Goal: Task Accomplishment & Management: Manage account settings

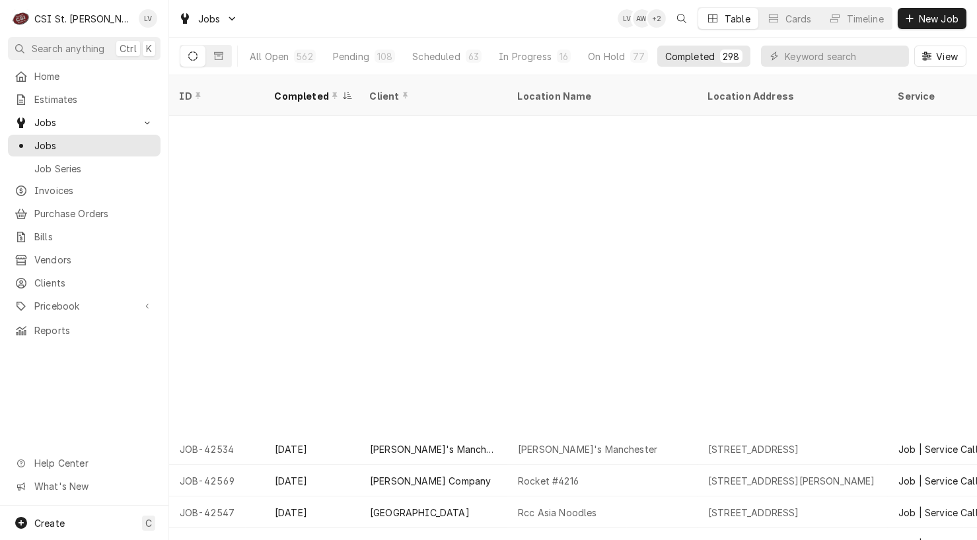
scroll to position [362, 0]
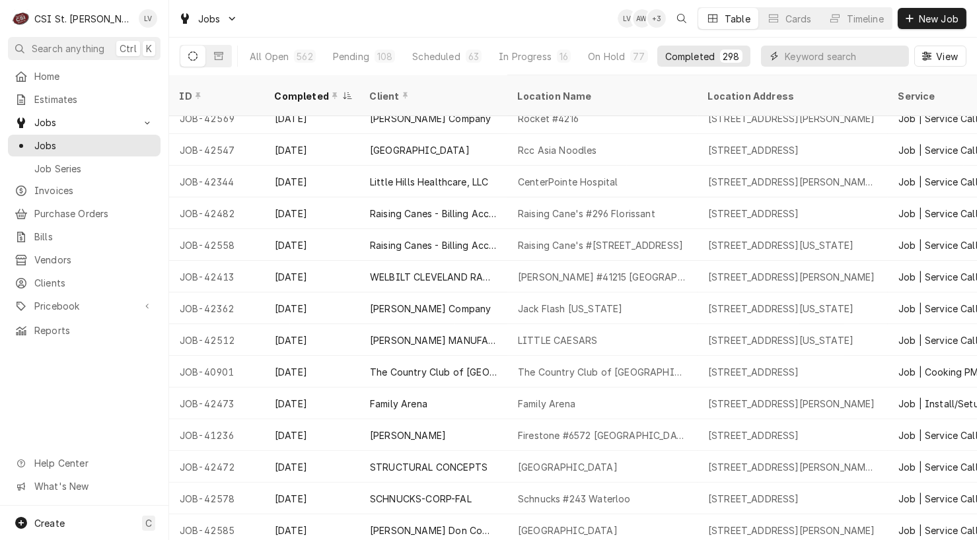
drag, startPoint x: 802, startPoint y: 53, endPoint x: 804, endPoint y: 46, distance: 7.5
click at [802, 49] on input "Dynamic Content Wrapper" at bounding box center [843, 56] width 118 height 21
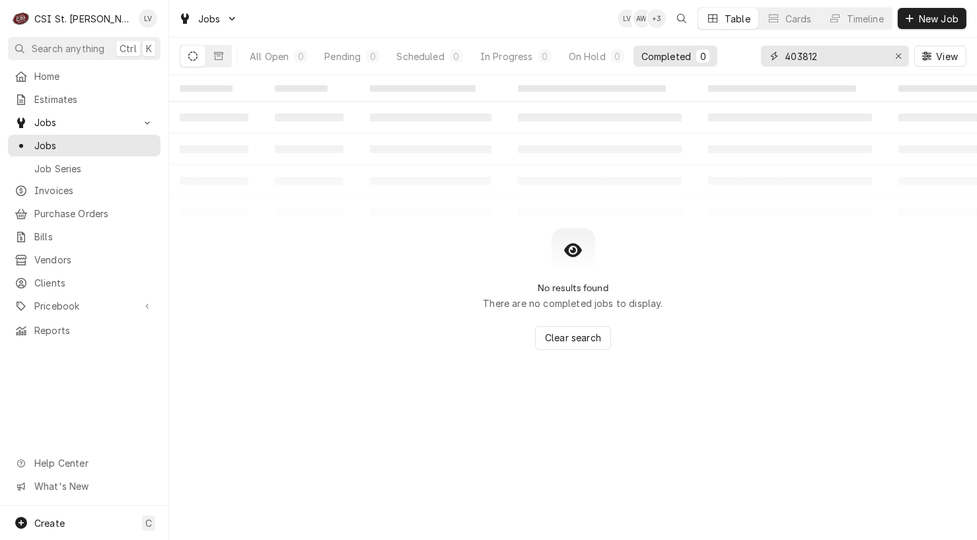
type input "403812"
drag, startPoint x: 901, startPoint y: 52, endPoint x: 636, endPoint y: 119, distance: 272.4
click at [897, 50] on div "Erase input" at bounding box center [897, 56] width 13 height 13
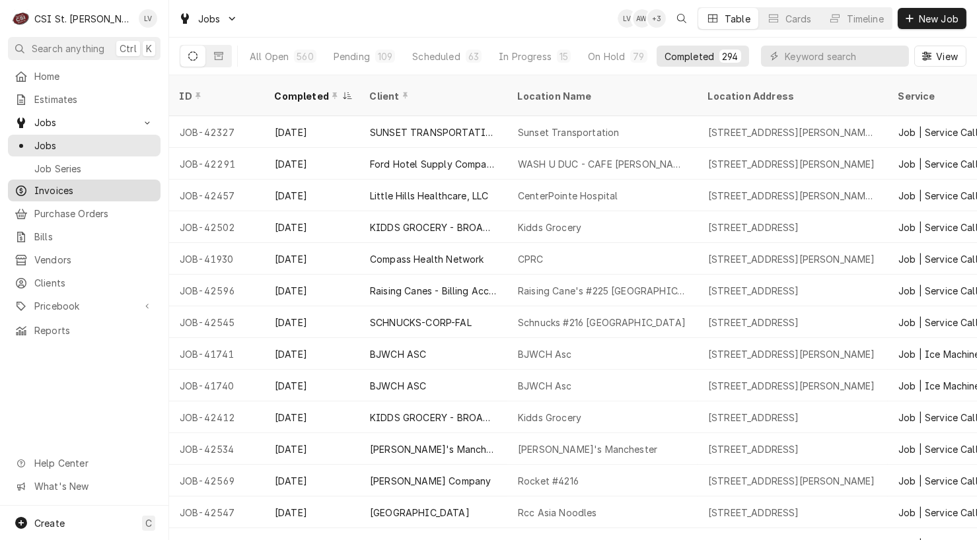
click at [65, 184] on span "Invoices" at bounding box center [94, 191] width 120 height 14
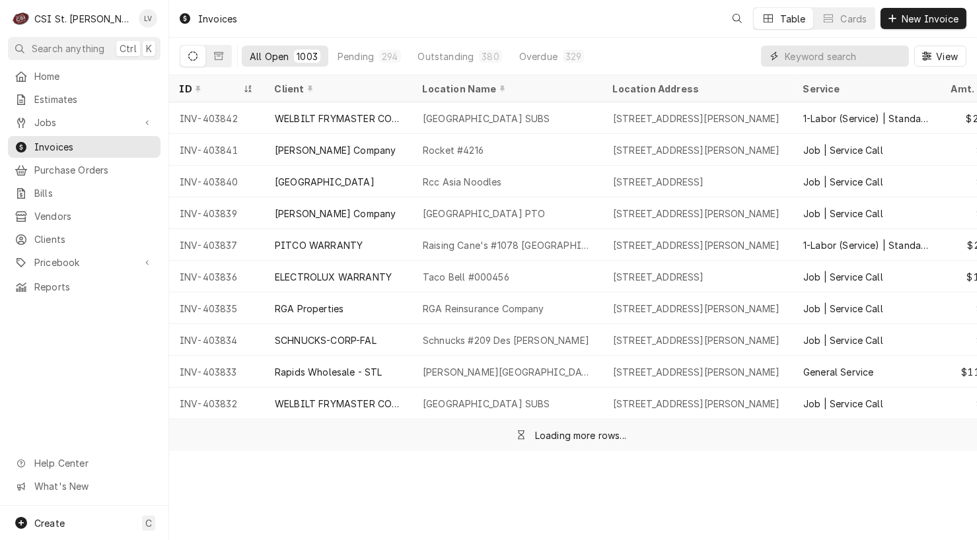
click at [806, 57] on input "Dynamic Content Wrapper" at bounding box center [843, 56] width 118 height 21
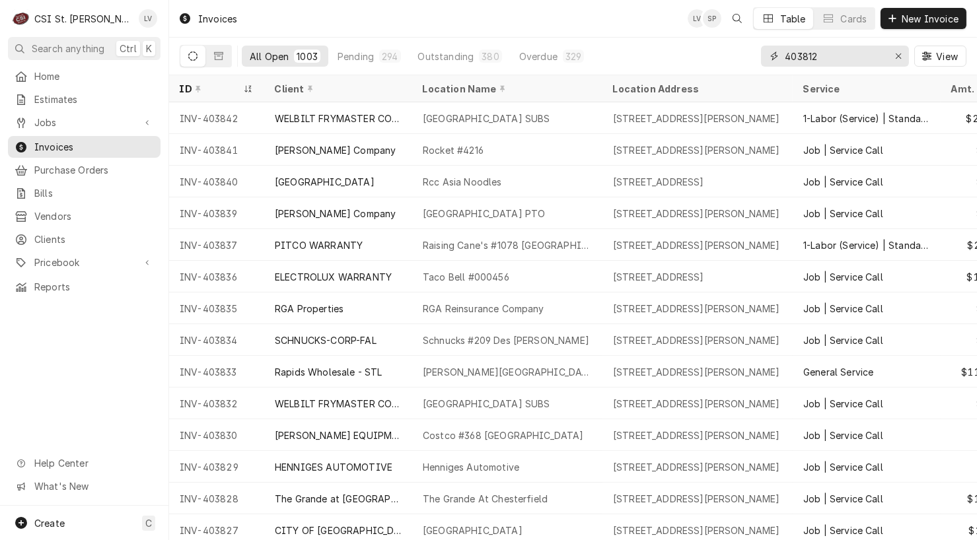
type input "403812"
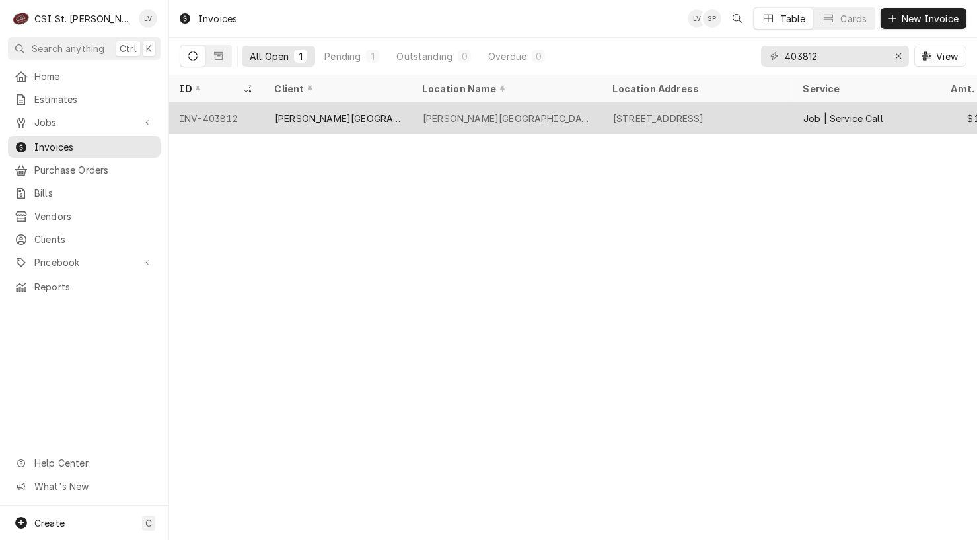
click at [310, 125] on div "[PERSON_NAME][GEOGRAPHIC_DATA]" at bounding box center [338, 118] width 148 height 32
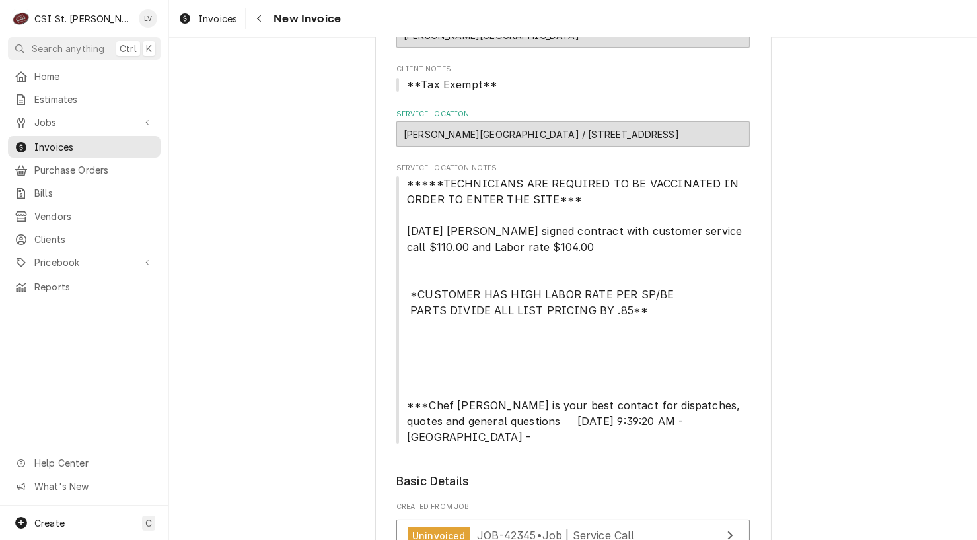
scroll to position [330, 0]
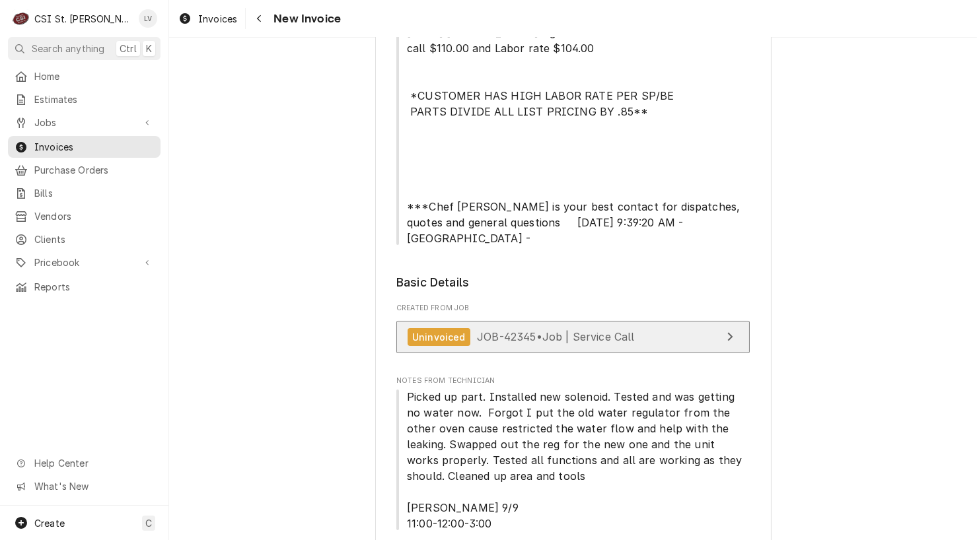
click at [566, 330] on span "JOB-42345 • Job | Service Call" at bounding box center [556, 336] width 158 height 13
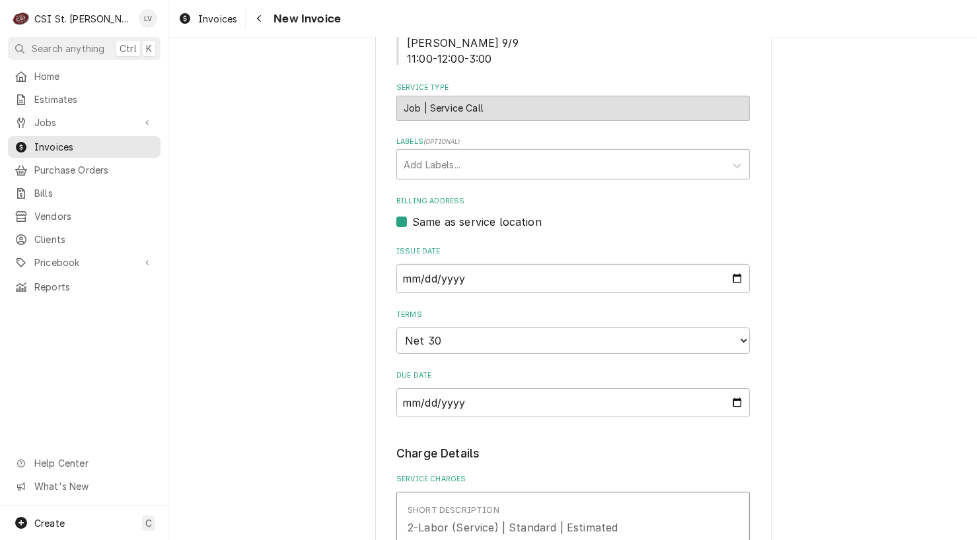
scroll to position [1122, 0]
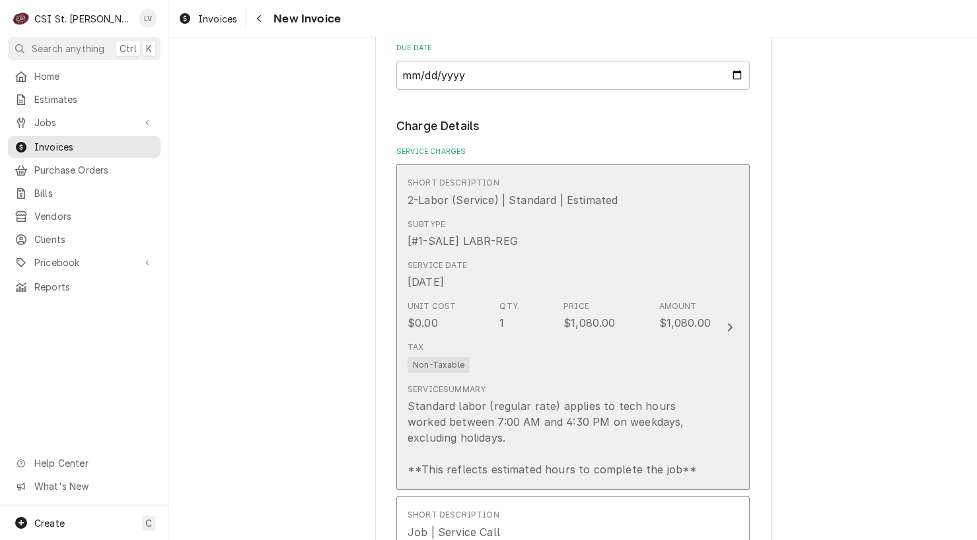
click at [565, 354] on div "Tax Non-Taxable" at bounding box center [558, 357] width 303 height 42
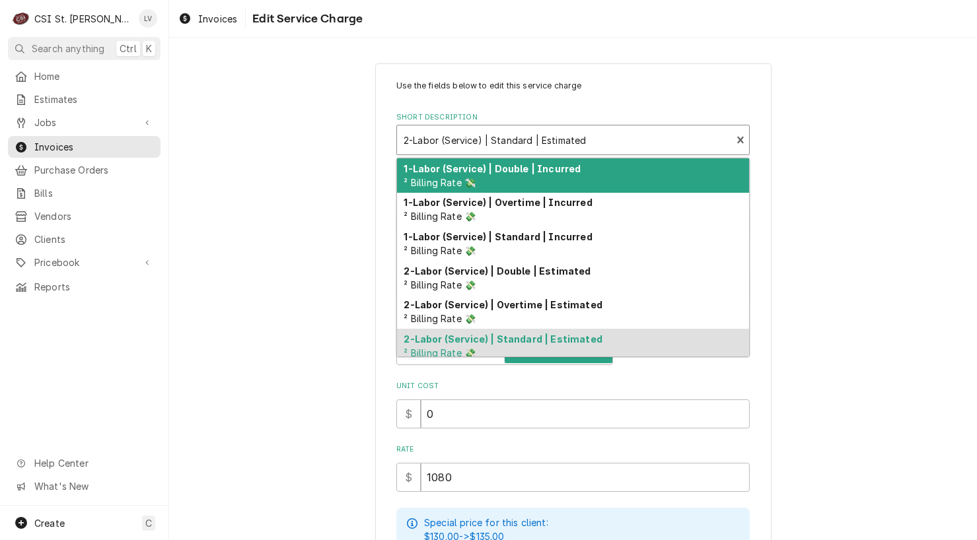
click at [510, 138] on div "Short Description" at bounding box center [563, 140] width 321 height 24
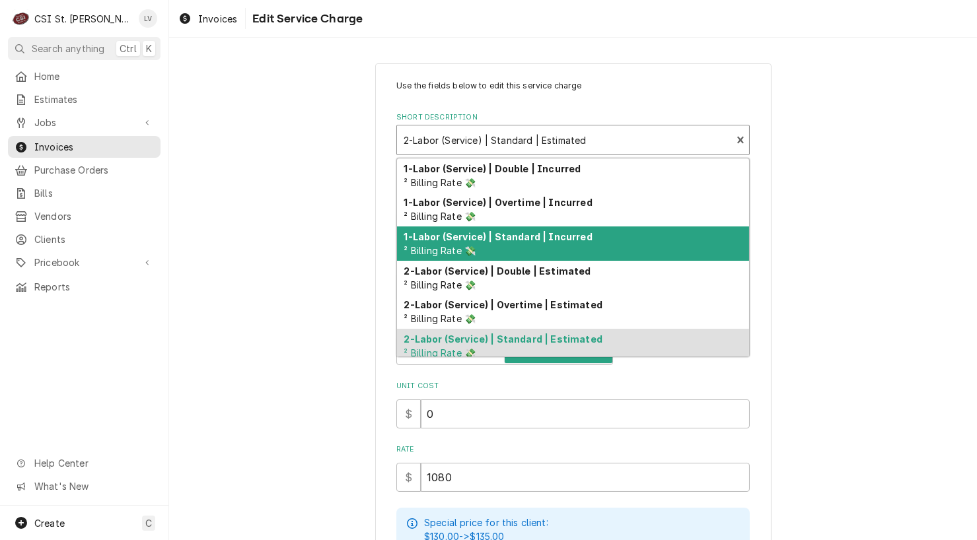
click at [508, 239] on strong "1-Labor (Service) | Standard | Incurred" at bounding box center [498, 236] width 188 height 11
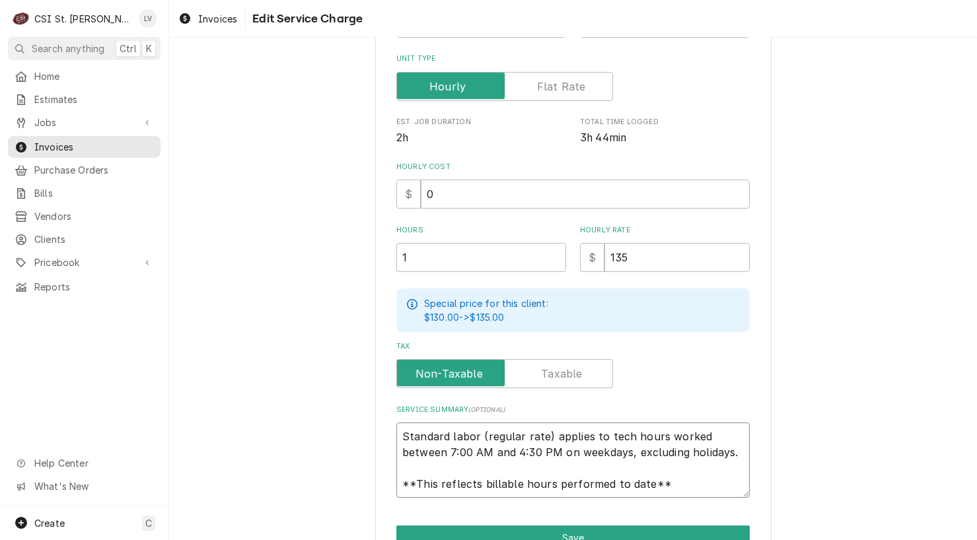
scroll to position [16, 0]
drag, startPoint x: 398, startPoint y: 432, endPoint x: 677, endPoint y: 490, distance: 285.1
click at [677, 490] on textarea "Standard labor (regular rate) applies to tech hours worked between 7:00 AM and …" at bounding box center [572, 460] width 353 height 75
paste textarea "Cleveland combi Model# OGS-10.20 S# G-1095-06J Quote to replace leaking solenoi…"
type textarea "x"
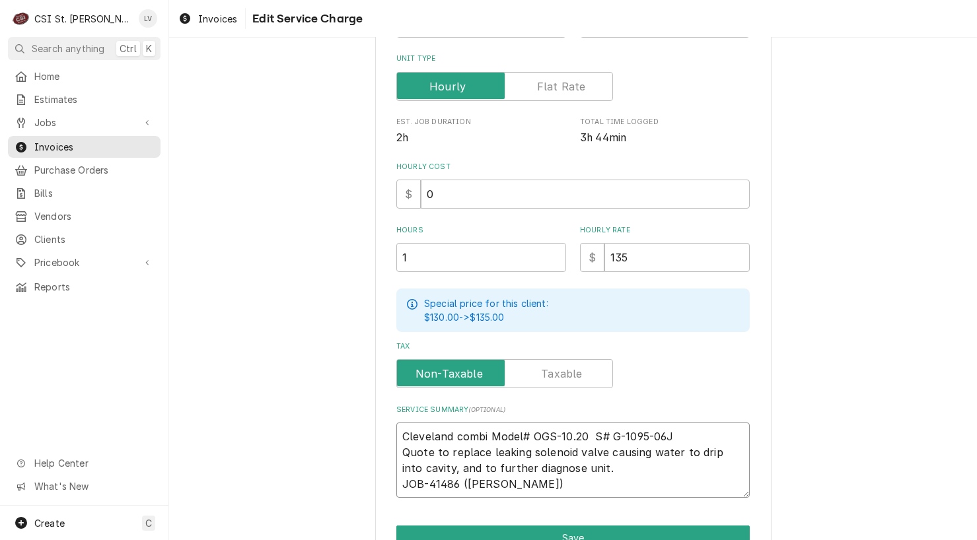
scroll to position [0, 0]
type textarea "Cleveland combi Model# OGS-10.20 S# G-1095-06J Quote to replace leaking solenoi…"
click at [547, 81] on label "Unit Type" at bounding box center [504, 86] width 217 height 29
click at [547, 81] on input "Unit Type" at bounding box center [504, 86] width 205 height 29
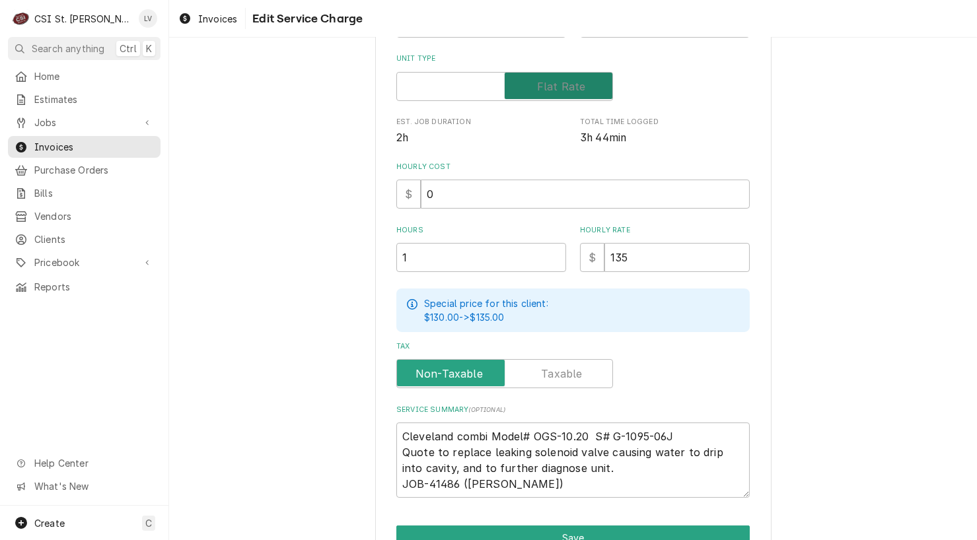
checkbox input "true"
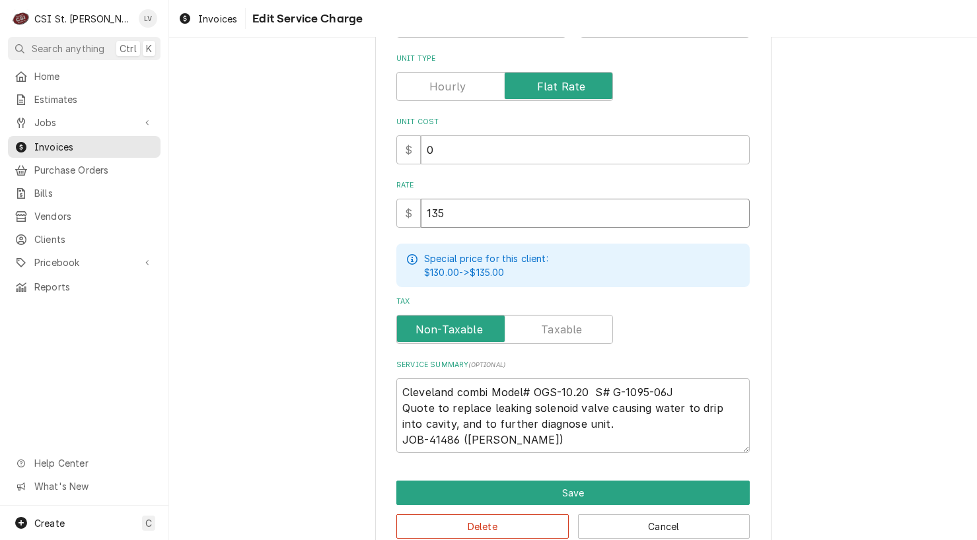
drag, startPoint x: 461, startPoint y: 205, endPoint x: 385, endPoint y: 203, distance: 76.0
click at [385, 203] on div "Use the fields below to edit this service charge Short Description 1-Labor (Ser…" at bounding box center [573, 177] width 396 height 757
type textarea "x"
type input "1"
type textarea "x"
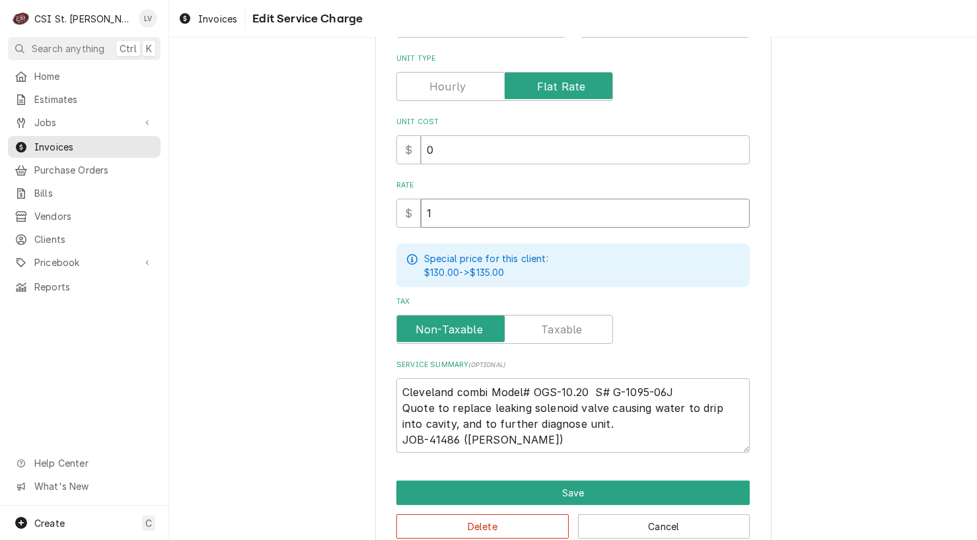
type input "10"
type textarea "x"
type input "108"
type textarea "x"
type input "1080"
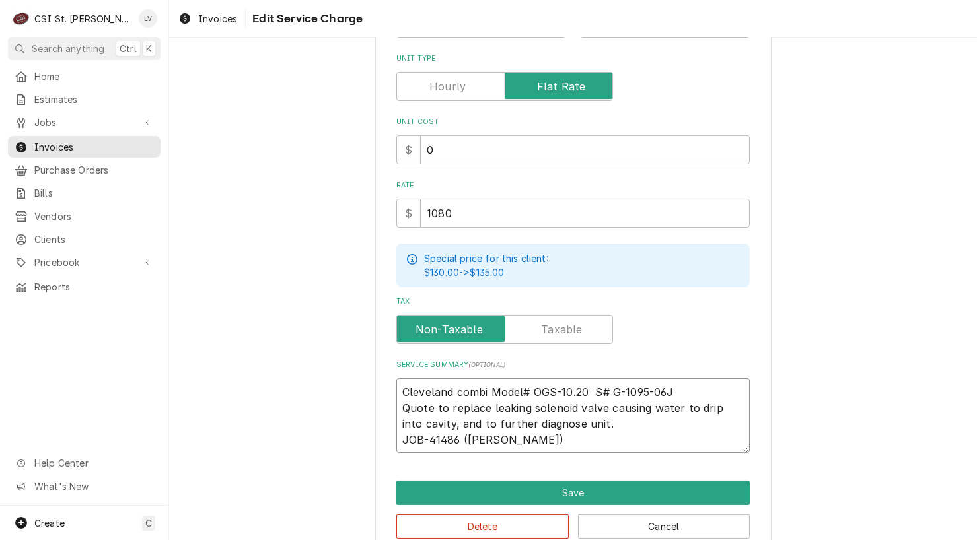
click at [451, 389] on textarea "Cleveland combi Model# OGS-10.20 S# G-1095-06J Quote to replace leaking solenoi…" at bounding box center [572, 415] width 353 height 75
type textarea "x"
type textarea "Cleveland ombi Model# OGS-10.20 S# G-1095-06J Quote to replace leaking solenoid…"
type textarea "x"
type textarea "Cleveland mbi Model# OGS-10.20 S# G-1095-06J Quote to replace leaking solenoid …"
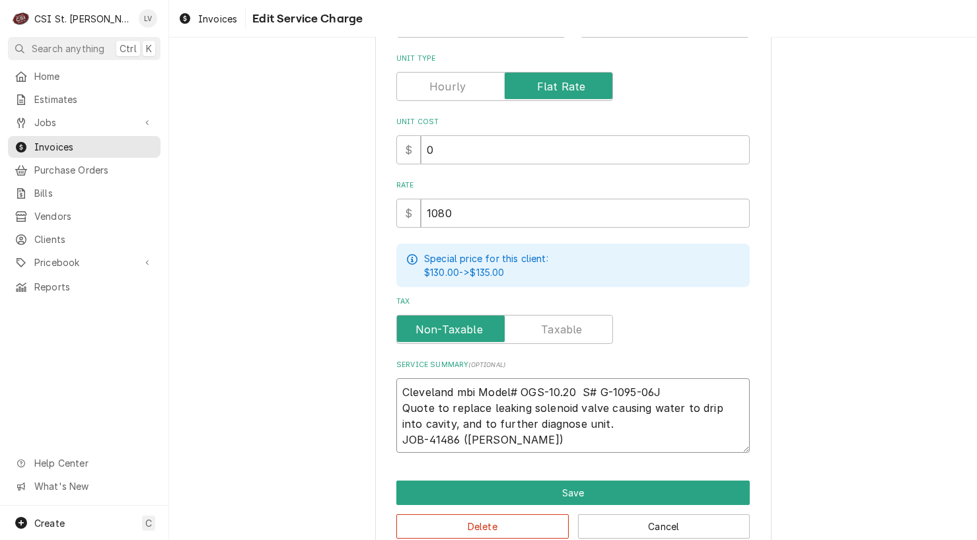
type textarea "x"
type textarea "Cleveland bi Model# OGS-10.20 S# G-1095-06J Quote to replace leaking solenoid v…"
type textarea "x"
type textarea "Cleveland i Model# OGS-10.20 S# G-1095-06J Quote to replace leaking solenoid va…"
type textarea "x"
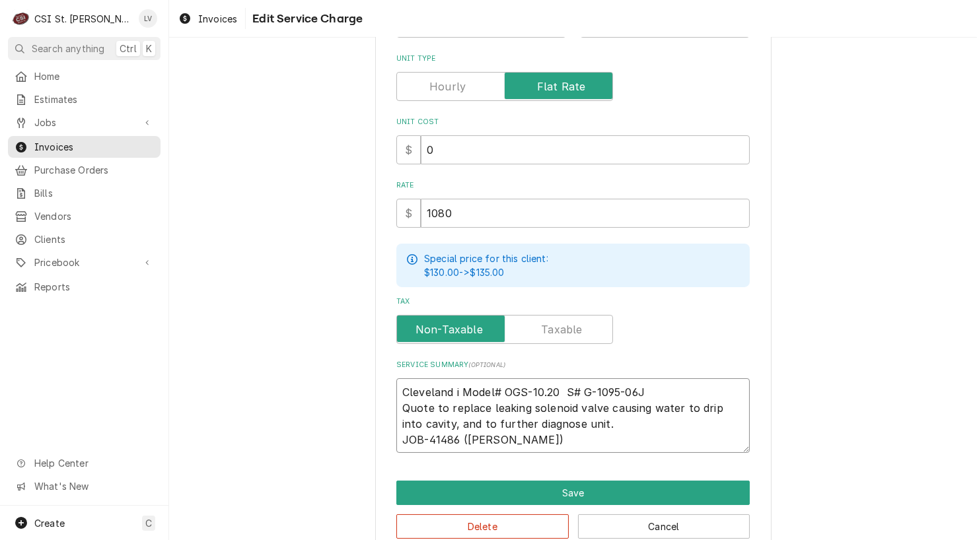
type textarea "Cleveland Model# OGS-10.20 S# G-1095-06J Quote to replace leaking solenoid valv…"
type textarea "x"
type textarea "Cleveland Model# OGS-10.20 S# G-1095-06J Quote to replace leaking solenoid valv…"
type textarea "x"
type textarea "Cleveland /Model# OGS-10.20 S# G-1095-06J Quote to replace leaking solenoid val…"
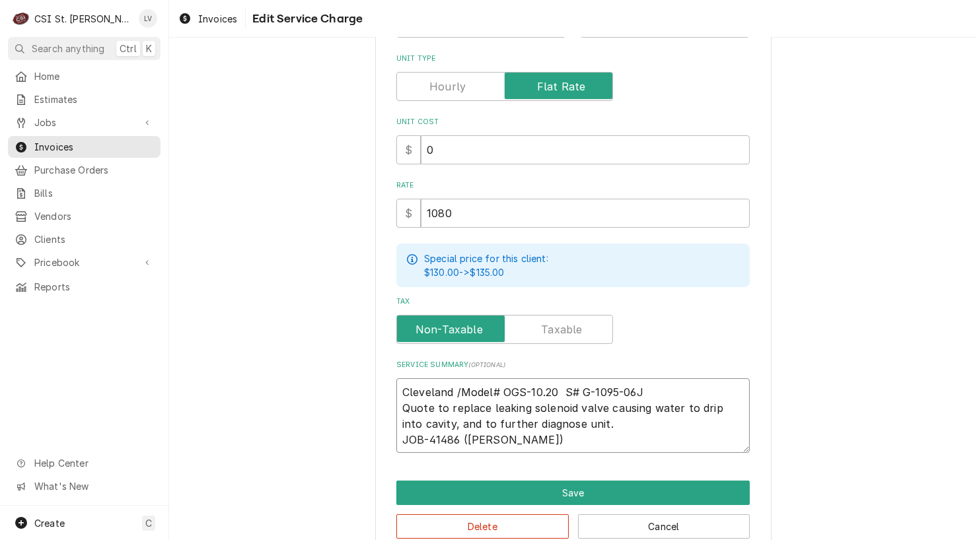
type textarea "x"
type textarea "Cleveland / Model# OGS-10.20 S# G-1095-06J Quote to replace leaking solenoid va…"
click at [495, 383] on textarea "Cleveland / Model# OGS-10.20 S# G-1095-06J Quote to replace leaking solenoid va…" at bounding box center [572, 415] width 353 height 75
type textarea "x"
type textarea "Cleveland / Model: OGS-10.20 S# G-1095-06J Quote to replace leaking solenoid va…"
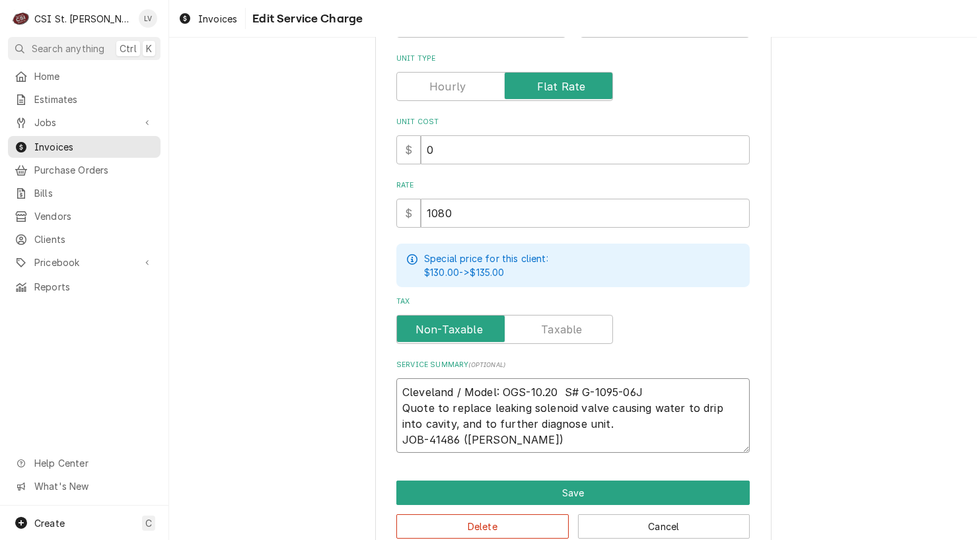
type textarea "x"
type textarea "Cleveland / Model: OGS-10.20 / S# G-1095-06J Quote to replace leaking solenoid …"
type textarea "x"
type textarea "Cleveland / Model: OGS-10.20 / S# G-1095-06J Quote to replace leaking solenoid …"
type textarea "x"
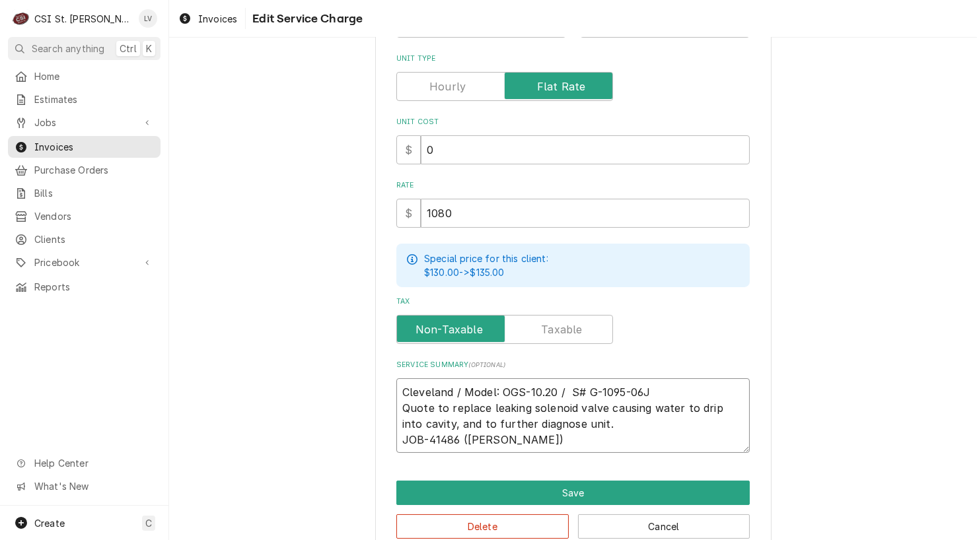
type textarea "Cleveland / Model: OGS-10.20 / S# G-1095-06J Quote to replace leaking solenoid …"
type textarea "x"
type textarea "Cleveland / Model: OGS-10.20 / S G-1095-06J Quote to replace leaking solenoid v…"
type textarea "x"
type textarea "Cleveland / Model: OGS-10.20 / SE G-1095-06J Quote to replace leaking solenoid …"
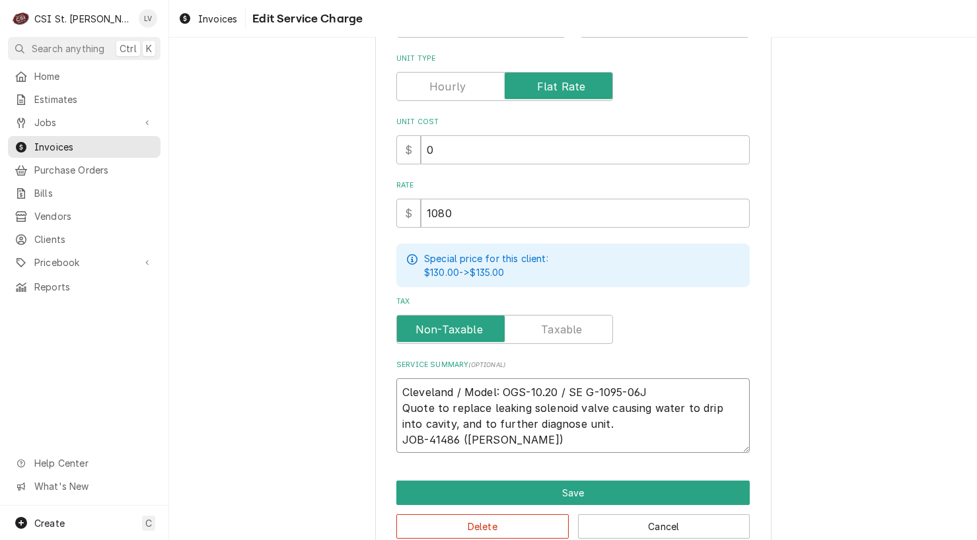
type textarea "x"
type textarea "Cleveland / Model: OGS-10.20 / S G-1095-06J Quote to replace leaking solenoid v…"
type textarea "x"
type textarea "Cleveland / Model: OGS-10.20 / Se G-1095-06J Quote to replace leaking solenoid …"
type textarea "x"
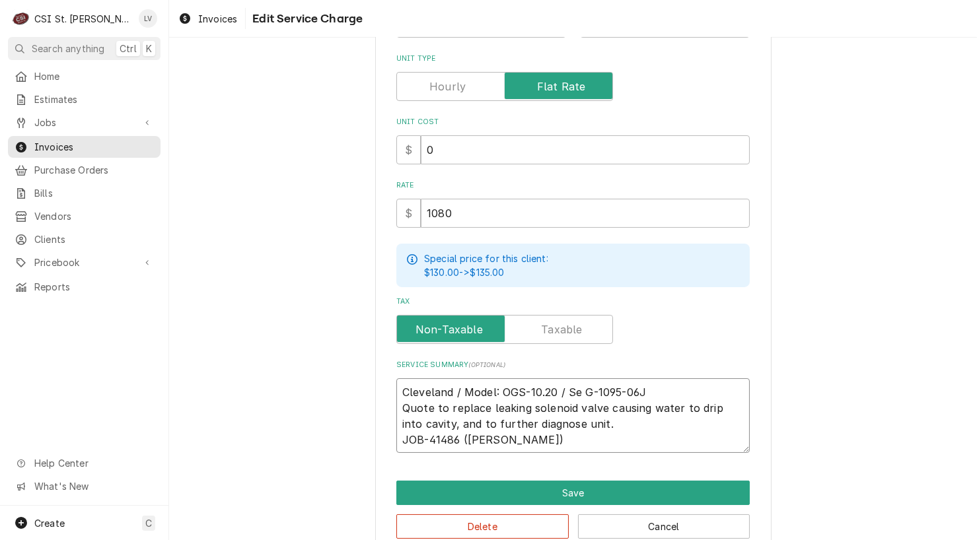
type textarea "Cleveland / Model: OGS-10.20 / Ser G-1095-06J Quote to replace leaking solenoid…"
type textarea "x"
type textarea "Cleveland / Model: OGS-10.20 / Seri G-1095-06J Quote to replace leaking solenoi…"
type textarea "x"
type textarea "Cleveland / Model: OGS-10.20 / Seria G-1095-06J Quote to replace leaking soleno…"
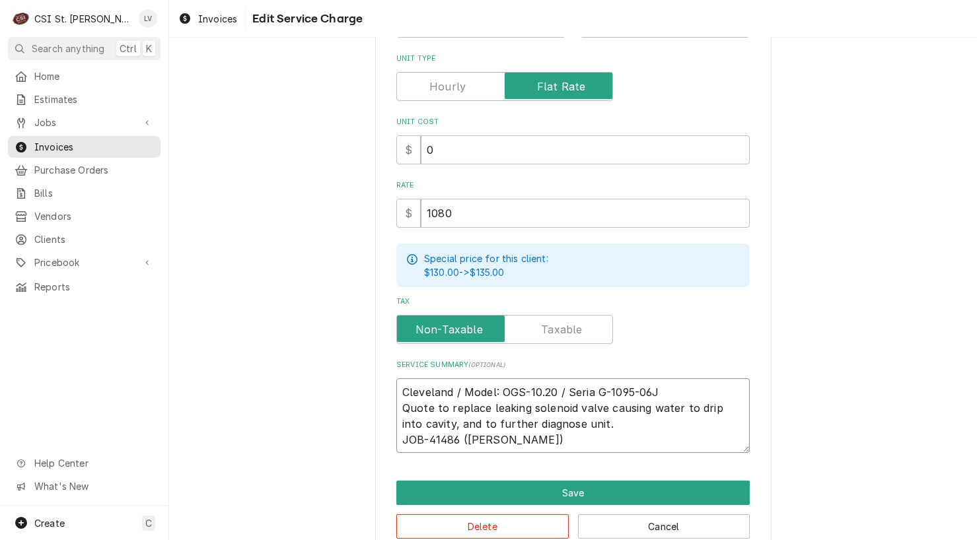
type textarea "x"
type textarea "Cleveland / Model: OGS-10.20 / Serial G-1095-06J Quote to replace leaking solen…"
type textarea "x"
type textarea "Cleveland / Model: OGS-10.20 / Serial: G-1095-06J Quote to replace leaking sole…"
click at [671, 389] on textarea "Cleveland / Model: OGS-10.20 / Serial: G-1095-06J Quote to replace leaking sole…" at bounding box center [572, 415] width 353 height 75
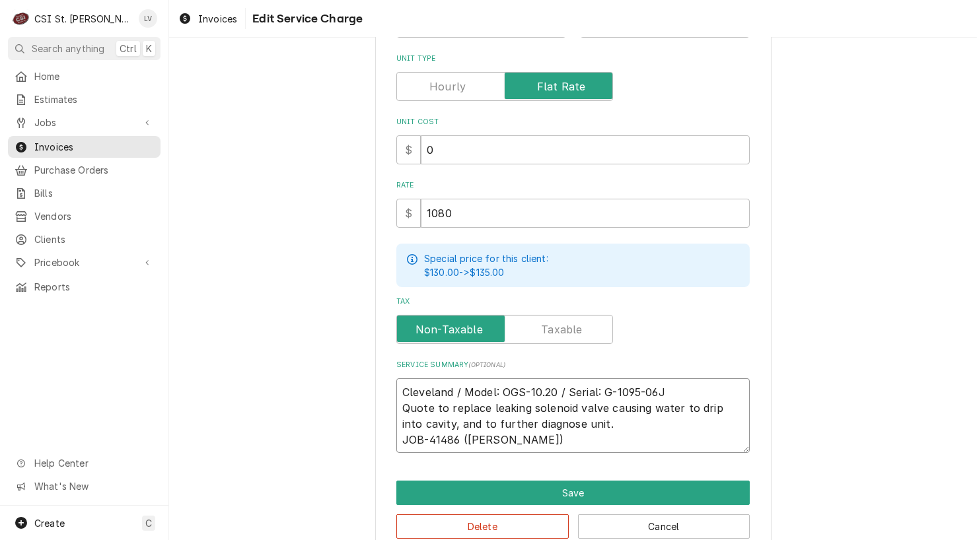
type textarea "x"
type textarea "Cleveland / Model: OGS-10.20 / Serial: G-1095-06J Quote to replace leaking sole…"
type textarea "x"
type textarea "Cleveland / Model: OGS-10.20 / Serial: G-1095-06J ( Quote to replace leaking so…"
type textarea "x"
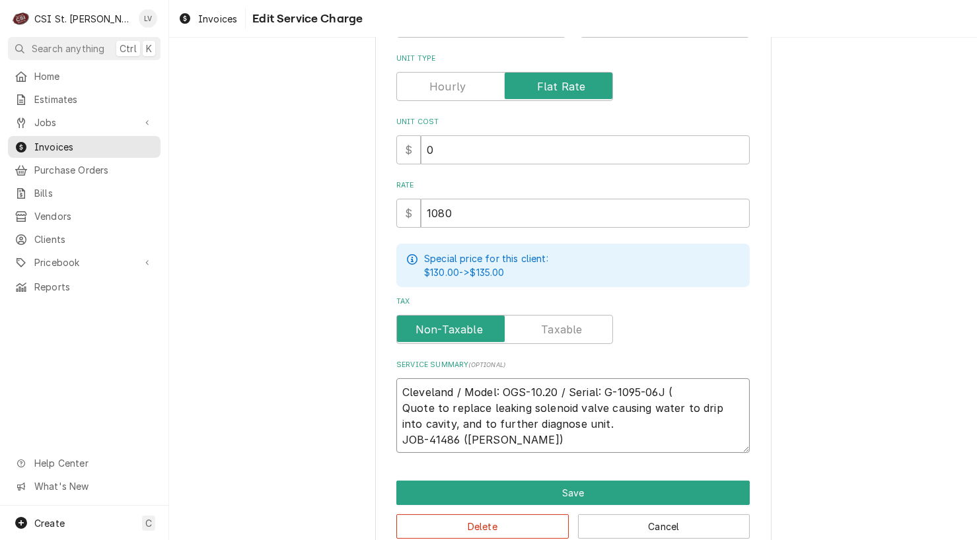
type textarea "Cleveland / Model: OGS-10.20 / Serial: G-1095-06J (c Quote to replace leaking s…"
type textarea "x"
type textarea "Cleveland / Model: OGS-10.20 / Serial: G-1095-06J (co Quote to replace leaking …"
type textarea "x"
type textarea "Cleveland / Model: OGS-10.20 / Serial: G-1095-06J (com Quote to replace leaking…"
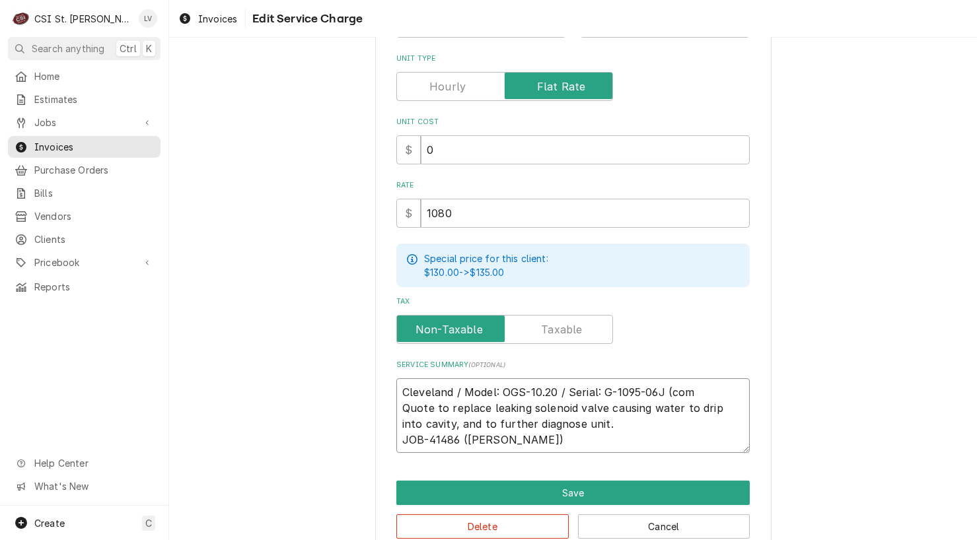
type textarea "x"
type textarea "Cleveland / Model: OGS-10.20 / Serial: G-1095-06J (comb Quote to replace leakin…"
type textarea "x"
type textarea "Cleveland / Model: OGS-10.20 / Serial: G-1095-06J (combi Quote to replace leaki…"
type textarea "x"
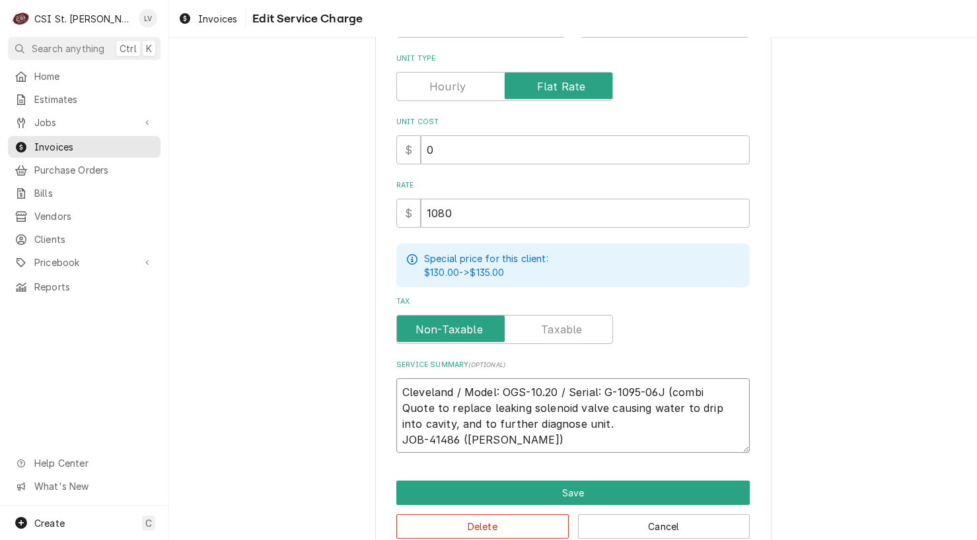
type textarea "Cleveland / Model: OGS-10.20 / Serial: G-1095-06J (combi) Quote to replace leak…"
type textarea "x"
type textarea "Cleveland / Model: OGS-10.20 / Serial: G-1095-06J (combi) Quote to replace leak…"
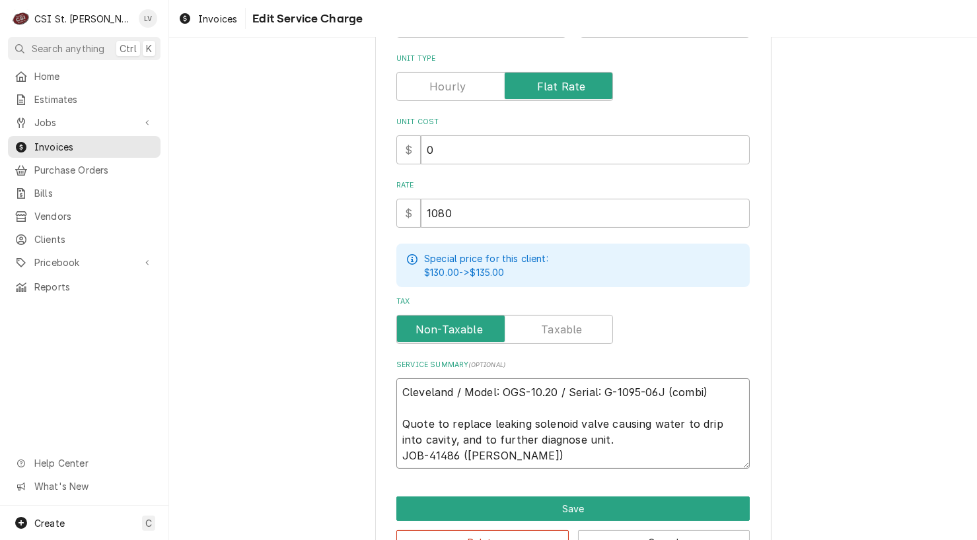
drag, startPoint x: 401, startPoint y: 422, endPoint x: 455, endPoint y: 414, distance: 54.1
click at [455, 414] on textarea "Cleveland / Model: OGS-10.20 / Serial: G-1095-06J (combi) Quote to replace leak…" at bounding box center [572, 423] width 353 height 91
type textarea "x"
type textarea "Cleveland / Model: OGS-10.20 / Serial: G-1095-06J (combi) Rplace leaking soleno…"
type textarea "x"
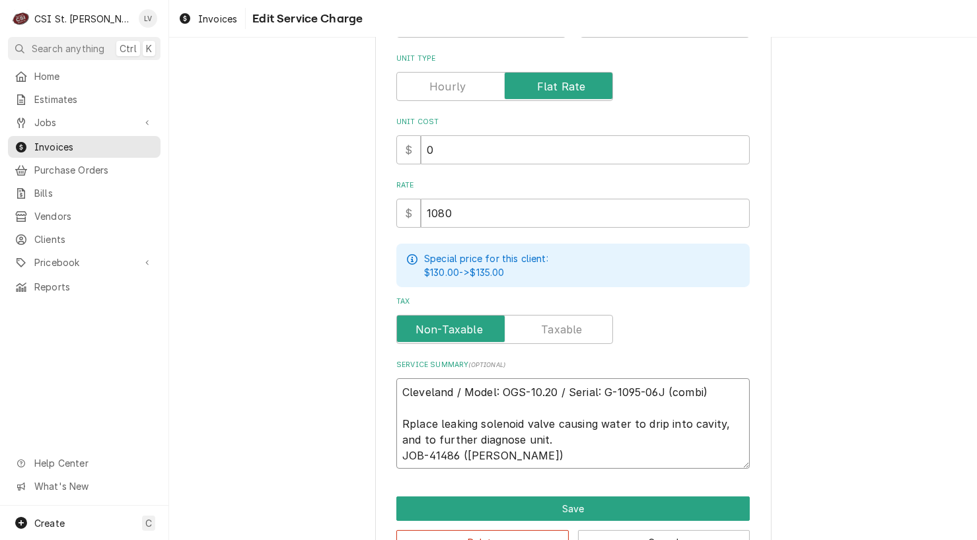
type textarea "Cleveland / Model: OGS-10.20 / Serial: G-1095-06J (combi) Replace leaking solen…"
type textarea "x"
type textarea "Cleveland / Model: OGS-10.20 / Serial: G-1095-06J (combi) Replaced leaking sole…"
drag, startPoint x: 419, startPoint y: 436, endPoint x: 409, endPoint y: 438, distance: 9.5
click at [410, 438] on textarea "Cleveland / Model: OGS-10.20 / Serial: G-1095-06J (combi) Replaced leaking sole…" at bounding box center [572, 423] width 353 height 91
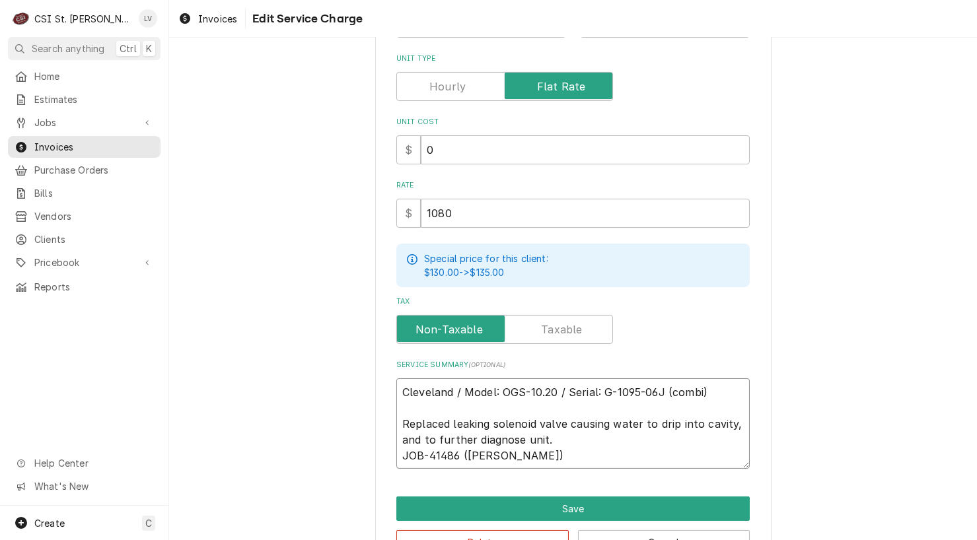
click at [550, 442] on textarea "Cleveland / Model: OGS-10.20 / Serial: G-1095-06J (combi) Replaced leaking sole…" at bounding box center [572, 423] width 353 height 91
type textarea "x"
type textarea "Cleveland / Model: OGS-10.20 / Serial: G-1095-06J (combi) Replaced leaking sole…"
type textarea "x"
type textarea "Cleveland / Model: OGS-10.20 / Serial: G-1095-06J (combi) Replaced leaking sole…"
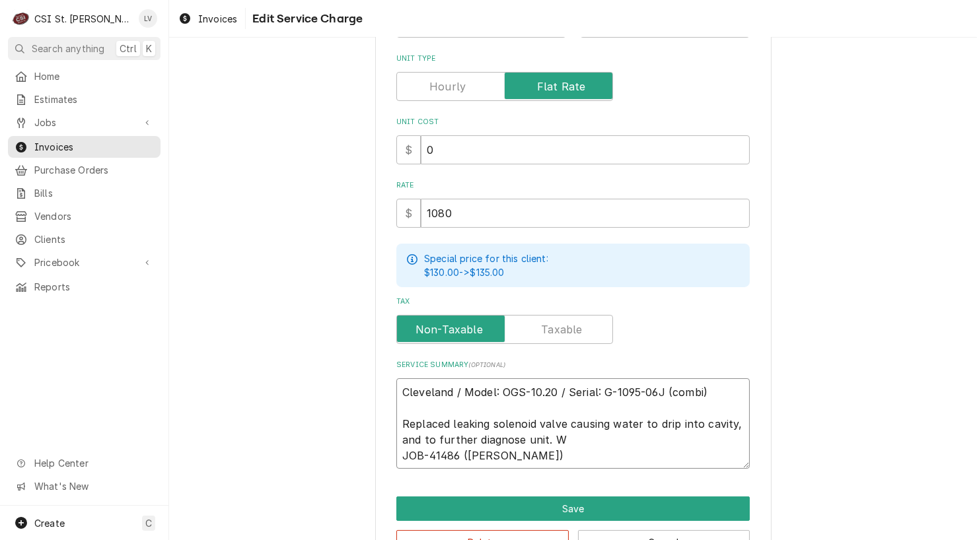
type textarea "x"
type textarea "Cleveland / Model: OGS-10.20 / Serial: G-1095-06J (combi) Replaced leaking sole…"
type textarea "x"
type textarea "Cleveland / Model: OGS-10.20 / Serial: G-1095-06J (combi) Replaced leaking sole…"
type textarea "x"
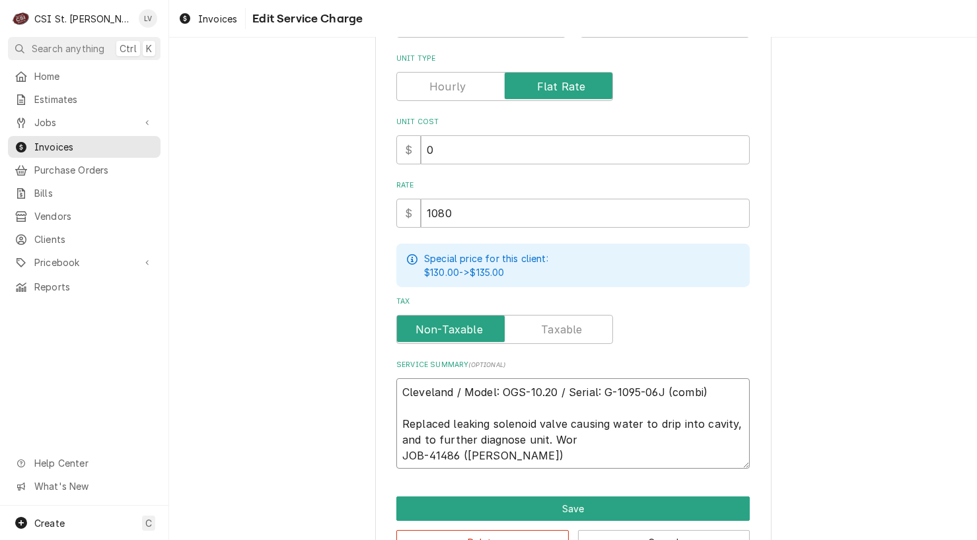
type textarea "Cleveland / Model: OGS-10.20 / Serial: G-1095-06J (combi) Replaced leaking sole…"
type textarea "x"
type textarea "Cleveland / Model: OGS-10.20 / Serial: G-1095-06J (combi) Replaced leaking sole…"
type textarea "x"
type textarea "Cleveland / Model: OGS-10.20 / Serial: G-1095-06J (combi) Replaced leaking sole…"
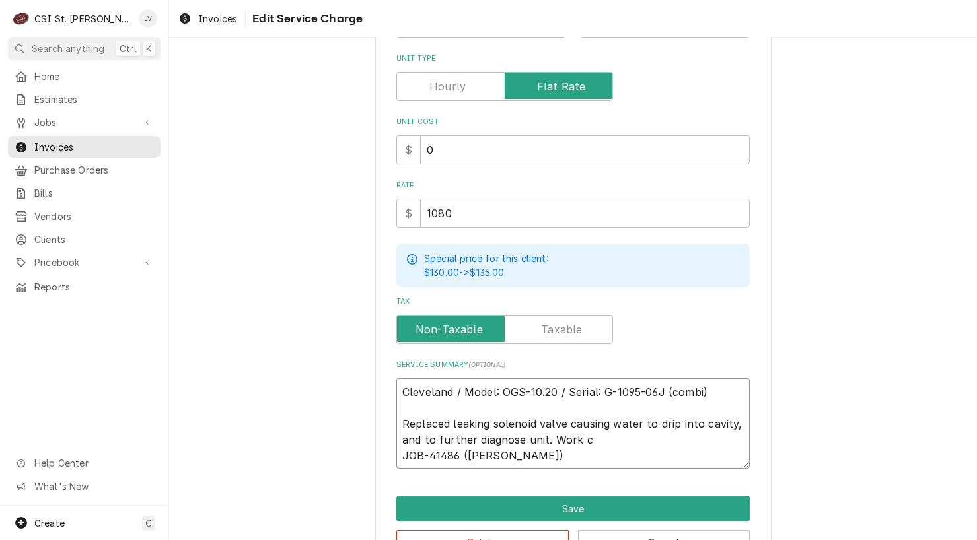
type textarea "x"
type textarea "Cleveland / Model: OGS-10.20 / Serial: G-1095-06J (combi) Replaced leaking sole…"
type textarea "x"
type textarea "Cleveland / Model: OGS-10.20 / Serial: G-1095-06J (combi) Replaced leaking sole…"
type textarea "x"
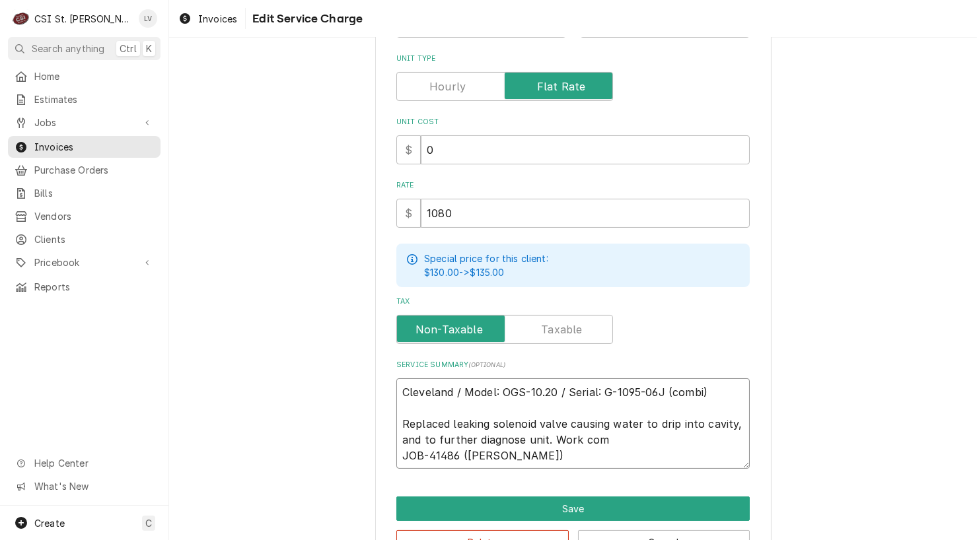
type textarea "Cleveland / Model: OGS-10.20 / Serial: G-1095-06J (combi) Replaced leaking sole…"
type textarea "x"
type textarea "Cleveland / Model: OGS-10.20 / Serial: G-1095-06J (combi) Replaced leaking sole…"
type textarea "x"
type textarea "Cleveland / Model: OGS-10.20 / Serial: G-1095-06J (combi) Replaced leaking sole…"
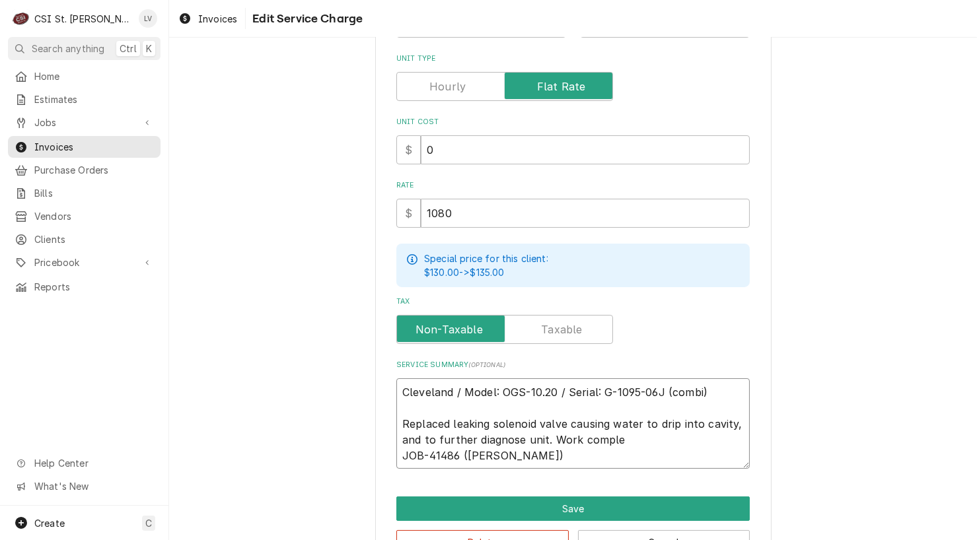
type textarea "x"
type textarea "Cleveland / Model: OGS-10.20 / Serial: G-1095-06J (combi) Replaced leaking sole…"
type textarea "x"
type textarea "Cleveland / Model: OGS-10.20 / Serial: G-1095-06J (combi) Replaced leaking sole…"
type textarea "x"
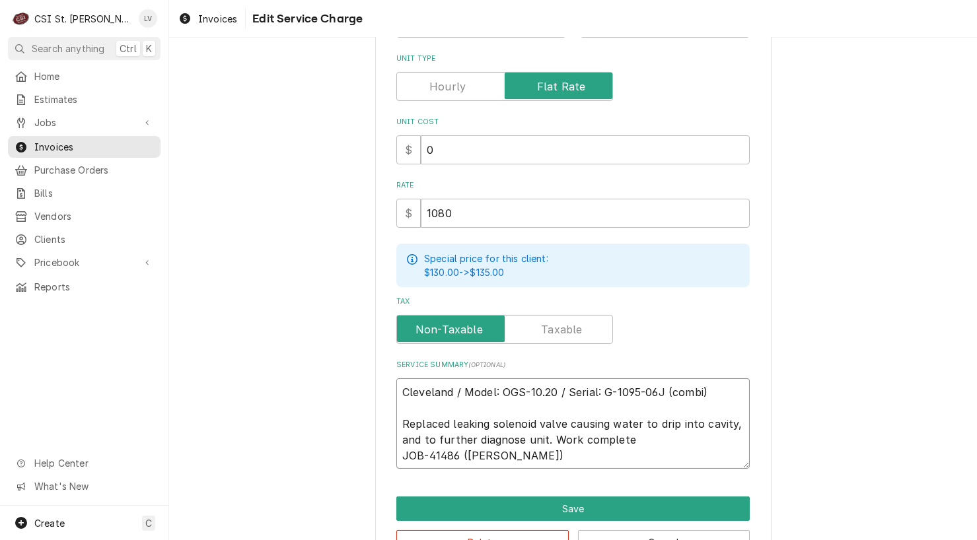
type textarea "Cleveland / Model: OGS-10.20 / Serial: G-1095-06J (combi) Replaced leaking sole…"
type textarea "x"
type textarea "Cleveland / Model: OGS-10.20 / Serial: G-1095-06J (combi) Replaced leaking sole…"
type textarea "x"
type textarea "Cleveland / Model: OGS-10.20 / Serial: G-1095-06J (combi) Replaced leaking sole…"
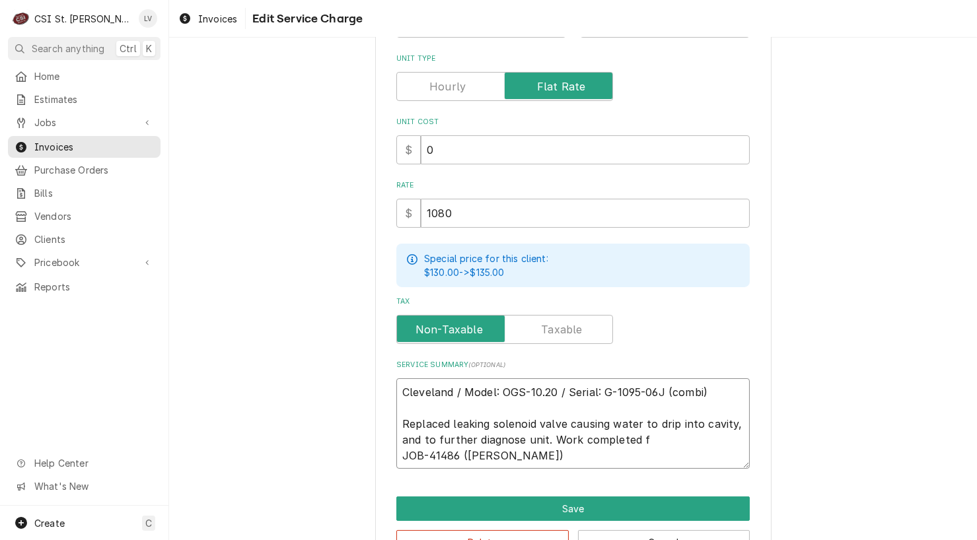
type textarea "x"
type textarea "Cleveland / Model: OGS-10.20 / Serial: G-1095-06J (combi) Replaced leaking sole…"
type textarea "x"
type textarea "Cleveland / Model: OGS-10.20 / Serial: G-1095-06J (combi) Replaced leaking sole…"
type textarea "x"
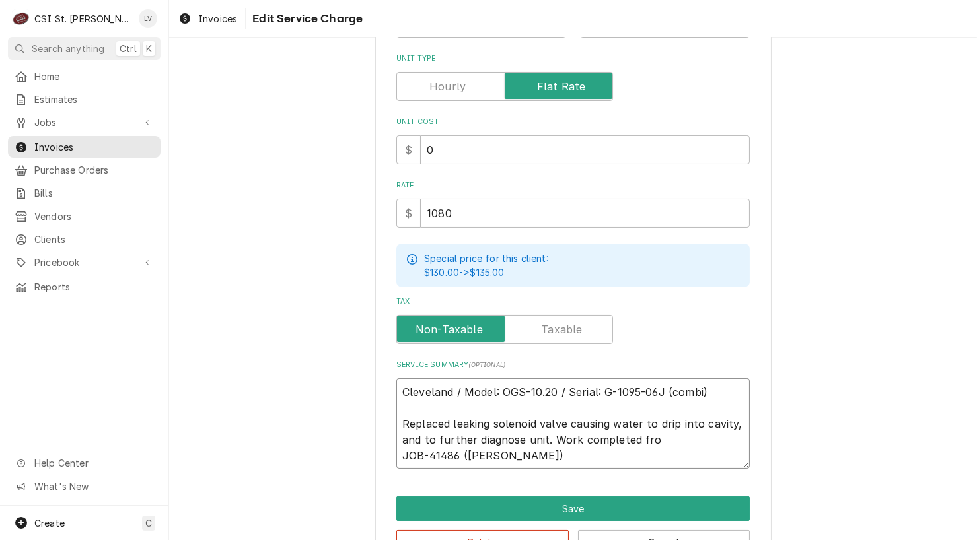
type textarea "Cleveland / Model: OGS-10.20 / Serial: G-1095-06J (combi) Replaced leaking sole…"
type textarea "x"
type textarea "Cleveland / Model: OGS-10.20 / Serial: G-1095-06J (combi) Replaced leaking sole…"
type textarea "x"
type textarea "Cleveland / Model: OGS-10.20 / Serial: G-1095-06J (combi) Replaced leaking sole…"
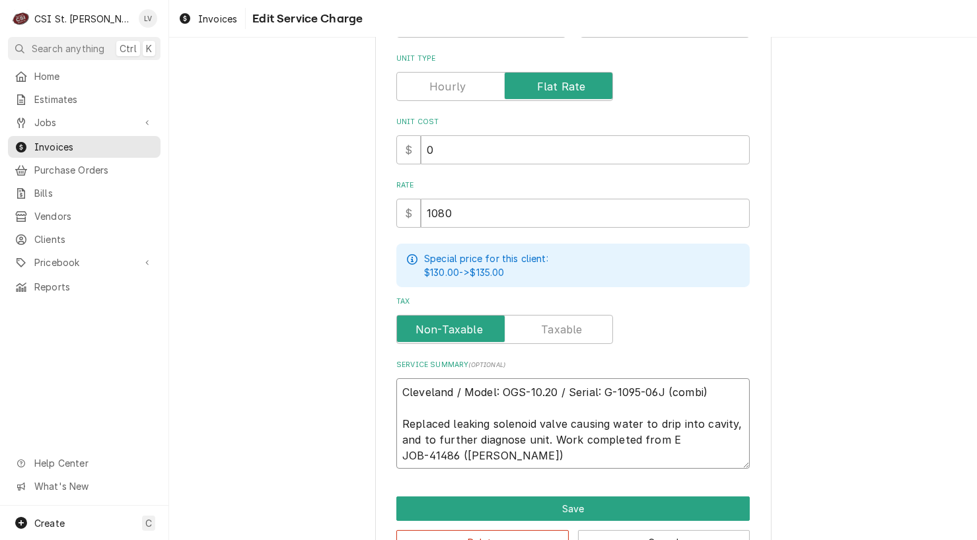
type textarea "x"
type textarea "Cleveland / Model: OGS-10.20 / Serial: G-1095-06J (combi) Replaced leaking sole…"
type textarea "x"
type textarea "Cleveland / Model: OGS-10.20 / Serial: G-1095-06J (combi) Replaced leaking sole…"
type textarea "x"
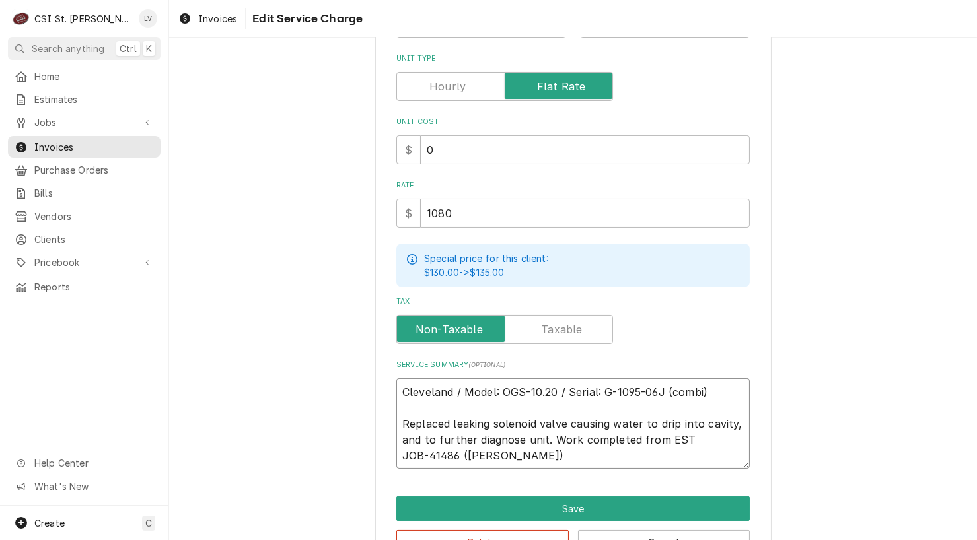
type textarea "Cleveland / Model: OGS-10.20 / Serial: G-1095-06J (combi) Replaced leaking sole…"
type textarea "x"
type textarea "Cleveland / Model: OGS-10.20 / Serial: G-1095-06J (combi) Replaced leaking sole…"
type textarea "x"
type textarea "Cleveland / Model: OGS-10.20 / Serial: G-1095-06J (combi) Replaced leaking sole…"
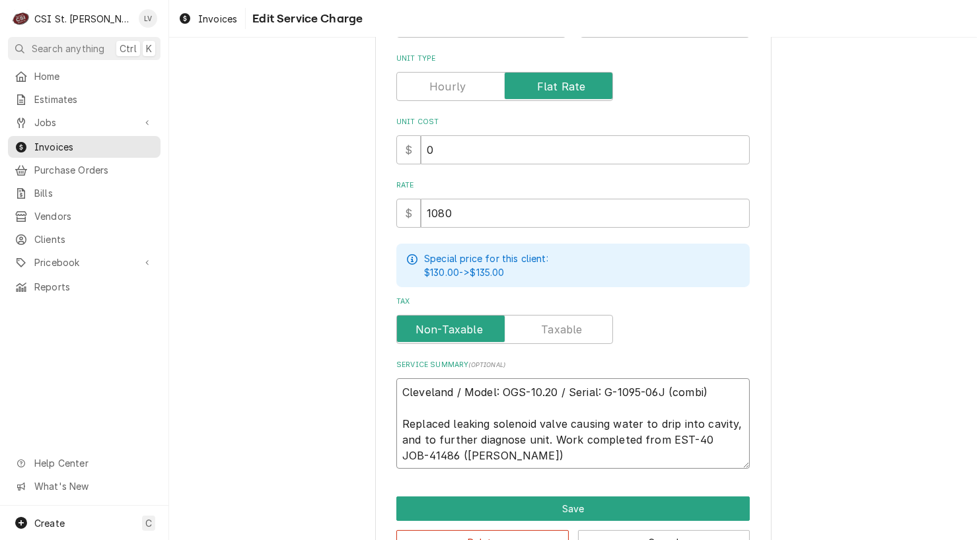
type textarea "x"
type textarea "Cleveland / Model: OGS-10.20 / Serial: G-1095-06J (combi) Replaced leaking sole…"
type textarea "x"
type textarea "Cleveland / Model: OGS-10.20 / Serial: G-1095-06J (combi) Replaced leaking sole…"
type textarea "x"
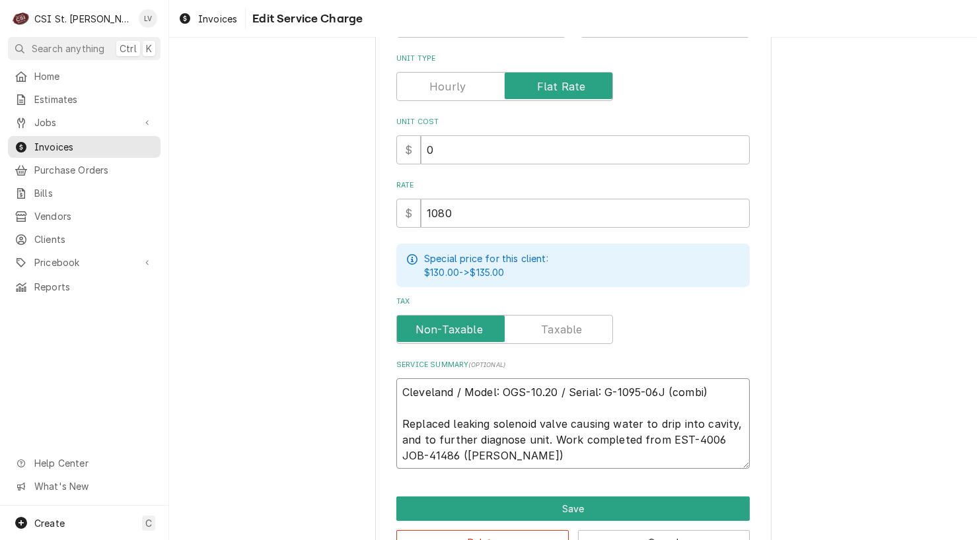
type textarea "Cleveland / Model: OGS-10.20 / Serial: G-1095-06J (combi) Replaced leaking sole…"
type textarea "x"
type textarea "Cleveland / Model: OGS-10.20 / Serial: G-1095-06J (combi) Replaced leaking sole…"
type textarea "x"
type textarea "Cleveland / Model: OGS-10.20 / Serial: G-1095-06J (combi) Replaced leaking sole…"
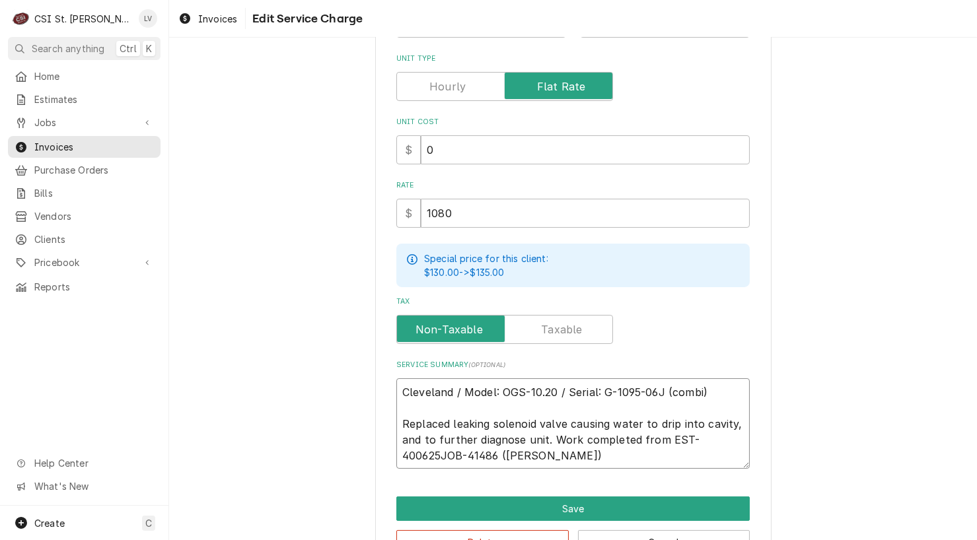
type textarea "x"
type textarea "Cleveland / Model: OGS-10.20 / Serial: G-1095-06J (combi) Replaced leaking sole…"
type textarea "x"
type textarea "Cleveland / Model: OGS-10.20 / Serial: G-1095-06J (combi) Replaced leaking sole…"
type textarea "x"
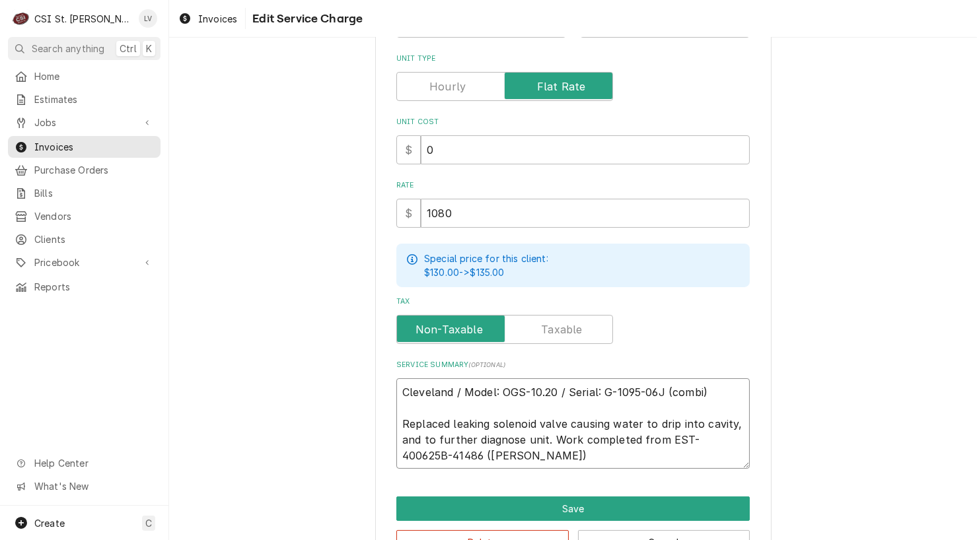
type textarea "Cleveland / Model: OGS-10.20 / Serial: G-1095-06J (combi) Replaced leaking sole…"
type textarea "x"
type textarea "Cleveland / Model: OGS-10.20 / Serial: G-1095-06J (combi) Replaced leaking sole…"
type textarea "x"
type textarea "Cleveland / Model: OGS-10.20 / Serial: G-1095-06J (combi) Replaced leaking sole…"
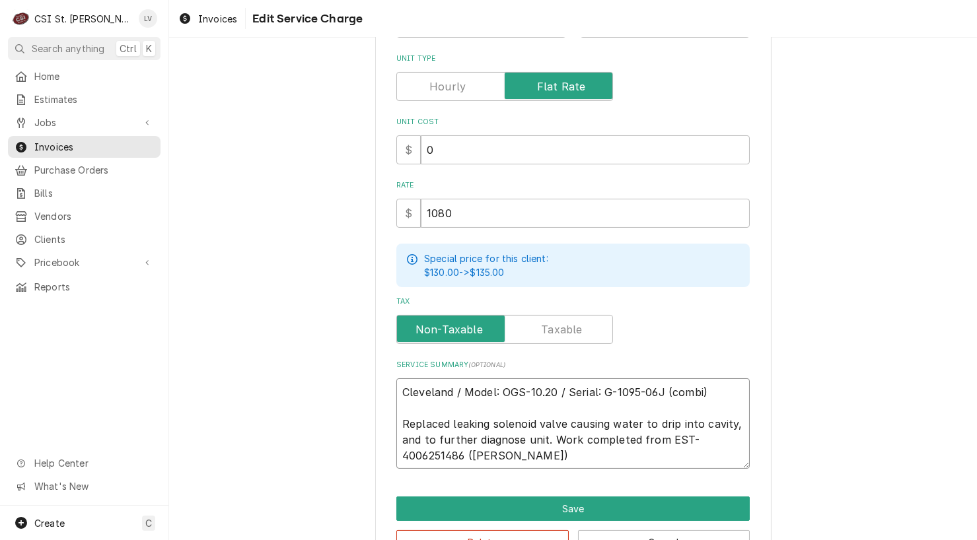
type textarea "x"
type textarea "Cleveland / Model: OGS-10.20 / Serial: G-1095-06J (combi) Replaced leaking sole…"
type textarea "x"
type textarea "Cleveland / Model: OGS-10.20 / Serial: G-1095-06J (combi) Replaced leaking sole…"
type textarea "x"
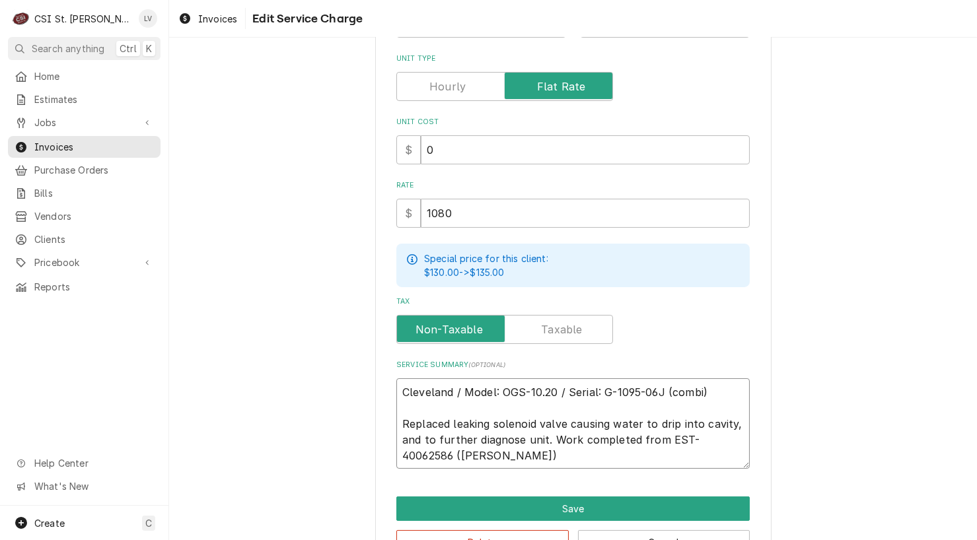
type textarea "Cleveland / Model: OGS-10.20 / Serial: G-1095-06J (combi) Replaced leaking sole…"
type textarea "x"
type textarea "Cleveland / Model: OGS-10.20 / Serial: G-1095-06J (combi) Replaced leaking sole…"
type textarea "x"
type textarea "Cleveland / Model: OGS-10.20 / Serial: G-1095-06J (combi) Replaced leaking sole…"
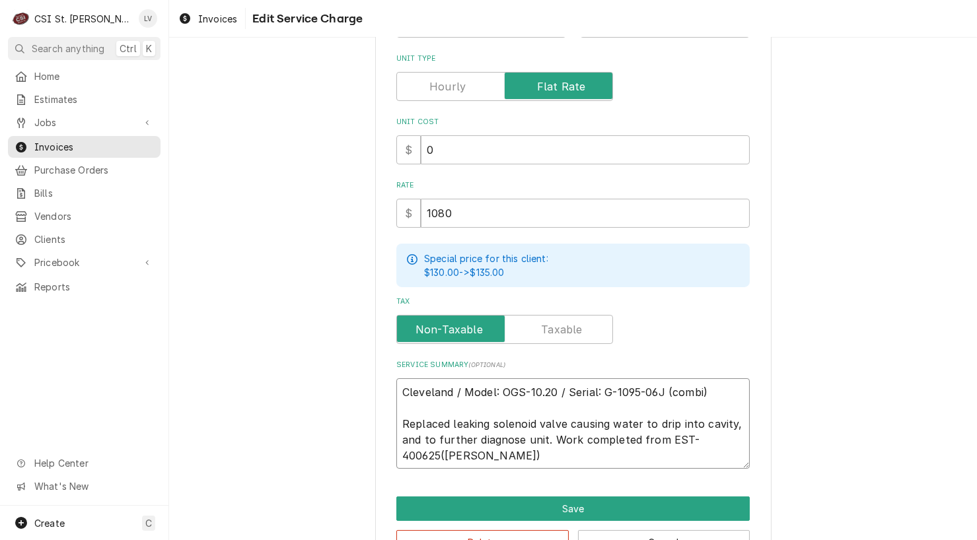
type textarea "x"
type textarea "Cleveland / Model: OGS-10.20 / Serial: G-1095-06J (combi) Replaced leaking sole…"
type textarea "x"
type textarea "Cleveland / Model: OGS-10.20 / Serial: G-1095-06J (combi) Replaced leaking sole…"
type textarea "x"
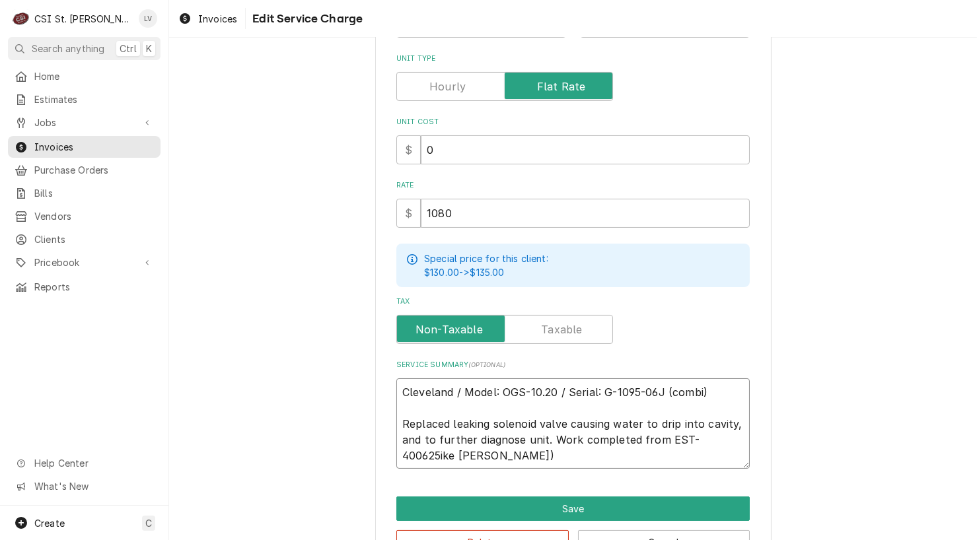
type textarea "Cleveland / Model: OGS-10.20 / Serial: G-1095-06J (combi) Replaced leaking sole…"
type textarea "x"
type textarea "Cleveland / Model: OGS-10.20 / Serial: G-1095-06J (combi) Replaced leaking sole…"
type textarea "x"
type textarea "Cleveland / Model: OGS-10.20 / Serial: G-1095-06J (combi) Replaced leaking sole…"
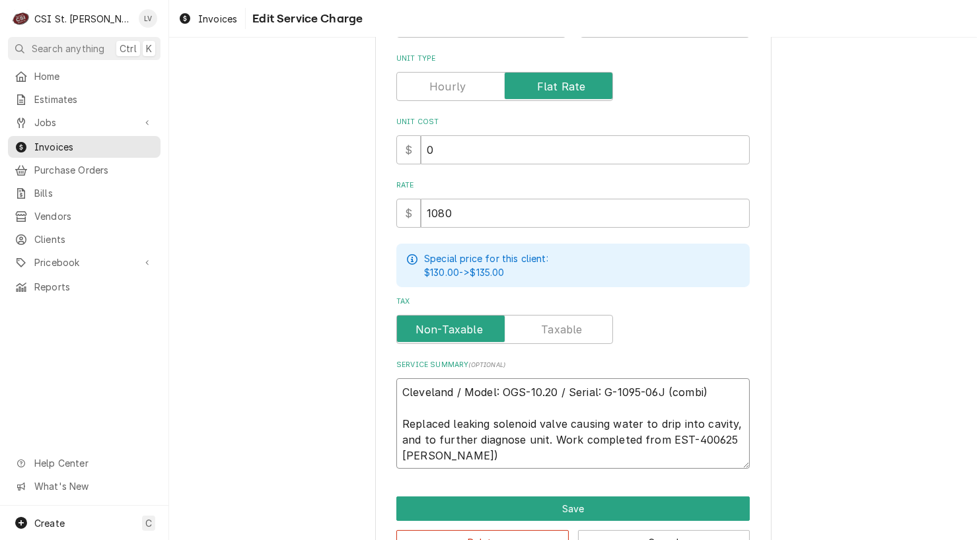
type textarea "x"
type textarea "Cleveland / Model: OGS-10.20 / Serial: G-1095-06J (combi) Replaced leaking sole…"
type textarea "x"
type textarea "Cleveland / Model: OGS-10.20 / Serial: G-1095-06J (combi) Replaced leaking sole…"
type textarea "x"
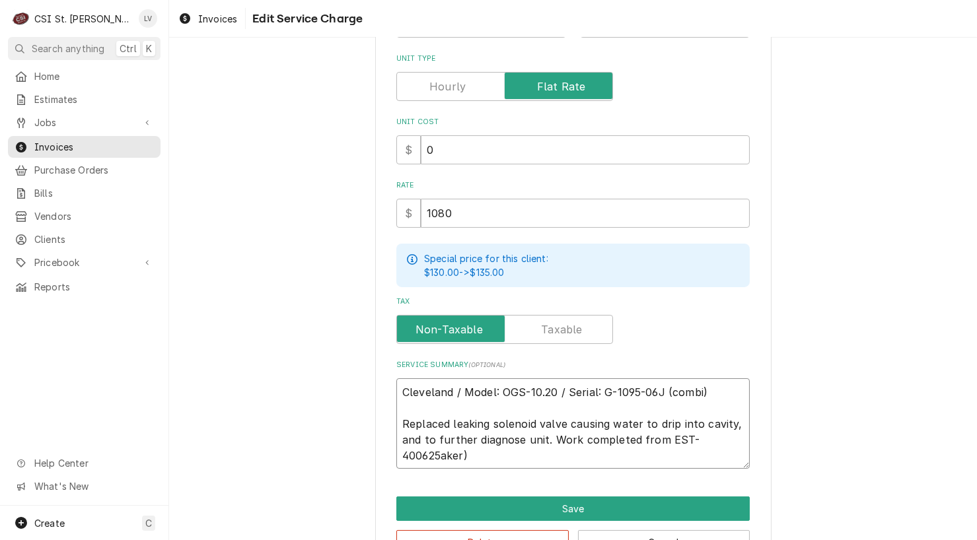
type textarea "Cleveland / Model: OGS-10.20 / Serial: G-1095-06J (combi) Replaced leaking sole…"
type textarea "x"
type textarea "Cleveland / Model: OGS-10.20 / Serial: G-1095-06J (combi) Replaced leaking sole…"
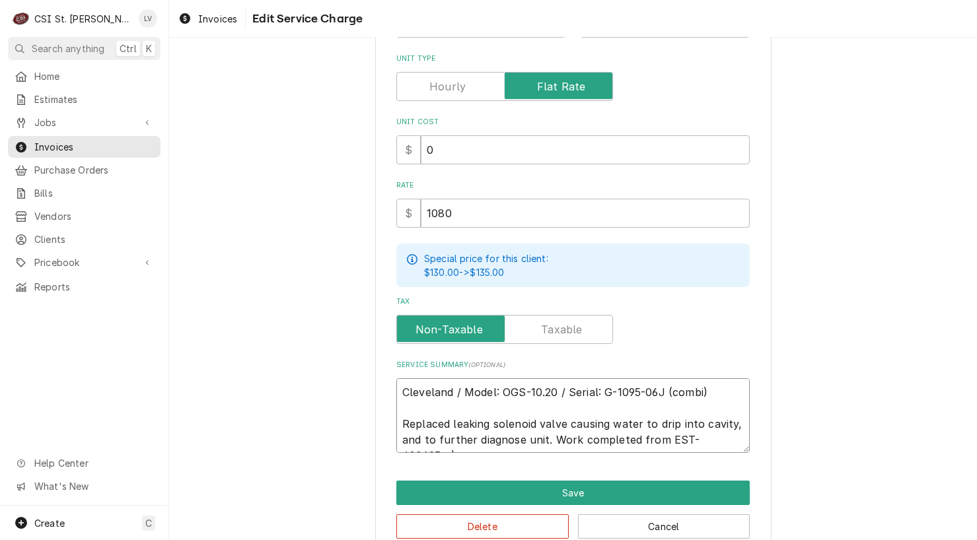
type textarea "x"
type textarea "Cleveland / Model: OGS-10.20 / Serial: G-1095-06J (combi) Replaced leaking sole…"
type textarea "x"
type textarea "Cleveland / Model: OGS-10.20 / Serial: G-1095-06J (combi) Replaced leaking sole…"
type textarea "x"
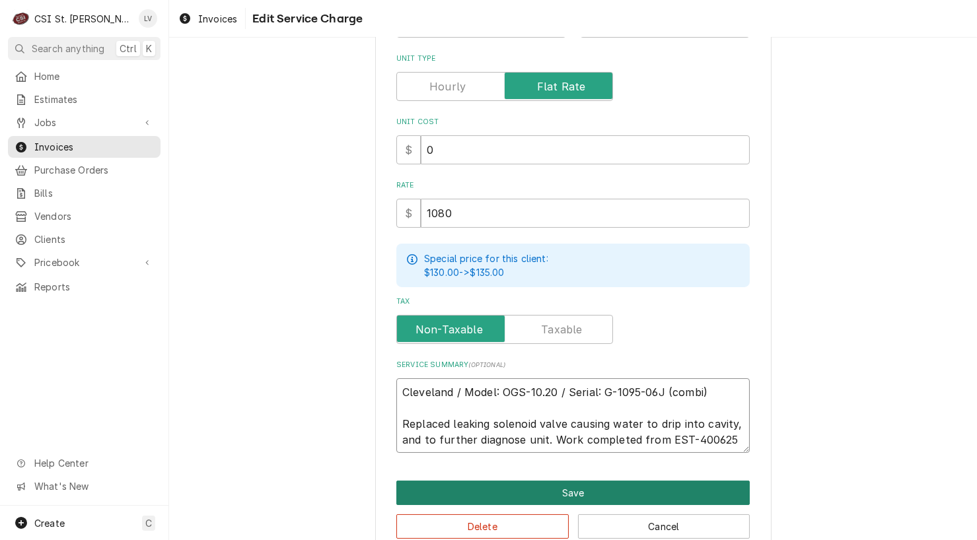
type textarea "Cleveland / Model: OGS-10.20 / Serial: G-1095-06J (combi) Replaced leaking sole…"
click at [536, 488] on button "Save" at bounding box center [572, 493] width 353 height 24
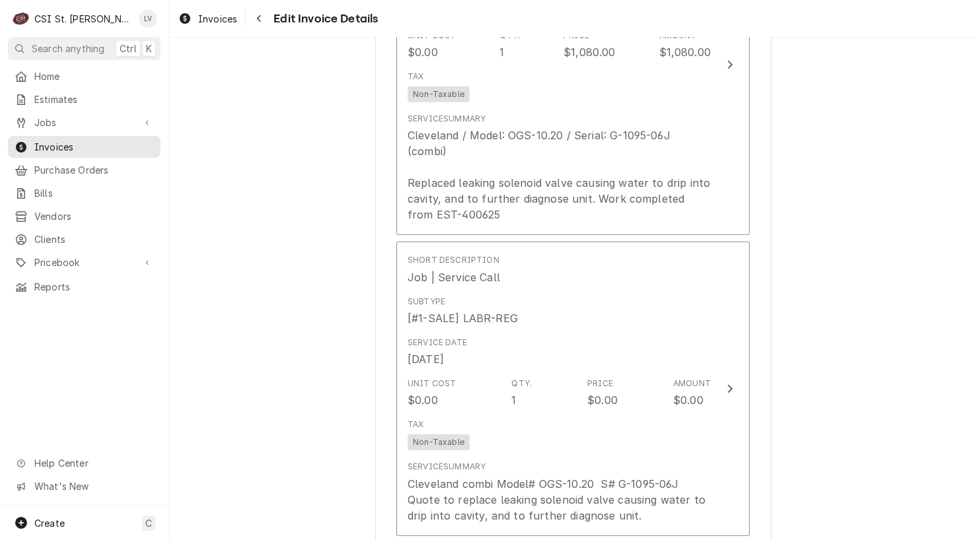
scroll to position [1437, 0]
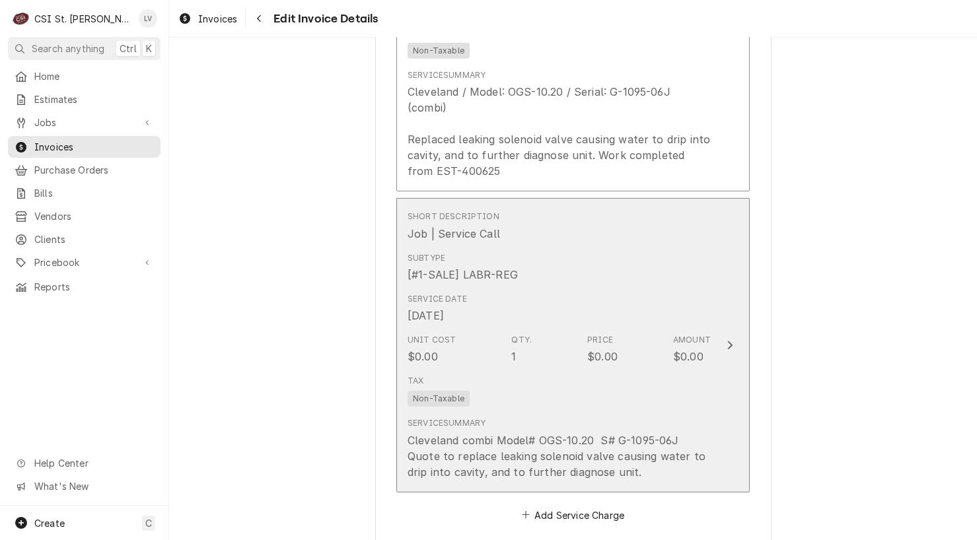
click at [623, 417] on div "Service Summary Cleveland combi Model# OGS-10.20 S# G-1095-06J Quote to replace…" at bounding box center [558, 448] width 303 height 62
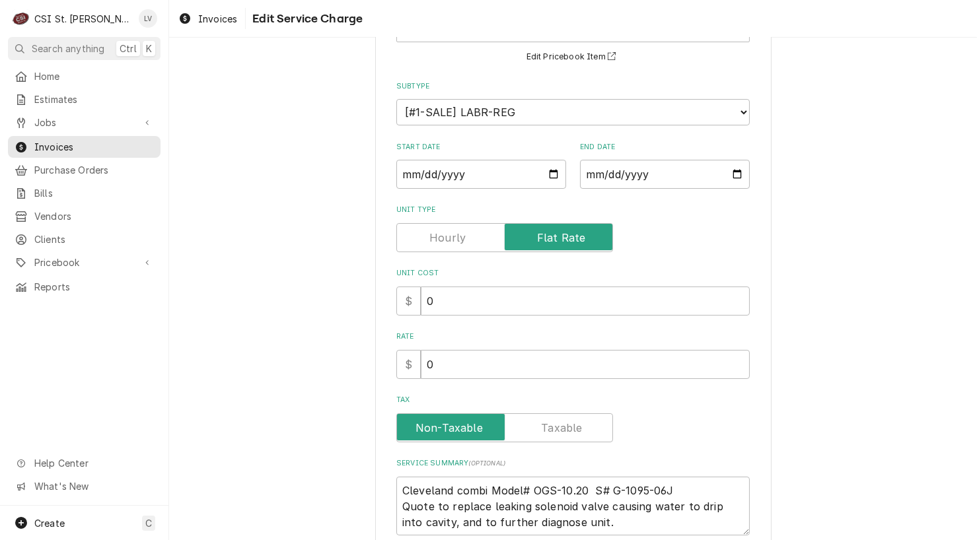
scroll to position [221, 0]
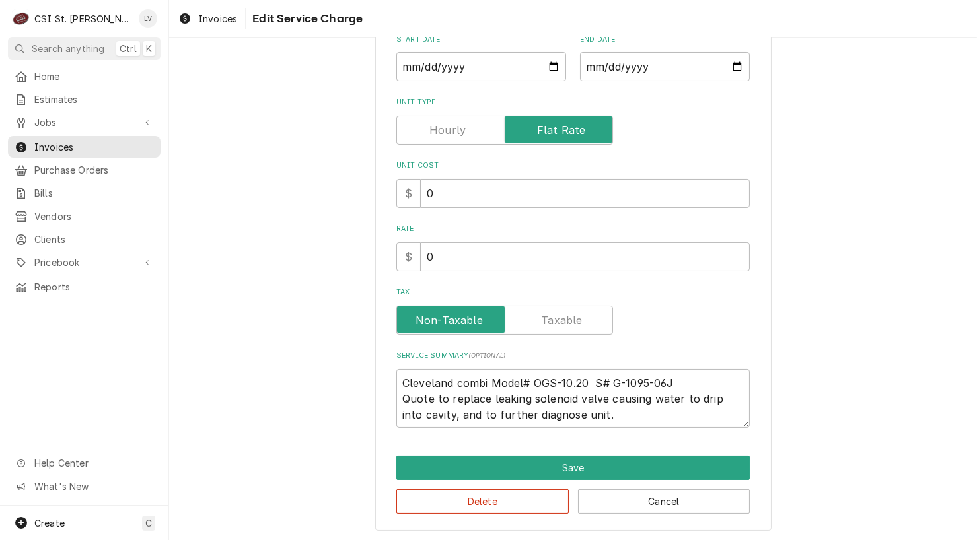
click at [502, 513] on div "Use the fields below to edit this service charge Short Description Job | Servic…" at bounding box center [573, 187] width 396 height 688
click at [501, 499] on button "Delete" at bounding box center [482, 501] width 172 height 24
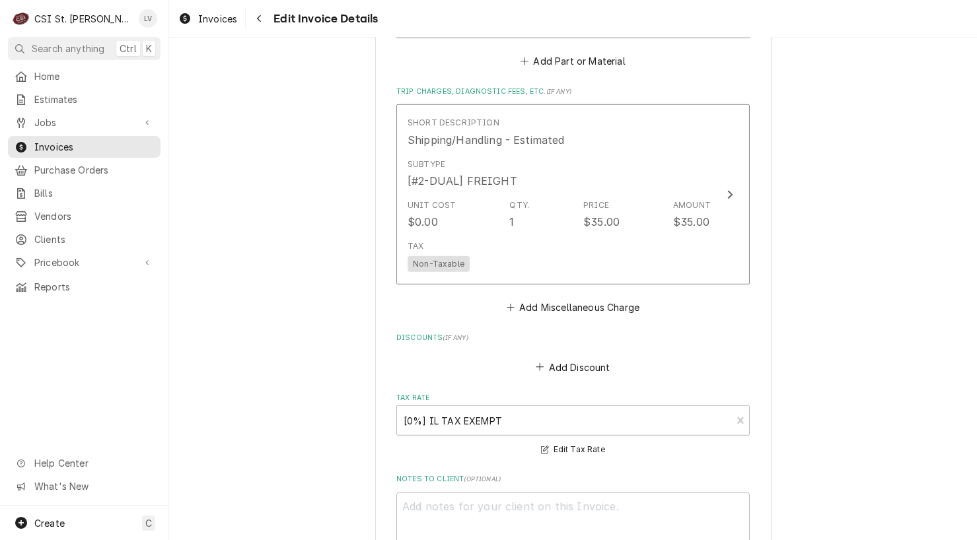
scroll to position [1924, 0]
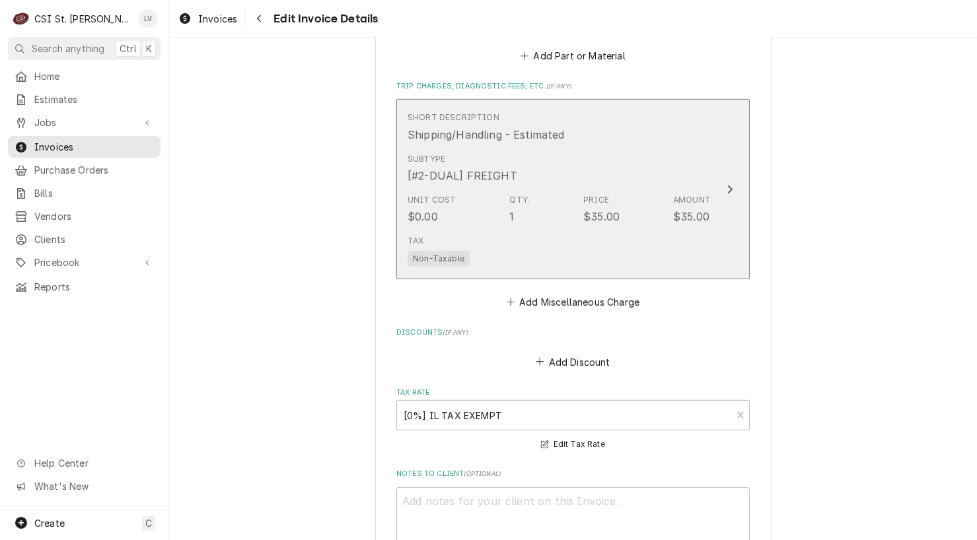
click at [561, 230] on div "Tax Non-Taxable" at bounding box center [558, 251] width 303 height 42
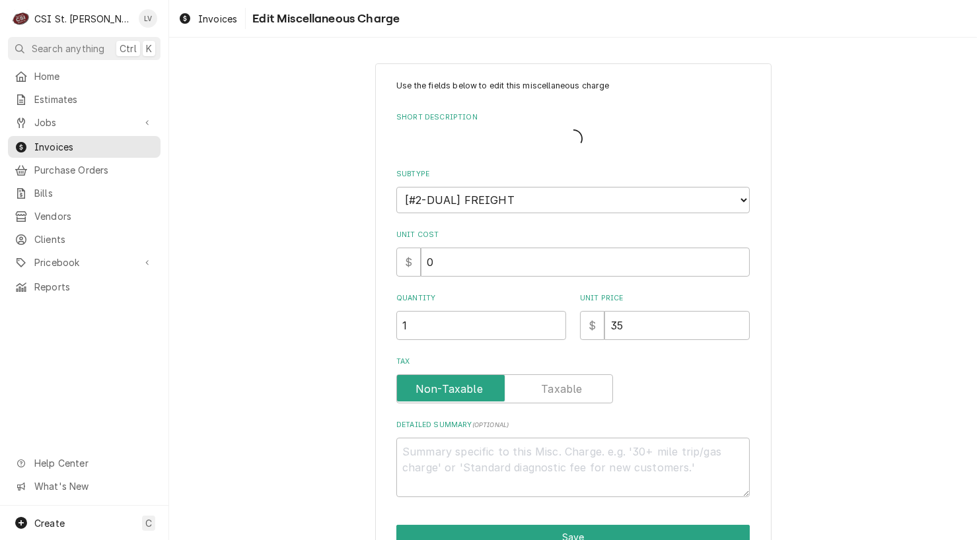
type textarea "x"
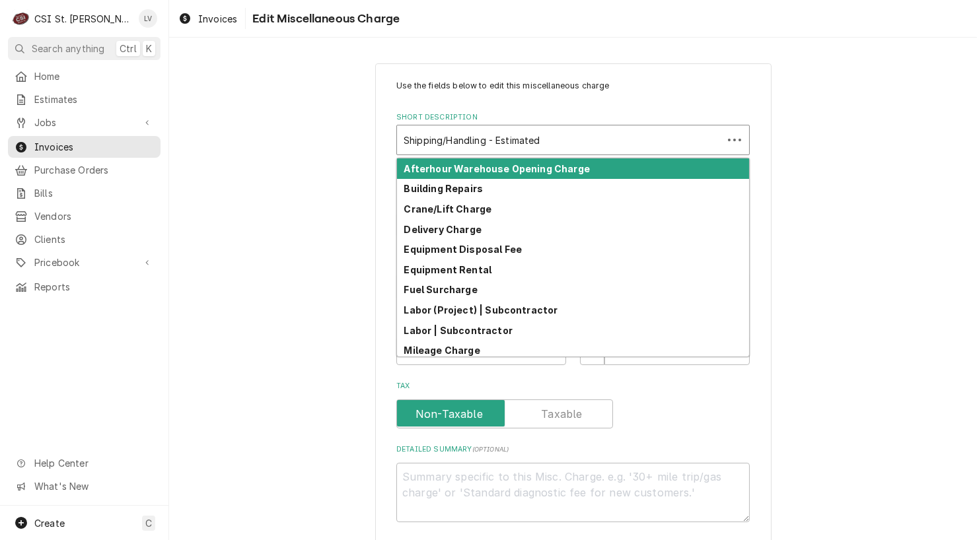
click at [532, 145] on div "Short Description" at bounding box center [559, 140] width 312 height 24
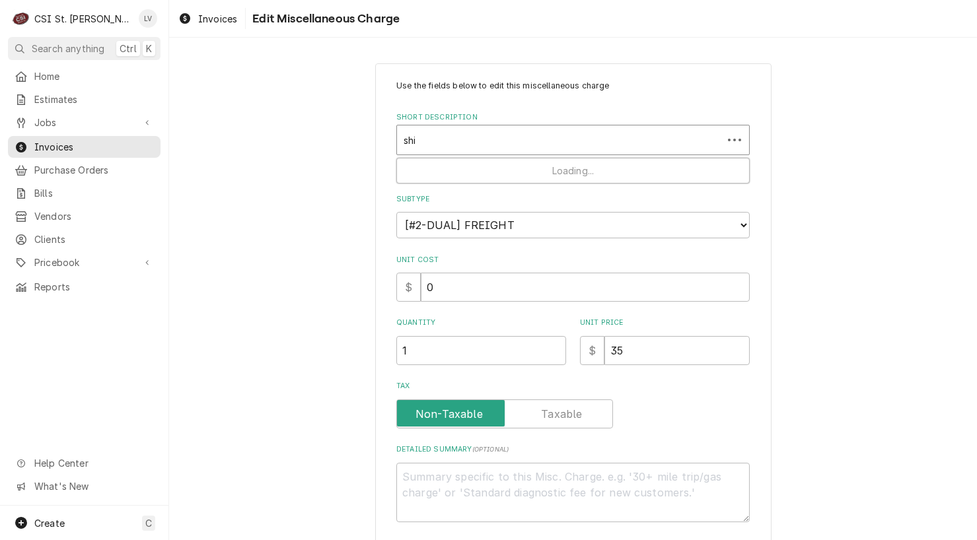
type input "ship"
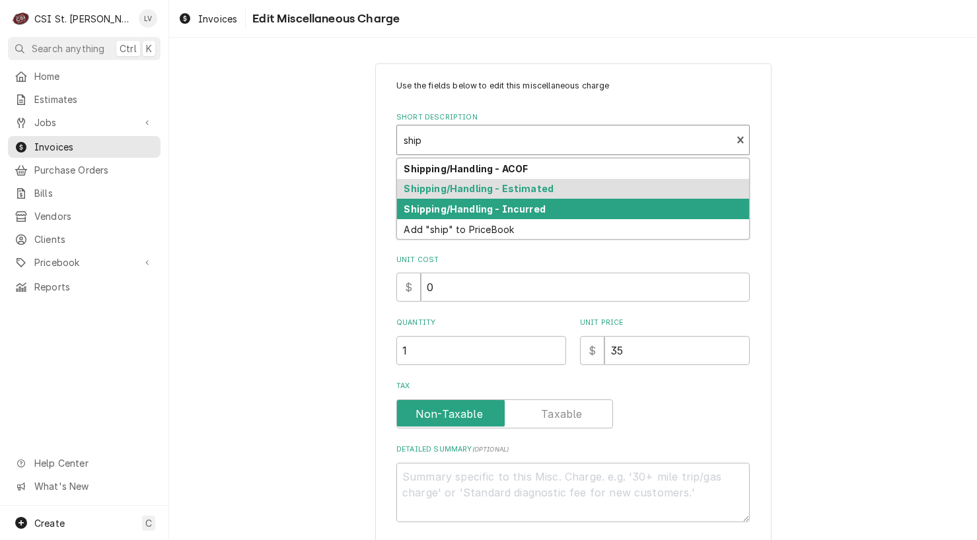
click at [425, 207] on strong "Shipping/Handling - Incurred" at bounding box center [474, 208] width 141 height 11
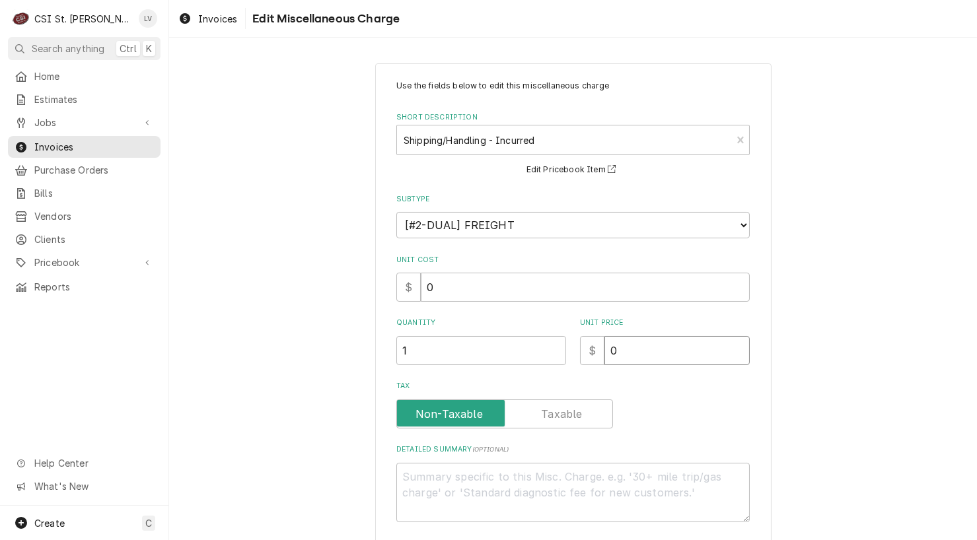
drag, startPoint x: 658, startPoint y: 354, endPoint x: 541, endPoint y: 349, distance: 117.0
click at [541, 349] on div "Quantity 1 Unit Price $ 0" at bounding box center [572, 341] width 353 height 47
type textarea "x"
type input "3"
type textarea "x"
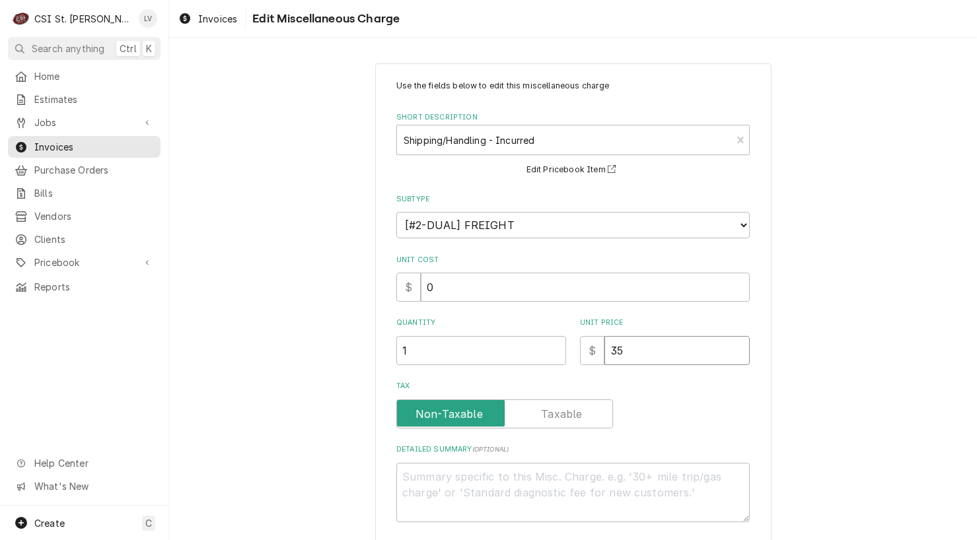
type input "35"
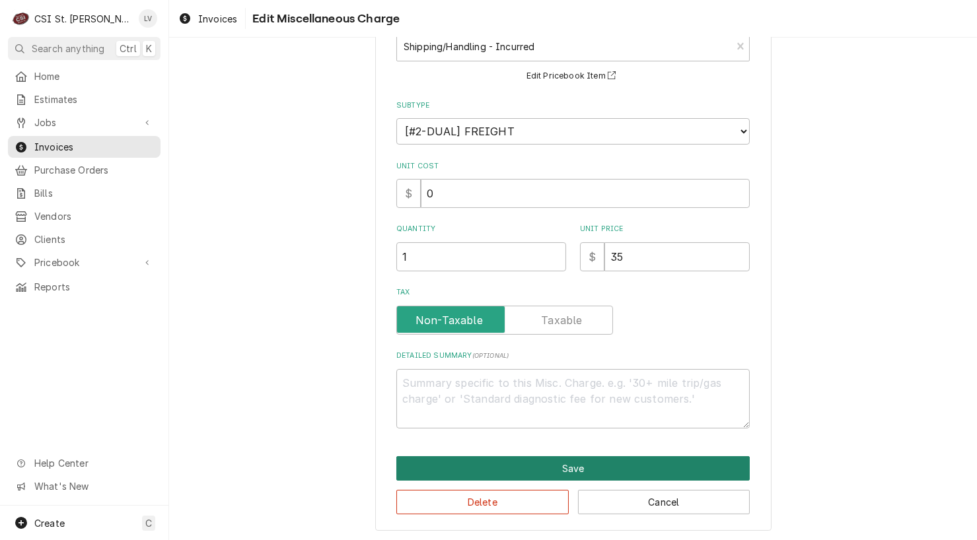
click at [559, 459] on button "Save" at bounding box center [572, 468] width 353 height 24
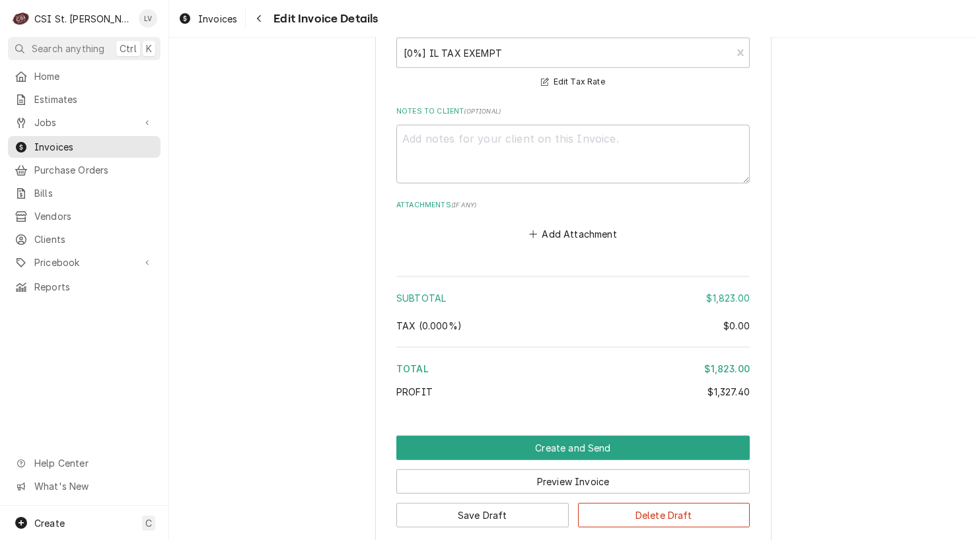
scroll to position [2328, 0]
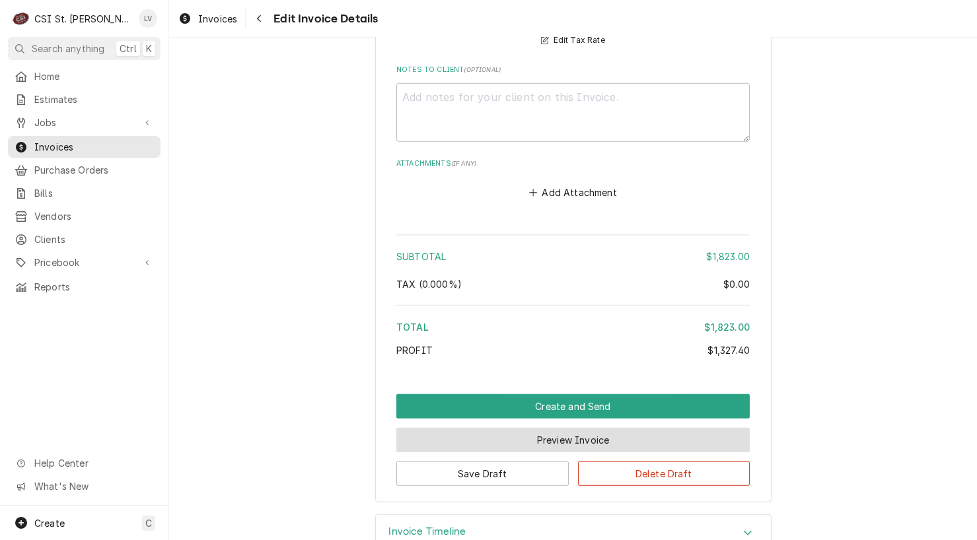
click at [582, 428] on button "Preview Invoice" at bounding box center [572, 440] width 353 height 24
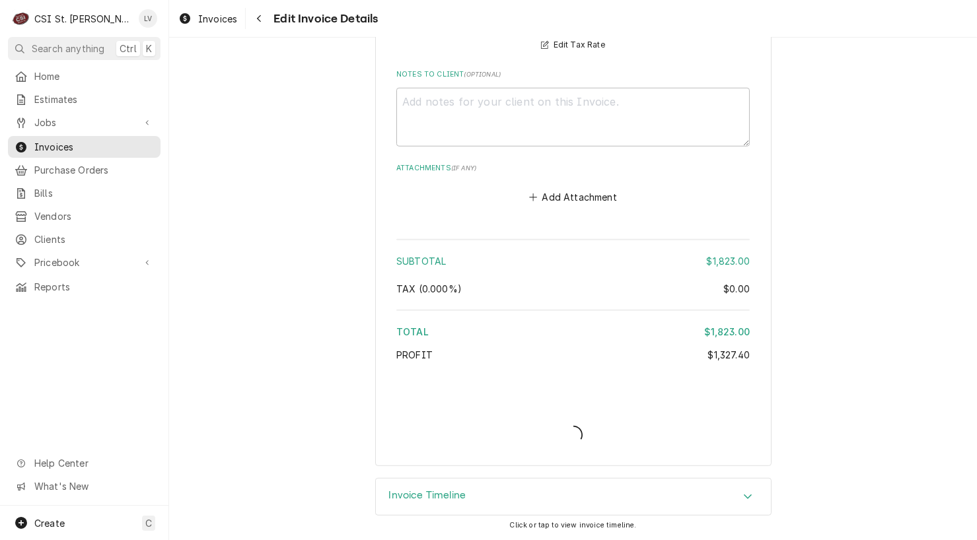
scroll to position [2288, 0]
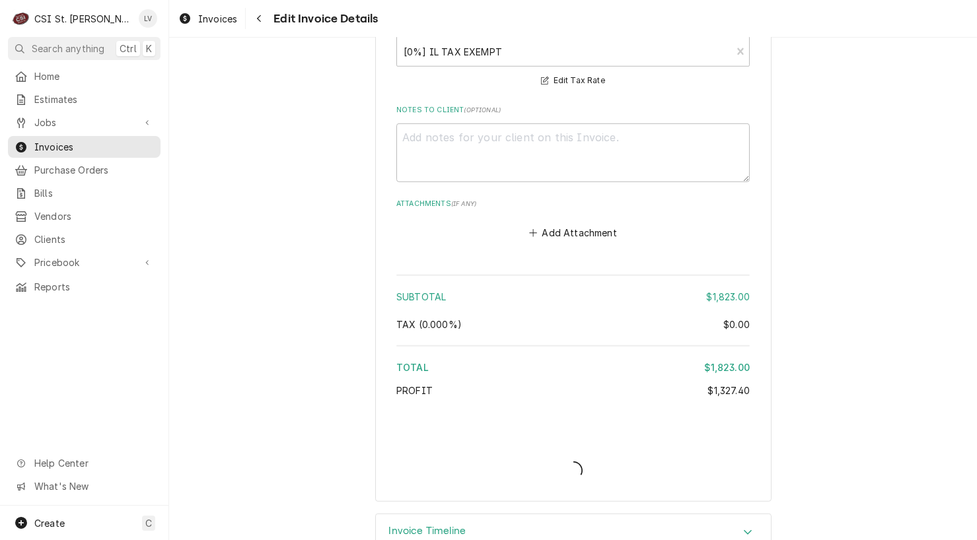
type textarea "x"
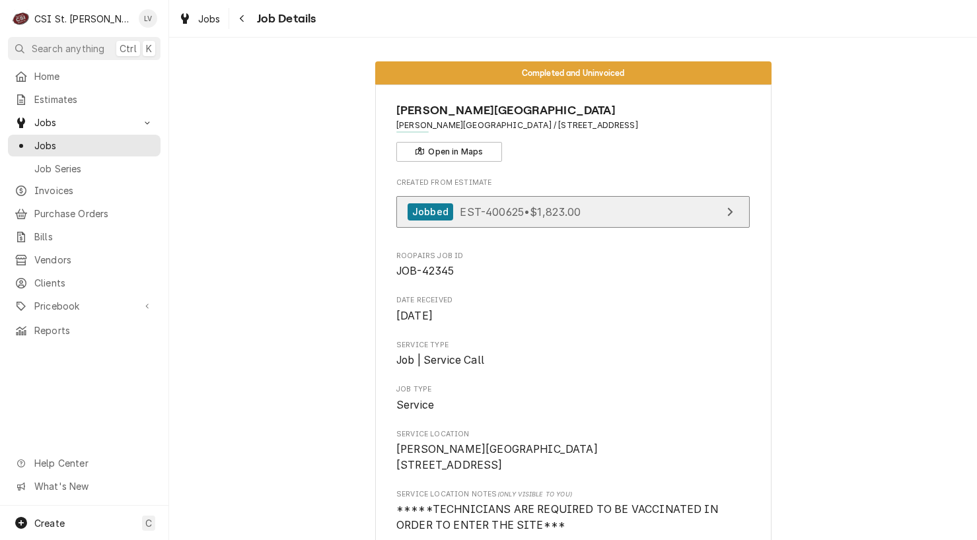
click at [537, 218] on div "Jobbed EST-400625 • $1,823.00" at bounding box center [494, 212] width 174 height 18
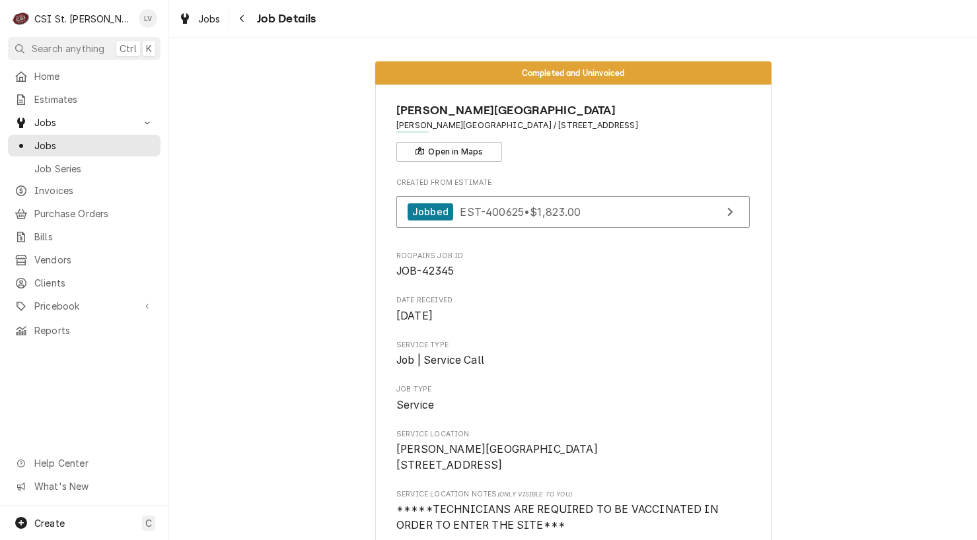
drag, startPoint x: 242, startPoint y: 376, endPoint x: 234, endPoint y: 332, distance: 44.4
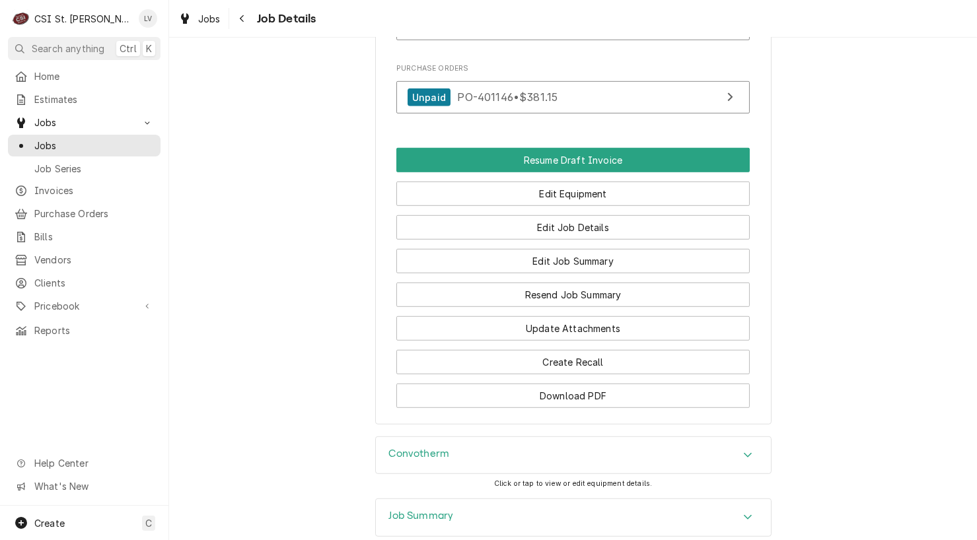
scroll to position [1971, 0]
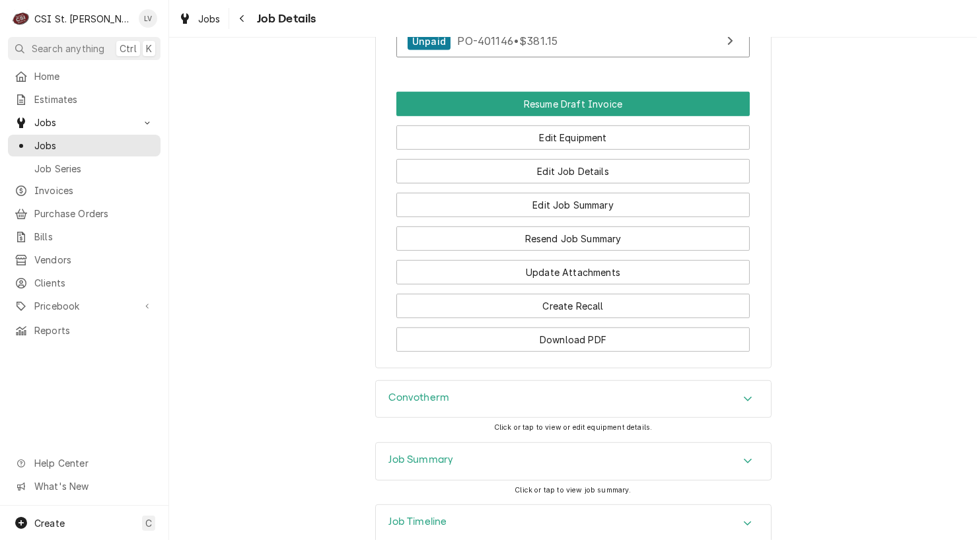
click at [480, 505] on div "Job Timeline" at bounding box center [573, 523] width 395 height 37
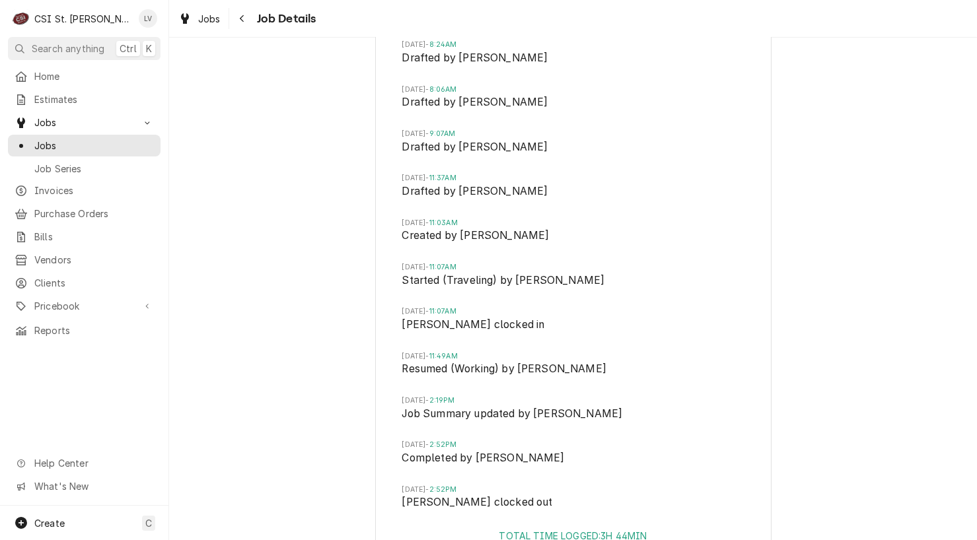
scroll to position [2537, 0]
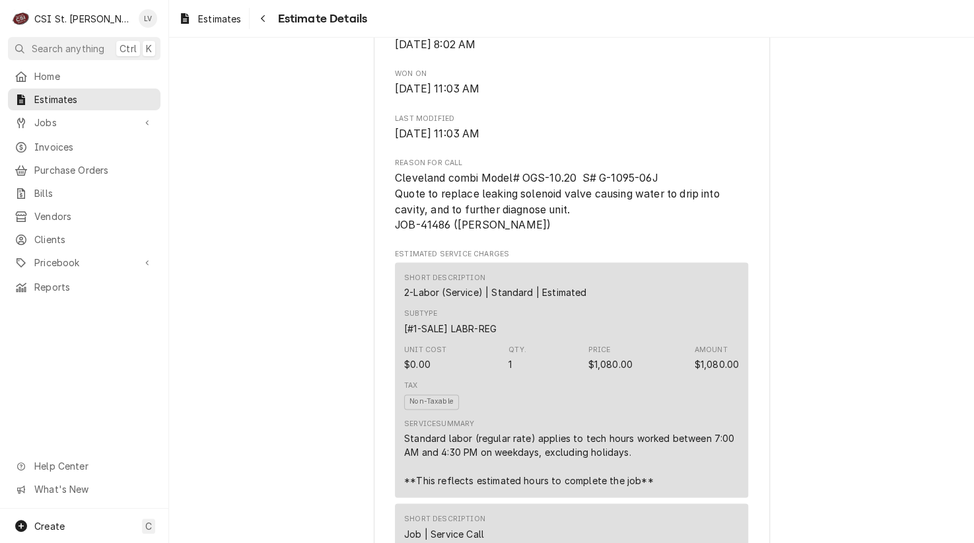
scroll to position [726, 0]
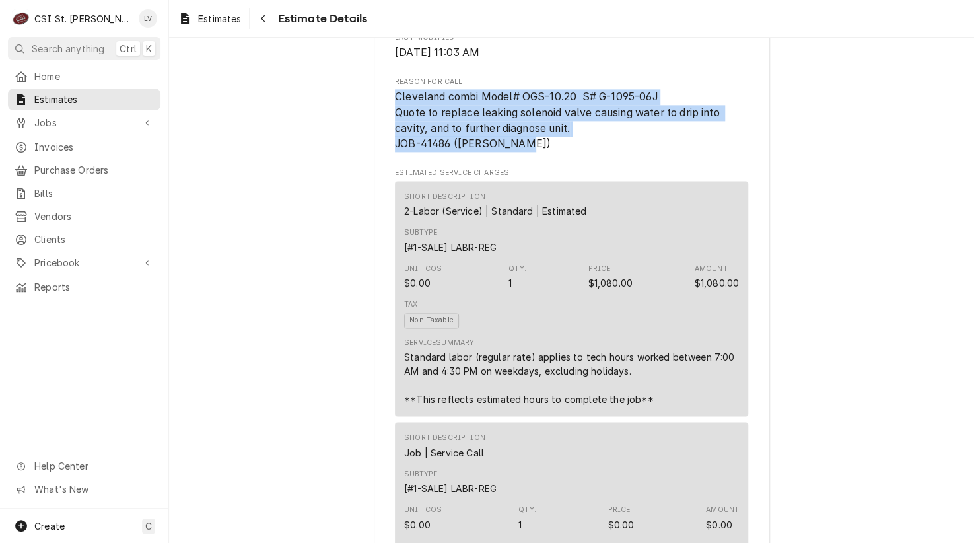
drag, startPoint x: 390, startPoint y: 137, endPoint x: 586, endPoint y: 180, distance: 200.9
click at [586, 152] on span "Cleveland combi Model# OGS-10.20 S# G-1095-06J Quote to replace leaking solenoi…" at bounding box center [571, 120] width 353 height 63
click at [572, 152] on span "Cleveland combi Model# OGS-10.20 S# G-1095-06J Quote to replace leaking solenoi…" at bounding box center [571, 120] width 353 height 63
copy span "Cleveland combi Model# OGS-10.20 S# G-1095-06J Quote to replace leaking solenoi…"
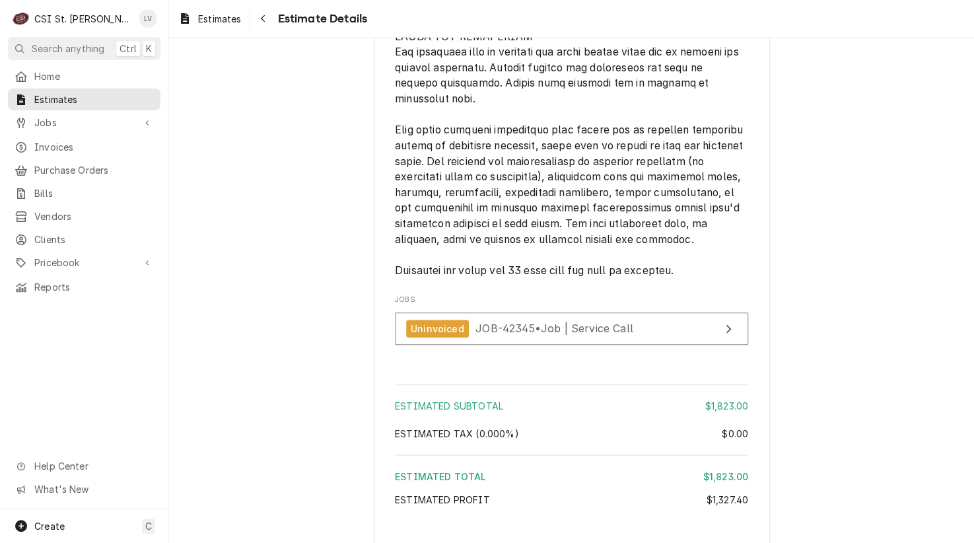
scroll to position [2431, 0]
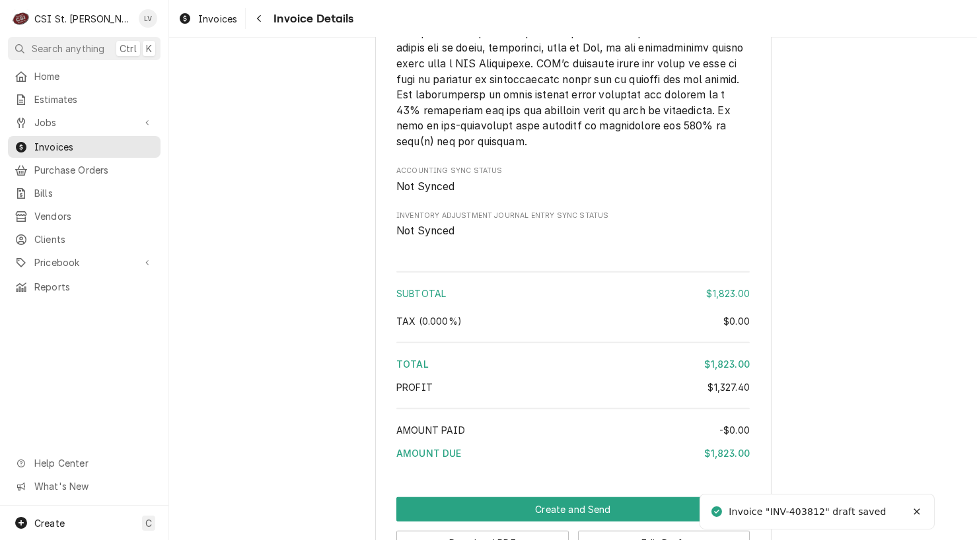
scroll to position [2201, 0]
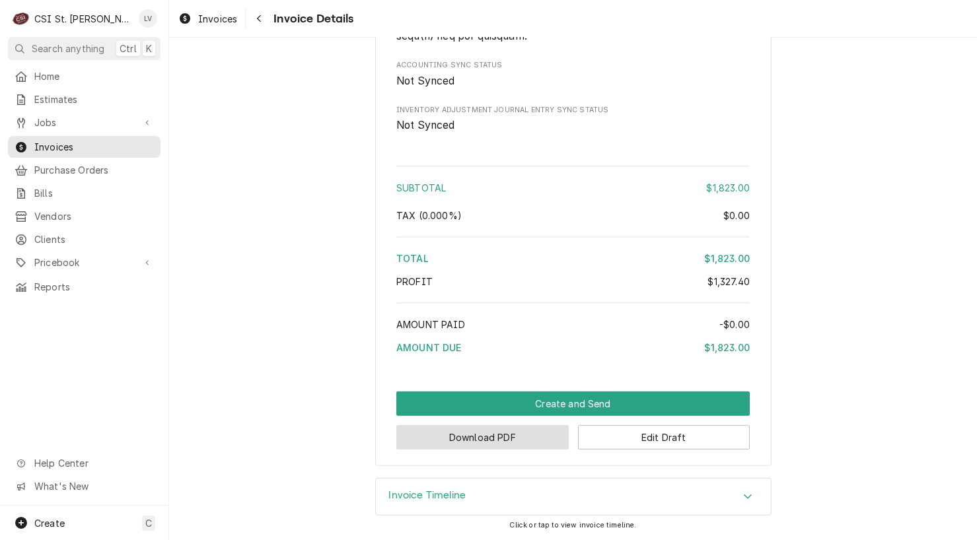
click at [476, 438] on button "Download PDF" at bounding box center [482, 437] width 172 height 24
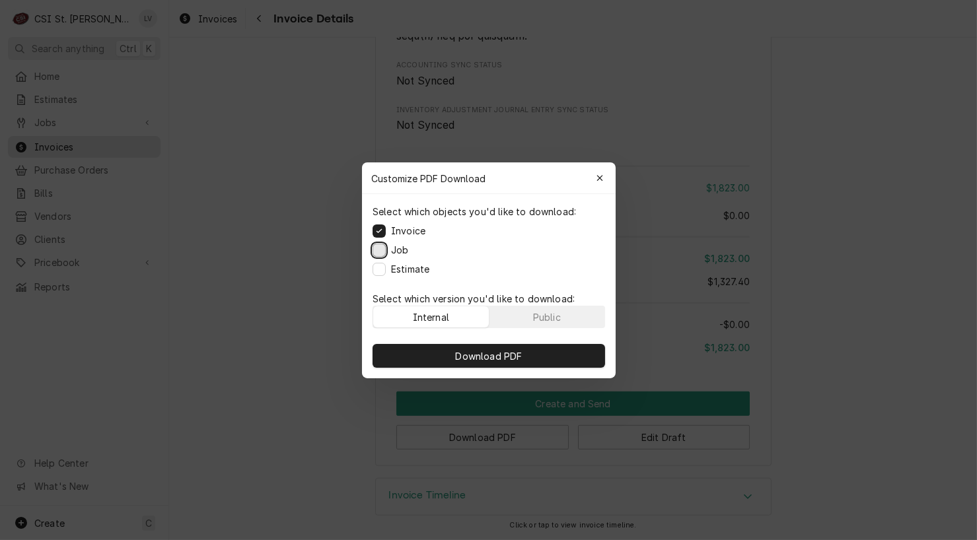
drag, startPoint x: 380, startPoint y: 250, endPoint x: 380, endPoint y: 259, distance: 8.6
click at [380, 251] on button "Job" at bounding box center [378, 249] width 13 height 13
click at [382, 265] on button "Estimate" at bounding box center [378, 268] width 13 height 13
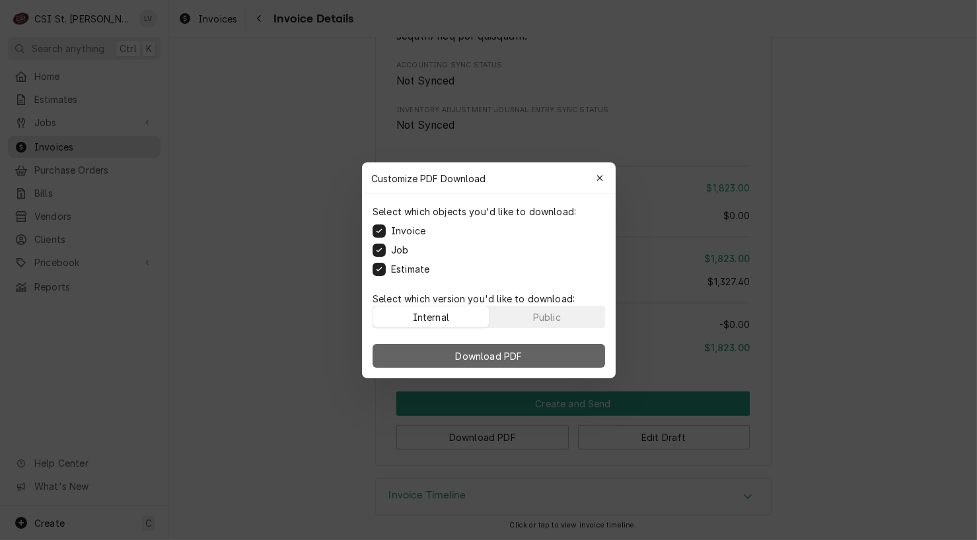
click at [483, 362] on button "Download PDF" at bounding box center [488, 356] width 232 height 24
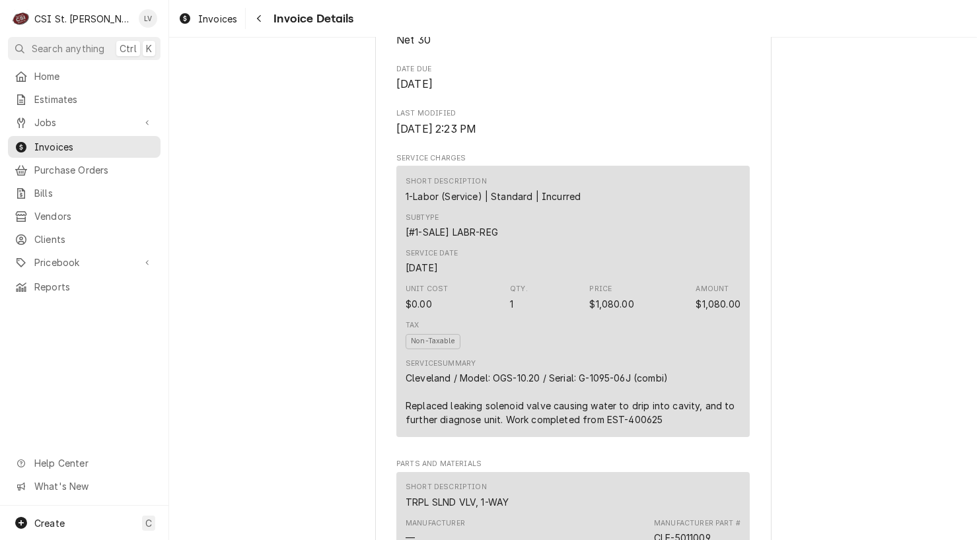
scroll to position [815, 0]
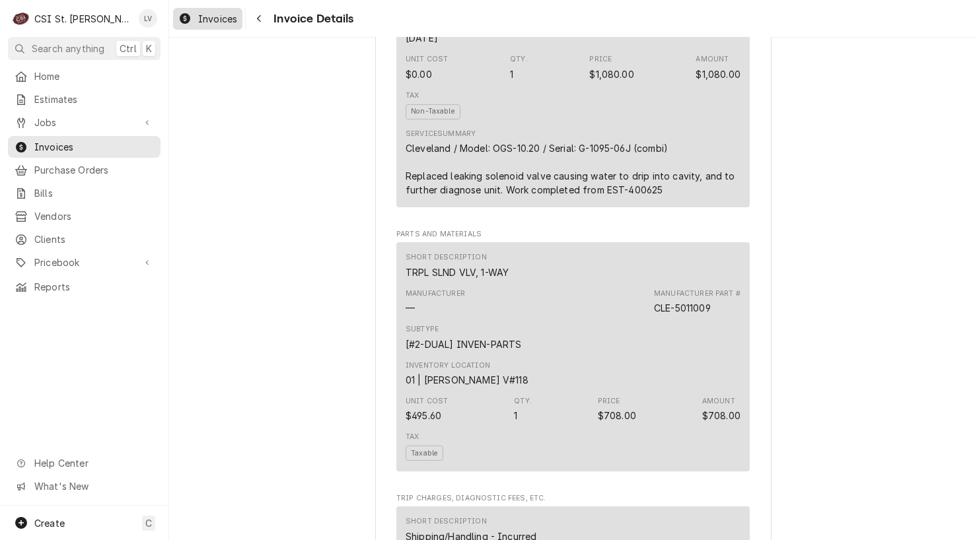
click at [203, 19] on span "Invoices" at bounding box center [217, 19] width 39 height 14
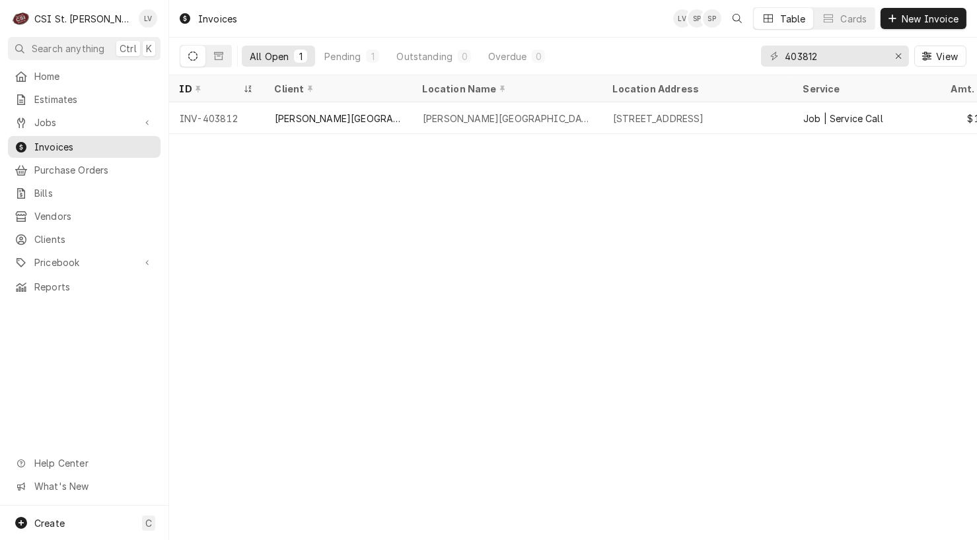
click at [311, 478] on div "Invoices LV SP SP Table Cards New Invoice All Open 1 Pending 1 Outstanding 0 Ov…" at bounding box center [572, 270] width 807 height 540
click at [817, 57] on input "403812" at bounding box center [833, 56] width 99 height 21
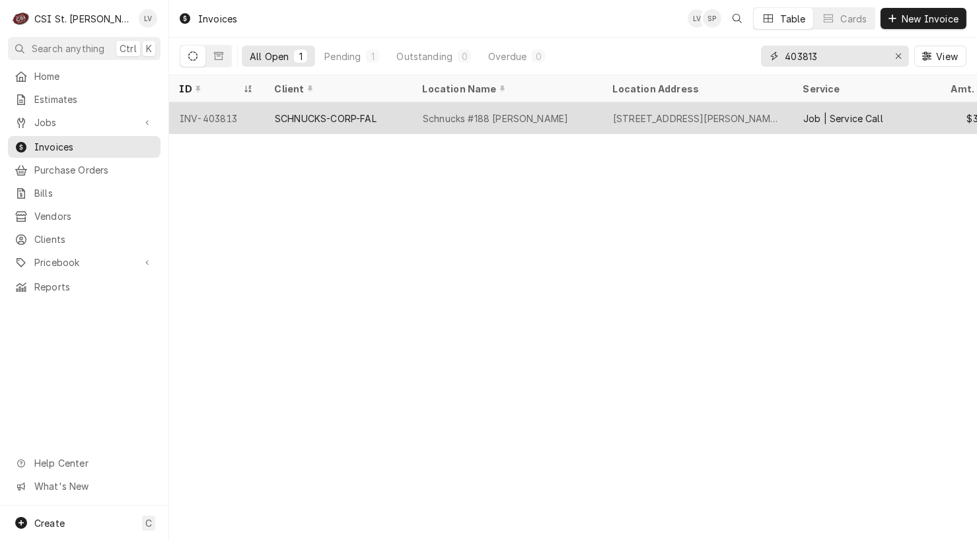
type input "403813"
click at [299, 126] on div "SCHNUCKS-CORP-FAL" at bounding box center [338, 118] width 148 height 32
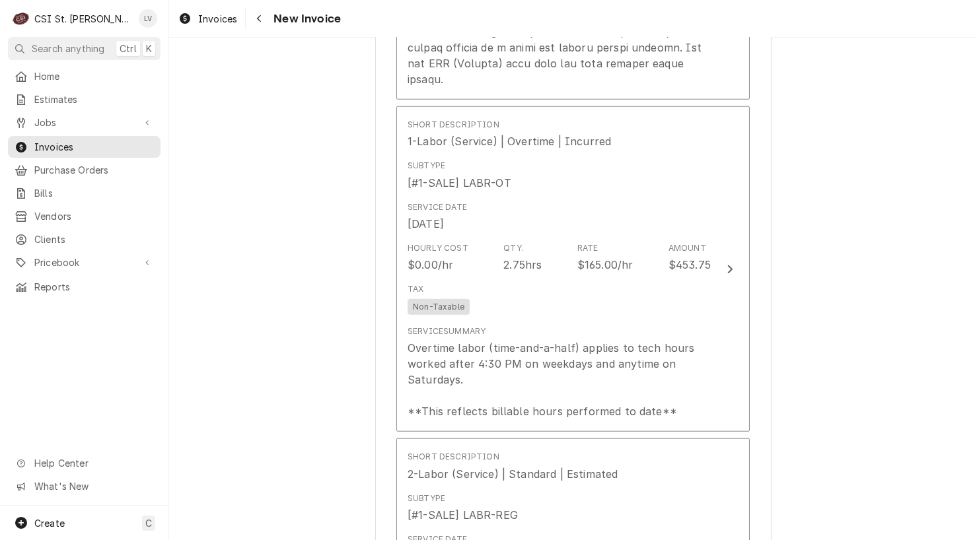
scroll to position [3301, 0]
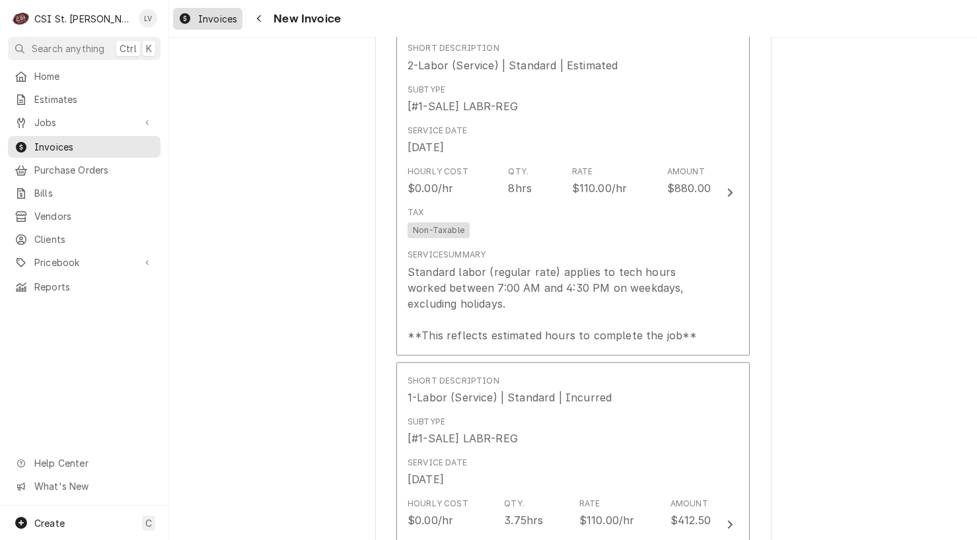
click at [189, 20] on icon "Dynamic Content Wrapper" at bounding box center [185, 18] width 11 height 11
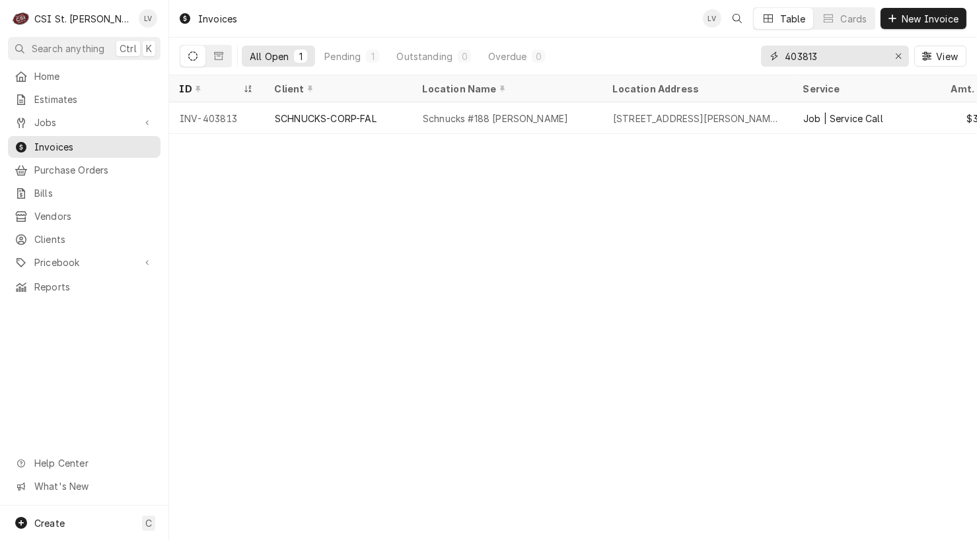
click at [837, 54] on input "403813" at bounding box center [833, 56] width 99 height 21
type input "403815"
click at [303, 224] on div "Invoices LV Table Cards New Invoice All Open 1 Pending 1 Outstanding 0 Overdue …" at bounding box center [572, 270] width 807 height 540
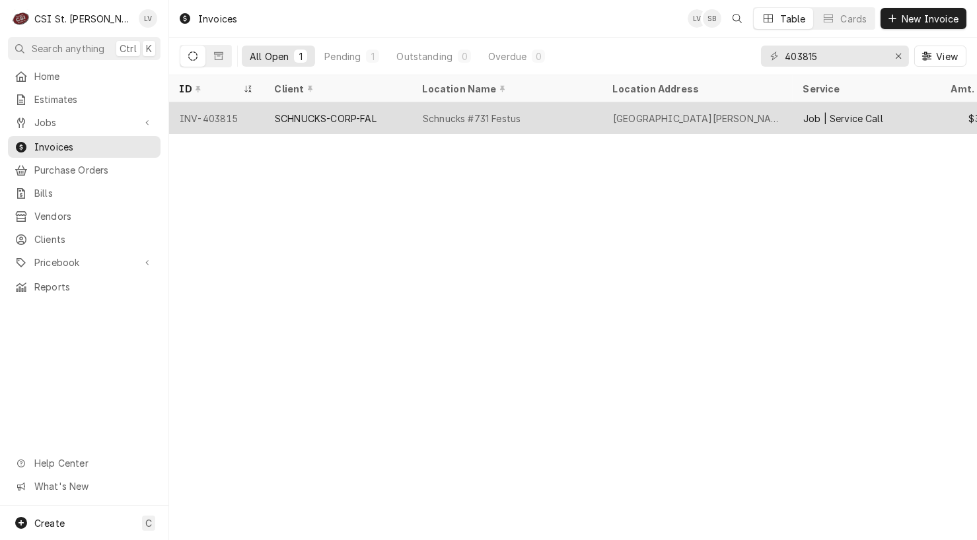
click at [380, 120] on div "SCHNUCKS-CORP-FAL" at bounding box center [338, 118] width 148 height 32
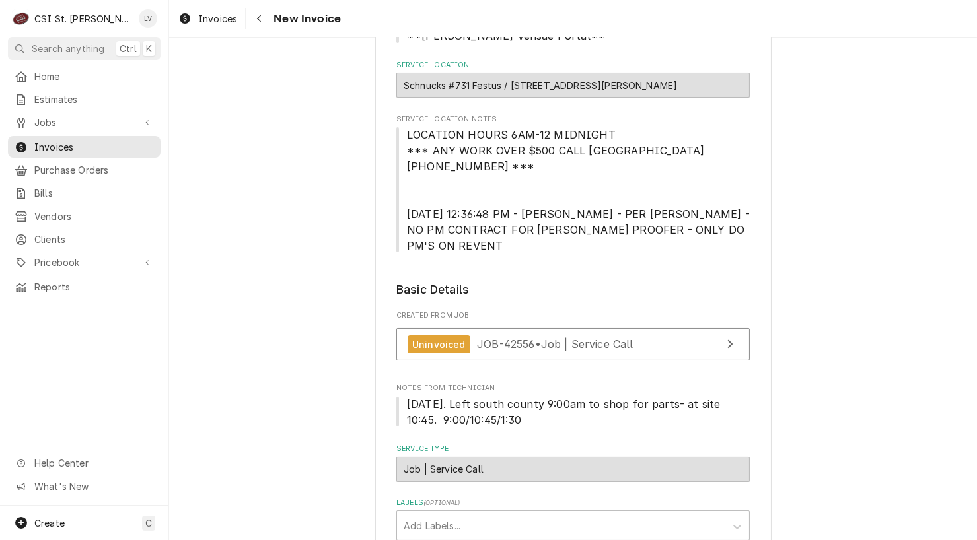
scroll to position [66, 0]
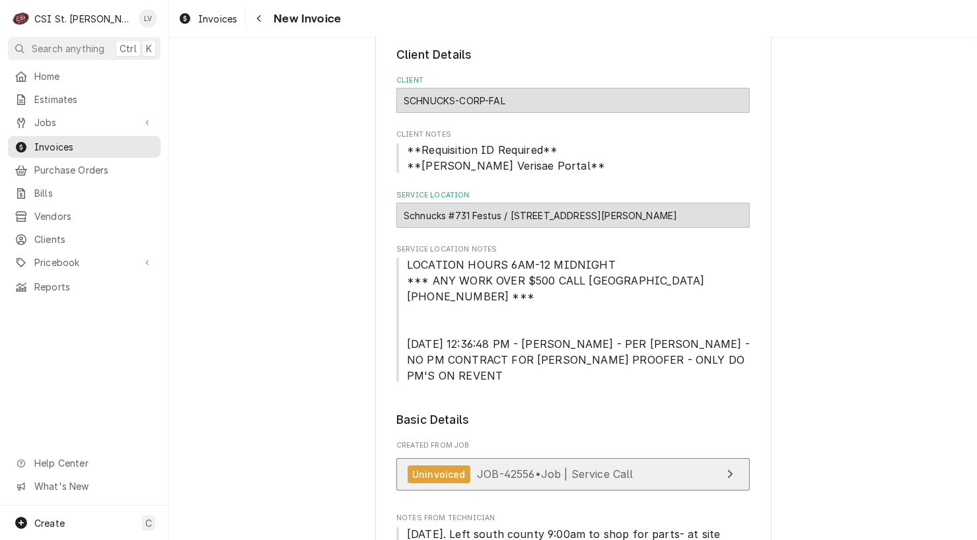
click at [621, 467] on span "JOB-42556 • Job | Service Call" at bounding box center [555, 473] width 156 height 13
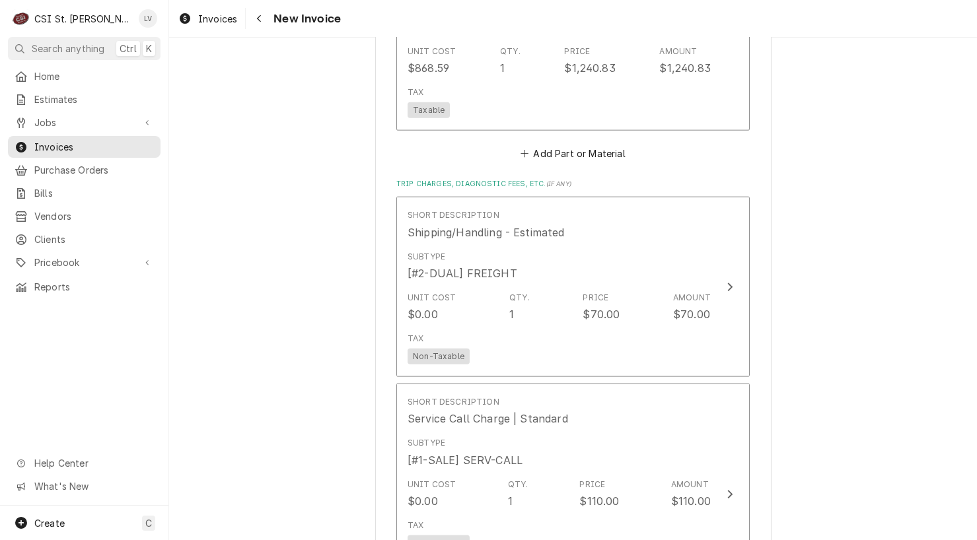
scroll to position [3631, 0]
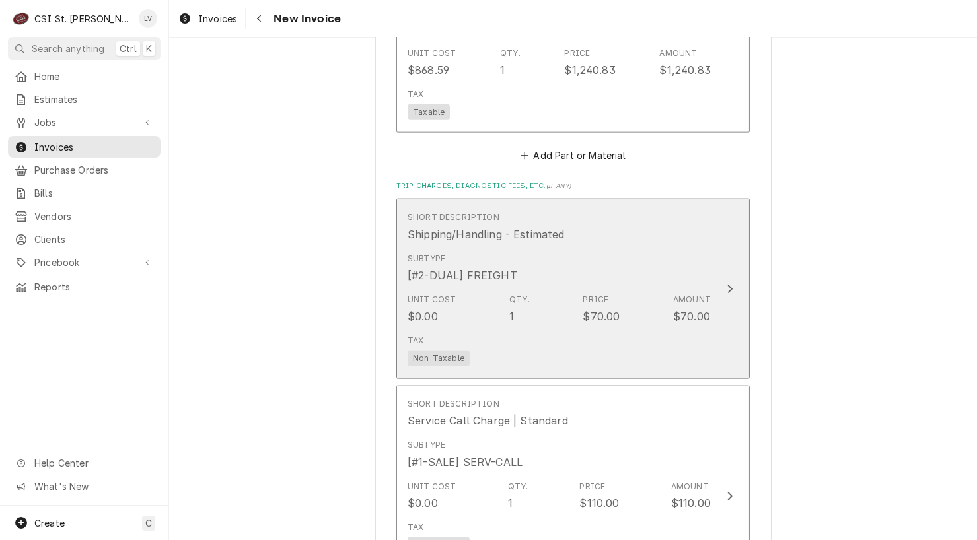
click at [473, 267] on div "[#2-DUAL] FREIGHT" at bounding box center [462, 275] width 110 height 16
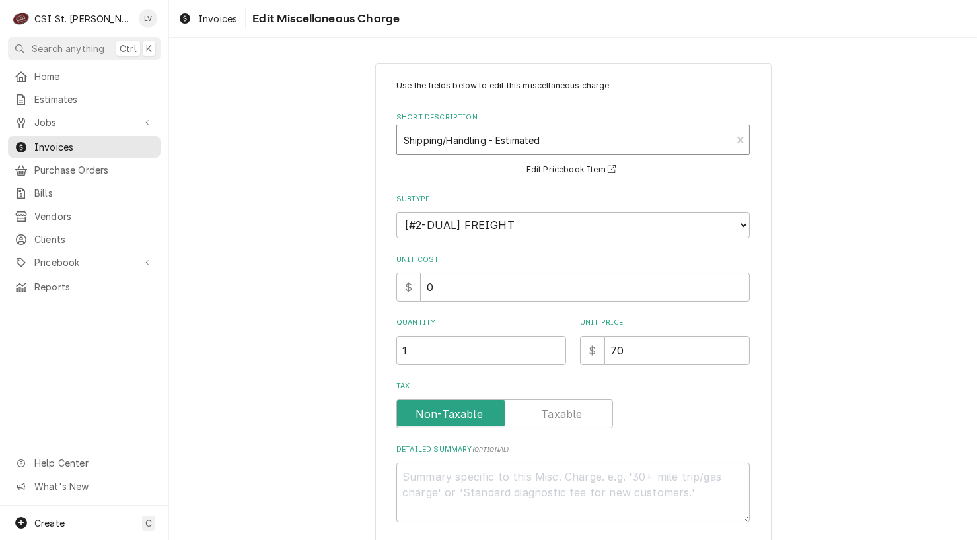
type textarea "x"
click at [465, 131] on div "Short Description" at bounding box center [563, 140] width 321 height 24
type input "ship"
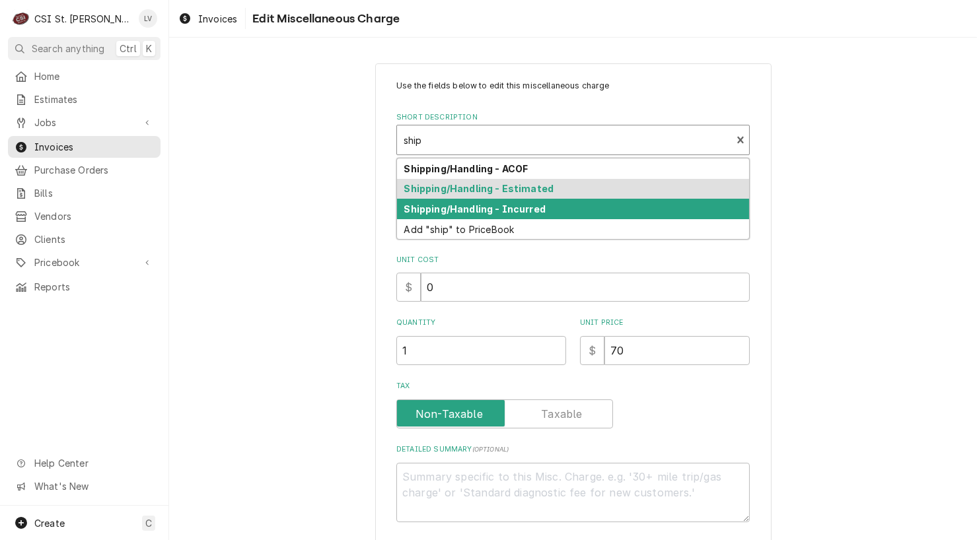
click at [471, 207] on strong "Shipping/Handling - Incurred" at bounding box center [474, 208] width 141 height 11
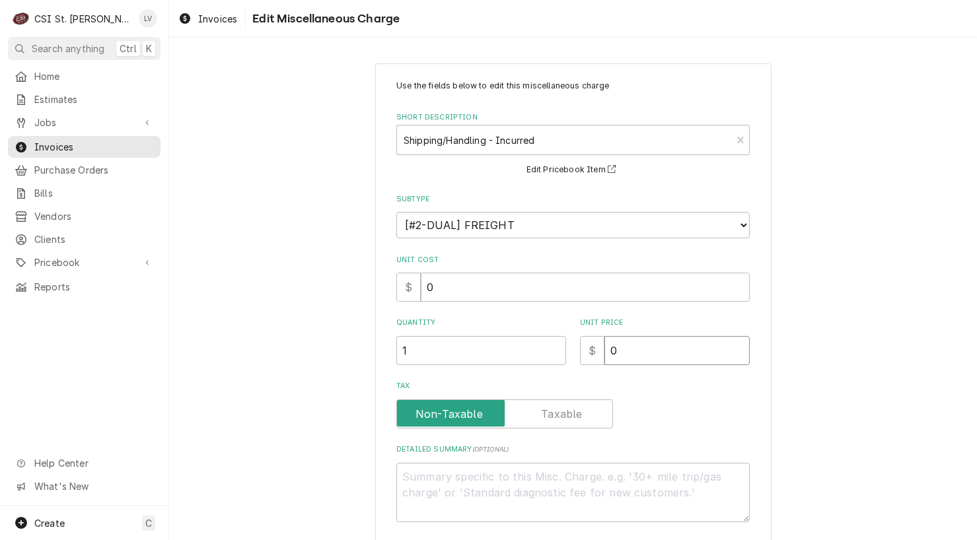
drag, startPoint x: 596, startPoint y: 344, endPoint x: 563, endPoint y: 322, distance: 40.1
click at [562, 327] on div "Quantity 1 Unit Price $ 0" at bounding box center [572, 341] width 353 height 47
type textarea "x"
type input "7"
type textarea "x"
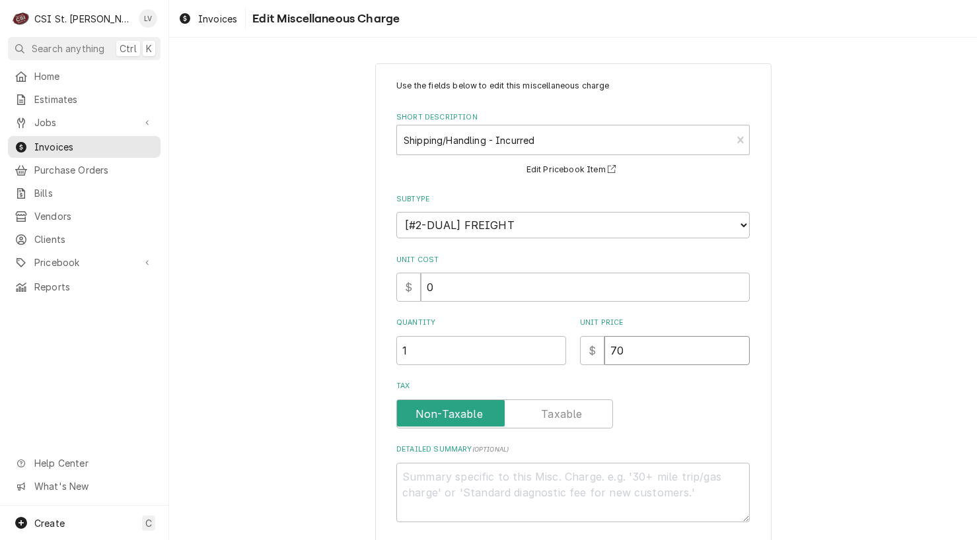
type input "70"
click at [262, 312] on div "Use the fields below to edit this miscellaneous charge Short Description Shippi…" at bounding box center [572, 343] width 807 height 585
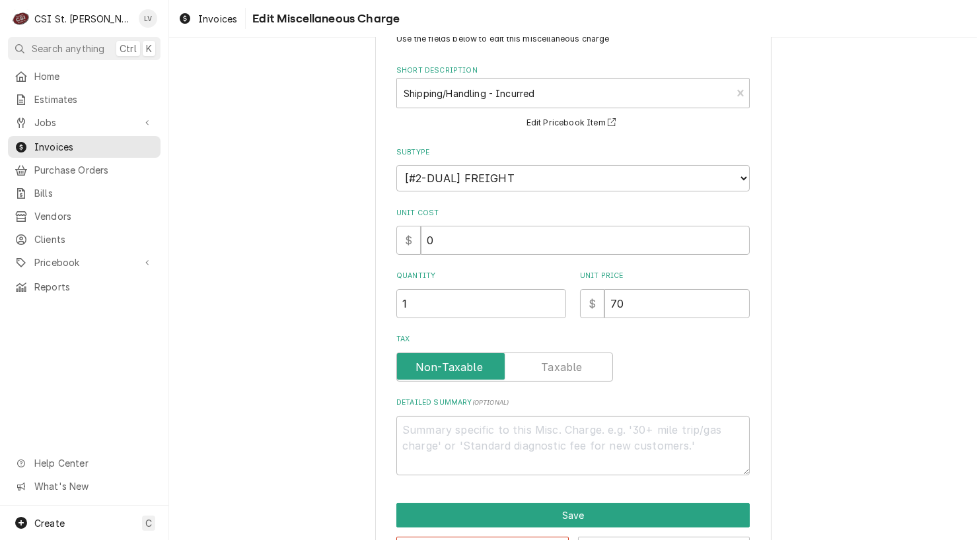
scroll to position [94, 0]
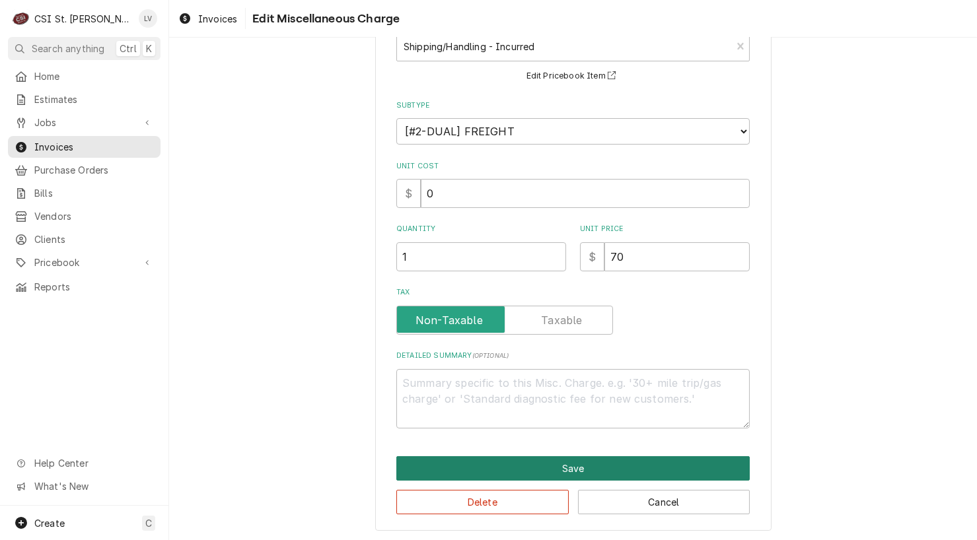
click at [553, 470] on button "Save" at bounding box center [572, 468] width 353 height 24
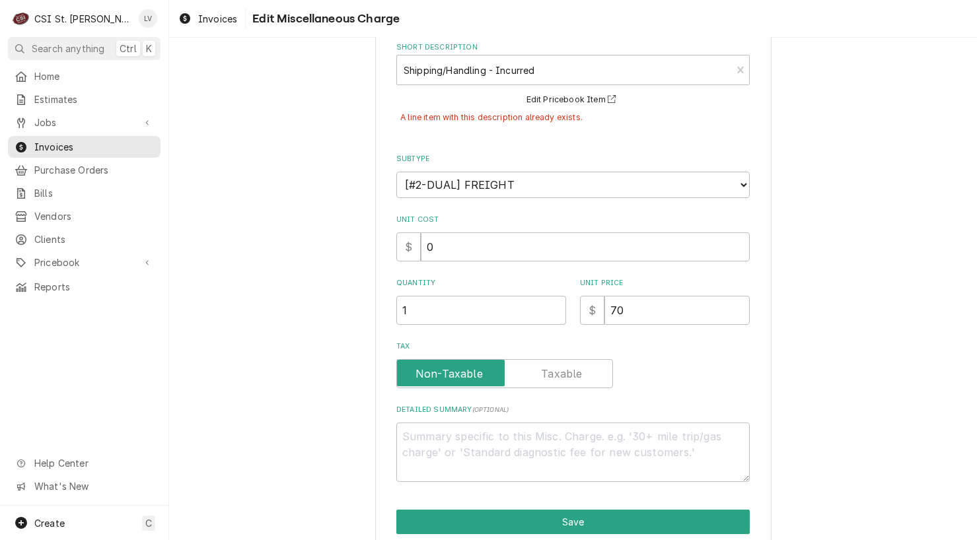
scroll to position [124, 0]
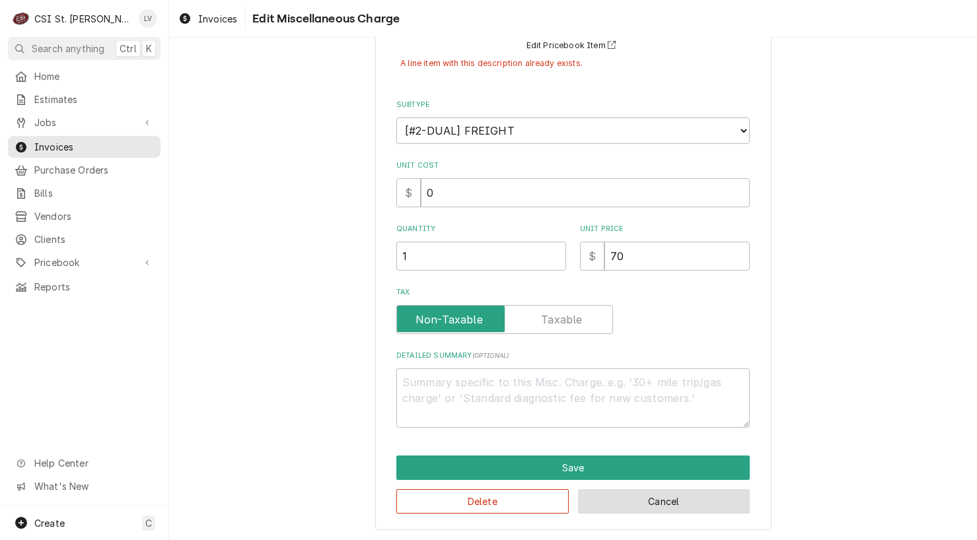
click at [660, 502] on button "Cancel" at bounding box center [664, 501] width 172 height 24
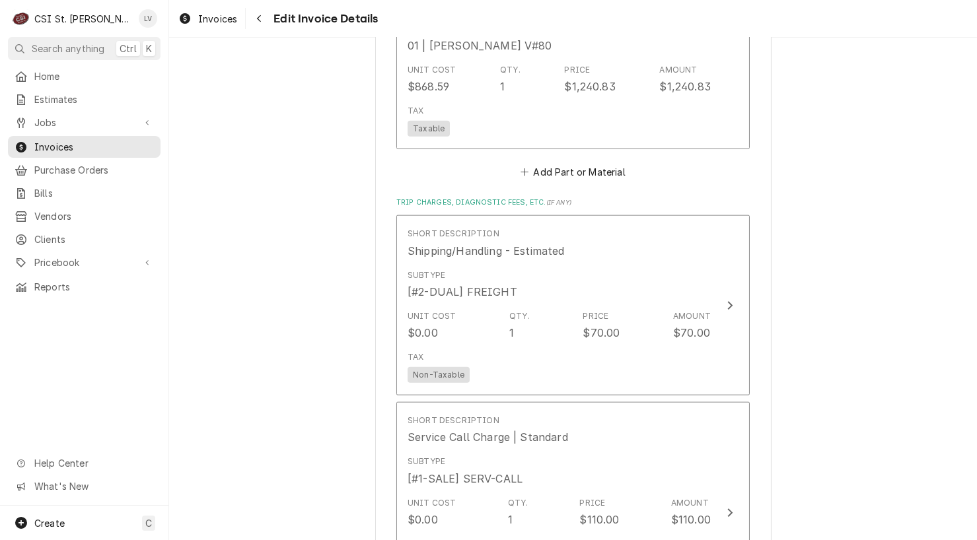
scroll to position [3985, 0]
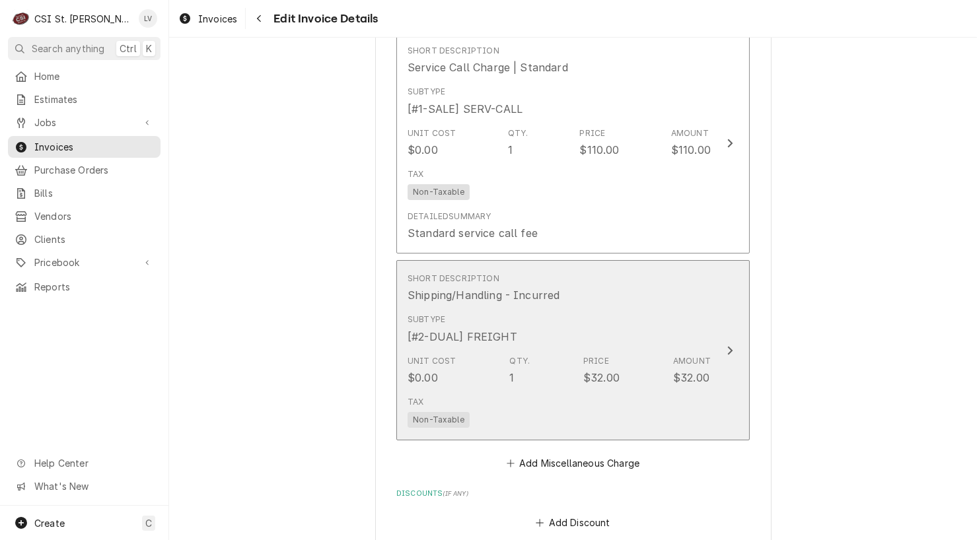
click at [574, 361] on div "Unit Cost $0.00 Qty. 1 Price $32.00 Amount $32.00" at bounding box center [558, 370] width 303 height 41
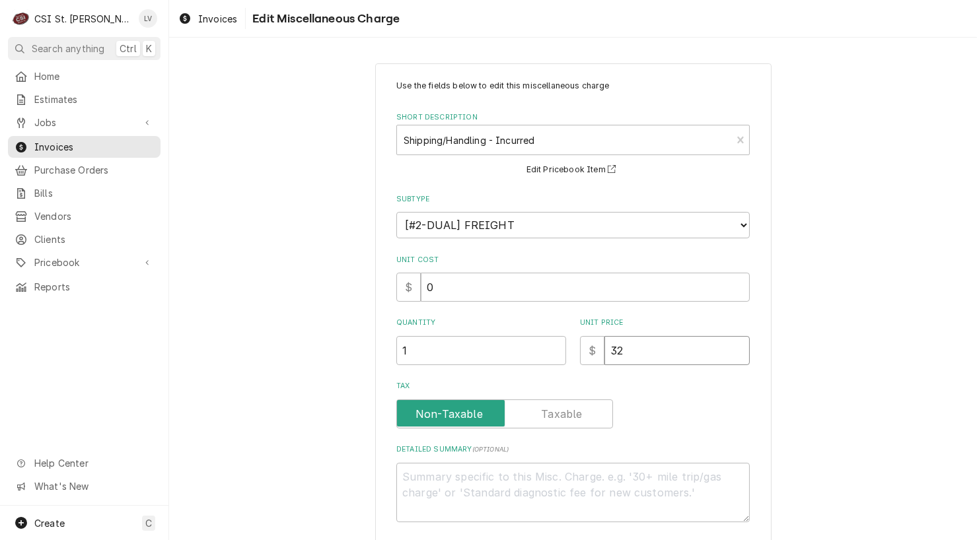
drag, startPoint x: 629, startPoint y: 355, endPoint x: 568, endPoint y: 345, distance: 62.2
click at [567, 351] on div "Quantity 1 Unit Price $ 32" at bounding box center [572, 341] width 353 height 47
type textarea "x"
type input "7"
type textarea "x"
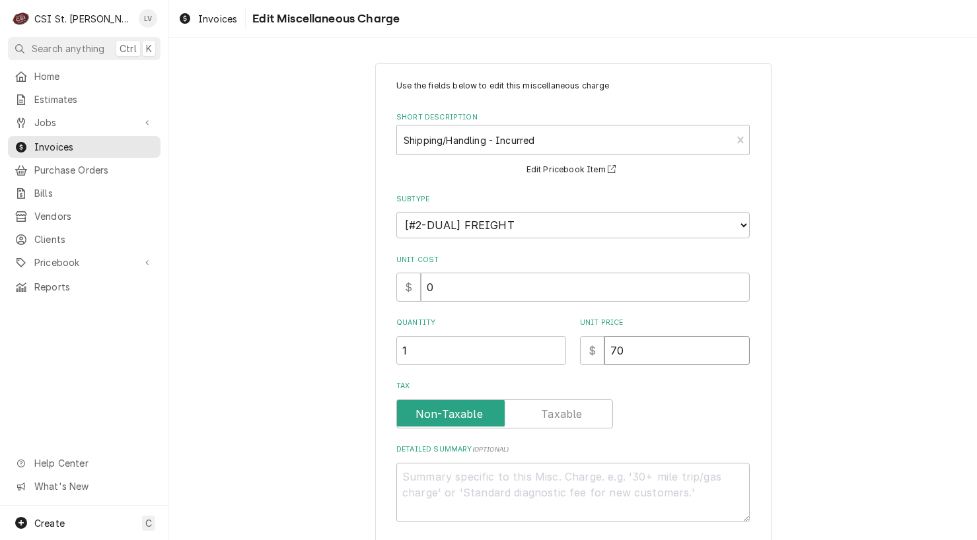
type input "70"
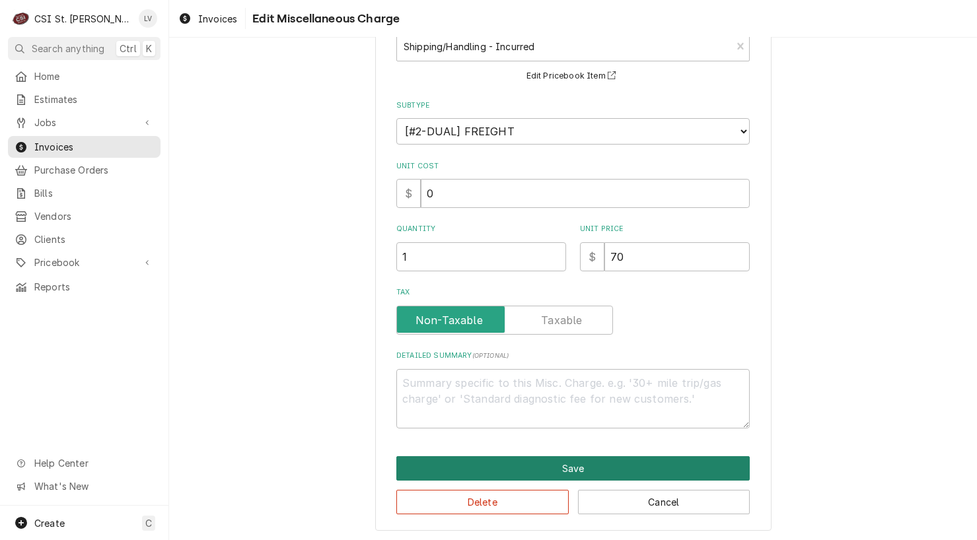
click at [528, 463] on button "Save" at bounding box center [572, 468] width 353 height 24
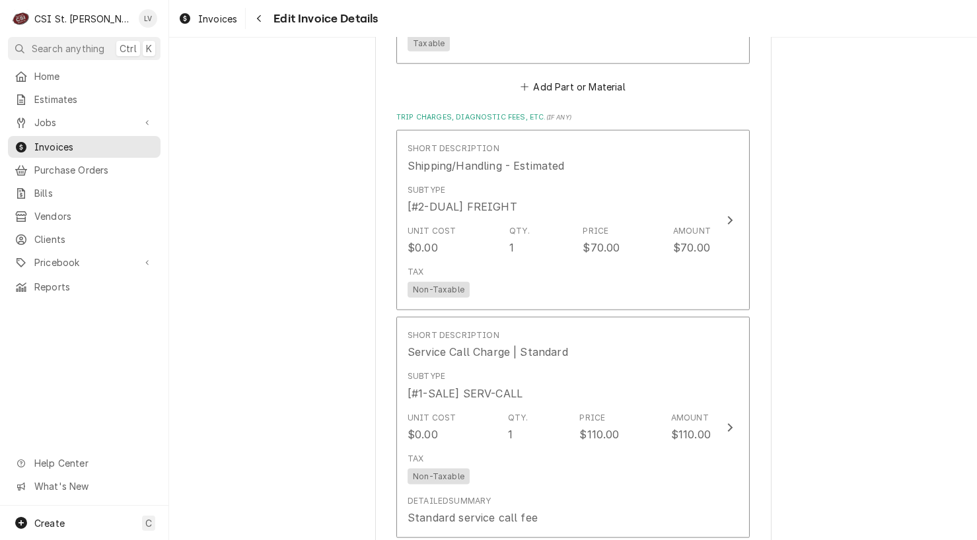
scroll to position [3694, 0]
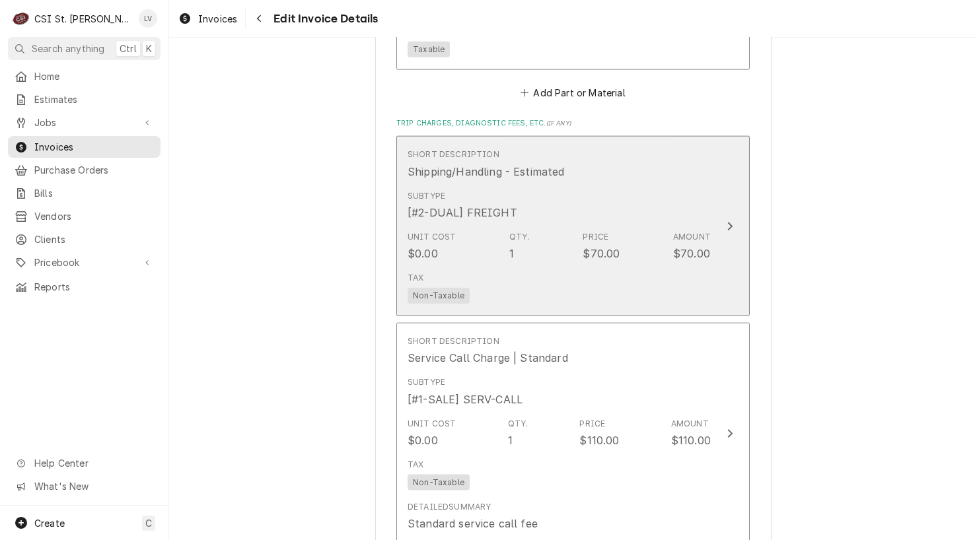
click at [520, 189] on div "Subtype [#2-DUAL] FREIGHT" at bounding box center [558, 205] width 303 height 41
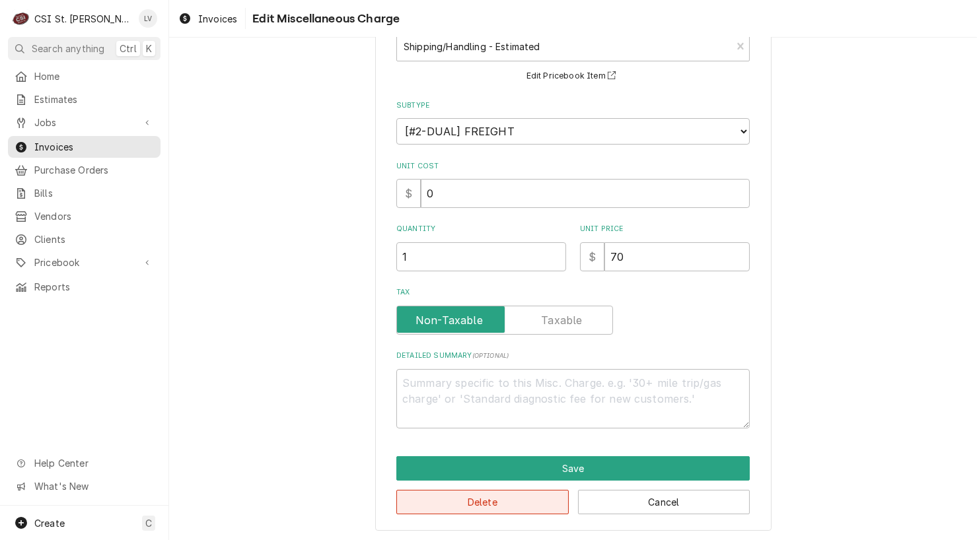
click at [528, 496] on button "Delete" at bounding box center [482, 502] width 172 height 24
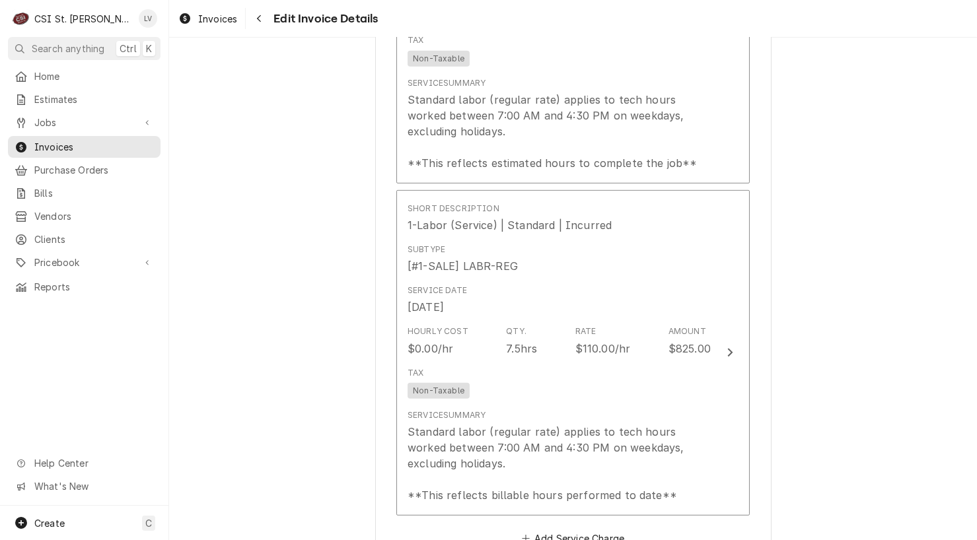
scroll to position [1867, 0]
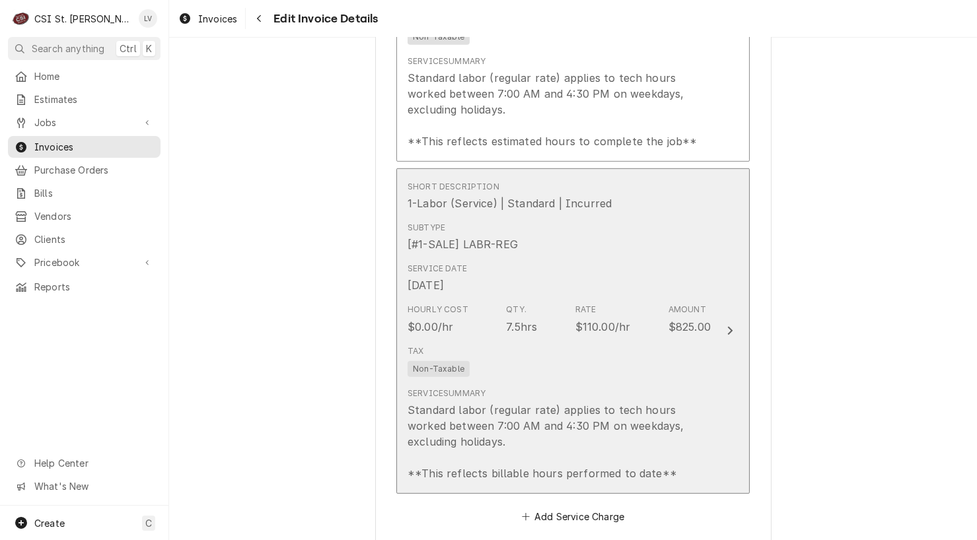
click at [620, 223] on div "Subtype [#1-SALE] LABR-REG" at bounding box center [558, 237] width 303 height 41
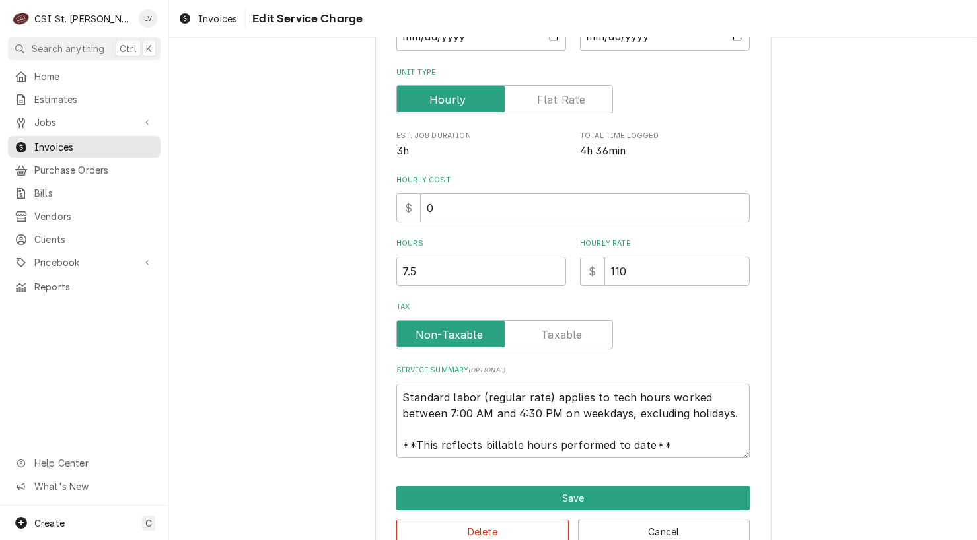
scroll to position [224, 0]
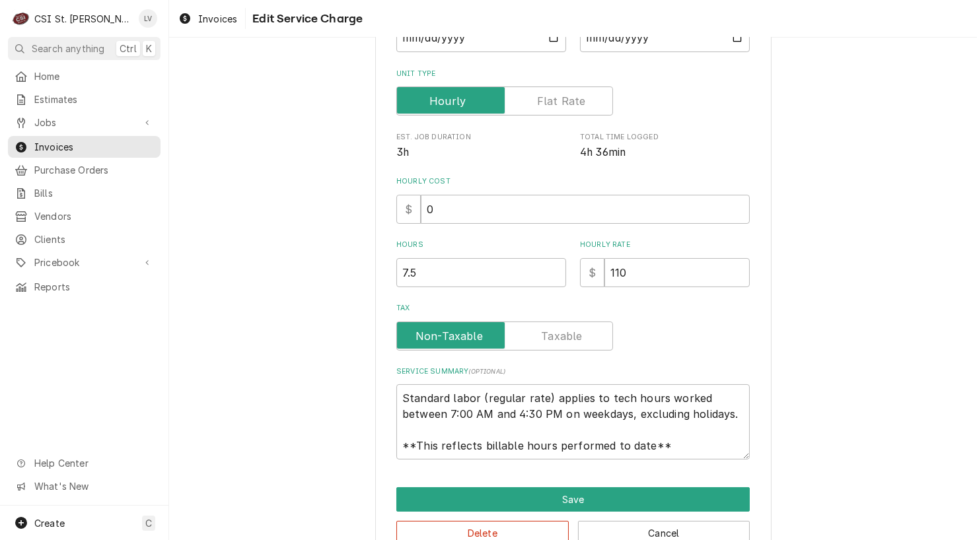
type textarea "x"
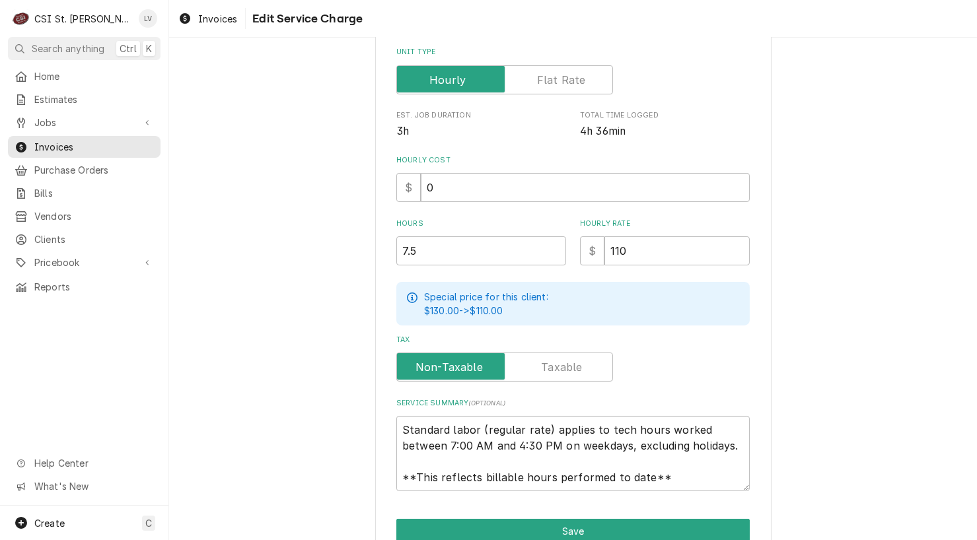
scroll to position [200, 0]
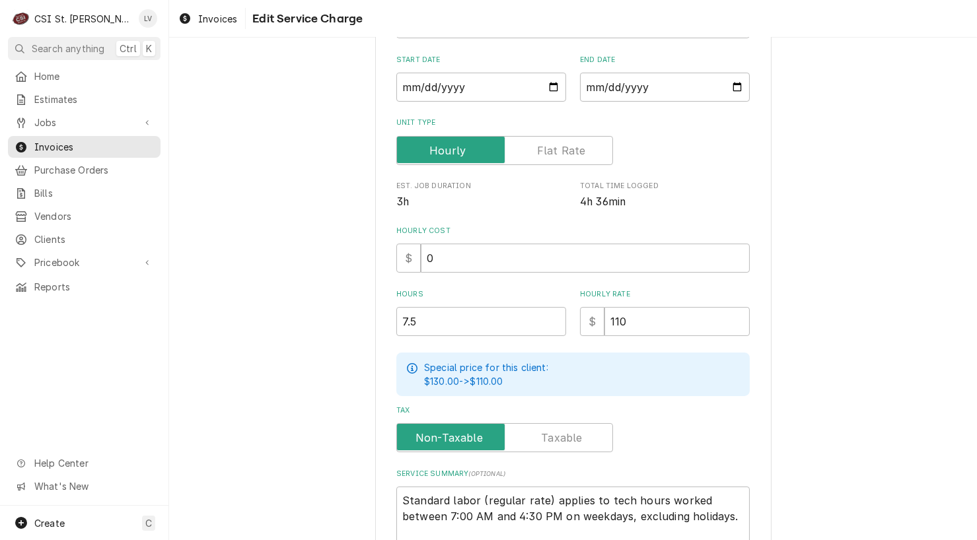
click at [548, 147] on label "Unit Type" at bounding box center [504, 150] width 217 height 29
click at [548, 147] on input "Unit Type" at bounding box center [504, 150] width 205 height 29
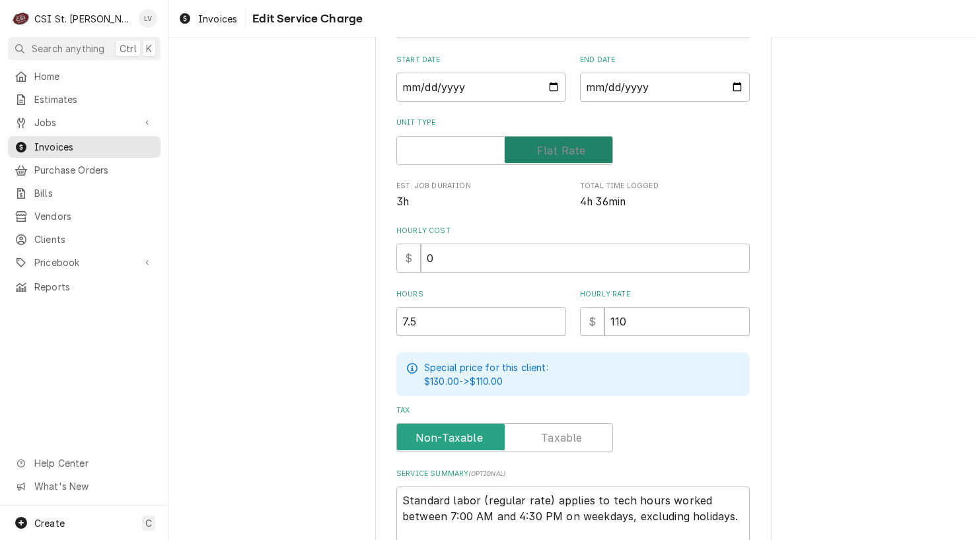
checkbox input "true"
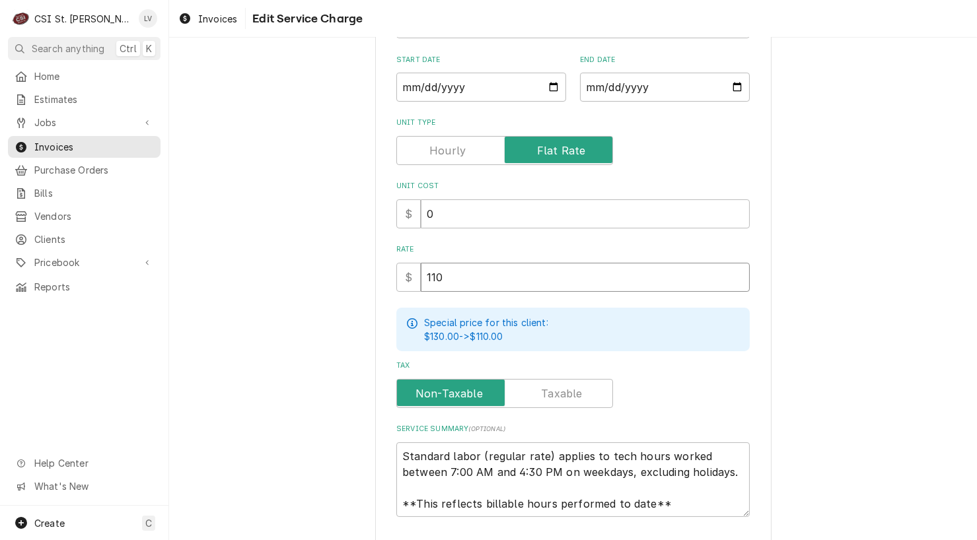
drag, startPoint x: 475, startPoint y: 277, endPoint x: 382, endPoint y: 282, distance: 92.6
click at [382, 282] on div "Use the fields below to edit this service charge Short Description 1-Labor (Ser…" at bounding box center [573, 241] width 396 height 757
type textarea "x"
type input "1"
type textarea "x"
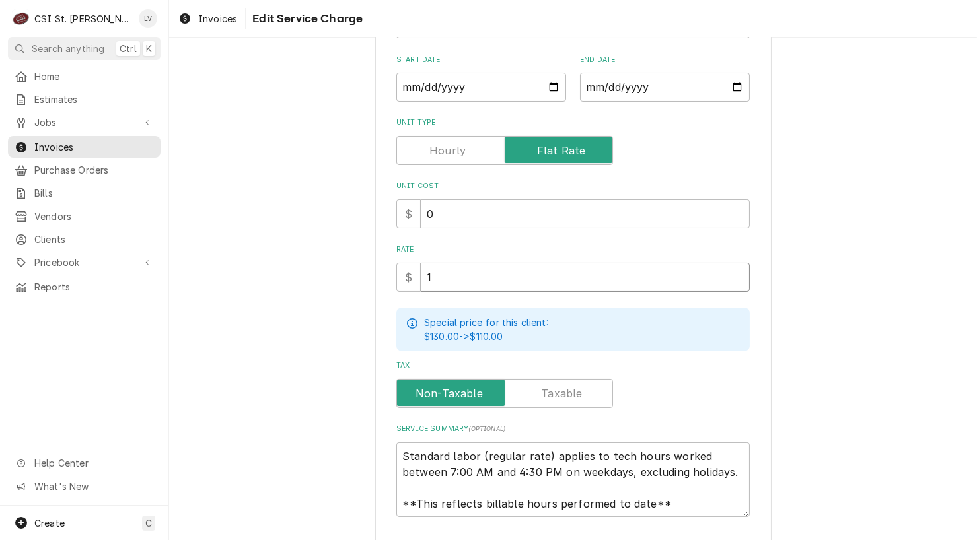
type input "11"
type textarea "x"
type input "115"
type textarea "x"
type input "1155"
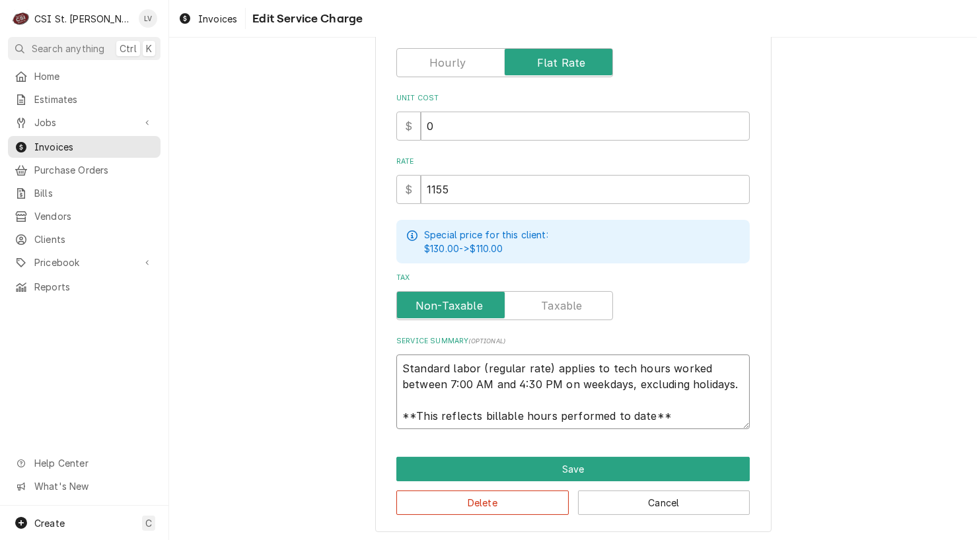
scroll to position [16, 0]
drag, startPoint x: 395, startPoint y: 362, endPoint x: 693, endPoint y: 419, distance: 303.1
click at [693, 419] on textarea "Standard labor (regular rate) applies to tech hours worked between 7:00 AM and …" at bounding box center [572, 392] width 353 height 75
type textarea "x"
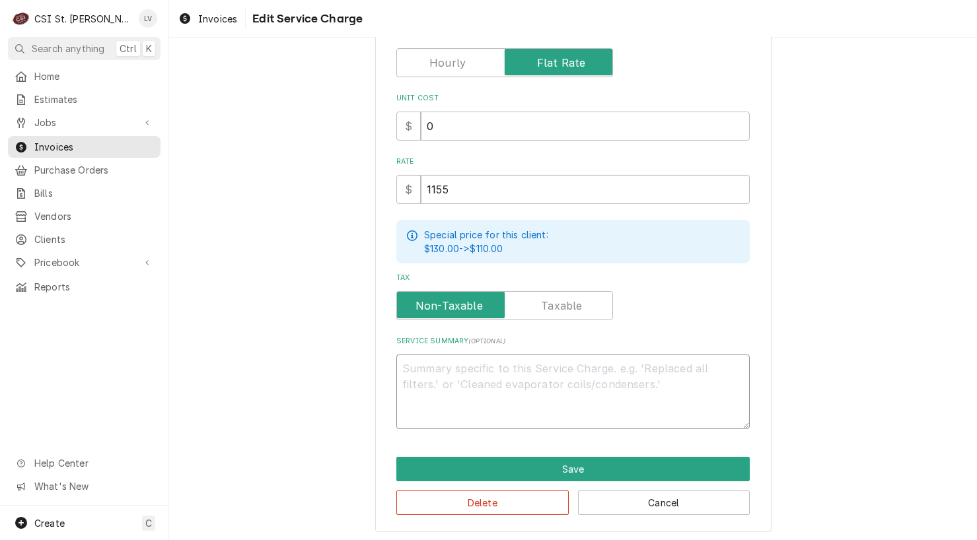
scroll to position [272, 0]
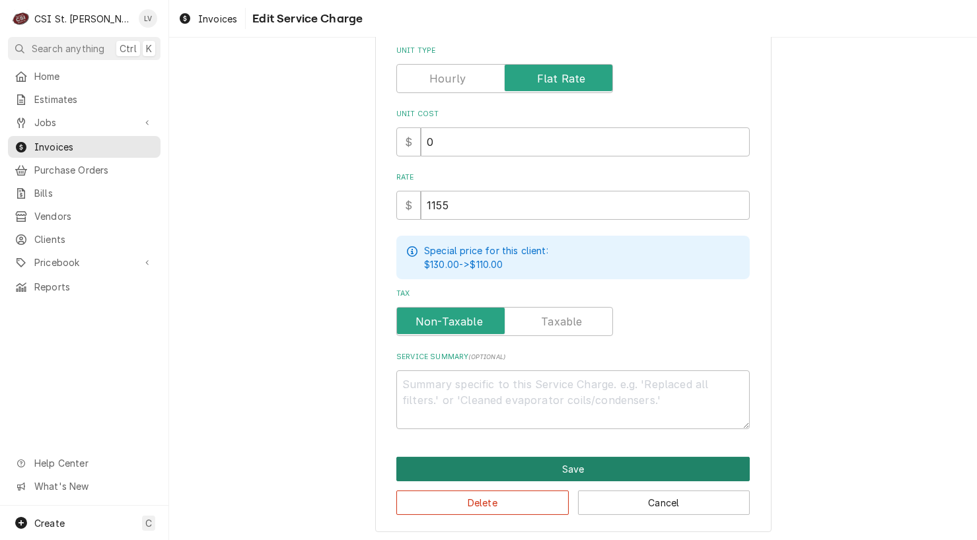
click at [656, 460] on button "Save" at bounding box center [572, 469] width 353 height 24
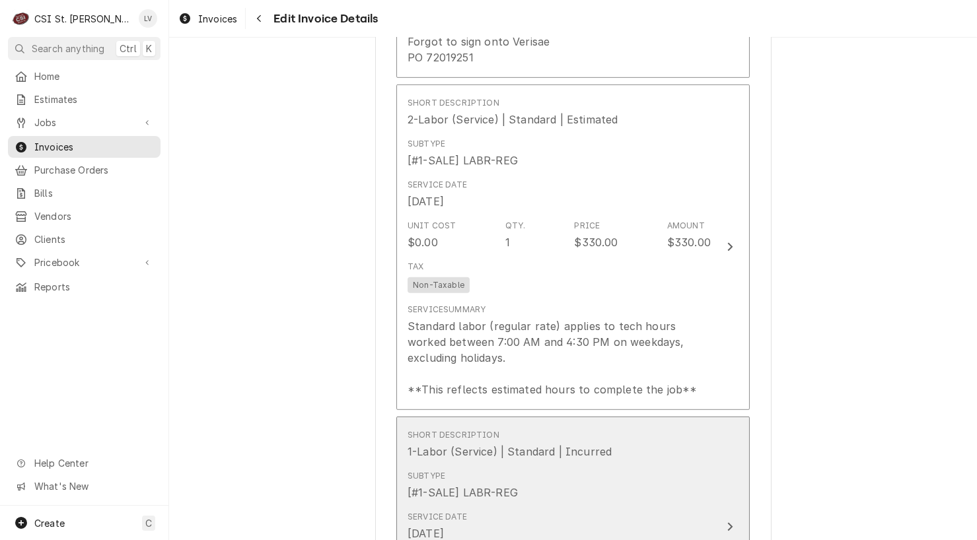
scroll to position [1536, 0]
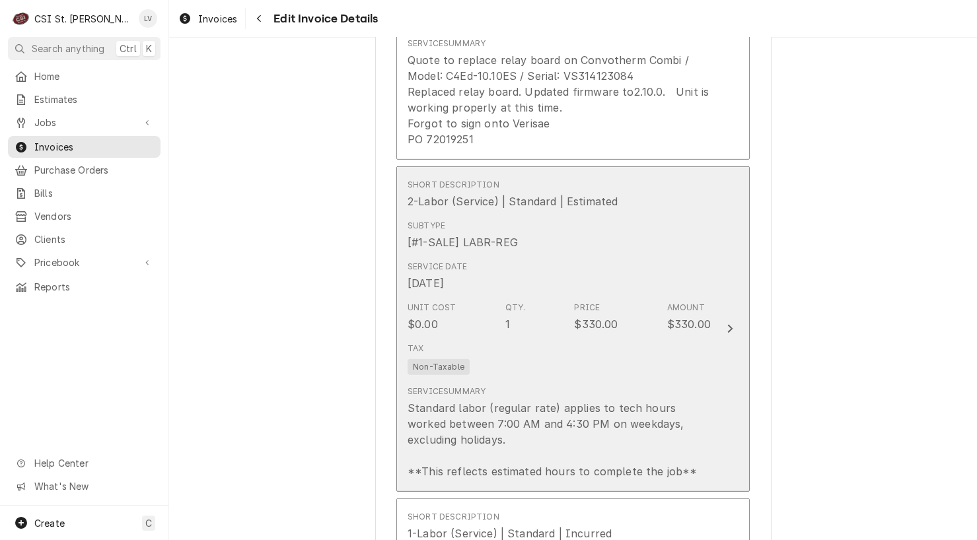
click at [598, 337] on div "Tax Non-Taxable" at bounding box center [558, 358] width 303 height 42
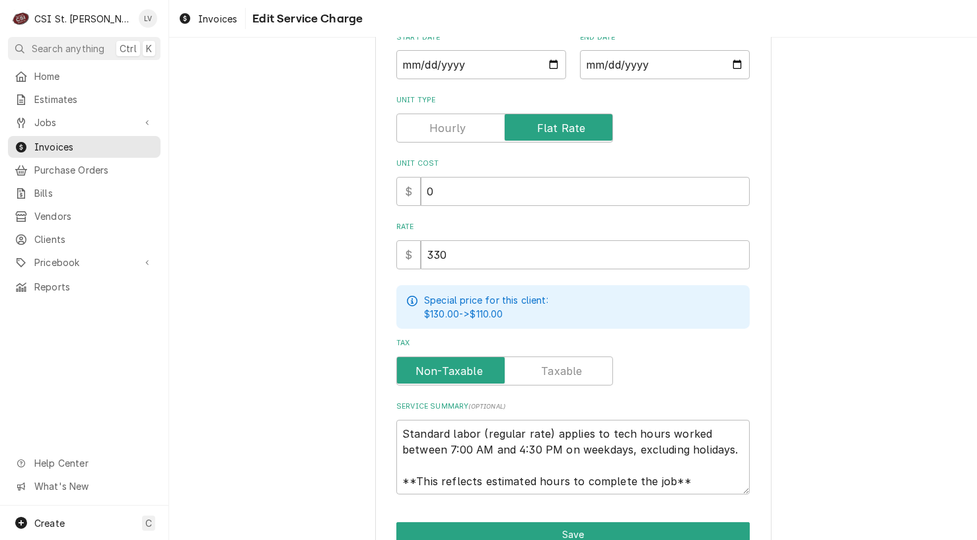
scroll to position [288, 0]
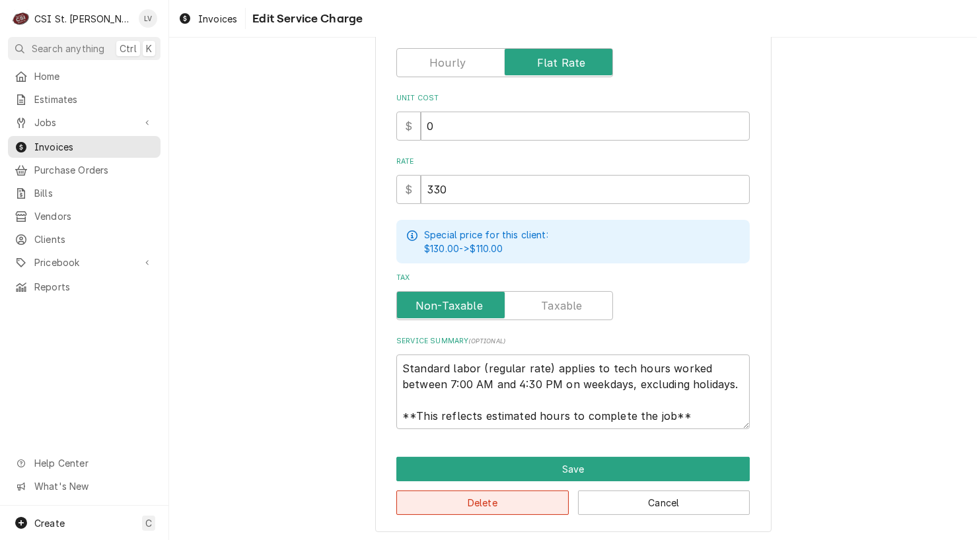
click at [537, 503] on button "Delete" at bounding box center [482, 503] width 172 height 24
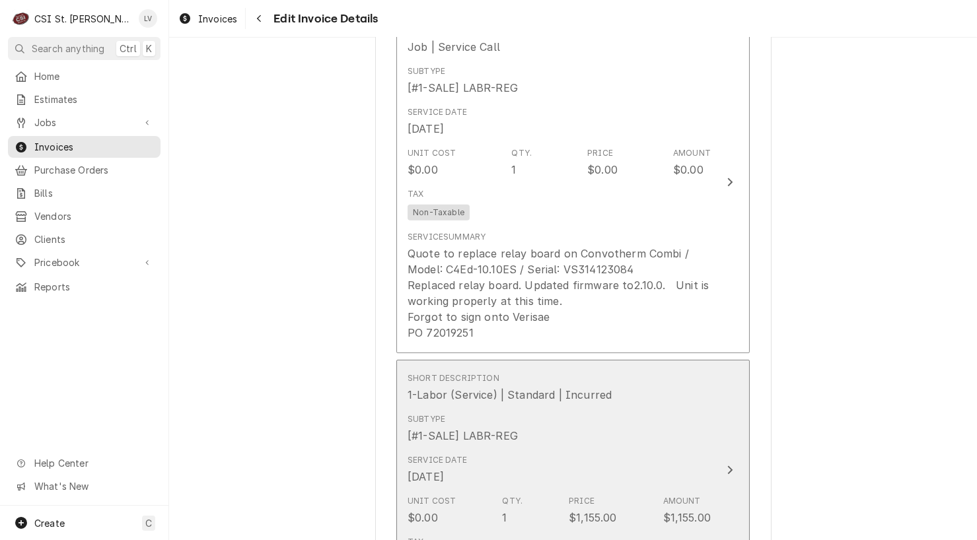
scroll to position [1165, 0]
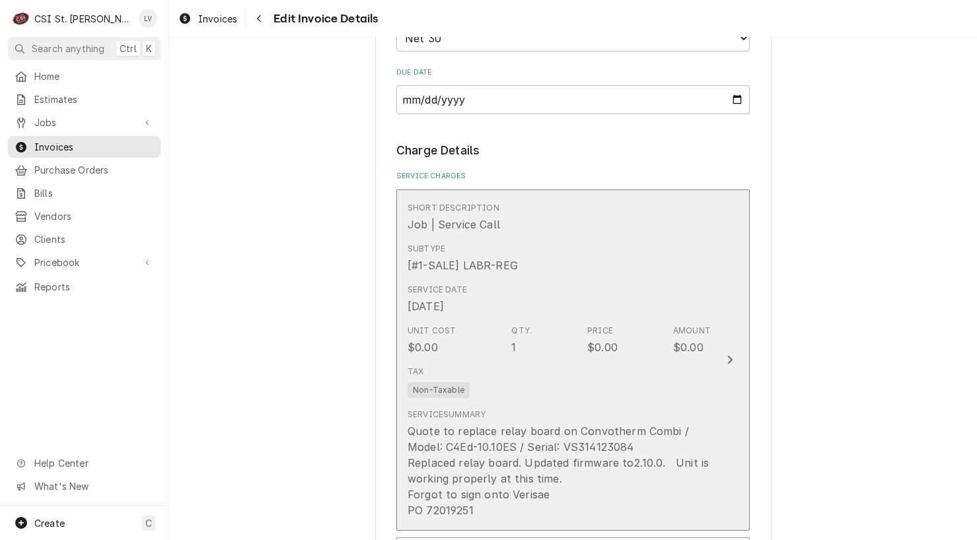
click at [594, 423] on div "Quote to replace relay board on Convotherm Combi / Model: C4Ed-10.10ES / Serial…" at bounding box center [558, 470] width 303 height 95
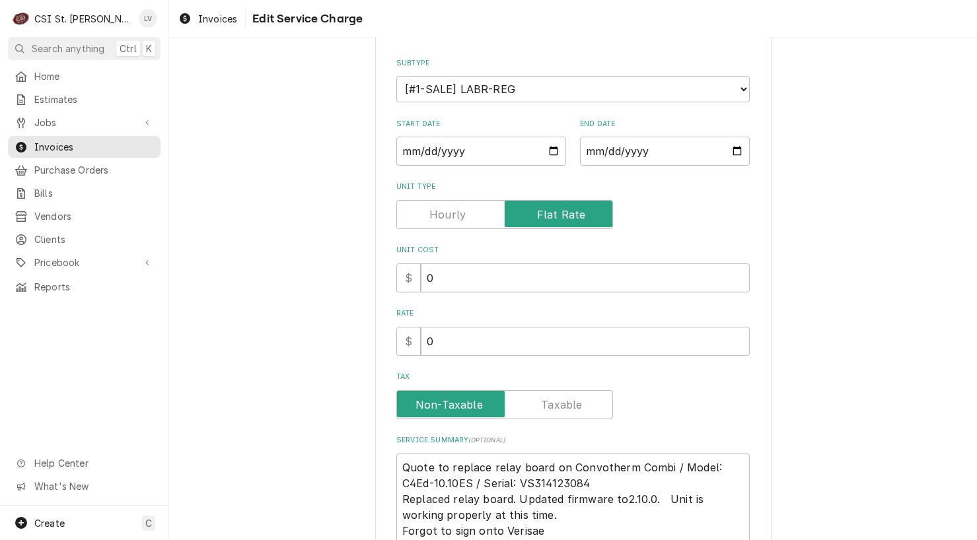
scroll to position [268, 0]
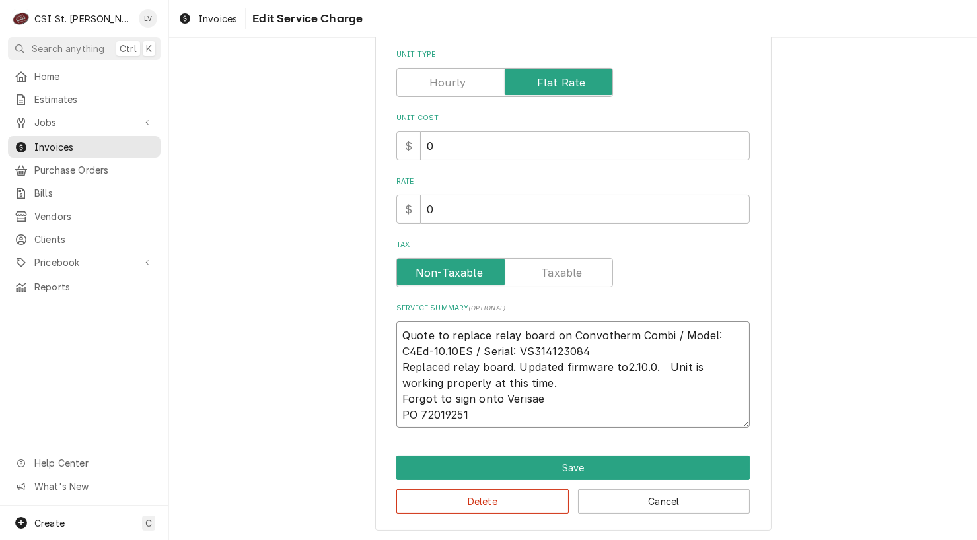
drag, startPoint x: 496, startPoint y: 421, endPoint x: 336, endPoint y: 299, distance: 200.7
click at [336, 299] on div "Use the fields below to edit this service charge Short Description Job | Servic…" at bounding box center [572, 162] width 807 height 759
click at [515, 494] on button "Delete" at bounding box center [482, 501] width 172 height 24
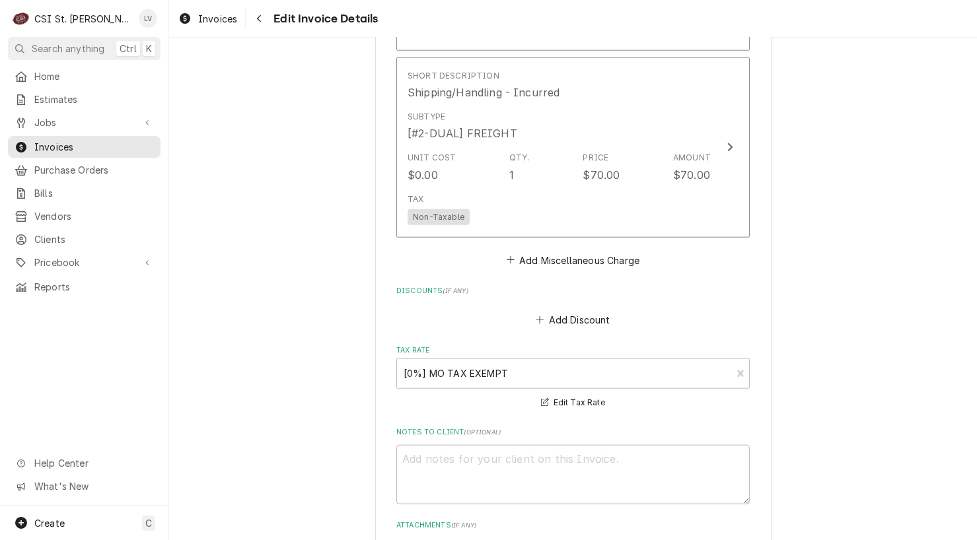
scroll to position [3130, 0]
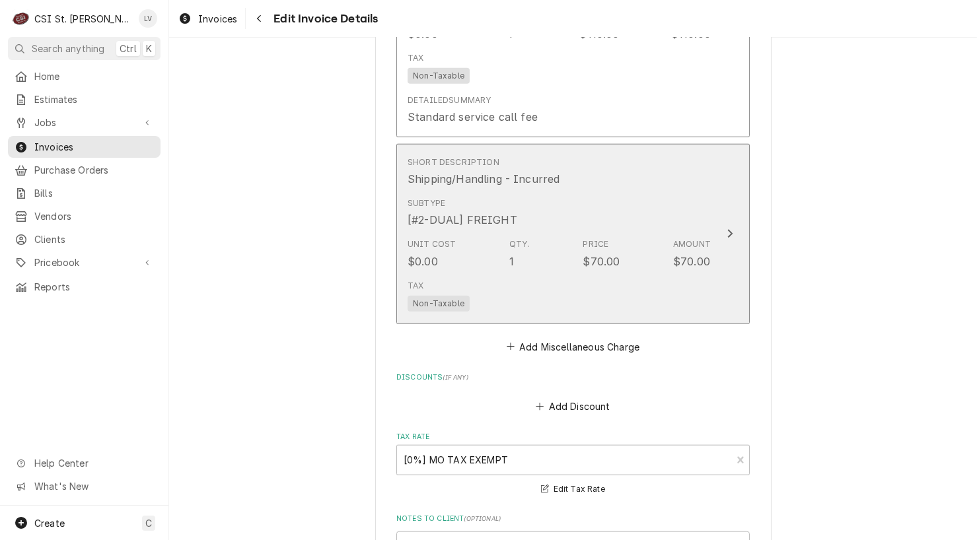
click at [610, 238] on div "Price $70.00" at bounding box center [600, 253] width 37 height 30
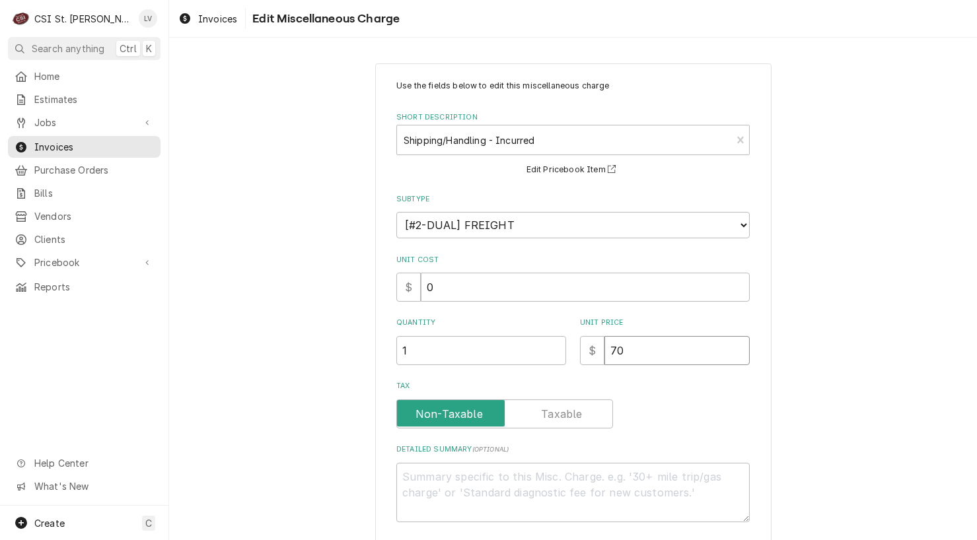
drag, startPoint x: 646, startPoint y: 350, endPoint x: 558, endPoint y: 343, distance: 88.7
click at [558, 343] on div "Quantity 1 Unit Price $ 70" at bounding box center [572, 341] width 353 height 47
type textarea "x"
type input "3"
type textarea "x"
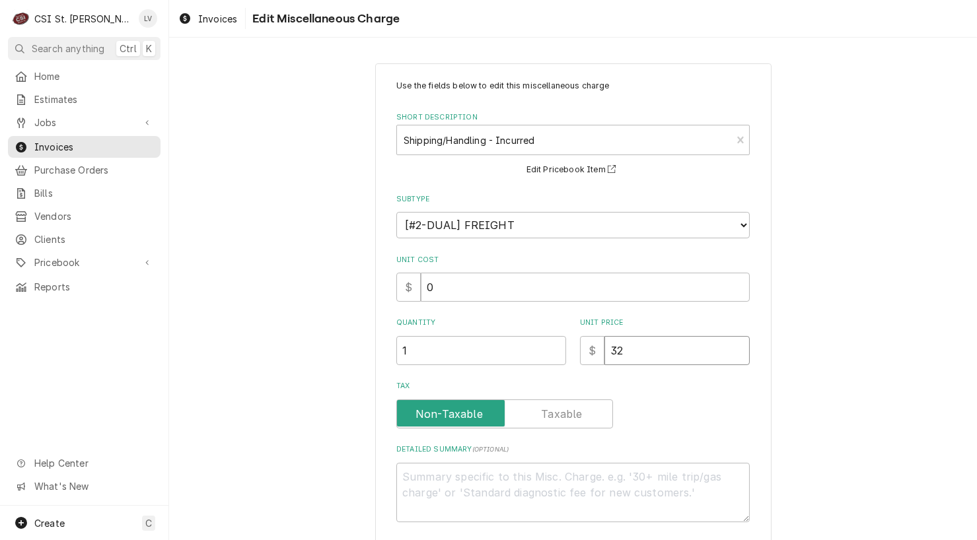
type input "32"
click at [864, 388] on div "Use the fields below to edit this miscellaneous charge Short Description Shippi…" at bounding box center [572, 343] width 807 height 585
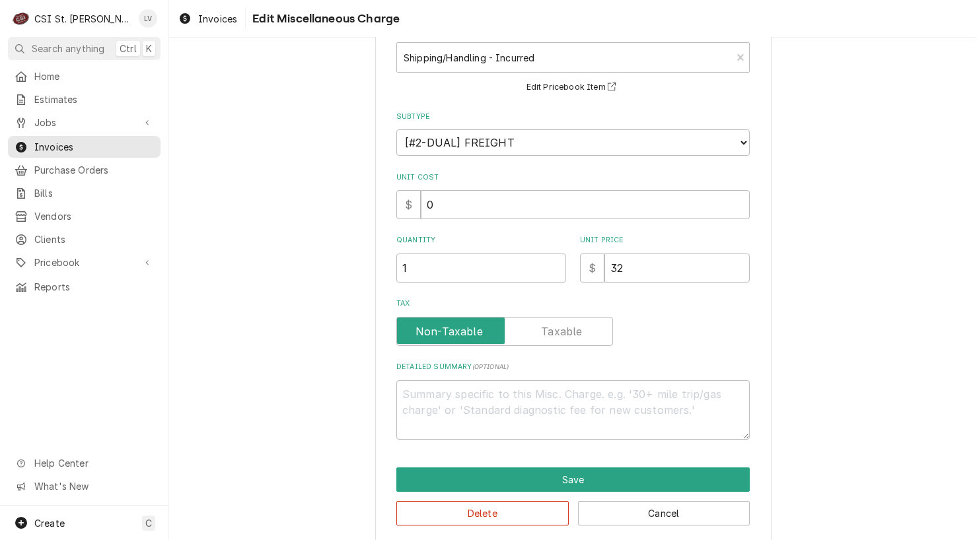
scroll to position [94, 0]
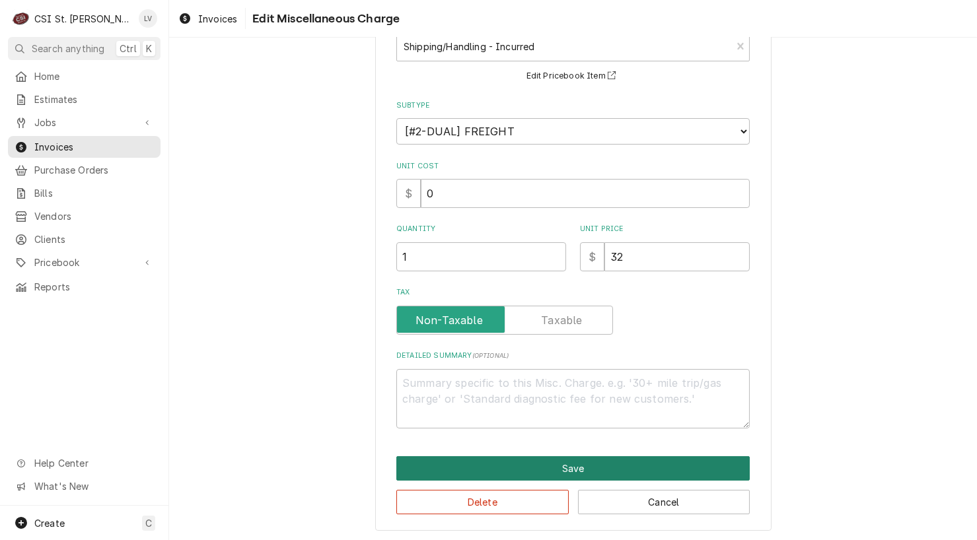
drag, startPoint x: 605, startPoint y: 462, endPoint x: 594, endPoint y: 448, distance: 17.8
click at [599, 456] on div "Save" at bounding box center [572, 468] width 353 height 24
click at [615, 460] on button "Save" at bounding box center [572, 468] width 353 height 24
type textarea "x"
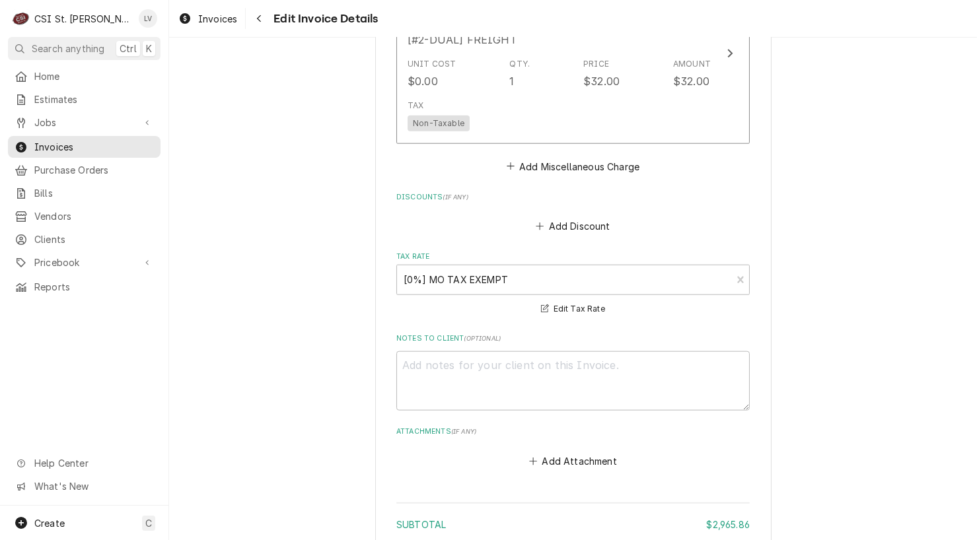
scroll to position [3309, 0]
click at [527, 158] on button "Add Miscellaneous Charge" at bounding box center [572, 167] width 137 height 18
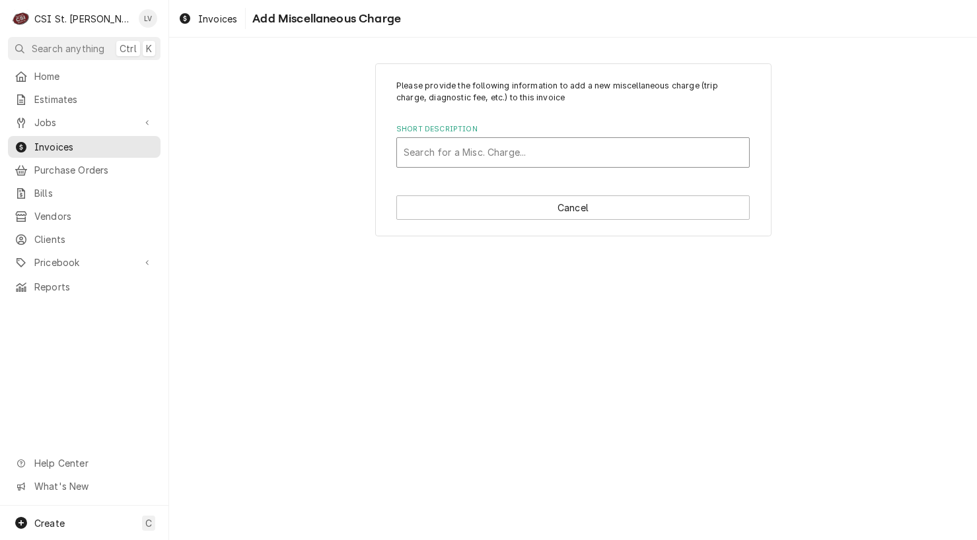
click at [475, 153] on div "Short Description" at bounding box center [572, 153] width 339 height 24
type input "ship"
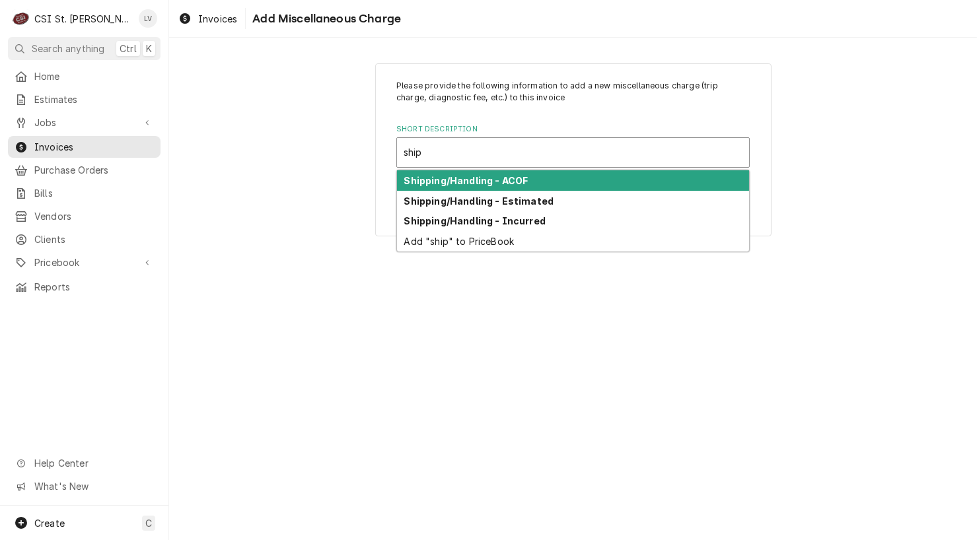
click at [502, 180] on strong "Shipping/Handling - ACOF" at bounding box center [466, 180] width 124 height 11
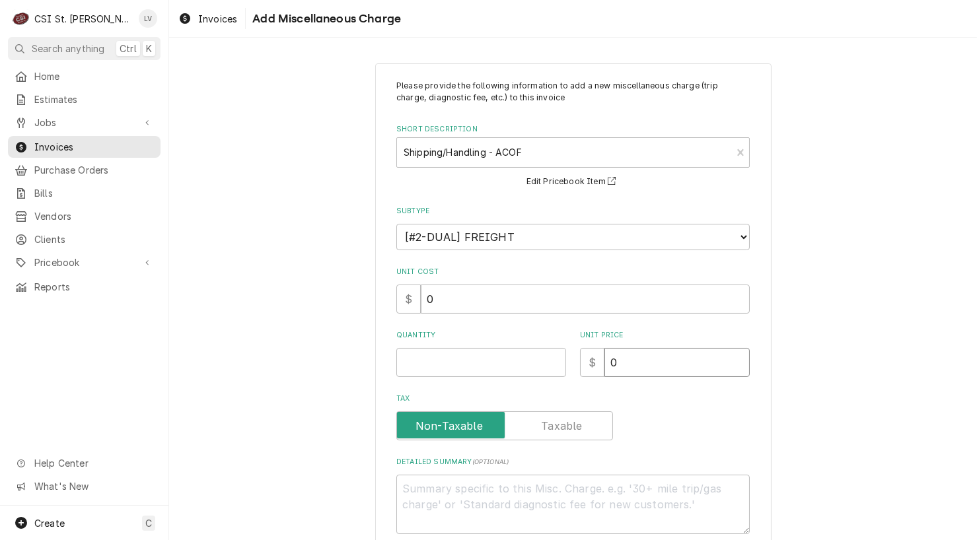
drag, startPoint x: 623, startPoint y: 376, endPoint x: 616, endPoint y: 376, distance: 6.6
click at [616, 376] on div "Please provide the following information to add a new miscellaneous charge (tri…" at bounding box center [572, 307] width 353 height 454
type textarea "x"
type input "7"
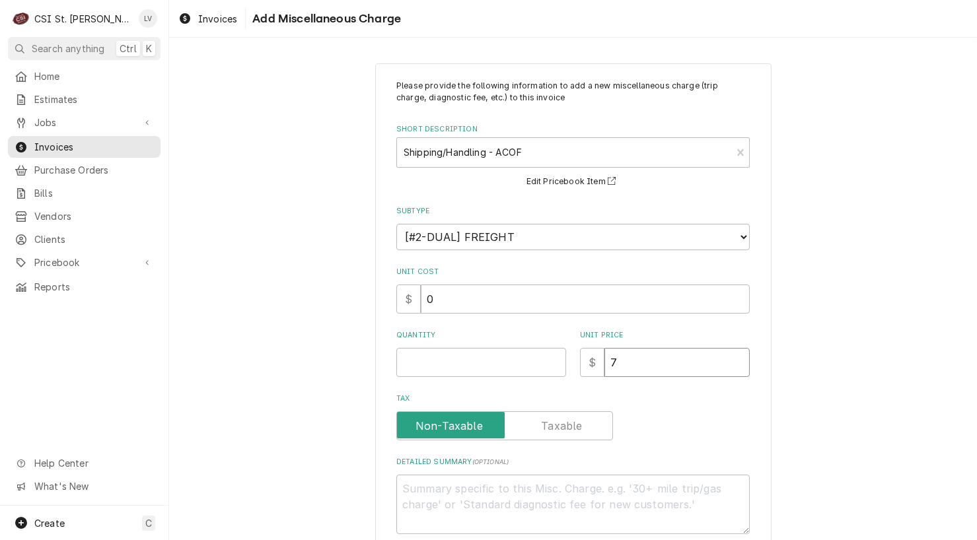
type textarea "x"
type input "70"
click at [491, 359] on input "Quantity" at bounding box center [481, 362] width 170 height 29
type textarea "x"
type input "1"
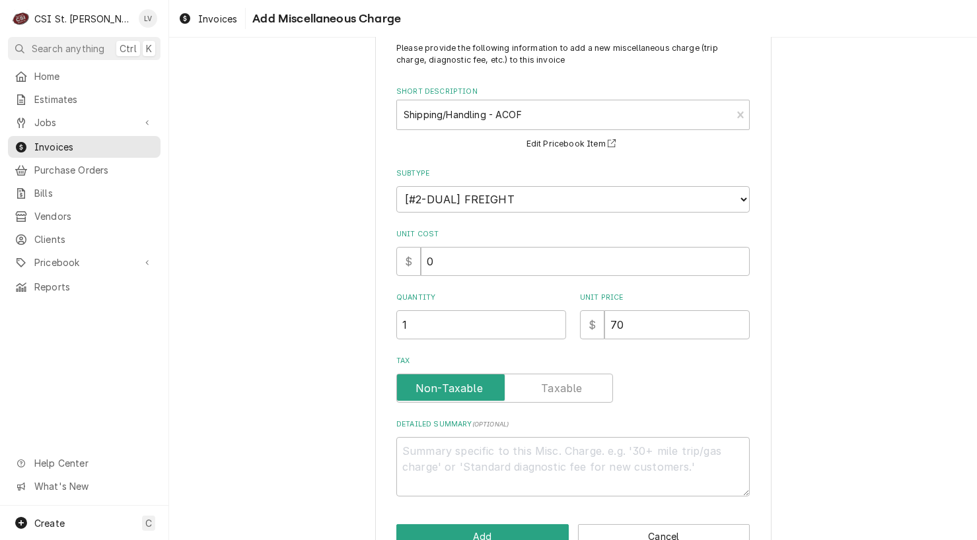
scroll to position [73, 0]
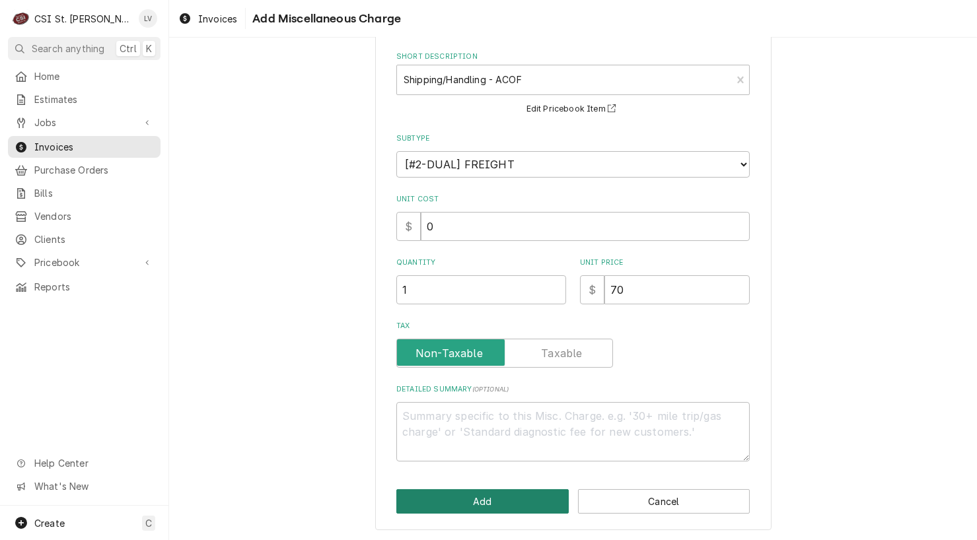
click at [537, 492] on button "Add" at bounding box center [482, 501] width 172 height 24
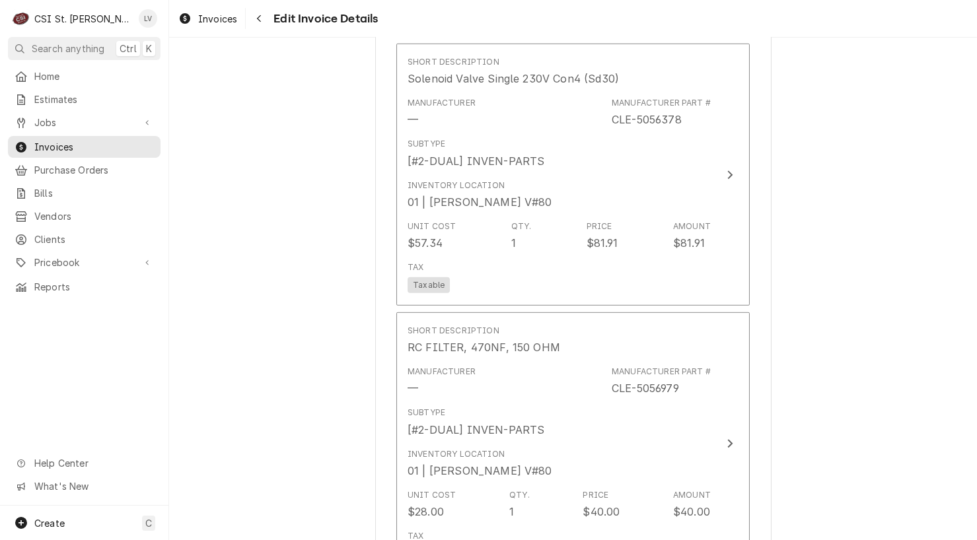
scroll to position [1268, 0]
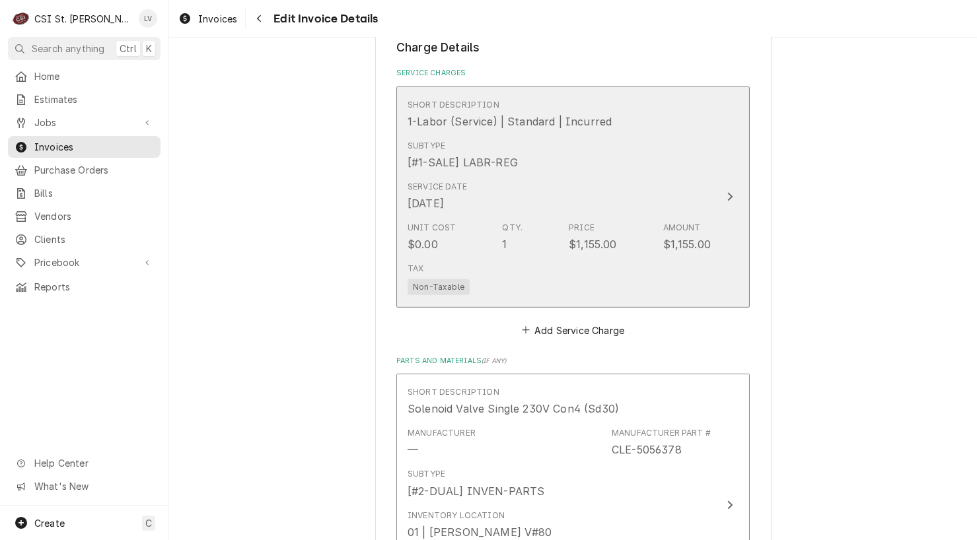
click at [517, 232] on div "Unit Cost $0.00 Qty. 1 Price $1,155.00 Amount $1,155.00" at bounding box center [558, 237] width 303 height 41
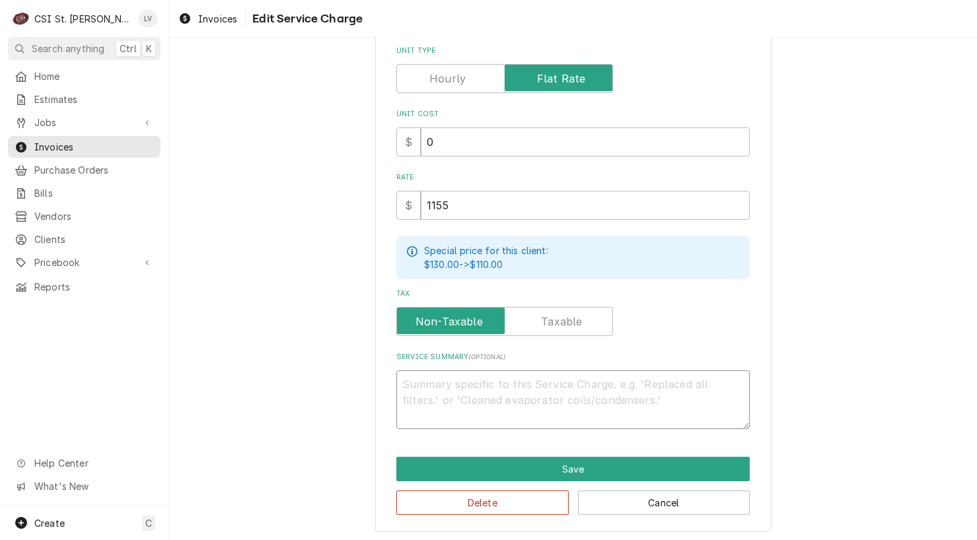
click at [408, 392] on textarea "Service Summary ( optional )" at bounding box center [572, 399] width 353 height 59
paste textarea "Convotherm / Model: C4ED-10.10ES / Serial: VS314123084 8/28 - Verified 208VAC s…"
type textarea "x"
type textarea "Convotherm / Model: C4ED-10.10ES / Serial: VS314123084 8/28 - Verified 208VAC s…"
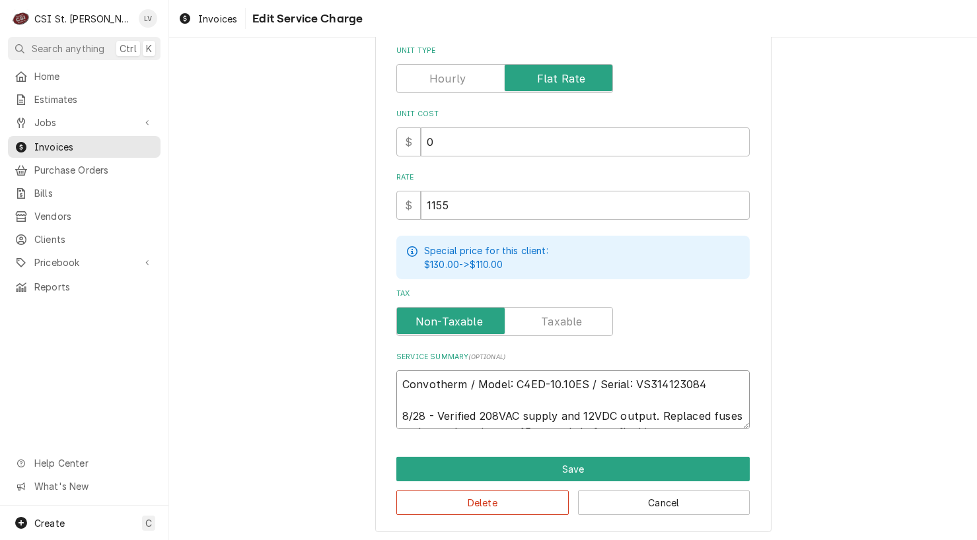
scroll to position [325, 0]
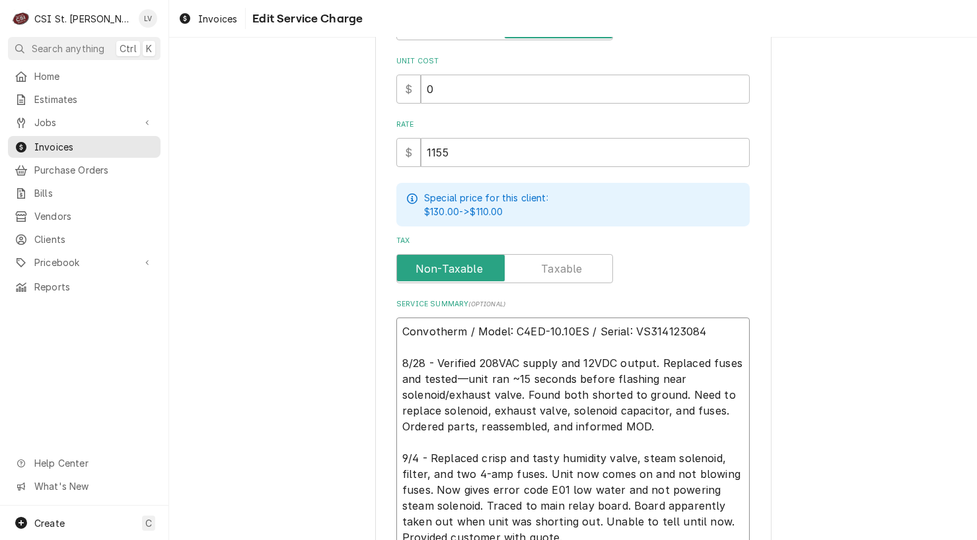
type textarea "x"
type textarea "Convotherm / Model: C4ED-10.10ES / Serial: VS314123084 8/28 - Verified 208VAC s…"
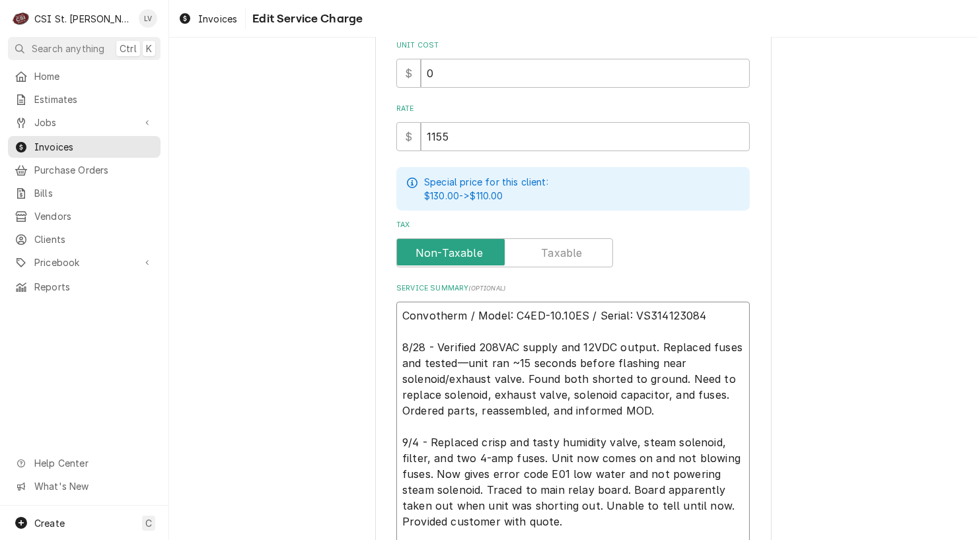
type textarea "x"
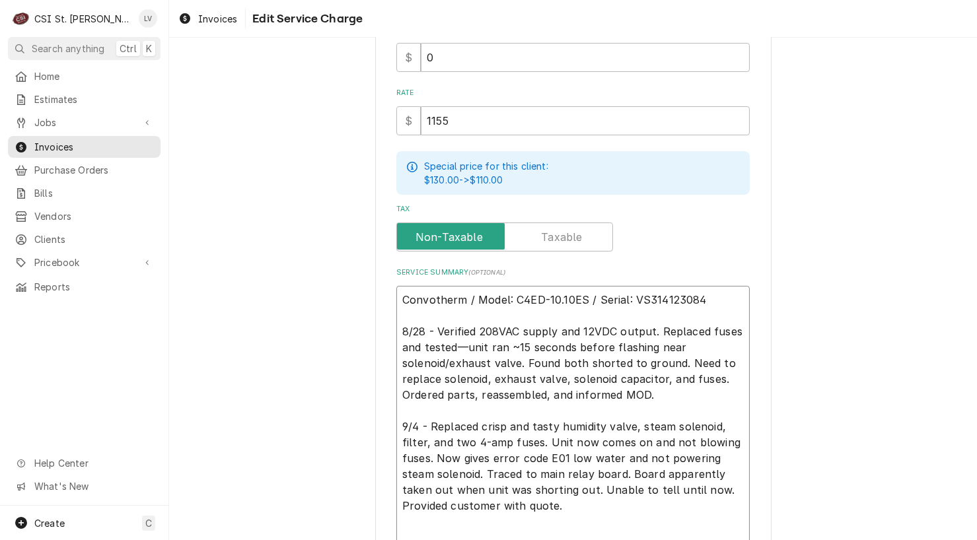
type textarea "Convotherm / Model: C4ED-10.10ES / Serial: VS314123084 8/28 - Verified 208VAC s…"
click at [408, 526] on textarea "Convotherm / Model: C4ED-10.10ES / Serial: VS314123084 8/28 - Verified 208VAC s…" at bounding box center [572, 418] width 353 height 265
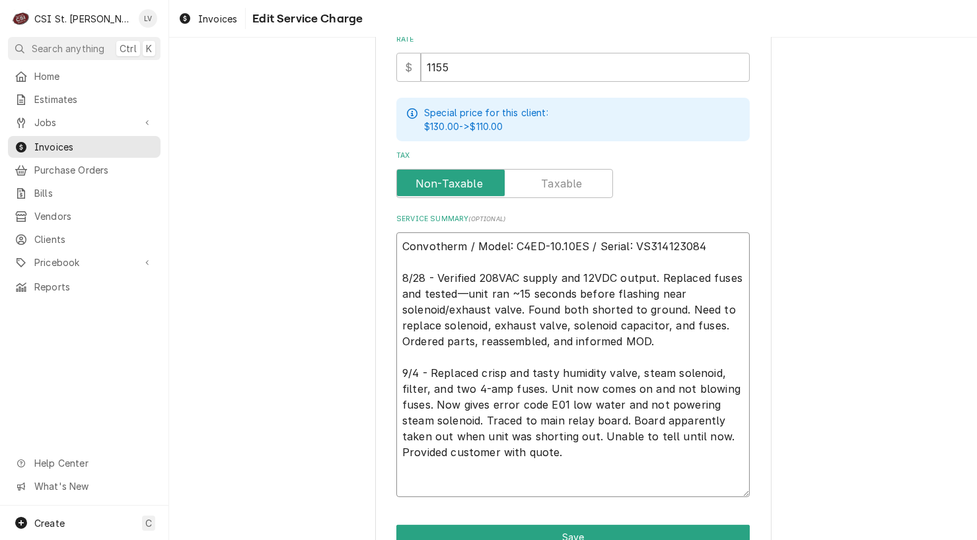
scroll to position [478, 0]
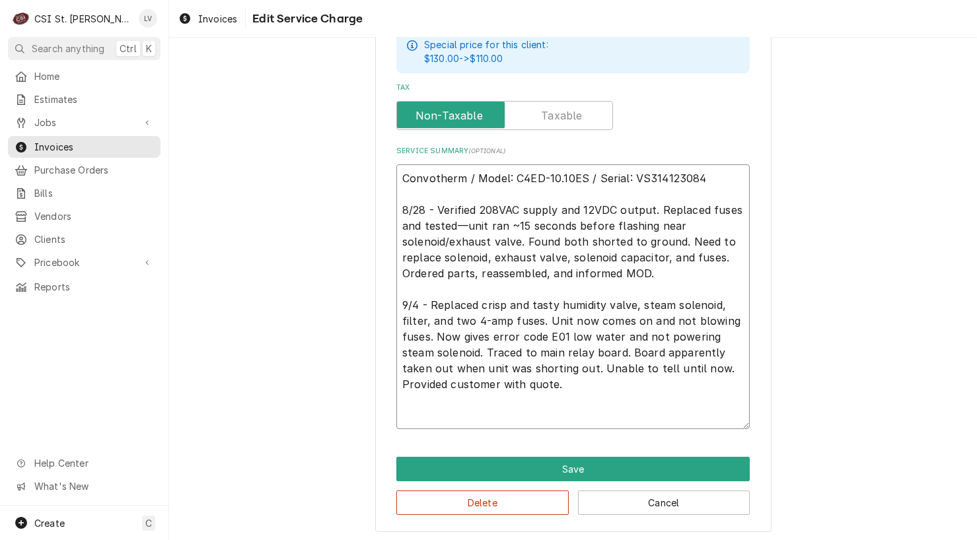
paste textarea "9/9 - Replaced relay board. Updated firmware to 2.10.0. Work completed as per q…"
type textarea "x"
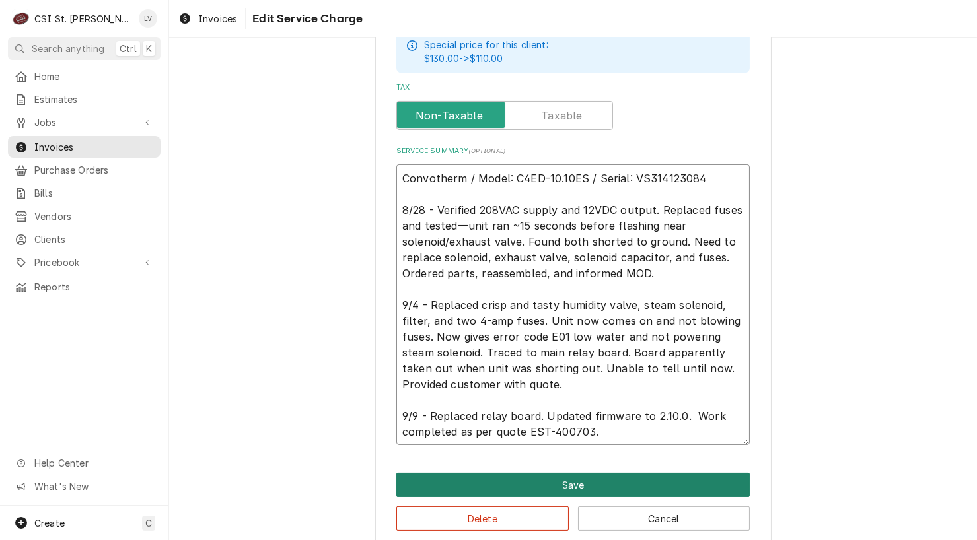
type textarea "Convotherm / Model: C4ED-10.10ES / Serial: VS314123084 8/28 - Verified 208VAC s…"
click at [551, 479] on button "Save" at bounding box center [572, 485] width 353 height 24
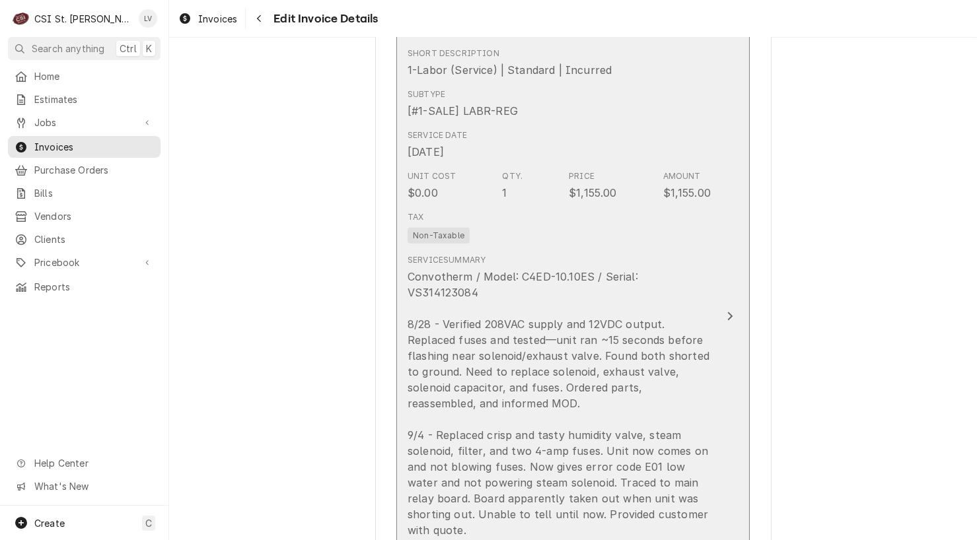
scroll to position [1517, 0]
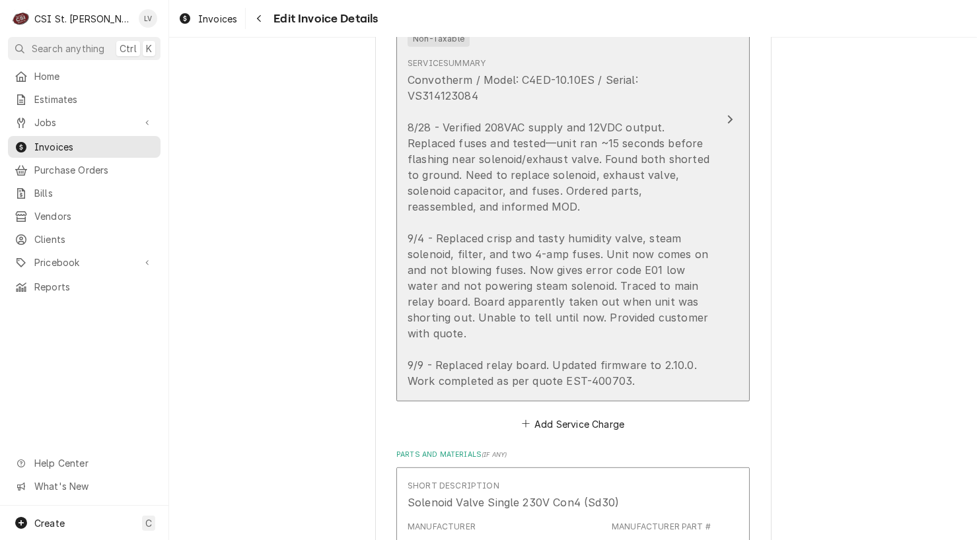
click at [588, 290] on div "Convotherm / Model: C4ED-10.10ES / Serial: VS314123084 8/28 - Verified 208VAC s…" at bounding box center [558, 230] width 303 height 317
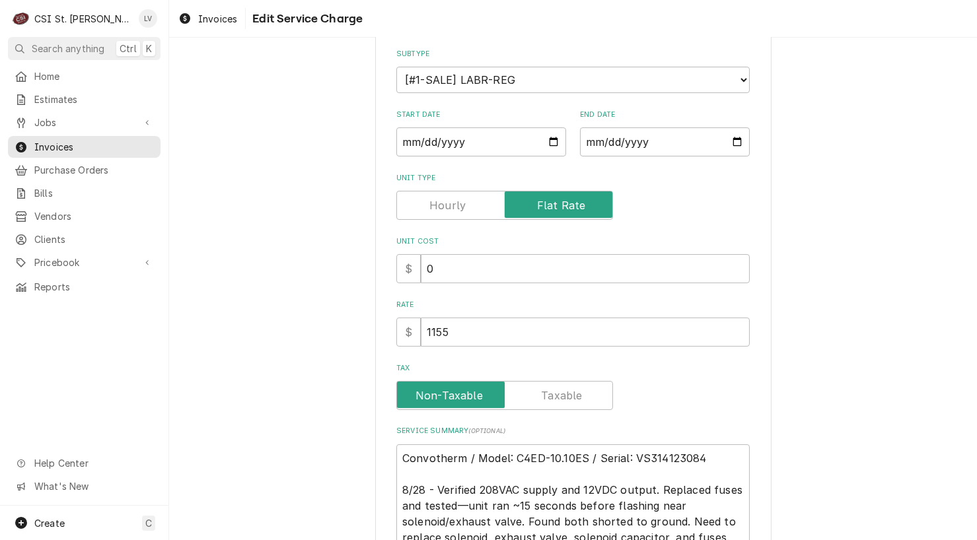
scroll to position [180, 0]
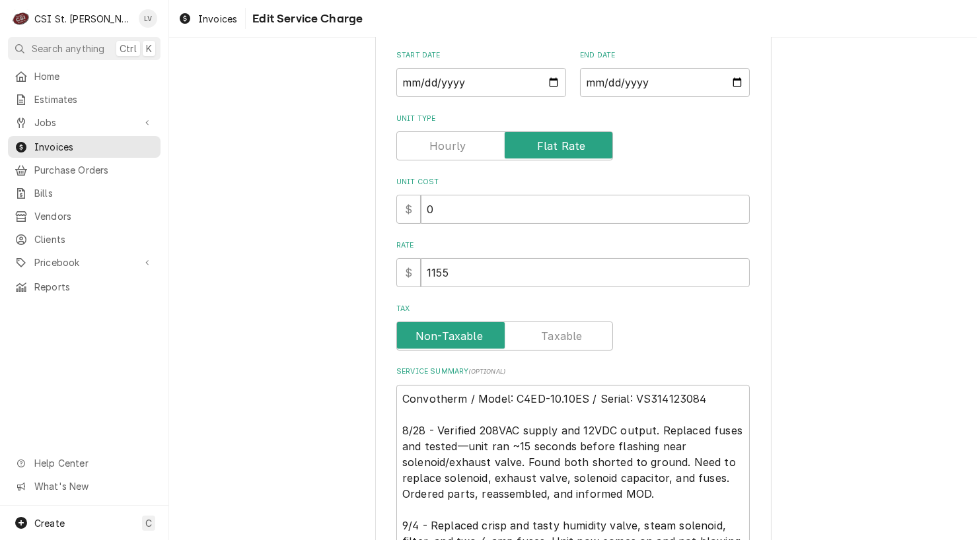
type textarea "x"
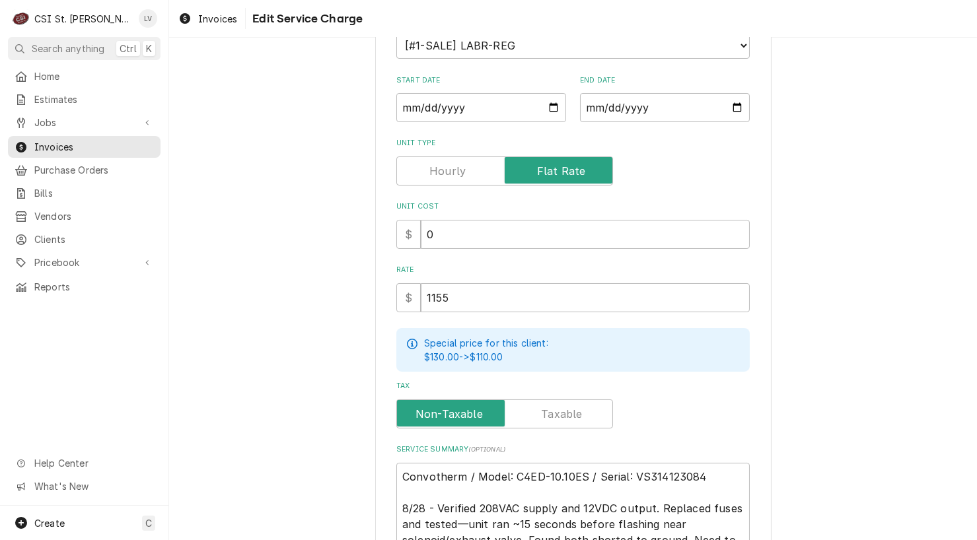
scroll to position [0, 0]
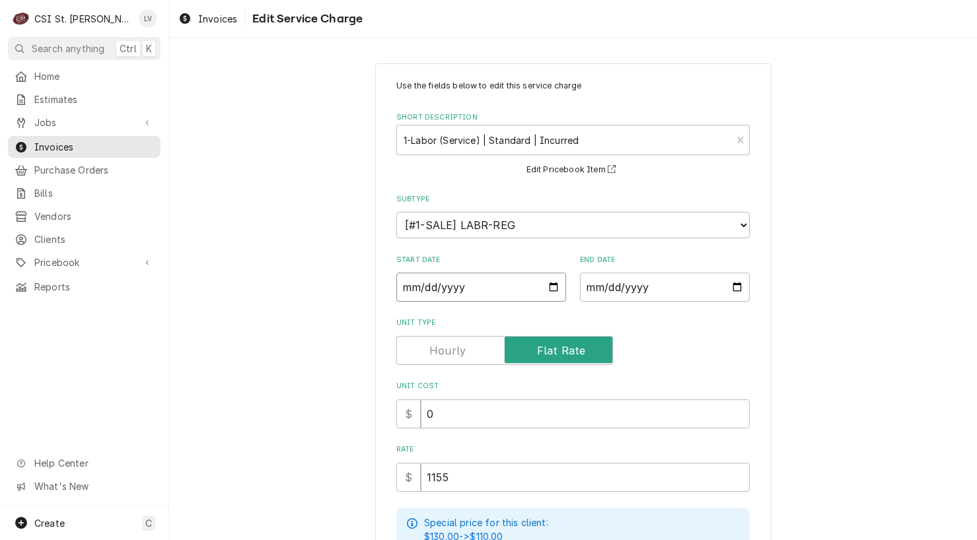
click at [396, 294] on input "2025-09-09" at bounding box center [481, 287] width 170 height 29
type textarea "x"
type input "2025-08-09"
type textarea "x"
type input "2025-08-02"
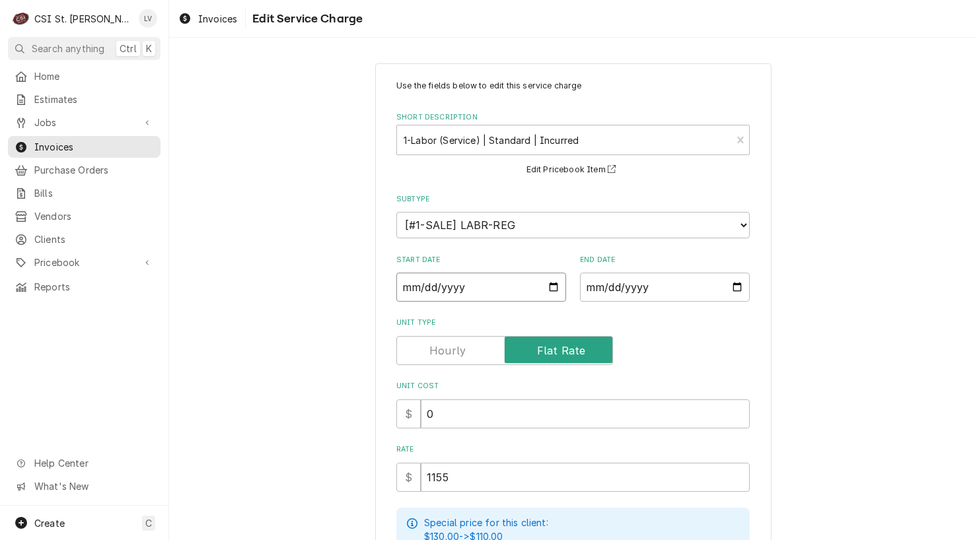
type textarea "x"
type input "2025-08-28"
click at [292, 345] on div "Use the fields below to edit this service charge Short Description 1-Labor (Ser…" at bounding box center [572, 544] width 807 height 986
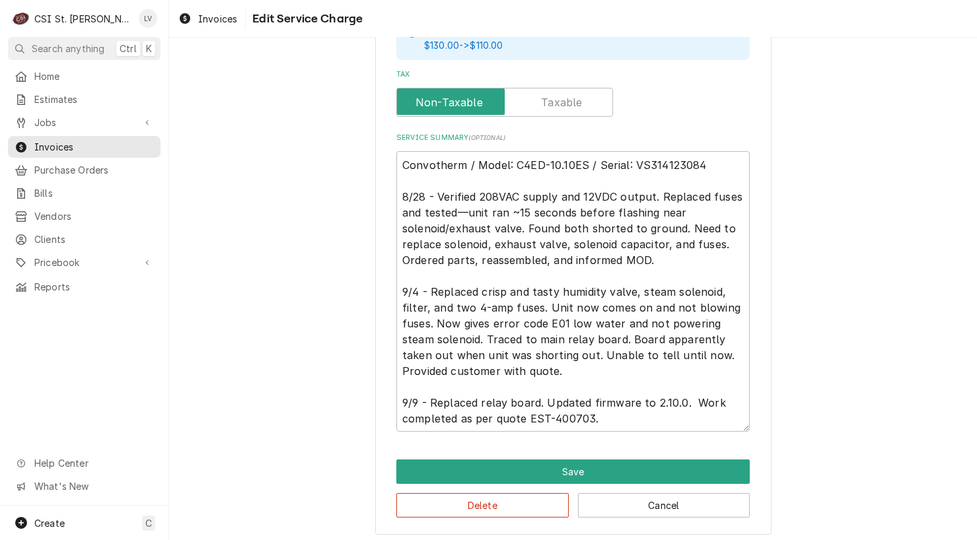
scroll to position [494, 0]
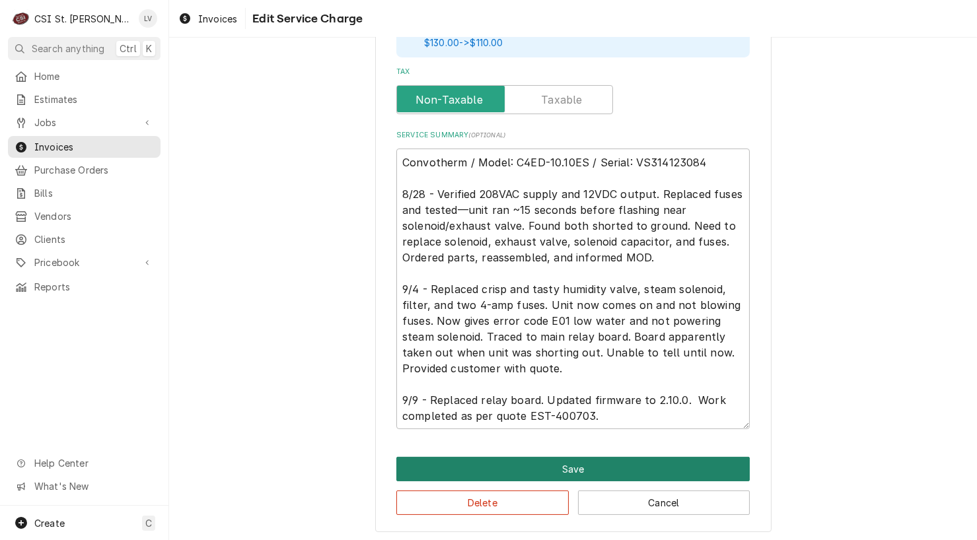
click at [568, 467] on button "Save" at bounding box center [572, 469] width 353 height 24
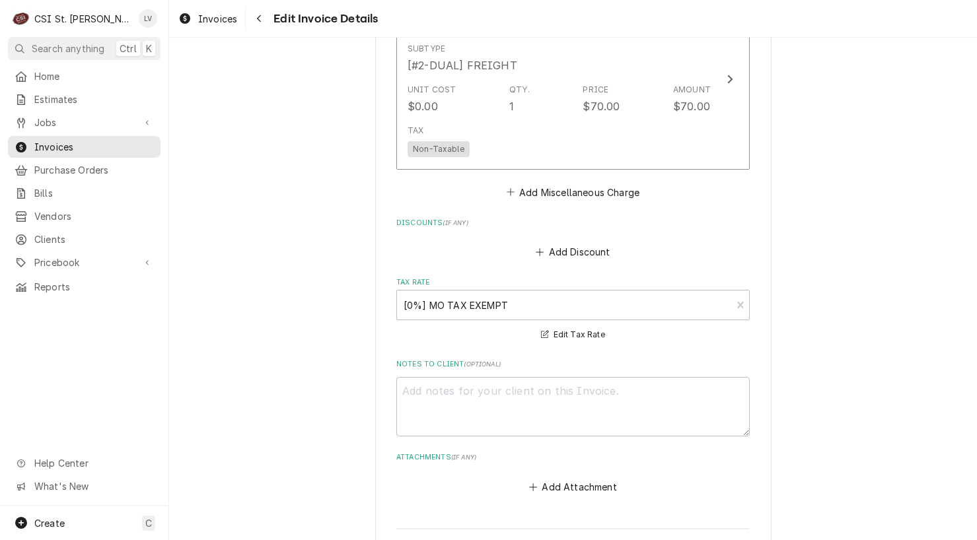
scroll to position [4088, 0]
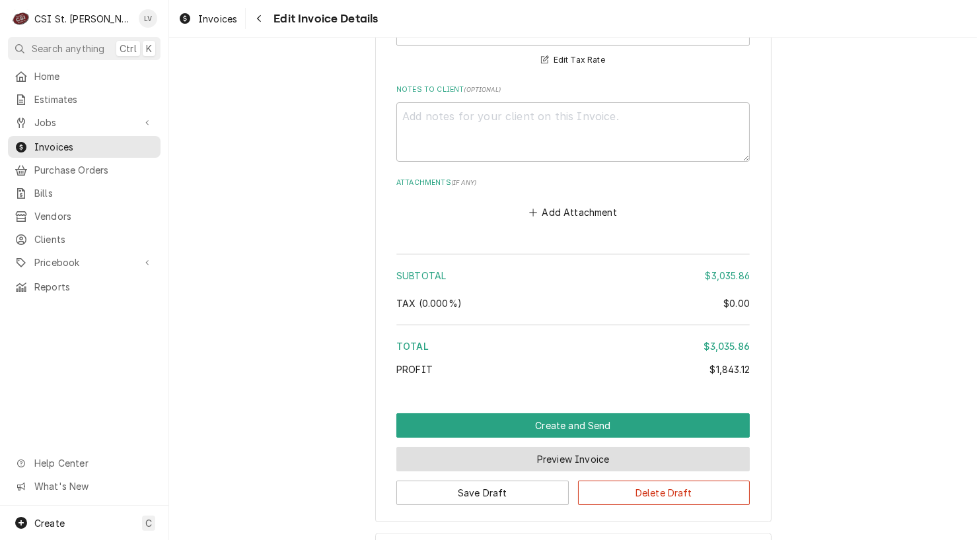
click at [553, 447] on button "Preview Invoice" at bounding box center [572, 459] width 353 height 24
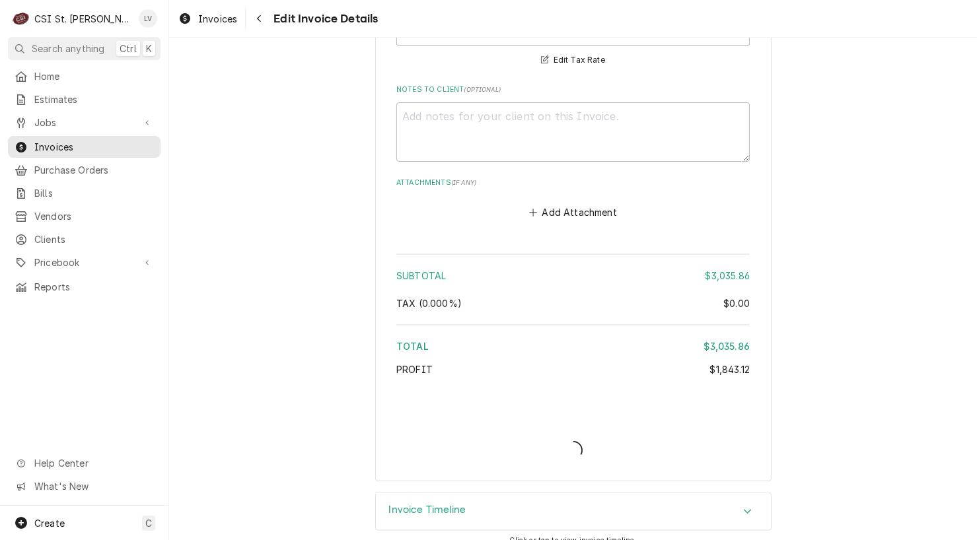
scroll to position [4047, 0]
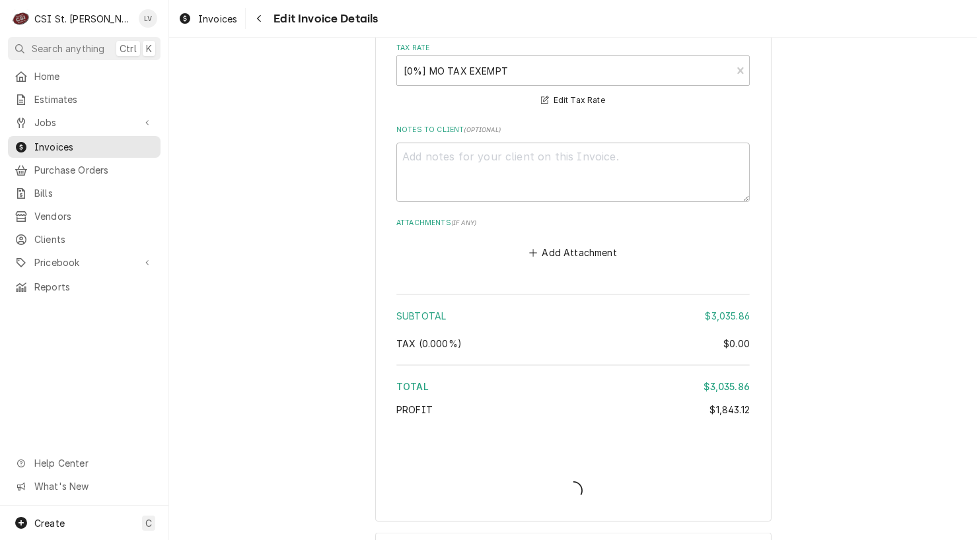
type textarea "x"
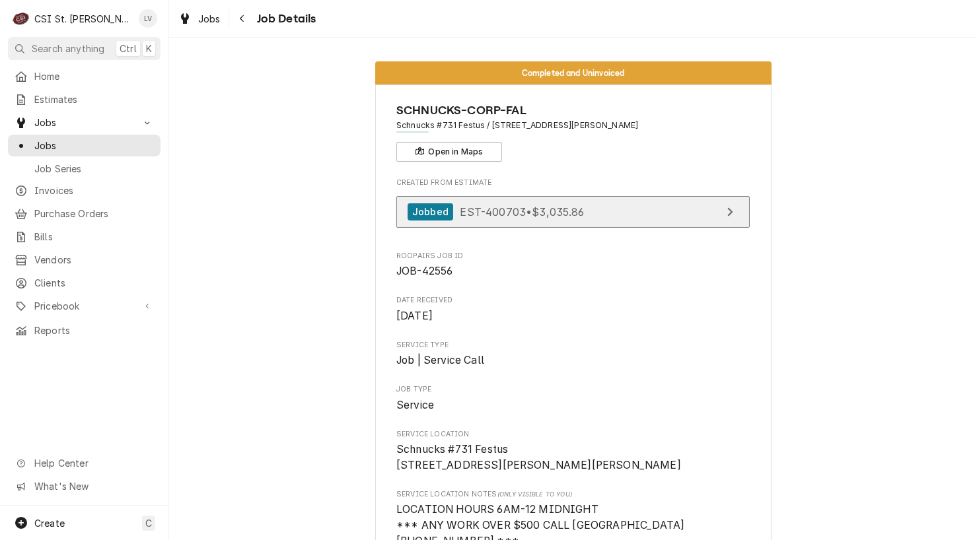
click at [529, 214] on span "EST-400703 • $3,035.86" at bounding box center [522, 211] width 124 height 13
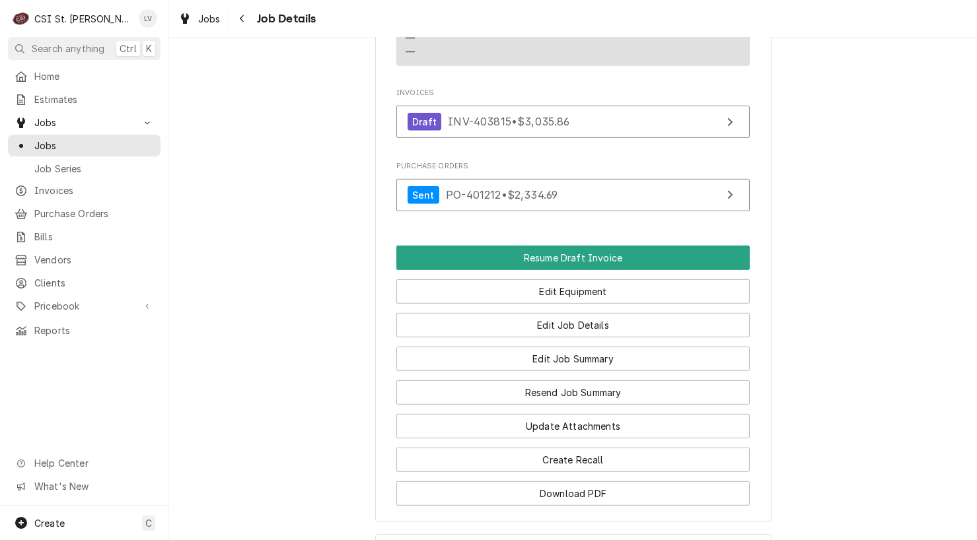
scroll to position [1540, 0]
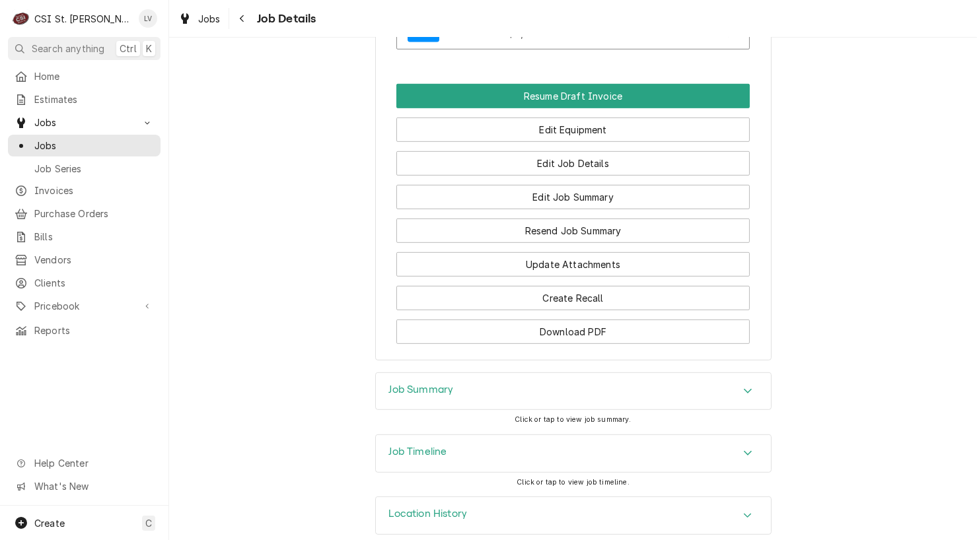
click at [424, 435] on div "Job Timeline" at bounding box center [573, 453] width 395 height 37
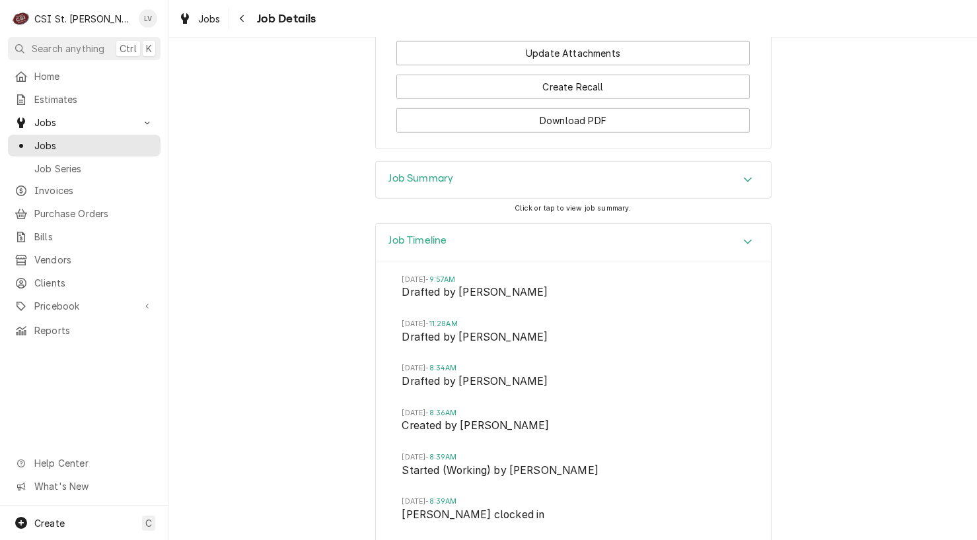
scroll to position [2068, 0]
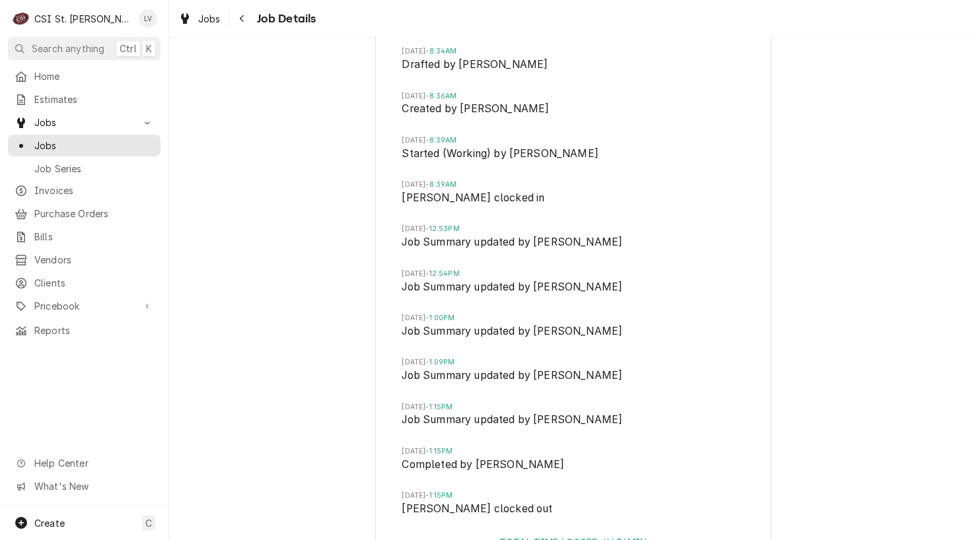
click at [283, 380] on div "Job Timeline [DATE] 9:57AM Drafted by [PERSON_NAME][DATE] 11:28AM Drafted by [P…" at bounding box center [572, 242] width 807 height 673
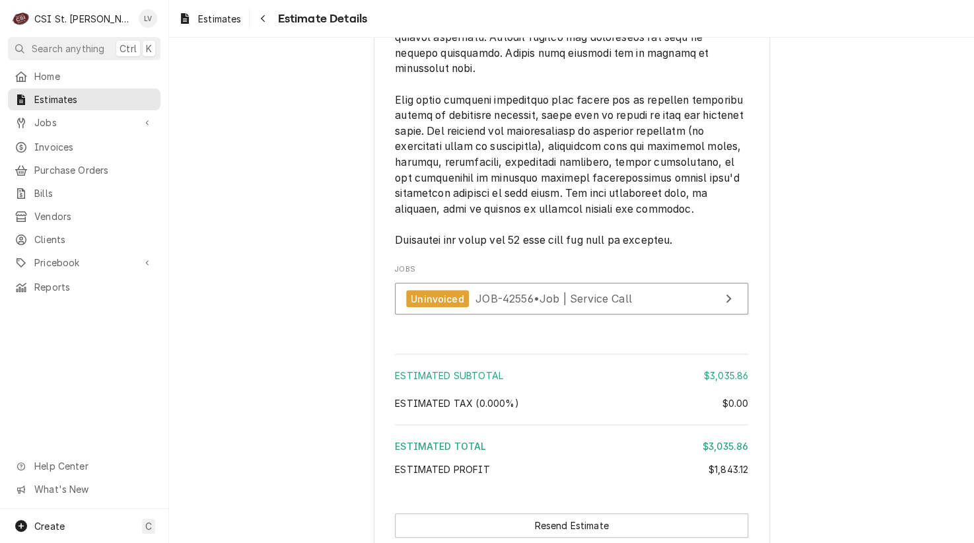
scroll to position [3717, 0]
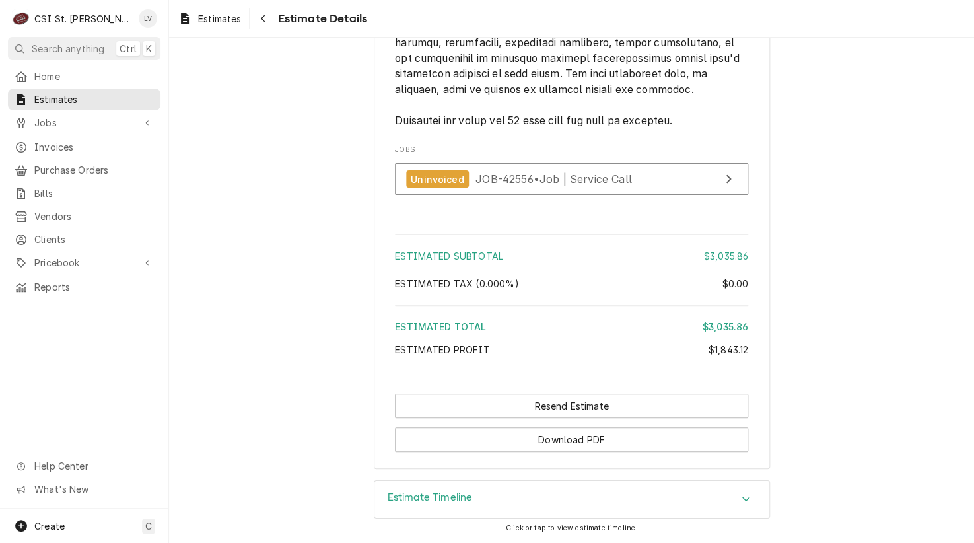
click at [902, 20] on div "Estimates Estimate Details" at bounding box center [571, 18] width 805 height 37
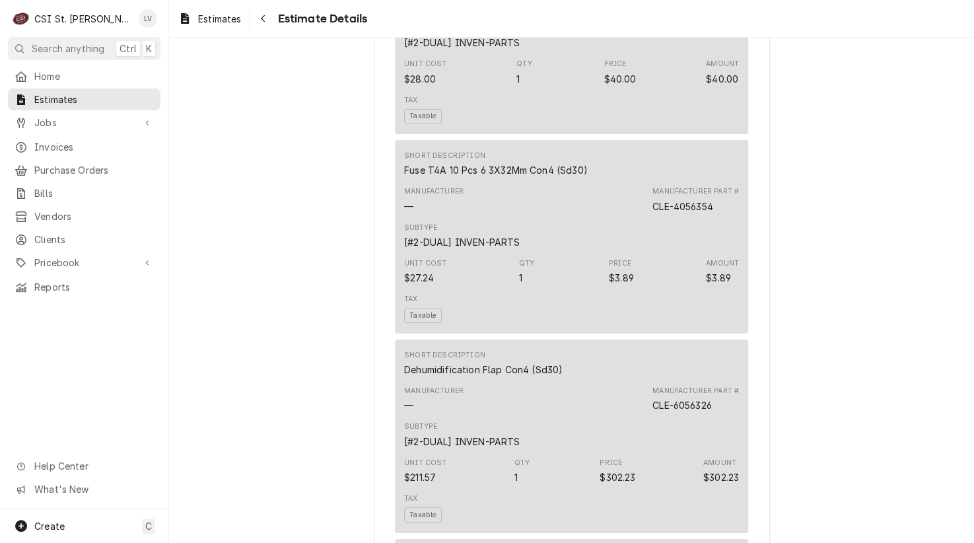
click at [890, 191] on div "Jobbed Sender CSI St. Louis CSI Commercial Services Inc18330 [STREET_ADDRESS] (…" at bounding box center [571, 237] width 805 height 4137
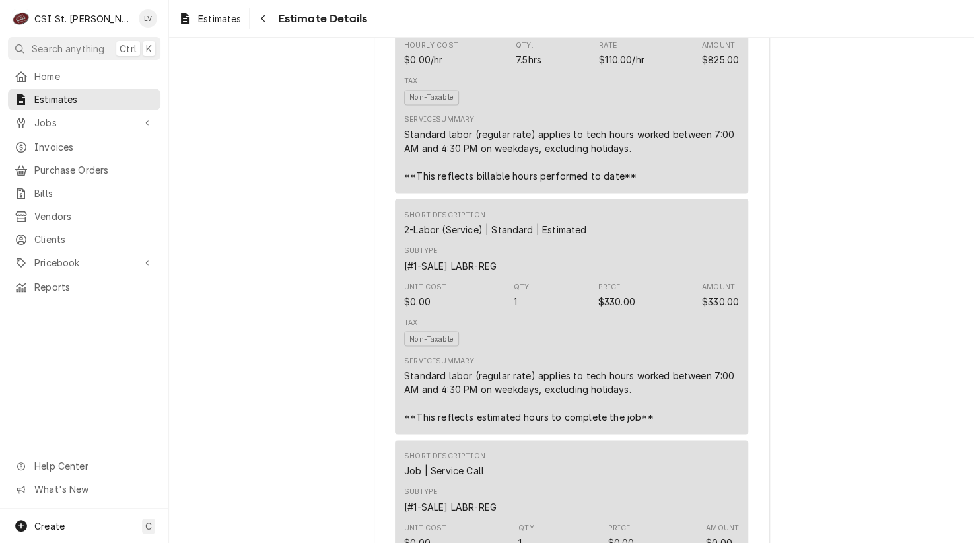
scroll to position [878, 0]
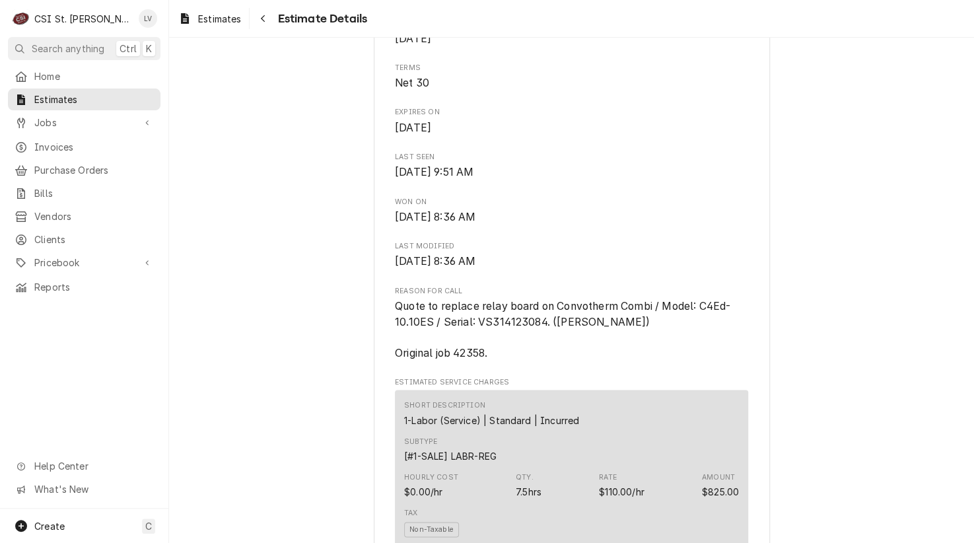
scroll to position [218, 0]
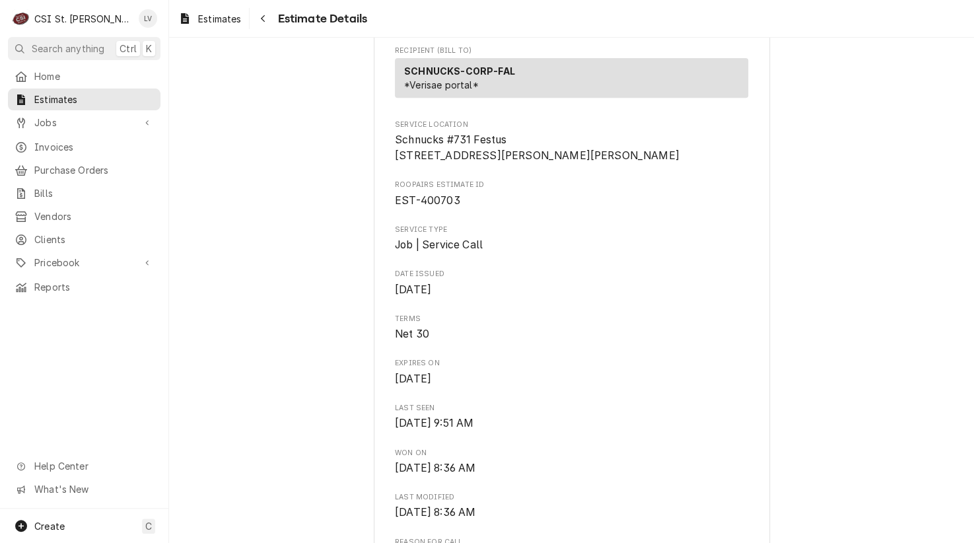
drag, startPoint x: 875, startPoint y: 104, endPoint x: 804, endPoint y: 157, distance: 88.7
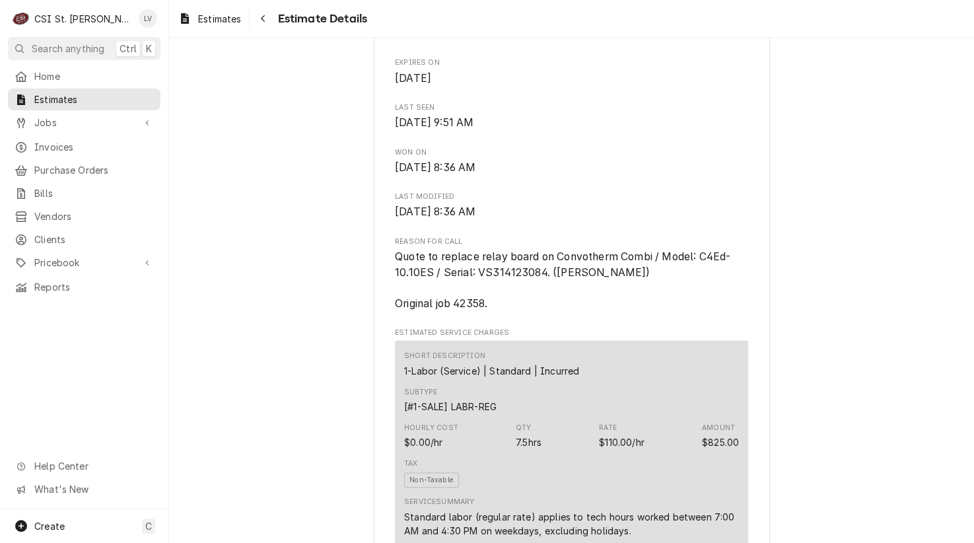
scroll to position [548, 0]
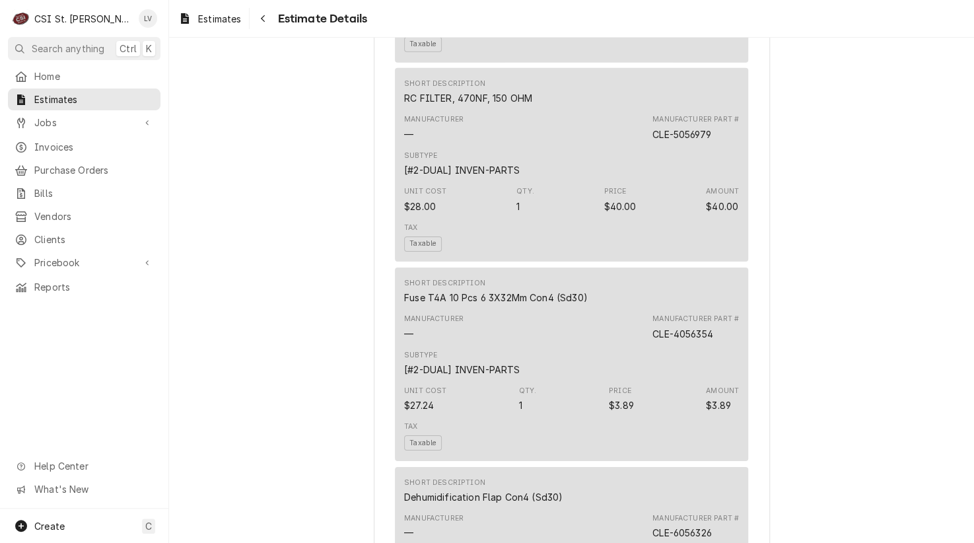
scroll to position [1869, 0]
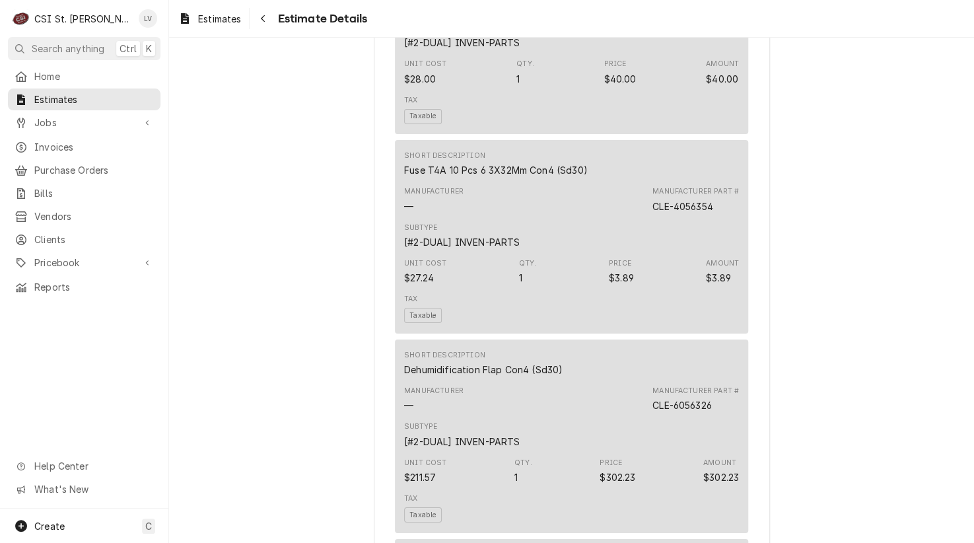
click at [254, 366] on div "Jobbed Sender CSI St. Louis CSI Commercial Services Inc18330 [STREET_ADDRESS] (…" at bounding box center [571, 237] width 805 height 4137
click at [236, 160] on div "Jobbed Sender CSI St. Louis CSI Commercial Services Inc18330 [STREET_ADDRESS] (…" at bounding box center [571, 237] width 805 height 4137
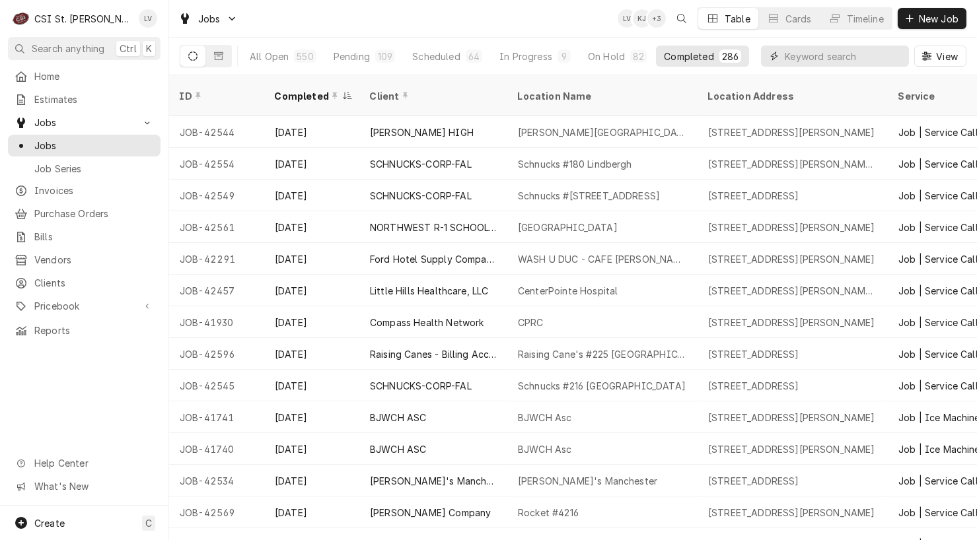
click at [825, 56] on input "Dynamic Content Wrapper" at bounding box center [843, 56] width 118 height 21
type input "42358"
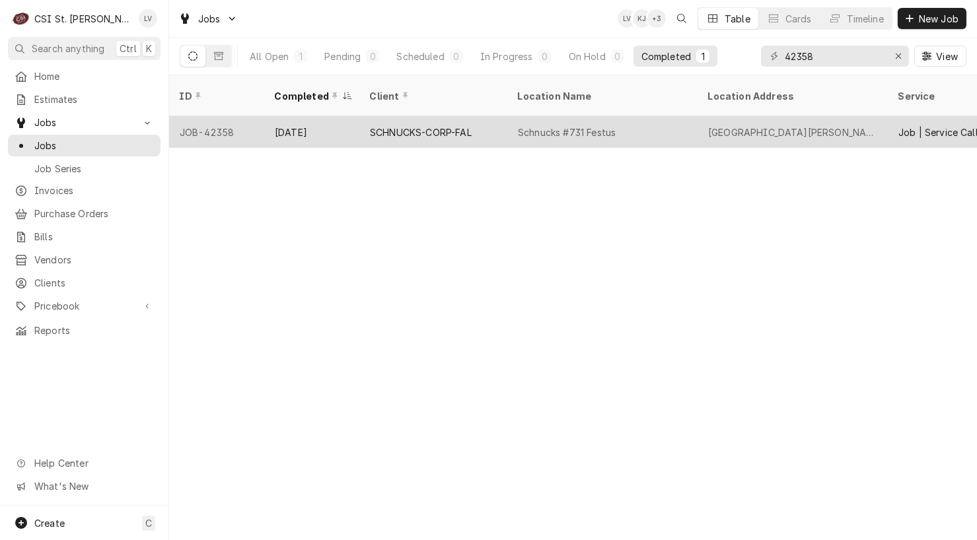
click at [291, 116] on div "Sep 4" at bounding box center [311, 132] width 95 height 32
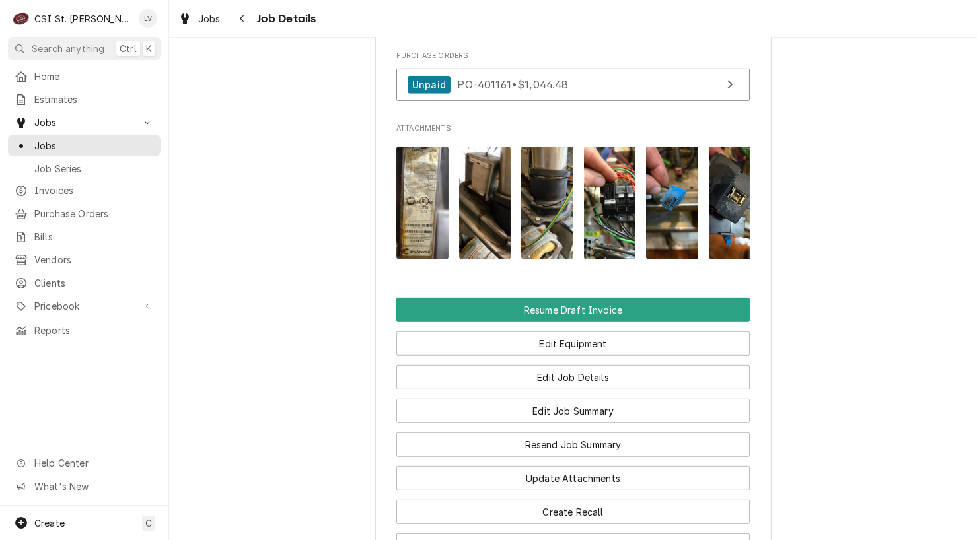
scroll to position [1453, 0]
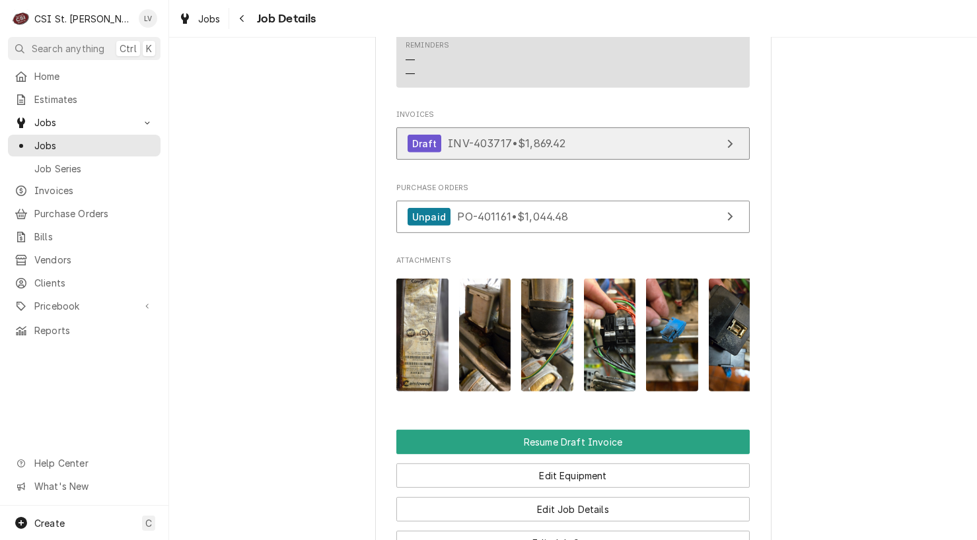
click at [536, 137] on span "INV-403717 • $1,869.42" at bounding box center [507, 143] width 118 height 13
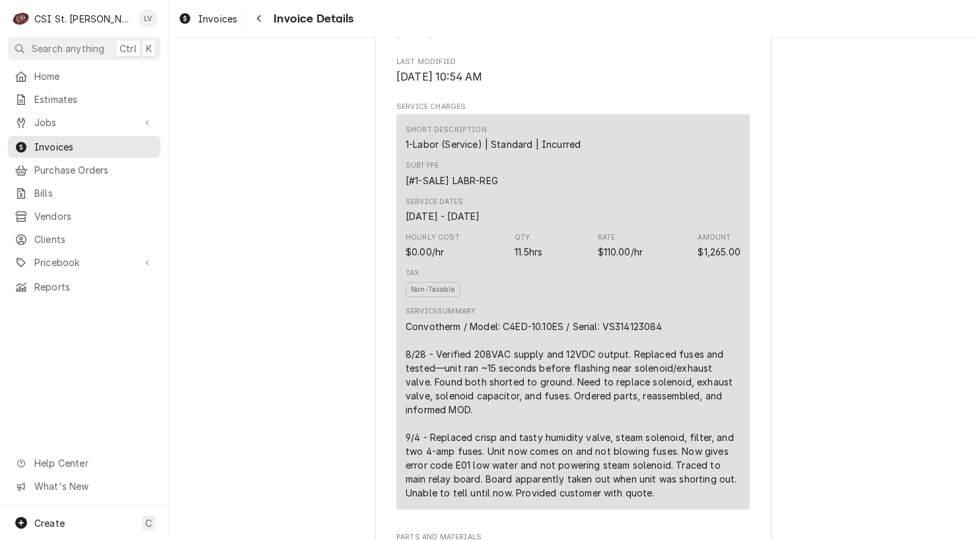
scroll to position [726, 0]
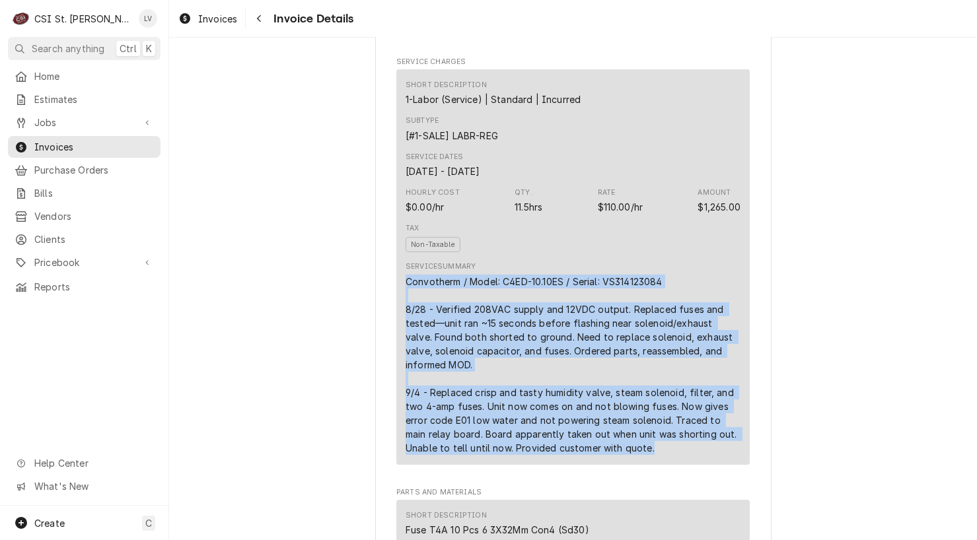
drag, startPoint x: 400, startPoint y: 309, endPoint x: 712, endPoint y: 467, distance: 349.9
click at [722, 455] on div "Convotherm / Model: C4ED-10.10ES / Serial: VS314123084 8/28 - Verified 208VAC s…" at bounding box center [572, 365] width 335 height 180
copy div "Convotherm / Model: C4ED-10.10ES / Serial: VS314123084 8/28 - Verified 208VAC s…"
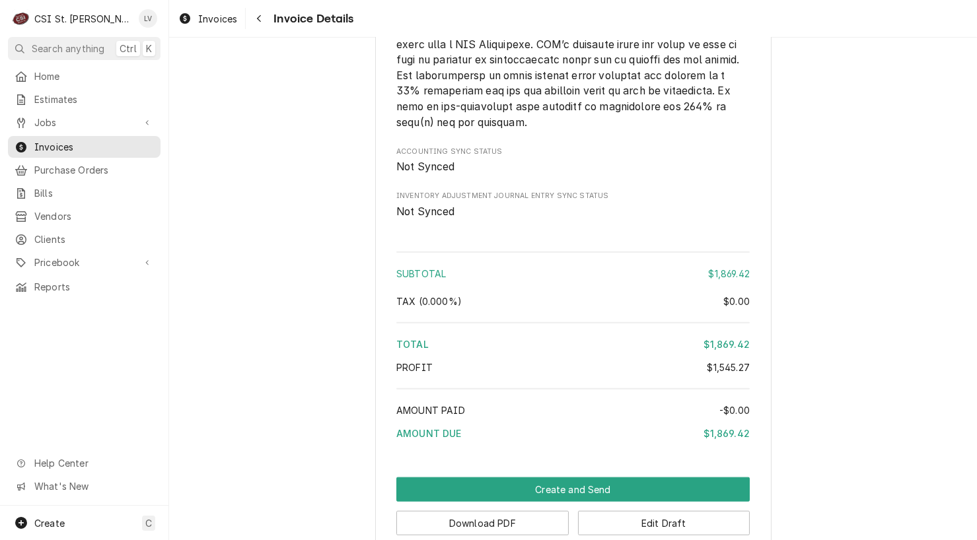
scroll to position [3412, 0]
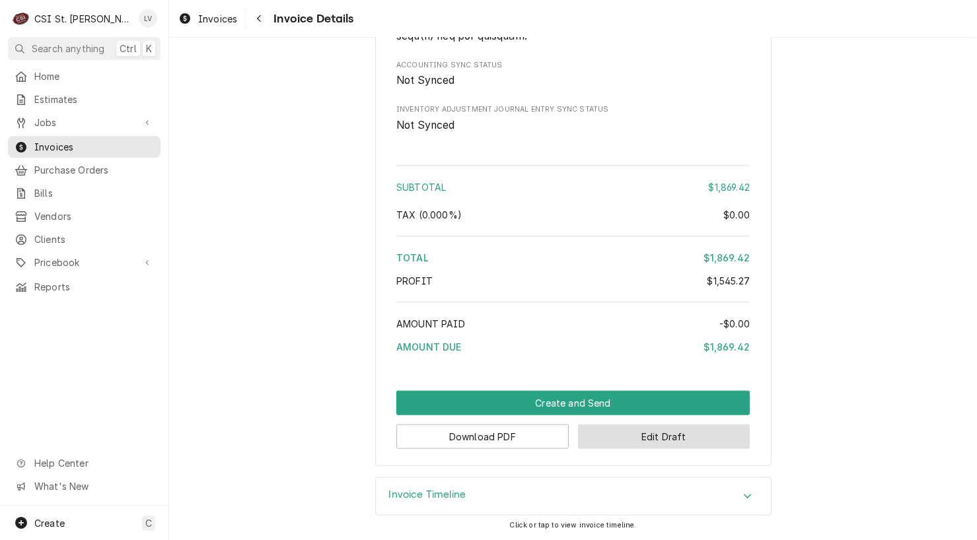
click at [648, 433] on button "Edit Draft" at bounding box center [664, 437] width 172 height 24
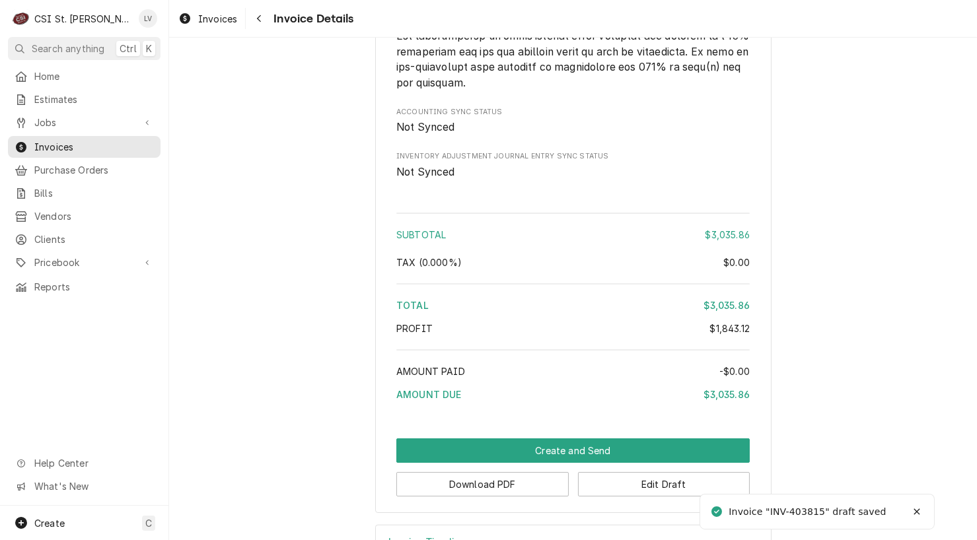
scroll to position [3654, 0]
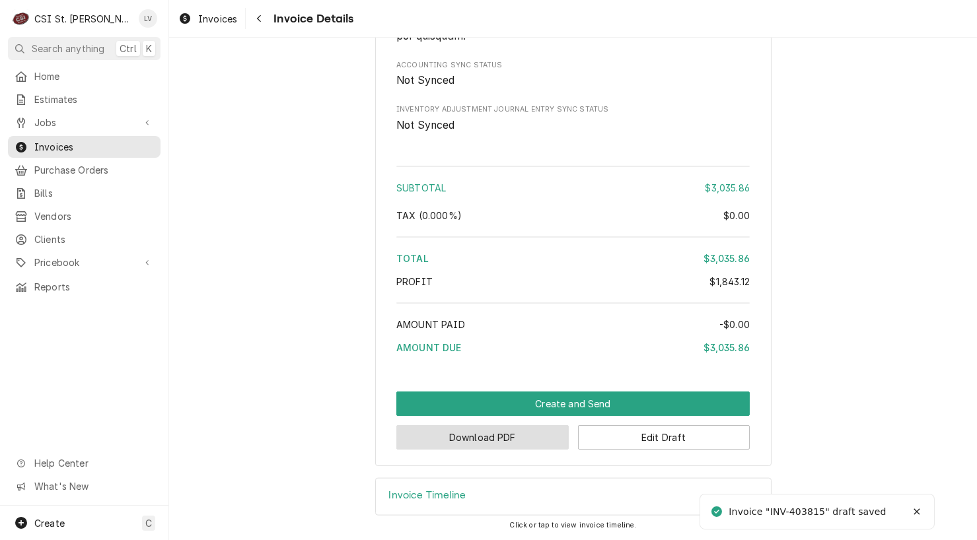
click at [489, 435] on button "Download PDF" at bounding box center [482, 437] width 172 height 24
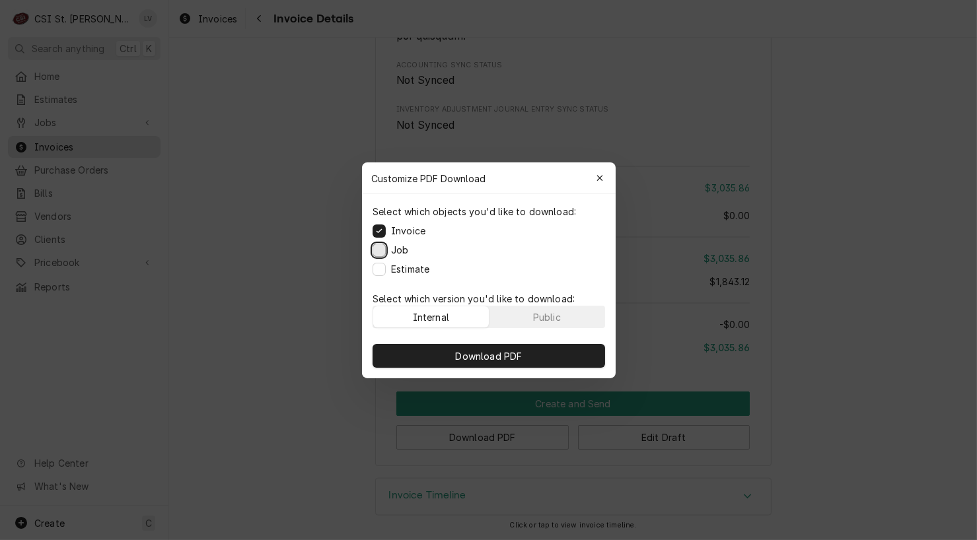
drag, startPoint x: 376, startPoint y: 250, endPoint x: 378, endPoint y: 260, distance: 10.7
click at [378, 251] on button "Job" at bounding box center [378, 249] width 13 height 13
click at [375, 271] on button "Estimate" at bounding box center [378, 268] width 13 height 13
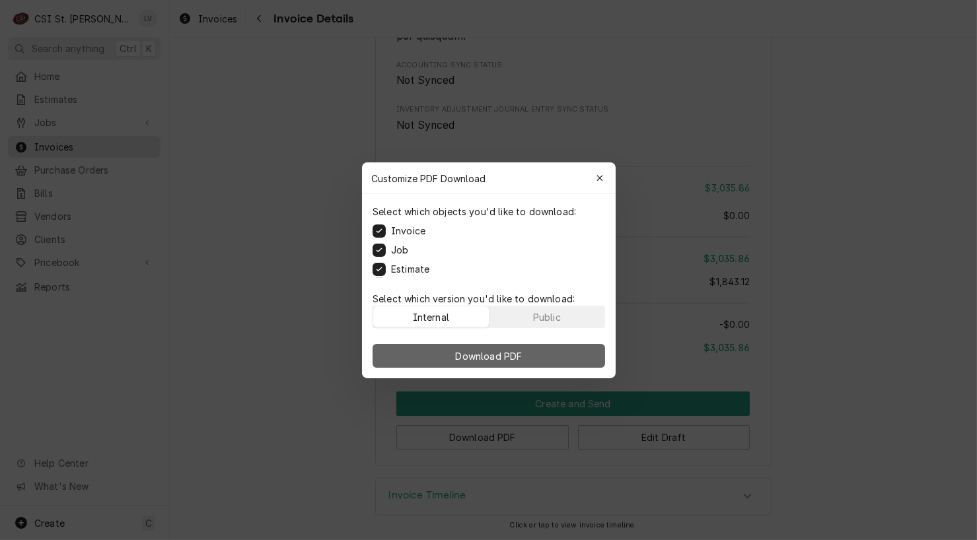
click at [486, 356] on span "Download PDF" at bounding box center [488, 356] width 72 height 14
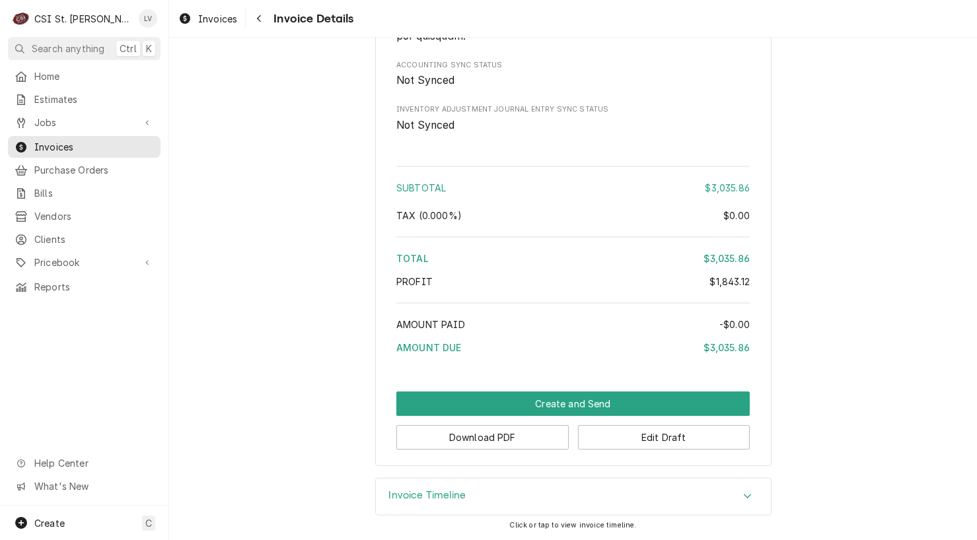
drag, startPoint x: 224, startPoint y: 16, endPoint x: 234, endPoint y: 59, distance: 43.9
click at [224, 16] on span "Invoices" at bounding box center [217, 19] width 39 height 14
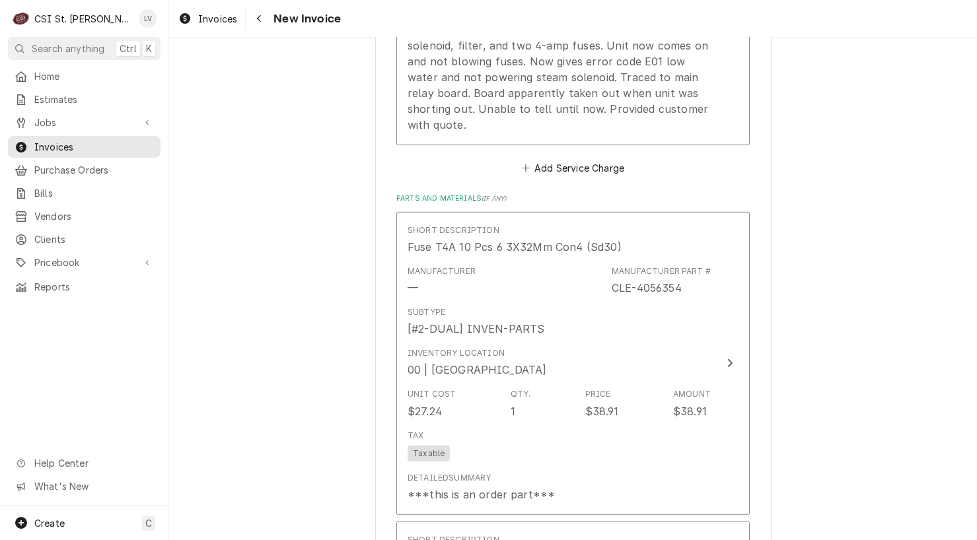
scroll to position [1849, 0]
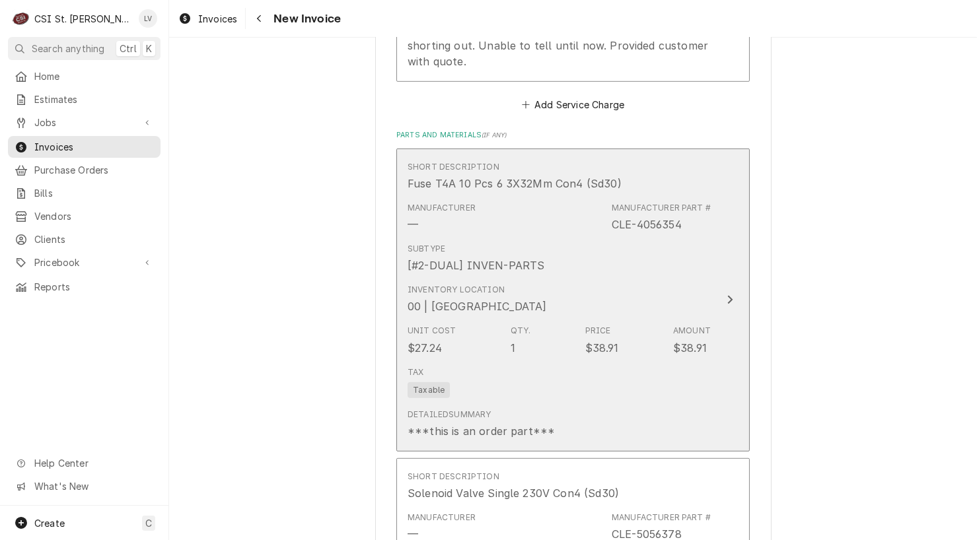
click at [619, 361] on div "Tax Taxable" at bounding box center [558, 382] width 303 height 42
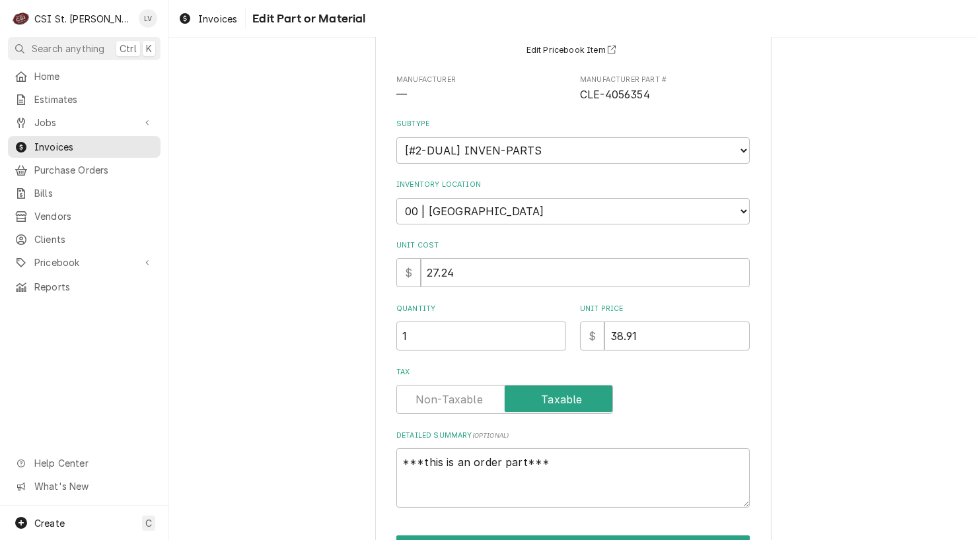
scroll to position [198, 0]
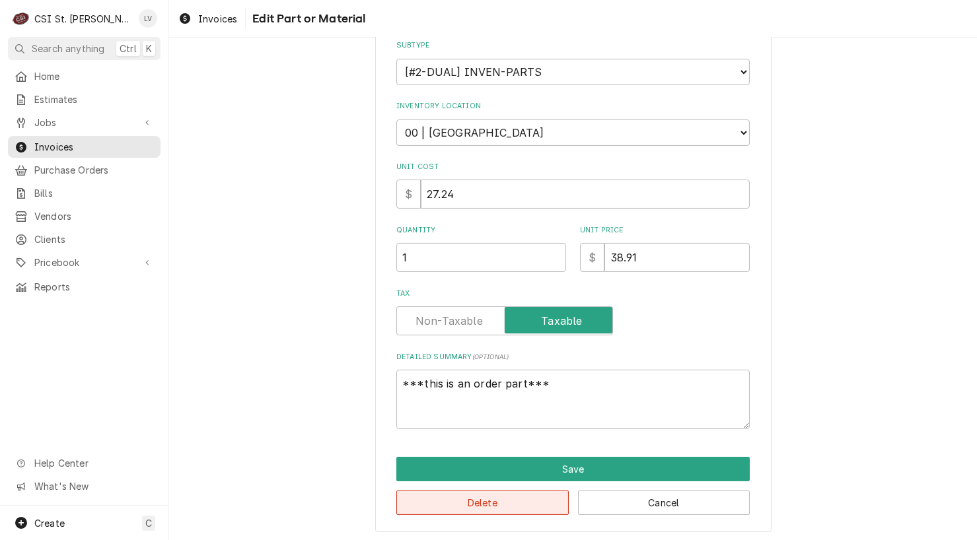
click at [473, 503] on button "Delete" at bounding box center [482, 503] width 172 height 24
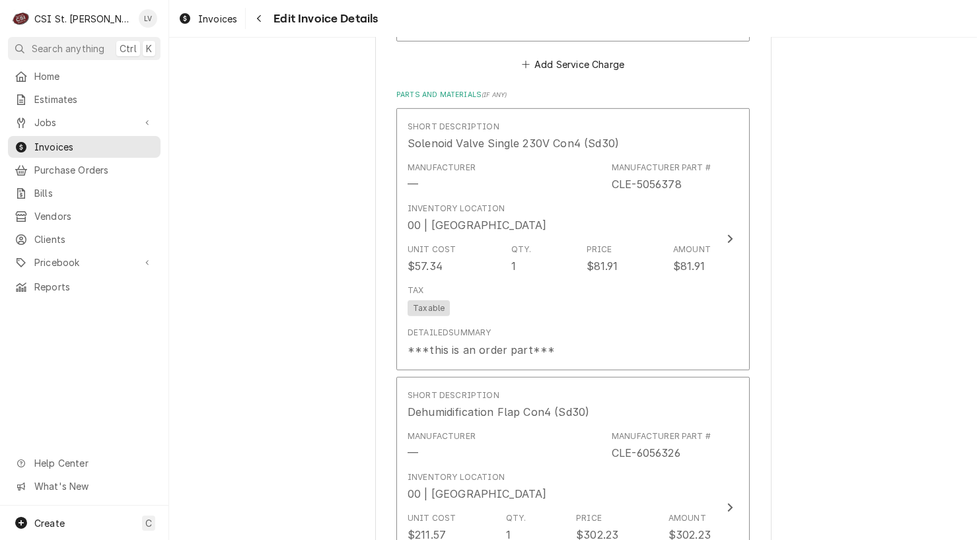
scroll to position [1889, 0]
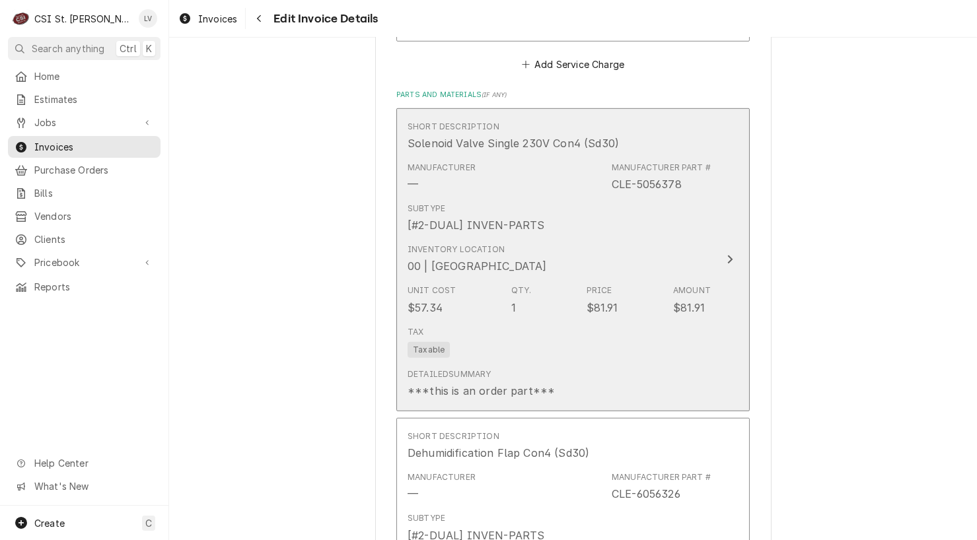
click at [531, 321] on div "Tax Taxable" at bounding box center [558, 342] width 303 height 42
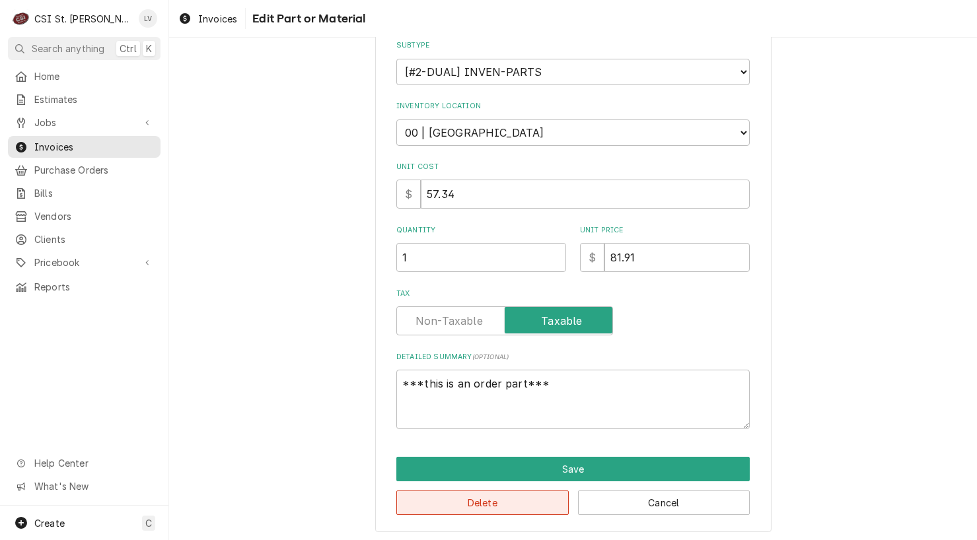
click at [500, 497] on button "Delete" at bounding box center [482, 503] width 172 height 24
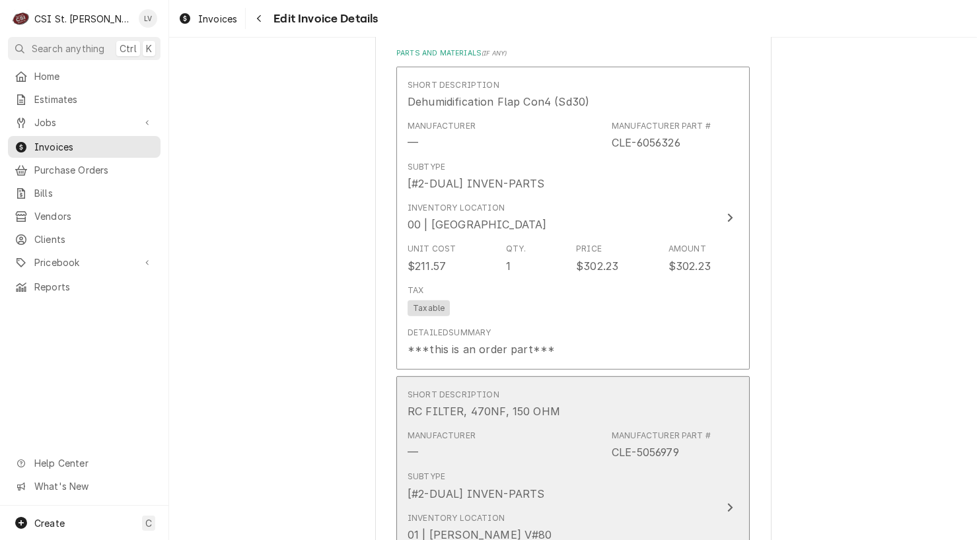
click at [494, 471] on div "Subtype [#2-DUAL] INVEN-PARTS" at bounding box center [475, 486] width 137 height 30
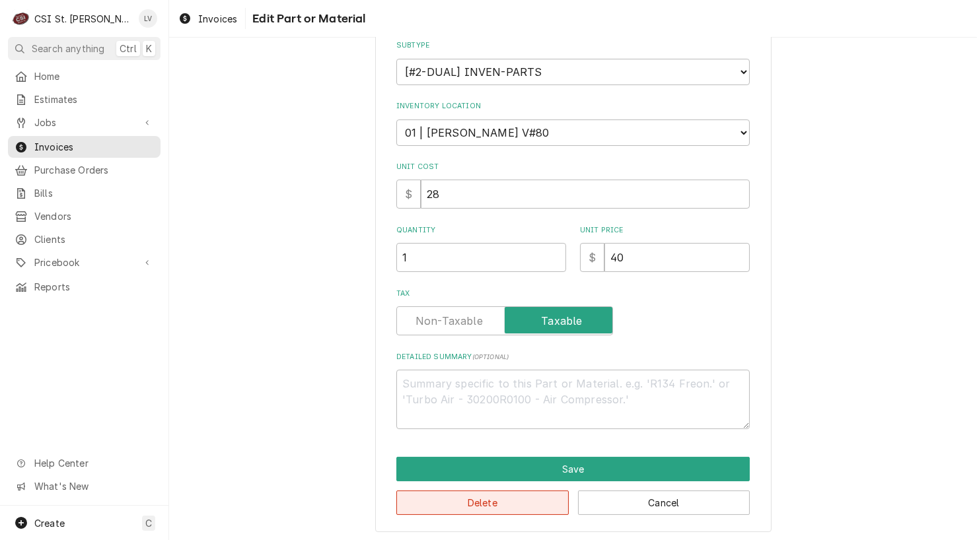
click at [462, 500] on button "Delete" at bounding box center [482, 503] width 172 height 24
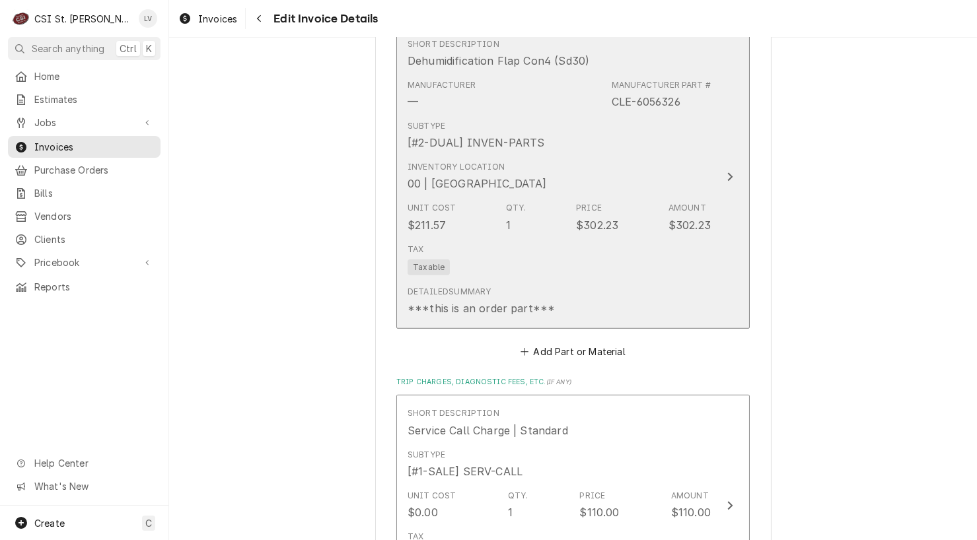
click at [489, 281] on div "Detailed Summary ***this is an order part***" at bounding box center [558, 301] width 303 height 41
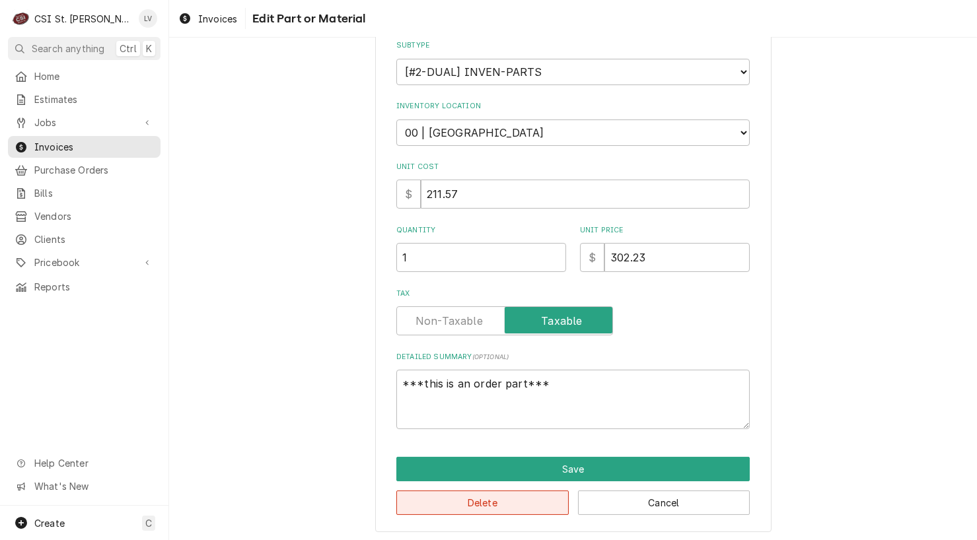
click at [495, 503] on button "Delete" at bounding box center [482, 503] width 172 height 24
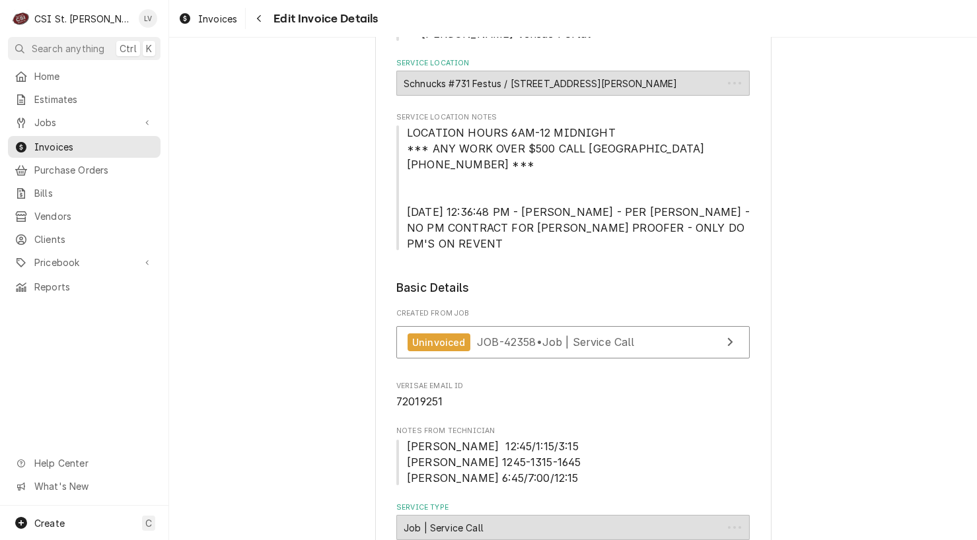
scroll to position [2012, 0]
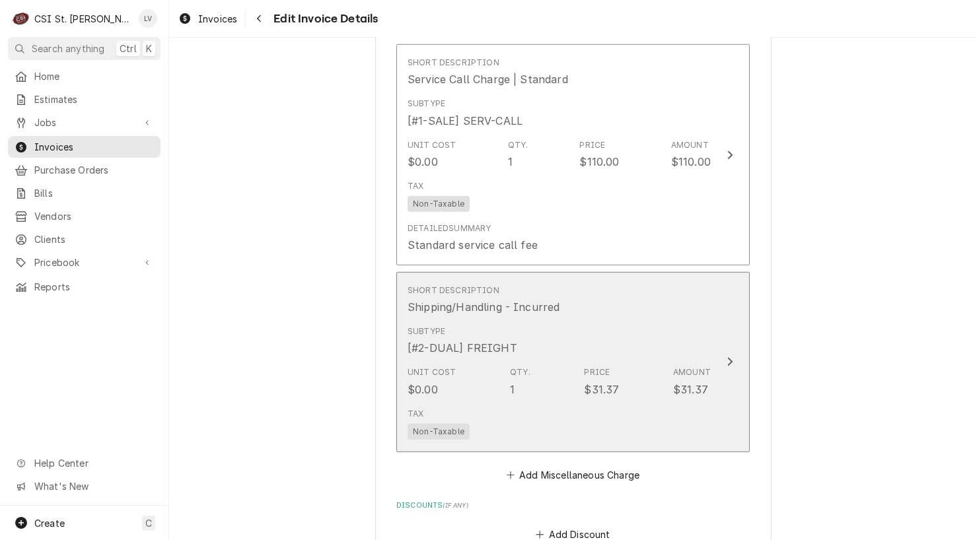
click at [527, 361] on div "Unit Cost $0.00 Qty. 1 Price $31.37 Amount $31.37" at bounding box center [558, 381] width 303 height 41
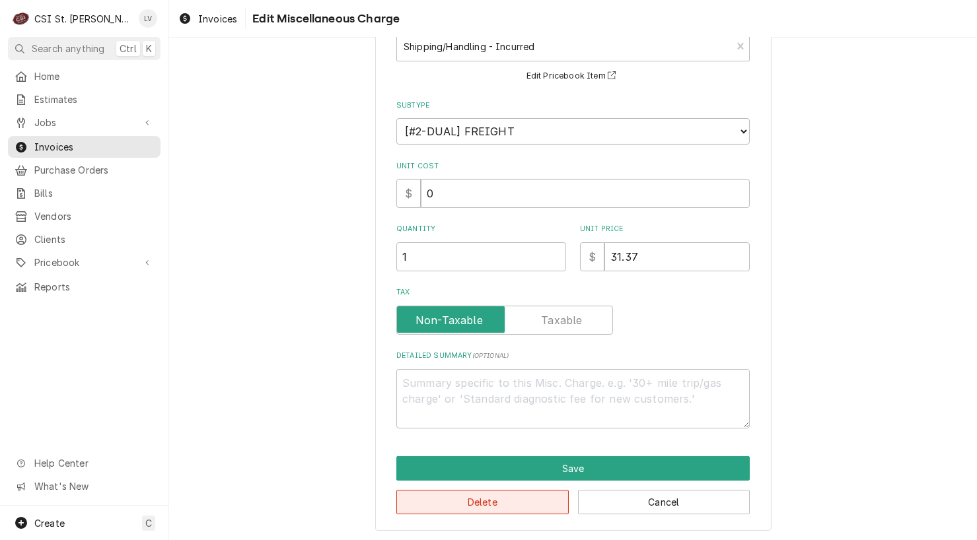
click at [516, 502] on button "Delete" at bounding box center [482, 502] width 172 height 24
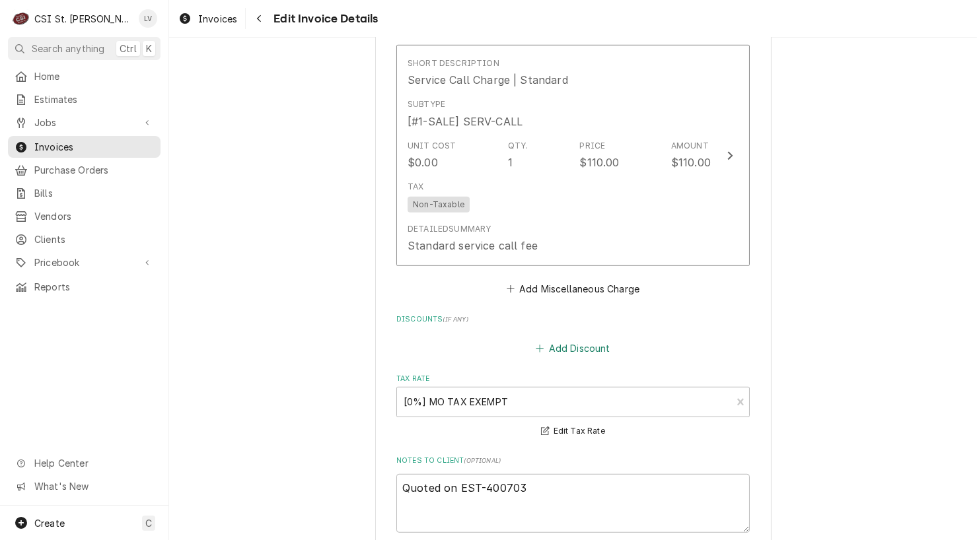
scroll to position [1830, 0]
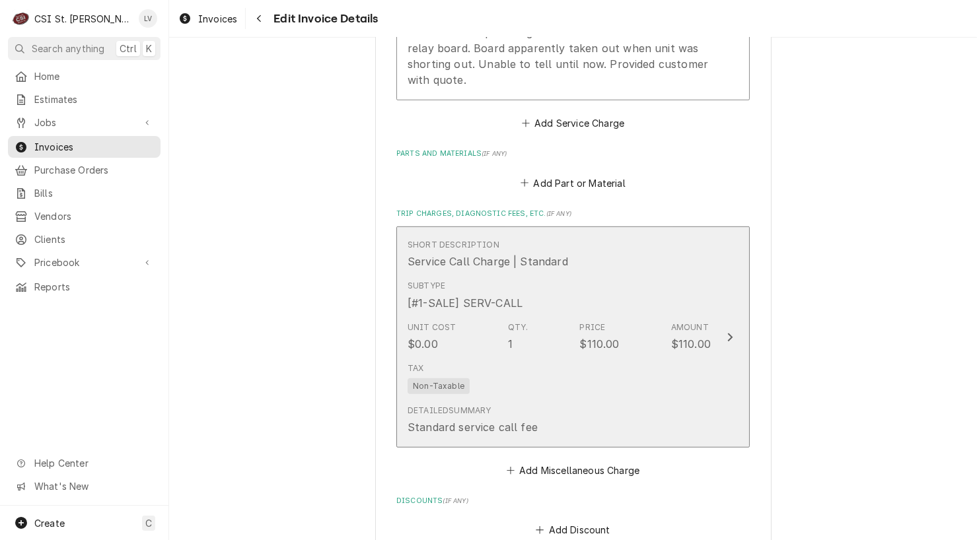
click at [531, 399] on div "Detailed Summary Standard service call fee" at bounding box center [558, 419] width 303 height 41
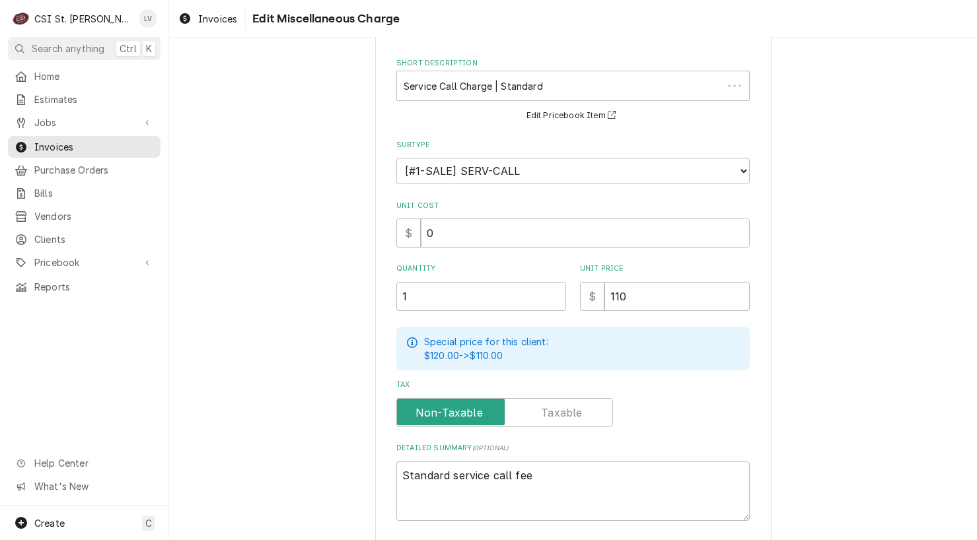
scroll to position [145, 0]
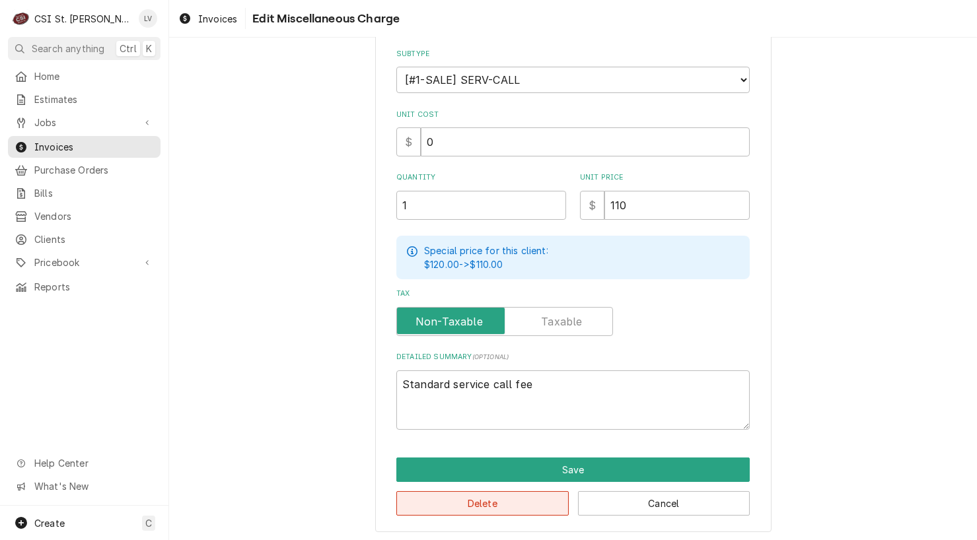
click at [530, 499] on button "Delete" at bounding box center [482, 503] width 172 height 24
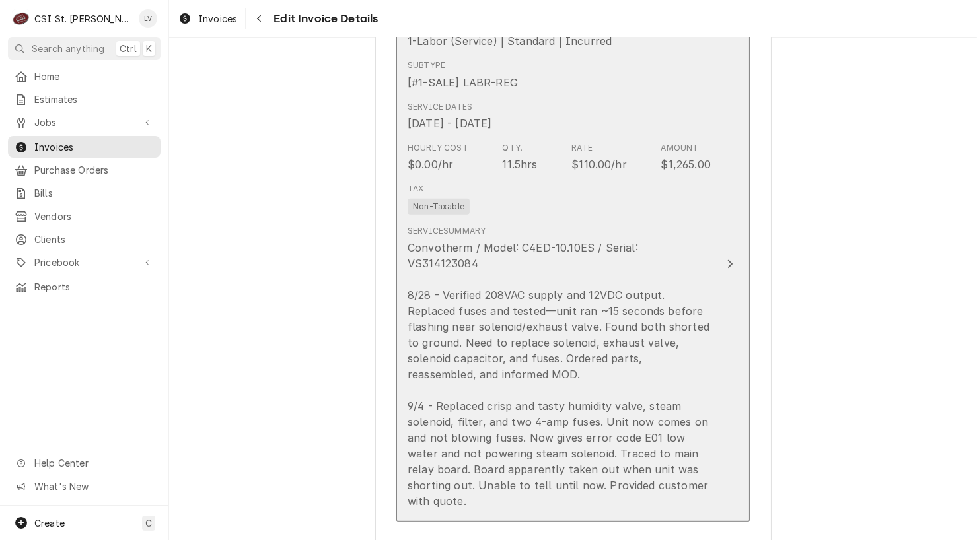
click at [539, 382] on div "Convotherm / Model: C4ED-10.10ES / Serial: VS314123084 8/28 - Verified 208VAC s…" at bounding box center [558, 374] width 303 height 269
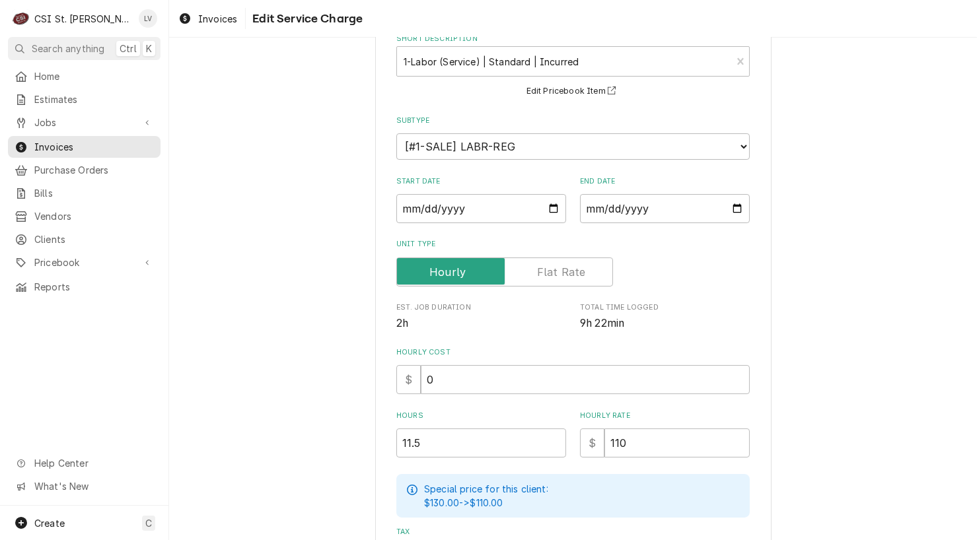
scroll to position [264, 0]
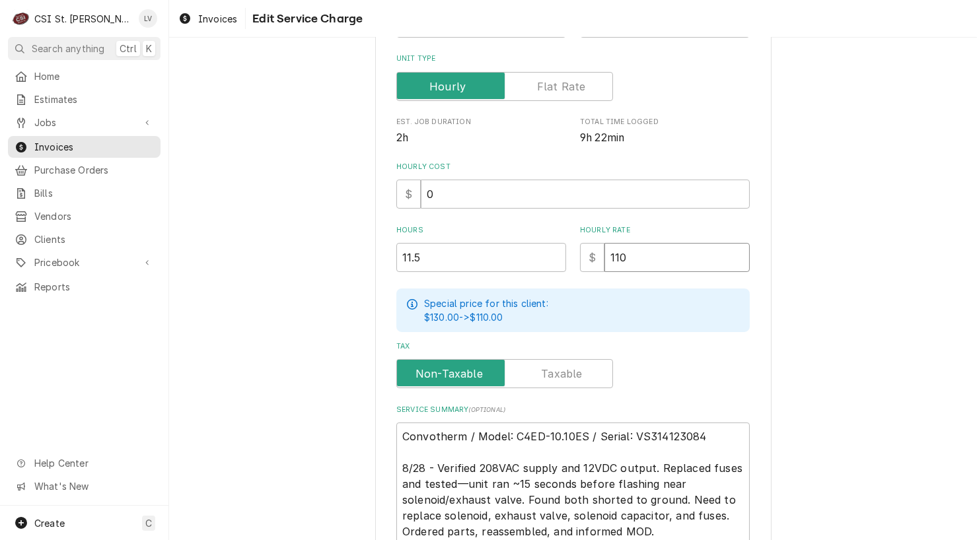
drag, startPoint x: 639, startPoint y: 259, endPoint x: 601, endPoint y: 259, distance: 38.3
click at [604, 259] on input "110" at bounding box center [676, 257] width 145 height 29
type textarea "x"
type input "0"
click at [838, 362] on div "Use the fields below to edit this service charge Short Description 1-Labor (Ser…" at bounding box center [572, 278] width 807 height 983
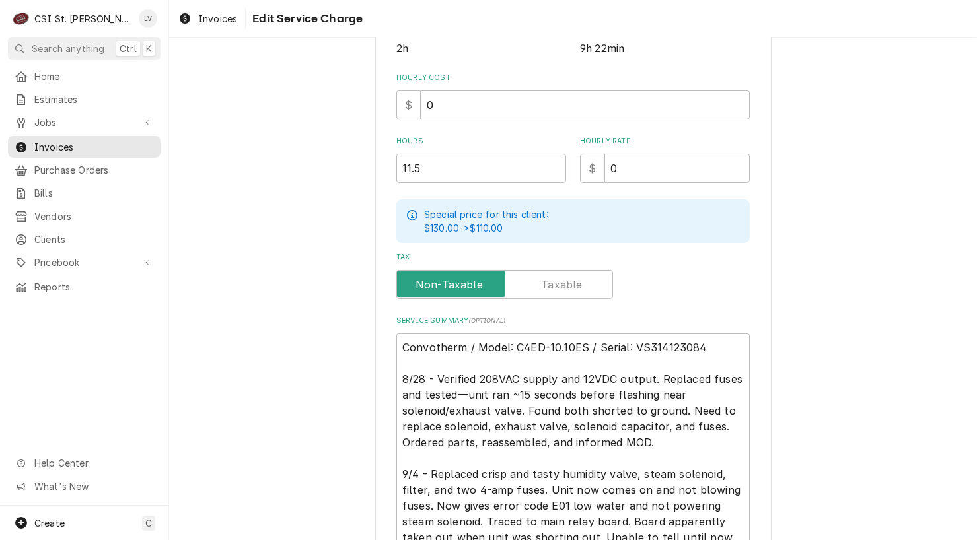
scroll to position [491, 0]
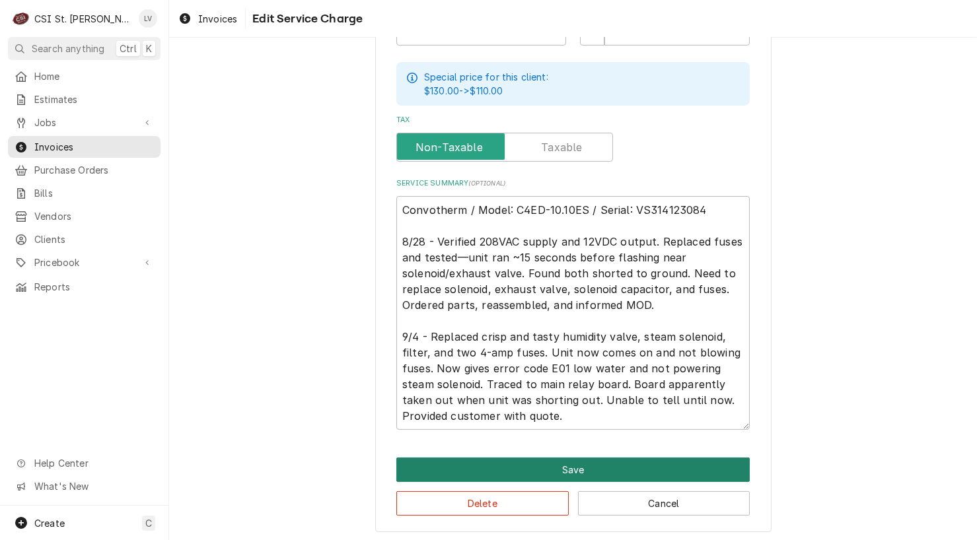
click at [588, 459] on button "Save" at bounding box center [572, 470] width 353 height 24
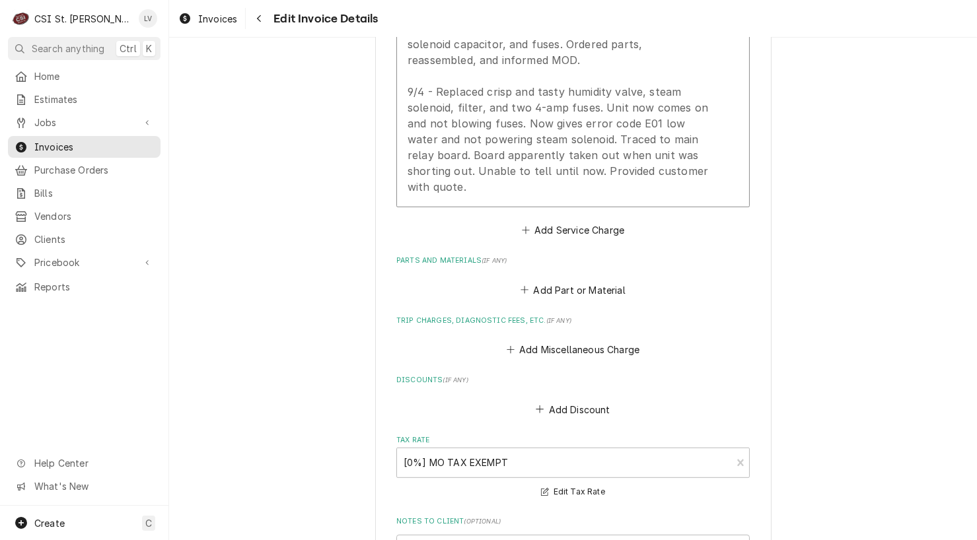
scroll to position [1855, 0]
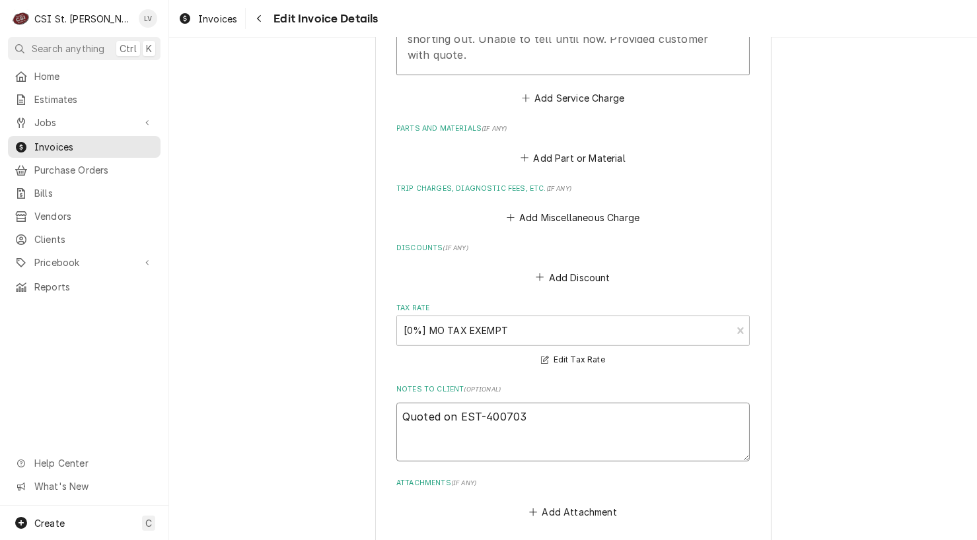
click at [525, 403] on textarea "Quoted on EST-400703" at bounding box center [572, 432] width 353 height 59
type textarea "x"
type textarea "Quoted on EST-400703;"
type textarea "x"
type textarea "Quoted on EST-400703;"
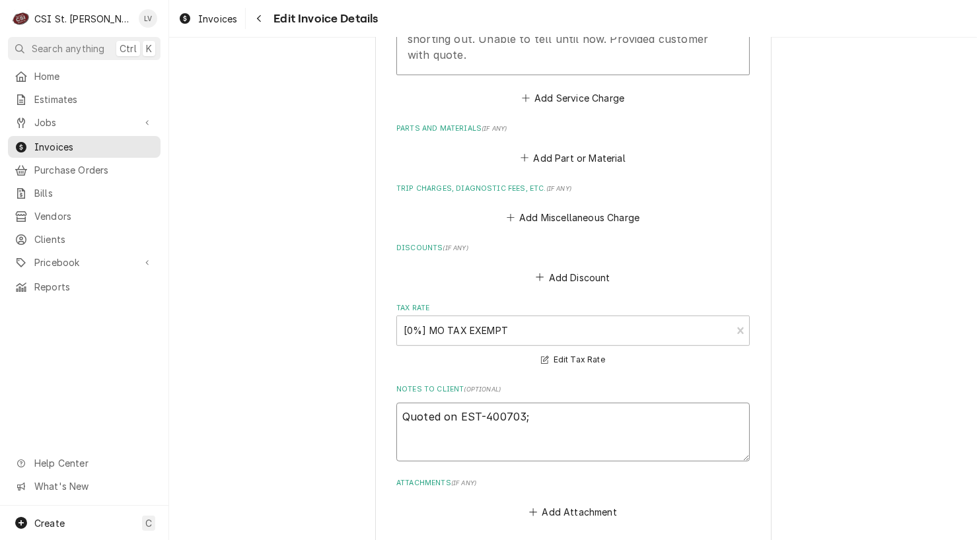
type textarea "x"
type textarea "Quoted on EST-400703; q"
type textarea "x"
type textarea "Quoted on EST-400703; qu"
type textarea "x"
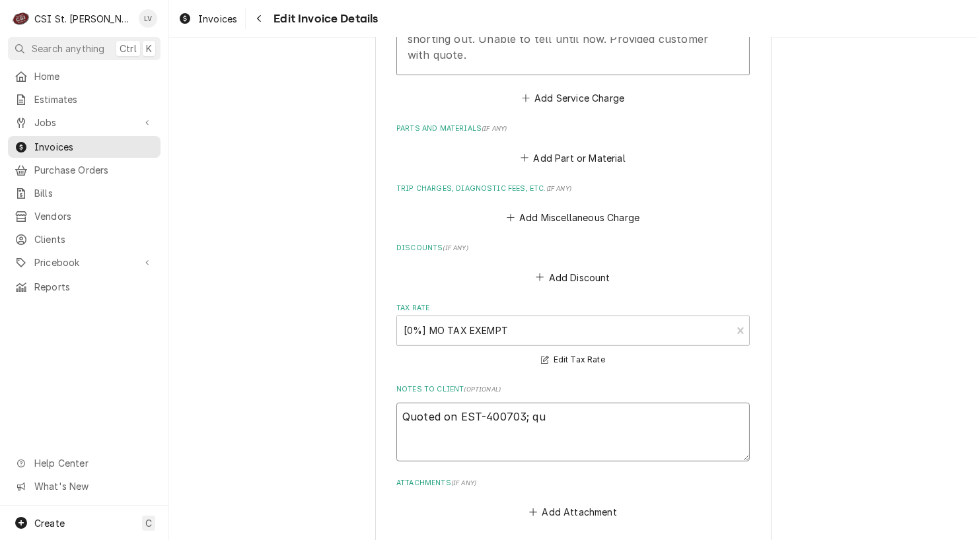
type textarea "Quoted on EST-400703; quo"
type textarea "x"
type textarea "Quoted on EST-400703; quot"
type textarea "x"
type textarea "Quoted on EST-400703; quote"
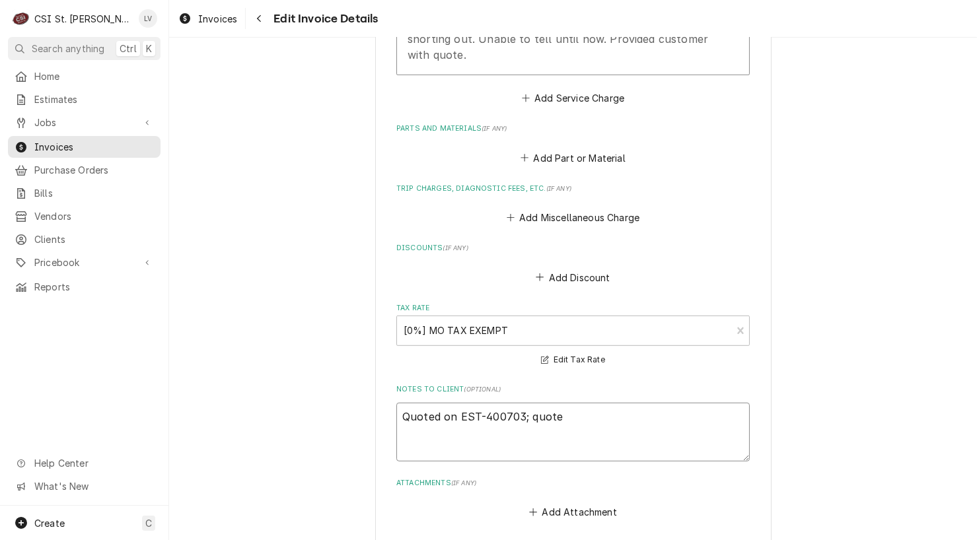
type textarea "x"
type textarea "Quoted on EST-400703; quote a"
type textarea "x"
type textarea "Quoted on EST-400703; quote ac"
type textarea "x"
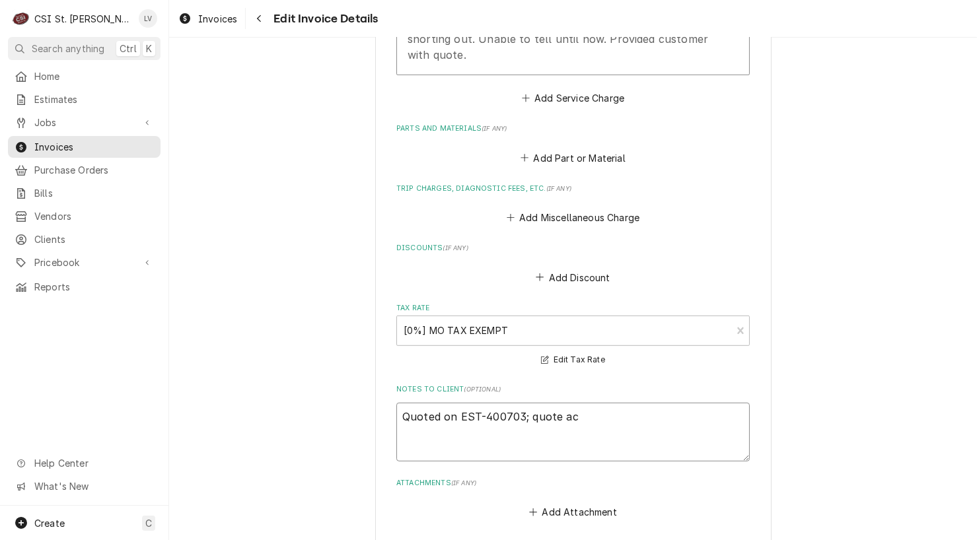
type textarea "Quoted on EST-400703; quote acc"
type textarea "x"
type textarea "Quoted on EST-400703; quote acce"
type textarea "x"
type textarea "Quoted on EST-400703; quote accet"
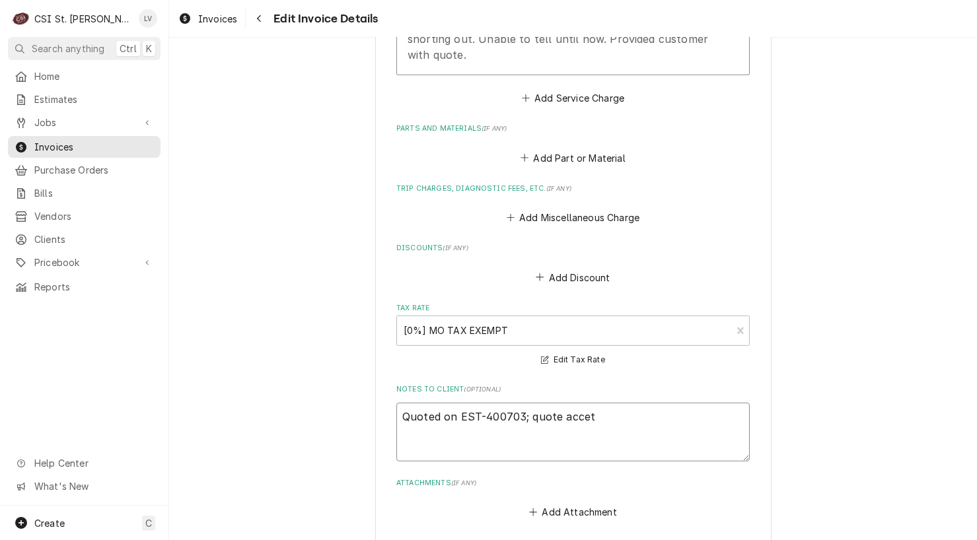
type textarea "x"
type textarea "Quoted on EST-400703; quote acce"
type textarea "x"
type textarea "Quoted on EST-400703; quote accep"
type textarea "x"
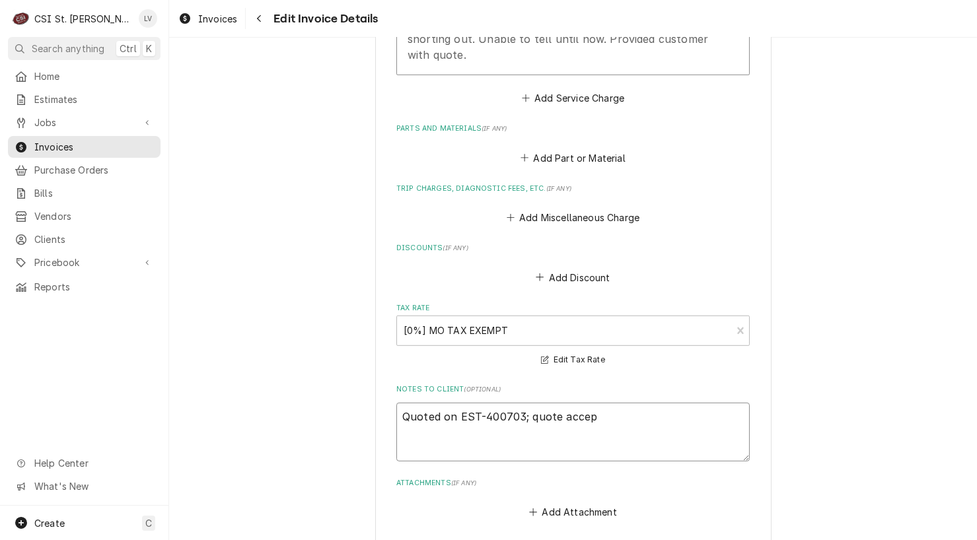
type textarea "Quoted on EST-400703; quote accept"
type textarea "x"
type textarea "Quoted on EST-400703; quote accepte"
type textarea "x"
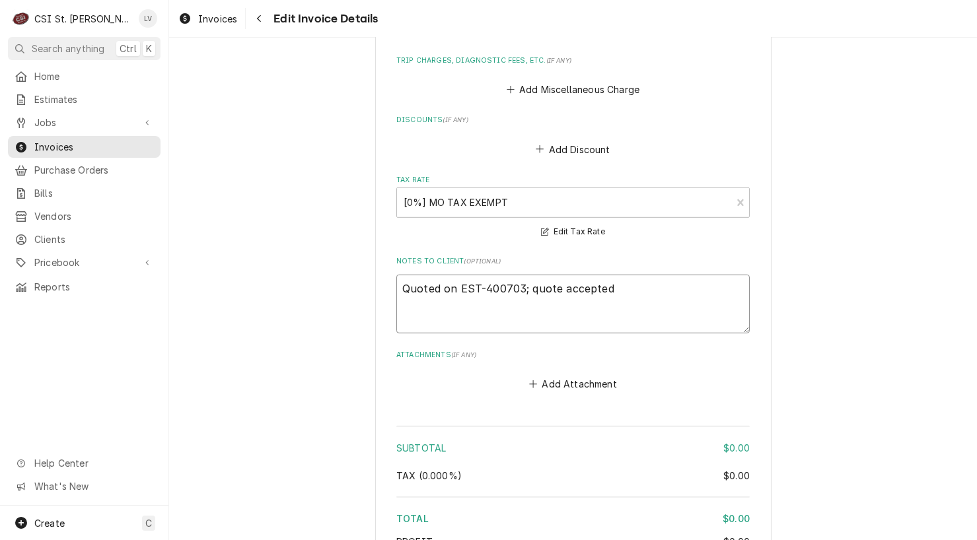
scroll to position [2159, 0]
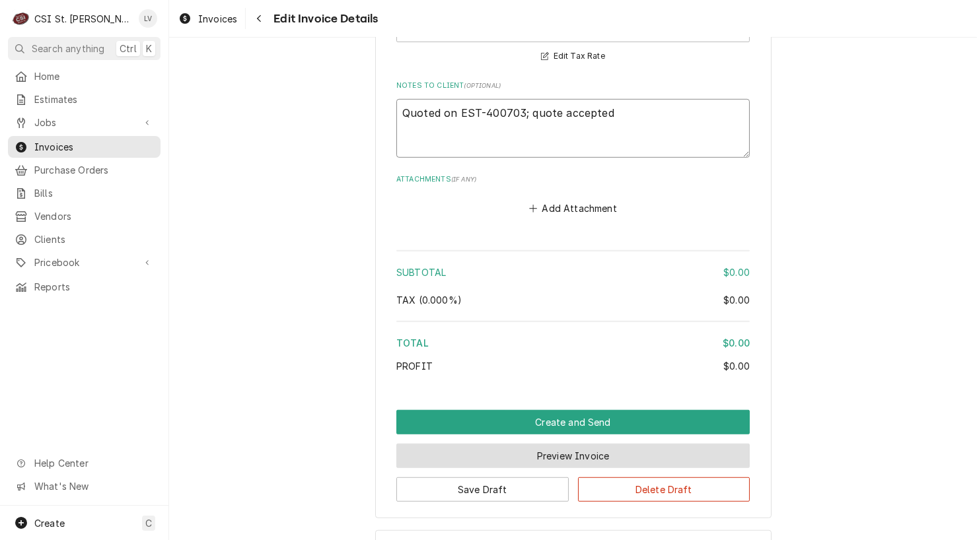
type textarea "Quoted on EST-400703; quote accepted"
click at [545, 444] on button "Preview Invoice" at bounding box center [572, 456] width 353 height 24
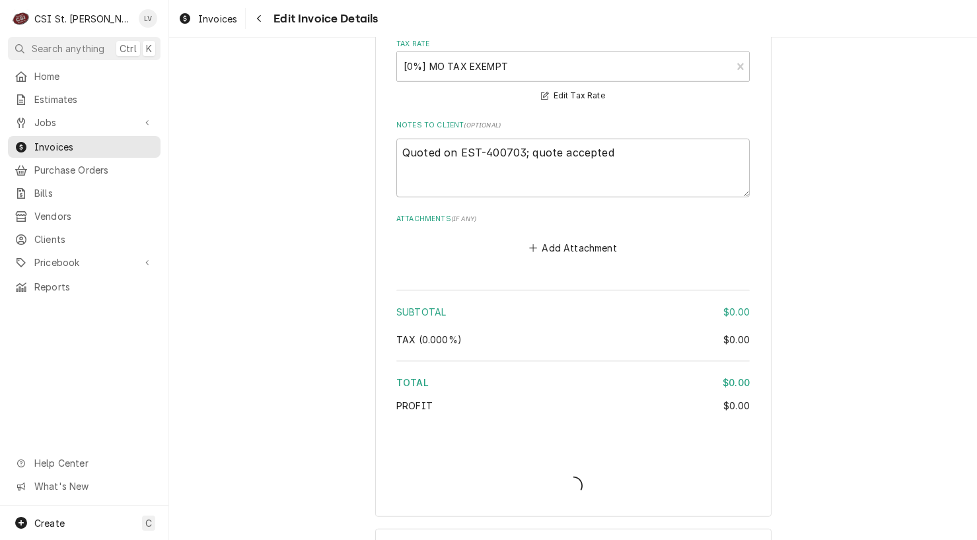
type textarea "x"
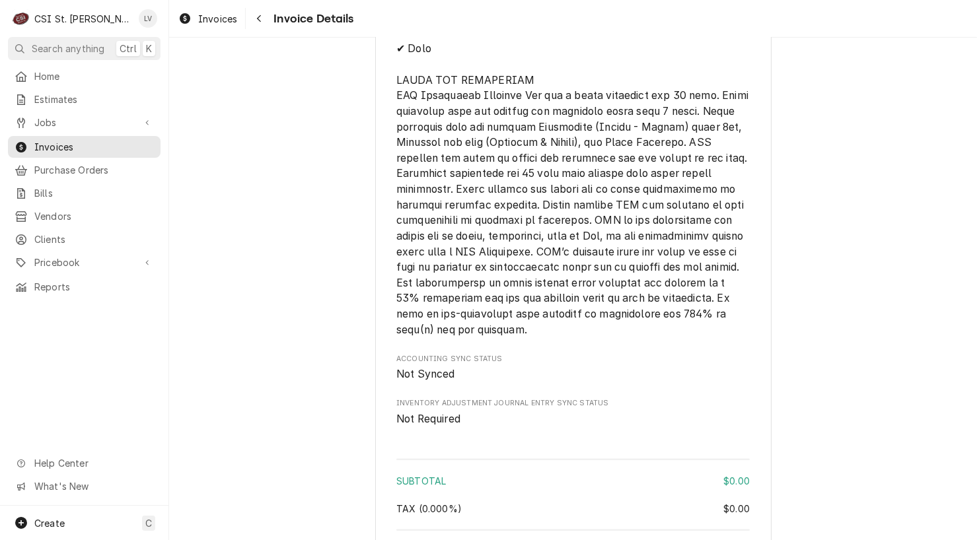
scroll to position [2032, 0]
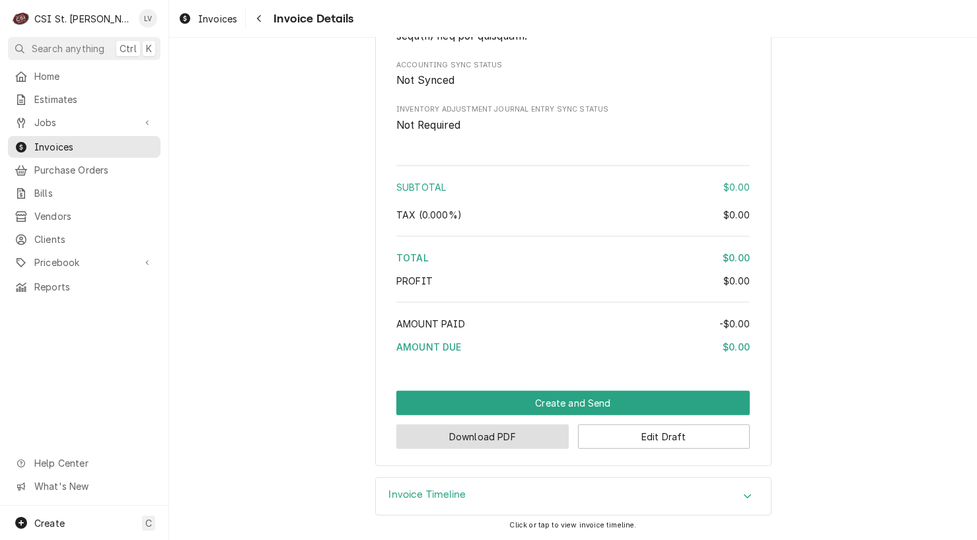
click at [520, 435] on button "Download PDF" at bounding box center [482, 437] width 172 height 24
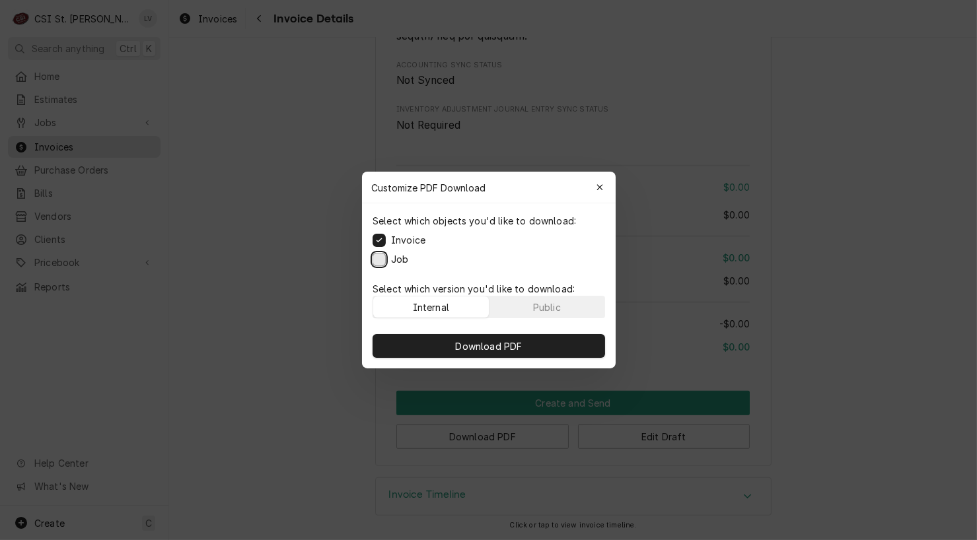
drag, startPoint x: 375, startPoint y: 257, endPoint x: 391, endPoint y: 296, distance: 41.4
click at [375, 257] on button "Job" at bounding box center [378, 259] width 13 height 13
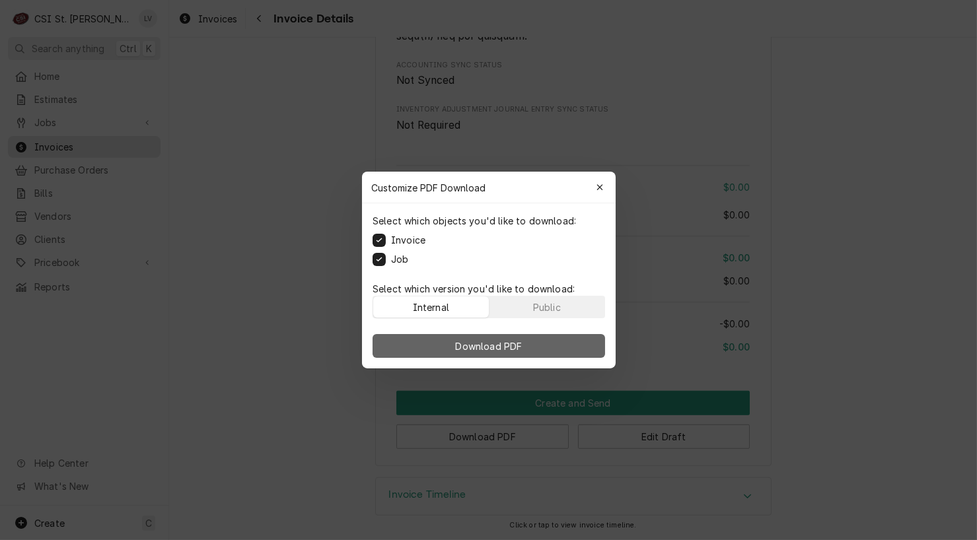
click at [489, 337] on button "Download PDF" at bounding box center [488, 346] width 232 height 24
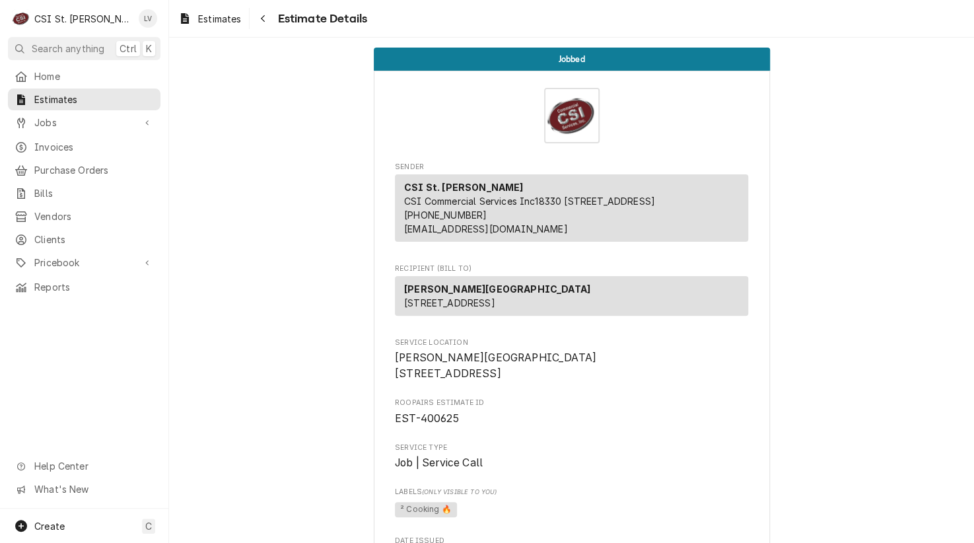
scroll to position [2431, 0]
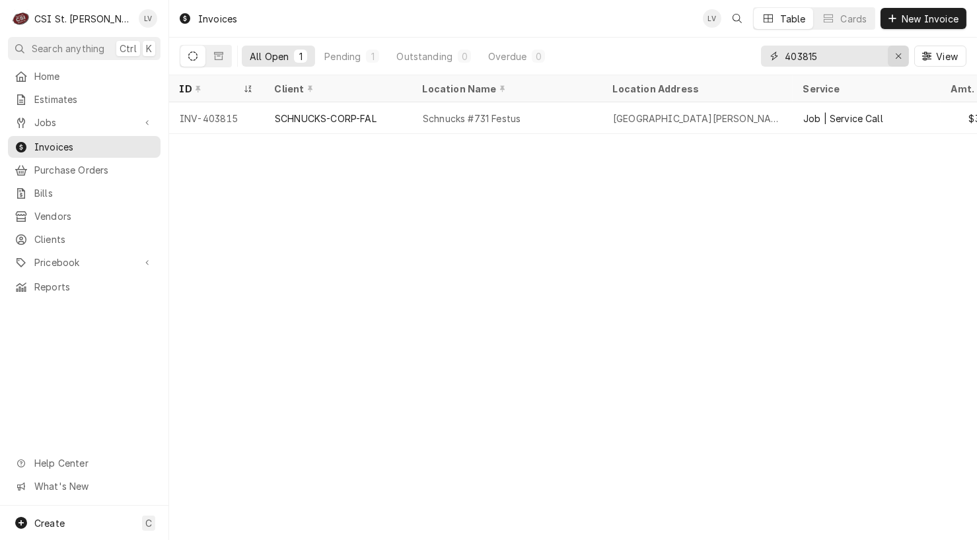
click at [895, 58] on icon "Erase input" at bounding box center [897, 55] width 5 height 5
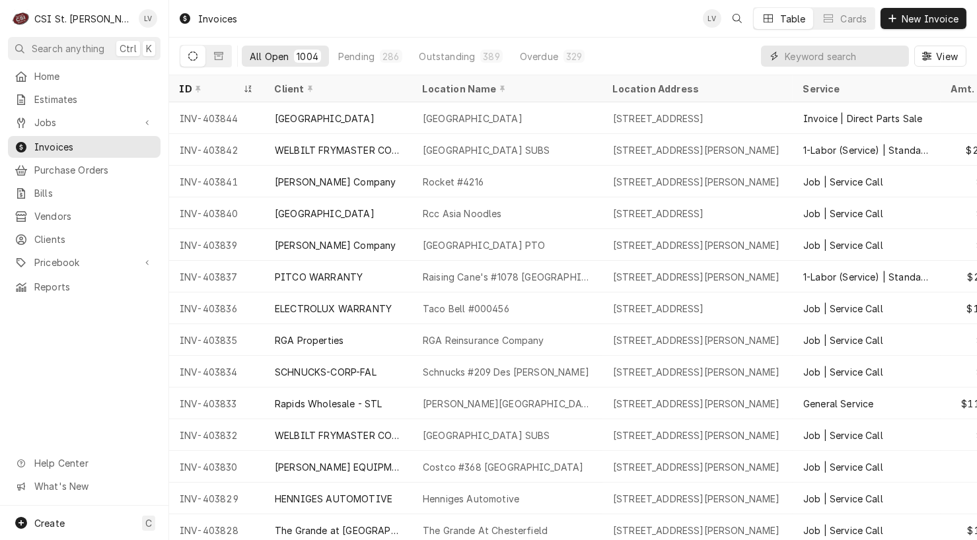
click at [803, 52] on input "Dynamic Content Wrapper" at bounding box center [843, 56] width 118 height 21
type input "403816"
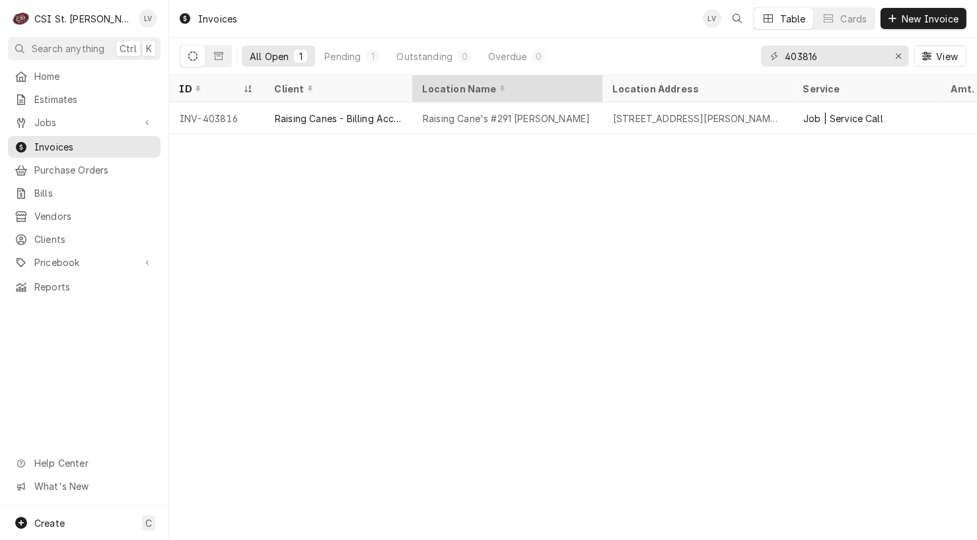
click at [473, 102] on div "Raising Cane's #291 [PERSON_NAME]" at bounding box center [507, 118] width 190 height 32
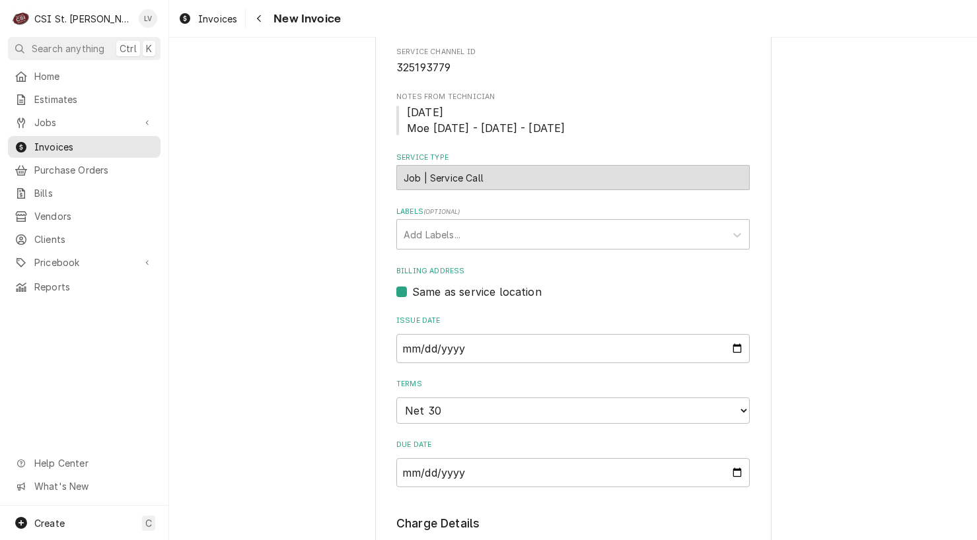
scroll to position [990, 0]
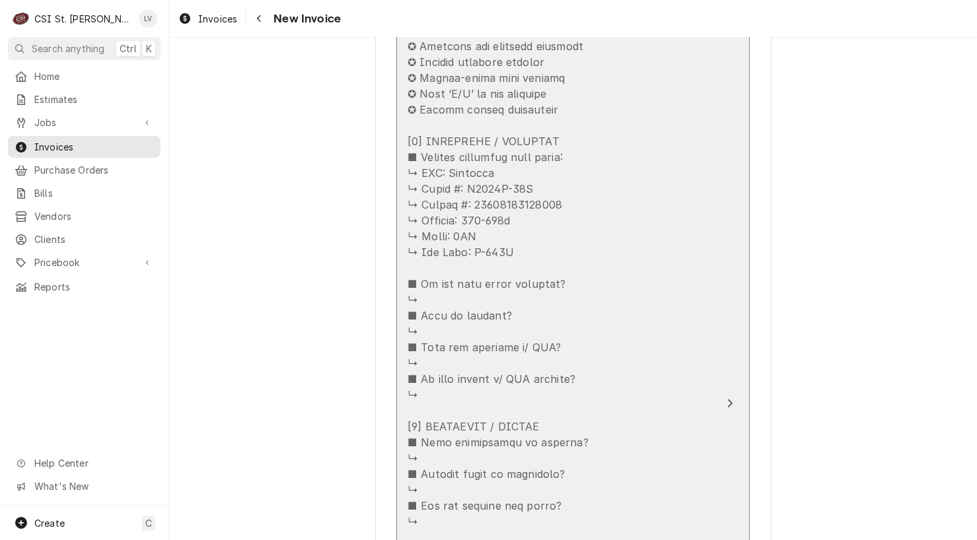
click at [508, 446] on div "Update Line Item" at bounding box center [558, 513] width 303 height 982
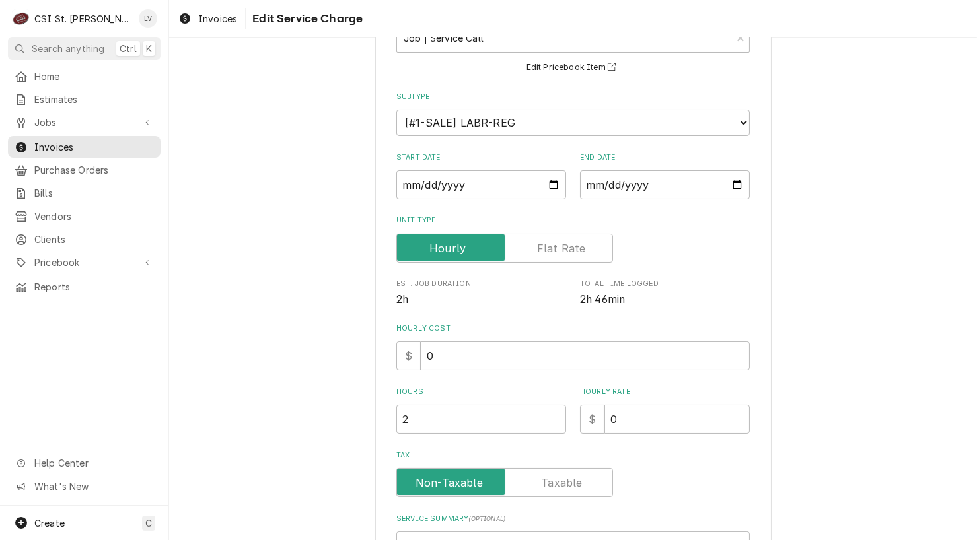
scroll to position [396, 0]
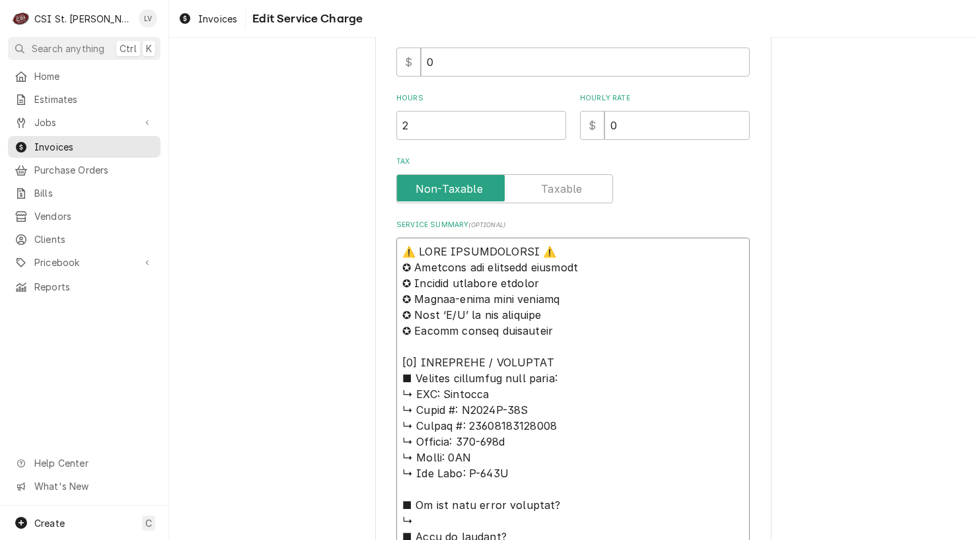
drag, startPoint x: 395, startPoint y: 246, endPoint x: 607, endPoint y: 391, distance: 256.4
type textarea "x"
type textarea "s ↳ 𝗠𝗼𝗱𝗲𝗹 #: N0922R-32A ↳ 𝗦𝗲𝗿𝗶𝗮𝗹 #: 21021320016061 ↳ 𝗩𝗼𝗹𝘁𝗮𝗴𝗲: 208-230v ↳ 𝗣𝗵𝗮𝘀𝗲:…"
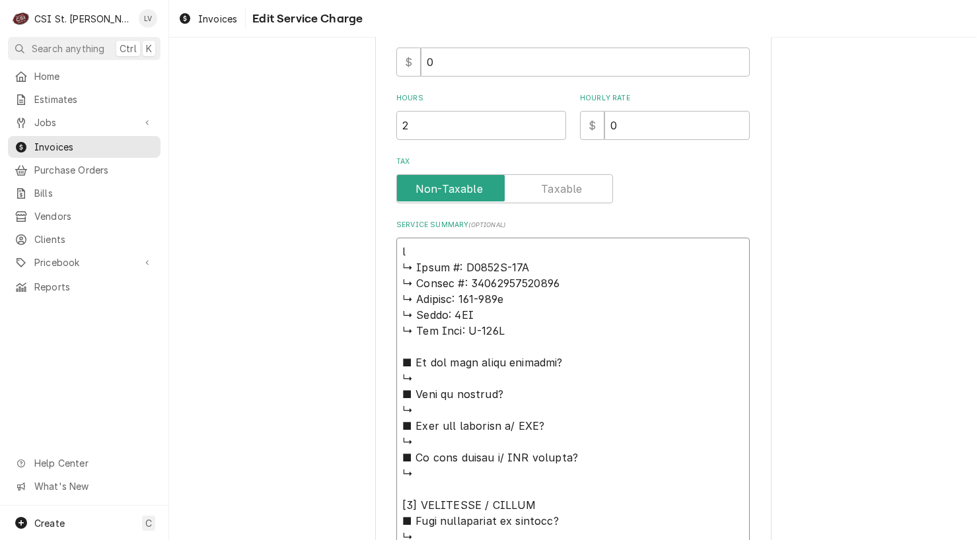
type textarea "x"
type textarea "sC ↳ 𝗠𝗼𝗱𝗲𝗹 #: N0922R-32A ↳ 𝗦𝗲𝗿𝗶𝗮𝗹 #: 21021320016061 ↳ 𝗩𝗼𝗹𝘁𝗮𝗴𝗲: 208-230v ↳ 𝗣𝗵𝗮𝘀𝗲…"
type textarea "x"
type textarea "sCO ↳ 𝗠𝗼𝗱𝗲𝗹 #: N0922R-32A ↳ 𝗦𝗲𝗿𝗶𝗮𝗹 #: 21021320016061 ↳ 𝗩𝗼𝗹𝘁𝗮𝗴𝗲: 208-230v ↳ 𝗣𝗵𝗮𝘀…"
type textarea "x"
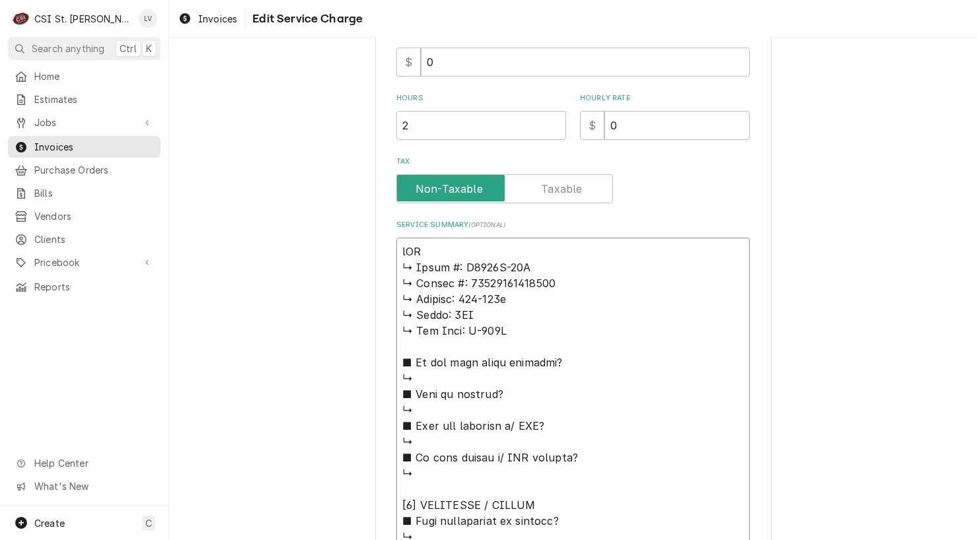
type textarea "sCOT ↳ 𝗠𝗼𝗱𝗲𝗹 #: N0922R-32A ↳ 𝗦𝗲𝗿𝗶𝗮𝗹 #: 21021320016061 ↳ 𝗩𝗼𝗹𝘁𝗮𝗴𝗲: 208-230v ↳ 𝗣𝗵𝗮…"
type textarea "x"
type textarea "sCO ↳ 𝗠𝗼𝗱𝗲𝗹 #: N0922R-32A ↳ 𝗦𝗲𝗿𝗶𝗮𝗹 #: 21021320016061 ↳ 𝗩𝗼𝗹𝘁𝗮𝗴𝗲: 208-230v ↳ 𝗣𝗵𝗮𝘀…"
type textarea "x"
type textarea "sC ↳ 𝗠𝗼𝗱𝗲𝗹 #: N0922R-32A ↳ 𝗦𝗲𝗿𝗶𝗮𝗹 #: 21021320016061 ↳ 𝗩𝗼𝗹𝘁𝗮𝗴𝗲: 208-230v ↳ 𝗣𝗵𝗮𝘀𝗲…"
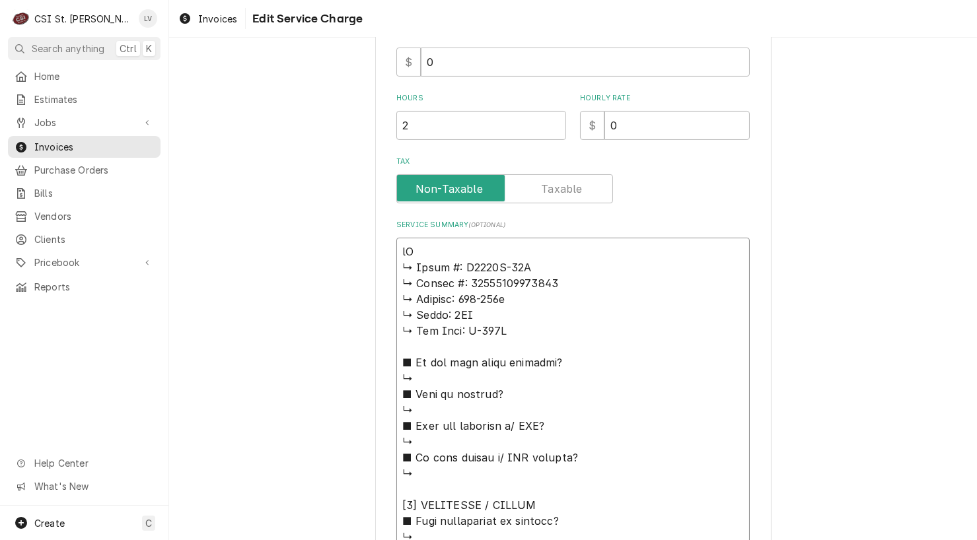
type textarea "x"
type textarea "s ↳ 𝗠𝗼𝗱𝗲𝗹 #: N0922R-32A ↳ 𝗦𝗲𝗿𝗶𝗮𝗹 #: 21021320016061 ↳ 𝗩𝗼𝗹𝘁𝗮𝗴𝗲: 208-230v ↳ 𝗣𝗵𝗮𝘀𝗲:…"
type textarea "x"
type textarea "↳ 𝗠𝗼𝗱𝗲𝗹 #: N0922R-32A ↳ 𝗦𝗲𝗿𝗶𝗮𝗹 #: 21021320016061 ↳ 𝗩𝗼𝗹𝘁𝗮𝗴𝗲: 208-230v ↳ 𝗣𝗵𝗮𝘀𝗲: 1…"
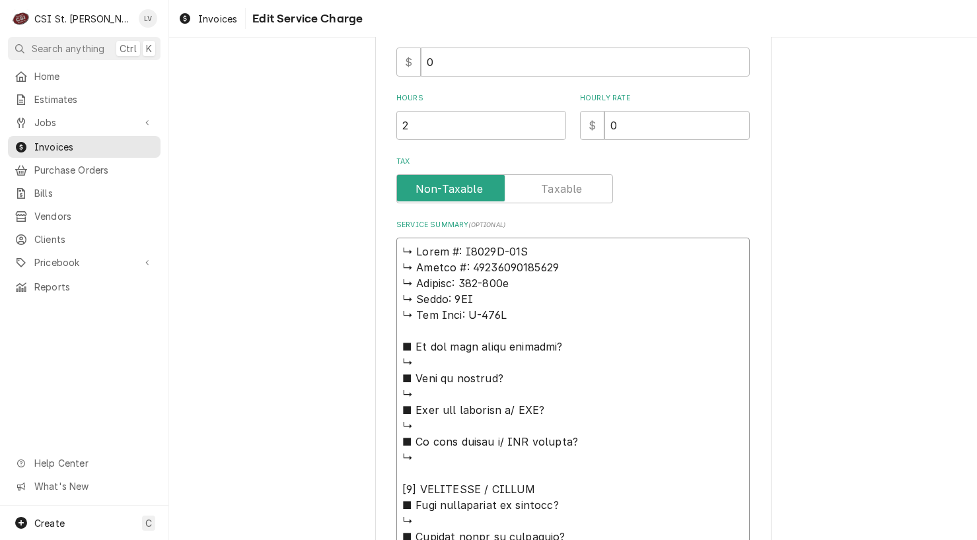
type textarea "x"
type textarea "S ↳ 𝗠𝗼𝗱𝗲𝗹 #: N0922R-32A ↳ 𝗦𝗲𝗿𝗶𝗮𝗹 #: 21021320016061 ↳ 𝗩𝗼𝗹𝘁𝗮𝗴𝗲: 208-230v ↳ 𝗣𝗵𝗮𝘀𝗲:…"
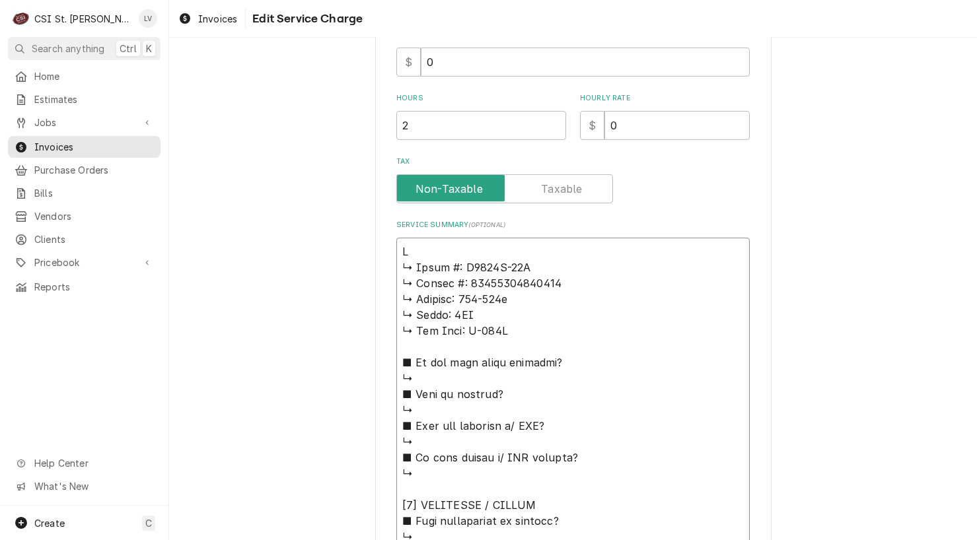
type textarea "x"
type textarea "Sc ↳ 𝗠𝗼𝗱𝗲𝗹 #: N0922R-32A ↳ 𝗦𝗲𝗿𝗶𝗮𝗹 #: 21021320016061 ↳ 𝗩𝗼𝗹𝘁𝗮𝗴𝗲: 208-230v ↳ 𝗣𝗵𝗮𝘀𝗲…"
type textarea "x"
type textarea "Scot ↳ 𝗠𝗼𝗱𝗲𝗹 #: N0922R-32A ↳ 𝗦𝗲𝗿𝗶𝗮𝗹 #: 21021320016061 ↳ 𝗩𝗼𝗹𝘁𝗮𝗴𝗲: 208-230v ↳ 𝗣𝗵𝗮…"
type textarea "x"
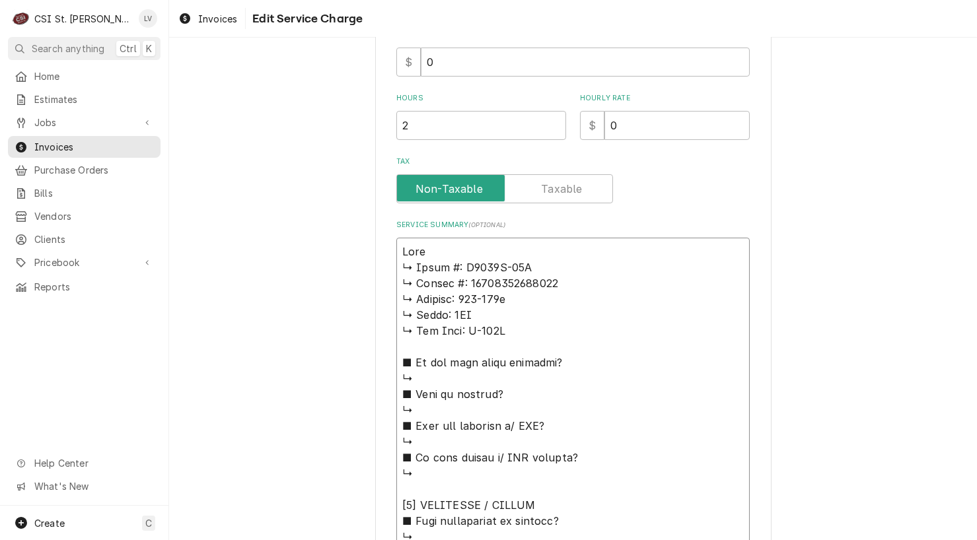
type textarea "Scots ↳ 𝗠𝗼𝗱𝗲𝗹 #: N0922R-32A ↳ 𝗦𝗲𝗿𝗶𝗮𝗹 #: 21021320016061 ↳ 𝗩𝗼𝗹𝘁𝗮𝗴𝗲: 208-230v ↳ 𝗣𝗵…"
type textarea "x"
type textarea "Scotsm ↳ 𝗠𝗼𝗱𝗲𝗹 #: N0922R-32A ↳ 𝗦𝗲𝗿𝗶𝗮𝗹 #: 21021320016061 ↳ 𝗩𝗼𝗹𝘁𝗮𝗴𝗲: 208-230v ↳ 𝗣…"
type textarea "x"
type textarea "Scotsma ↳ 𝗠𝗼𝗱𝗲𝗹 #: N0922R-32A ↳ 𝗦𝗲𝗿𝗶𝗮𝗹 #: 21021320016061 ↳ 𝗩𝗼𝗹𝘁𝗮𝗴𝗲: 208-230v ↳ …"
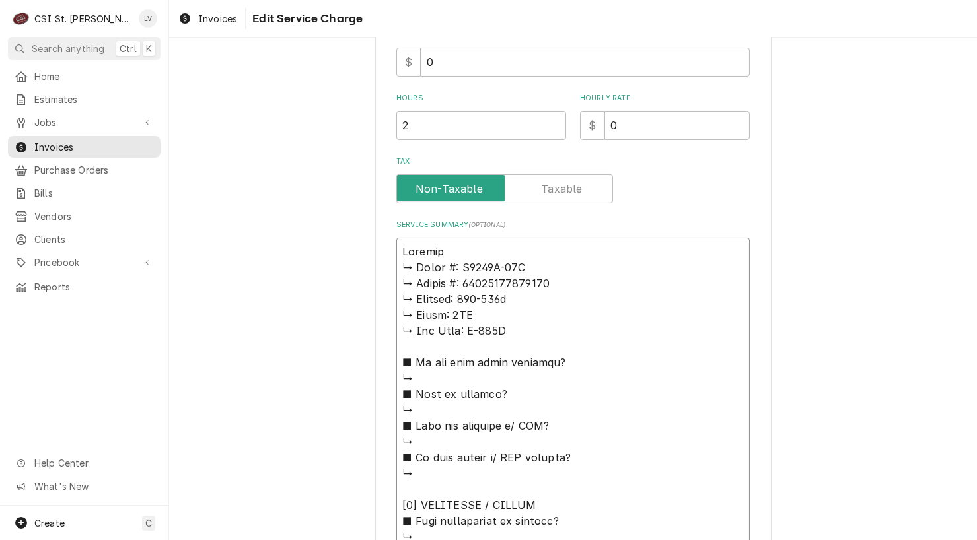
type textarea "x"
type textarea "Scotsman ↳ 𝗠𝗼𝗱𝗲𝗹 #: N0922R-32A ↳ 𝗦𝗲𝗿𝗶𝗮𝗹 #: 21021320016061 ↳ 𝗩𝗼𝗹𝘁𝗮𝗴𝗲: 208-230v ↳…"
type textarea "x"
type textarea "Scotsman ↳ 𝗠𝗼𝗱𝗲𝗹 #: N0922R-32A ↳ 𝗦𝗲𝗿𝗶𝗮𝗹 #: 21021320016061 ↳ 𝗩𝗼𝗹𝘁𝗮𝗴𝗲: 208-230v ↳…"
type textarea "x"
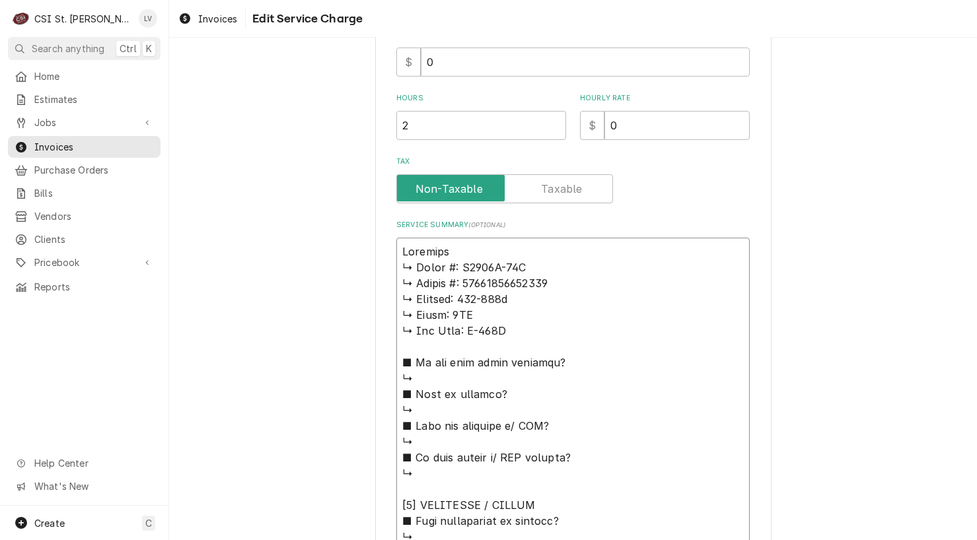
type textarea "Scotsman / ↳ 𝗠𝗼𝗱𝗲𝗹 #: N0922R-32A ↳ 𝗦𝗲𝗿𝗶𝗮𝗹 #: 21021320016061 ↳ 𝗩𝗼𝗹𝘁𝗮𝗴𝗲: 208-230v…"
type textarea "x"
type textarea "Scotsman / ↳ 𝗠𝗼𝗱𝗲𝗹 #: N0922R-32A ↳ 𝗦𝗲𝗿𝗶𝗮𝗹 #: 21021320016061 ↳ 𝗩𝗼𝗹𝘁𝗮𝗴𝗲: 208-230v…"
type textarea "x"
type textarea "Scotsman / M ↳ 𝗠𝗼𝗱𝗲𝗹 #: N0922R-32A ↳ 𝗦𝗲𝗿𝗶𝗮𝗹 #: 21021320016061 ↳ 𝗩𝗼𝗹𝘁𝗮𝗴𝗲: 208-23…"
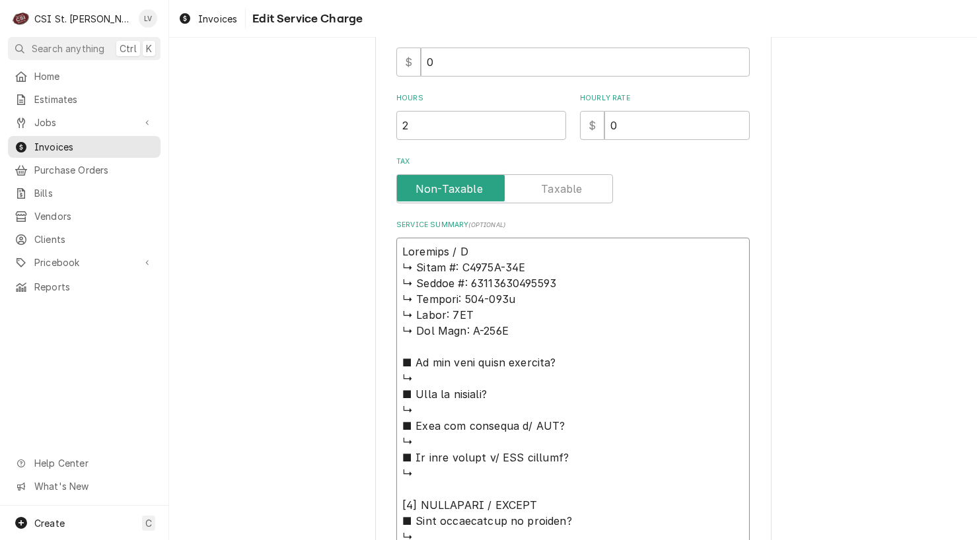
type textarea "x"
type textarea "Scotsman / Mo ↳ 𝗠𝗼𝗱𝗲𝗹 #: N0922R-32A ↳ 𝗦𝗲𝗿𝗶𝗮𝗹 #: 21021320016061 ↳ 𝗩𝗼𝗹𝘁𝗮𝗴𝗲: 208-2…"
type textarea "x"
type textarea "Scotsman / Mod ↳ 𝗠𝗼𝗱𝗲𝗹 #: N0922R-32A ↳ 𝗦𝗲𝗿𝗶𝗮𝗹 #: 21021320016061 ↳ 𝗩𝗼𝗹𝘁𝗮𝗴𝗲: 208-…"
type textarea "x"
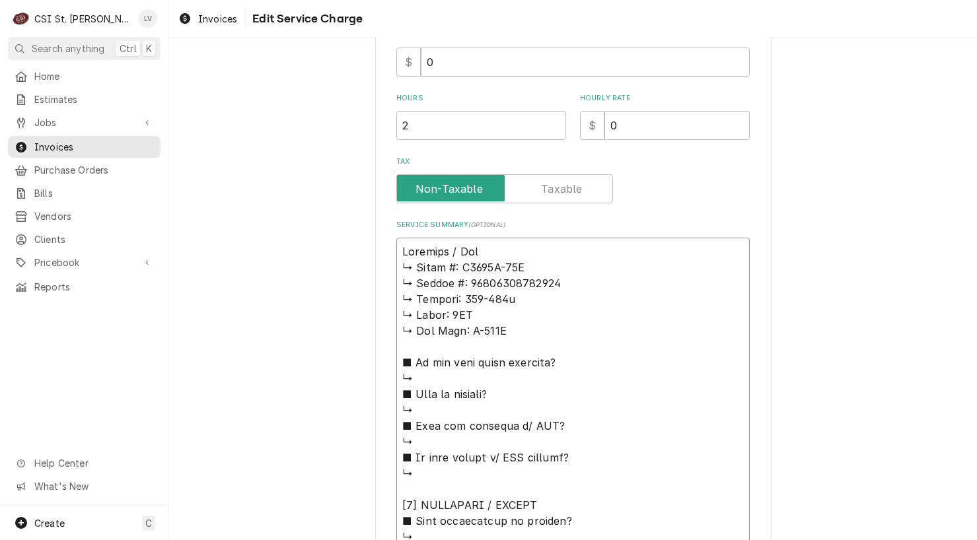
type textarea "Scotsman / Mode ↳ 𝗠𝗼𝗱𝗲𝗹 #: N0922R-32A ↳ 𝗦𝗲𝗿𝗶𝗮𝗹 #: 21021320016061 ↳ 𝗩𝗼𝗹𝘁𝗮𝗴𝗲: 208…"
type textarea "x"
type textarea "Scotsman / Model ↳ 𝗠𝗼𝗱𝗲𝗹 #: N0922R-32A ↳ 𝗦𝗲𝗿𝗶𝗮𝗹 #: 21021320016061 ↳ 𝗩𝗼𝗹𝘁𝗮𝗴𝗲: 20…"
type textarea "x"
type textarea "Scotsman / Model: ↳ 𝗠𝗼𝗱𝗲𝗹 #: N0922R-32A ↳ 𝗦𝗲𝗿𝗶𝗮𝗹 #: 21021320016061 ↳ 𝗩𝗼𝗹𝘁𝗮𝗴𝗲: 2…"
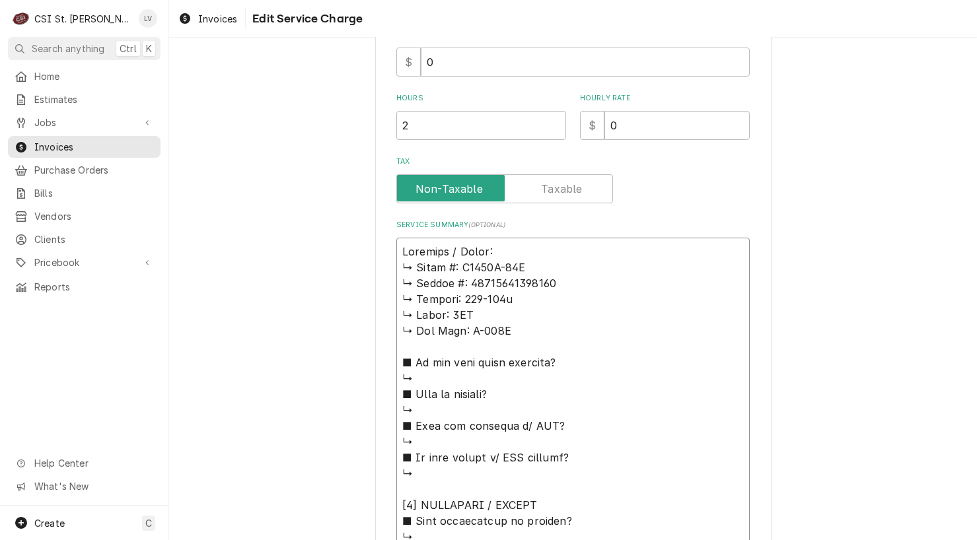
type textarea "x"
type textarea "Scotsman / Model: ↳ 𝗠𝗼𝗱𝗲𝗹 #: N0922R-32A ↳ 𝗦𝗲𝗿𝗶𝗮𝗹 #: 21021320016061 ↳ 𝗩𝗼𝗹𝘁𝗮𝗴𝗲: 2…"
type textarea "x"
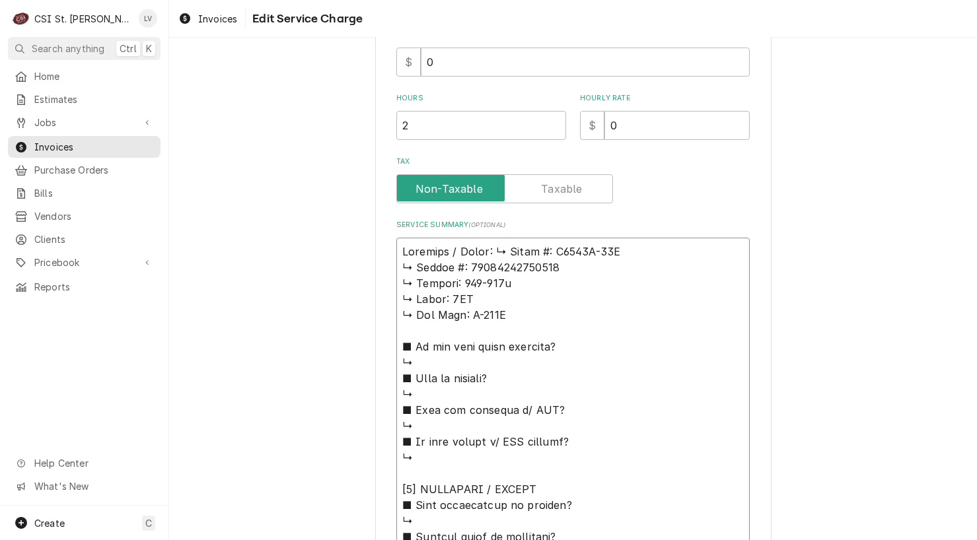
type textarea "Scotsman / Model: 𝗠𝗼𝗱𝗲𝗹 #: N0922R-32A ↳ 𝗦𝗲𝗿𝗶𝗮𝗹 #: 21021320016061 ↳ 𝗩𝗼𝗹𝘁𝗮𝗴𝗲: 208…"
type textarea "x"
type textarea "Scotsman / Model: 𝗠𝗼𝗱𝗲𝗹 #: N0922R-32A ↳ 𝗦𝗲𝗿𝗶𝗮𝗹 #: 21021320016061 ↳ 𝗩𝗼𝗹𝘁𝗮𝗴𝗲: 208…"
type textarea "x"
type textarea "Scotsman / Model: 𝗼𝗱𝗲𝗹 #: N0922R-32A ↳ 𝗦𝗲𝗿𝗶𝗮𝗹 #: 21021320016061 ↳ 𝗩𝗼𝗹𝘁𝗮𝗴𝗲: 208-…"
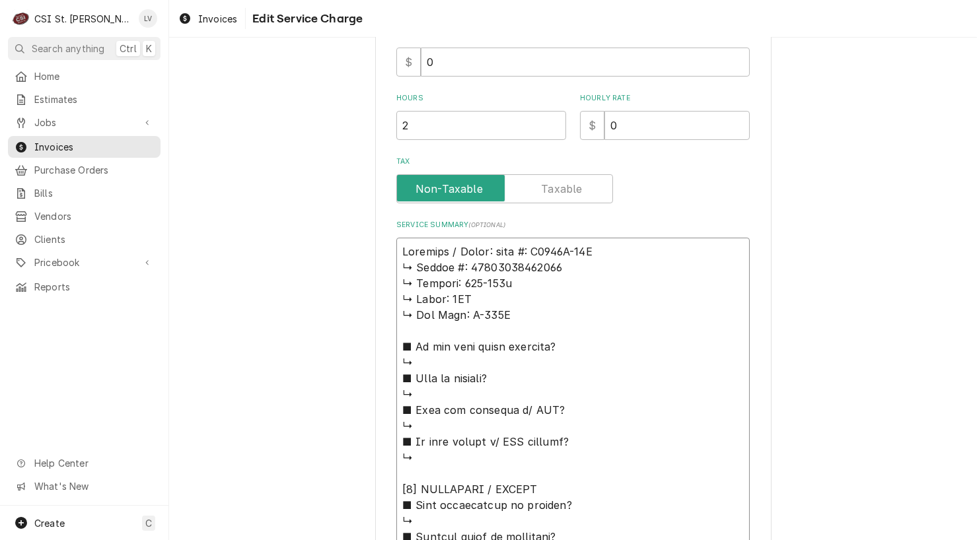
type textarea "x"
type textarea "Scotsman / Model: 𝗱𝗲𝗹 #: N0922R-32A ↳ 𝗦𝗲𝗿𝗶𝗮𝗹 #: 21021320016061 ↳ 𝗩𝗼𝗹𝘁𝗮𝗴𝗲: 208-2…"
type textarea "x"
type textarea "Scotsman / Model: 𝗲𝗹 #: N0922R-32A ↳ 𝗦𝗲𝗿𝗶𝗮𝗹 #: 21021320016061 ↳ 𝗩𝗼𝗹𝘁𝗮𝗴𝗲: 208-23…"
type textarea "x"
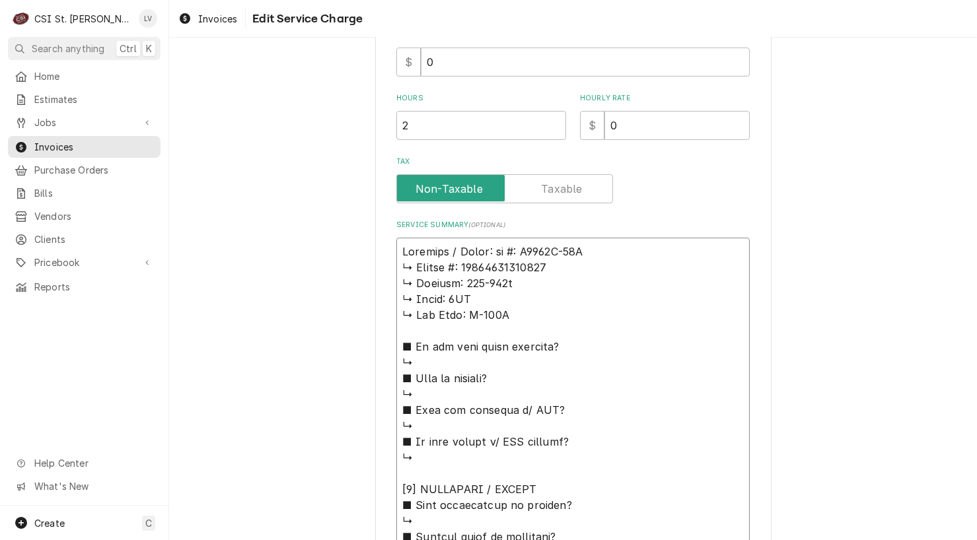
type textarea "Scotsman / Model: 𝗹 #: N0922R-32A ↳ 𝗦𝗲𝗿𝗶𝗮𝗹 #: 21021320016061 ↳ 𝗩𝗼𝗹𝘁𝗮𝗴𝗲: 208-230…"
type textarea "x"
type textarea "Scotsman / Model: #: N0922R-32A ↳ 𝗦𝗲𝗿𝗶𝗮𝗹 #: 21021320016061 ↳ 𝗩𝗼𝗹𝘁𝗮𝗴𝗲: 208-230v …"
type textarea "x"
type textarea "Scotsman / Model: #: N0922R-32A ↳ 𝗦𝗲𝗿𝗶𝗮𝗹 #: 21021320016061 ↳ 𝗩𝗼𝗹𝘁𝗮𝗴𝗲: 208-230v …"
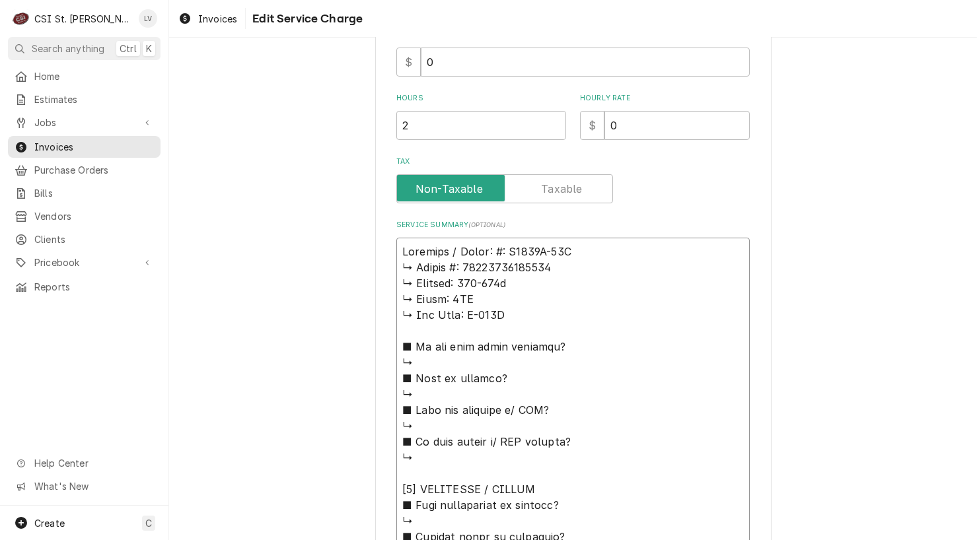
type textarea "x"
type textarea "Scotsman / Model: : N0922R-32A ↳ 𝗦𝗲𝗿𝗶𝗮𝗹 #: 21021320016061 ↳ 𝗩𝗼𝗹𝘁𝗮𝗴𝗲: 208-230v ↳…"
type textarea "x"
type textarea "Scotsman / Model: N0922R-32A ↳ 𝗦𝗲𝗿𝗶𝗮𝗹 #: 21021320016061 ↳ 𝗩𝗼𝗹𝘁𝗮𝗴𝗲: 208-230v ↳ 𝗣…"
type textarea "x"
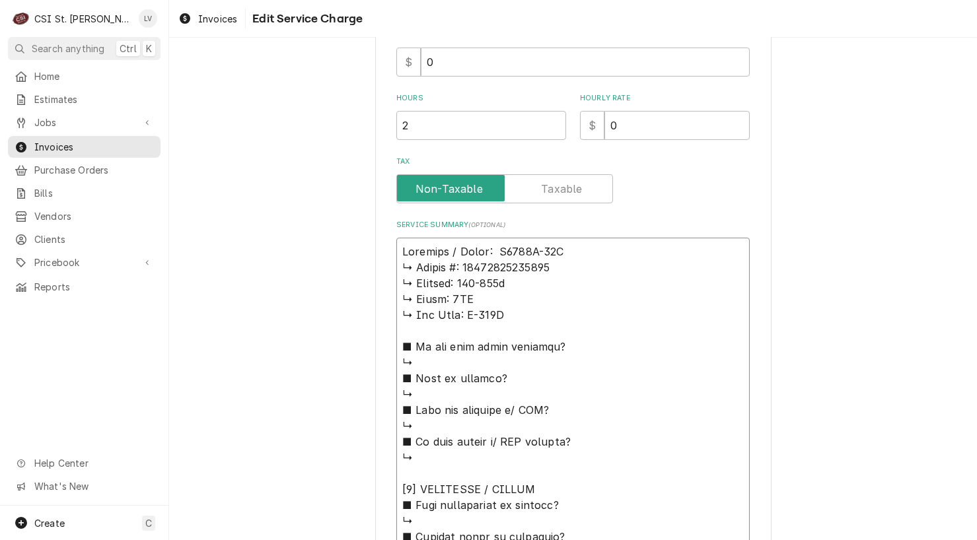
type textarea "Scotsman / Model: N0922R-32A ↳ 𝗦𝗲𝗿𝗶𝗮𝗹 #: 21021320016061 ↳ 𝗩𝗼𝗹𝘁𝗮𝗴𝗲: 208-230v ↳ 𝗣…"
type textarea "x"
type textarea "Scotsman / Model: N0922R-32A ↳ 𝗦𝗲𝗿𝗶𝗮𝗹 #: 21021320016061 ↳ 𝗩𝗼𝗹𝘁𝗮𝗴𝗲: 208-230v ↳ 𝗣…"
type textarea "x"
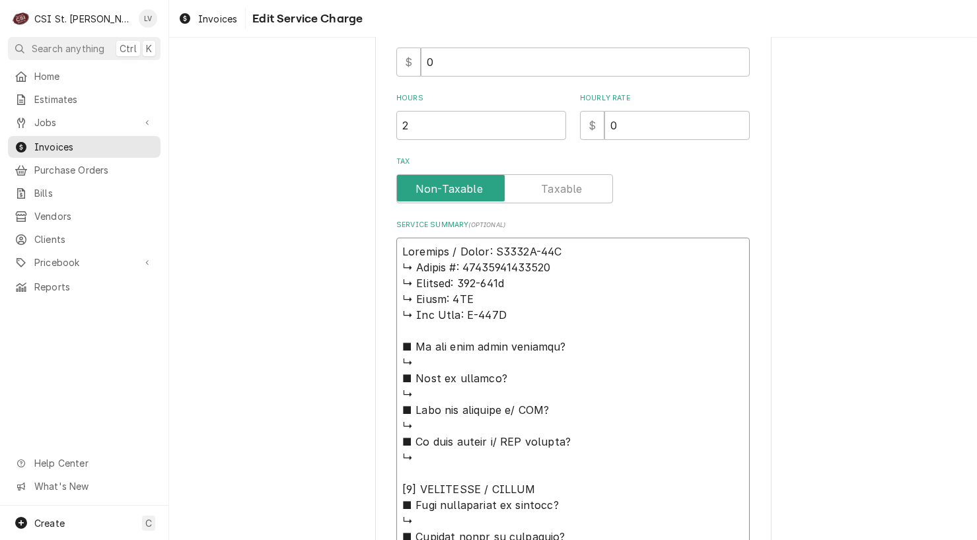
type textarea "Scotsman / Model: N0922R-32A / ↳ 𝗦𝗲𝗿𝗶𝗮𝗹 #: 21021320016061 ↳ 𝗩𝗼𝗹𝘁𝗮𝗴𝗲: 208-230v ↳…"
type textarea "x"
type textarea "Scotsman / Model: N0922R-32A / ↳ 𝗦𝗲𝗿𝗶𝗮𝗹 #: 21021320016061 ↳ 𝗩𝗼𝗹𝘁𝗮𝗴𝗲: 208-230v ↳…"
type textarea "x"
type textarea "Scotsman / Model: N0922R-32A / S ↳ 𝗦𝗲𝗿𝗶𝗮𝗹 #: 21021320016061 ↳ 𝗩𝗼𝗹𝘁𝗮𝗴𝗲: 208-230v…"
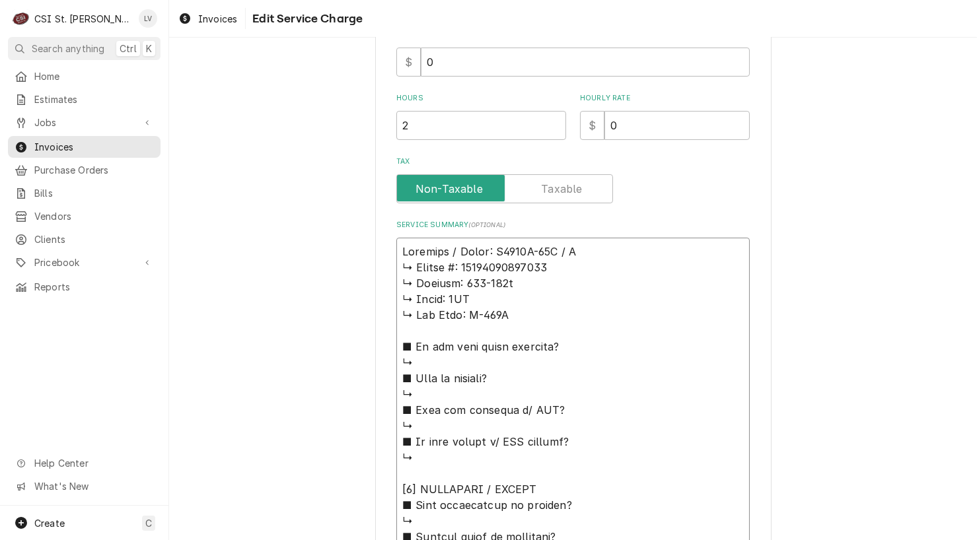
type textarea "x"
type textarea "Scotsman / Model: N0922R-32A / Se ↳ 𝗦𝗲𝗿𝗶𝗮𝗹 #: 21021320016061 ↳ 𝗩𝗼𝗹𝘁𝗮𝗴𝗲: 208-230…"
type textarea "x"
type textarea "Scotsman / Model: N0922R-32A / Ser ↳ 𝗦𝗲𝗿𝗶𝗮𝗹 #: 21021320016061 ↳ 𝗩𝗼𝗹𝘁𝗮𝗴𝗲: 208-23…"
type textarea "x"
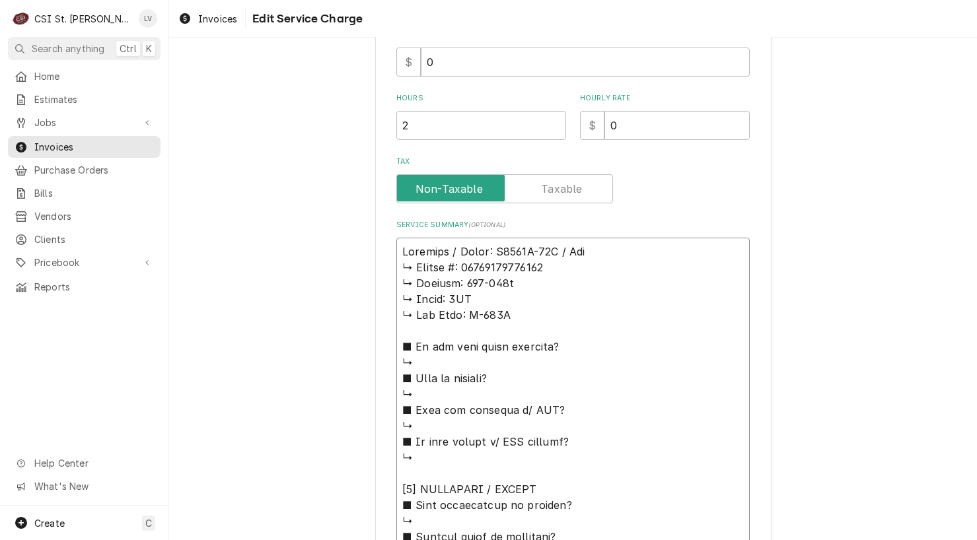
type textarea "Scotsman / Model: N0922R-32A / Seri ↳ 𝗦𝗲𝗿𝗶𝗮𝗹 #: 21021320016061 ↳ 𝗩𝗼𝗹𝘁𝗮𝗴𝗲: 208-2…"
type textarea "x"
type textarea "Scotsman / Model: N0922R-32A / Seria ↳ 𝗦𝗲𝗿𝗶𝗮𝗹 #: 21021320016061 ↳ 𝗩𝗼𝗹𝘁𝗮𝗴𝗲: 208-…"
type textarea "x"
type textarea "Scotsman / Model: N0922R-32A / Serial ↳ 𝗦𝗲𝗿𝗶𝗮𝗹 #: 21021320016061 ↳ 𝗩𝗼𝗹𝘁𝗮𝗴𝗲: 208…"
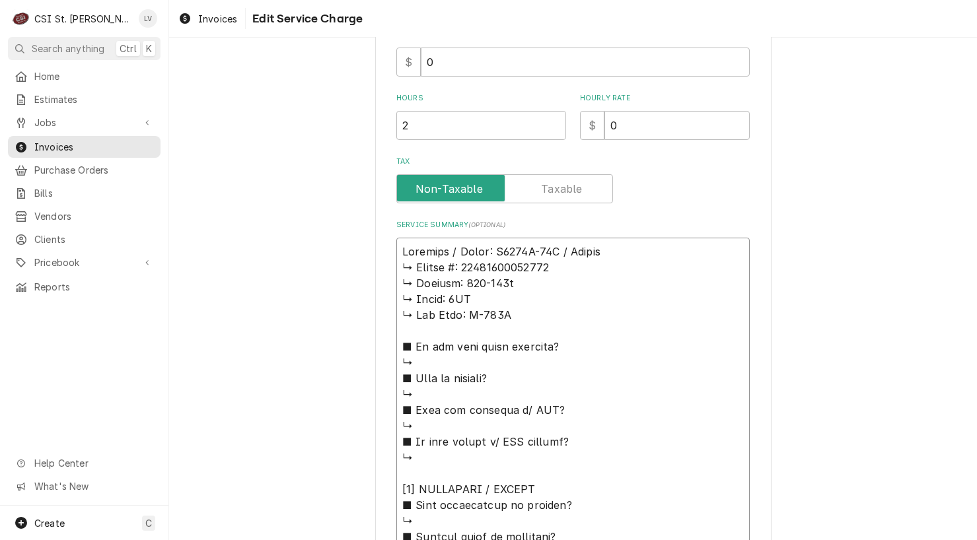
type textarea "x"
type textarea "Scotsman / Model: N0922R-32A / Serial: ↳ 𝗦𝗲𝗿𝗶𝗮𝗹 #: 21021320016061 ↳ 𝗩𝗼𝗹𝘁𝗮𝗴𝗲: 20…"
type textarea "x"
type textarea "Scotsman / Model: N0922R-32A / Serial: ↳ 𝗦𝗲𝗿𝗶𝗮𝗹 #: 21021320016061 ↳ 𝗩𝗼𝗹𝘁𝗮𝗴𝗲: 20…"
type textarea "x"
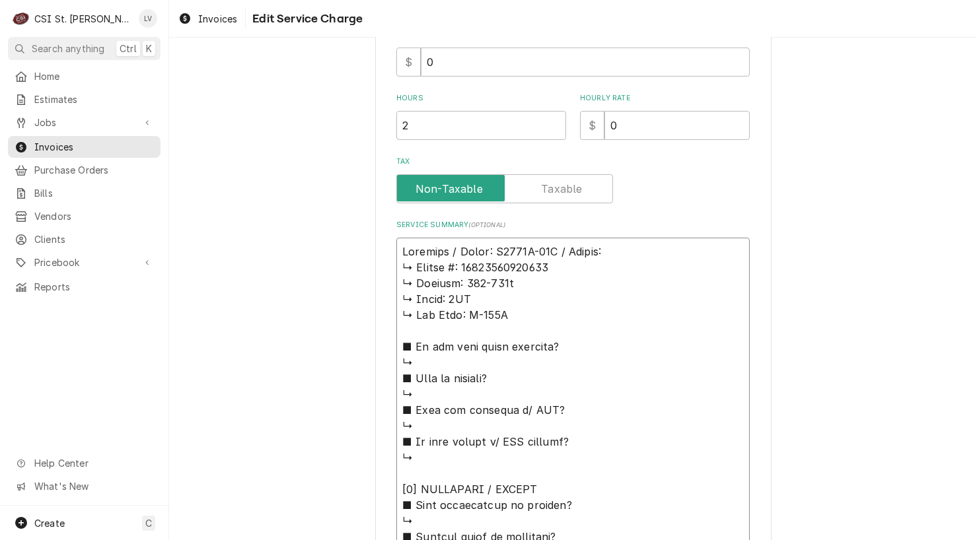
type textarea "Scotsman / Model: N0922R-32A / Serial: ↳ 𝗦𝗲𝗿𝗶𝗮𝗹 #: 21021320016061 ↳ 𝗩𝗼𝗹𝘁𝗮𝗴𝗲: 20…"
type textarea "x"
type textarea "Scotsman / Model: N0922R-32A / Serial: 𝗦𝗲𝗿𝗶𝗮𝗹 #: 21021320016061 ↳ 𝗩𝗼𝗹𝘁𝗮𝗴𝗲: 208-…"
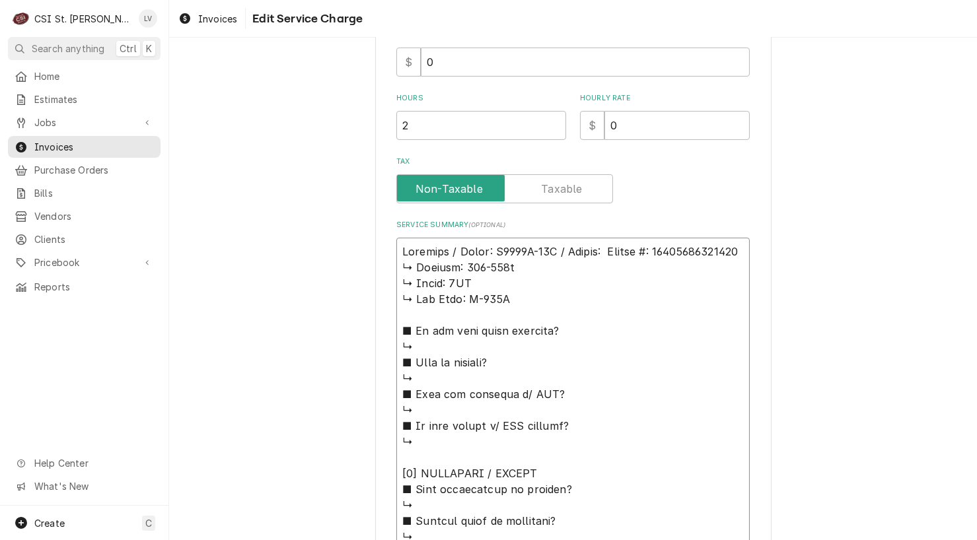
type textarea "x"
type textarea "Scotsman / Model: N0922R-32A / Serial: 𝗦𝗲𝗿𝗶𝗮𝗹 #: 21021320016061 ↳ 𝗩𝗼𝗹𝘁𝗮𝗴𝗲: 208-…"
type textarea "x"
type textarea "Scotsman / Model: N0922R-32A / Serial: 𝗲𝗿𝗶𝗮𝗹 #: 21021320016061 ↳ 𝗩𝗼𝗹𝘁𝗮𝗴𝗲: 208-2…"
type textarea "x"
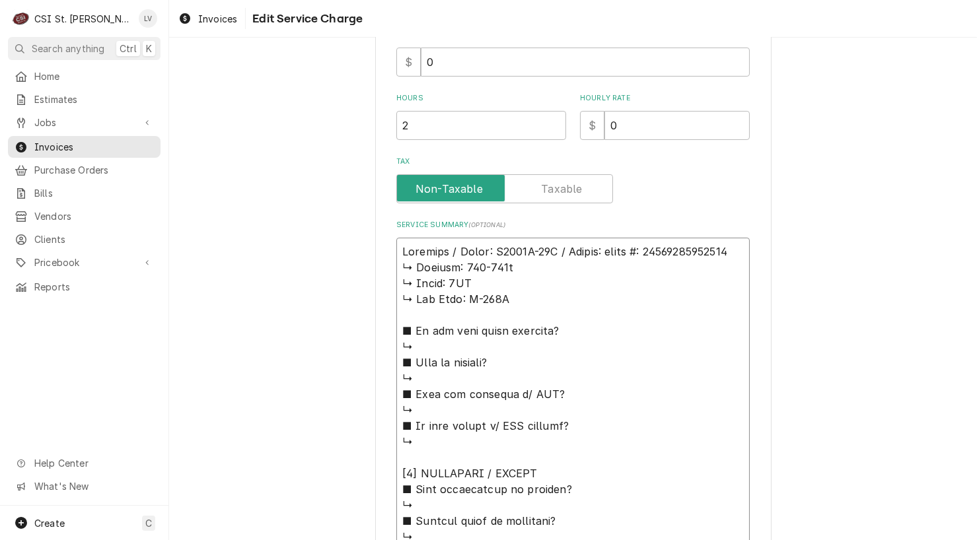
type textarea "Scotsman / Model: N0922R-32A / Serial: 𝗿𝗶𝗮𝗹 #: 21021320016061 ↳ 𝗩𝗼𝗹𝘁𝗮𝗴𝗲: 208-23…"
type textarea "x"
type textarea "Scotsman / Model: N0922R-32A / Serial: 𝗶𝗮𝗹 #: 21021320016061 ↳ 𝗩𝗼𝗹𝘁𝗮𝗴𝗲: 208-230…"
type textarea "x"
type textarea "Scotsman / Model: N0922R-32A / Serial: 𝗮𝗹 #: 21021320016061 ↳ 𝗩𝗼𝗹𝘁𝗮𝗴𝗲: 208-230v…"
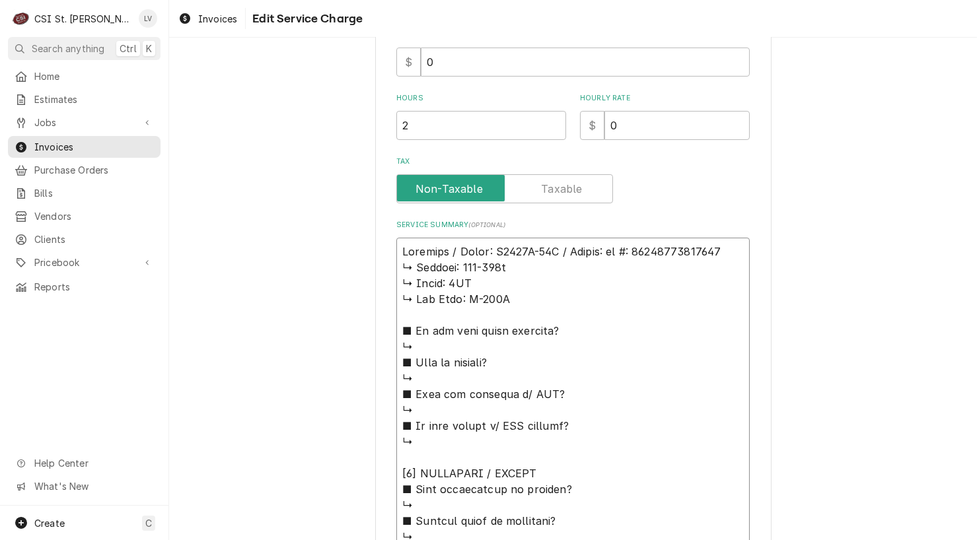
type textarea "x"
type textarea "Scotsman / Model: N0922R-32A / Serial: 𝗹 #: 21021320016061 ↳ 𝗩𝗼𝗹𝘁𝗮𝗴𝗲: 208-230v …"
type textarea "x"
type textarea "Scotsman / Model: N0922R-32A / Serial: #: 21021320016061 ↳ 𝗩𝗼𝗹𝘁𝗮𝗴𝗲: 208-230v ↳ …"
type textarea "x"
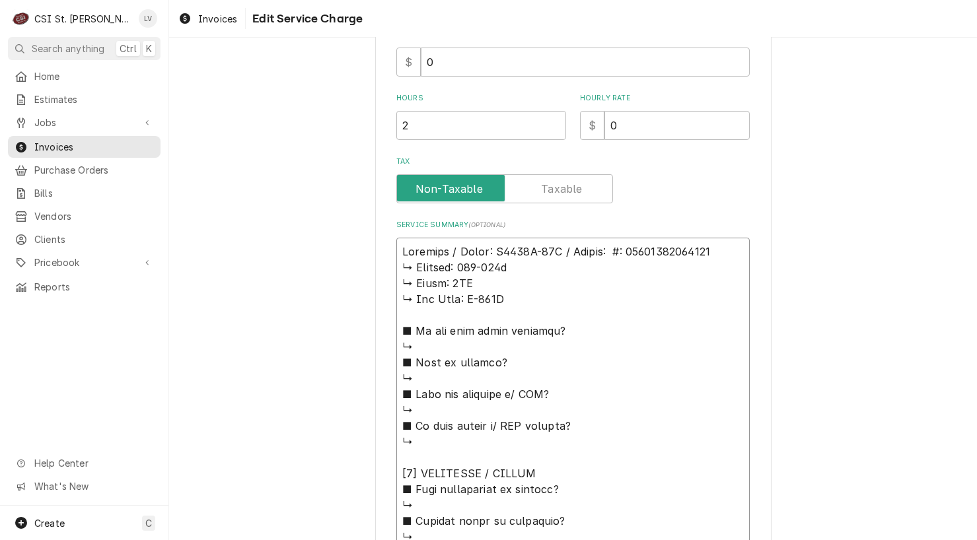
type textarea "Scotsman / Model: N0922R-32A / Serial: #: 21021320016061 ↳ 𝗩𝗼𝗹𝘁𝗮𝗴𝗲: 208-230v ↳ …"
type textarea "x"
type textarea "Scotsman / Model: N0922R-32A / Serial: : 21021320016061 ↳ 𝗩𝗼𝗹𝘁𝗮𝗴𝗲: 208-230v ↳ 𝗣…"
type textarea "x"
type textarea "Scotsman / Model: N0922R-32A / Serial: 21021320016061 ↳ 𝗩𝗼𝗹𝘁𝗮𝗴𝗲: 208-230v ↳ 𝗣𝗵𝗮…"
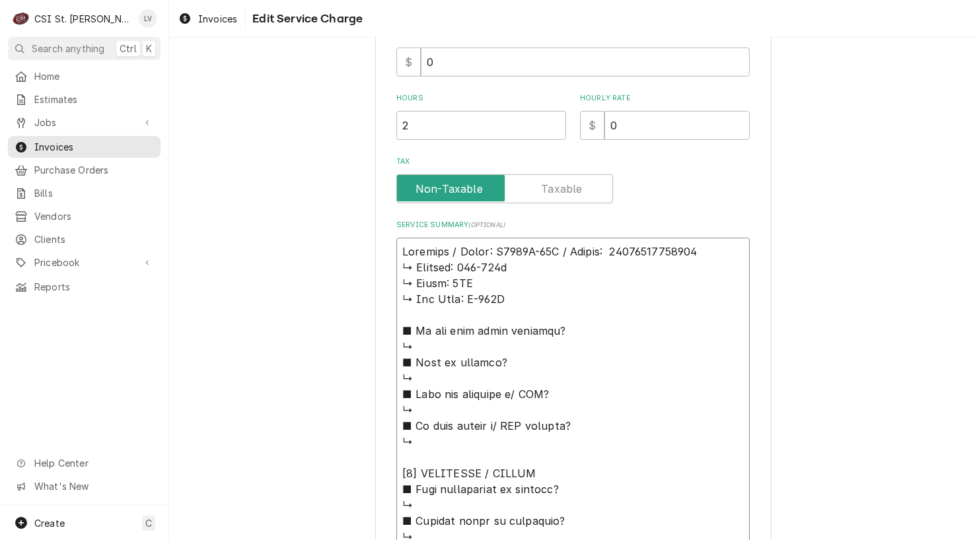
type textarea "x"
type textarea "Scotsman / Model: N0922R-32A / Serial: 21021320016061 ↳ 𝗩𝗼𝗹𝘁𝗮𝗴𝗲: 208-230v ↳ 𝗣𝗵𝗮…"
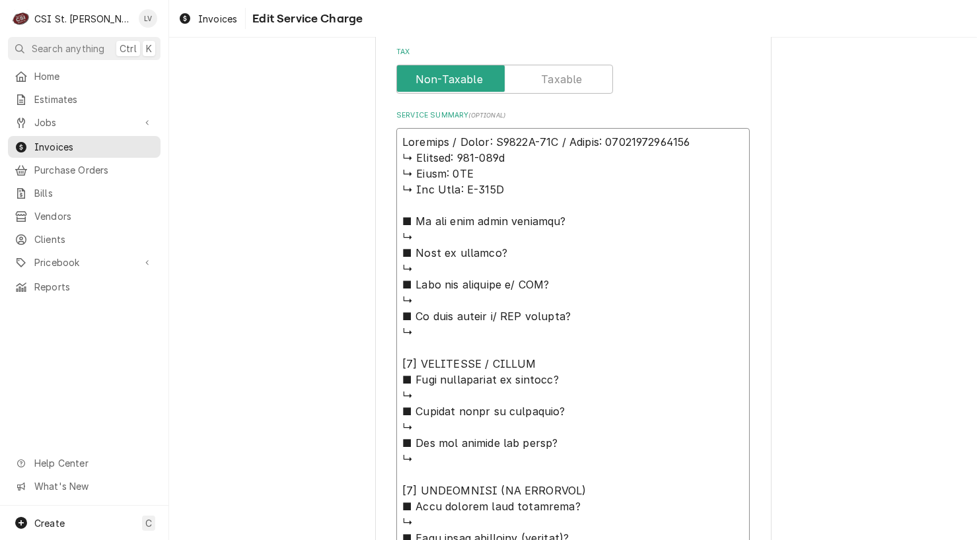
scroll to position [961, 0]
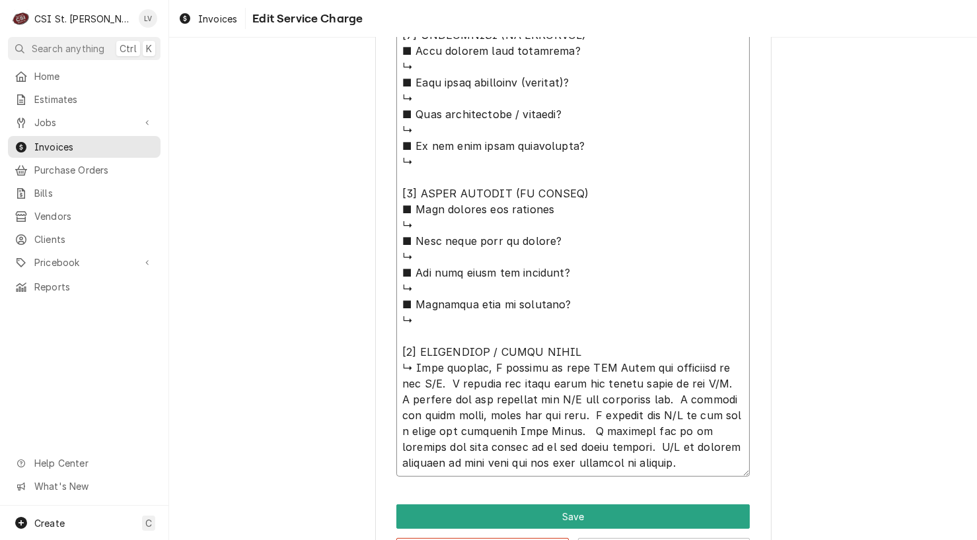
drag, startPoint x: 396, startPoint y: 265, endPoint x: 613, endPoint y: 349, distance: 232.2
click at [613, 349] on textarea "Service Summary ( optional )" at bounding box center [572, 75] width 353 height 804
type textarea "x"
type textarea "Scotsman / Model: N0922R-32A / Serial: 21021320016061 ↳ Upon arrival, I checked…"
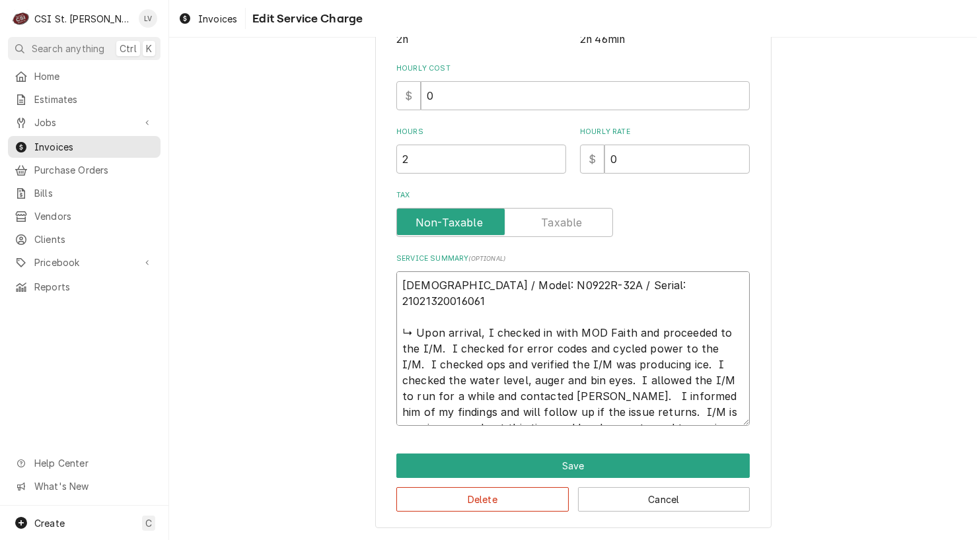
scroll to position [312, 0]
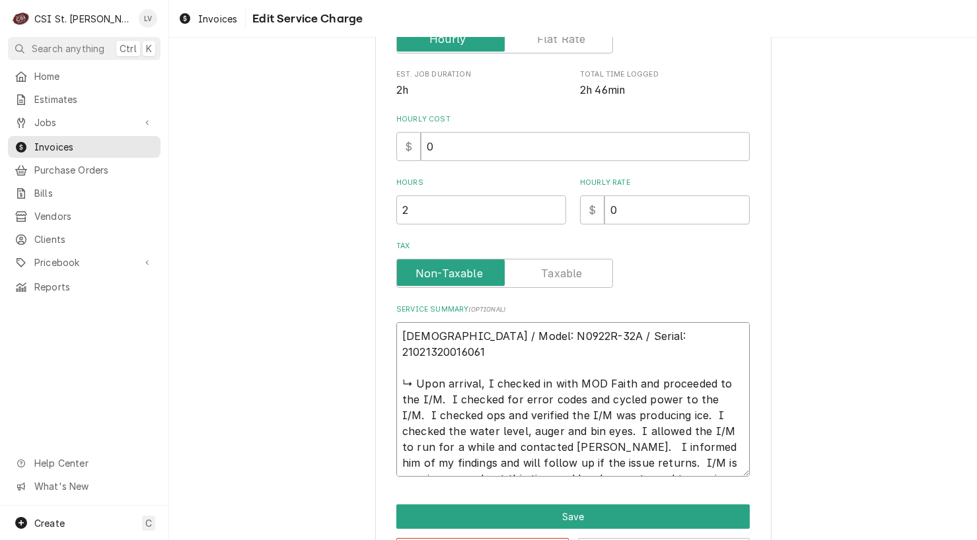
click at [456, 394] on textarea "Scotsman / Model: N0922R-32A / Serial: 21021320016061 ↳ Upon arrival, I checked…" at bounding box center [572, 399] width 353 height 154
type textarea "x"
type textarea "Scotsman / Model: N0922R-32A / Serial: 21021320016061 ↳ Upon arrival, I checked…"
type textarea "x"
type textarea "Scotsman / Model: N0922R-32A / Serial: 21021320016061 ↳ Upon arrival, I checked…"
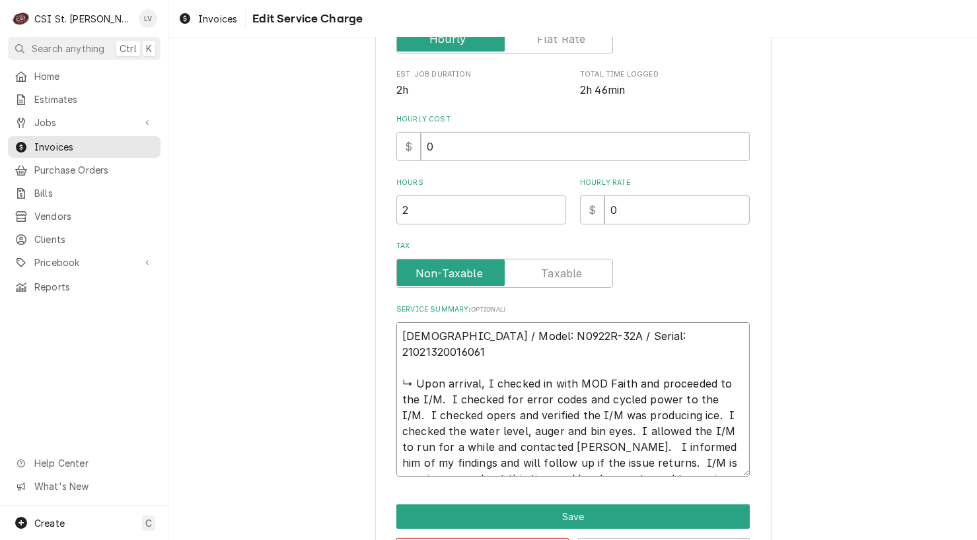
type textarea "x"
type textarea "Scotsman / Model: N0922R-32A / Serial: 21021320016061 ↳ Upon arrival, I checked…"
type textarea "x"
type textarea "Scotsman / Model: N0922R-32A / Serial: 21021320016061 ↳ Upon arrival, I checked…"
type textarea "x"
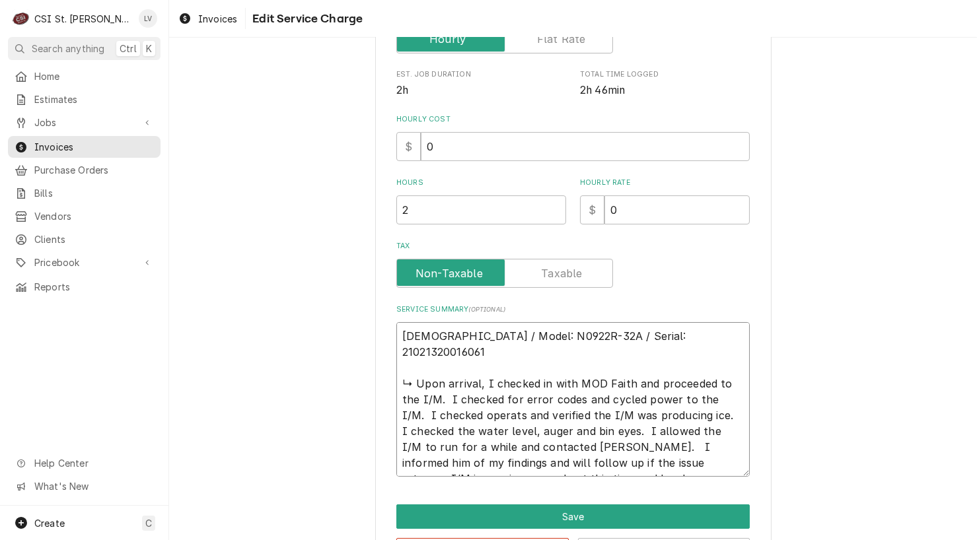
type textarea "Scotsman / Model: N0922R-32A / Serial: 21021320016061 ↳ Upon arrival, I checked…"
type textarea "x"
type textarea "Scotsman / Model: N0922R-32A / Serial: 21021320016061 ↳ Upon arrival, I checked…"
type textarea "x"
type textarea "Scotsman / Model: N0922R-32A / Serial: 21021320016061 ↳ Upon arrival, I checked…"
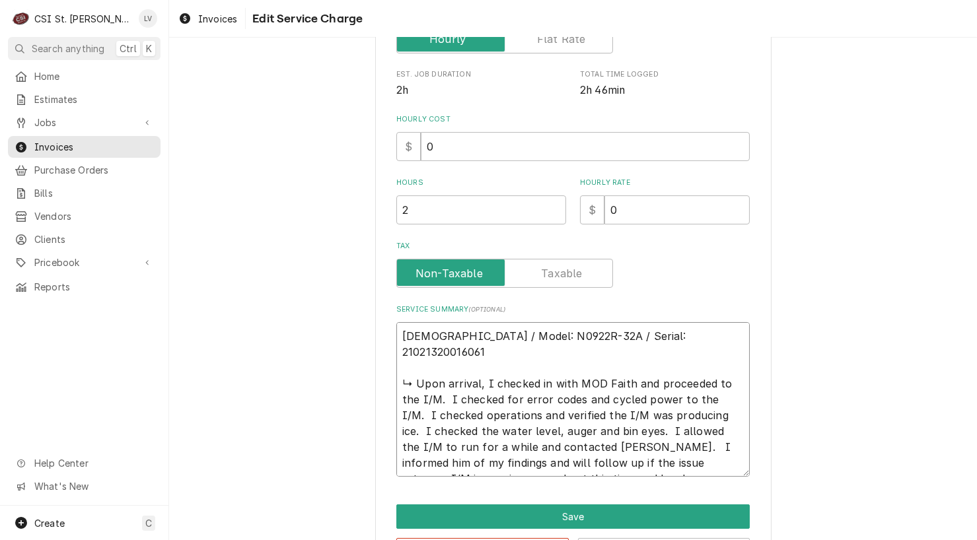
type textarea "x"
type textarea "Scotsman / Model: N0922R-32A / Serial: 21021320016061 ↳ Upon arrival, I checked…"
type textarea "x"
type textarea "Scotsman / Model: N0922R-32A / Serial: 21021320016061 ↳ Upon arrival, I checked…"
type textarea "x"
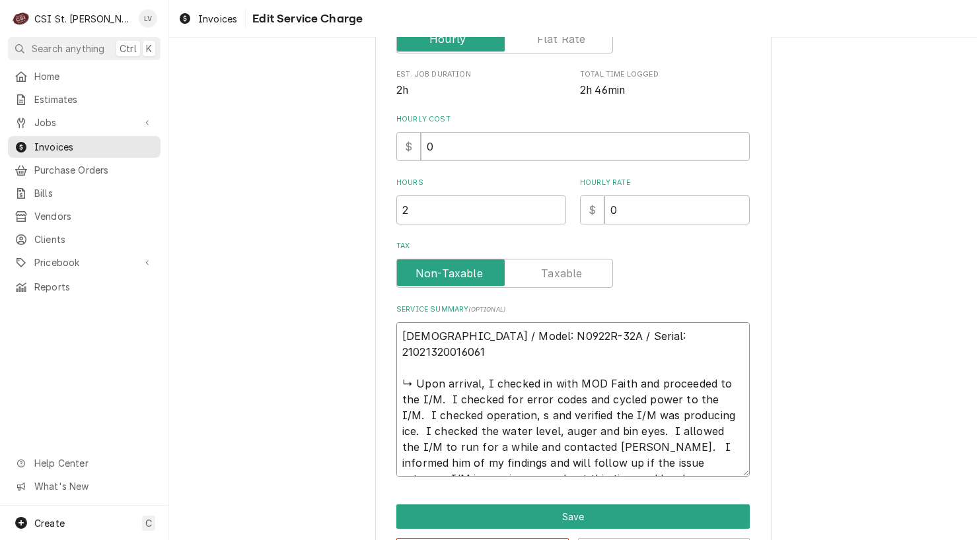
type textarea "Scotsman / Model: N0922R-32A / Serial: 21021320016061 ↳ Upon arrival, I checked…"
type textarea "x"
type textarea "Scotsman / Model: N0922R-32A / Serial: 21021320016061 ↳ Upon arrival, I checked…"
type textarea "x"
type textarea "Scotsman / Model: N0922R-32A / Serial: 21021320016061 ↳ Upon arrival, I checked…"
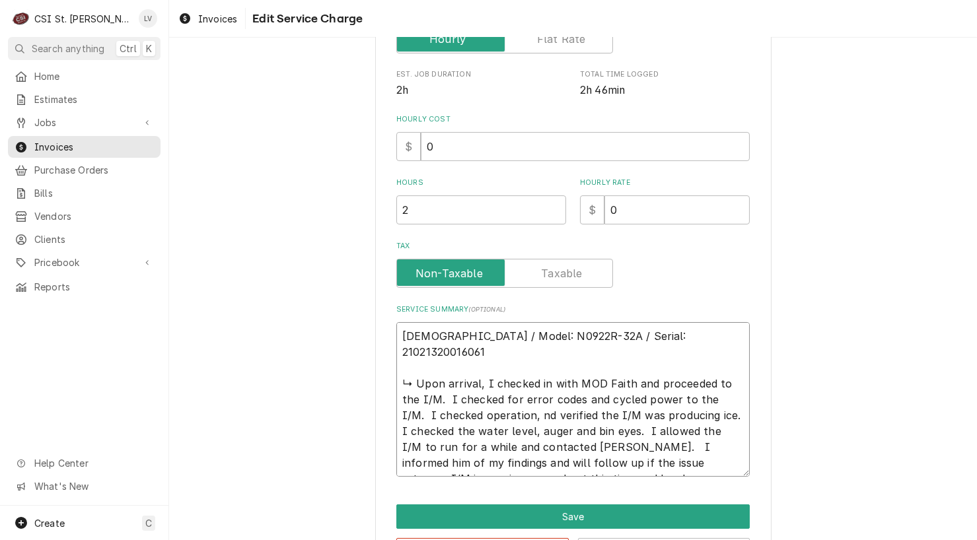
type textarea "x"
type textarea "Scotsman / Model: N0922R-32A / Serial: 21021320016061 ↳ Upon arrival, I checked…"
type textarea "x"
type textarea "Scotsman / Model: N0922R-32A / Serial: 21021320016061 ↳ Upon arrival, I checked…"
type textarea "x"
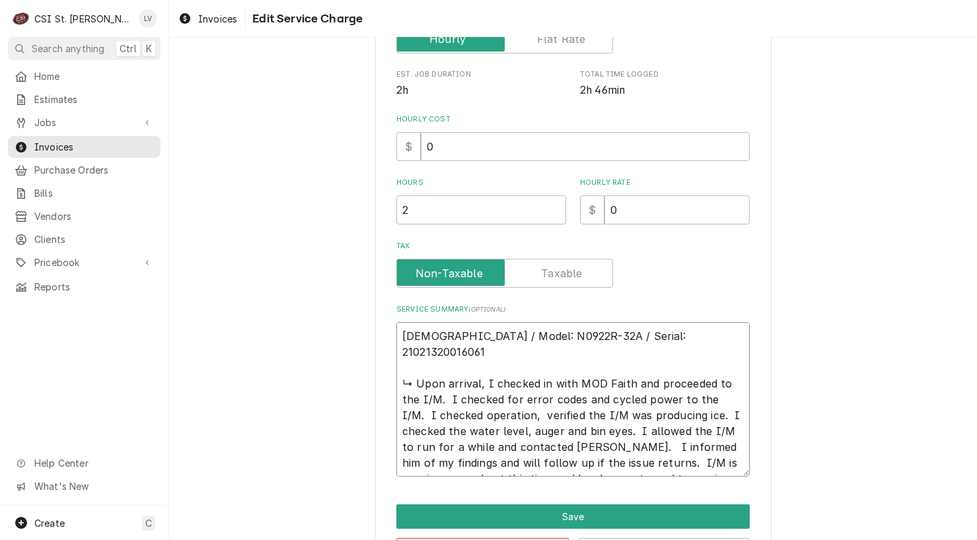
type textarea "Scotsman / Model: N0922R-32A / Serial: 21021320016061 ↳ Upon arrival, I checked…"
click at [542, 396] on textarea "Scotsman / Model: N0922R-32A / Serial: 21021320016061 ↳ Upon arrival, I checked…" at bounding box center [572, 399] width 353 height 154
type textarea "x"
type textarea "Scotsman / Model: N0922R-32A / Serial: 21021320016061 ↳ Upon arrival, I checked…"
type textarea "x"
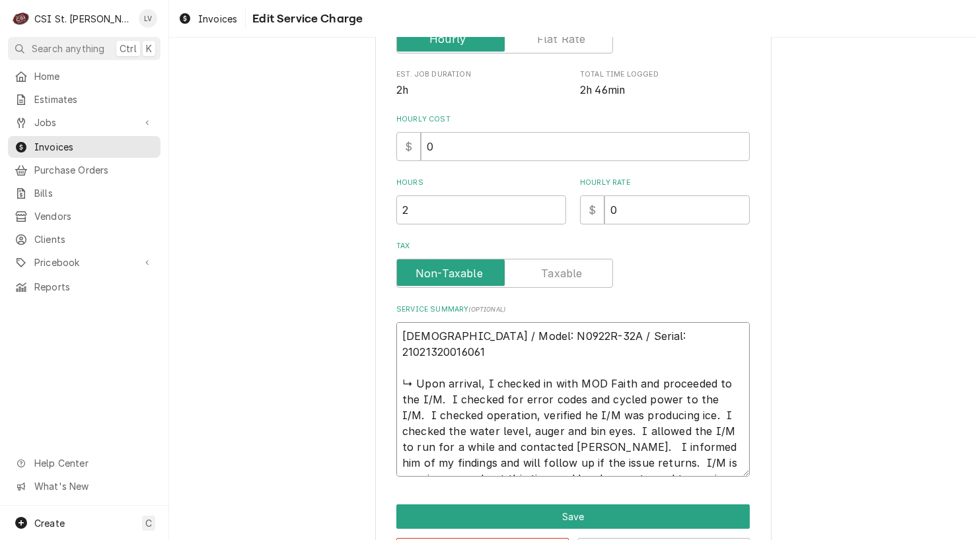
type textarea "Scotsman / Model: N0922R-32A / Serial: 21021320016061 ↳ Upon arrival, I checked…"
type textarea "x"
type textarea "Scotsman / Model: N0922R-32A / Serial: 21021320016061 ↳ Upon arrival, I checked…"
type textarea "x"
type textarea "Scotsman / Model: N0922R-32A / Serial: 21021320016061 ↳ Upon arrival, I checked…"
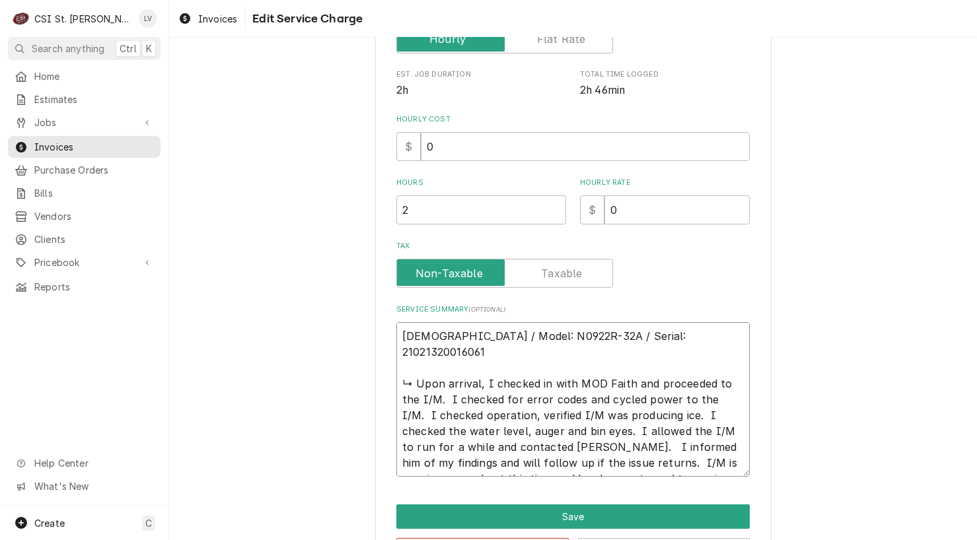
type textarea "x"
type textarea "Scotsman / Model: N0922R-32A / Serial: 21021320016061 ↳ Upon arrival, I checked…"
type textarea "x"
type textarea "Scotsman / Model: N0922R-32A / Serial: 21021320016061 ↳ Upon arrival, I checked…"
type textarea "x"
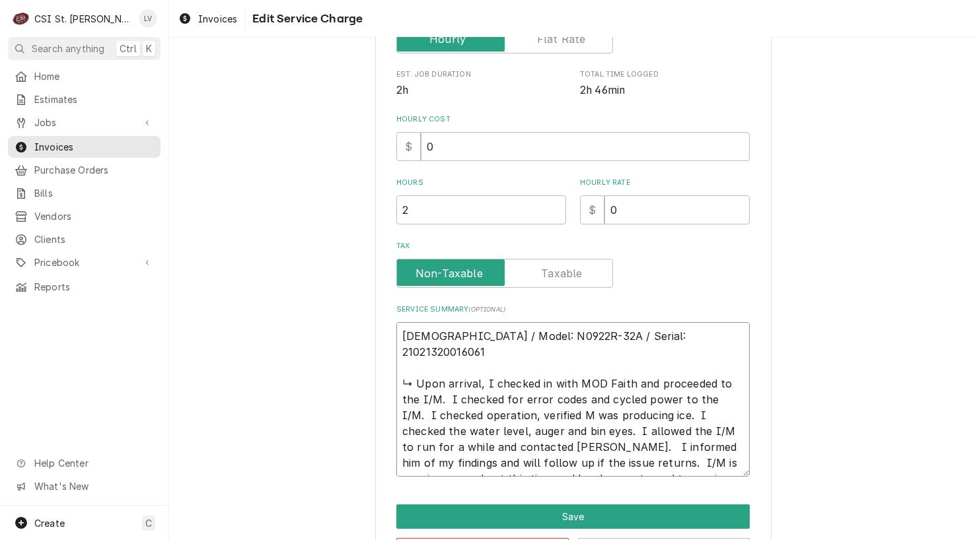
type textarea "Scotsman / Model: N0922R-32A / Serial: 21021320016061 ↳ Upon arrival, I checked…"
type textarea "x"
type textarea "Scotsman / Model: N0922R-32A / Serial: 21021320016061 ↳ Upon arrival, I checked…"
type textarea "x"
type textarea "Scotsman / Model: N0922R-32A / Serial: 21021320016061 ↳ Upon arrival, I checked…"
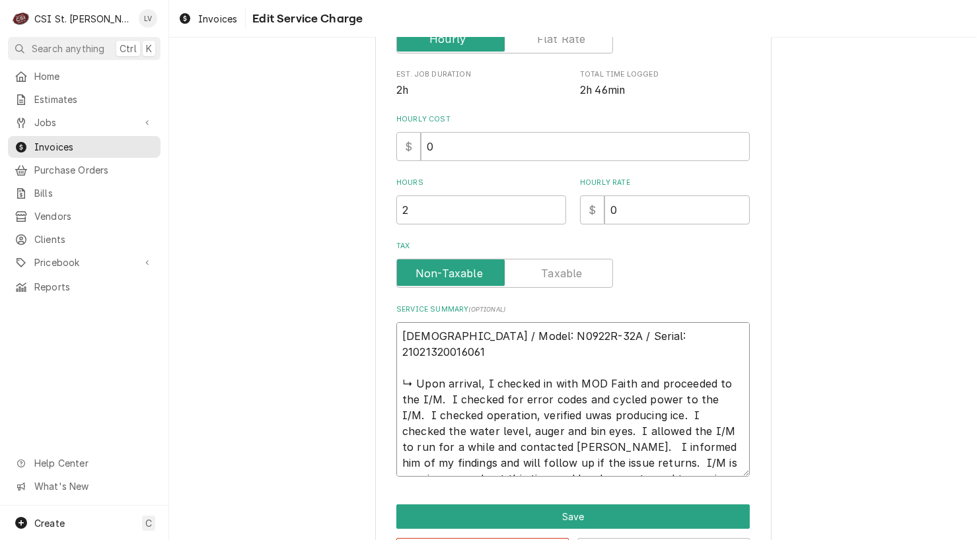
type textarea "x"
type textarea "Scotsman / Model: N0922R-32A / Serial: 21021320016061 ↳ Upon arrival, I checked…"
type textarea "x"
type textarea "Scotsman / Model: N0922R-32A / Serial: 21021320016061 ↳ Upon arrival, I checked…"
type textarea "x"
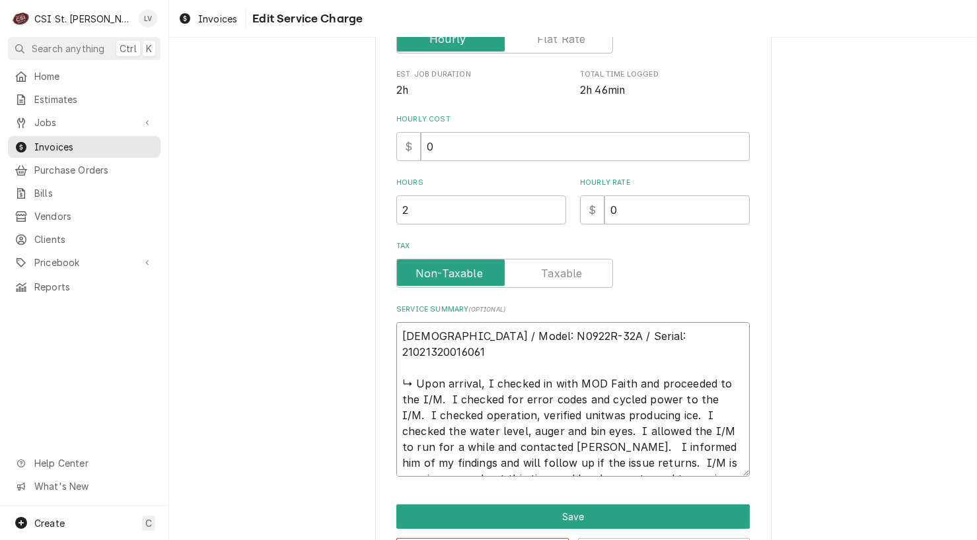
type textarea "Scotsman / Model: N0922R-32A / Serial: 21021320016061 ↳ Upon arrival, I checked…"
drag, startPoint x: 660, startPoint y: 397, endPoint x: 730, endPoint y: 440, distance: 81.5
click at [662, 396] on textarea "Scotsman / Model: N0922R-32A / Serial: 21021320016061 ↳ Upon arrival, I checked…" at bounding box center [572, 399] width 353 height 154
type textarea "x"
type textarea "Scotsman / Model: N0922R-32A / Serial: 21021320016061 ↳ Upon arrival, I checked…"
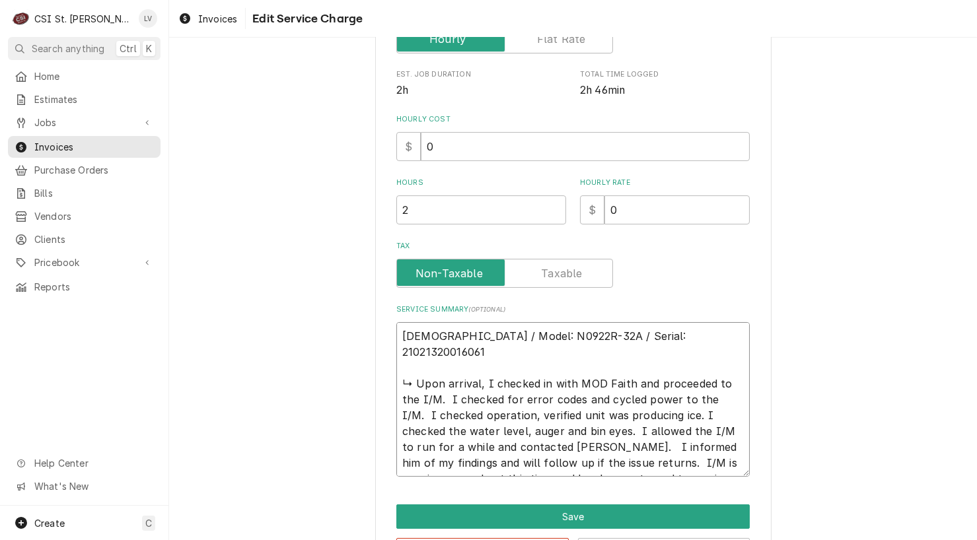
type textarea "x"
type textarea "Scotsman / Model: N0922R-32A / Serial: 21021320016061 ↳ Upon arrival, I checked…"
type textarea "x"
type textarea "Scotsman / Model: N0922R-32A / Serial: 21021320016061 ↳ Upon arrival, I checked…"
type textarea "x"
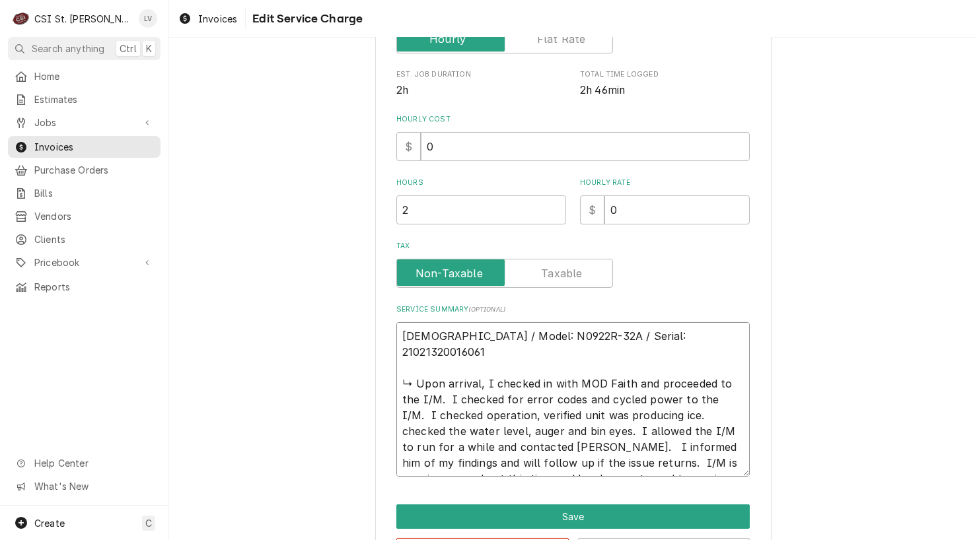
type textarea "Scotsman / Model: N0922R-32A / Serial: 21021320016061 ↳ Upon arrival, I checked…"
type textarea "x"
type textarea "Scotsman / Model: N0922R-32A / Serial: 21021320016061 ↳ Upon arrival, I checked…"
type textarea "x"
type textarea "Scotsman / Model: N0922R-32A / Serial: 21021320016061 ↳ Upon arrival, I checked…"
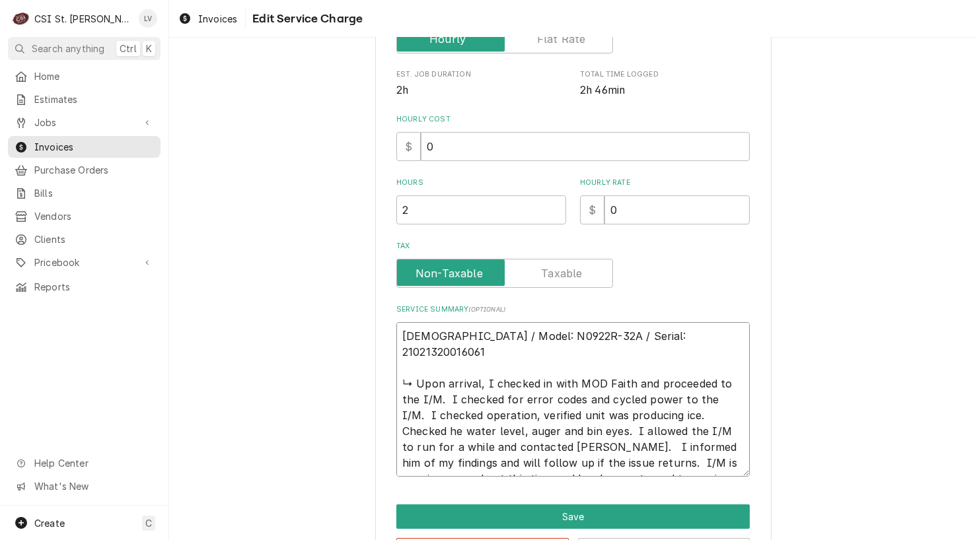
type textarea "x"
type textarea "Scotsman / Model: N0922R-32A / Serial: 21021320016061 ↳ Upon arrival, I checked…"
type textarea "x"
type textarea "Scotsman / Model: N0922R-32A / Serial: 21021320016061 ↳ Upon arrival, I checked…"
type textarea "x"
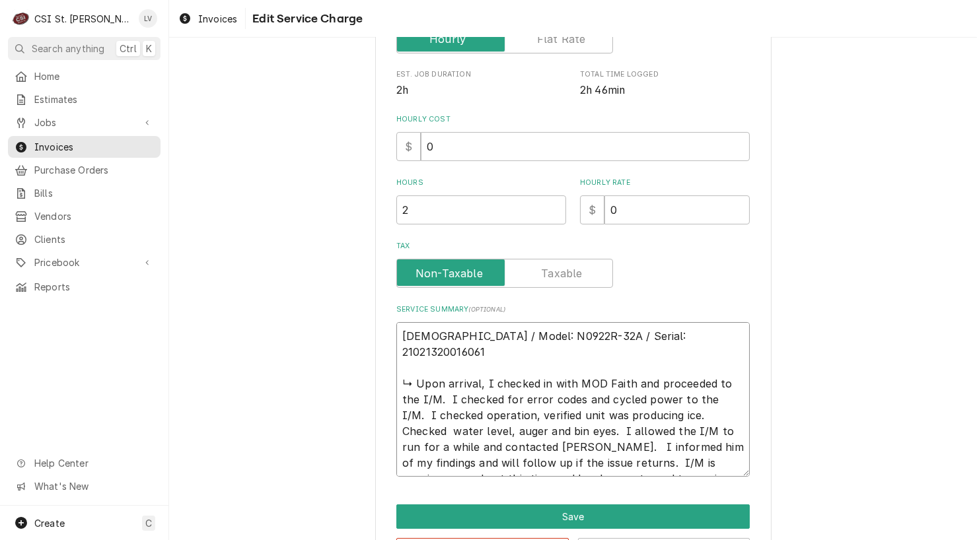
type textarea "Scotsman / Model: N0922R-32A / Serial: 21021320016061 ↳ Upon arrival, I checked…"
drag, startPoint x: 456, startPoint y: 415, endPoint x: 467, endPoint y: 429, distance: 17.3
click at [455, 415] on textarea "Scotsman / Model: N0922R-32A / Serial: 21021320016061 ↳ Upon arrival, I checked…" at bounding box center [572, 399] width 353 height 154
type textarea "x"
type textarea "Scotsman / Model: N0922R-32A / Serial: 21021320016061 ↳ Upon arrival, I checked…"
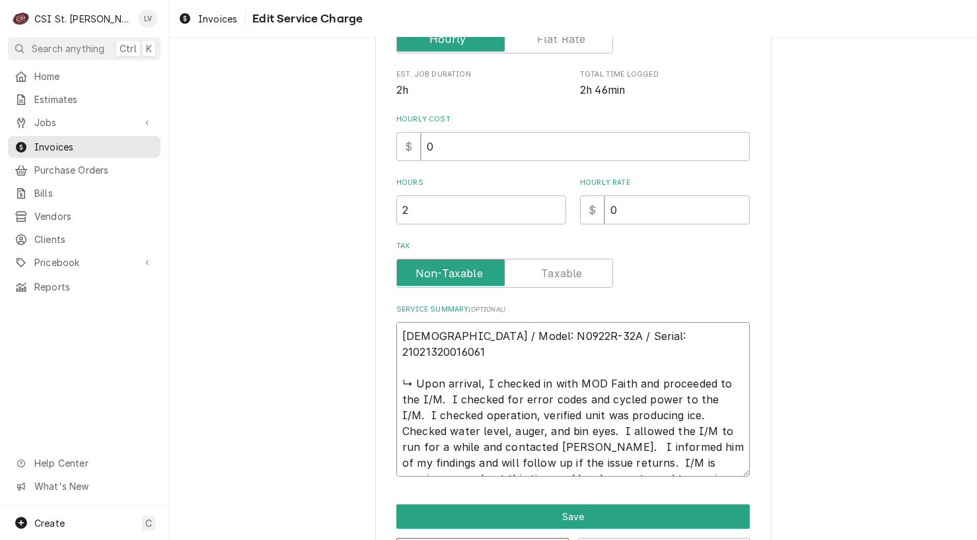
drag, startPoint x: 528, startPoint y: 413, endPoint x: 584, endPoint y: 425, distance: 57.2
click at [532, 412] on textarea "Scotsman / Model: N0922R-32A / Serial: 21021320016061 ↳ Upon arrival, I checked…" at bounding box center [572, 399] width 353 height 154
type textarea "x"
type textarea "Scotsman / Model: N0922R-32A / Serial: 21021320016061 ↳ Upon arrival, I checked…"
type textarea "x"
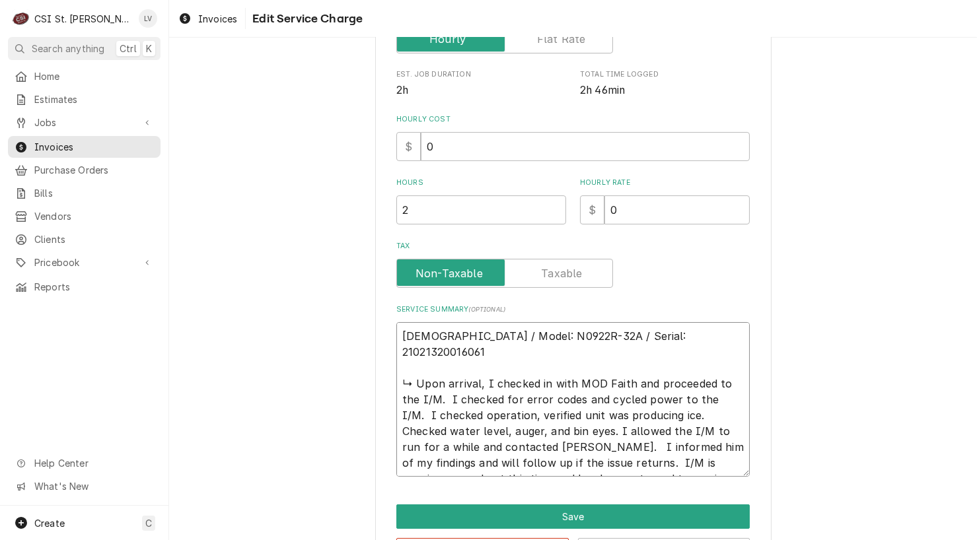
type textarea "Scotsman / Model: N0922R-32A / Serial: 21021320016061 ↳ Upon arrival, I checked…"
drag, startPoint x: 574, startPoint y: 409, endPoint x: 709, endPoint y: 421, distance: 135.3
click at [578, 409] on textarea "Scotsman / Model: N0922R-32A / Serial: 21021320016061 ↳ Upon arrival, I checked…" at bounding box center [572, 399] width 353 height 154
drag, startPoint x: 508, startPoint y: 429, endPoint x: 569, endPoint y: 467, distance: 71.5
click at [509, 429] on textarea "Scotsman / Model: N0922R-32A / Serial: 21021320016061 ↳ Upon arrival, I checked…" at bounding box center [572, 399] width 353 height 154
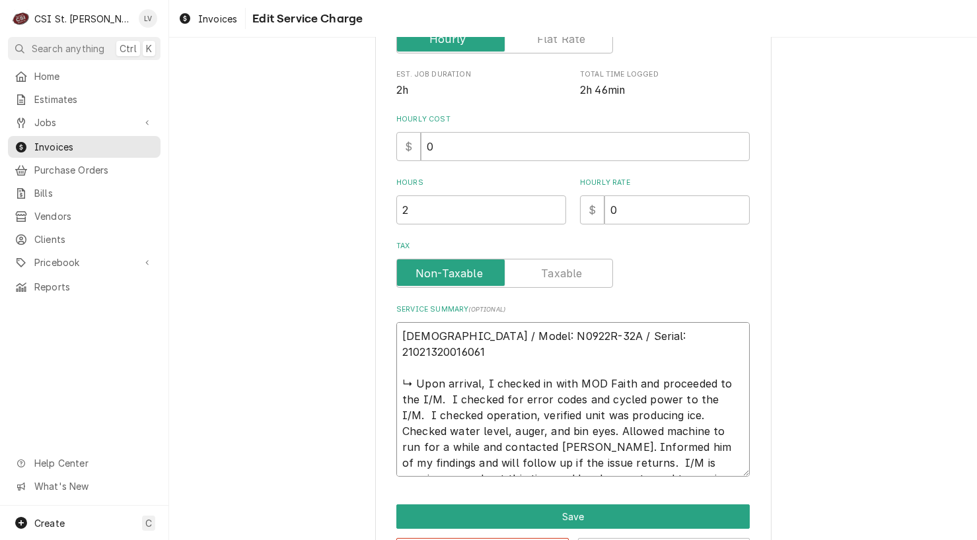
click at [515, 442] on textarea "Scotsman / Model: N0922R-32A / Serial: 21021320016061 ↳ Upon arrival, I checked…" at bounding box center [572, 399] width 353 height 154
drag, startPoint x: 399, startPoint y: 394, endPoint x: 430, endPoint y: 435, distance: 51.9
click at [399, 394] on textarea "Scotsman / Model: N0922R-32A / Serial: 21021320016061 ↳ Upon arrival, I checked…" at bounding box center [572, 399] width 353 height 154
drag, startPoint x: 723, startPoint y: 383, endPoint x: 397, endPoint y: 368, distance: 326.5
click at [397, 368] on textarea "Scotsman / Model: N0922R-32A / Serial: 21021320016061 ↳ Upon arrival, I checked…" at bounding box center [572, 399] width 353 height 154
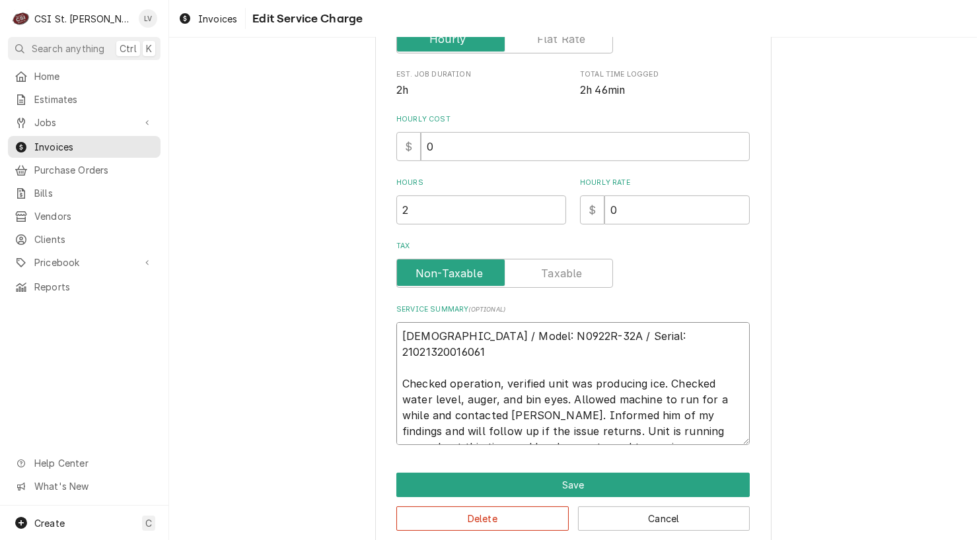
drag, startPoint x: 607, startPoint y: 433, endPoint x: 362, endPoint y: 306, distance: 276.1
click at [362, 306] on div "Use the fields below to edit this service charge Short Description Job | Servic…" at bounding box center [572, 149] width 807 height 819
click at [530, 507] on button "Delete" at bounding box center [482, 518] width 172 height 24
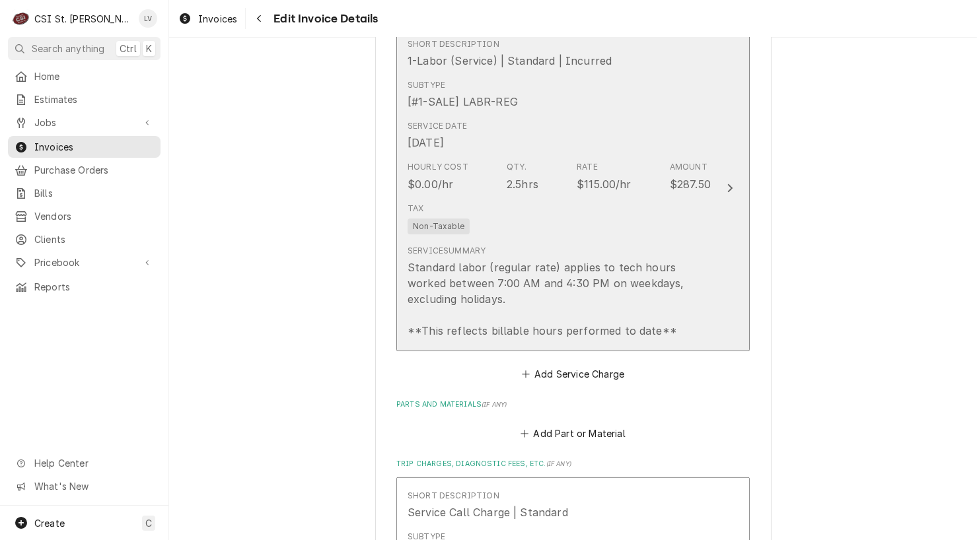
click at [525, 259] on div "Standard labor (regular rate) applies to tech hours worked between 7:00 AM and …" at bounding box center [558, 298] width 303 height 79
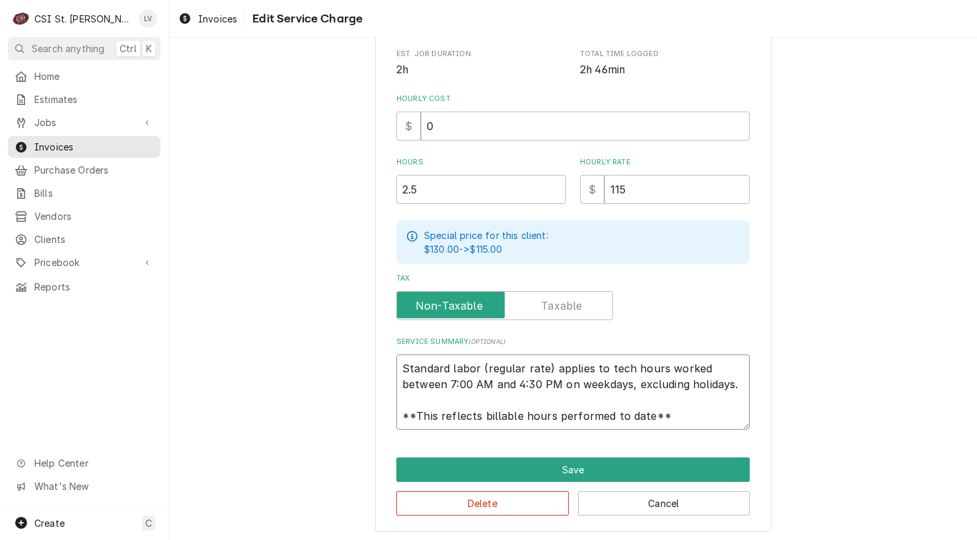
scroll to position [16, 0]
drag, startPoint x: 394, startPoint y: 362, endPoint x: 734, endPoint y: 425, distance: 345.6
click at [734, 425] on textarea "Standard labor (regular rate) applies to tech hours worked between 7:00 AM and …" at bounding box center [572, 392] width 353 height 75
paste textarea "cotsman / Model: N0922R-32A / Serial: 21021320016061 Checked operation, verifie…"
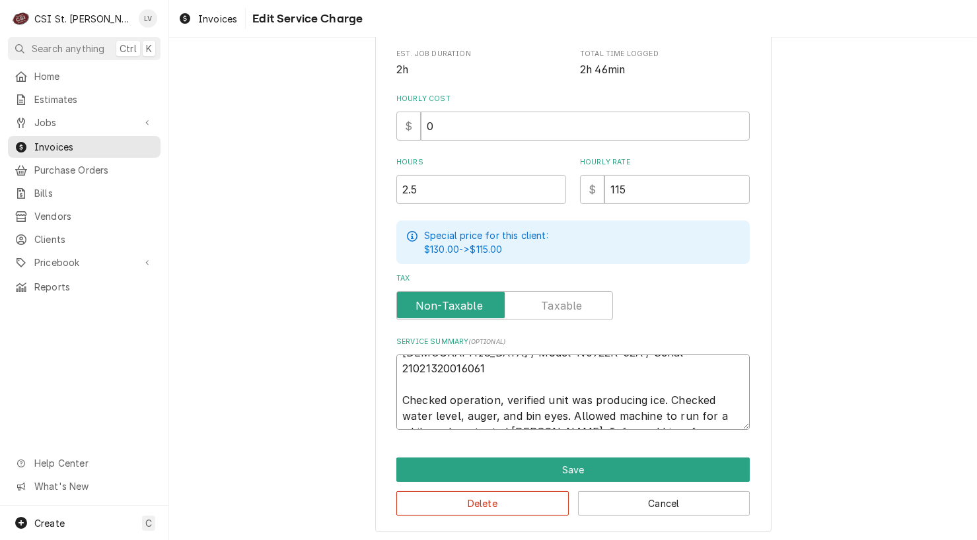
scroll to position [0, 0]
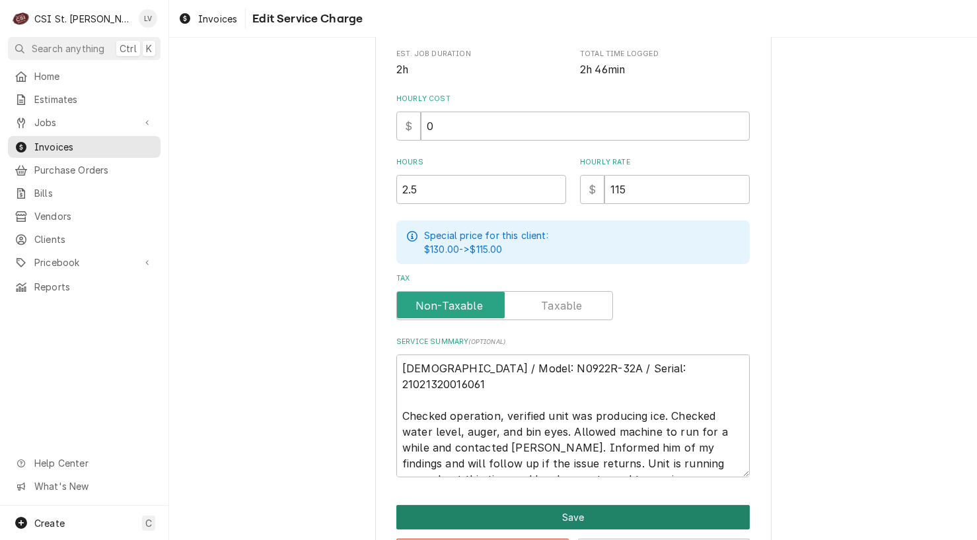
click at [628, 515] on button "Save" at bounding box center [572, 517] width 353 height 24
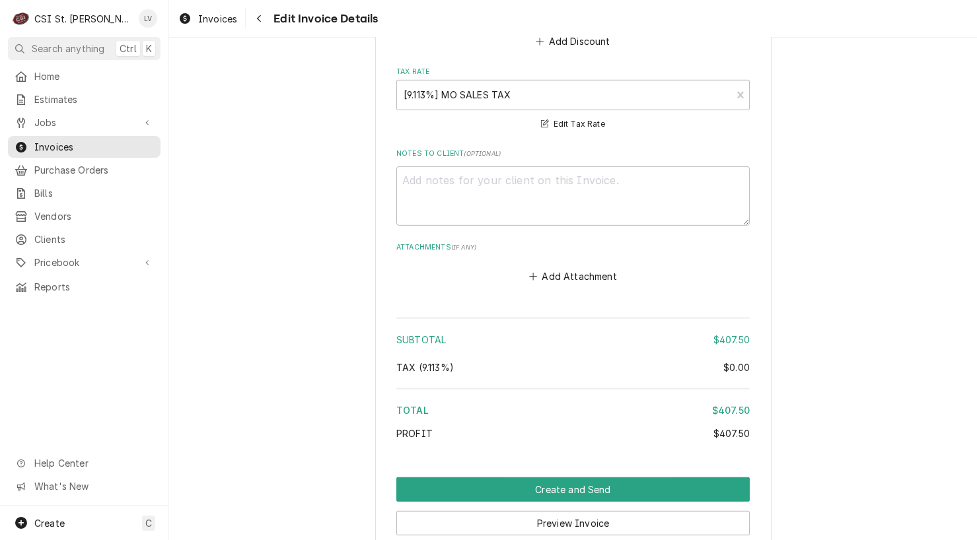
scroll to position [2034, 0]
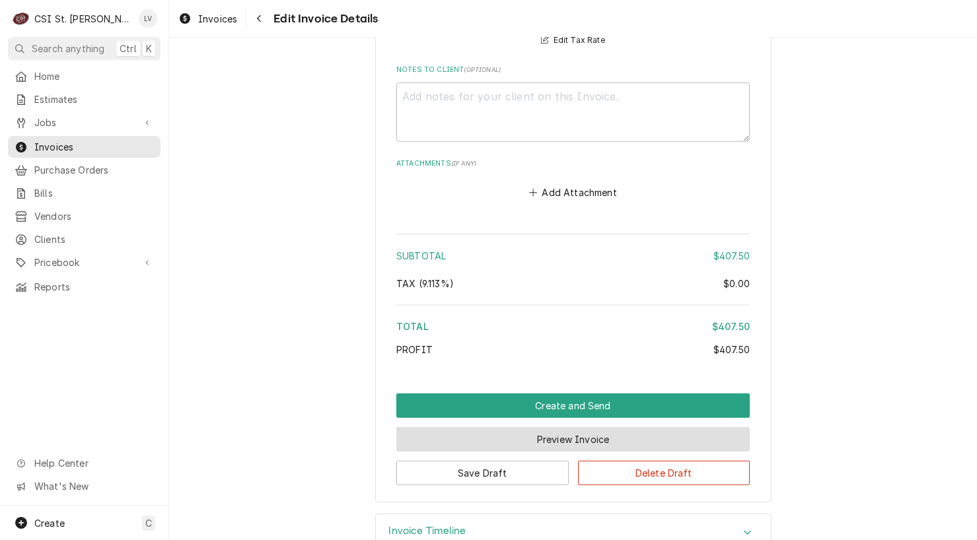
click at [547, 427] on button "Preview Invoice" at bounding box center [572, 439] width 353 height 24
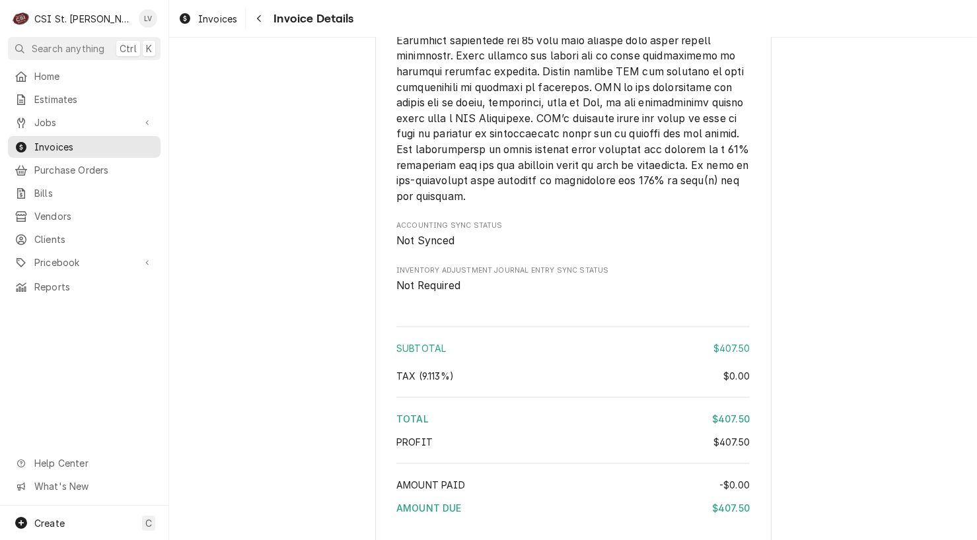
scroll to position [2089, 0]
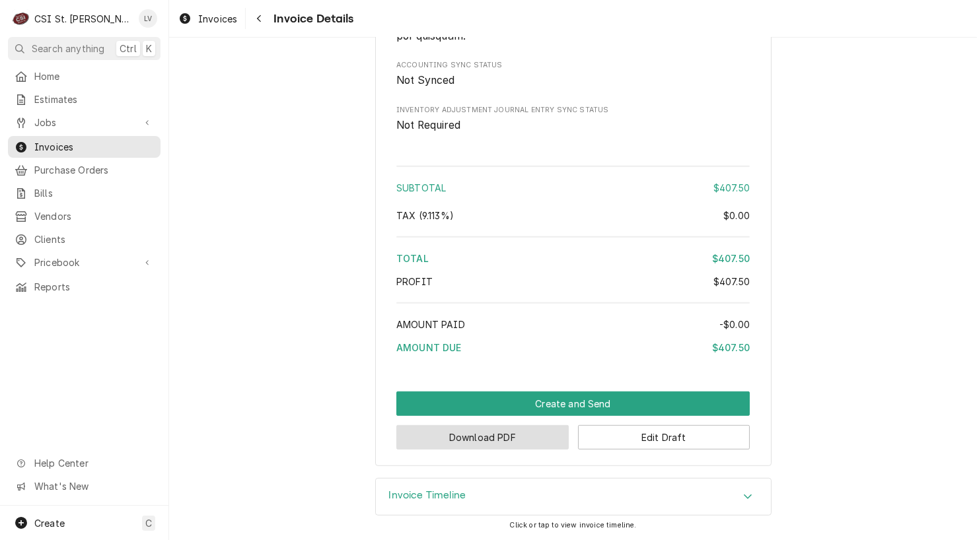
click at [462, 440] on button "Download PDF" at bounding box center [482, 437] width 172 height 24
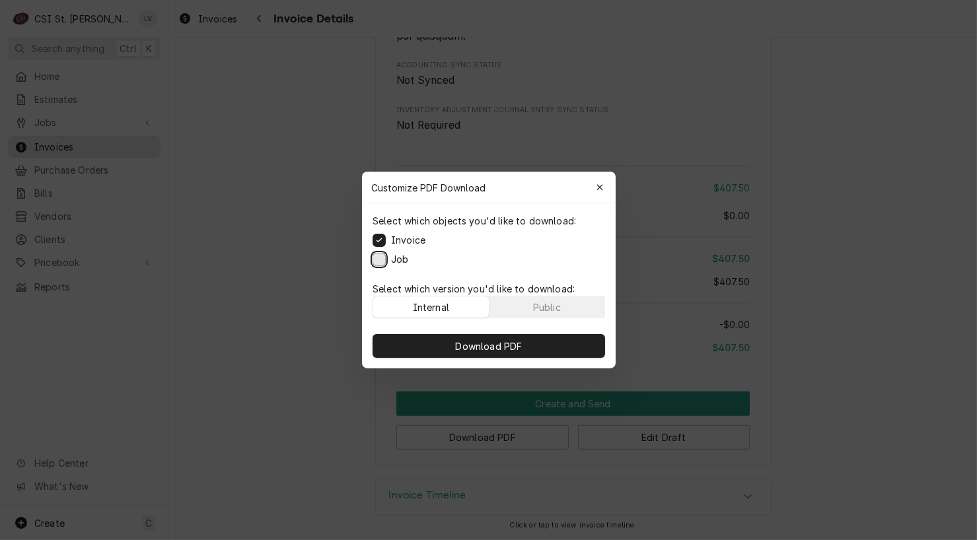
click at [374, 261] on button "Job" at bounding box center [378, 259] width 13 height 13
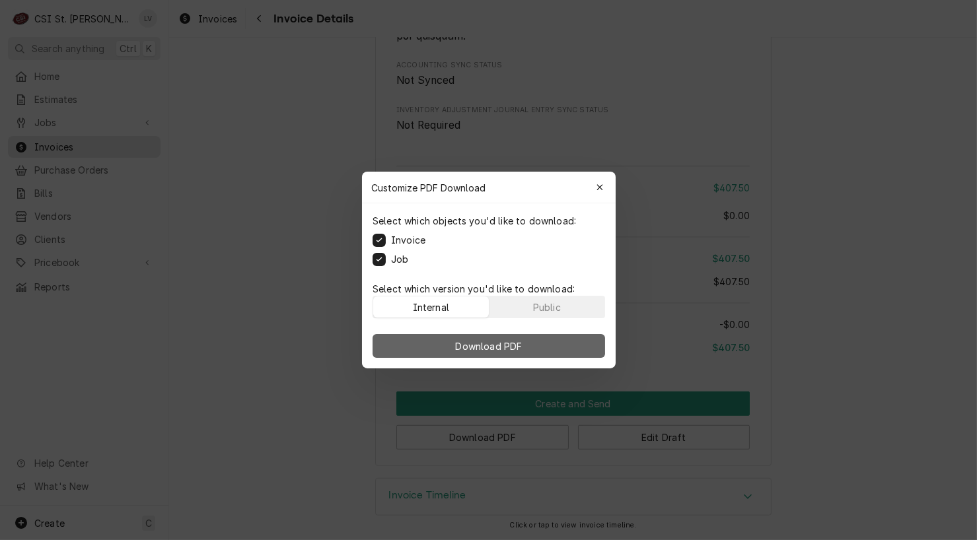
click at [485, 345] on span "Download PDF" at bounding box center [488, 346] width 72 height 14
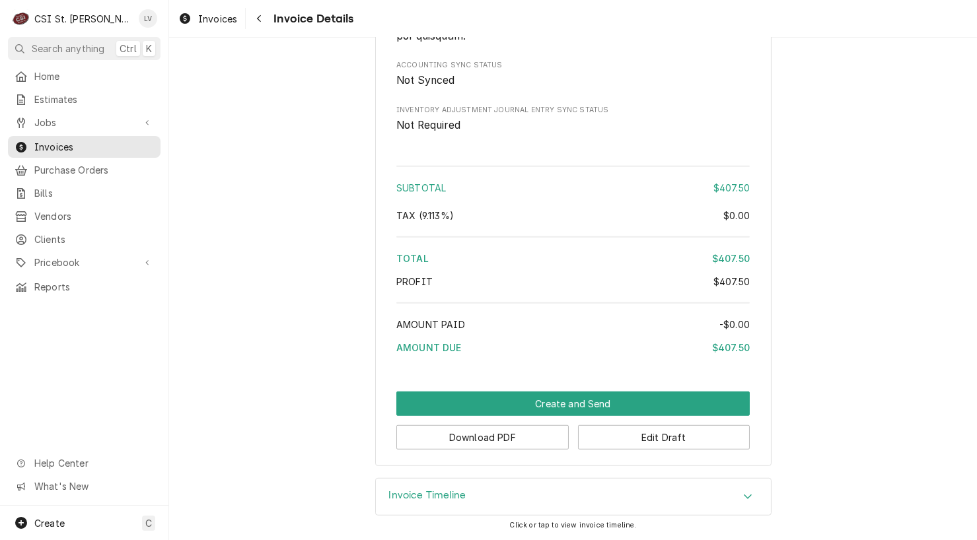
drag, startPoint x: 204, startPoint y: 22, endPoint x: 210, endPoint y: 37, distance: 15.7
click at [204, 22] on span "Invoices" at bounding box center [217, 19] width 39 height 14
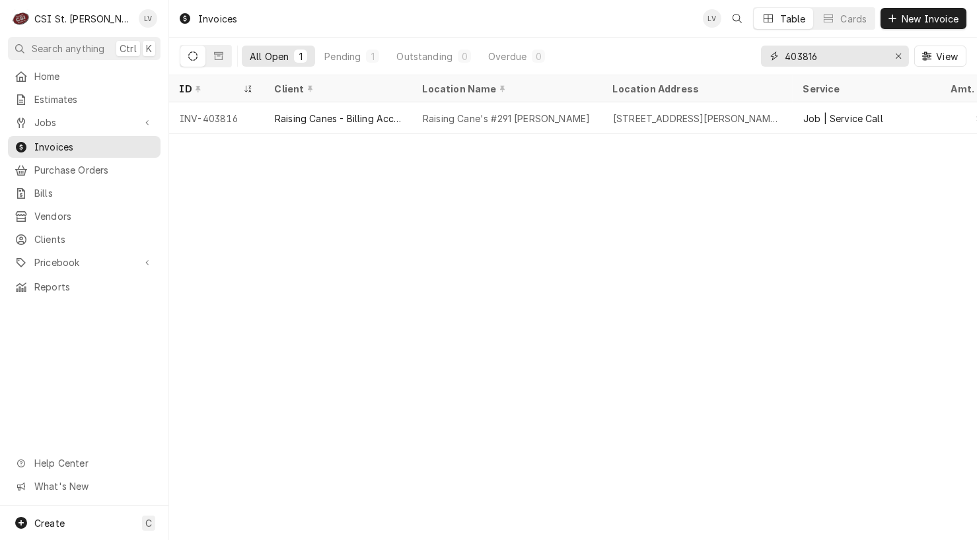
click at [831, 57] on input "403816" at bounding box center [833, 56] width 99 height 21
type input "403817"
click at [572, 127] on div "[GEOGRAPHIC_DATA]" at bounding box center [507, 118] width 190 height 32
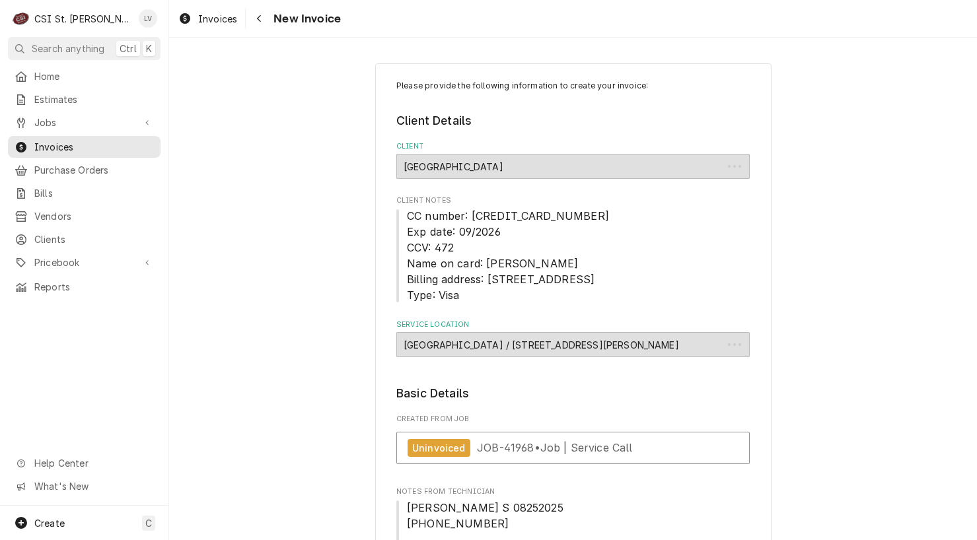
type textarea "x"
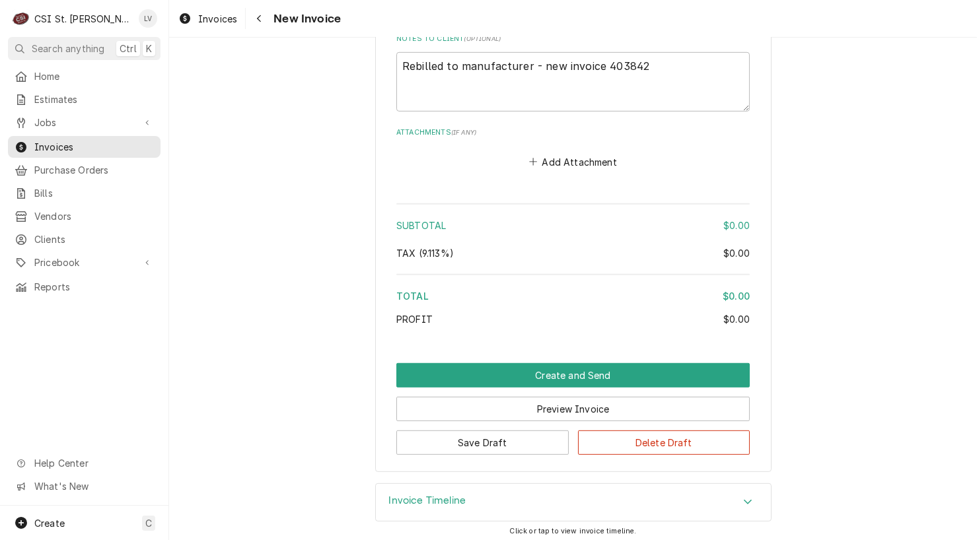
scroll to position [1702, 0]
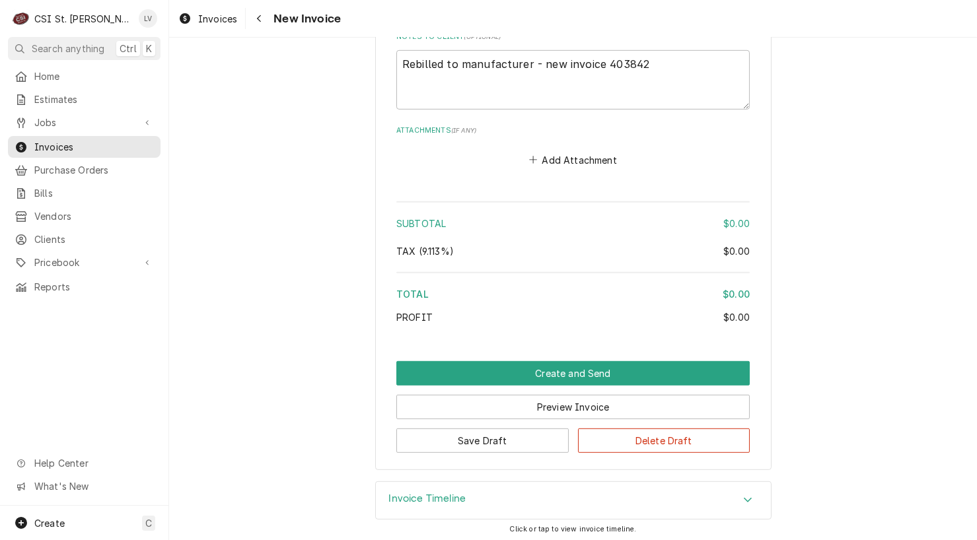
click at [446, 500] on h3 "Invoice Timeline" at bounding box center [427, 499] width 77 height 13
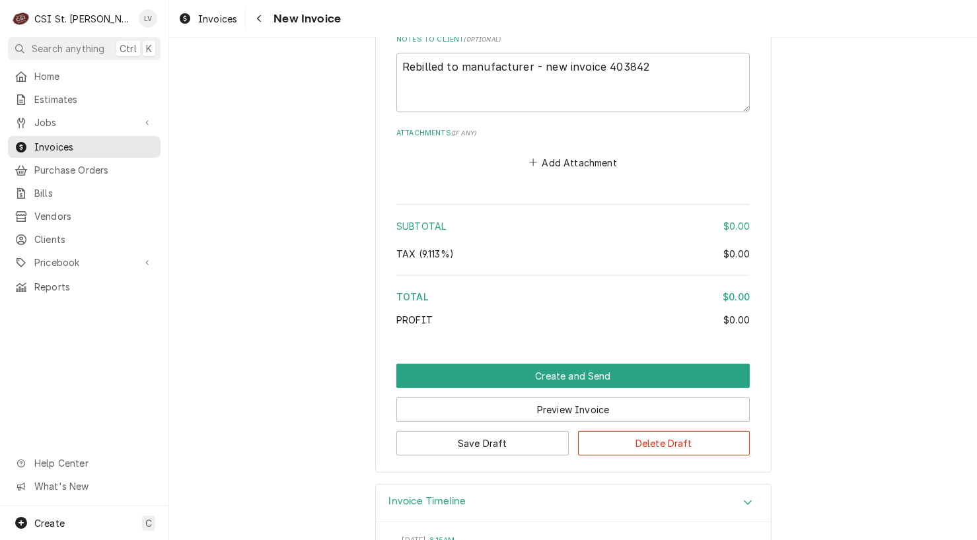
scroll to position [1640, 0]
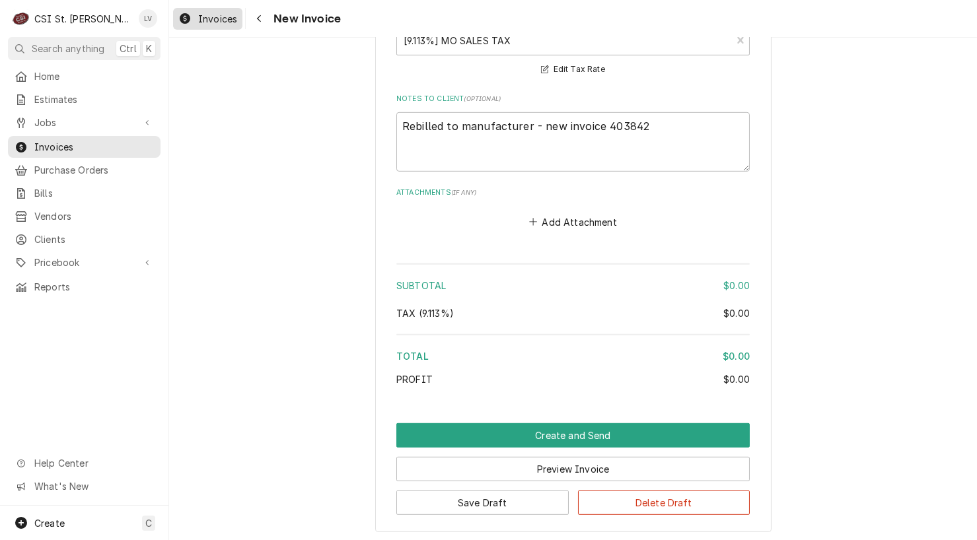
click at [199, 18] on span "Invoices" at bounding box center [217, 19] width 39 height 14
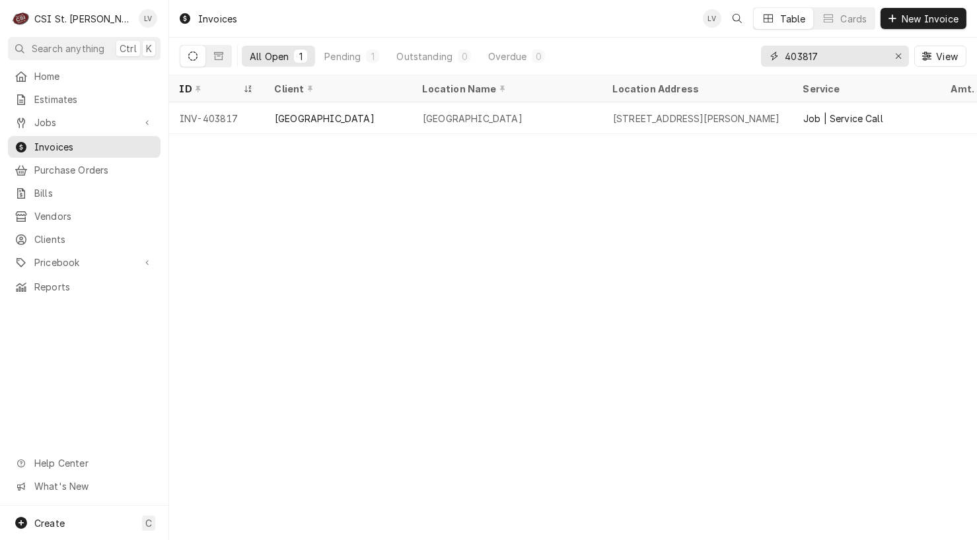
click at [835, 57] on input "403817" at bounding box center [833, 56] width 99 height 21
type input "403819"
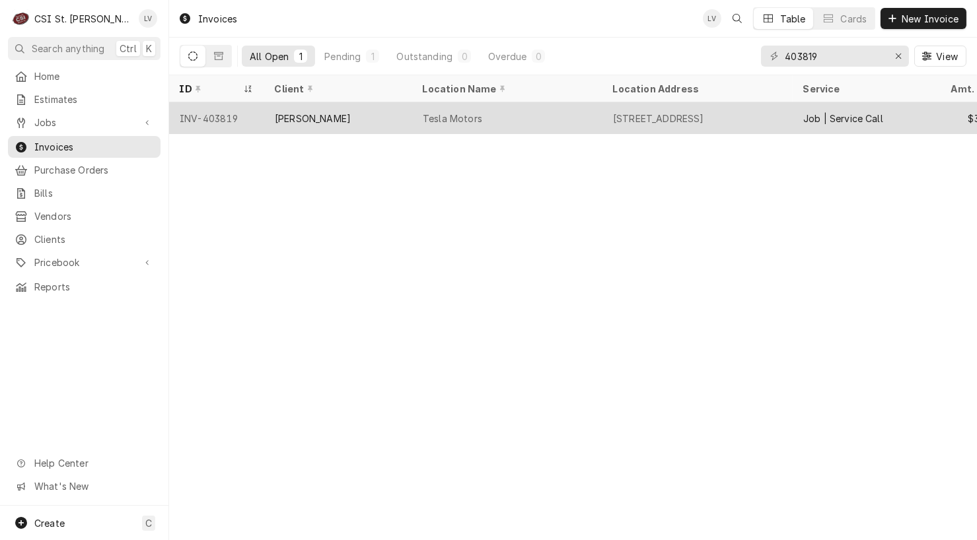
click at [443, 118] on div "Tesla Motors" at bounding box center [452, 119] width 59 height 14
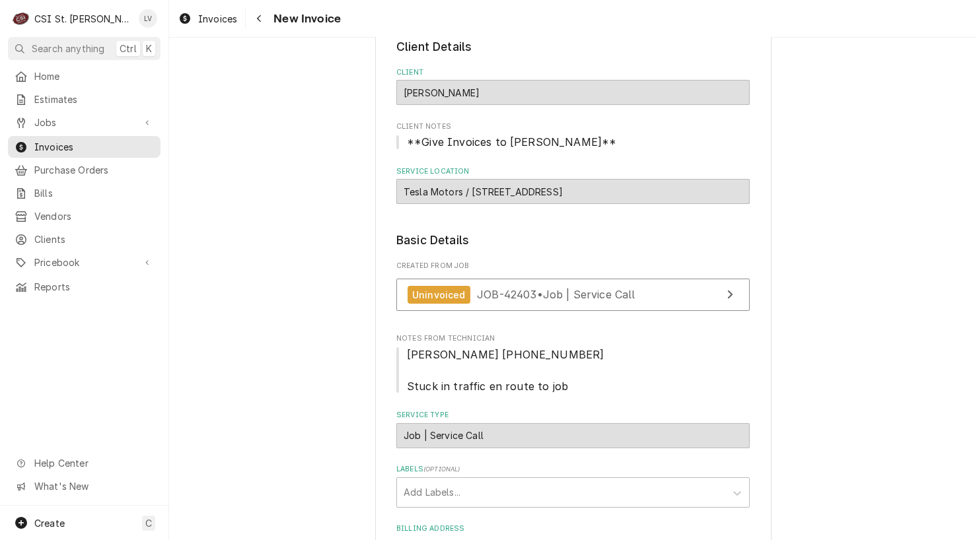
scroll to position [264, 0]
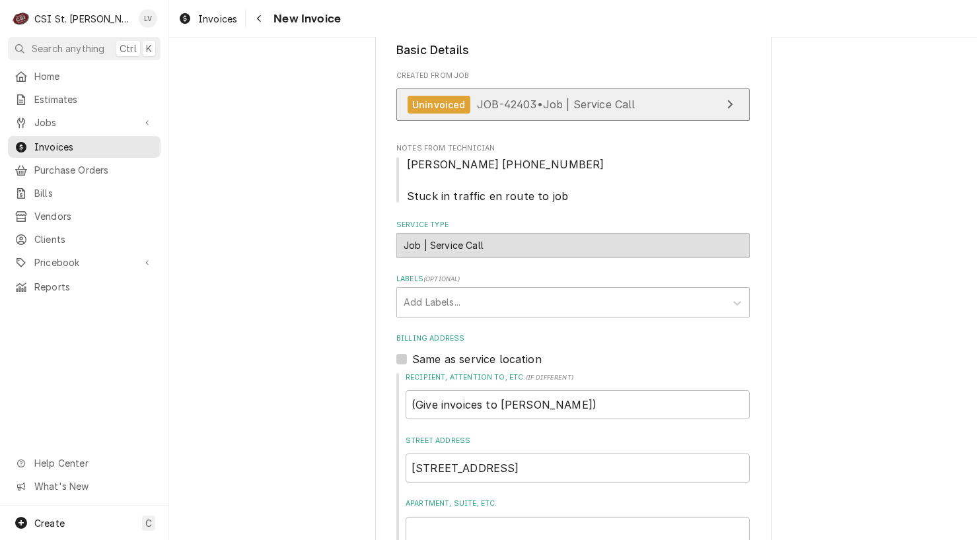
click at [514, 100] on span "JOB-42403 • Job | Service Call" at bounding box center [556, 104] width 158 height 13
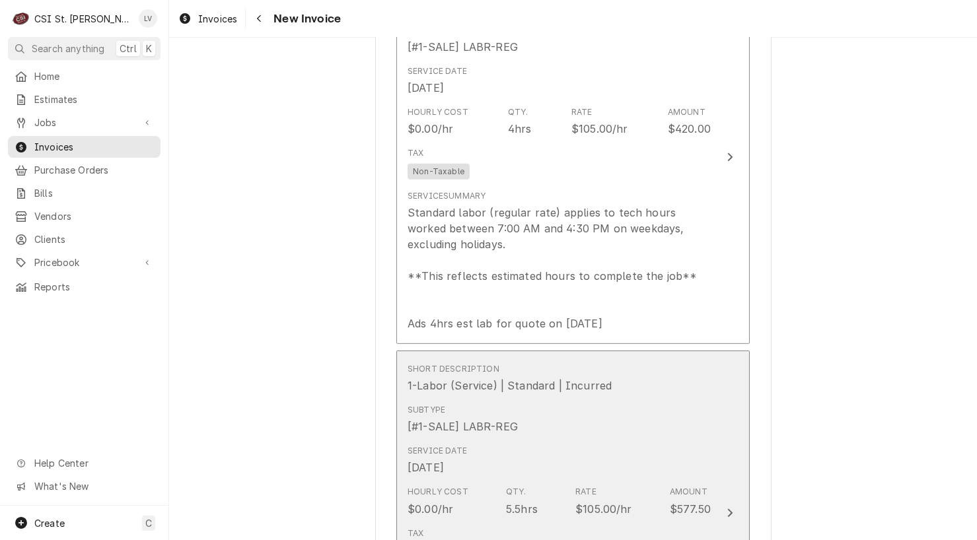
scroll to position [1453, 0]
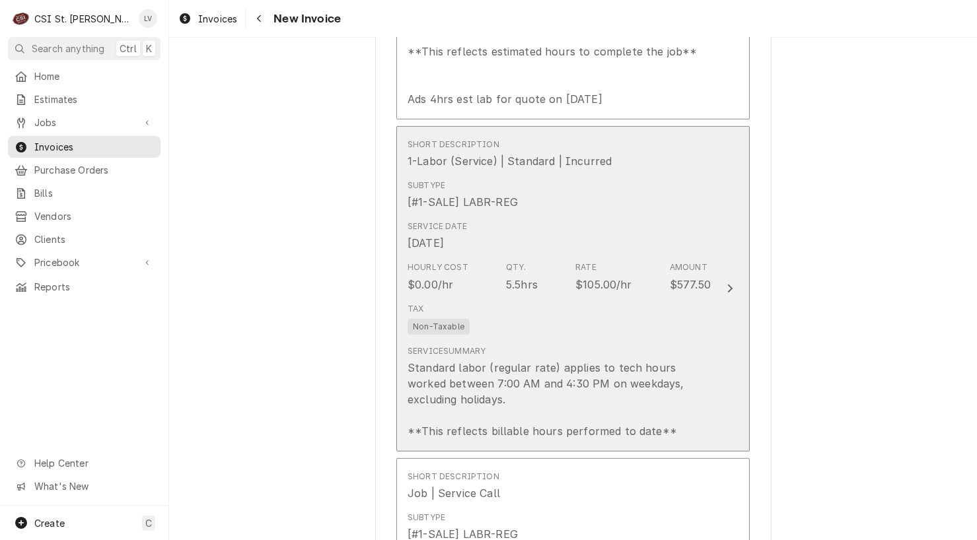
click at [583, 345] on div "Service Summary Standard labor (regular rate) applies to tech hours worked betw…" at bounding box center [558, 392] width 303 height 94
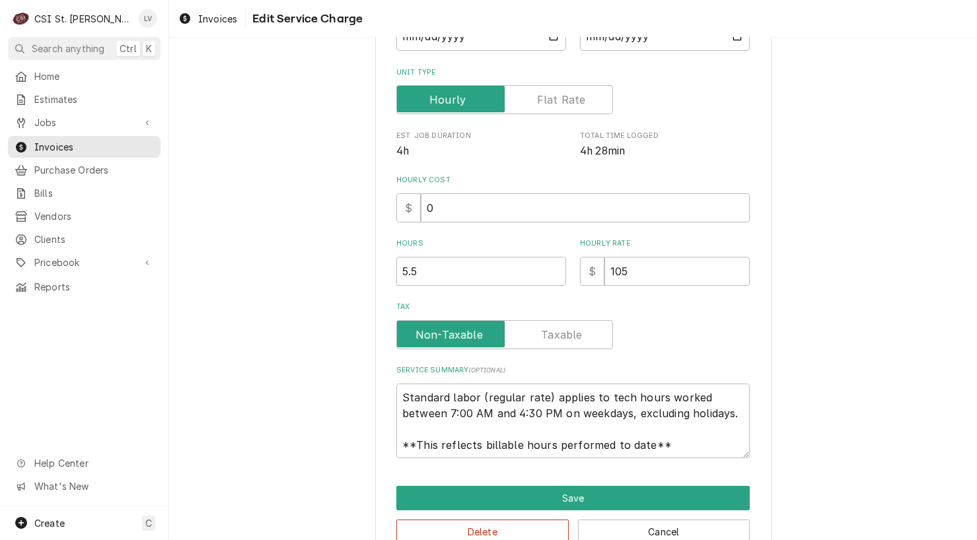
scroll to position [224, 0]
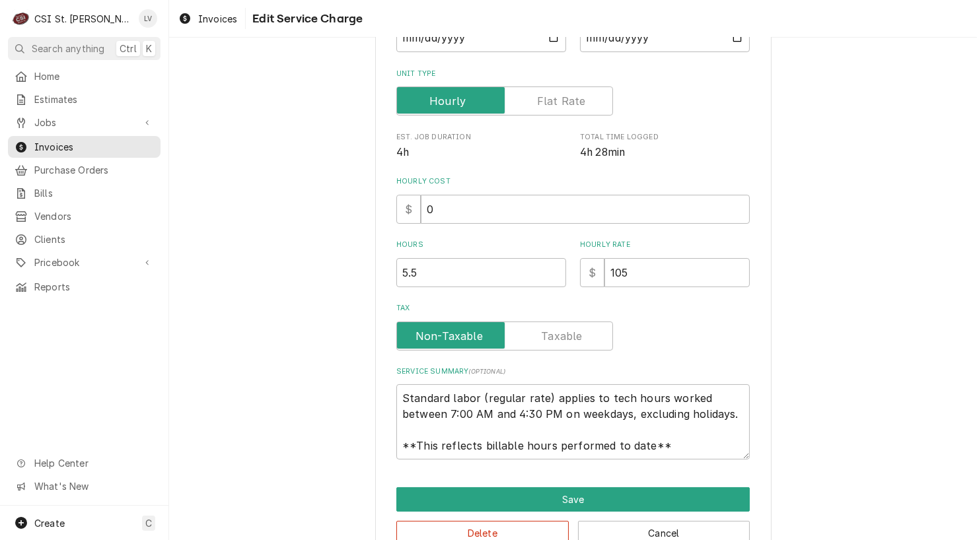
type textarea "x"
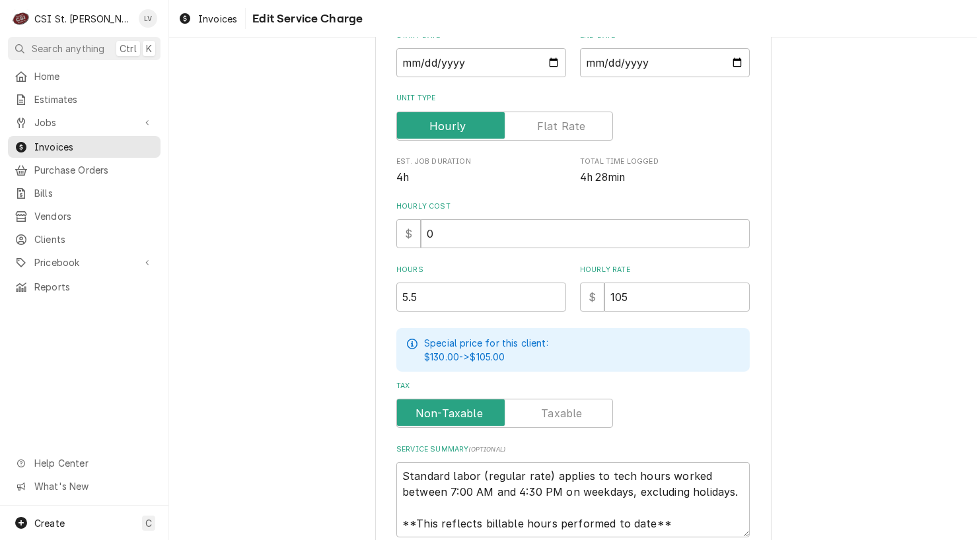
scroll to position [0, 0]
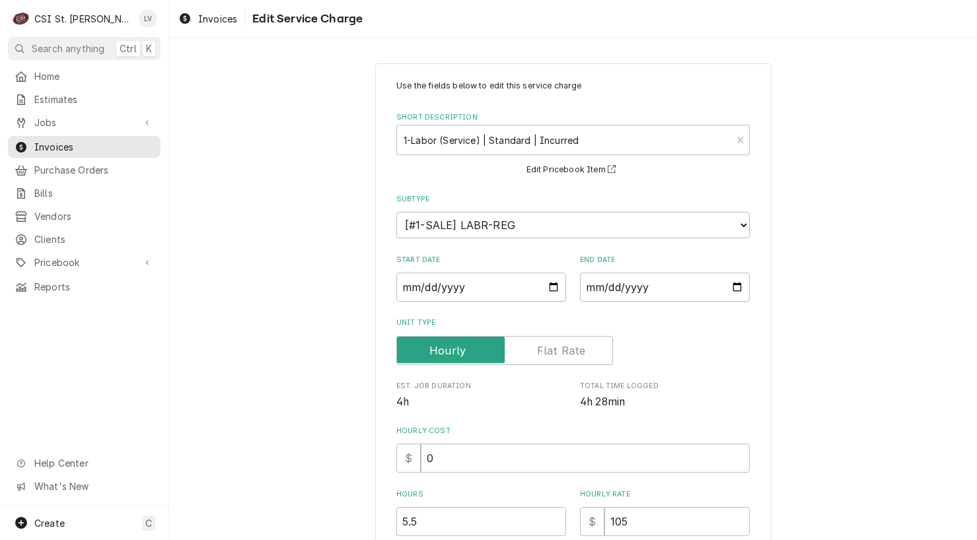
click at [557, 345] on label "Unit Type" at bounding box center [504, 350] width 217 height 29
click at [557, 345] on input "Unit Type" at bounding box center [504, 350] width 205 height 29
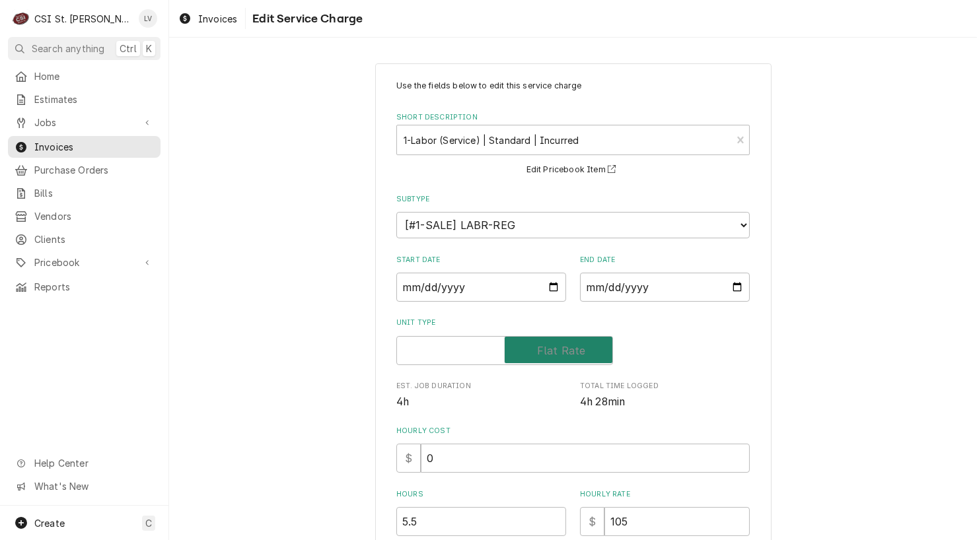
checkbox input "true"
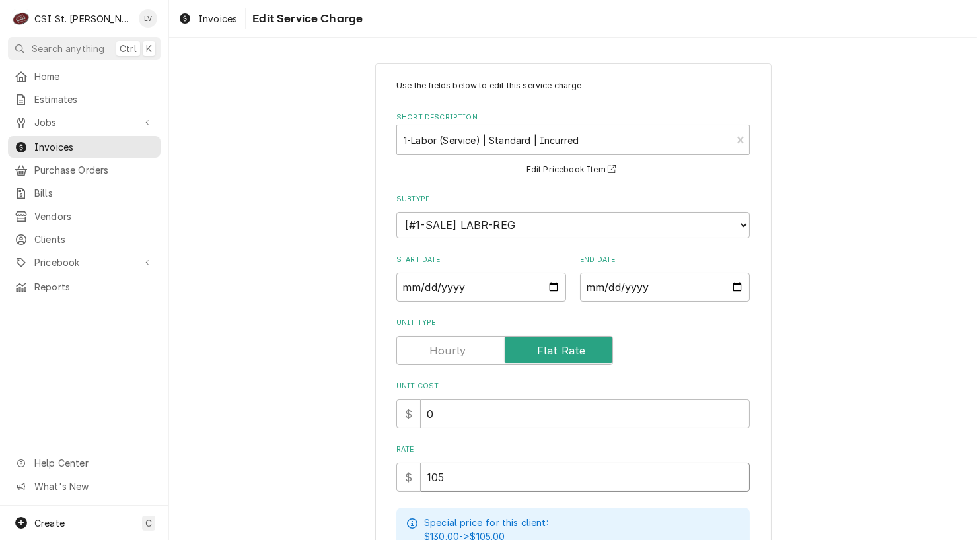
drag, startPoint x: 477, startPoint y: 477, endPoint x: 356, endPoint y: 473, distance: 120.9
click at [356, 473] on div "Use the fields below to edit this service charge Short Description 1-Labor (Ser…" at bounding box center [572, 441] width 807 height 780
type textarea "x"
type input "9"
type textarea "x"
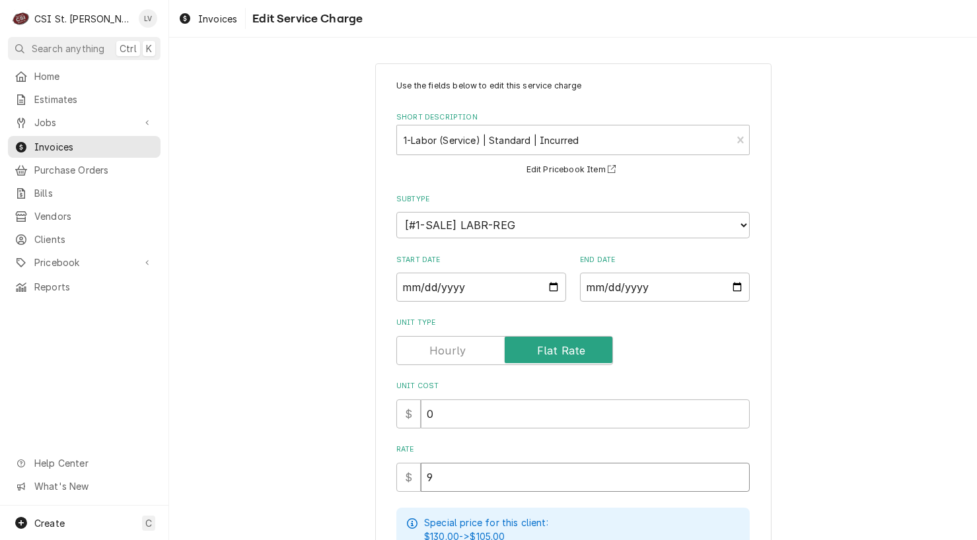
type input "99"
type textarea "x"
type input "997"
type textarea "x"
type input "997.5"
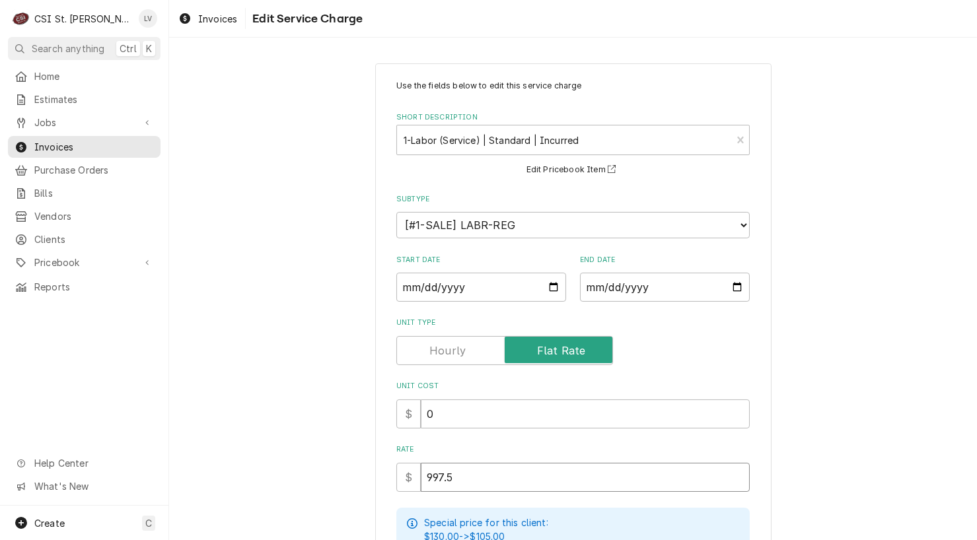
type textarea "x"
type input "997.50"
click at [259, 388] on div "Use the fields below to edit this service charge Short Description 1-Labor (Ser…" at bounding box center [572, 441] width 807 height 780
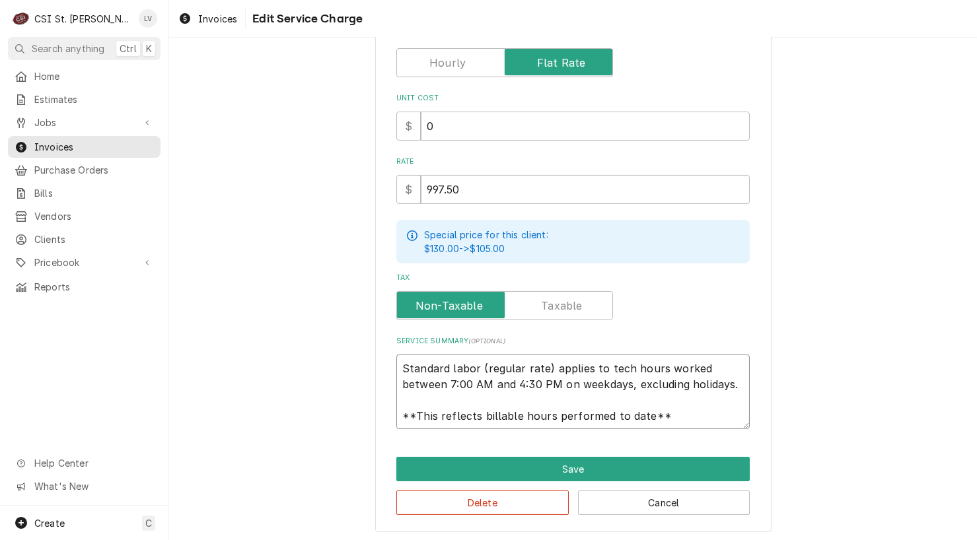
scroll to position [16, 0]
drag, startPoint x: 398, startPoint y: 363, endPoint x: 675, endPoint y: 428, distance: 284.1
click at [675, 428] on div "Use the fields below to edit this service charge Short Description 1-Labor (Ser…" at bounding box center [573, 154] width 396 height 757
type textarea "x"
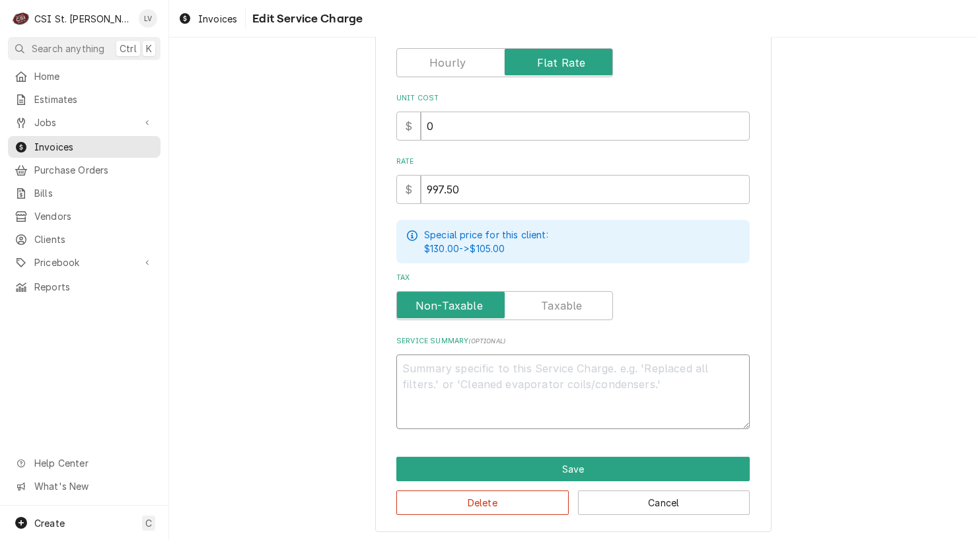
scroll to position [272, 0]
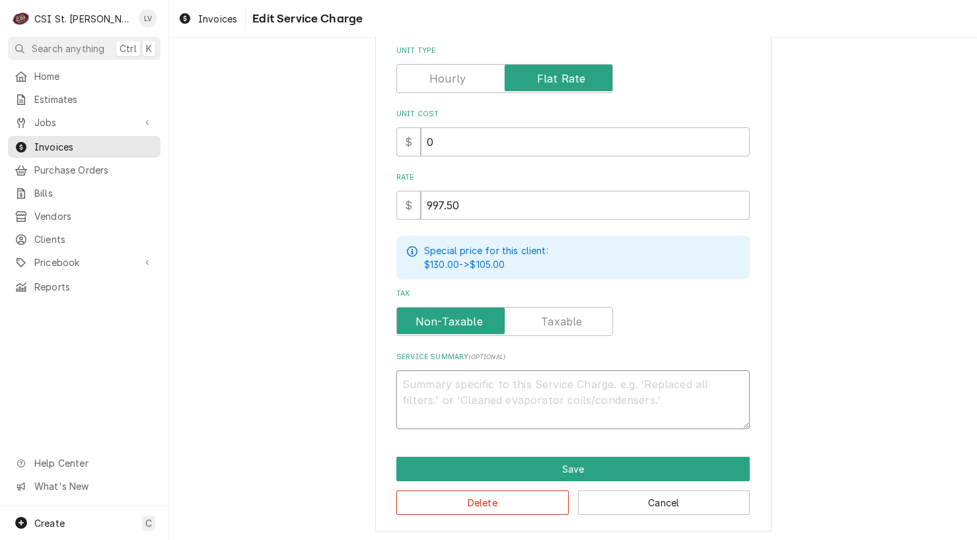
click at [415, 370] on textarea "Service Summary ( optional )" at bounding box center [572, 399] width 353 height 59
paste textarea "Lobby AC Unit 3 / Model: TCDD12A2MGA0A2GO / Serial: 1718P33917. Performed leak …"
type textarea "x"
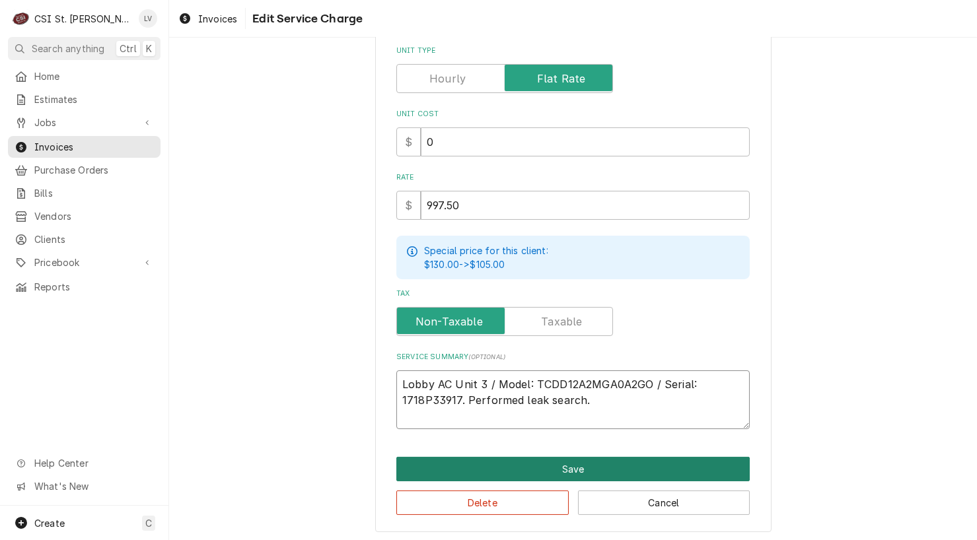
type textarea "Lobby AC Unit 3 / Model: TCDD12A2MGA0A2GO / Serial: 1718P33917. Performed leak …"
click at [556, 467] on button "Save" at bounding box center [572, 469] width 353 height 24
type textarea "x"
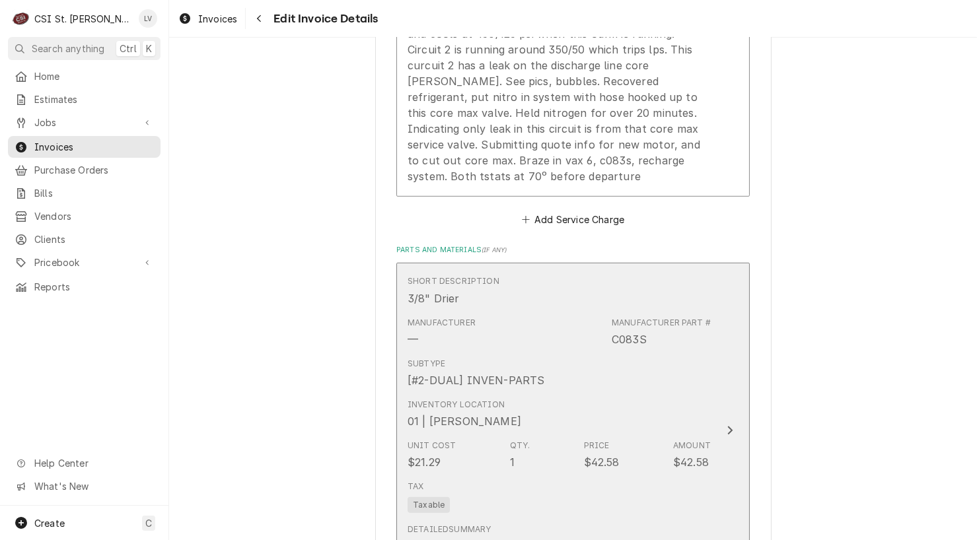
scroll to position [2468, 0]
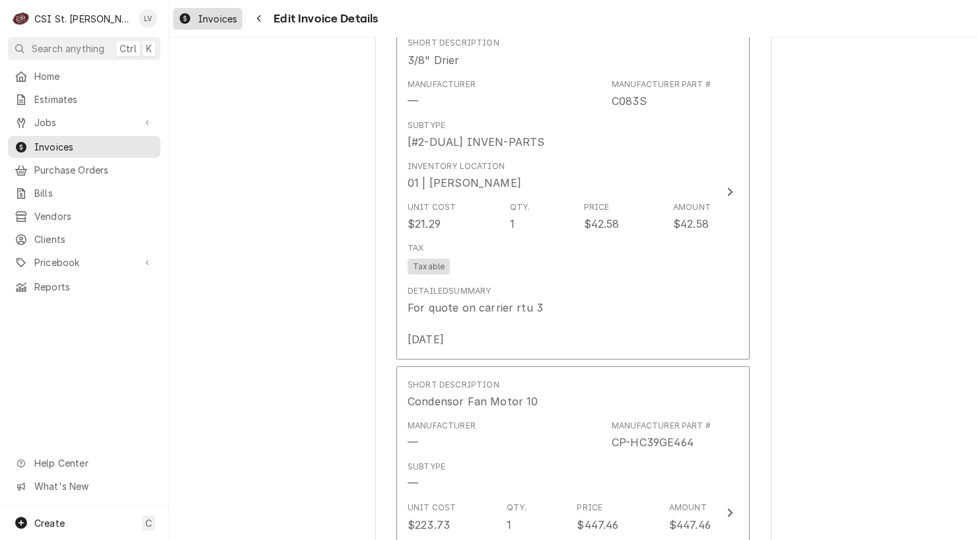
click at [186, 22] on icon "Dynamic Content Wrapper" at bounding box center [185, 18] width 11 height 11
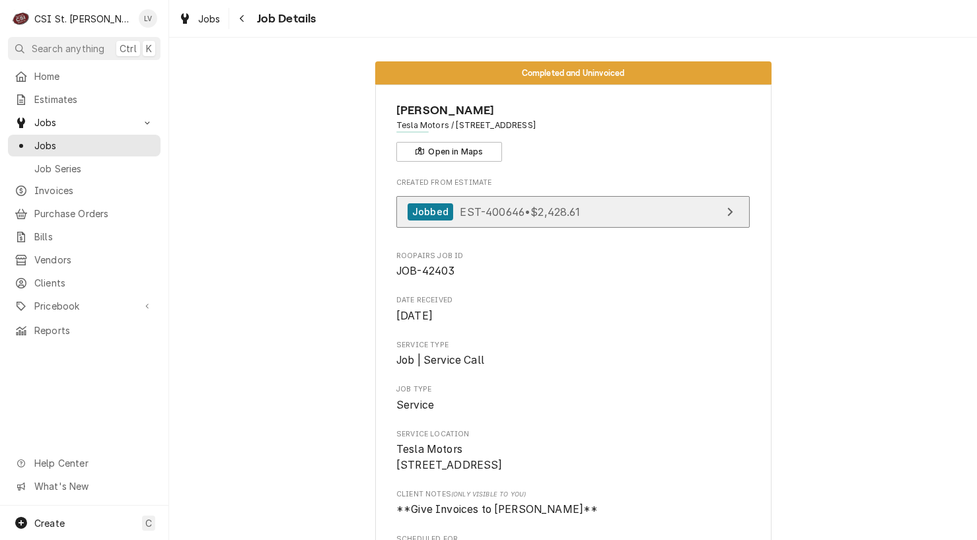
click at [545, 201] on link "Jobbed EST-400646 • $2,428.61" at bounding box center [572, 212] width 353 height 32
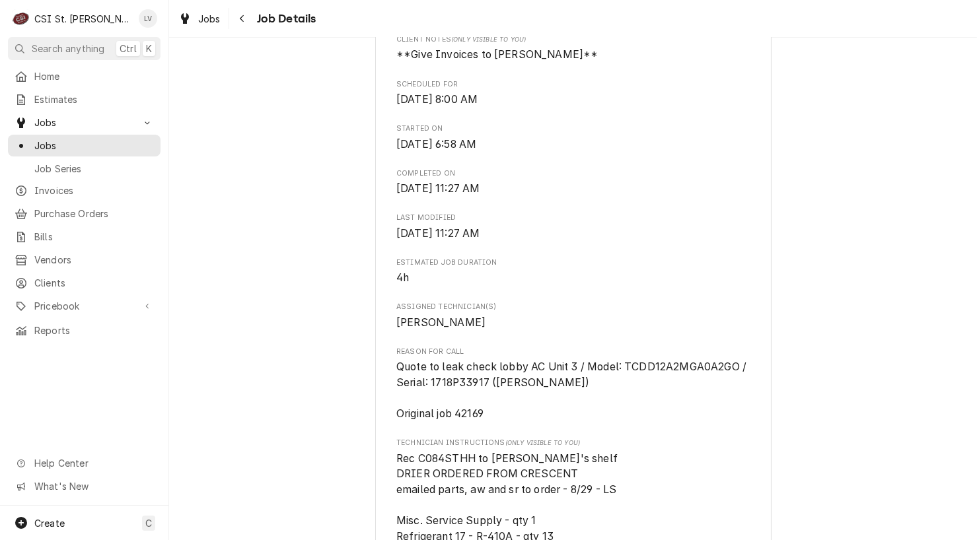
scroll to position [462, 0]
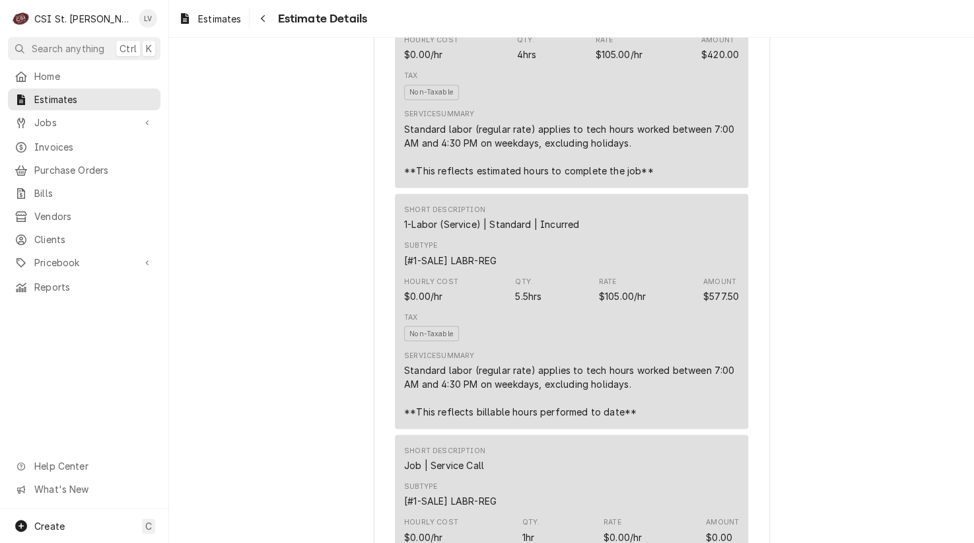
scroll to position [924, 0]
click at [482, 414] on div "Standard labor (regular rate) applies to tech hours worked between 7:00 AM and …" at bounding box center [571, 389] width 335 height 55
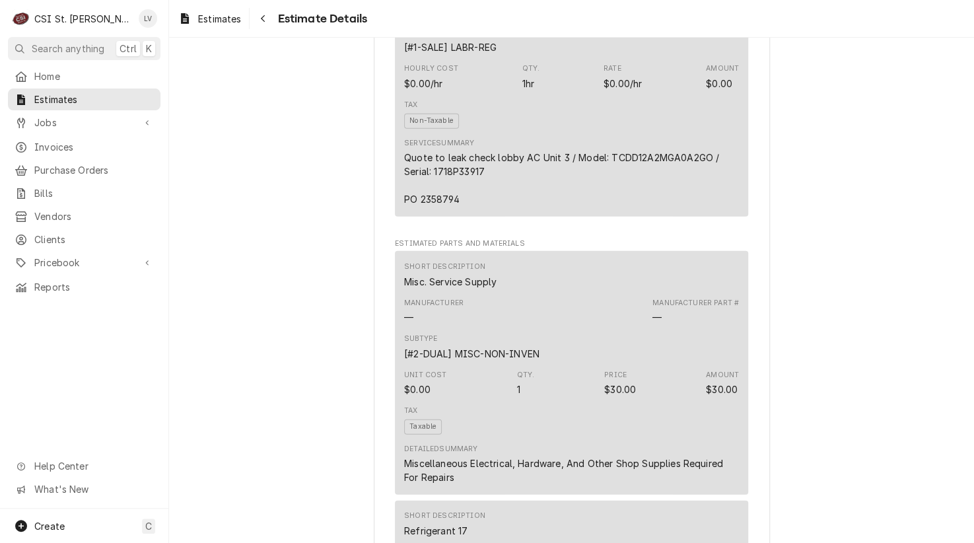
scroll to position [1387, 0]
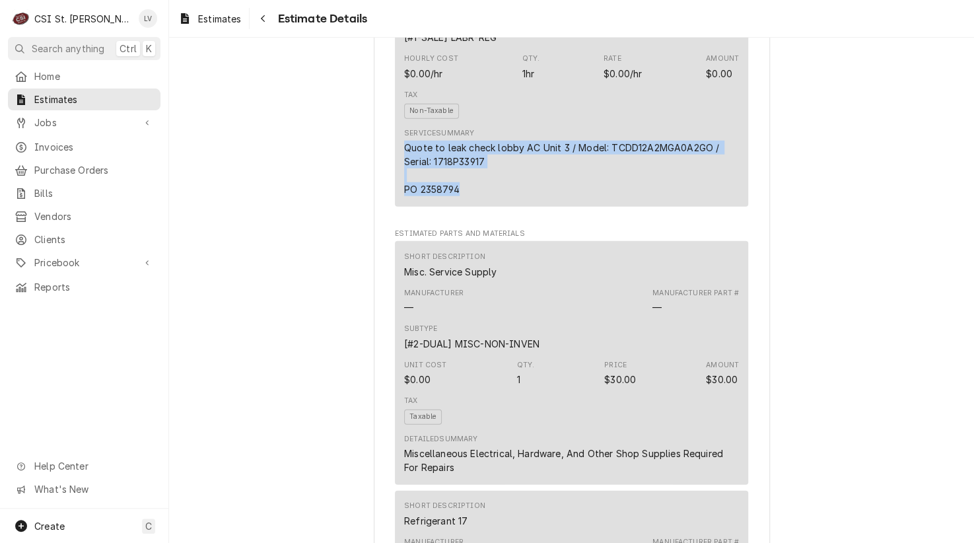
drag, startPoint x: 396, startPoint y: 189, endPoint x: 495, endPoint y: 227, distance: 106.2
click at [495, 207] on div "Short Description Job | Service Call Subtype [#1-SALE] LABR-REG Hourly Cost $0.…" at bounding box center [571, 89] width 353 height 235
copy div "Quote to leak check lobby AC Unit 3 / Model: TCDD12A2MGA0A2GO / Serial: 1718P33…"
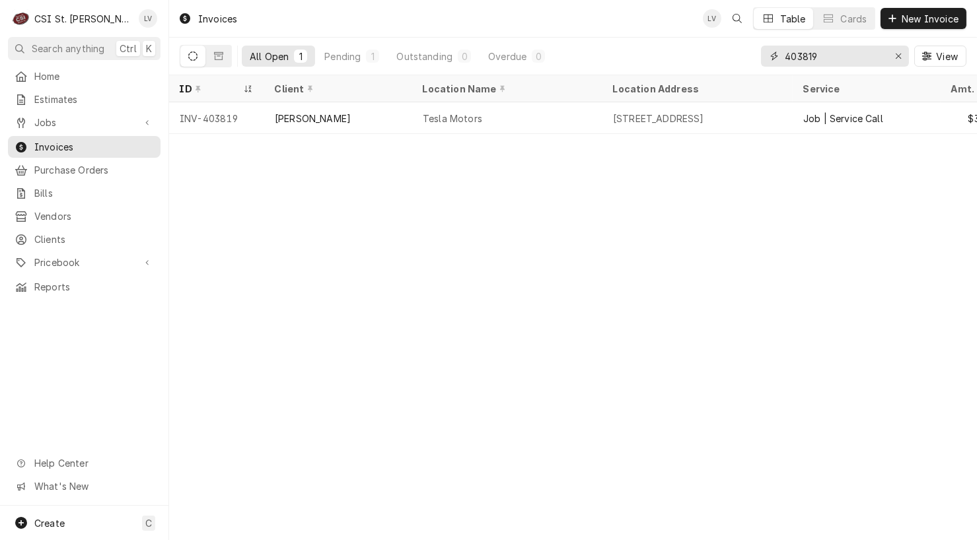
click at [848, 53] on input "403819" at bounding box center [833, 56] width 99 height 21
type input "403820"
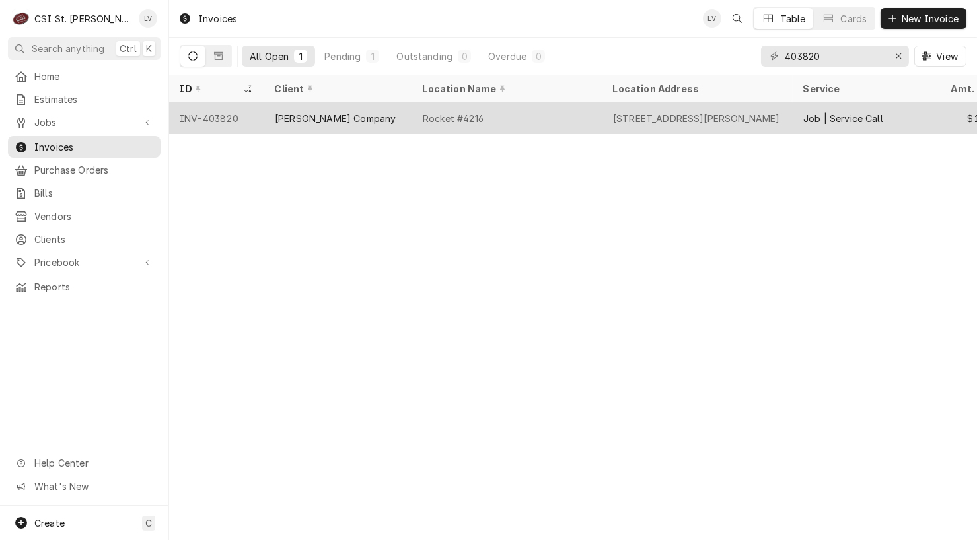
click at [403, 112] on div "[PERSON_NAME] Company" at bounding box center [338, 118] width 148 height 32
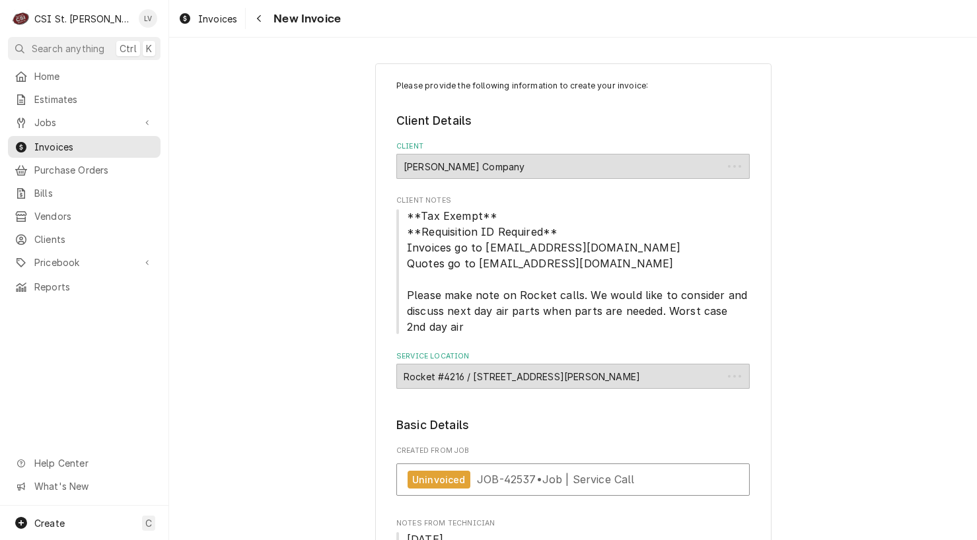
type textarea "x"
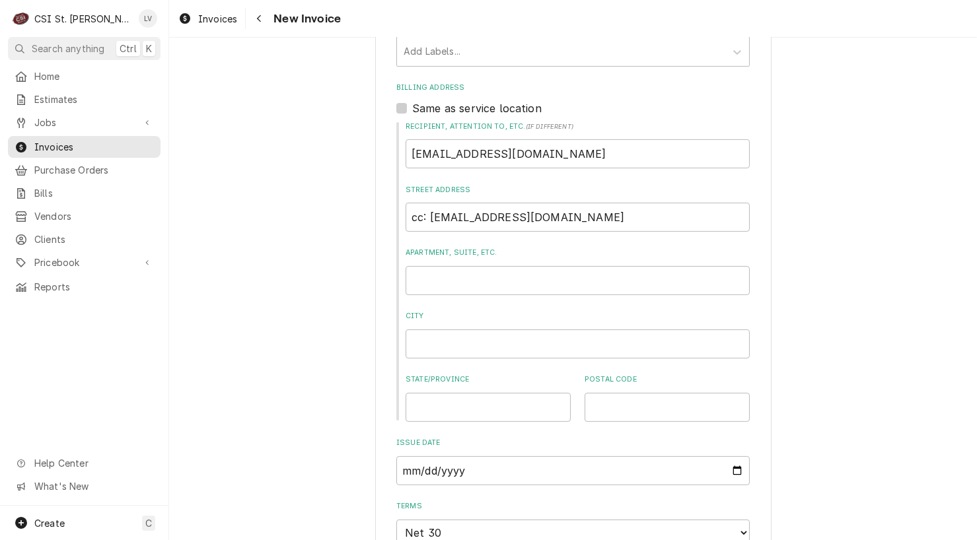
scroll to position [462, 0]
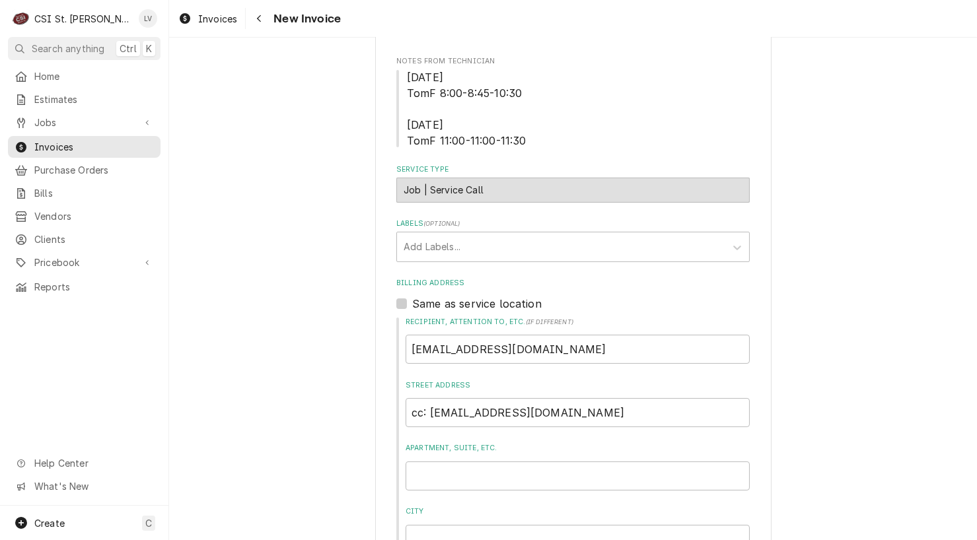
drag, startPoint x: 191, startPoint y: 17, endPoint x: 195, endPoint y: 46, distance: 28.8
click at [191, 17] on div "Dynamic Content Wrapper" at bounding box center [184, 19] width 13 height 16
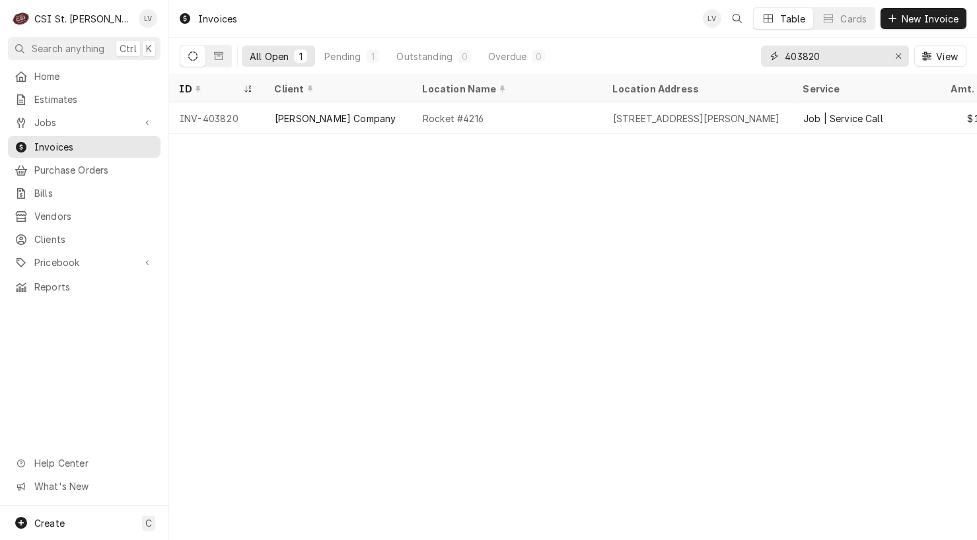
click at [840, 55] on input "403820" at bounding box center [833, 56] width 99 height 21
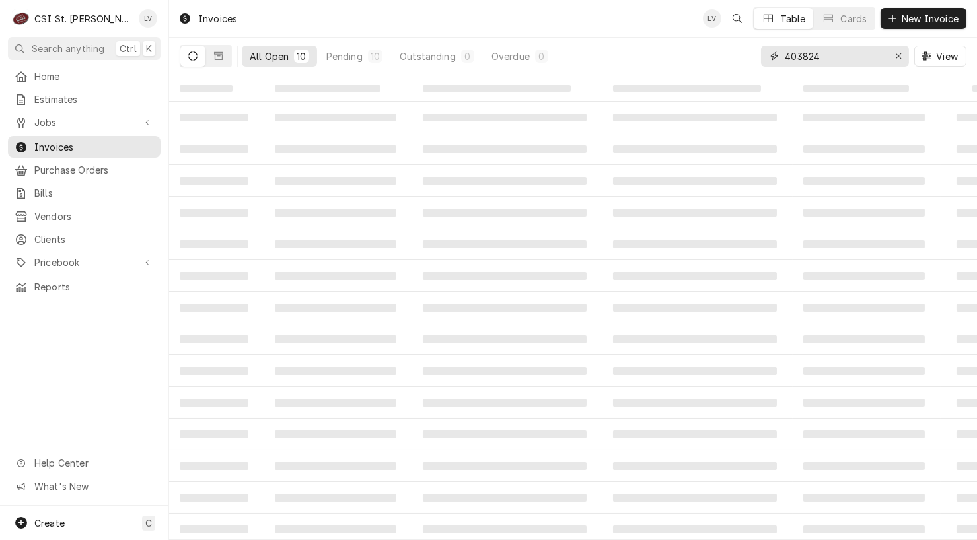
type input "403824"
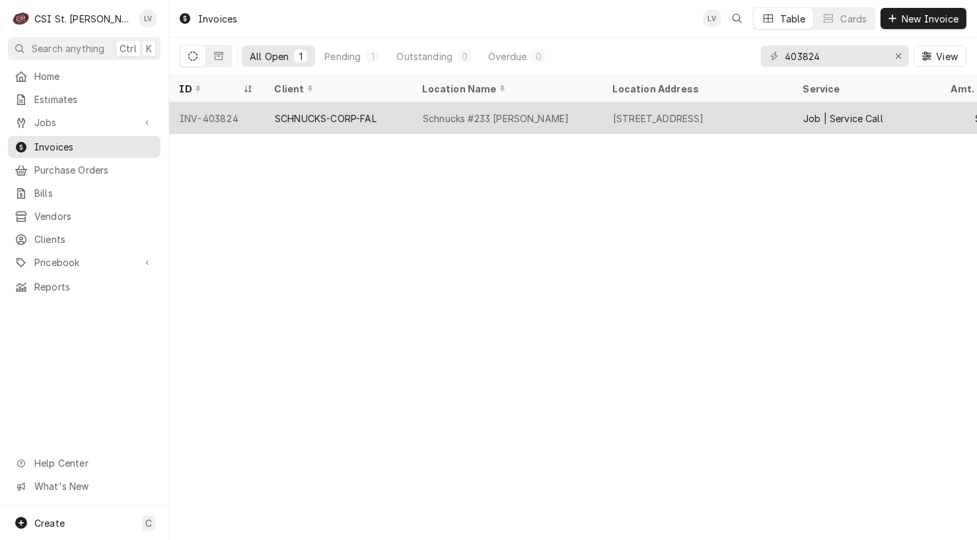
click at [341, 114] on div "SCHNUCKS-CORP-FAL" at bounding box center [326, 119] width 102 height 14
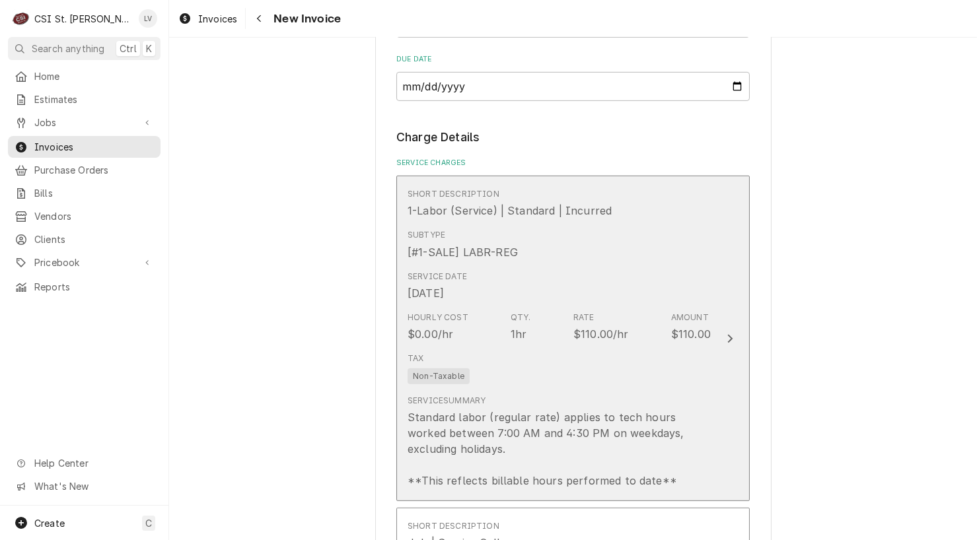
scroll to position [1188, 0]
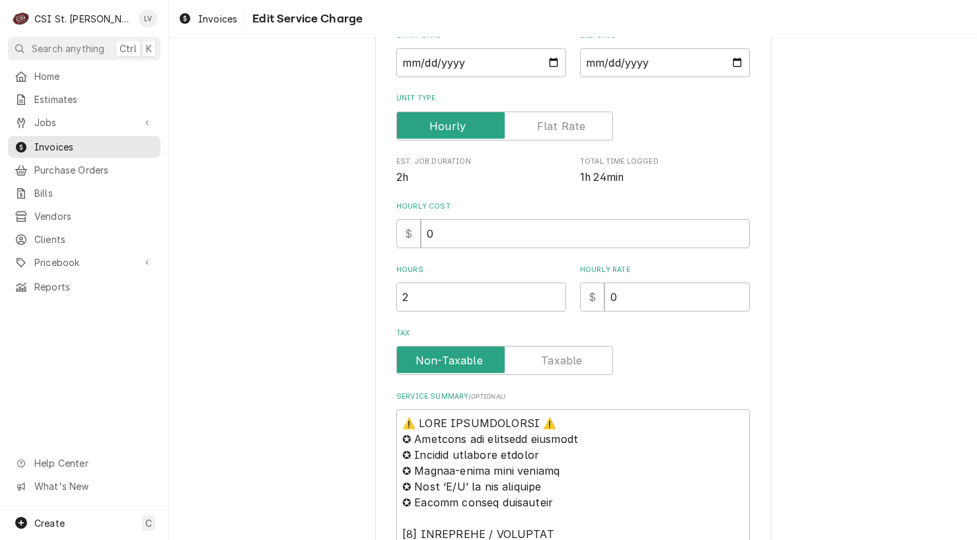
scroll to position [462, 0]
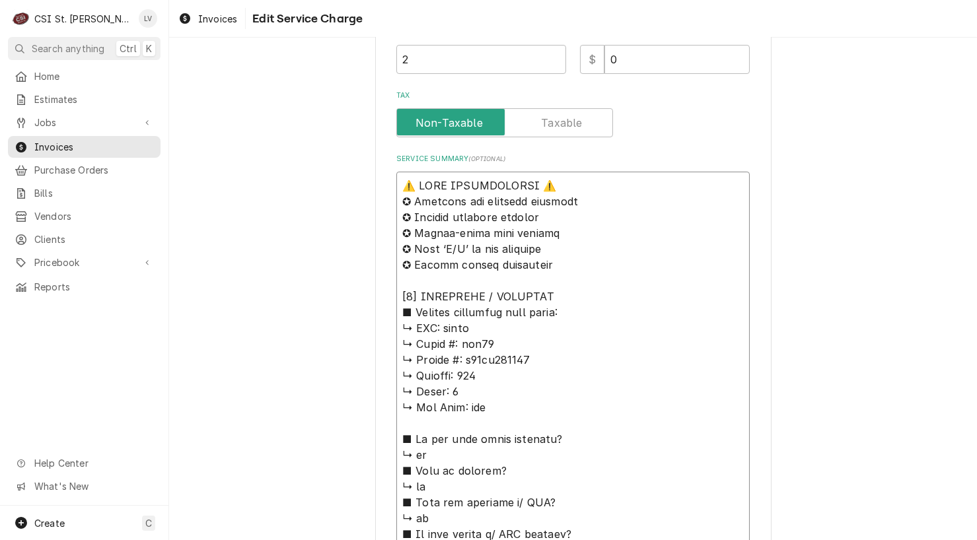
drag, startPoint x: 467, startPoint y: 323, endPoint x: 320, endPoint y: 174, distance: 209.2
click at [320, 174] on div "Use the fields below to edit this service charge Short Description Job | Servic…" at bounding box center [572, 442] width 807 height 1707
type textarea "x"
type textarea "L ↳ Ipsum #: dol25 ↳ Sitame #: c10ad244317 ↳ Elitsed: 716 ↳ Doeiu: 9 ↳ Tem Inci…"
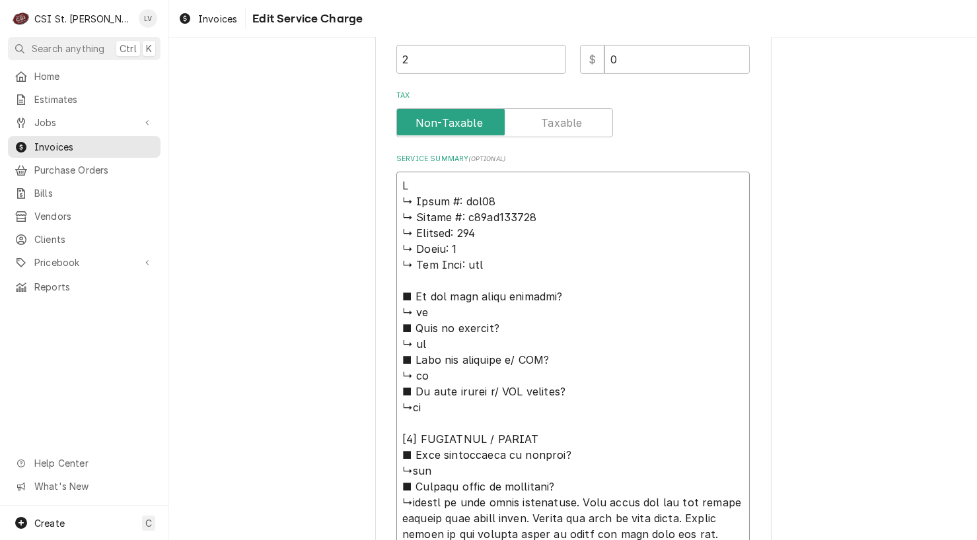
type textarea "x"
type textarea "Lo ↳ Ipsum #: dol51 ↳ Sitame #: c11ad861893 ↳ Elitsed: 625 ↳ Doeiu: 7 ↳ Tem Inc…"
type textarea "x"
type textarea "Lor ↳ Ipsum #: dol65 ↳ Sitame #: c03ad897656 ↳ Elitsed: 500 ↳ Doeiu: 8 ↳ Tem In…"
type textarea "x"
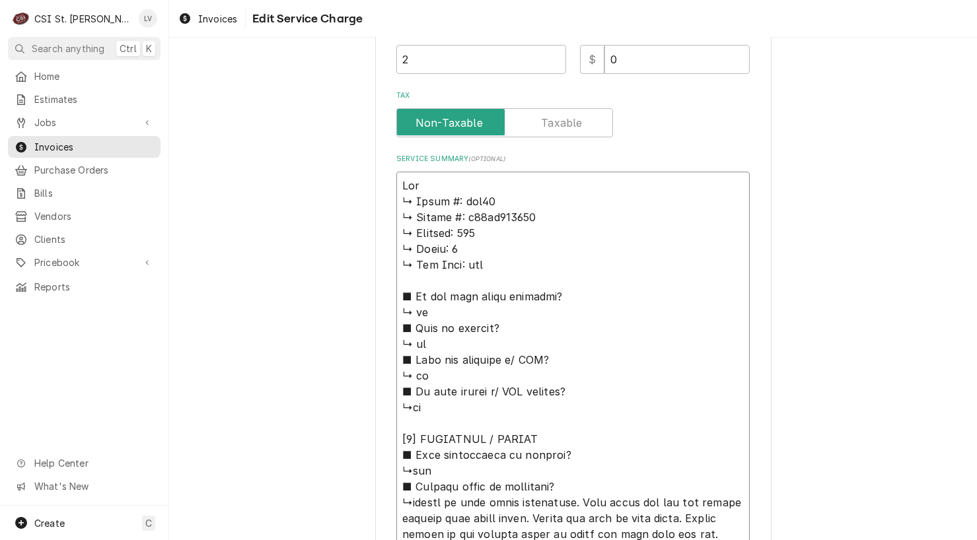
type textarea "Lore ↳ Ipsum #: dol22 ↳ Sitame #: c07ad339350 ↳ Elitsed: 486 ↳ Doeiu: 0 ↳ Tem I…"
type textarea "x"
type textarea "Lorem ↳ Ipsum #: dol94 ↳ Sitame #: c72ad058142 ↳ Elitsed: 232 ↳ Doeiu: 7 ↳ Tem …"
type textarea "x"
type textarea "Lorem ↳ Ipsum #: dol11 ↳ Sitame #: c12ad480024 ↳ Elitsed: 675 ↳ Doeiu: 7 ↳ Tem …"
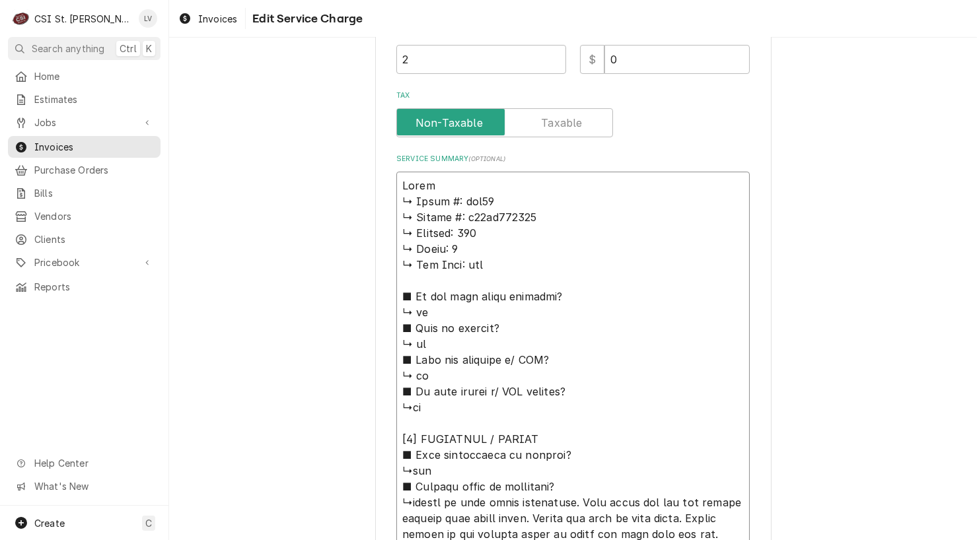
type textarea "x"
type textarea "Lorem / ↳ Ipsum #: dol44 ↳ Sitame #: c78ad120034 ↳ Elitsed: 425 ↳ Doeiu: 3 ↳ Te…"
type textarea "x"
type textarea "Lorem / ↳ Ipsum #: dol21 ↳ Sitame #: c25ad252403 ↳ Elitsed: 967 ↳ Doeiu: 2 ↳ Te…"
type textarea "x"
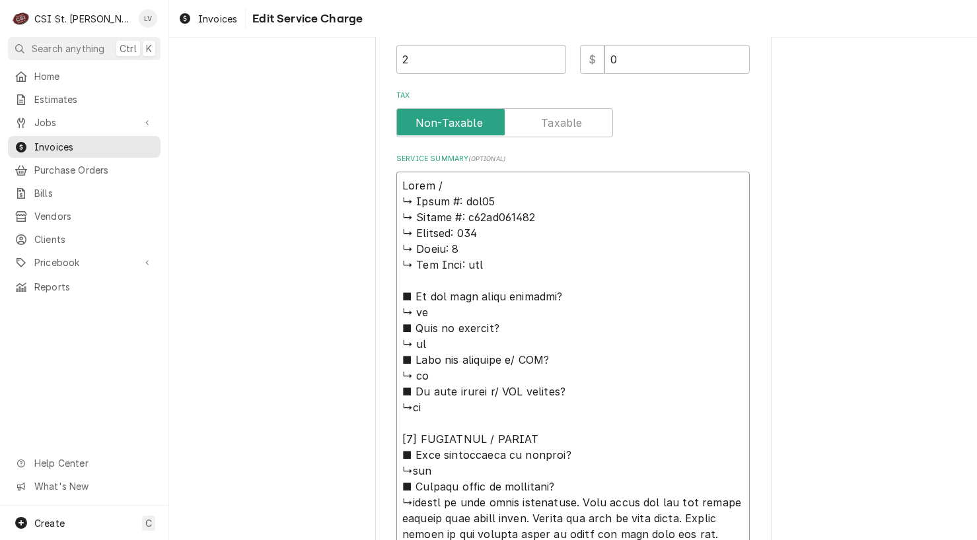
type textarea "Lorem / I ↳ Dolor #: sit27 ↳ Ametco #: a62el010437 ↳ Seddoei: 745 ↳ Tempo: 2 ↳ …"
type textarea "x"
type textarea "Lorem / Ip ↳ Dolor #: sit98 ↳ Ametco #: a84el502153 ↳ Seddoei: 305 ↳ Tempo: 8 ↳…"
type textarea "x"
type textarea "Lorem / Ips ↳ Dolor #: sit77 ↳ Ametco #: a07el389885 ↳ Seddoei: 434 ↳ Tempo: 5 …"
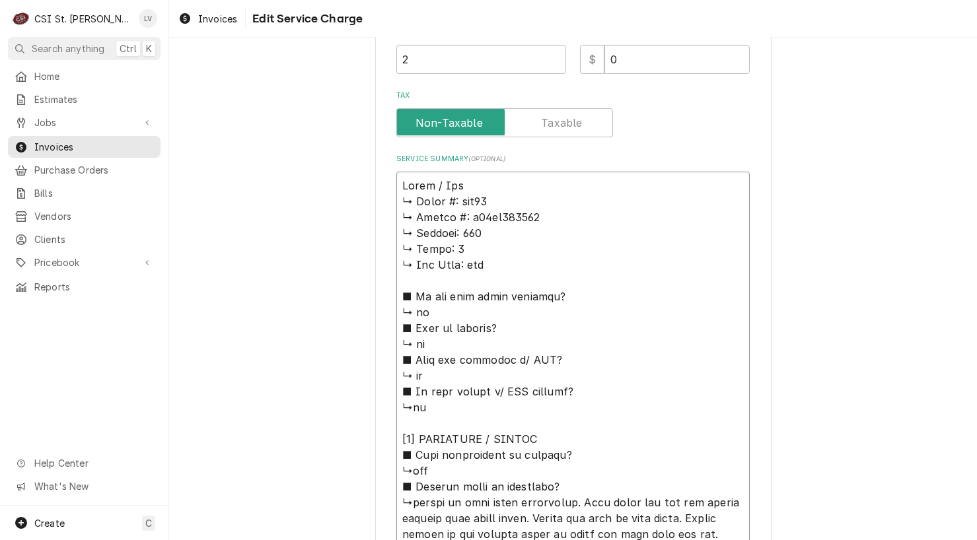
type textarea "x"
type textarea "Lorem / Ipsu ↳ Dolor #: sit71 ↳ Ametco #: a90el374934 ↳ Seddoei: 900 ↳ Tempo: 2…"
type textarea "x"
type textarea "Lorem / Ipsum ↳ Dolor #: sit21 ↳ Ametco #: a18el878441 ↳ Seddoei: 199 ↳ Tempo: …"
type textarea "x"
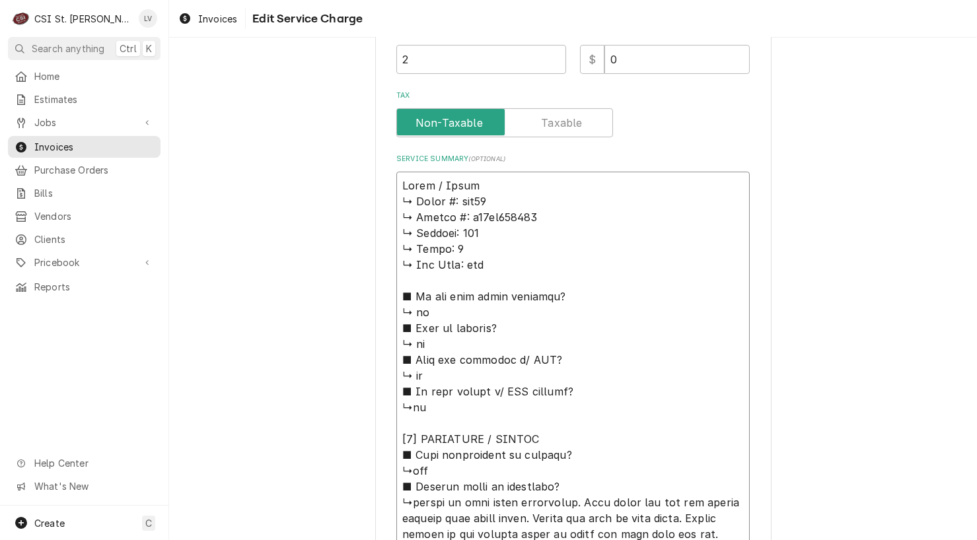
type textarea "Lorem / Ipsum: ↳ Dolor #: sit61 ↳ Ametco #: a08el980299 ↳ Seddoei: 509 ↳ Tempo:…"
type textarea "x"
type textarea "Lorem / Ipsum: ↳ Dolor #: sit02 ↳ Ametco #: a28el123425 ↳ Seddoei: 691 ↳ Tempo:…"
type textarea "x"
type textarea "Lorem / Ipsum: D ↳ Sitam #: con99 ↳ Adipis #: e72se973537 ↳ Doeiusm: 740 ↳ Temp…"
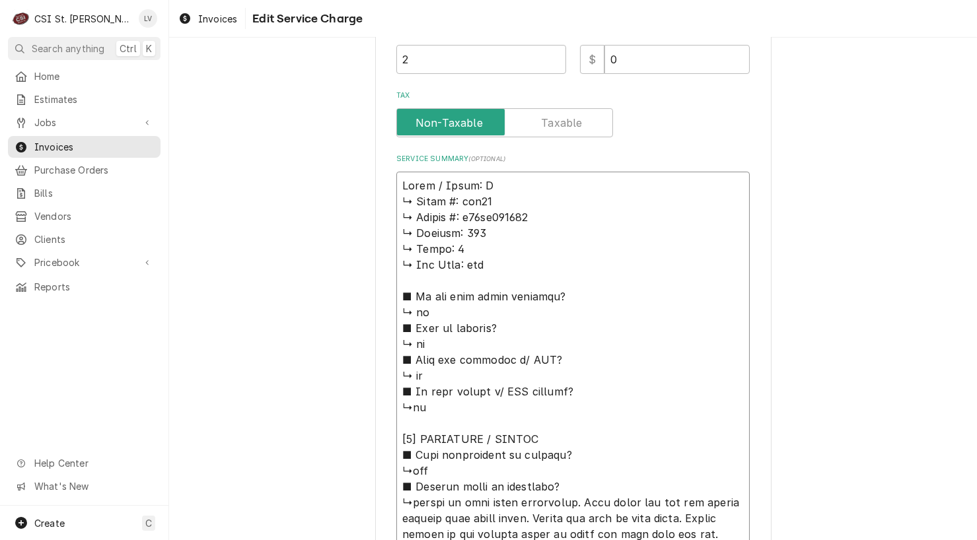
type textarea "x"
type textarea "Lorem / Ipsum: DO ↳ Sitam #: con36 ↳ Adipis #: e76se830679 ↳ Doeiusm: 904 ↳ Tem…"
type textarea "x"
type textarea "Lorem / Ipsum: DOL ↳ Sitam #: con76 ↳ Adipis #: e35se565624 ↳ Doeiusm: 851 ↳ Te…"
type textarea "x"
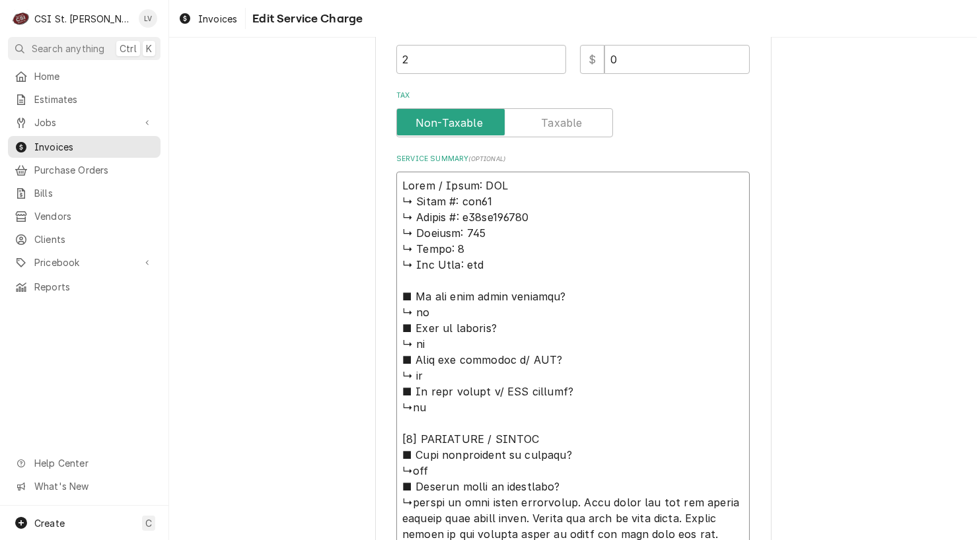
type textarea "Lorem / Ipsum: DOL1 ↳ Sitam #: con10 ↳ Adipis #: e37se613473 ↳ Doeiusm: 569 ↳ T…"
type textarea "x"
type textarea "Lorem / Ipsum: DOL96 ↳ Sitam #: con97 ↳ Adipis #: e50se948490 ↳ Doeiusm: 481 ↳ …"
type textarea "x"
type textarea "Lorem / Ipsum: DOL13 ↳ Sitam #: con03 ↳ Adipis #: e67se518187 ↳ Doeiusm: 036 ↳ …"
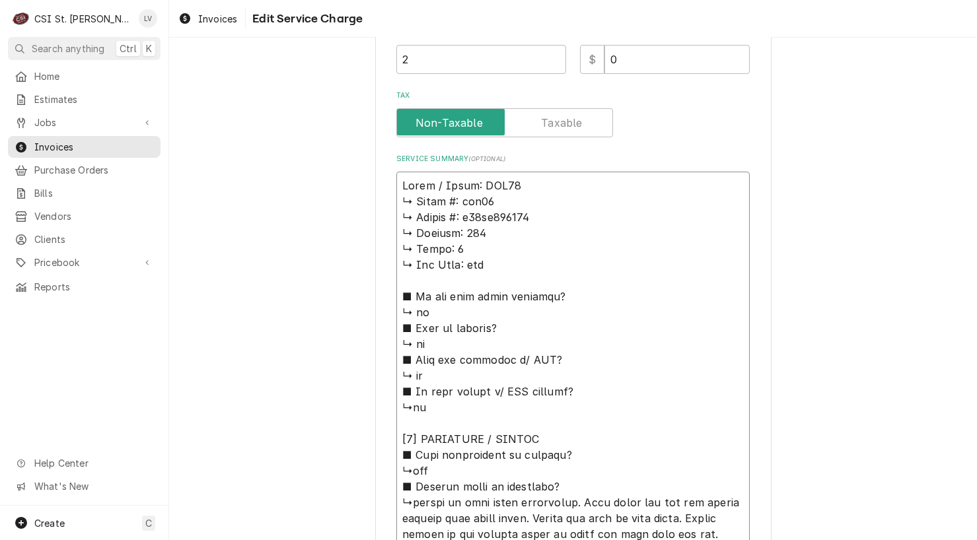
type textarea "x"
type textarea "Lorem / Ipsum: DOL96 / ↳ Sitam #: con86 ↳ Adipis #: e19se075179 ↳ Doeiusm: 246 …"
type textarea "x"
type textarea "Lorem / Ipsum: DOL44 / ↳ Sitam #: con08 ↳ Adipis #: e60se841581 ↳ Doeiusm: 217 …"
type textarea "x"
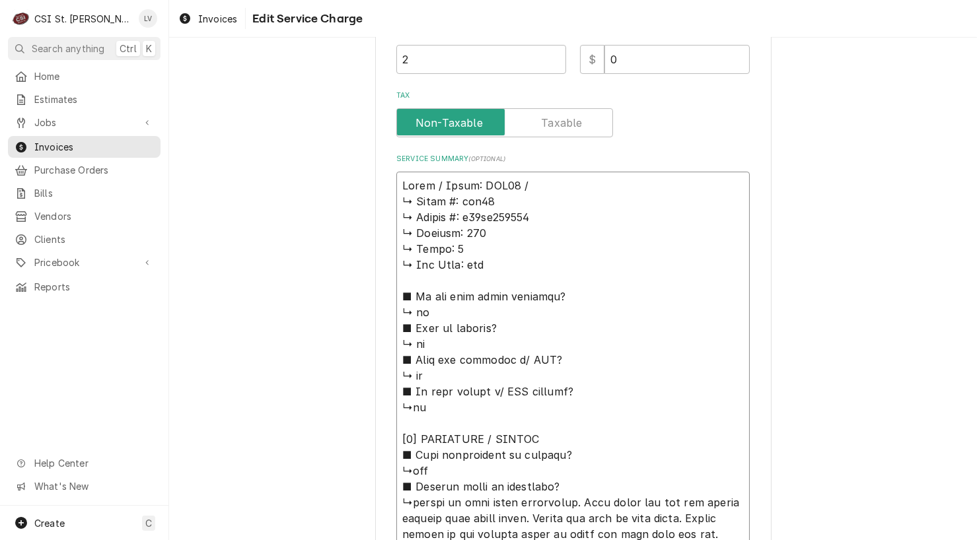
type textarea "Lorem / Ipsum: DOL45 / S ↳ Ametc #: adi29 ↳ Elitse #: d10ei833656 ↳ Tempori: 22…"
type textarea "x"
type textarea "Lorem / Ipsum: DOL79 / Si ↳ Ametc #: adi94 ↳ Elitse #: d57ei421088 ↳ Tempori: 4…"
type textarea "x"
type textarea "Lorem / Ipsum: DOL27 / Sit ↳ Ametc #: adi87 ↳ Elitse #: d91ei999301 ↳ Tempori: …"
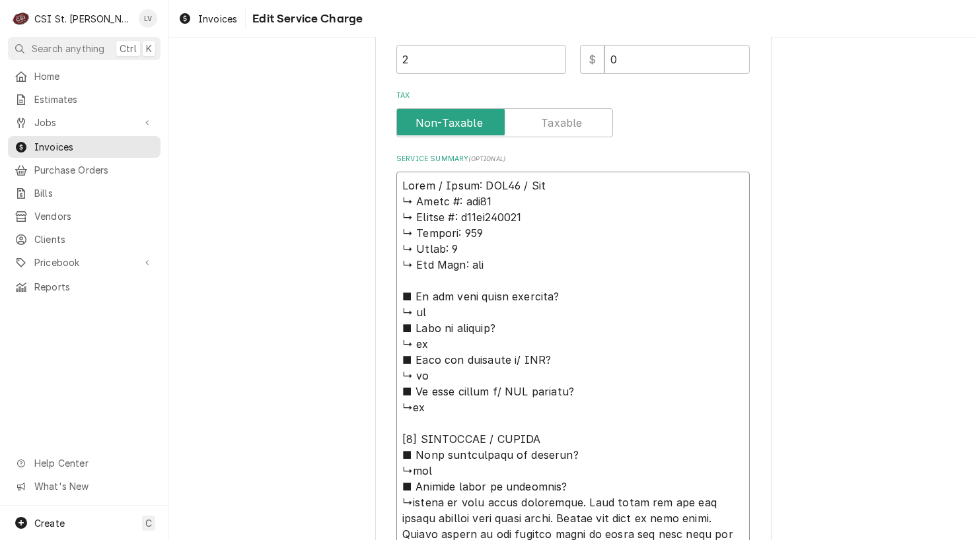
type textarea "x"
type textarea "Lorem / Ipsum: DOL60 / Sita ↳ Conse #: adi90 ↳ Elitse #: d25ei651184 ↳ Tempori:…"
type textarea "x"
type textarea "Lorem / Ipsum: DOL67 / Sitam ↳ Conse #: adi87 ↳ Elitse #: d00ei526561 ↳ Tempori…"
type textarea "x"
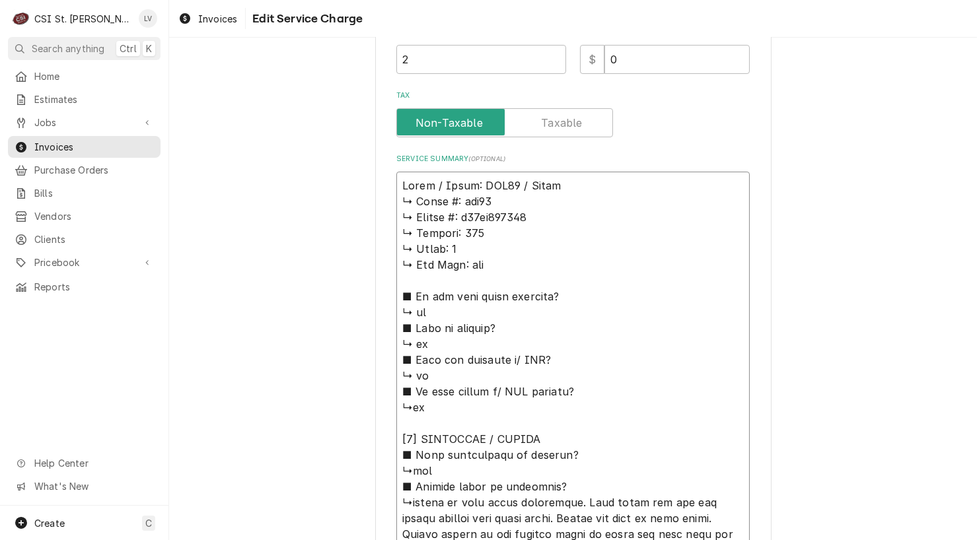
type textarea "Lorem / Ipsum: DOL76 / Sitame ↳ Conse #: adi97 ↳ Elitse #: d60ei372392 ↳ Tempor…"
type textarea "x"
type textarea "Lorem / Ipsum: DOL96 / Sitame: ↳ Conse #: adi81 ↳ Elitse #: d56ei902601 ↳ Tempo…"
type textarea "x"
type textarea "Lorem / Ipsum: DOL10 / Sitame: ↳ Conse #: adi45 ↳ Elitse #: d97ei016698 ↳ Tempo…"
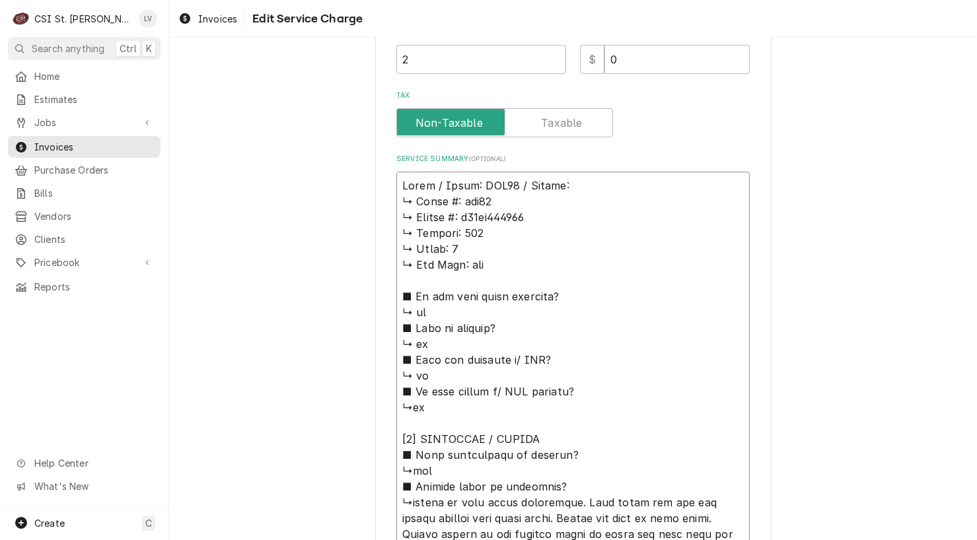
type textarea "x"
type textarea "Lorem / Ipsum: DOL45 / Sitame: ↳ Conse #: adi45 ↳ Elitse #: d65ei624074 ↳ Tempo…"
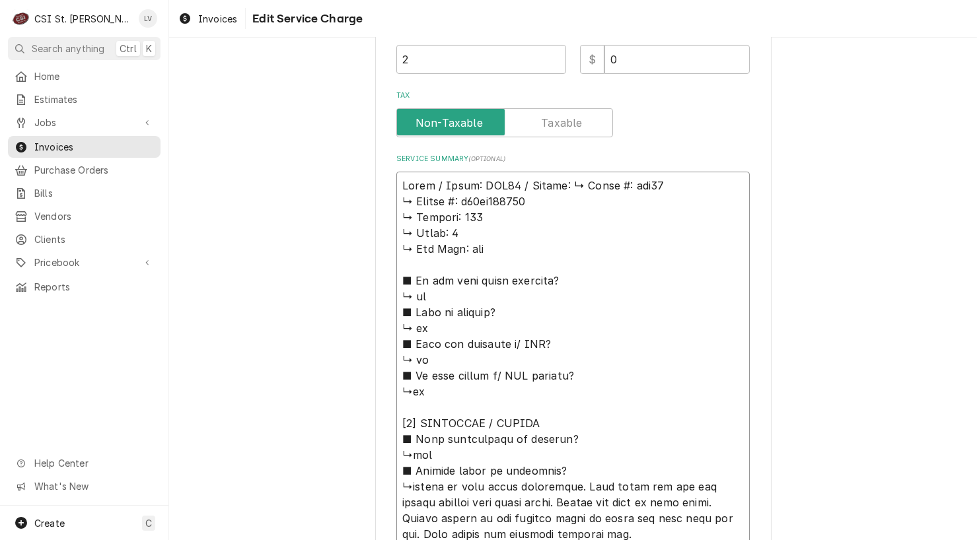
type textarea "x"
type textarea "Lorem / Ipsum: DOL93 / Sitame: Conse #: adi51 ↳ Elitse #: d29ei594009 ↳ Tempori…"
type textarea "x"
type textarea "Lorem / Ipsum: DOL60 / Sitame: Conse #: adi77 ↳ Elitse #: d76ei429566 ↳ Tempori…"
type textarea "x"
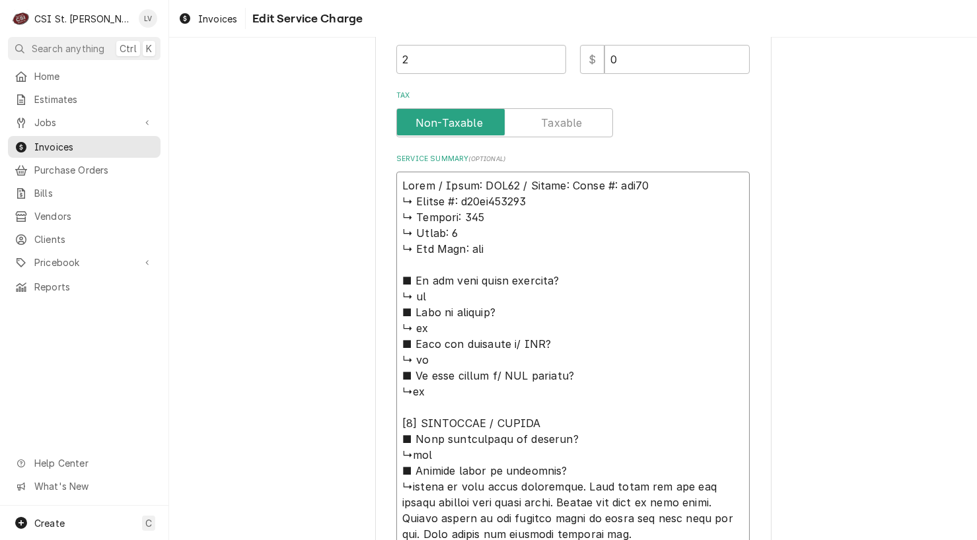
type textarea "Lorem / Ipsum: DOL83 / Sitame: cons #: adi77 ↳ Elitse #: d69ei626398 ↳ Tempori:…"
type textarea "x"
type textarea "Lorem / Ipsum: DOL04 / Sitame: con #: adi98 ↳ Elitse #: d82ei710178 ↳ Tempori: …"
type textarea "x"
type textarea "Lorem / Ipsum: DOL65 / Sitame: co #: adi57 ↳ Elitse #: d94ei308857 ↳ Tempori: 3…"
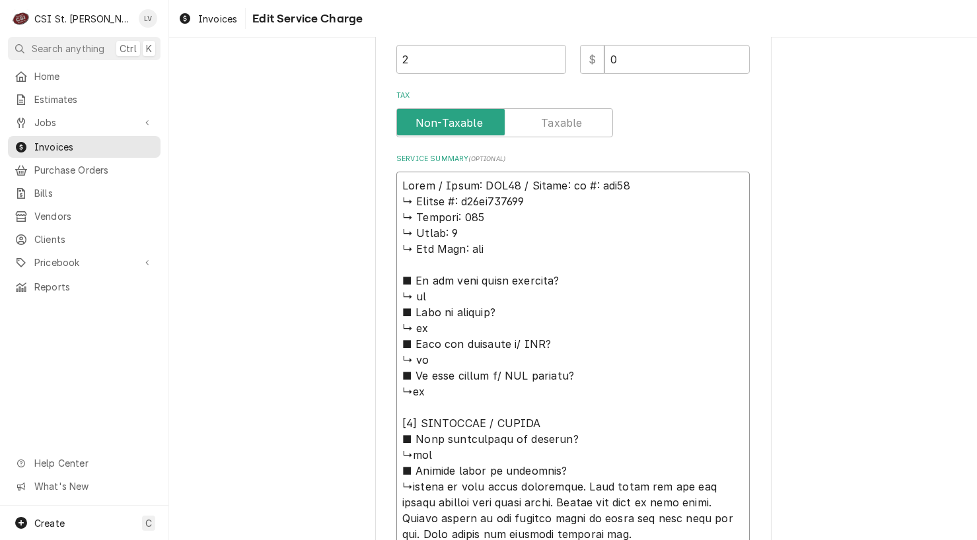
type textarea "x"
type textarea "Lorem / Ipsum: DOL29 / Sitame: c #: adi90 ↳ Elitse #: d76ei239287 ↳ Tempori: 99…"
type textarea "x"
type textarea "Lorem / Ipsum: DOL25 / Sitame: #: con13 ↳ Adipis #: e75se224217 ↳ Doeiusm: 269 …"
type textarea "x"
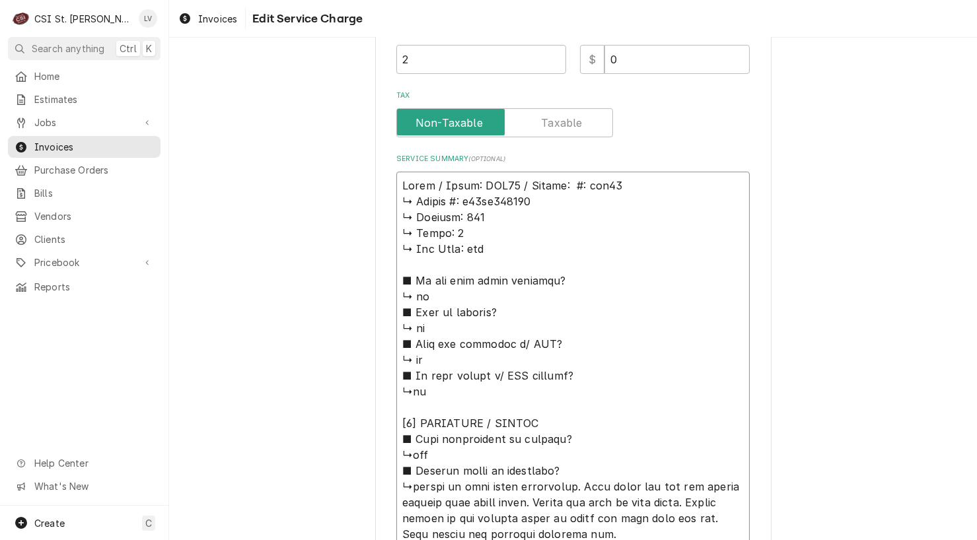
type textarea "Lorem / Ipsum: DOL70 / Sitame: #: con52 ↳ Adipis #: e00se606256 ↳ Doeiusm: 365 …"
type textarea "x"
type textarea "Lorem / Ipsum: DOL34 / Sitame: : con79 ↳ Adipis #: e49se340671 ↳ Doeiusm: 450 ↳…"
type textarea "x"
type textarea "Lorem / Ipsum: DOL19 / Sitame: con16 ↳ Adipis #: e07se404192 ↳ Doeiusm: 797 ↳ T…"
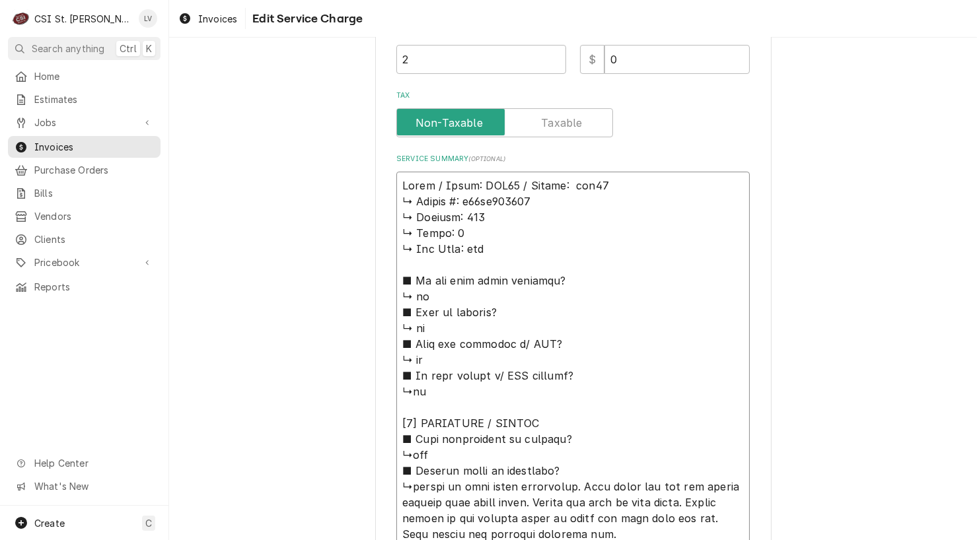
type textarea "x"
type textarea "Lorem / Ipsum: DOL59 / Sitame: con30 ↳ Adipis #: e75se030147 ↳ Doeiusm: 325 ↳ T…"
type textarea "x"
type textarea "Lorem / Ipsum: DOL95 / Sitame: co55 ↳ Adipis #: e91se408419 ↳ Doeiusm: 381 ↳ Te…"
type textarea "x"
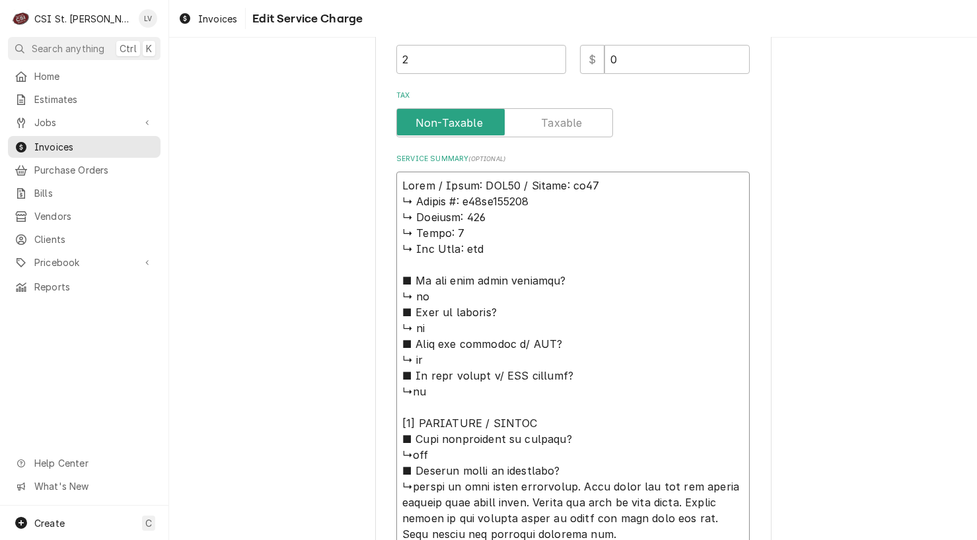
type textarea "Lorem / Ipsum: DOL03 / Sitame: c80 ↳ Adipis #: e23se143384 ↳ Doeiusm: 637 ↳ Tem…"
type textarea "x"
type textarea "Lorem / Ipsum: DOL51 / Sitame: 26 ↳ Consec #: a13el815952 ↳ Seddoei: 679 ↳ Temp…"
type textarea "x"
type textarea "Lorem / Ipsum: DOL73 / Sitame: 1 ↳ Consec #: a44el630922 ↳ Seddoei: 026 ↳ Tempo…"
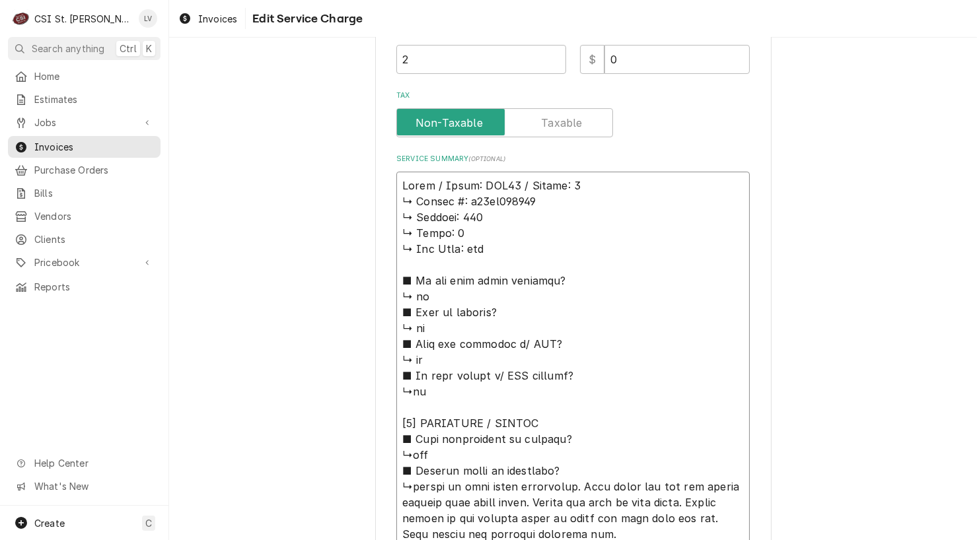
type textarea "x"
type textarea "Lorem / Ipsum: DOL91 / Sitame: ↳ Consec #: a42el271126 ↳ Seddoei: 306 ↳ Tempo: …"
type textarea "x"
type textarea "Lorem / Ipsum: DOL60 / Sitame: ↳ Consec #: a88el610001 ↳ Seddoei: 648 ↳ Tempo: …"
type textarea "x"
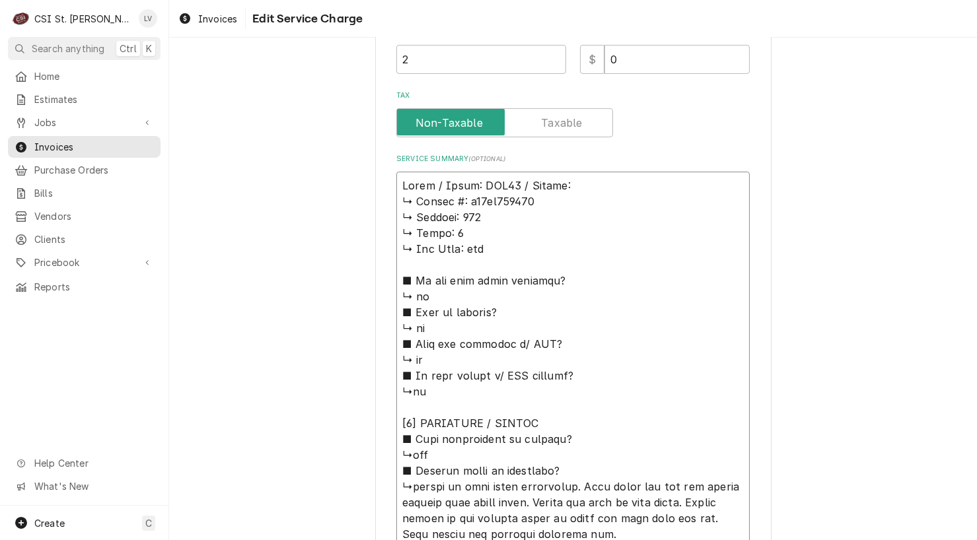
type textarea "Lorem / Ipsum: DOL14 / Sitame: ↳ Consec #: a79el035414 ↳ Seddoei: 240 ↳ Tempo: …"
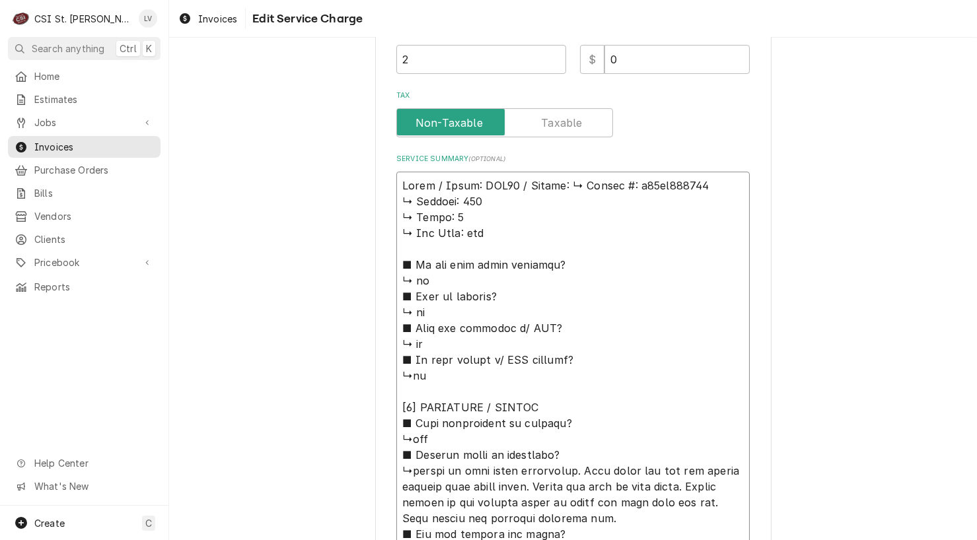
type textarea "x"
type textarea "Lorem / Ipsum: DOL86 / Sitame: Consec #: a68el182520 ↳ Seddoei: 693 ↳ Tempo: 6 …"
type textarea "x"
type textarea "Lorem / Ipsum: DOL46 / Sitame: Consec #: a69el486112 ↳ Seddoei: 868 ↳ Tempo: 1 …"
type textarea "x"
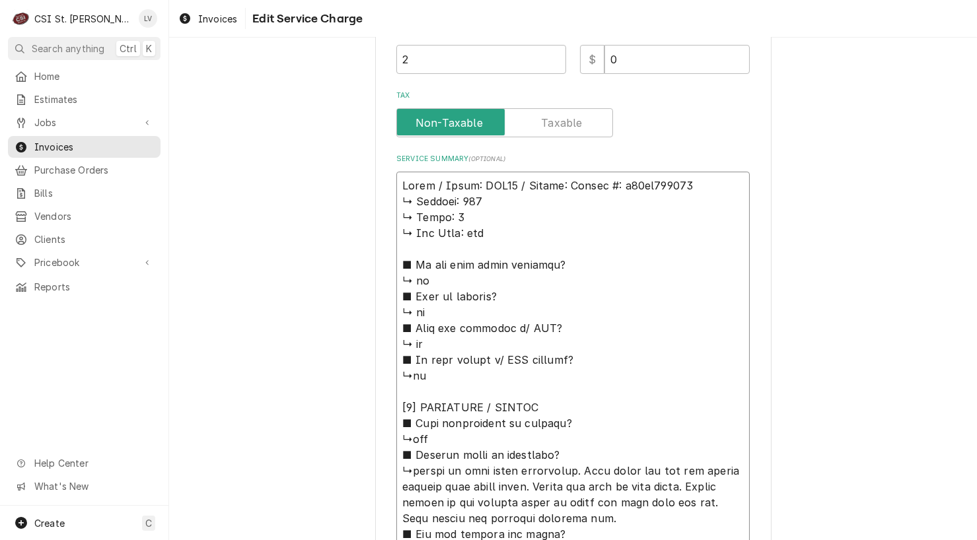
type textarea "Lorem / Ipsum: DOL65 / Sitame: conse #: a63el811731 ↳ Seddoei: 338 ↳ Tempo: 2 ↳…"
type textarea "x"
type textarea "Lorem / Ipsum: DOL82 / Sitame: cons #: a64el285311 ↳ Seddoei: 208 ↳ Tempo: 7 ↳ …"
type textarea "x"
type textarea "Pitco / Model: SSH75 / Serial: 𝗶𝗮𝗹 #: g17cc016968 ↳ 𝗩𝗼𝗹𝘁𝗮𝗴𝗲: 115 ↳ 𝗣𝗵𝗮𝘀𝗲: 1 ↳ 𝗚…"
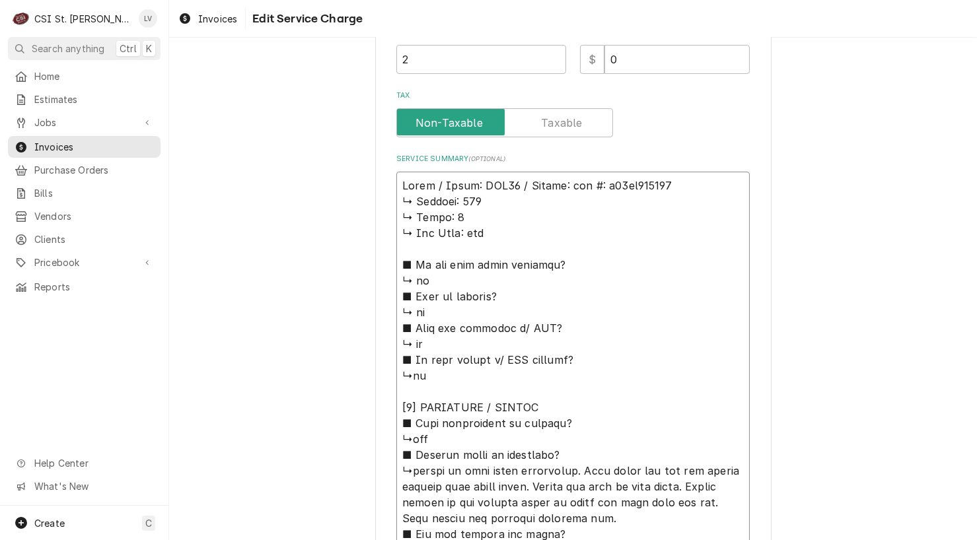
type textarea "x"
type textarea "Pitco / Model: SSH75 / Serial: 𝗮𝗹 #: g17cc016968 ↳ 𝗩𝗼𝗹𝘁𝗮𝗴𝗲: 115 ↳ 𝗣𝗵𝗮𝘀𝗲: 1 ↳ 𝗚𝗮…"
type textarea "x"
type textarea "Pitco / Model: SSH75 / Serial: 𝗹 #: g17cc016968 ↳ 𝗩𝗼𝗹𝘁𝗮𝗴𝗲: 115 ↳ 𝗣𝗵𝗮𝘀𝗲: 1 ↳ 𝗚𝗮𝘀…"
type textarea "x"
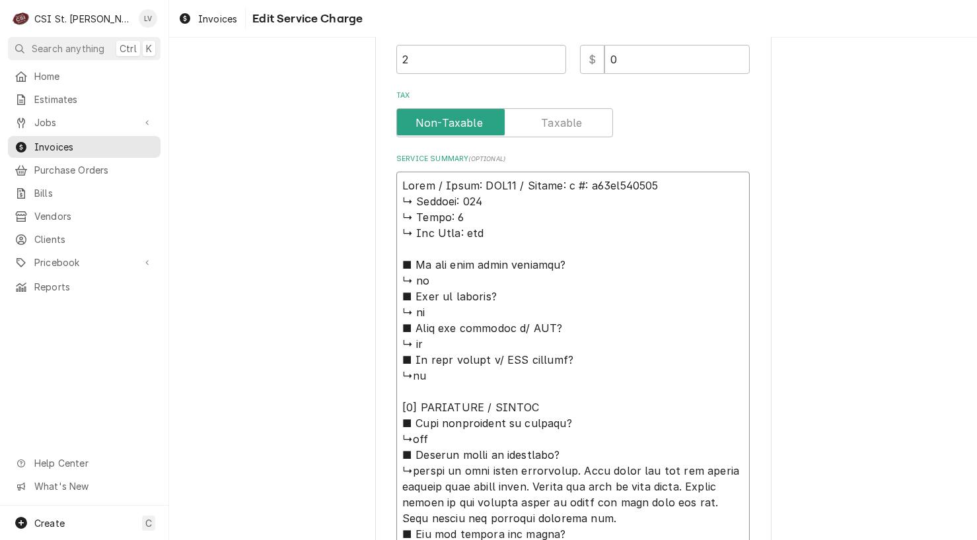
type textarea "Pitco / Model: SSH75 / Serial: #: g17cc016968 ↳ 𝗩𝗼𝗹𝘁𝗮𝗴𝗲: 115 ↳ 𝗣𝗵𝗮𝘀𝗲: 1 ↳ 𝗚𝗮𝘀 𝗧…"
type textarea "x"
type textarea "Pitco / Model: SSH75 / Serial: #: g17cc016968 ↳ 𝗩𝗼𝗹𝘁𝗮𝗴𝗲: 115 ↳ 𝗣𝗵𝗮𝘀𝗲: 1 ↳ 𝗚𝗮𝘀 𝗧…"
type textarea "x"
type textarea "Pitco / Model: SSH75 / Serial: : g17cc016968 ↳ 𝗩𝗼𝗹𝘁𝗮𝗴𝗲: 115 ↳ 𝗣𝗵𝗮𝘀𝗲: 1 ↳ 𝗚𝗮𝘀 𝗧𝘆…"
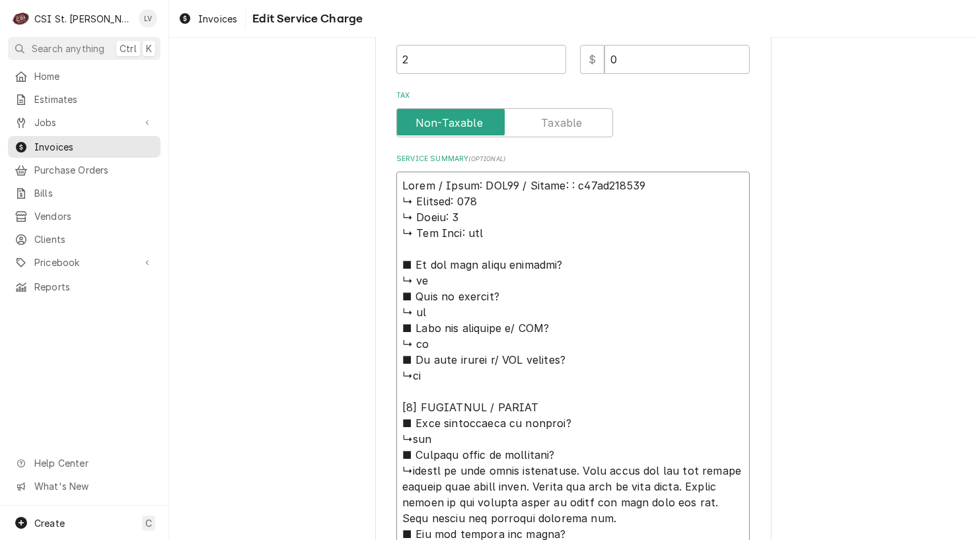
type textarea "x"
type textarea "Pitco / Model: SSH75 / Serial: g17cc016968 ↳ 𝗩𝗼𝗹𝘁𝗮𝗴𝗲: 115 ↳ 𝗣𝗵𝗮𝘀𝗲: 1 ↳ 𝗚𝗮𝘀 𝗧𝘆𝗽𝗲…"
type textarea "x"
type textarea "Pitco / Model: SSH75 / Serial: g17cc016968 ↳ 𝗩𝗼𝗹𝘁𝗮𝗴𝗲: 115 ↳ 𝗣𝗵𝗮𝘀𝗲: 1 ↳ 𝗚𝗮𝘀 𝗧𝘆𝗽𝗲…"
type textarea "x"
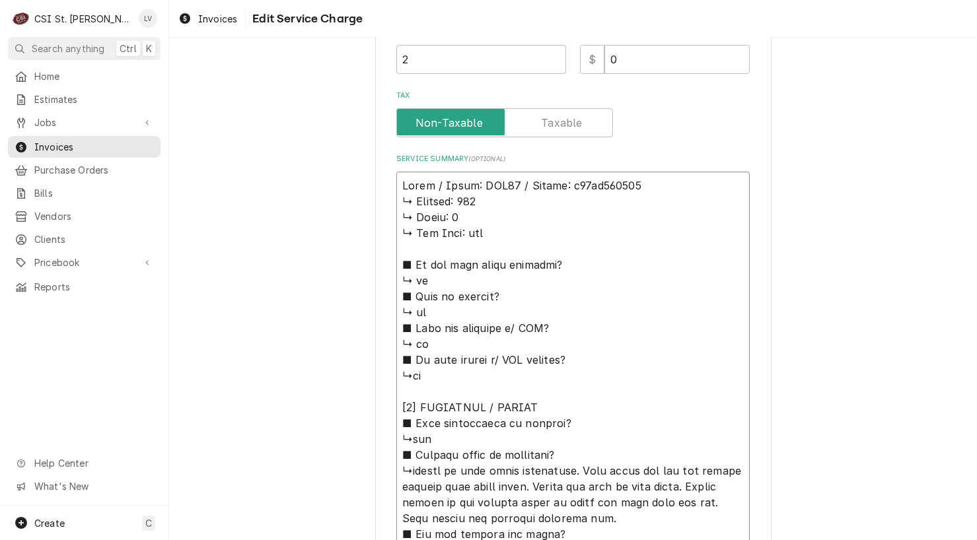
type textarea "Pitco / Model: SSH75 / Serial: 17cc016968 ↳ 𝗩𝗼𝗹𝘁𝗮𝗴𝗲: 115 ↳ 𝗣𝗵𝗮𝘀𝗲: 1 ↳ 𝗚𝗮𝘀 𝗧𝘆𝗽𝗲:…"
type textarea "x"
type textarea "Pitco / Model: SSH75 / Serial: G17cc016968 ↳ 𝗩𝗼𝗹𝘁𝗮𝗴𝗲: 115 ↳ 𝗣𝗵𝗮𝘀𝗲: 1 ↳ 𝗚𝗮𝘀 𝗧𝘆𝗽𝗲…"
type textarea "x"
type textarea "Pitco / Model: SSH75 / Serial: G17c016968 ↳ 𝗩𝗼𝗹𝘁𝗮𝗴𝗲: 115 ↳ 𝗣𝗵𝗮𝘀𝗲: 1 ↳ 𝗚𝗮𝘀 𝗧𝘆𝗽𝗲:…"
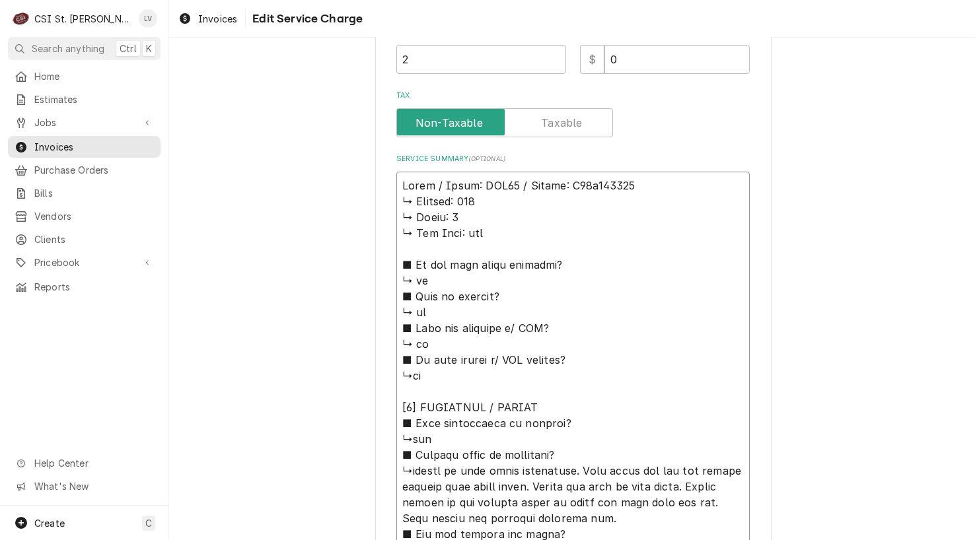
type textarea "x"
type textarea "Pitco / Model: SSH75 / Serial: G17016968 ↳ 𝗩𝗼𝗹𝘁𝗮𝗴𝗲: 115 ↳ 𝗣𝗵𝗮𝘀𝗲: 1 ↳ 𝗚𝗮𝘀 𝗧𝘆𝗽𝗲: …"
type textarea "x"
type textarea "Pitco / Model: SSH75 / Serial: G17C016968 ↳ 𝗩𝗼𝗹𝘁𝗮𝗴𝗲: 115 ↳ 𝗣𝗵𝗮𝘀𝗲: 1 ↳ 𝗚𝗮𝘀 𝗧𝘆𝗽𝗲:…"
type textarea "x"
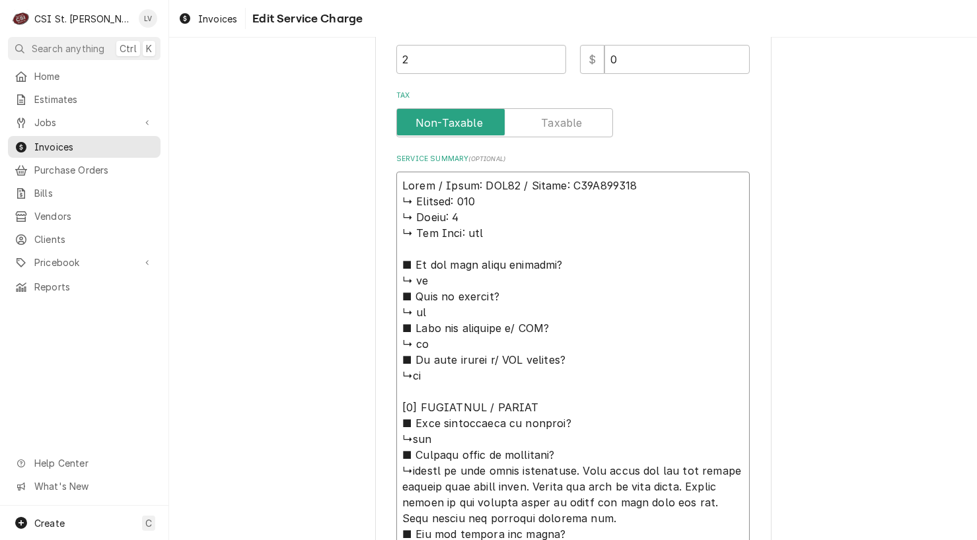
type textarea "Pitco / Model: SSH75 / Serial: G17CC016968 ↳ 𝗩𝗼𝗹𝘁𝗮𝗴𝗲: 115 ↳ 𝗣𝗵𝗮𝘀𝗲: 1 ↳ 𝗚𝗮𝘀 𝗧𝘆𝗽𝗲…"
drag, startPoint x: 396, startPoint y: 202, endPoint x: 645, endPoint y: 450, distance: 351.6
type textarea "x"
type textarea "Pitco / Model: SSH75 / Serial: G17CC016968 ↳opened up each drain separately. To…"
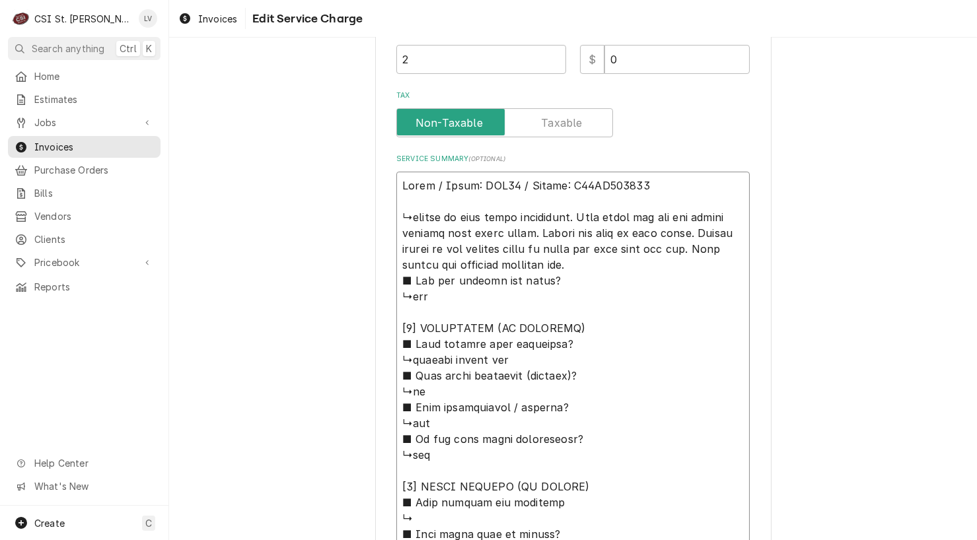
drag, startPoint x: 411, startPoint y: 215, endPoint x: 399, endPoint y: 213, distance: 12.7
click at [399, 213] on textarea "Service Summary ( optional )" at bounding box center [572, 463] width 353 height 582
type textarea "x"
type textarea "Pitco / Model: SSH75 / Serial: G17CC016968 Opened up each drain separately. Too…"
drag, startPoint x: 571, startPoint y: 215, endPoint x: 687, endPoint y: 219, distance: 116.3
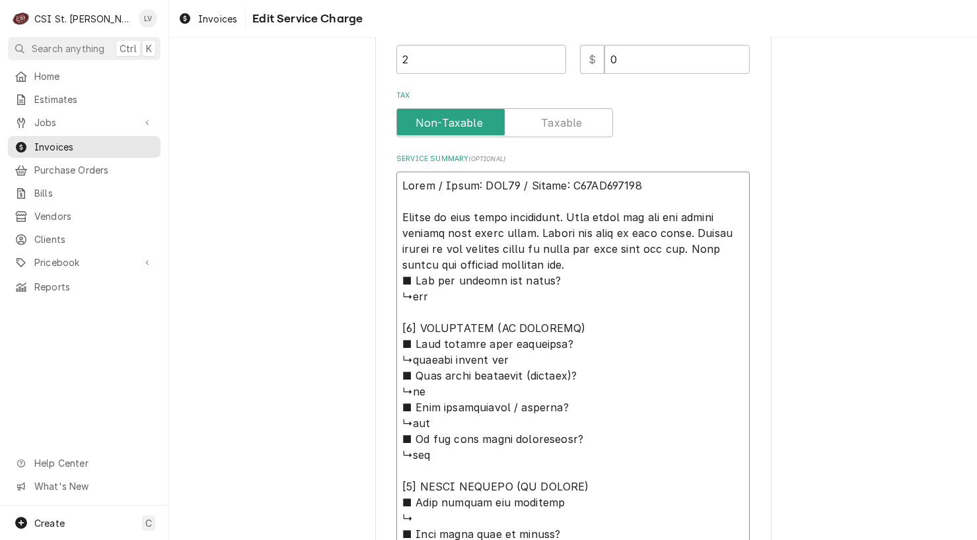
click at [687, 219] on textarea "Service Summary ( optional )" at bounding box center [572, 463] width 353 height 582
type textarea "x"
type textarea "Pitco / Model: SSH75 / Serial: G17CC016968 Opened up each drain separately. pus…"
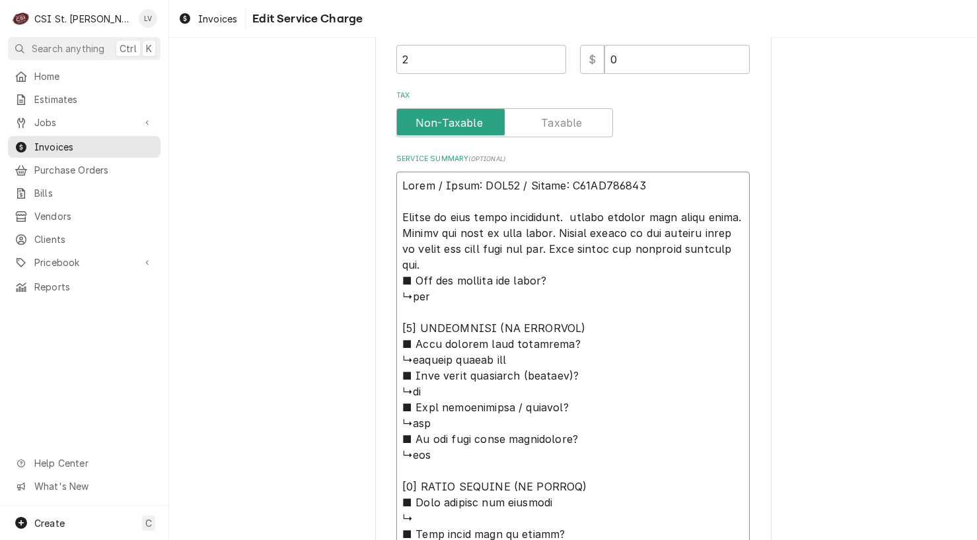
type textarea "x"
type textarea "Pitco / Model: SSH75 / Serial: G17CC016968 Opened up each drain separately. pus…"
type textarea "x"
type textarea "Pitco / Model: SSH75 / Serial: G17CC016968 Opened up each drain separately. ush…"
type textarea "x"
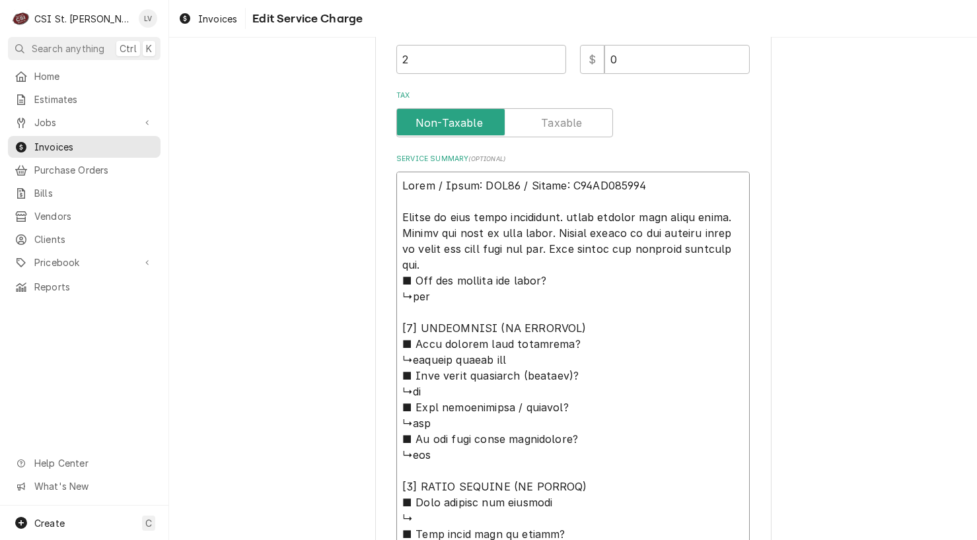
type textarea "Pitco / Model: SSH75 / Serial: G17CC016968 Opened up each drain separately. Pus…"
type textarea "x"
type textarea "Pitco / Model: SSH75 / Serial: G17CC016968 Opened up each drain separately. P{u…"
type textarea "x"
type textarea "Pitco / Model: SSH75 / Serial: G17CC016968 Opened up each drain separately. Pus…"
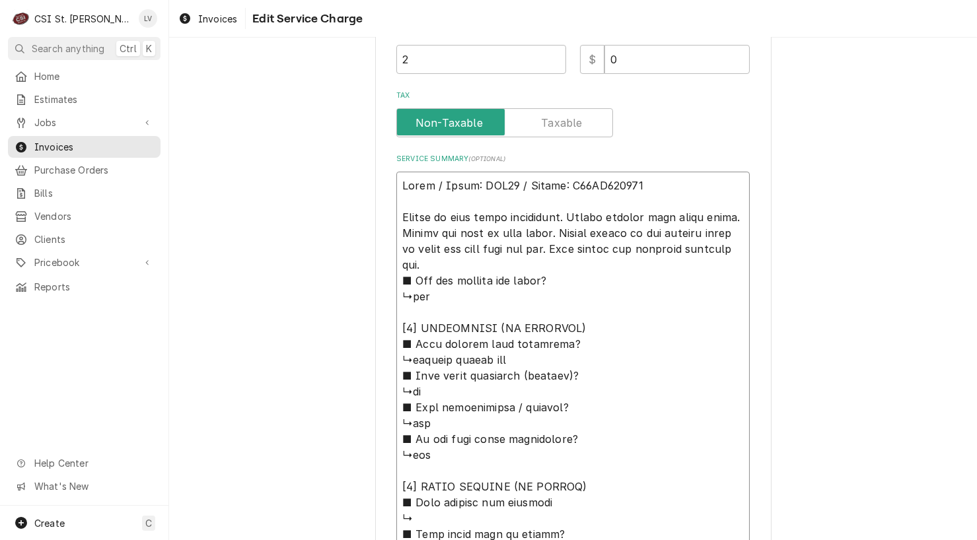
click at [609, 220] on textarea "Service Summary ( optional )" at bounding box center [572, 463] width 353 height 582
type textarea "x"
type textarea "Pitco / Model: SSH75 / Serial: G17CC016968 Opened up each drain separately. Pus…"
type textarea "x"
type textarea "Pitco / Model: SSH75 / Serial: G17CC016968 Opened up each drain separately. Pus…"
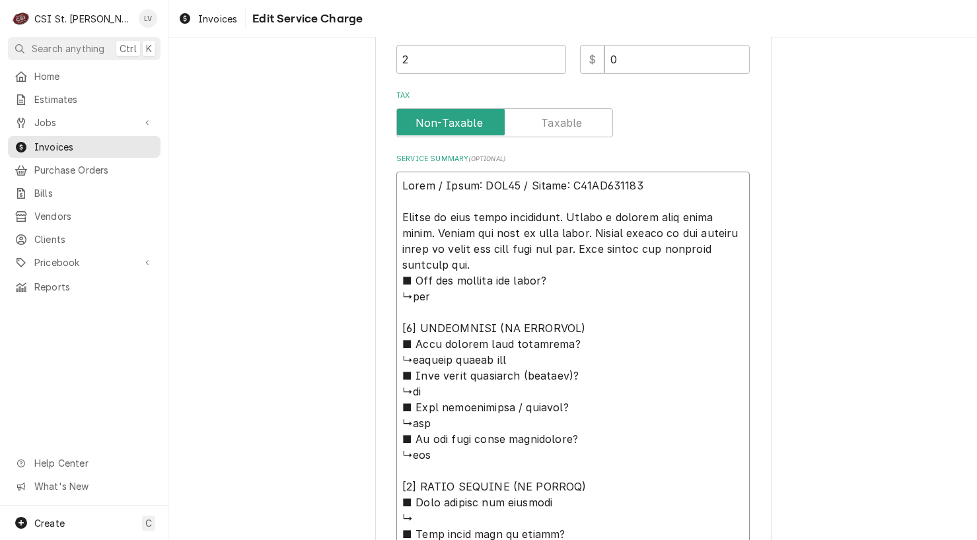
type textarea "x"
type textarea "Pitco / Model: SSH75 / Serial: G17CC016968 Opened up each drain separately. Pus…"
type textarea "x"
type textarea "Pitco / Model: SSH75 / Serial: G17CC016968 Opened up each drain separately. Pus…"
type textarea "x"
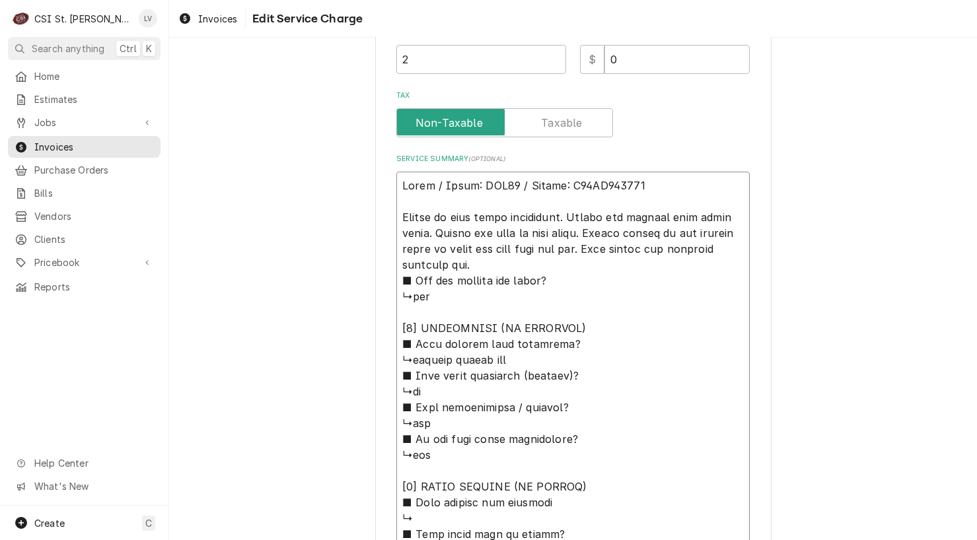
type textarea "Pitco / Model: SSH75 / Serial: G17CC016968 Opened up each drain separately. Pus…"
type textarea "x"
type textarea "Pitco / Model: SSH75 / Serial: G17CC016968 Opened up each drain separately. Pus…"
type textarea "x"
type textarea "Pitco / Model: SSH75 / Serial: G17CC016968 Opened up each drain separately. Pus…"
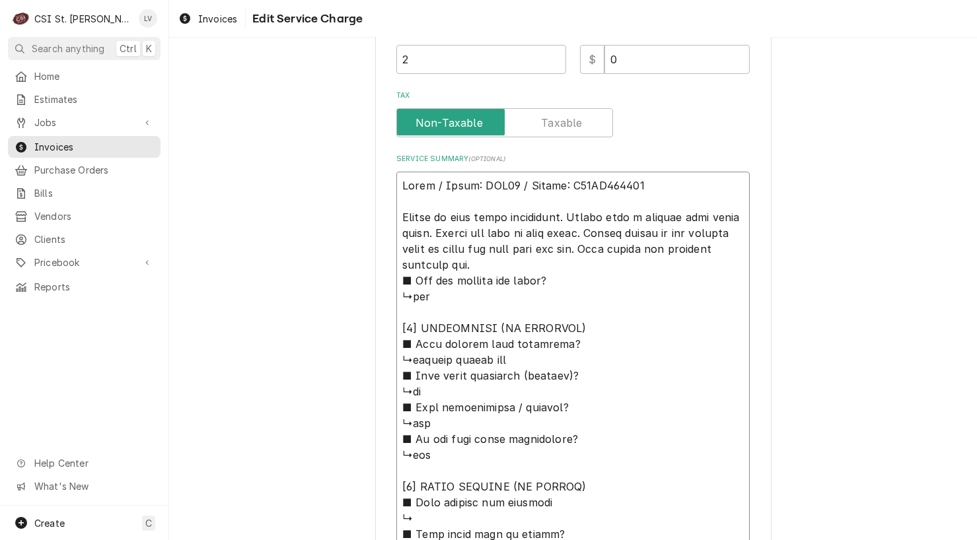
type textarea "x"
type textarea "Pitco / Model: SSH75 / Serial: G17CC016968 Opened up each drain separately. Pus…"
type textarea "x"
type textarea "Pitco / Model: SSH75 / Serial: G17CC016968 Opened up each drain separately. Pus…"
type textarea "x"
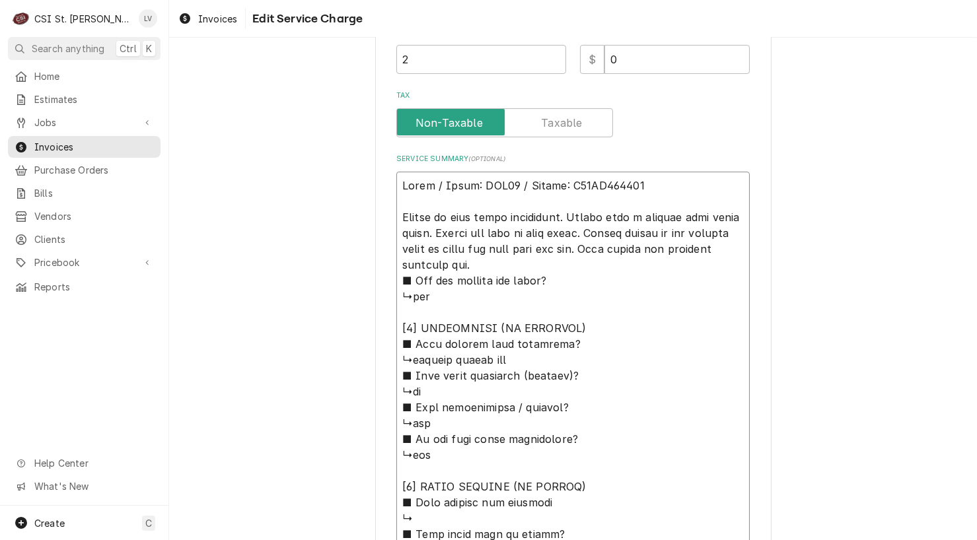
type textarea "Pitco / Model: SSH75 / Serial: G17CC016968 Opened up each drain separately. Pus…"
type textarea "x"
type textarea "Pitco / Model: SSH75 / Serial: G17CC016968 Opened up each drain separately. Pus…"
type textarea "x"
type textarea "Pitco / Model: SSH75 / Serial: G17CC016968 Opened up each drain separately. Pus…"
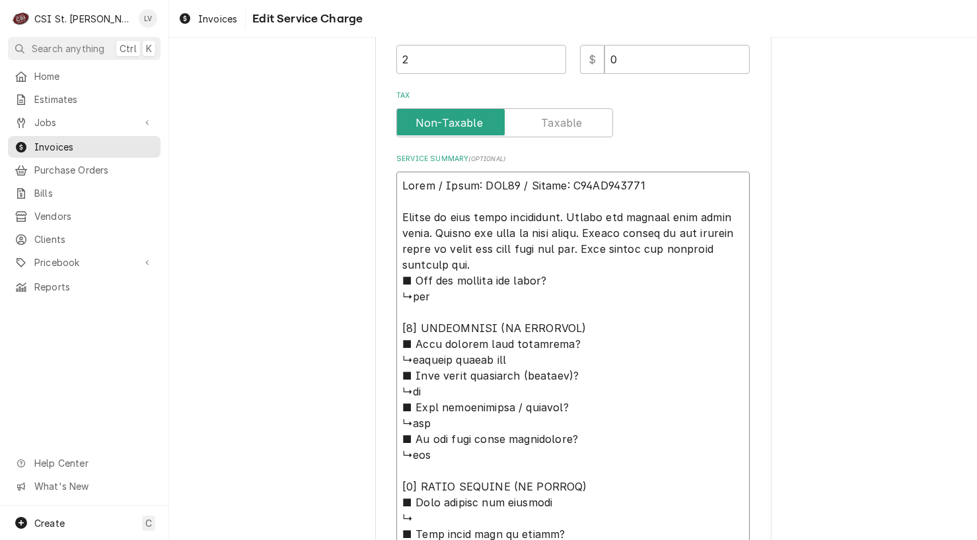
type textarea "x"
type textarea "Pitco / Model: SSH75 / Serial: G17CC016968 Opened up each drain separately. Pus…"
type textarea "x"
type textarea "Pitco / Model: SSH75 / Serial: G17CC016968 Opened up each drain separately. Pus…"
type textarea "x"
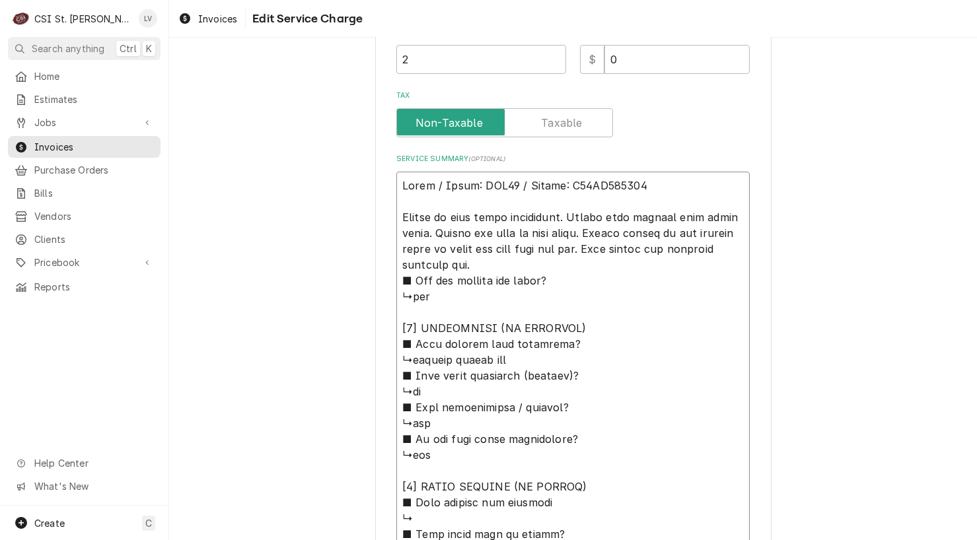
type textarea "Pitco / Model: SSH75 / Serial: G17CC016968 Opened up each drain separately. Pus…"
type textarea "x"
type textarea "Pitco / Model: SSH75 / Serial: G17CC016968 Opened up each drain separately. Pus…"
type textarea "x"
type textarea "Pitco / Model: SSH75 / Serial: G17CC016968 Opened up each drain separately. Pus…"
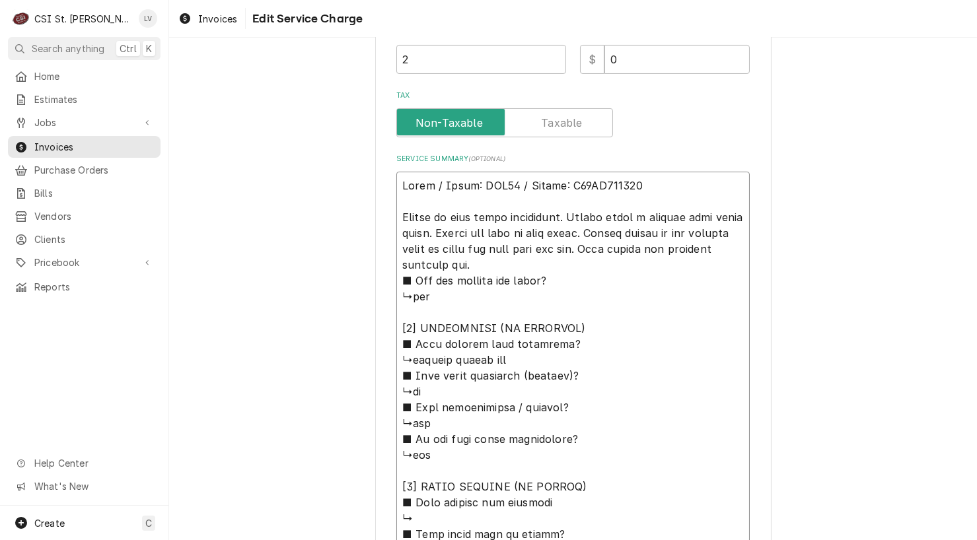
type textarea "x"
type textarea "Pitco / Model: SSH75 / Serial: G17CC016968 Opened up each drain separately. Pus…"
type textarea "x"
drag, startPoint x: 470, startPoint y: 265, endPoint x: 374, endPoint y: 162, distance: 140.6
click at [375, 162] on div "Use the fields below to edit this service charge Short Description Job | Servic…" at bounding box center [573, 229] width 396 height 1256
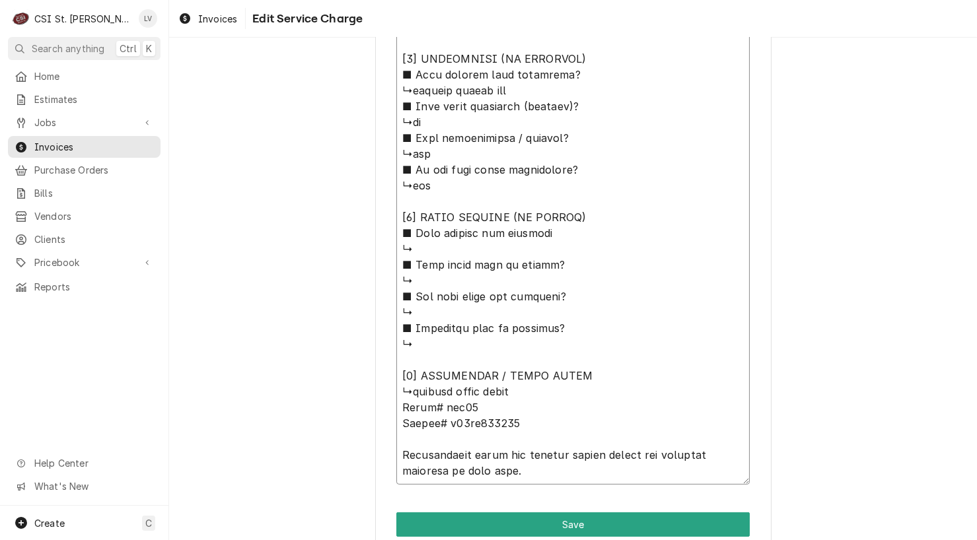
scroll to position [788, 0]
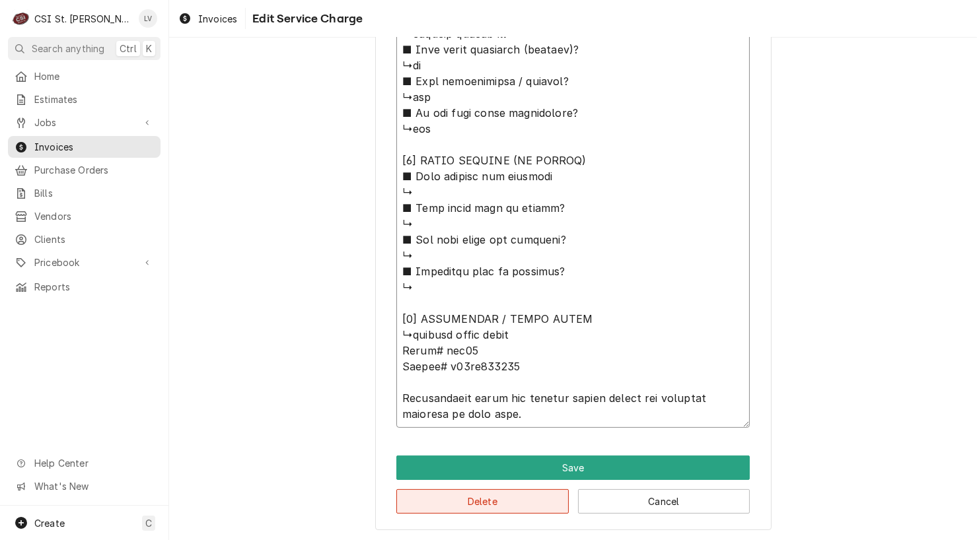
type textarea "Pitco / Model: SSH75 / Serial: G17CC016968 Opened up each drain separately. Pus…"
click at [492, 502] on button "Delete" at bounding box center [482, 501] width 172 height 24
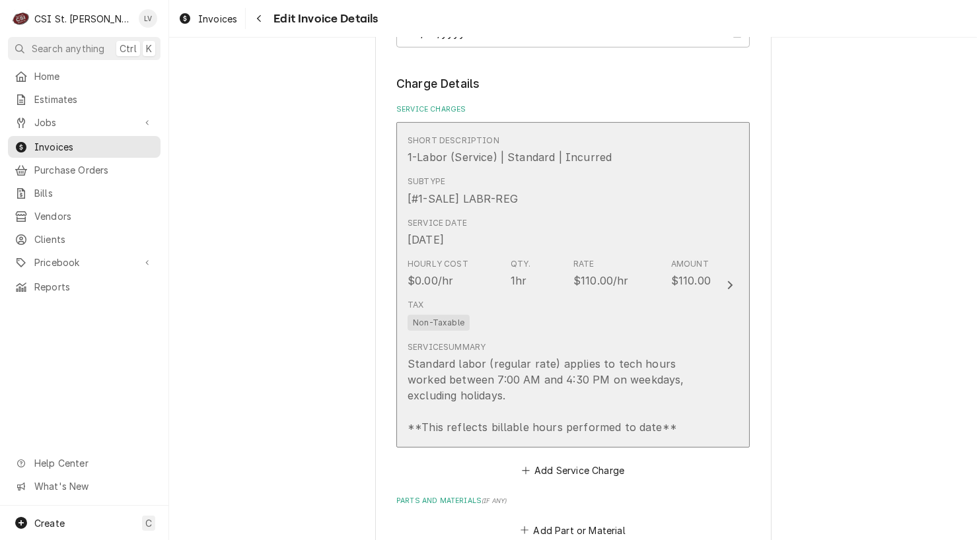
click at [565, 319] on div "Tax Non-Taxable" at bounding box center [558, 315] width 303 height 42
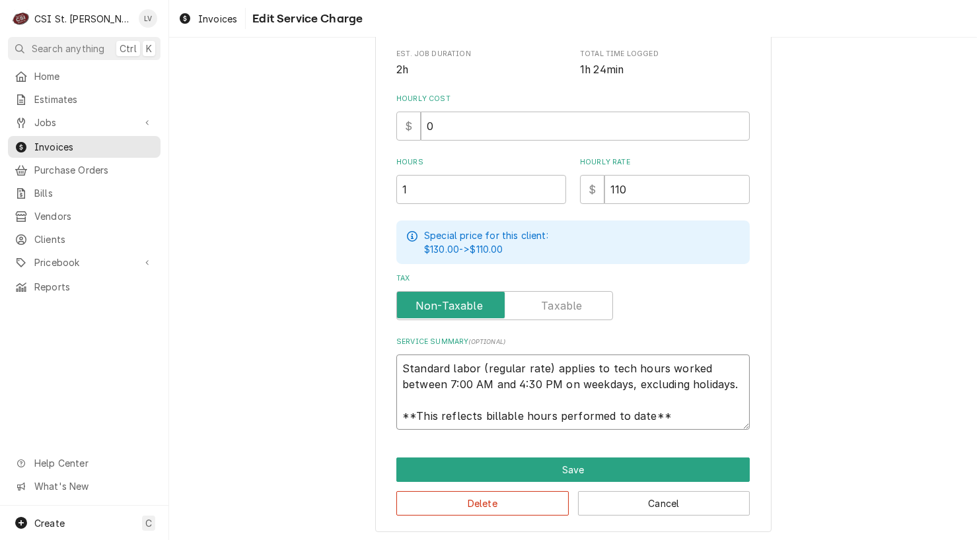
scroll to position [16, 0]
drag, startPoint x: 392, startPoint y: 362, endPoint x: 701, endPoint y: 425, distance: 314.7
click at [701, 425] on textarea "Standard labor (regular rate) applies to tech hours worked between 7:00 AM and …" at bounding box center [572, 392] width 353 height 75
paste textarea "Pitco / Model: SSH75 / Serial: G17CC016968 Opened up each drain separately. Pus…"
type textarea "x"
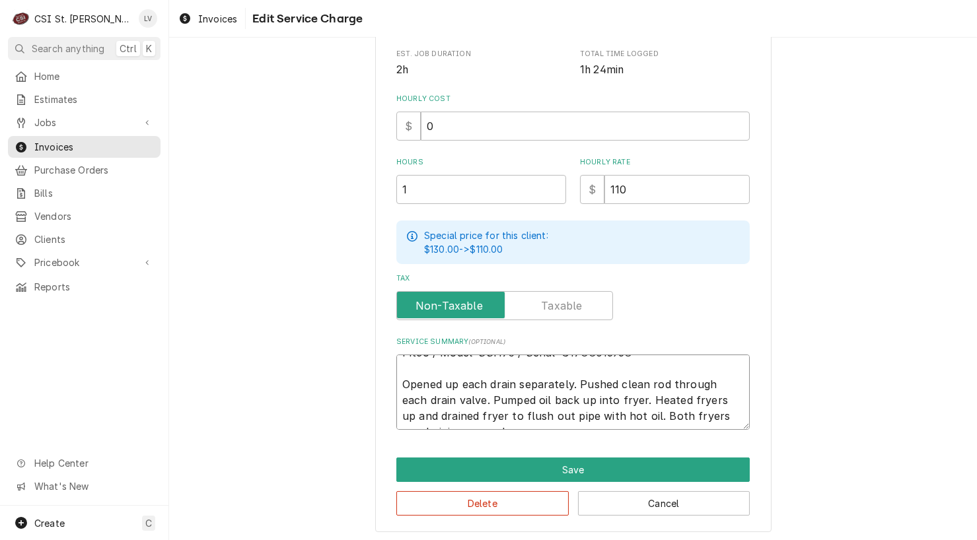
scroll to position [0, 0]
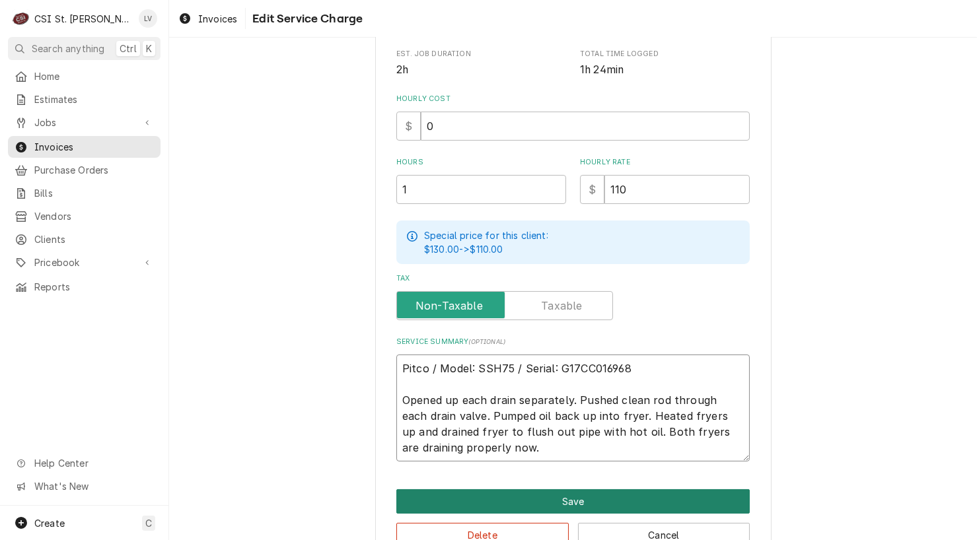
type textarea "Pitco / Model: SSH75 / Serial: G17CC016968 Opened up each drain separately. Pus…"
click at [598, 494] on button "Save" at bounding box center [572, 501] width 353 height 24
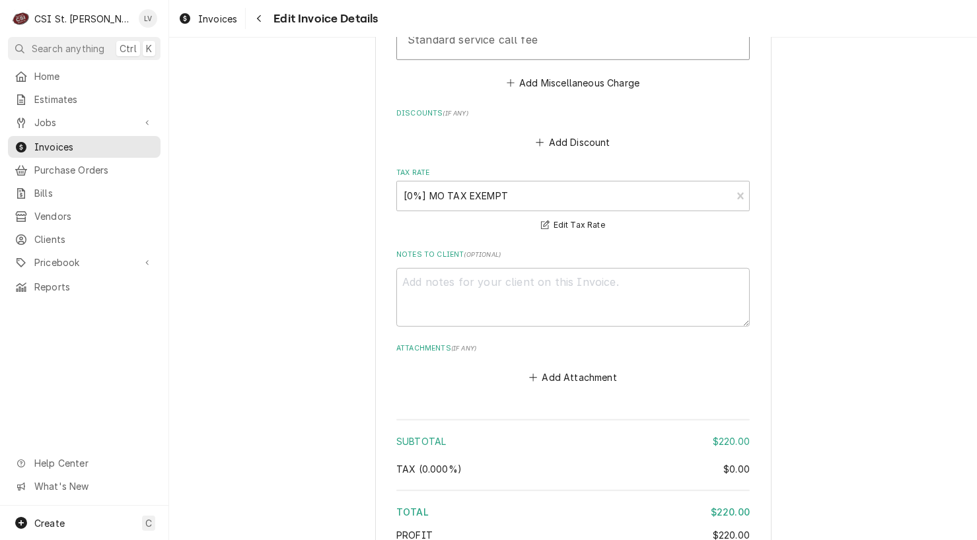
scroll to position [2181, 0]
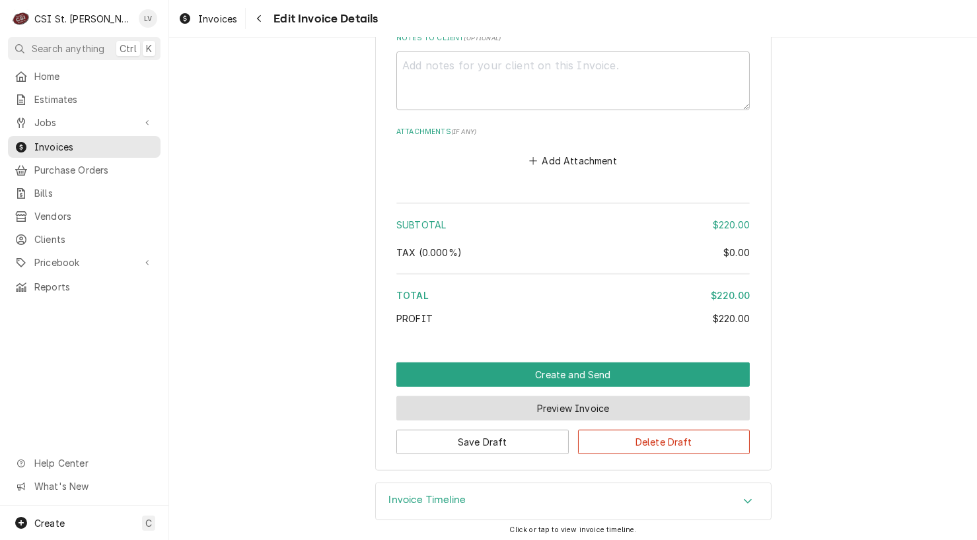
click at [561, 403] on button "Preview Invoice" at bounding box center [572, 408] width 353 height 24
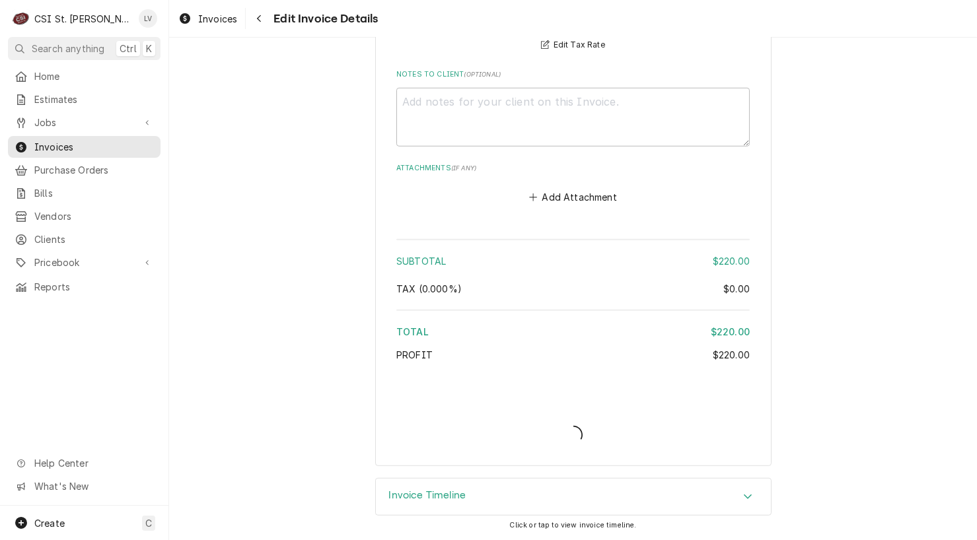
scroll to position [2141, 0]
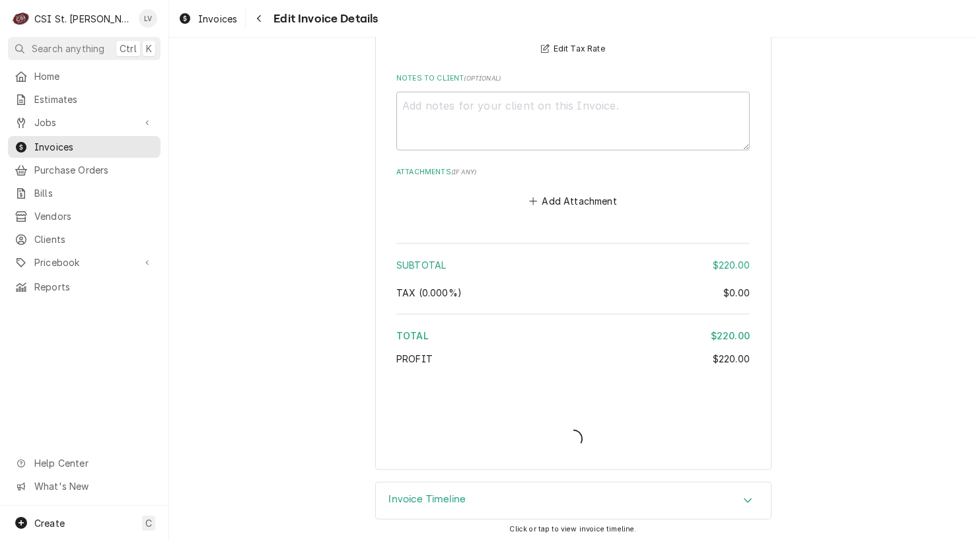
type textarea "x"
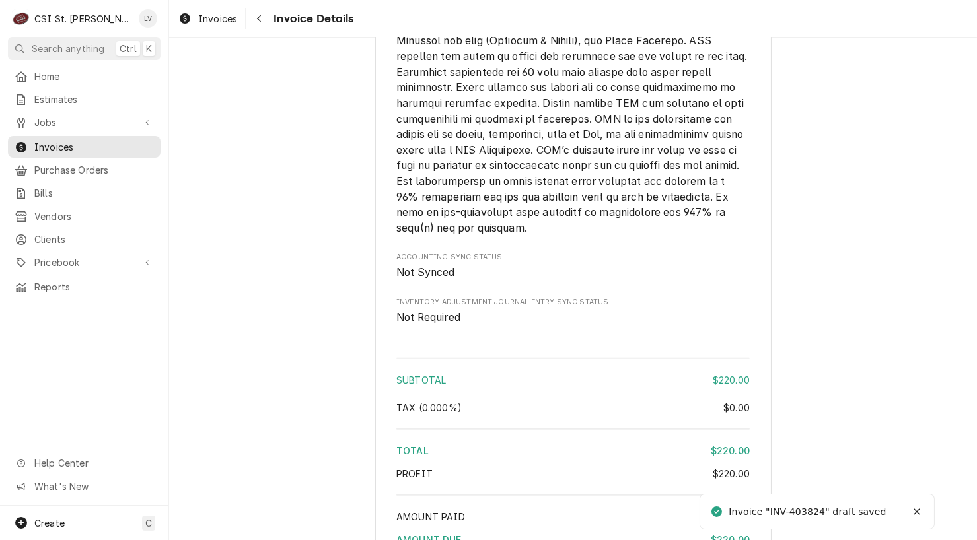
scroll to position [2061, 0]
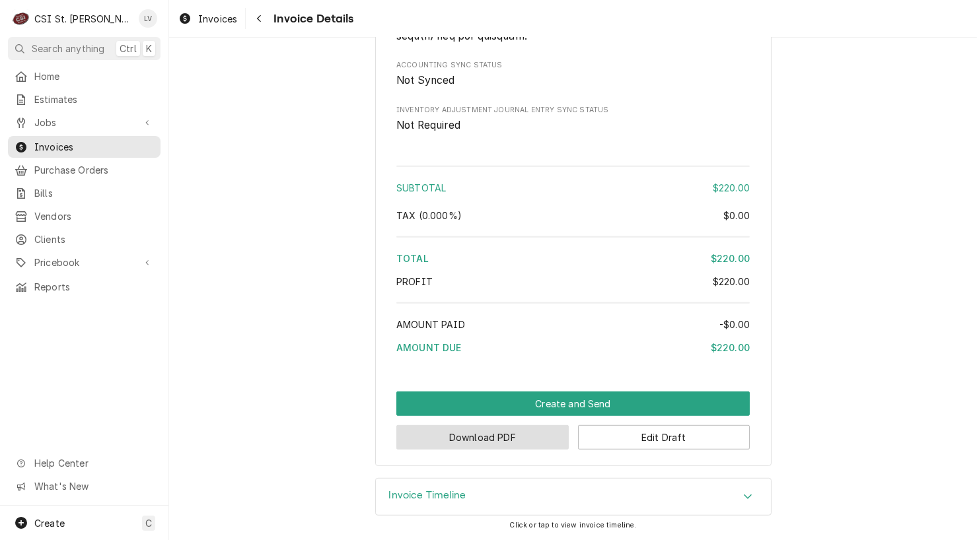
click at [478, 441] on button "Download PDF" at bounding box center [482, 437] width 172 height 24
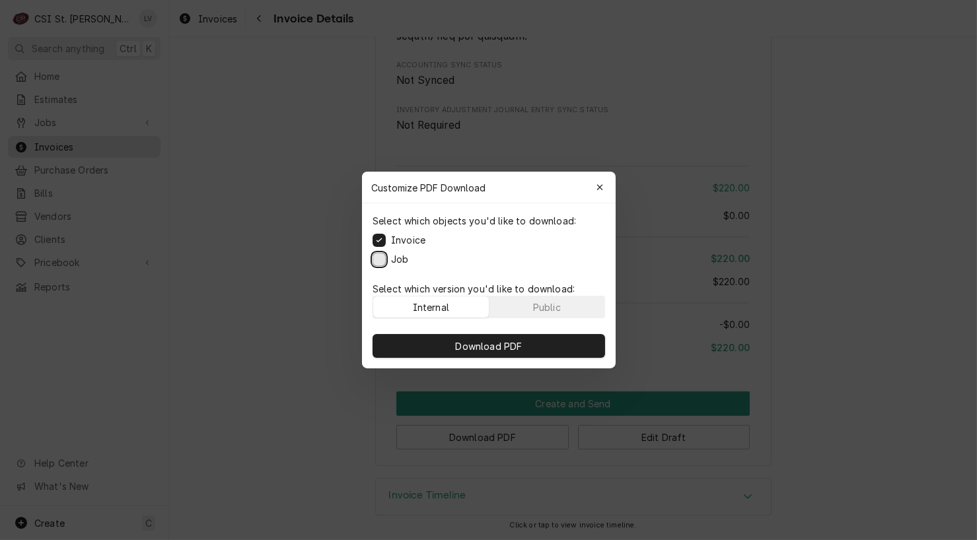
drag, startPoint x: 377, startPoint y: 259, endPoint x: 387, endPoint y: 271, distance: 15.5
click at [378, 259] on button "Job" at bounding box center [378, 259] width 13 height 13
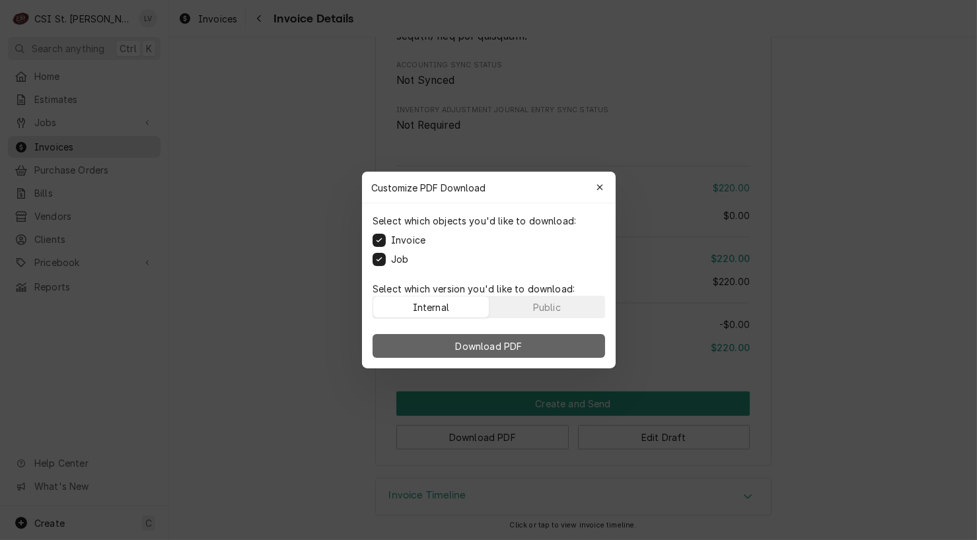
click at [485, 345] on span "Download PDF" at bounding box center [488, 346] width 72 height 14
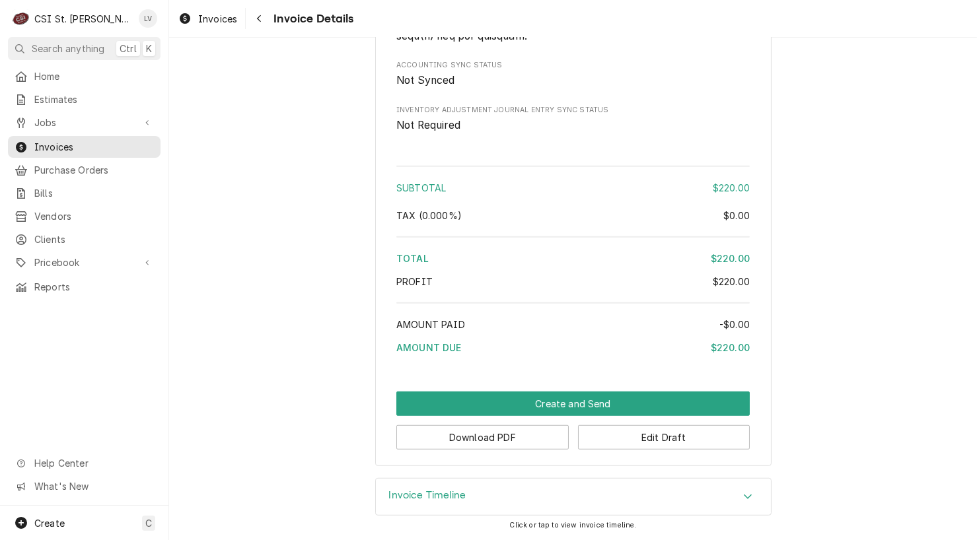
click at [207, 12] on span "Invoices" at bounding box center [217, 19] width 39 height 14
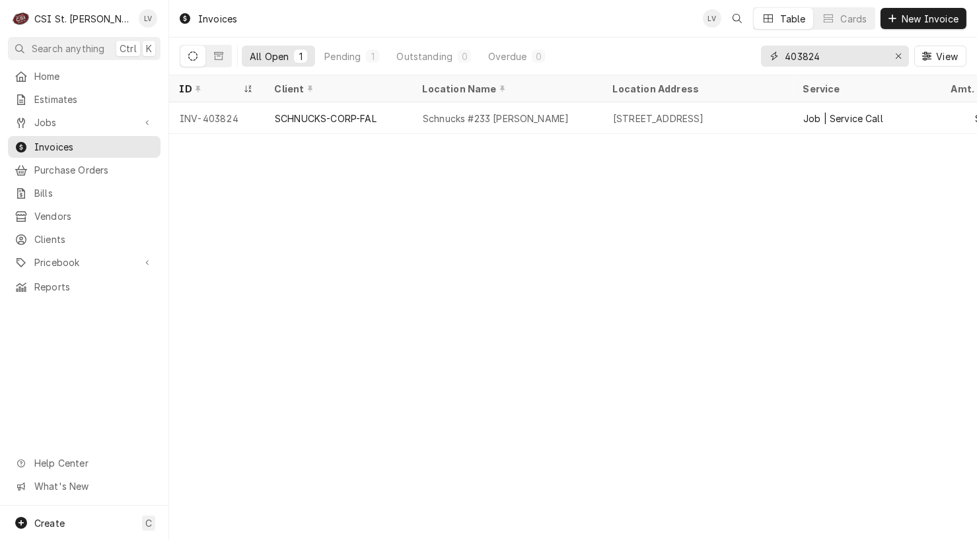
click at [849, 58] on input "403824" at bounding box center [833, 56] width 99 height 21
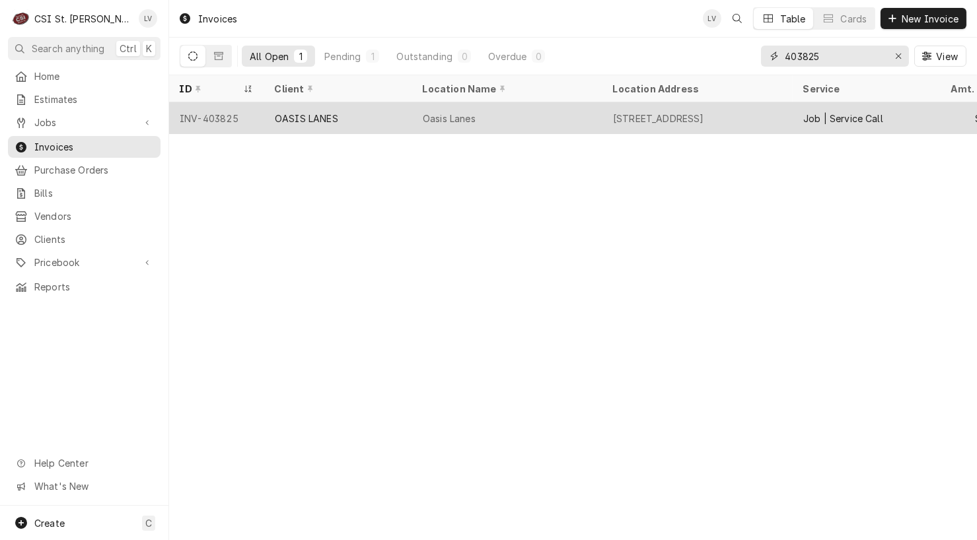
type input "403825"
click at [509, 112] on div "Oasis Lanes" at bounding box center [507, 118] width 190 height 32
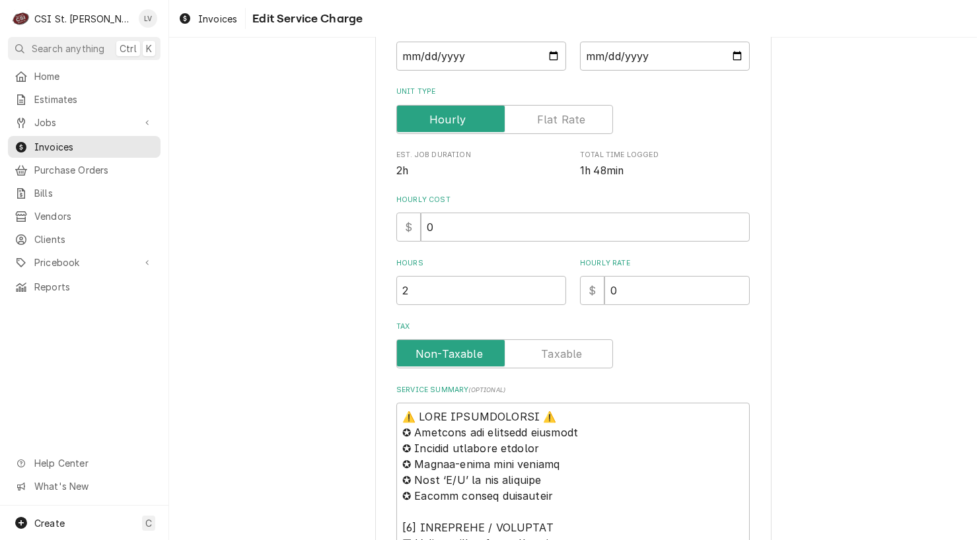
scroll to position [462, 0]
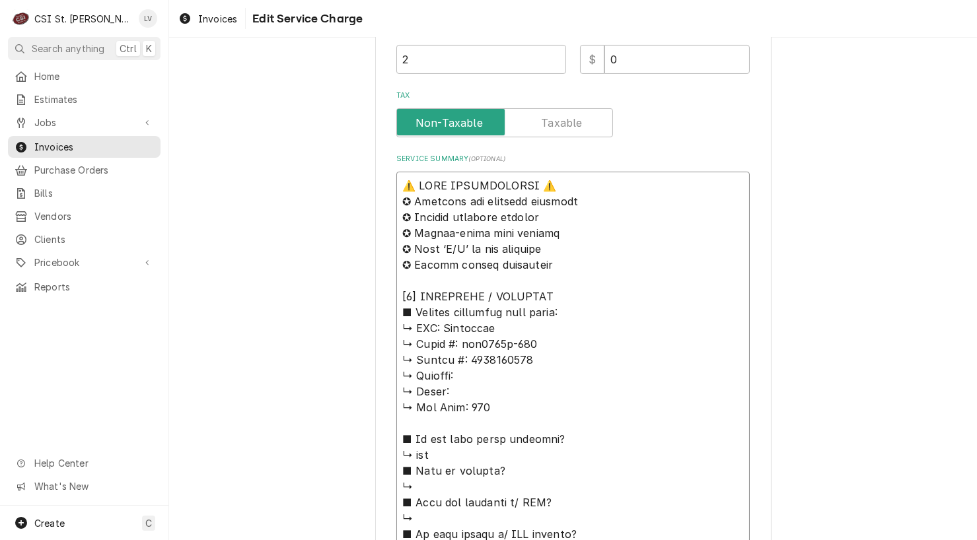
drag, startPoint x: 438, startPoint y: 325, endPoint x: 344, endPoint y: 160, distance: 189.8
click at [344, 160] on div "Use the fields below to edit this service charge Short Description Job | Servic…" at bounding box center [572, 379] width 807 height 1580
type textarea "x"
type textarea "Loremipsu ↳ Dolor #: sit3278a-789 ↳ Consec #: 7615979072 ↳ Adipisc: ↳ Elits: ↳ …"
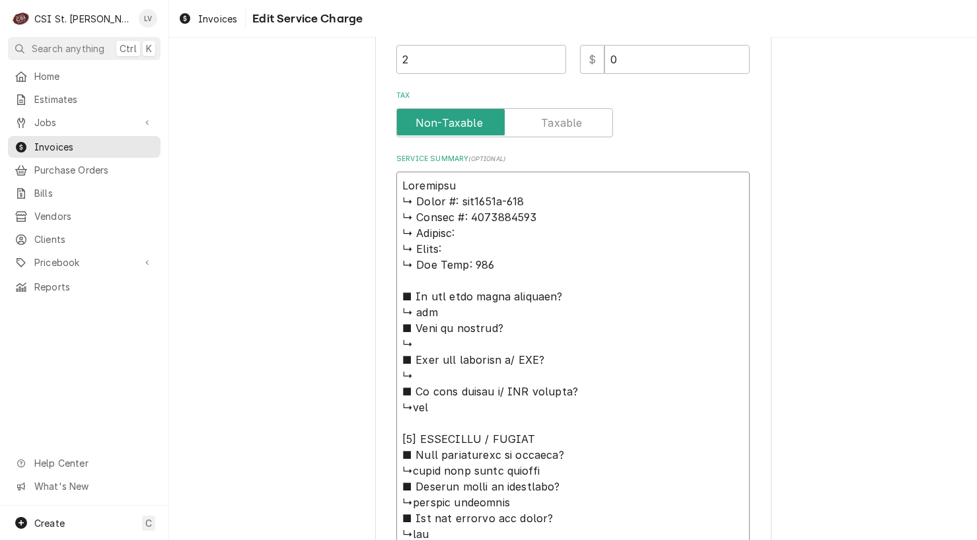
click at [485, 184] on textarea "Service Summary ( optional )" at bounding box center [572, 542] width 353 height 741
type textarea "x"
type textarea "Loremipsu / ↳ Dolor #: sit1485a-377 ↳ Consec #: 7334148396 ↳ Adipisc: ↳ Elits: …"
type textarea "x"
type textarea "Loremipsu / ↳ Dolor #: sit0004a-360 ↳ Consec #: 0166308519 ↳ Adipisc: ↳ Elits: …"
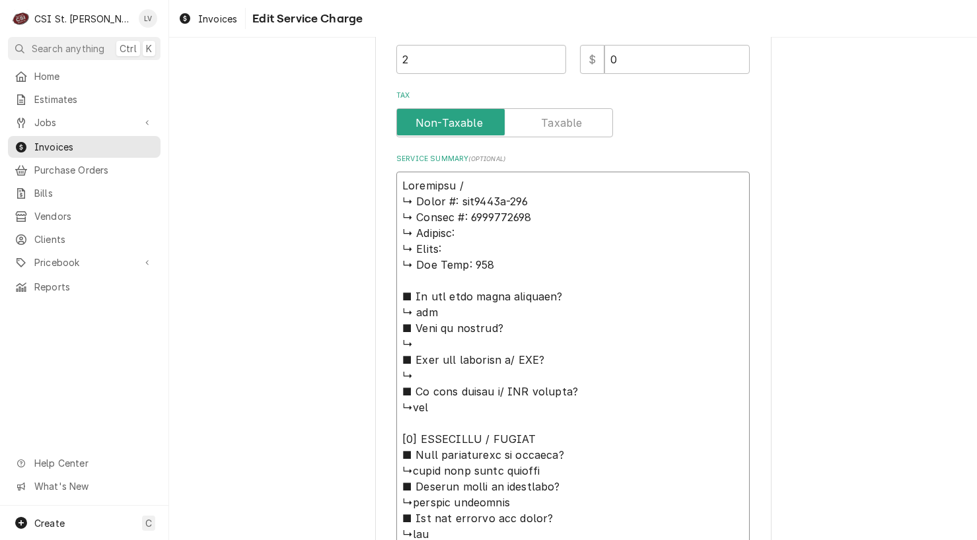
type textarea "x"
type textarea "Loremipsu / D ↳ Sitam #: con0652a-990 ↳ Elitse #: 3753477556 ↳ Doeiusm: ↳ Tempo…"
type textarea "x"
type textarea "Loremipsu / Do ↳ Sitam #: con9968a-874 ↳ Elitse #: 4073245024 ↳ Doeiusm: ↳ Temp…"
type textarea "x"
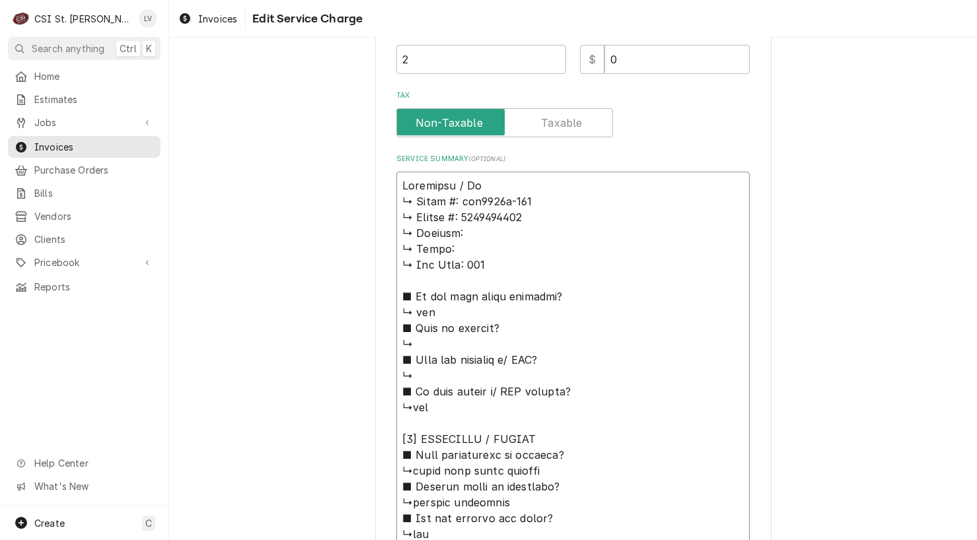
type textarea "Loremipsu / Dol ↳ Sitam #: con1736a-775 ↳ Elitse #: 3805879000 ↳ Doeiusm: ↳ Tem…"
type textarea "x"
type textarea "Loremipsu / Dolo ↳ Sitam #: con9516a-135 ↳ Elitse #: 3484952918 ↳ Doeiusm: ↳ Te…"
type textarea "x"
type textarea "Loremipsu / Dolor ↳ Sitam #: con8420a-408 ↳ Elitse #: 2178729534 ↳ Doeiusm: ↳ T…"
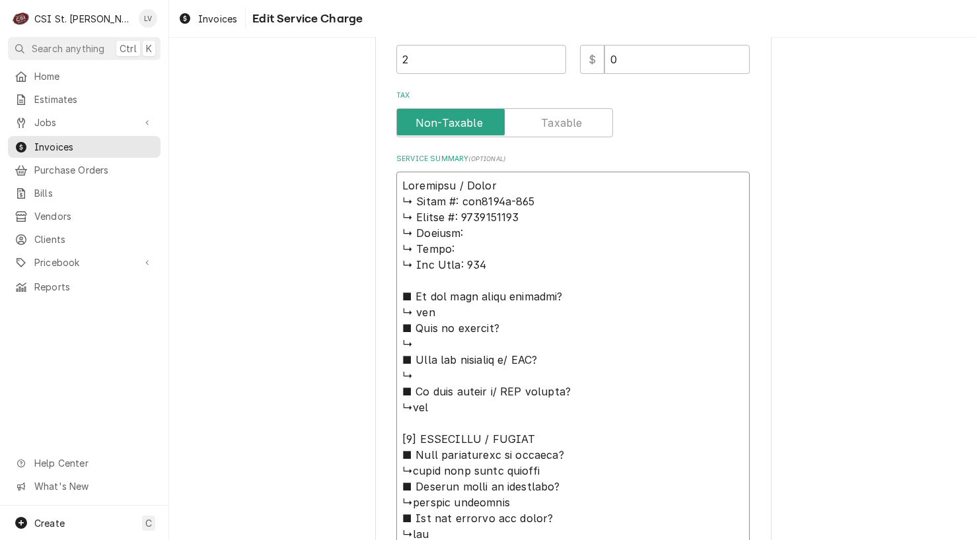
type textarea "x"
type textarea "Loremipsu / Dolor: ↳ Sitam #: con6128a-769 ↳ Elitse #: 4454967005 ↳ Doeiusm: ↳ …"
type textarea "x"
type textarea "Loremipsu / Dolor:S ↳ Ametc #: adi1567e-889 ↳ Seddoe #: 2898643944 ↳ Tempori: ↳…"
type textarea "x"
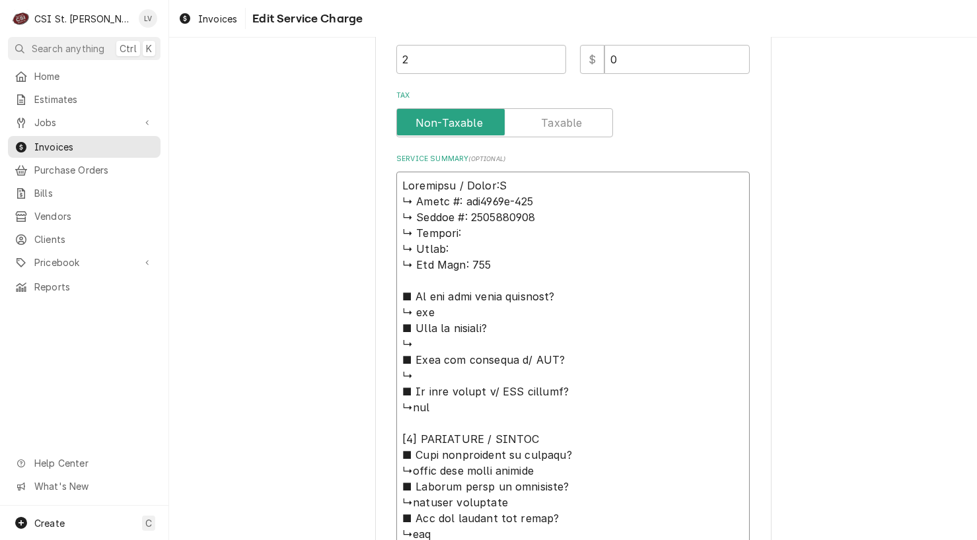
type textarea "Loremipsu / Dolor: ↳ Sitam #: con6128a-769 ↳ Elitse #: 4454967005 ↳ Doeiusm: ↳ …"
type textarea "x"
type textarea "Loremipsu / Dolor: ↳ Sitam #: con9655a-073 ↳ Elitse #: 4188024876 ↳ Doeiusm: ↳ …"
type textarea "x"
type textarea "Loremipsu / Dolor: S ↳ Ametc #: adi0694e-081 ↳ Seddoe #: 3326992369 ↳ Tempori: …"
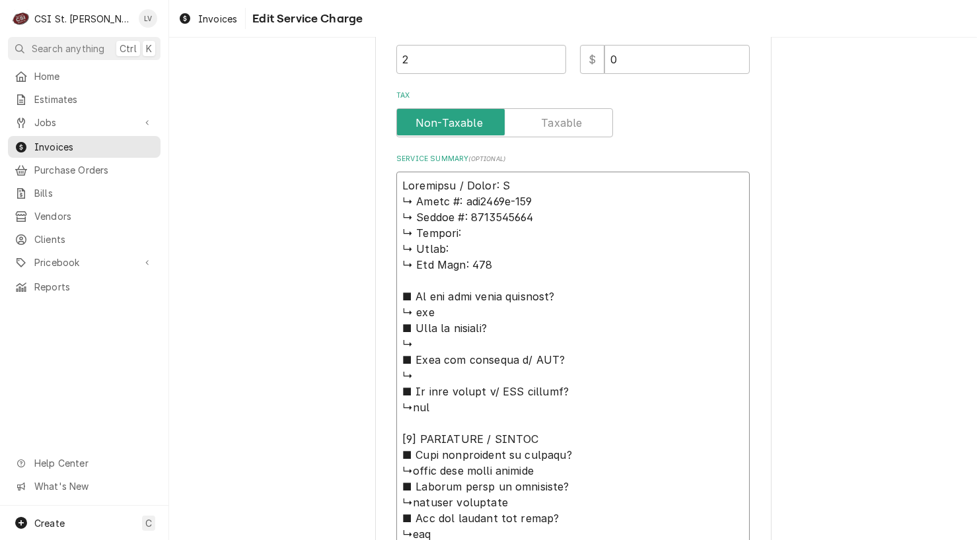
type textarea "x"
type textarea "Loremipsu / Dolor: SI ↳ Ametc #: adi9450e-143 ↳ Seddoe #: 2645586514 ↳ Tempori:…"
type textarea "x"
type textarea "Loremipsu / Dolor: SIT ↳ Ametc #: adi2268e-652 ↳ Seddoe #: 3470826877 ↳ Tempori…"
type textarea "x"
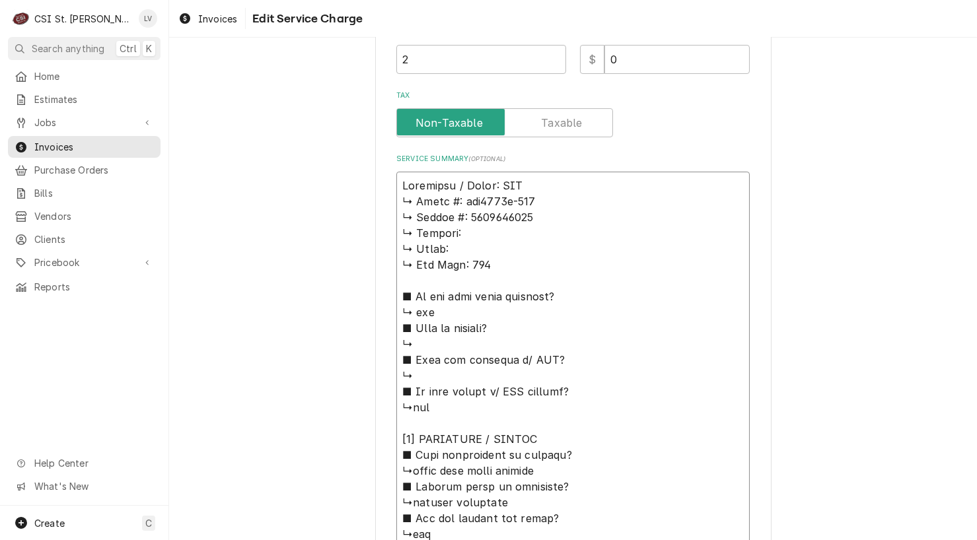
type textarea "Loremipsu / Dolor: SIT↳ Ametc #: adi9141e-488 ↳ Seddoe #: 5064105801 ↳ Tempori:…"
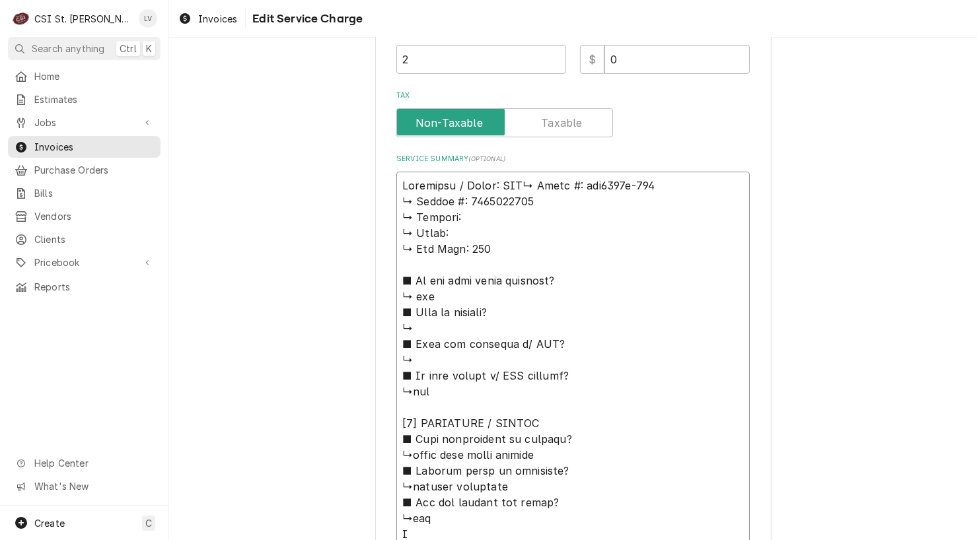
type textarea "x"
type textarea "Loremipsu / Dolor: SIT Ametc #: adi7593e-032 ↳ Seddoe #: 2722254015 ↳ Tempori: …"
type textarea "x"
type textarea "Loremipsu / Dolor: SITAmetc #: adi7171e-686 ↳ Seddoe #: 2469208918 ↳ Tempori: ↳…"
type textarea "x"
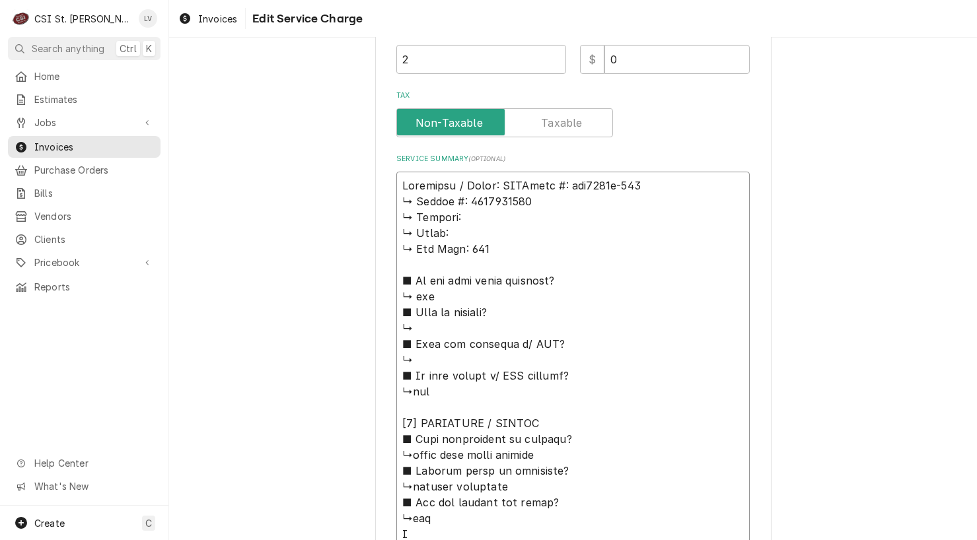
type textarea "Loremipsu / Dolor: SITamet #: con6370a-059 ↳ Elitse #: 6661795172 ↳ Doeiusm: ↳ …"
type textarea "x"
type textarea "Loremipsu / Dolor: SITame #: con0316a-626 ↳ Elitse #: 8720248045 ↳ Doeiusm: ↳ T…"
type textarea "x"
type textarea "Loremipsu / Dolor: SITam #: con6080a-335 ↳ Elitse #: 4161810885 ↳ Doeiusm: ↳ Te…"
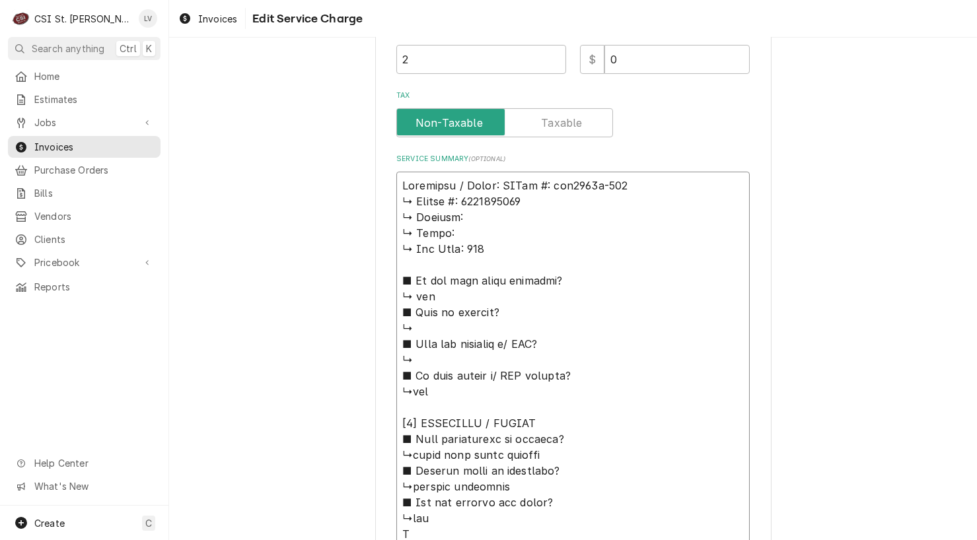
type textarea "x"
type textarea "Loremipsu / Dolor: SITa #: con6938a-660 ↳ Elitse #: 2434947795 ↳ Doeiusm: ↳ Tem…"
type textarea "x"
type textarea "Loremipsu / Dolor: SIT #: ame6660c-581 ↳ Adipis #: 3421819628 ↳ Elitsed: ↳ Doei…"
type textarea "x"
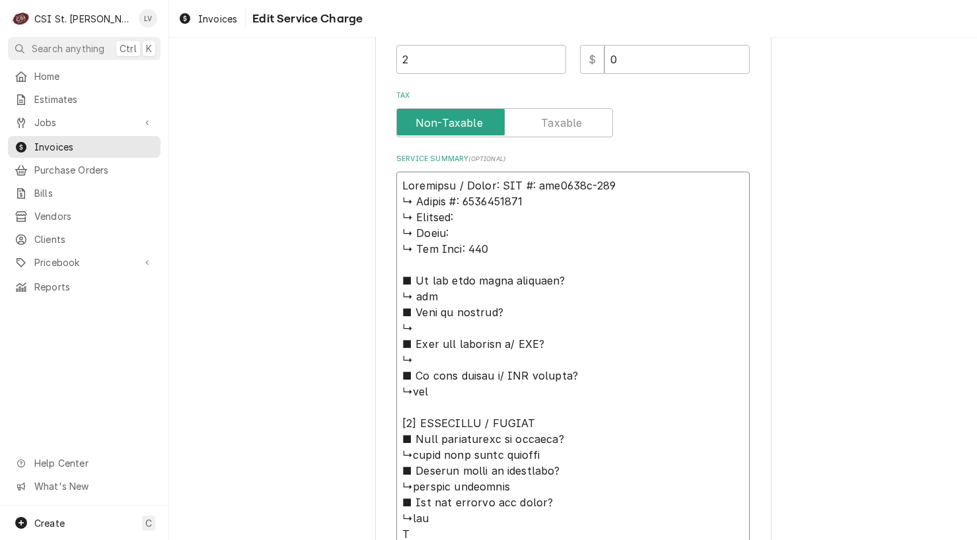
type textarea "Loremipsu / Dolor: SIT#: ame0606c-014 ↳ Adipis #: 0809689744 ↳ Elitsed: ↳ Doeiu…"
type textarea "x"
type textarea "Loremipsu / Dolor: SIT: ame2048c-462 ↳ Adipis #: 0352199818 ↳ Elitsed: ↳ Doeiu:…"
type textarea "x"
type textarea "Loremipsu / Dolor: SIT ame1564c-363 ↳ Adipis #: 2291318503 ↳ Elitsed: ↳ Doeiu: …"
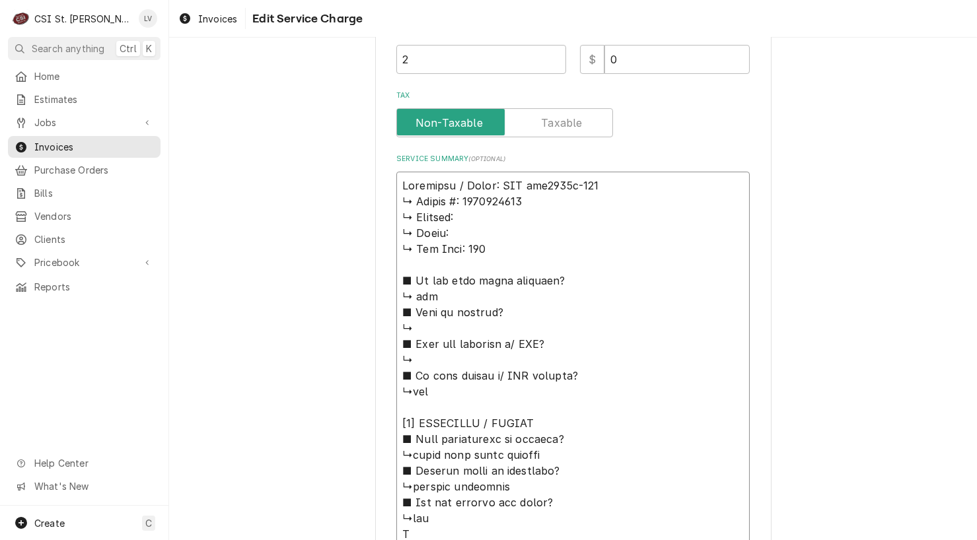
type textarea "x"
type textarea "Loremipsu / Dolor: SITame7585c-196 ↳ Adipis #: 4789722606 ↳ Elitsed: ↳ Doeiu: ↳…"
type textarea "x"
type textarea "Manitowoc / Model: KYTyt0700a-261 ↳ 𝗦𝗲𝗿𝗶𝗮𝗹 #: 1121025186 ↳ 𝗩𝗼𝗹𝘁𝗮𝗴𝗲: ↳ 𝗣𝗵𝗮𝘀𝗲: ↳ …"
type textarea "x"
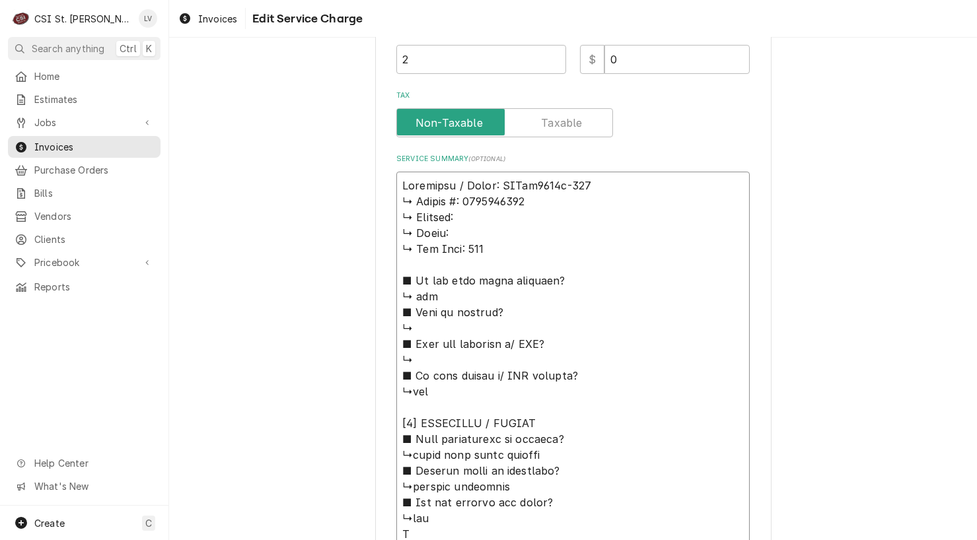
type textarea "Manitowoc / Model: KYTt0700a-261 ↳ 𝗦𝗲𝗿𝗶𝗮𝗹 #: 1121025186 ↳ 𝗩𝗼𝗹𝘁𝗮𝗴𝗲: ↳ 𝗣𝗵𝗮𝘀𝗲: ↳ 𝗚…"
type textarea "x"
type textarea "Manitowoc / Model: KYT0700a-261 ↳ 𝗦𝗲𝗿𝗶𝗮𝗹 #: 1121025186 ↳ 𝗩𝗼𝗹𝘁𝗮𝗴𝗲: ↳ 𝗣𝗵𝗮𝘀𝗲: ↳ 𝗚𝗮…"
click at [549, 182] on textarea "Service Summary ( optional )" at bounding box center [572, 534] width 353 height 725
type textarea "x"
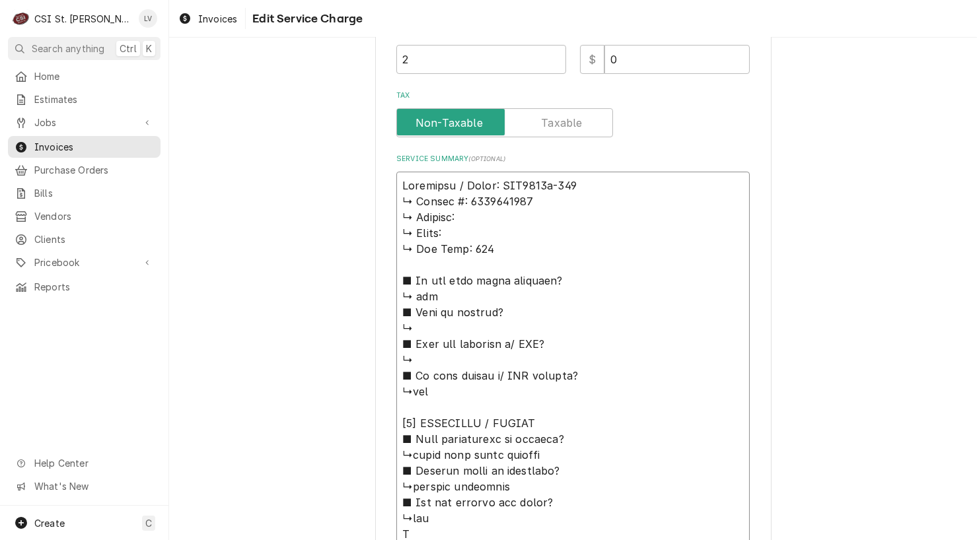
type textarea "Manitowoc / Model: KYT0700-261 ↳ 𝗦𝗲𝗿𝗶𝗮𝗹 #: 1121025186 ↳ 𝗩𝗼𝗹𝘁𝗮𝗴𝗲: ↳ 𝗣𝗵𝗮𝘀𝗲: ↳ 𝗚𝗮𝘀…"
type textarea "x"
type textarea "Manitowoc / Model: KYT0700A-261 ↳ 𝗦𝗲𝗿𝗶𝗮𝗹 #: 1121025186 ↳ 𝗩𝗼𝗹𝘁𝗮𝗴𝗲: ↳ 𝗣𝗵𝗮𝘀𝗲: ↳ 𝗚𝗮…"
click at [594, 182] on textarea "Service Summary ( optional )" at bounding box center [572, 534] width 353 height 725
type textarea "x"
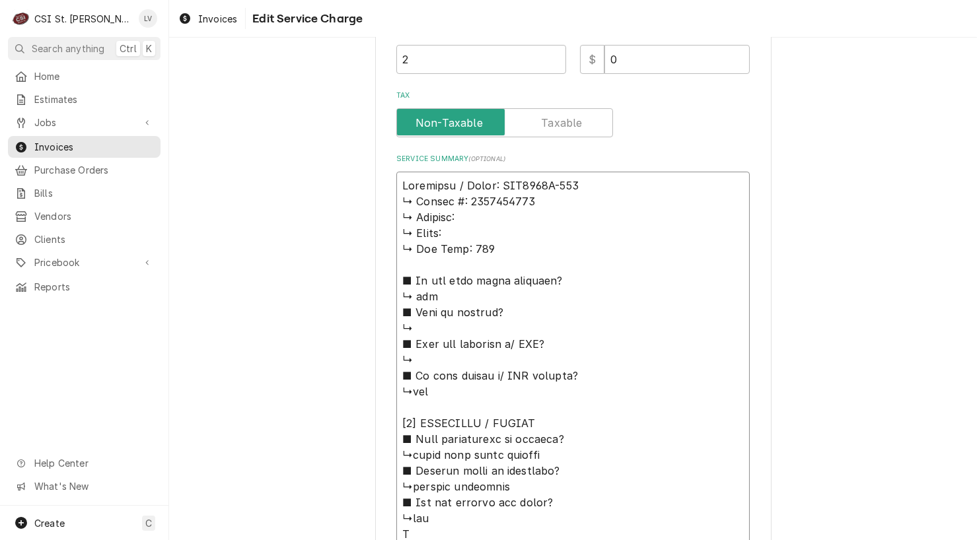
type textarea "Manitowoc / Model: KYT0700A-261 ↳ 𝗦𝗲𝗿𝗶𝗮𝗹 #: 1121025186 ↳ 𝗩𝗼𝗹𝘁𝗮𝗴𝗲: ↳ 𝗣𝗵𝗮𝘀𝗲: ↳ 𝗚𝗮…"
type textarea "x"
type textarea "Manitowoc / Model: KYT0700A-261 / ↳ 𝗦𝗲𝗿𝗶𝗮𝗹 #: 1121025186 ↳ 𝗩𝗼𝗹𝘁𝗮𝗴𝗲: ↳ 𝗣𝗵𝗮𝘀𝗲: ↳ …"
type textarea "x"
type textarea "Manitowoc / Model: KYT0700A-261 / ↳ 𝗦𝗲𝗿𝗶𝗮𝗹 #: 1121025186 ↳ 𝗩𝗼𝗹𝘁𝗮𝗴𝗲: ↳ 𝗣𝗵𝗮𝘀𝗲: ↳ …"
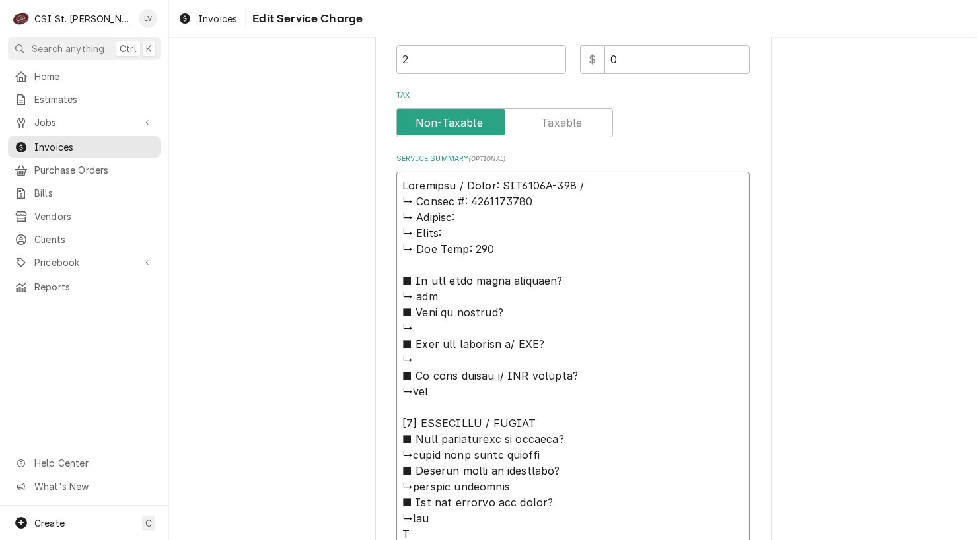
type textarea "x"
type textarea "Manitowoc / Model: KYT0700A-261 / S ↳ 𝗦𝗲𝗿𝗶𝗮𝗹 #: 1121025186 ↳ 𝗩𝗼𝗹𝘁𝗮𝗴𝗲: ↳ 𝗣𝗵𝗮𝘀𝗲: …"
type textarea "x"
type textarea "Manitowoc / Model: KYT0700A-261 / Se ↳ 𝗦𝗲𝗿𝗶𝗮𝗹 #: 1121025186 ↳ 𝗩𝗼𝗹𝘁𝗮𝗴𝗲: ↳ 𝗣𝗵𝗮𝘀𝗲:…"
type textarea "x"
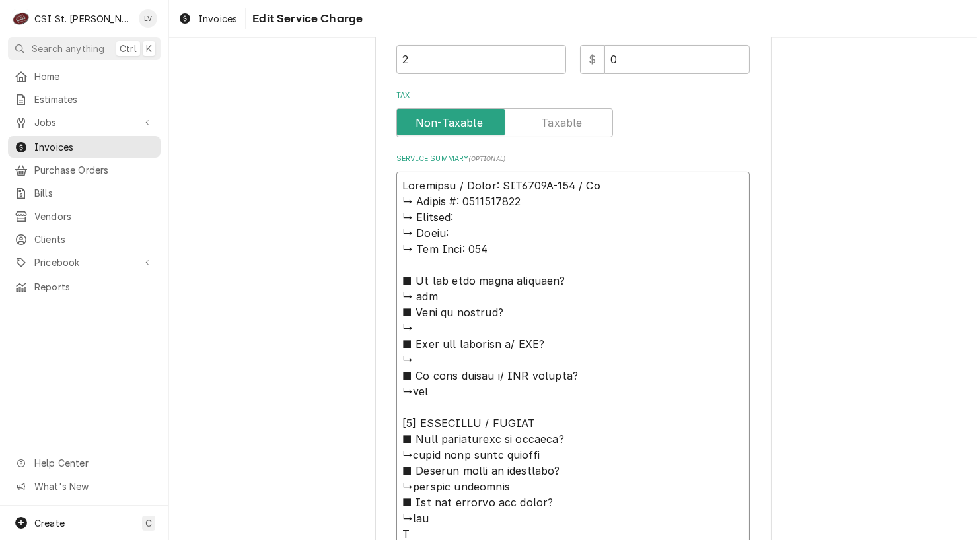
type textarea "Manitowoc / Model: KYT0700A-261 / Ser ↳ 𝗦𝗲𝗿𝗶𝗮𝗹 #: 1121025186 ↳ 𝗩𝗼𝗹𝘁𝗮𝗴𝗲: ↳ 𝗣𝗵𝗮𝘀𝗲…"
type textarea "x"
type textarea "Manitowoc / Model: KYT0700A-261 / Seri ↳ 𝗦𝗲𝗿𝗶𝗮𝗹 #: 1121025186 ↳ 𝗩𝗼𝗹𝘁𝗮𝗴𝗲: ↳ 𝗣𝗵𝗮𝘀…"
type textarea "x"
type textarea "Manitowoc / Model: KYT0700A-261 / Seria ↳ 𝗦𝗲𝗿𝗶𝗮𝗹 #: 1121025186 ↳ 𝗩𝗼𝗹𝘁𝗮𝗴𝗲: ↳ 𝗣𝗵𝗮…"
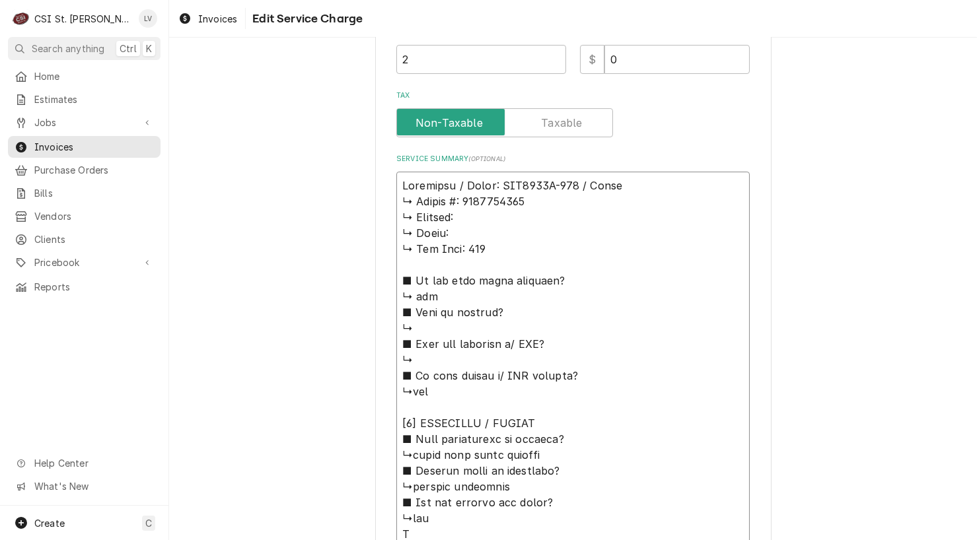
type textarea "x"
type textarea "Manitowoc / Model: KYT0700A-261 / Serial ↳ 𝗦𝗲𝗿𝗶𝗮𝗹 #: 1121025186 ↳ 𝗩𝗼𝗹𝘁𝗮𝗴𝗲: ↳ 𝗣𝗵…"
type textarea "x"
type textarea "Manitowoc / Model: KYT0700A-261 / Serial: ↳ 𝗦𝗲𝗿𝗶𝗮𝗹 #: 1121025186 ↳ 𝗩𝗼𝗹𝘁𝗮𝗴𝗲: ↳ 𝗣…"
type textarea "x"
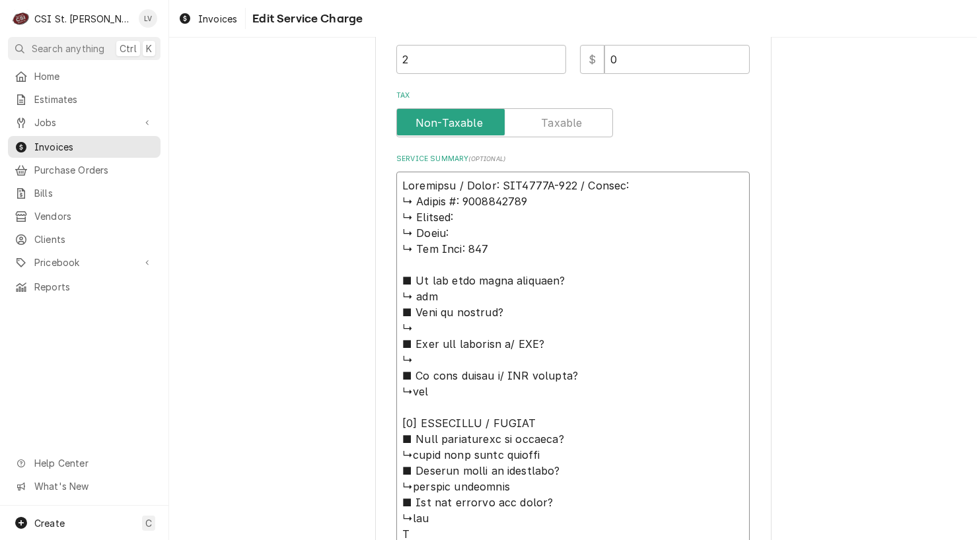
type textarea "Manitowoc / Model: KYT0700A-261 / Serial: ↳ 𝗦𝗲𝗿𝗶𝗮𝗹 #: 1121025186 ↳ 𝗩𝗼𝗹𝘁𝗮𝗴𝗲: ↳ 𝗣…"
type textarea "x"
type textarea "Manitowoc / Model: KYT0700A-261 / Serial: ↳ 𝗦𝗲𝗿𝗶𝗮𝗹 #: 1121025186 ↳ 𝗩𝗼𝗹𝘁𝗮𝗴𝗲: ↳ 𝗣…"
type textarea "x"
type textarea "Manitowoc / Model: KYT0700A-261 / Serial: 𝗦𝗲𝗿𝗶𝗮𝗹 #: 1121025186 ↳ 𝗩𝗼𝗹𝘁𝗮𝗴𝗲: ↳ 𝗣𝗵𝗮…"
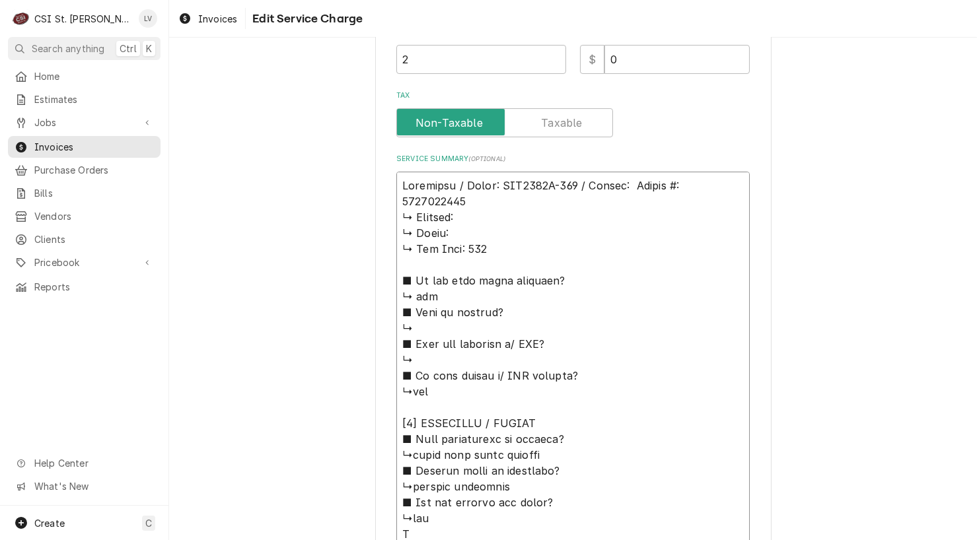
type textarea "x"
type textarea "Manitowoc / Model: KYT0700A-261 / Serial: 𝗦𝗲𝗿𝗶𝗮𝗹 #: 1121025186 ↳ 𝗩𝗼𝗹𝘁𝗮𝗴𝗲: ↳ 𝗣𝗵𝗮…"
type textarea "x"
type textarea "Manitowoc / Model: KYT0700A-261 / Serial: 𝗲𝗿𝗶𝗮𝗹 #: 1121025186 ↳ 𝗩𝗼𝗹𝘁𝗮𝗴𝗲: ↳ 𝗣𝗵𝗮𝘀…"
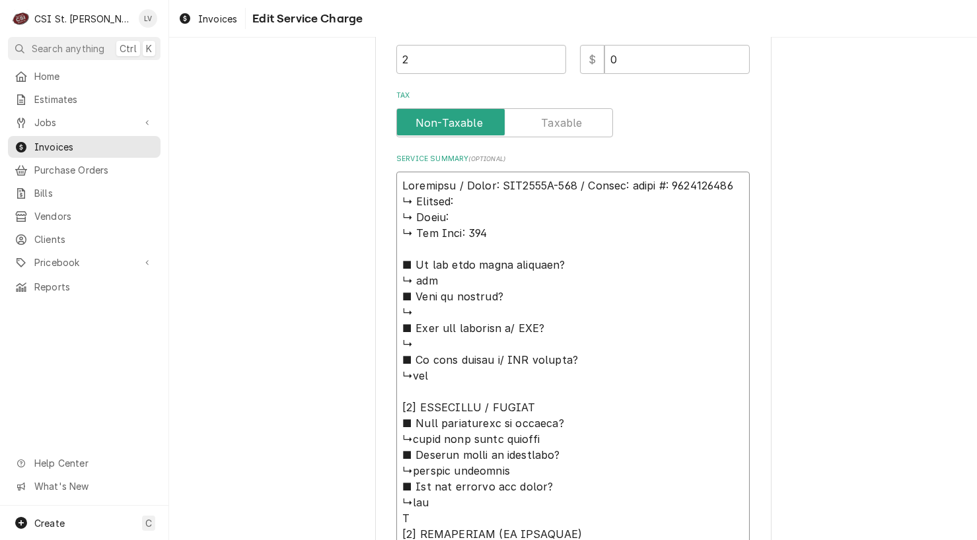
type textarea "x"
type textarea "Manitowoc / Model: KYT0700A-261 / Serial: 𝗿𝗶𝗮𝗹 #: 1121025186 ↳ 𝗩𝗼𝗹𝘁𝗮𝗴𝗲: ↳ 𝗣𝗵𝗮𝘀𝗲…"
type textarea "x"
type textarea "Manitowoc / Model: KYT0700A-261 / Serial: 𝗶𝗮𝗹 #: 1121025186 ↳ 𝗩𝗼𝗹𝘁𝗮𝗴𝗲: ↳ 𝗣𝗵𝗮𝘀𝗲:…"
type textarea "x"
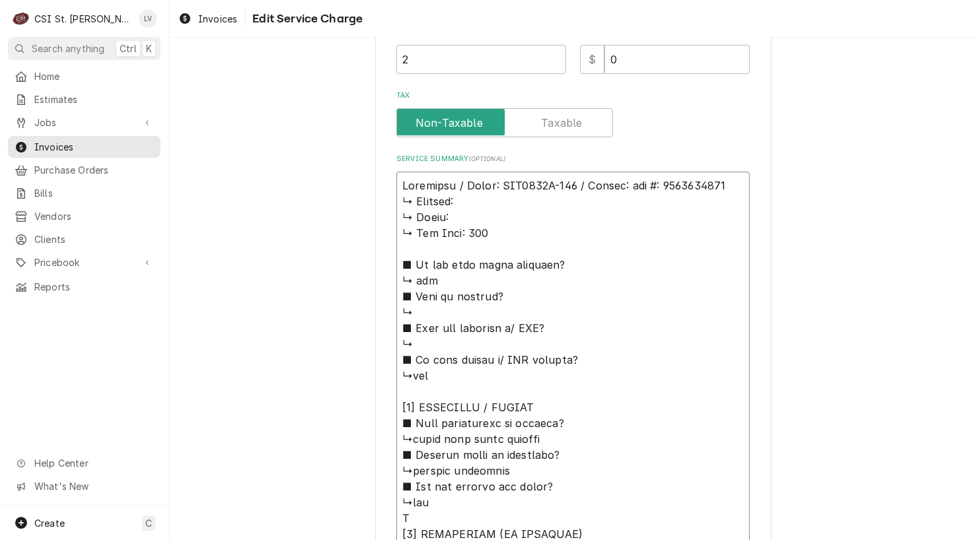
type textarea "Manitowoc / Model: KYT0700A-261 / Serial: 𝗮𝗹 #: 1121025186 ↳ 𝗩𝗼𝗹𝘁𝗮𝗴𝗲: ↳ 𝗣𝗵𝗮𝘀𝗲: …"
type textarea "x"
type textarea "Manitowoc / Model: KYT0700A-261 / Serial: 𝗹 #: 1121025186 ↳ 𝗩𝗼𝗹𝘁𝗮𝗴𝗲: ↳ 𝗣𝗵𝗮𝘀𝗲: ↳…"
type textarea "x"
type textarea "Manitowoc / Model: KYT0700A-261 / Serial: #: 1121025186 ↳ 𝗩𝗼𝗹𝘁𝗮𝗴𝗲: ↳ 𝗣𝗵𝗮𝘀𝗲: ↳ 𝗚…"
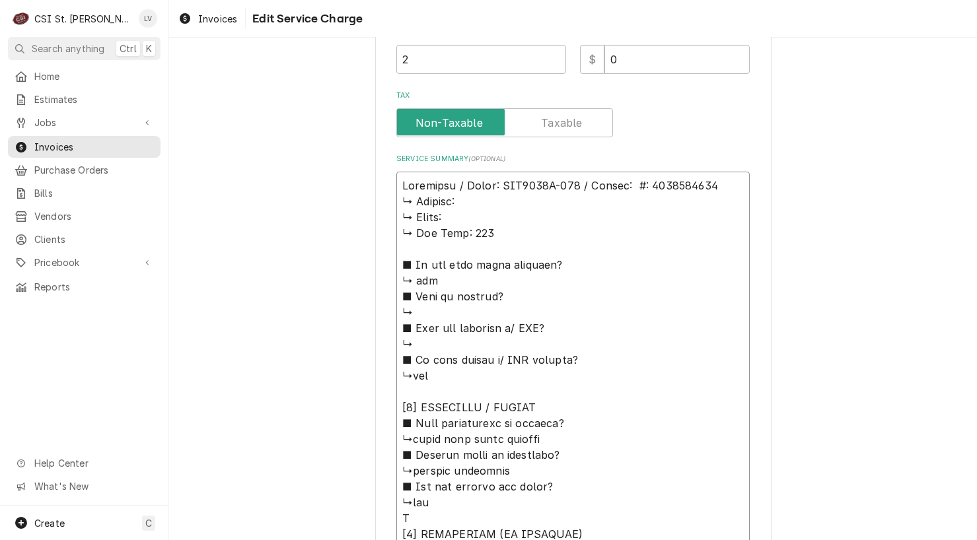
type textarea "x"
type textarea "Manitowoc / Model: KYT0700A-261 / Serial: #: 1121025186 ↳ 𝗩𝗼𝗹𝘁𝗮𝗴𝗲: ↳ 𝗣𝗵𝗮𝘀𝗲: ↳ 𝗚…"
type textarea "x"
type textarea "Manitowoc / Model: KYT0700A-261 / Serial: : 1121025186 ↳ 𝗩𝗼𝗹𝘁𝗮𝗴𝗲: ↳ 𝗣𝗵𝗮𝘀𝗲: ↳ 𝗚𝗮…"
type textarea "x"
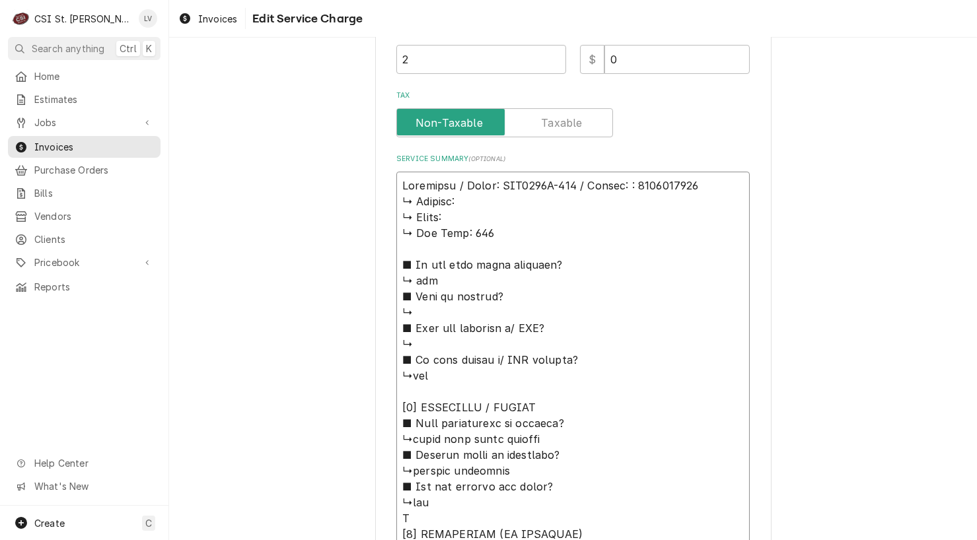
type textarea "Manitowoc / Model: KYT0700A-261 / Serial: 1121025186 ↳ 𝗩𝗼𝗹𝘁𝗮𝗴𝗲: ↳ 𝗣𝗵𝗮𝘀𝗲: ↳ 𝗚𝗮𝘀 …"
type textarea "x"
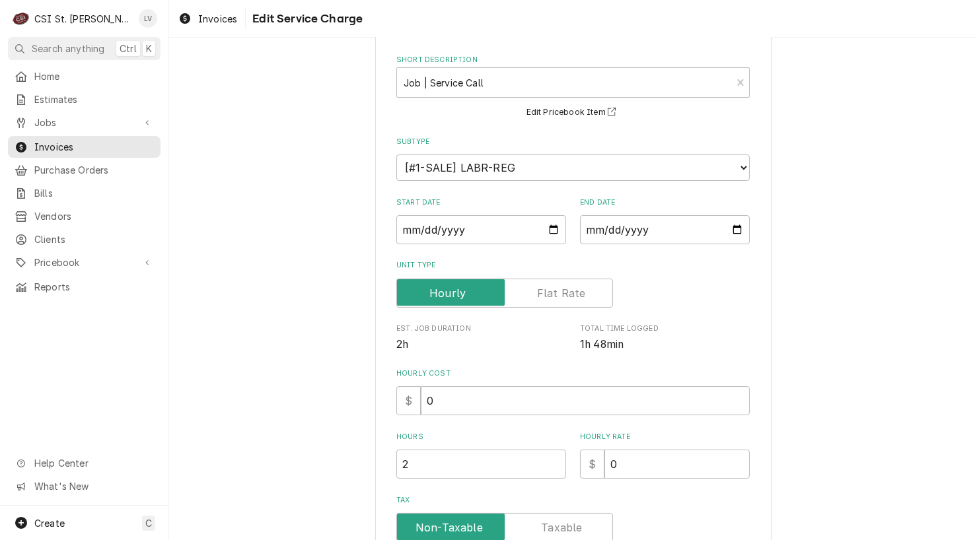
scroll to position [0, 0]
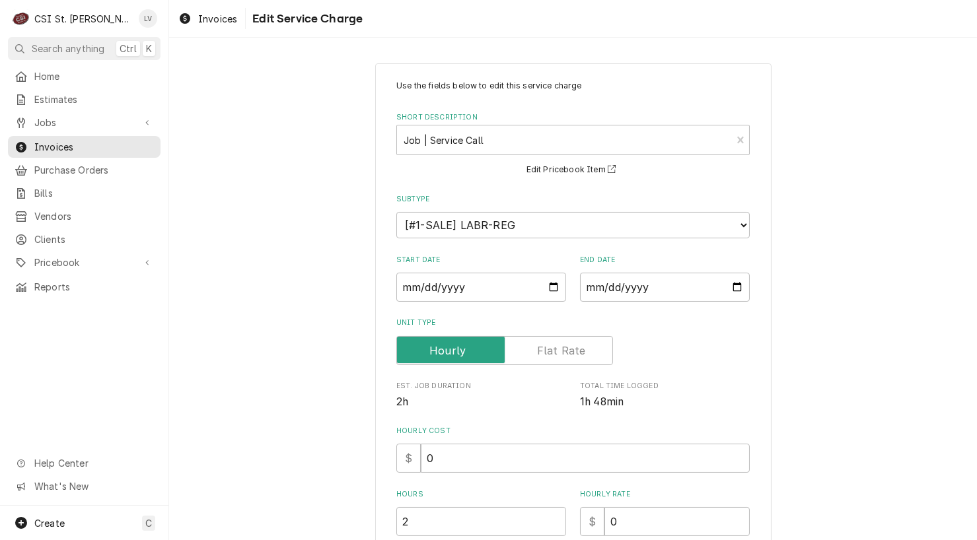
type textarea "Manitowoc / Model: KYT0700A-261 / Serial: 1121025186 ↳ 𝗩𝗼𝗹𝘁𝗮𝗴𝗲: ↳ 𝗣𝗵𝗮𝘀𝗲: ↳ 𝗚𝗮𝘀 …"
click at [213, 21] on span "Invoices" at bounding box center [217, 19] width 39 height 14
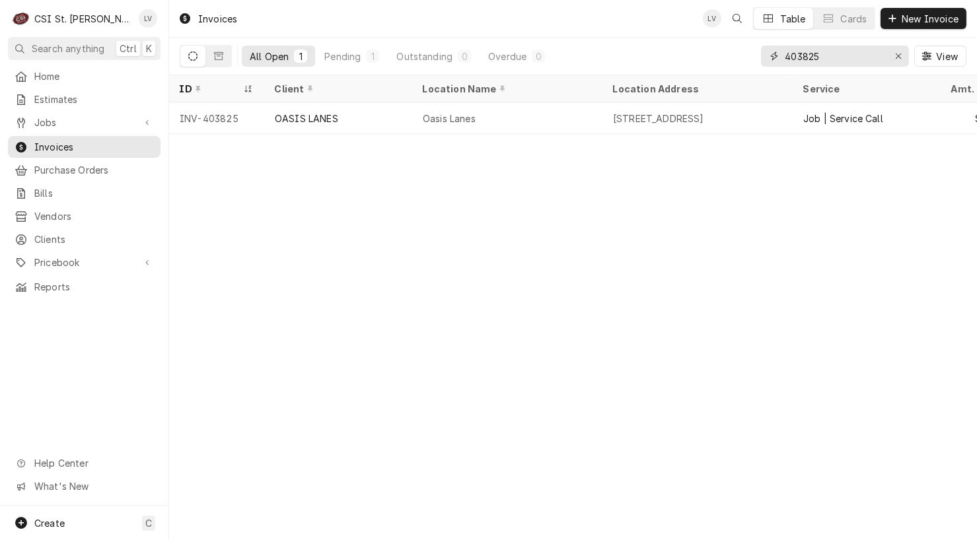
click at [836, 51] on input "403825" at bounding box center [833, 56] width 99 height 21
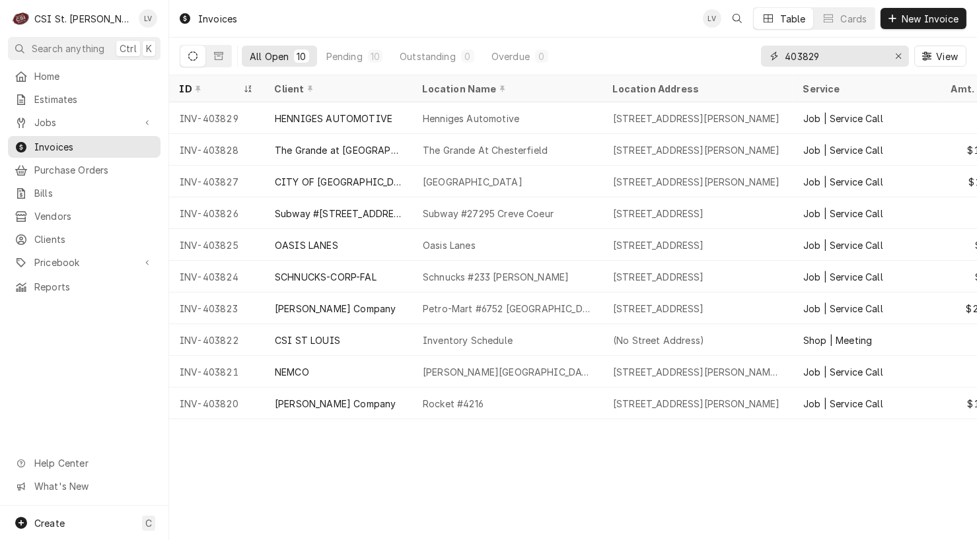
type input "403829"
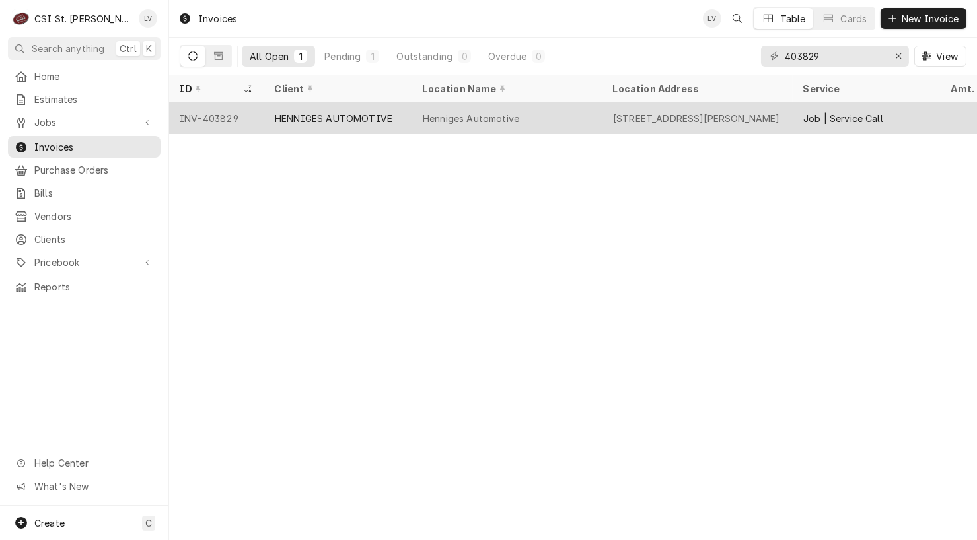
click at [349, 114] on div "HENNIGES AUTOMOTIVE" at bounding box center [334, 119] width 118 height 14
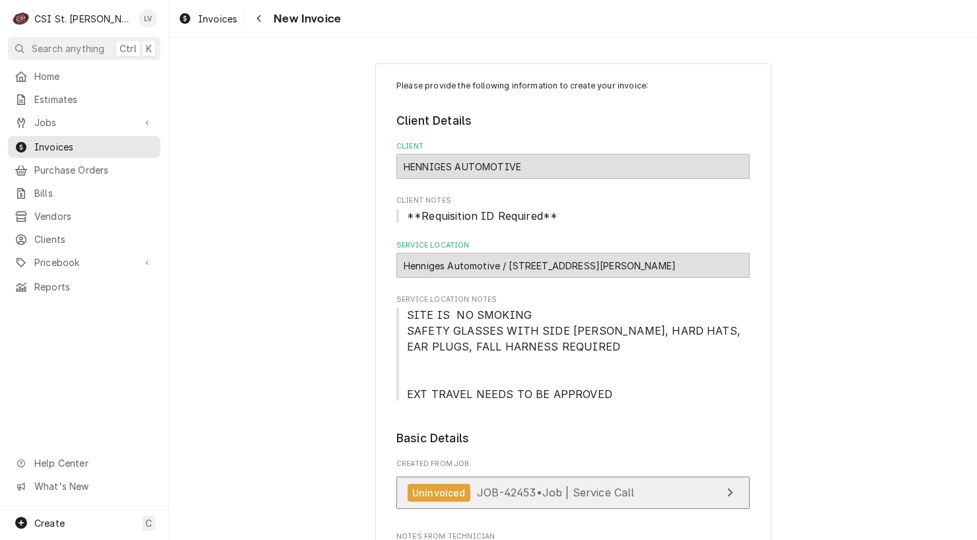
click at [549, 486] on span "JOB-42453 • Job | Service Call" at bounding box center [556, 492] width 158 height 13
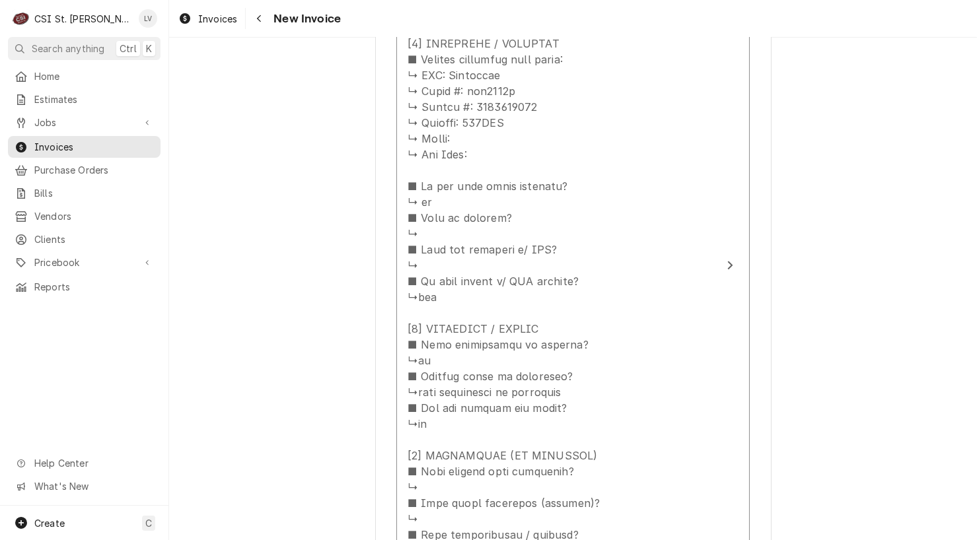
scroll to position [1453, 0]
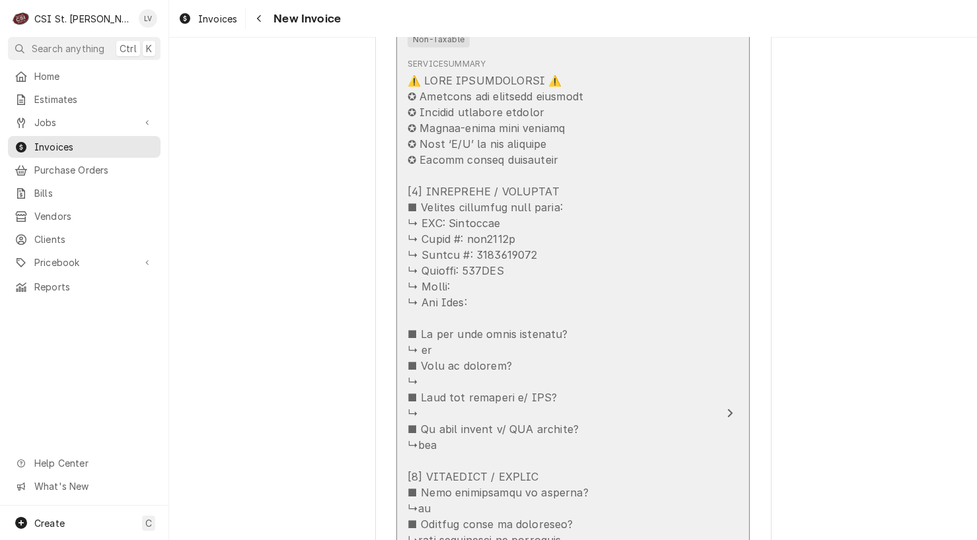
click at [440, 213] on div "Update Line Item" at bounding box center [558, 524] width 303 height 903
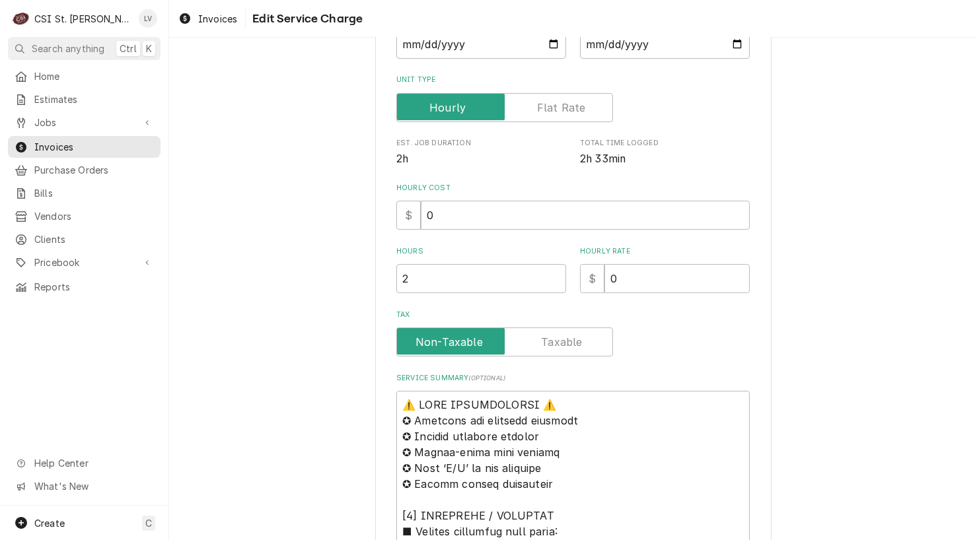
scroll to position [330, 0]
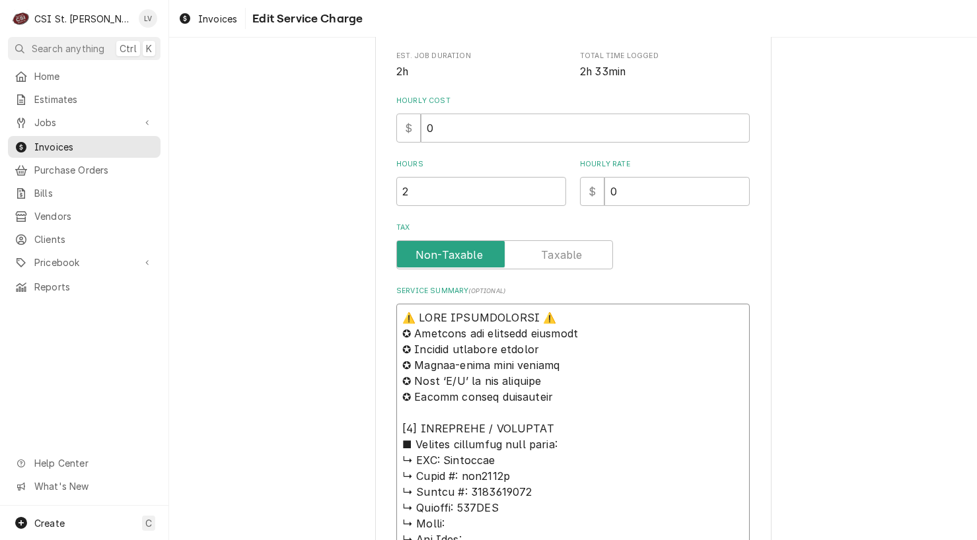
drag, startPoint x: 438, startPoint y: 457, endPoint x: 369, endPoint y: 309, distance: 163.1
click at [375, 309] on div "Use the fields below to edit this service charge Short Description Job | Servic…" at bounding box center [573, 527] width 396 height 1589
type textarea "x"
type textarea "Loremipsu ↳ Dolor #: sit9541a ↳ Consec #: 8408059445 ↳ Adipisc: 681ELI ↳ Seddo:…"
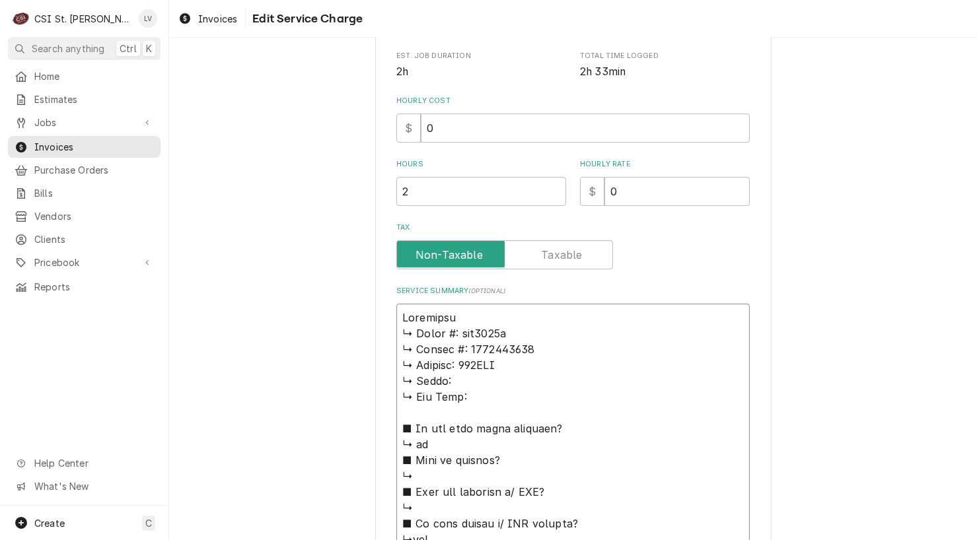
type textarea "x"
type textarea "Loremipsu / ↳ Dolor #: sit2861a ↳ Consec #: 1540319689 ↳ Adipisc: 820ELI ↳ Sedd…"
type textarea "x"
type textarea "Loremipsu / ↳ Dolor #: sit5705a ↳ Consec #: 2255833851 ↳ Adipisc: 611ELI ↳ Sedd…"
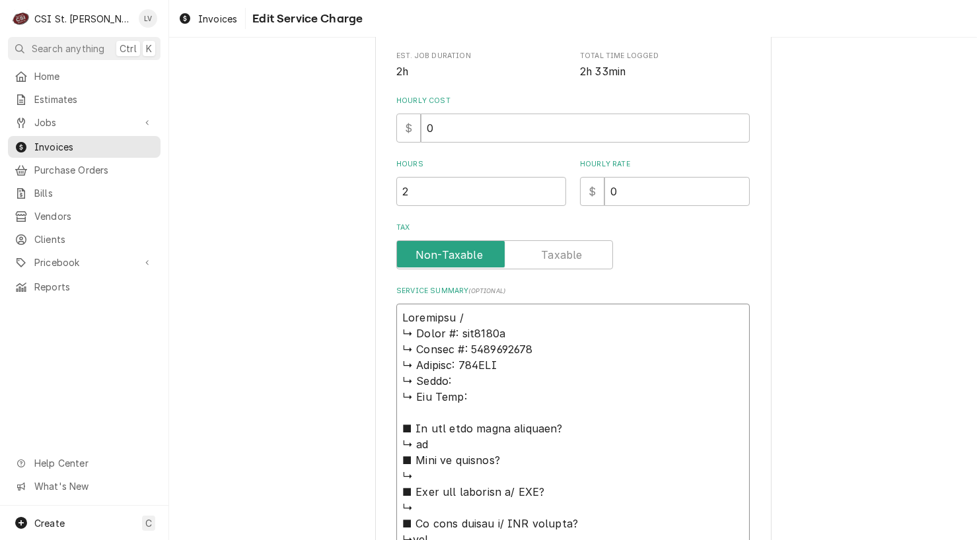
type textarea "x"
type textarea "Loremipsu / D ↳ Sitam #: con9904a ↳ Elitse #: 7738253787 ↳ Doeiusm: 142TEM ↳ In…"
type textarea "x"
type textarea "Loremipsu / Do ↳ Sitam #: con8342a ↳ Elitse #: 4661817860 ↳ Doeiusm: 414TEM ↳ I…"
type textarea "x"
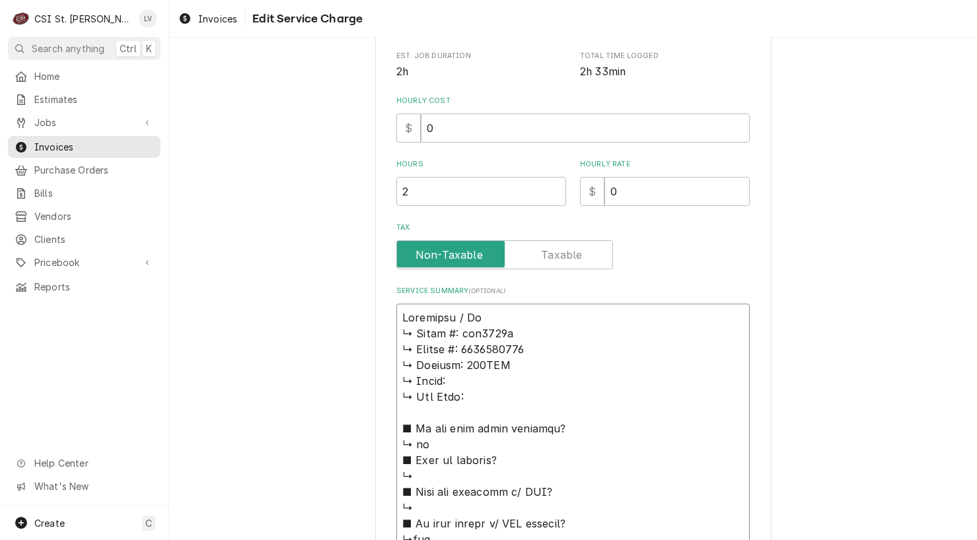
type textarea "Loremipsu / Dol ↳ Sitam #: con1337a ↳ Elitse #: 1129448201 ↳ Doeiusm: 653TEM ↳ …"
type textarea "x"
type textarea "Loremipsu / Dolo ↳ Sitam #: con7373a ↳ Elitse #: 3027690513 ↳ Doeiusm: 544TEM ↳…"
type textarea "x"
type textarea "Loremipsu / Dolor ↳ Sitam #: con3226a ↳ Elitse #: 0403573979 ↳ Doeiusm: 695TEM …"
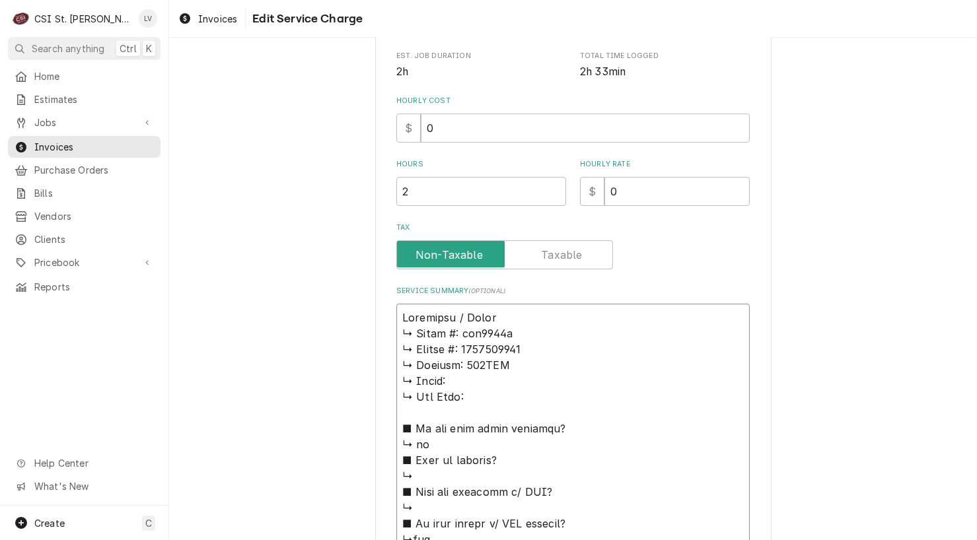
type textarea "x"
type textarea "Loremipsu / Dolor: ↳ Sitam #: con4268a ↳ Elitse #: 1106945231 ↳ Doeiusm: 220TEM…"
type textarea "x"
type textarea "Loremipsu / Dolor: ↳ Sitam #: con1608a ↳ Elitse #: 7601734724 ↳ Doeiusm: 726TEM…"
type textarea "x"
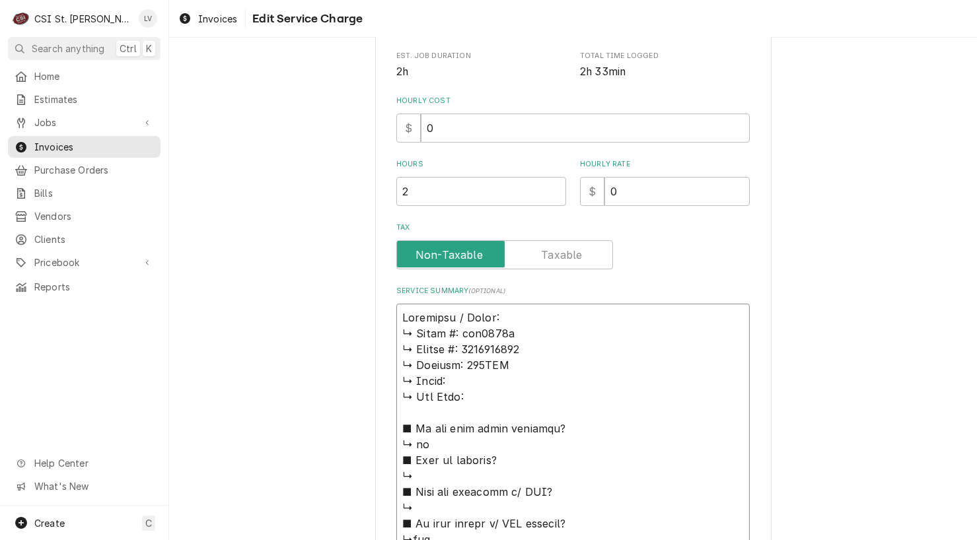
type textarea "Loremipsu / Dolor: ↳ Sitam #: con5144a ↳ Elitse #: 6978007196 ↳ Doeiusm: 902TEM…"
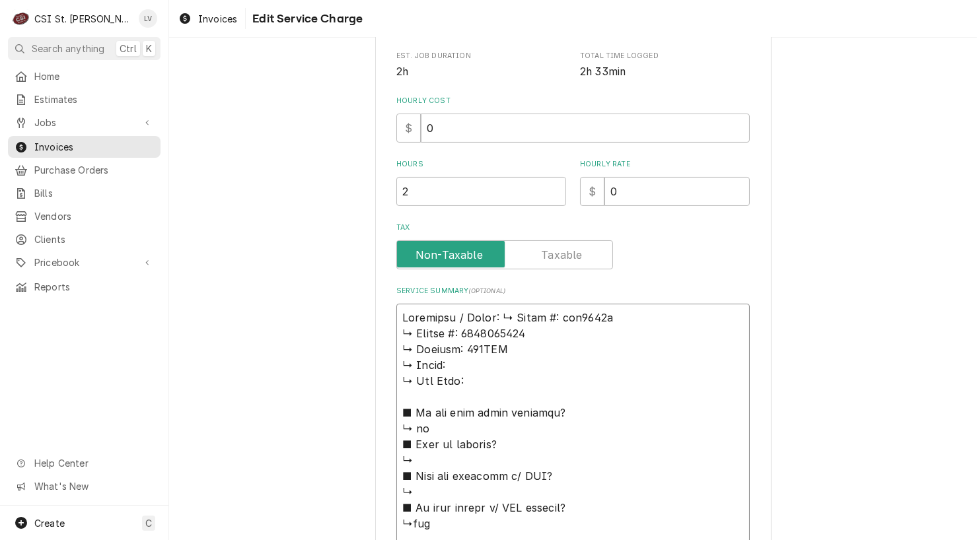
type textarea "x"
type textarea "Loremipsu / Dolor: Sitam #: con7675a ↳ Elitse #: 9129572688 ↳ Doeiusm: 625TEM ↳…"
type textarea "x"
type textarea "Loremipsu / Dolor: Sitam #: con0112a ↳ Elitse #: 0848438669 ↳ Doeiusm: 246TEM ↳…"
type textarea "x"
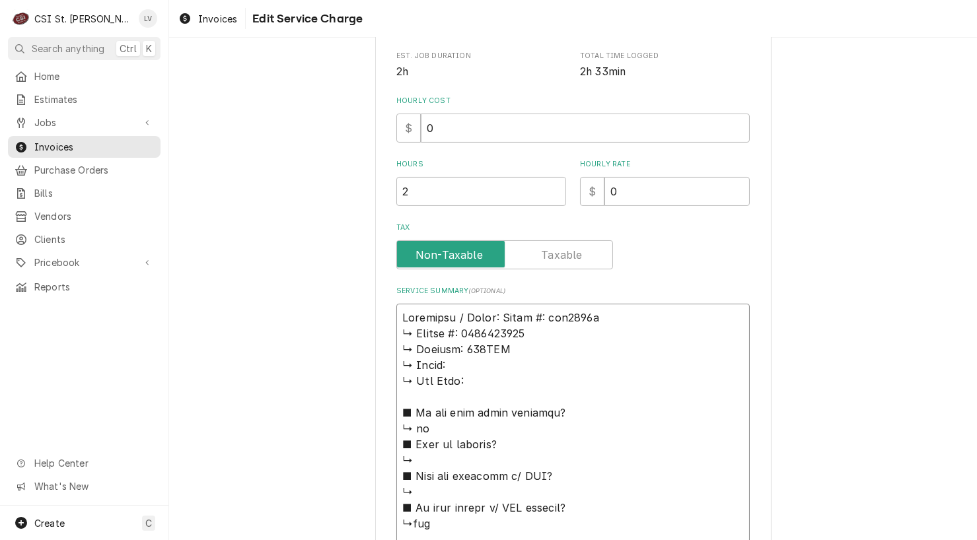
type textarea "Manitowoc / Model: 𝗼𝗱𝗲𝗹 #: cnf0201a ↳ 𝗦𝗲𝗿𝗶𝗮𝗹 #: 1120675114 ↳ 𝗩𝗼𝗹𝘁𝗮𝗴𝗲: 120VAC ↳ …"
type textarea "x"
type textarea "Manitowoc / Model: 𝗱𝗲𝗹 #: cnf0201a ↳ 𝗦𝗲𝗿𝗶𝗮𝗹 #: 1120675114 ↳ 𝗩𝗼𝗹𝘁𝗮𝗴𝗲: 120VAC ↳ 𝗣…"
type textarea "x"
type textarea "Manitowoc / Model: 𝗲𝗹 #: cnf0201a ↳ 𝗦𝗲𝗿𝗶𝗮𝗹 #: 1120675114 ↳ 𝗩𝗼𝗹𝘁𝗮𝗴𝗲: 120VAC ↳ 𝗣𝗵…"
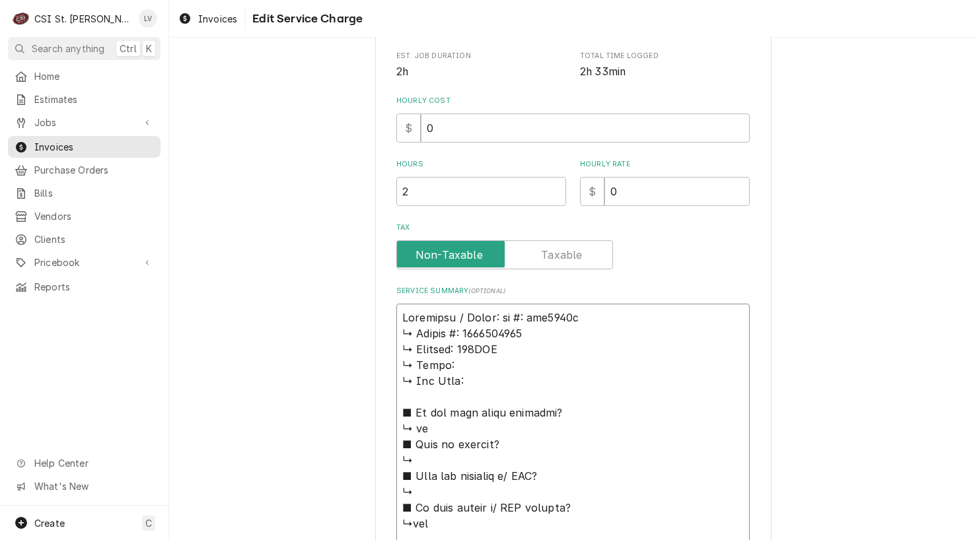
type textarea "x"
type textarea "Manitowoc / Model: 𝗹 #: cnf0201a ↳ 𝗦𝗲𝗿𝗶𝗮𝗹 #: 1120675114 ↳ 𝗩𝗼𝗹𝘁𝗮𝗴𝗲: 120VAC ↳ 𝗣𝗵𝗮…"
type textarea "x"
type textarea "Manitowoc / Model: #: cnf0201a ↳ 𝗦𝗲𝗿𝗶𝗮𝗹 #: 1120675114 ↳ 𝗩𝗼𝗹𝘁𝗮𝗴𝗲: 120VAC ↳ 𝗣𝗵𝗮𝘀𝗲…"
type textarea "x"
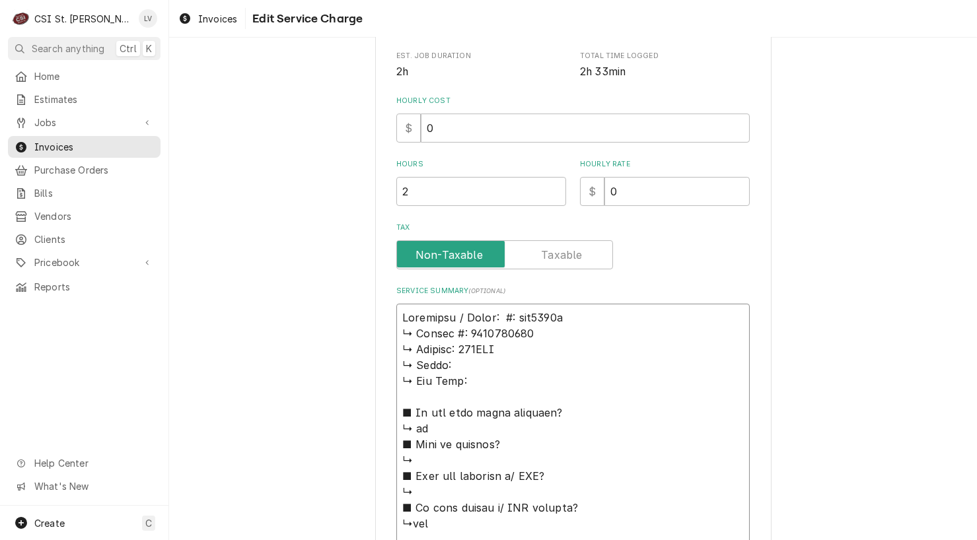
type textarea "Manitowoc / Model: #: cnf0201a ↳ 𝗦𝗲𝗿𝗶𝗮𝗹 #: 1120675114 ↳ 𝗩𝗼𝗹𝘁𝗮𝗴𝗲: 120VAC ↳ 𝗣𝗵𝗮𝘀𝗲…"
type textarea "x"
type textarea "Manitowoc / Model: : cnf0201a ↳ 𝗦𝗲𝗿𝗶𝗮𝗹 #: 1120675114 ↳ 𝗩𝗼𝗹𝘁𝗮𝗴𝗲: 120VAC ↳ 𝗣𝗵𝗮𝘀𝗲:…"
type textarea "x"
type textarea "Manitowoc / Model: cnf0201a ↳ 𝗦𝗲𝗿𝗶𝗮𝗹 #: 1120675114 ↳ 𝗩𝗼𝗹𝘁𝗮𝗴𝗲: 120VAC ↳ 𝗣𝗵𝗮𝘀𝗲: ↳…"
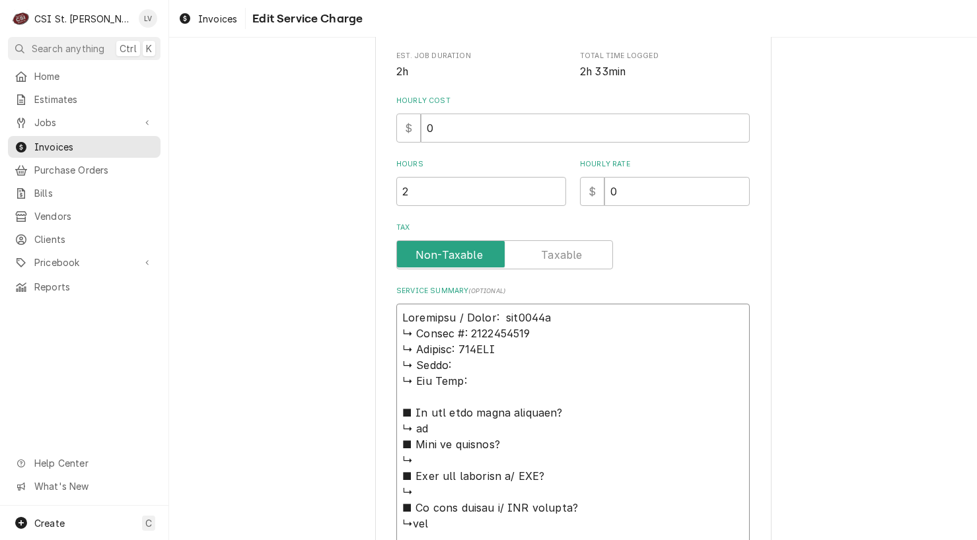
type textarea "x"
type textarea "Manitowoc / Model: cnf0201a ↳ 𝗦𝗲𝗿𝗶𝗮𝗹 #: 1120675114 ↳ 𝗩𝗼𝗹𝘁𝗮𝗴𝗲: 120VAC ↳ 𝗣𝗵𝗮𝘀𝗲: ↳…"
type textarea "x"
type textarea "Manitowoc / Model: nf0201a ↳ 𝗦𝗲𝗿𝗶𝗮𝗹 #: 1120675114 ↳ 𝗩𝗼𝗹𝘁𝗮𝗴𝗲: 120VAC ↳ 𝗣𝗵𝗮𝘀𝗲: ↳ …"
type textarea "x"
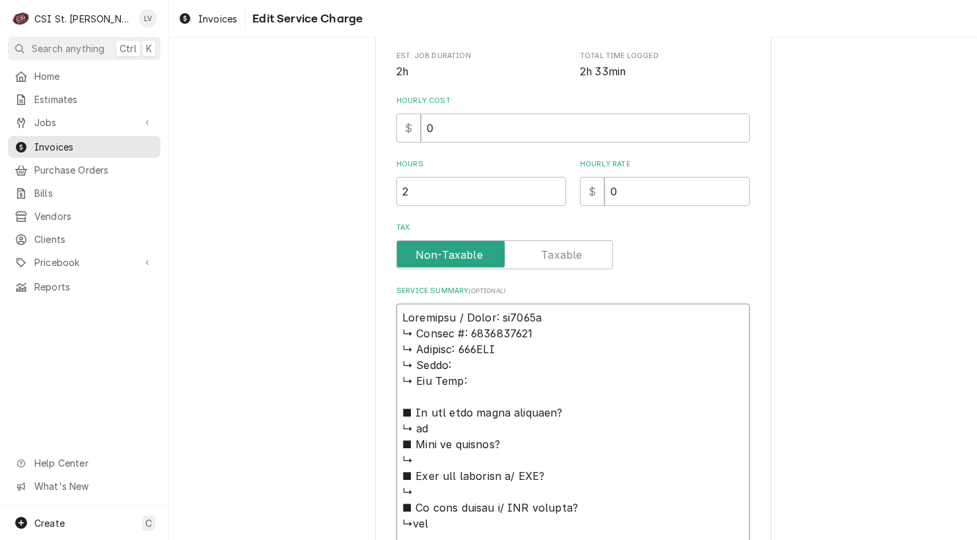
type textarea "Manitowoc / Model: f0201a ↳ 𝗦𝗲𝗿𝗶𝗮𝗹 #: 1120675114 ↳ 𝗩𝗼𝗹𝘁𝗮𝗴𝗲: 120VAC ↳ 𝗣𝗵𝗮𝘀𝗲: ↳ 𝗚…"
type textarea "x"
type textarea "Manitowoc / Model: 0201a ↳ 𝗦𝗲𝗿𝗶𝗮𝗹 #: 1120675114 ↳ 𝗩𝗼𝗹𝘁𝗮𝗴𝗲: 120VAC ↳ 𝗣𝗵𝗮𝘀𝗲: ↳ 𝗚𝗮…"
type textarea "x"
type textarea "Manitowoc / Model: C0201a ↳ 𝗦𝗲𝗿𝗶𝗮𝗹 #: 1120675114 ↳ 𝗩𝗼𝗹𝘁𝗮𝗴𝗲: 120VAC ↳ 𝗣𝗵𝗮𝘀𝗲: ↳ 𝗚…"
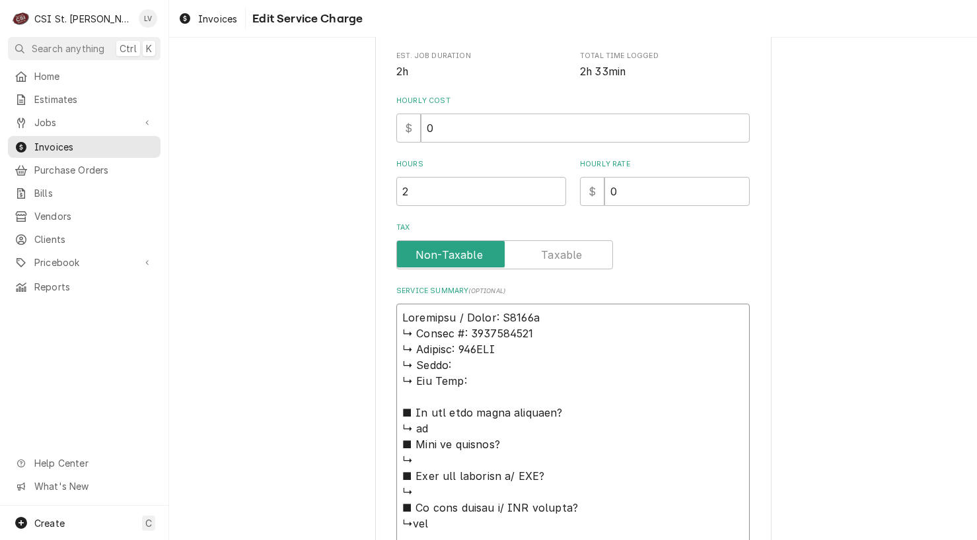
type textarea "x"
type textarea "Manitowoc / Model: CN0201a ↳ 𝗦𝗲𝗿𝗶𝗮𝗹 #: 1120675114 ↳ 𝗩𝗼𝗹𝘁𝗮𝗴𝗲: 120VAC ↳ 𝗣𝗵𝗮𝘀𝗲: ↳ …"
type textarea "x"
type textarea "Manitowoc / Model: CNF0201a ↳ 𝗦𝗲𝗿𝗶𝗮𝗹 #: 1120675114 ↳ 𝗩𝗼𝗹𝘁𝗮𝗴𝗲: 120VAC ↳ 𝗣𝗵𝗮𝘀𝗲: ↳…"
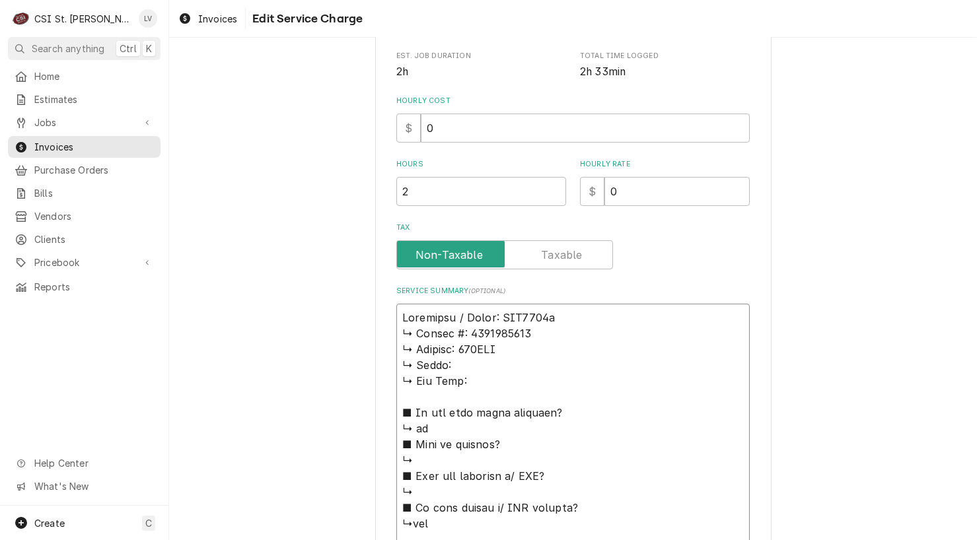
type textarea "x"
type textarea "Manitowoc / Model: CNF0201 ↳ 𝗦𝗲𝗿𝗶𝗮𝗹 #: 1120675114 ↳ 𝗩𝗼𝗹𝘁𝗮𝗴𝗲: 120VAC ↳ 𝗣𝗵𝗮𝘀𝗲: ↳ …"
type textarea "x"
type textarea "Manitowoc / Model: CNF0201A ↳ 𝗦𝗲𝗿𝗶𝗮𝗹 #: 1120675114 ↳ 𝗩𝗼𝗹𝘁𝗮𝗴𝗲: 120VAC ↳ 𝗣𝗵𝗮𝘀𝗲: ↳…"
type textarea "x"
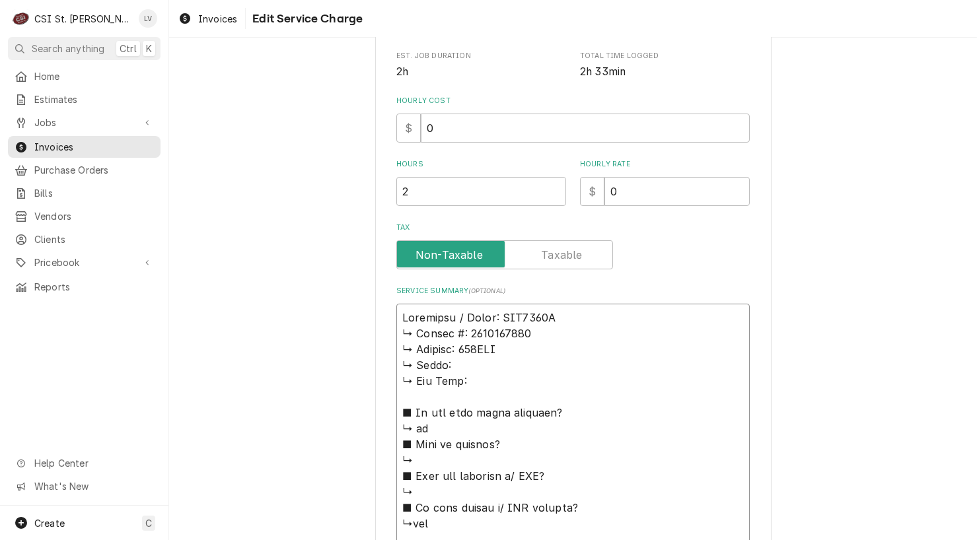
type textarea "Manitowoc / Model: CNF0201A ↳ 𝗦𝗲𝗿𝗶𝗮𝗹 #: 1120675114 ↳ 𝗩𝗼𝗹𝘁𝗮𝗴𝗲: 120VAC ↳ 𝗣𝗵𝗮𝘀𝗲: ↳…"
type textarea "x"
type textarea "Manitowoc / Model: CNF0201A / ↳ 𝗦𝗲𝗿𝗶𝗮𝗹 #: 1120675114 ↳ 𝗩𝗼𝗹𝘁𝗮𝗴𝗲: 120VAC ↳ 𝗣𝗵𝗮𝘀𝗲:…"
type textarea "x"
type textarea "Manitowoc / Model: CNF0201A / ↳ 𝗦𝗲𝗿𝗶𝗮𝗹 #: 1120675114 ↳ 𝗩𝗼𝗹𝘁𝗮𝗴𝗲: 120VAC ↳ 𝗣𝗵𝗮𝘀𝗲:…"
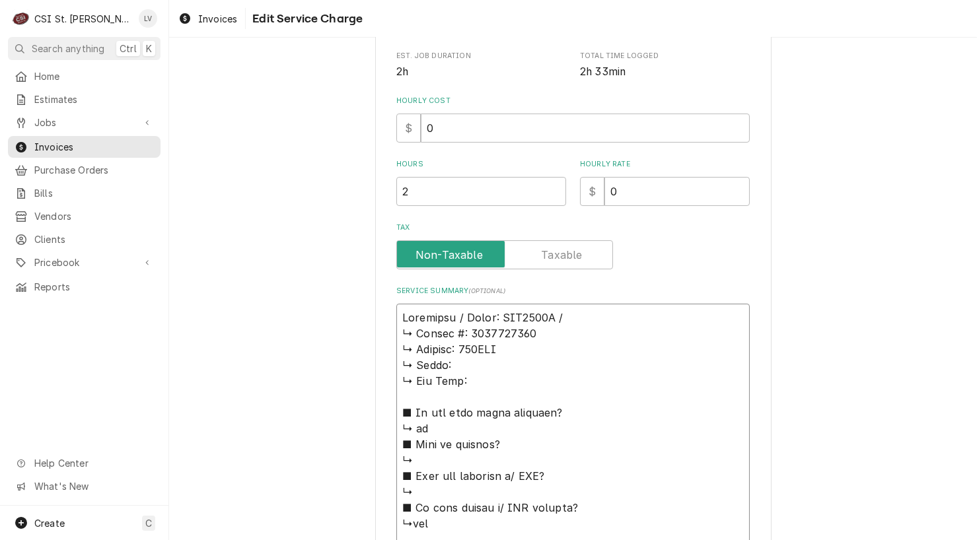
type textarea "x"
type textarea "Manitowoc / Model: CNF0201A / S ↳ 𝗦𝗲𝗿𝗶𝗮𝗹 #: 1120675114 ↳ 𝗩𝗼𝗹𝘁𝗮𝗴𝗲: 120VAC ↳ 𝗣𝗵𝗮𝘀…"
type textarea "x"
type textarea "Manitowoc / Model: CNF0201A / Se ↳ 𝗦𝗲𝗿𝗶𝗮𝗹 #: 1120675114 ↳ 𝗩𝗼𝗹𝘁𝗮𝗴𝗲: 120VAC ↳ 𝗣𝗵𝗮…"
type textarea "x"
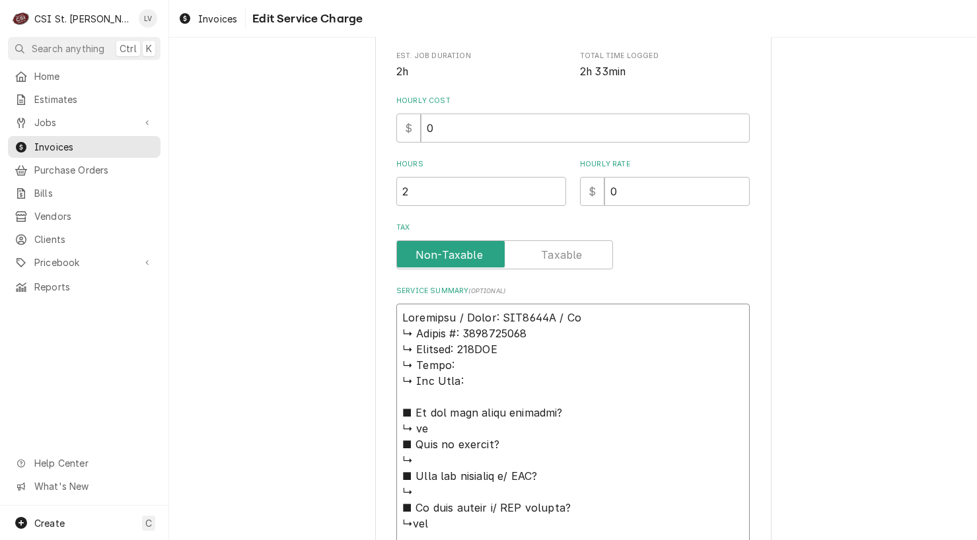
type textarea "Manitowoc / Model: CNF0201A / Ser ↳ 𝗦𝗲𝗿𝗶𝗮𝗹 #: 1120675114 ↳ 𝗩𝗼𝗹𝘁𝗮𝗴𝗲: 120VAC ↳ 𝗣𝗵…"
type textarea "x"
type textarea "Manitowoc / Model: CNF0201A / Seri ↳ 𝗦𝗲𝗿𝗶𝗮𝗹 #: 1120675114 ↳ 𝗩𝗼𝗹𝘁𝗮𝗴𝗲: 120VAC ↳ 𝗣…"
type textarea "x"
type textarea "Manitowoc / Model: CNF0201A / Seria ↳ 𝗦𝗲𝗿𝗶𝗮𝗹 #: 1120675114 ↳ 𝗩𝗼𝗹𝘁𝗮𝗴𝗲: 120VAC ↳ …"
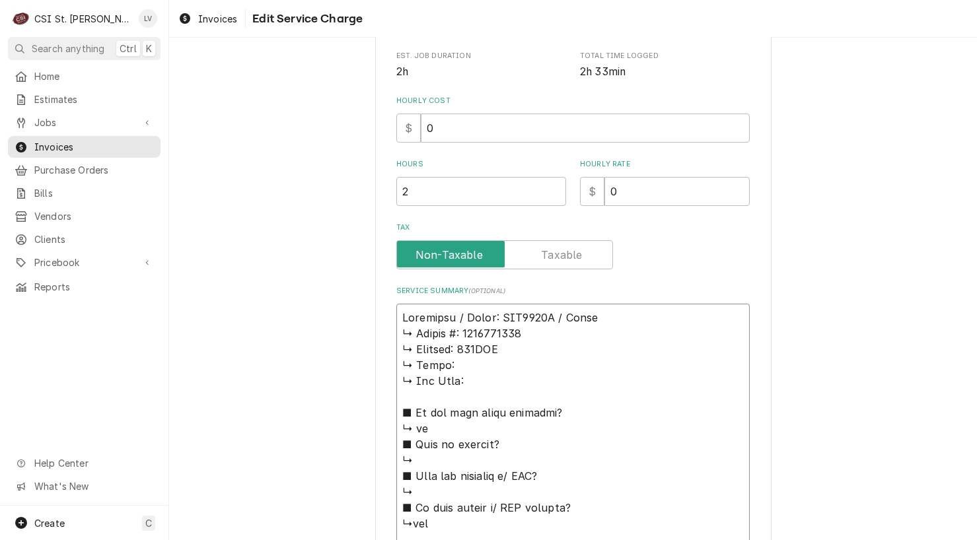
type textarea "x"
type textarea "Manitowoc / Model: CNF0201A / Serial ↳ 𝗦𝗲𝗿𝗶𝗮𝗹 #: 1120675114 ↳ 𝗩𝗼𝗹𝘁𝗮𝗴𝗲: 120VAC ↳…"
type textarea "x"
type textarea "Manitowoc / Model: CNF0201A / Serial: ↳ 𝗦𝗲𝗿𝗶𝗮𝗹 #: 1120675114 ↳ 𝗩𝗼𝗹𝘁𝗮𝗴𝗲: 120VAC …"
type textarea "x"
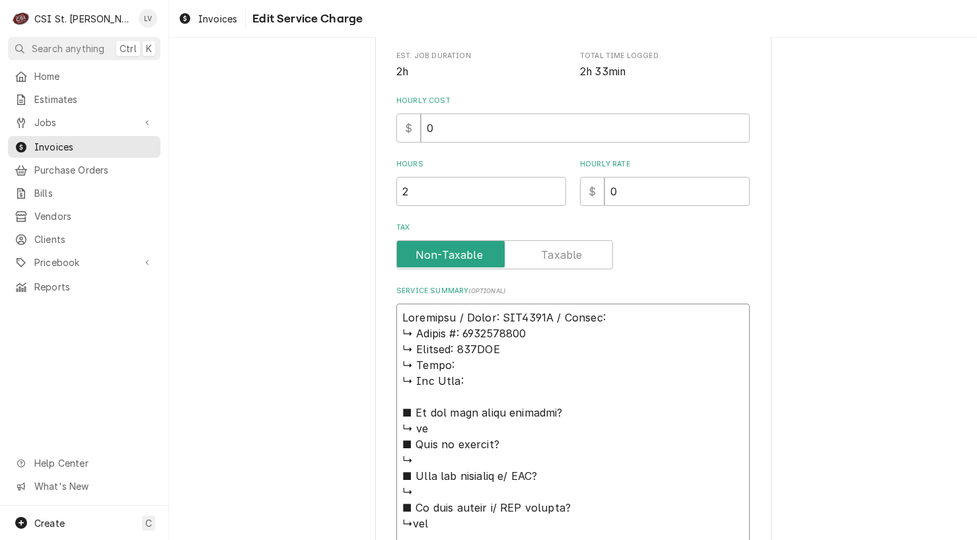
type textarea "Manitowoc / Model: CNF0201A / Serial: ↳ 𝗦𝗲𝗿𝗶𝗮𝗹 #: 1120675114 ↳ 𝗩𝗼𝗹𝘁𝗮𝗴𝗲: 120VAC …"
type textarea "x"
type textarea "Manitowoc / Model: CNF0201A / Serial: ↳ 𝗦𝗲𝗿𝗶𝗮𝗹 #: 1120675114 ↳ 𝗩𝗼𝗹𝘁𝗮𝗴𝗲: 120VAC …"
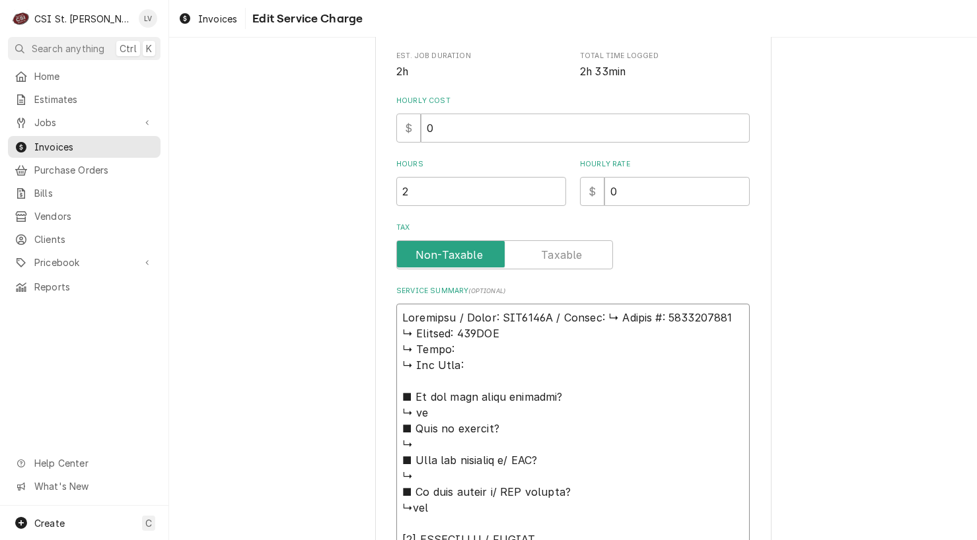
type textarea "x"
type textarea "Manitowoc / Model: CNF0201A / Serial: 𝗦𝗲𝗿𝗶𝗮𝗹 #: 1120675114 ↳ 𝗩𝗼𝗹𝘁𝗮𝗴𝗲: 120VAC ↳ …"
type textarea "x"
type textarea "Manitowoc / Model: CNF0201A / Serial: 𝗦𝗲𝗿𝗶𝗮𝗹 #: 1120675114 ↳ 𝗩𝗼𝗹𝘁𝗮𝗴𝗲: 120VAC ↳ …"
type textarea "x"
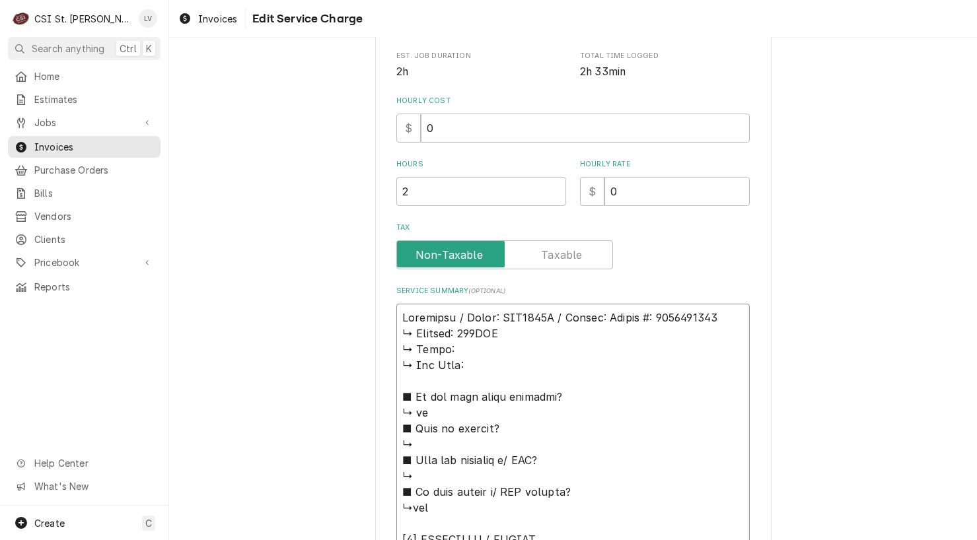
type textarea "Manitowoc / Model: CNF0201A / Serial: 𝗲𝗿𝗶𝗮𝗹 #: 1120675114 ↳ 𝗩𝗼𝗹𝘁𝗮𝗴𝗲: 120VAC ↳ 𝗣…"
type textarea "x"
type textarea "Manitowoc / Model: CNF0201A / Serial: 𝗿𝗶𝗮𝗹 #: 1120675114 ↳ 𝗩𝗼𝗹𝘁𝗮𝗴𝗲: 120VAC ↳ 𝗣𝗵…"
type textarea "x"
type textarea "Manitowoc / Model: CNF0201A / Serial: 𝗶𝗮𝗹 #: 1120675114 ↳ 𝗩𝗼𝗹𝘁𝗮𝗴𝗲: 120VAC ↳ 𝗣𝗵𝗮…"
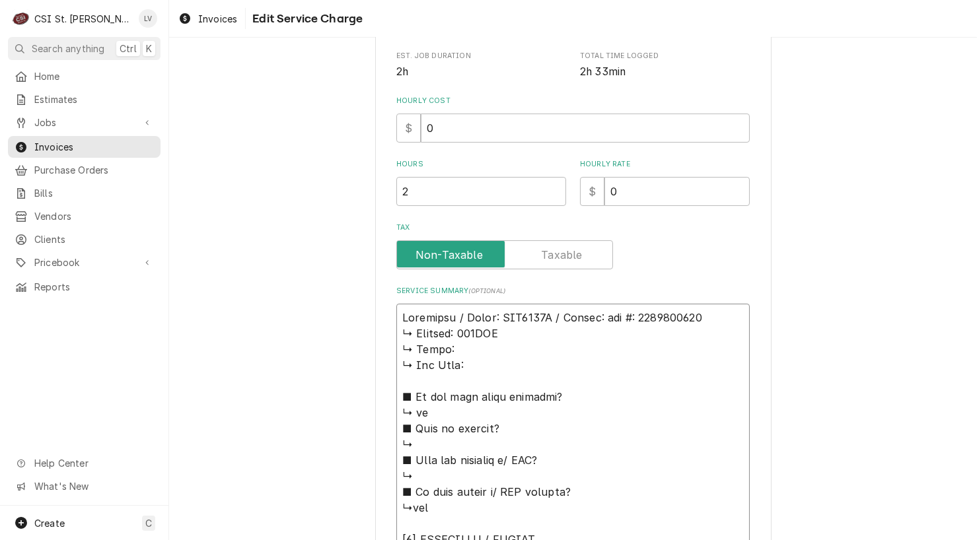
type textarea "x"
type textarea "Manitowoc / Model: CNF0201A / Serial: 𝗮𝗹 #: 1120675114 ↳ 𝗩𝗼𝗹𝘁𝗮𝗴𝗲: 120VAC ↳ 𝗣𝗵𝗮𝘀…"
type textarea "x"
type textarea "Manitowoc / Model: CNF0201A / Serial: 𝗹 #: 1120675114 ↳ 𝗩𝗼𝗹𝘁𝗮𝗴𝗲: 120VAC ↳ 𝗣𝗵𝗮𝘀𝗲…"
type textarea "x"
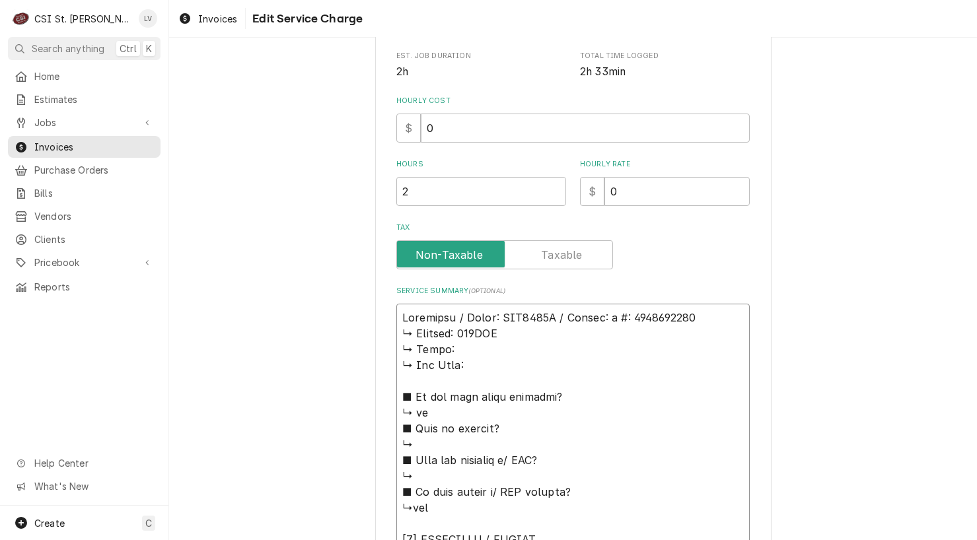
type textarea "Manitowoc / Model: CNF0201A / Serial: #: 1120675114 ↳ 𝗩𝗼𝗹𝘁𝗮𝗴𝗲: 120VAC ↳ 𝗣𝗵𝗮𝘀𝗲: …"
type textarea "x"
type textarea "Manitowoc / Model: CNF0201A / Serial: #: 1120675114 ↳ 𝗩𝗼𝗹𝘁𝗮𝗴𝗲: 120VAC ↳ 𝗣𝗵𝗮𝘀𝗲: …"
type textarea "x"
type textarea "Manitowoc / Model: CNF0201A / Serial: : 1120675114 ↳ 𝗩𝗼𝗹𝘁𝗮𝗴𝗲: 120VAC ↳ 𝗣𝗵𝗮𝘀𝗲: ↳…"
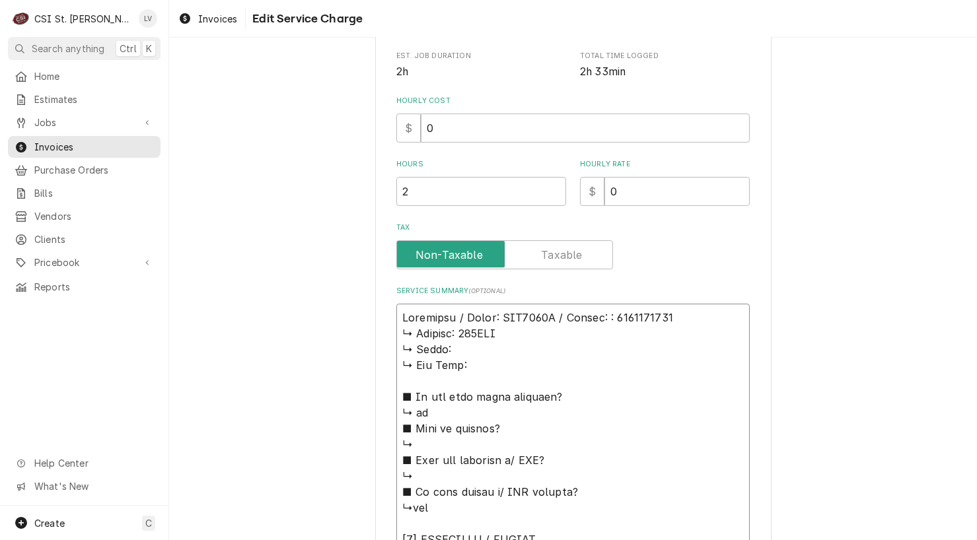
type textarea "x"
type textarea "Manitowoc / Model: CNF0201A / Serial: 1120675114 ↳ 𝗩𝗼𝗹𝘁𝗮𝗴𝗲: 120VAC ↳ 𝗣𝗵𝗮𝘀𝗲: ↳ 𝗚…"
type textarea "x"
type textarea "Manitowoc / Model: CNF0201A / Serial: 1120675114 ↳ 𝗩𝗼𝗹𝘁𝗮𝗴𝗲: 120VAC ↳ 𝗣𝗵𝗮𝘀𝗲: ↳ 𝗚…"
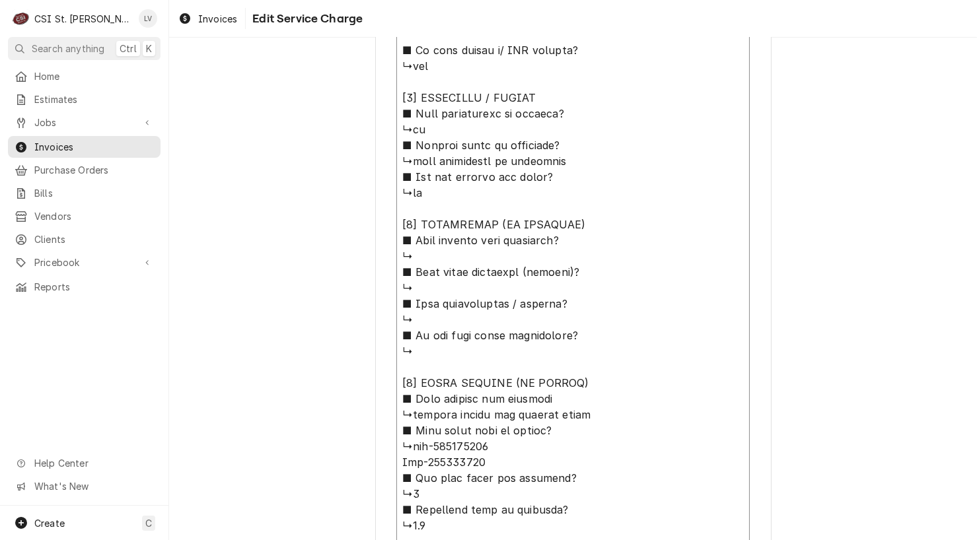
scroll to position [947, 0]
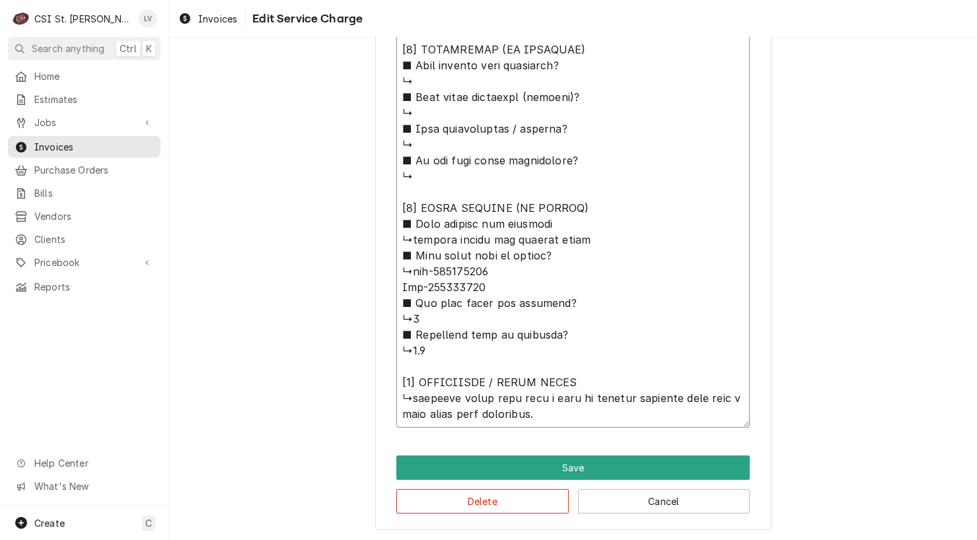
drag, startPoint x: 396, startPoint y: 333, endPoint x: 625, endPoint y: 184, distance: 273.8
click at [625, 184] on textarea "Service Summary ( optional )" at bounding box center [572, 57] width 353 height 741
click at [460, 395] on textarea "Service Summary ( optional )" at bounding box center [572, 57] width 353 height 741
type textarea "x"
type textarea "Manitowoc / Model: CNF0201A / Serial: 1120675114 ↳ 𝗩𝗼𝗹𝘁𝗮𝗴𝗲: 120VAC ↳ 𝗣𝗵𝗮𝘀𝗲: ↳ 𝗚…"
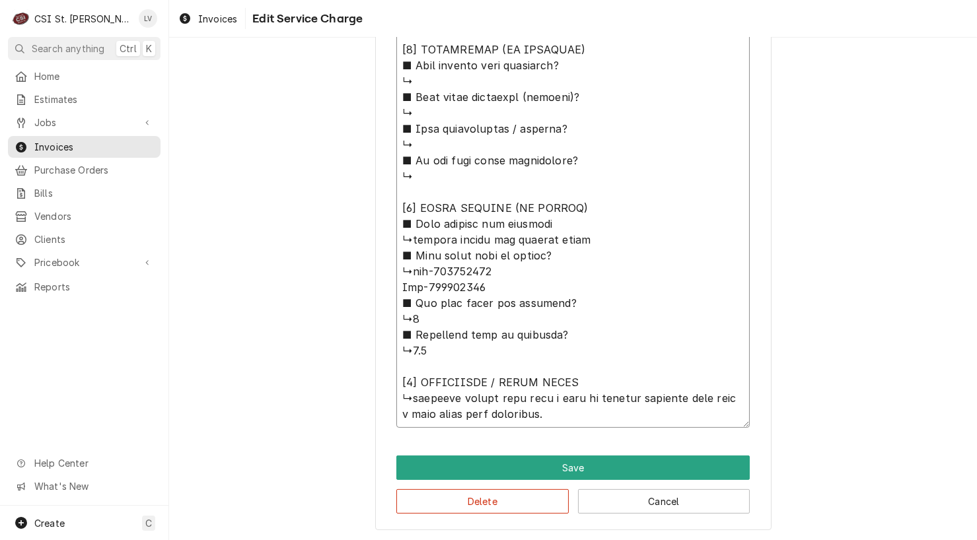
type textarea "x"
type textarea "Manitowoc / Model: CNF0201A / Serial: 1120675114 ↳ 𝗩𝗼𝗹𝘁𝗮𝗴𝗲: 120VAC ↳ 𝗣𝗵𝗮𝘀𝗲: ↳ 𝗚…"
type textarea "x"
type textarea "Manitowoc / Model: CNF0201A / Serial: 1120675114 ↳ 𝗩𝗼𝗹𝘁𝗮𝗴𝗲: 120VAC ↳ 𝗣𝗵𝗮𝘀𝗲: ↳ 𝗚…"
type textarea "x"
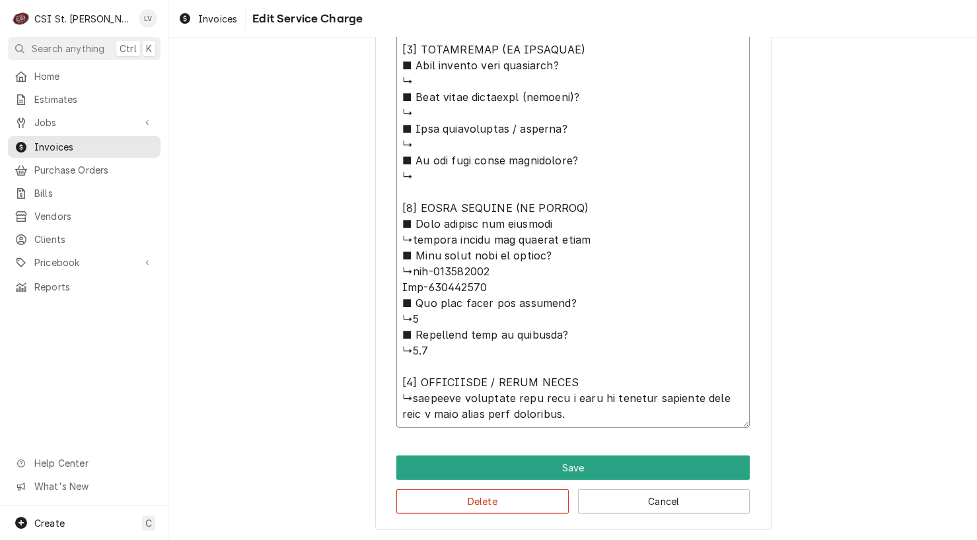
type textarea "Manitowoc / Model: CNF0201A / Serial: 1120675114 ↳ 𝗩𝗼𝗹𝘁𝗮𝗴𝗲: 120VAC ↳ 𝗣𝗵𝗮𝘀𝗲: ↳ 𝗚…"
type textarea "x"
type textarea "Manitowoc / Model: CNF0201A / Serial: 1120675114 ↳ 𝗩𝗼𝗹𝘁𝗮𝗴𝗲: 120VAC ↳ 𝗣𝗵𝗮𝘀𝗲: ↳ 𝗚…"
type textarea "x"
type textarea "Manitowoc / Model: CNF0201A / Serial: 1120675114 ↳ 𝗩𝗼𝗹𝘁𝗮𝗴𝗲: 120VAC ↳ 𝗣𝗵𝗮𝘀𝗲: ↳ 𝗚…"
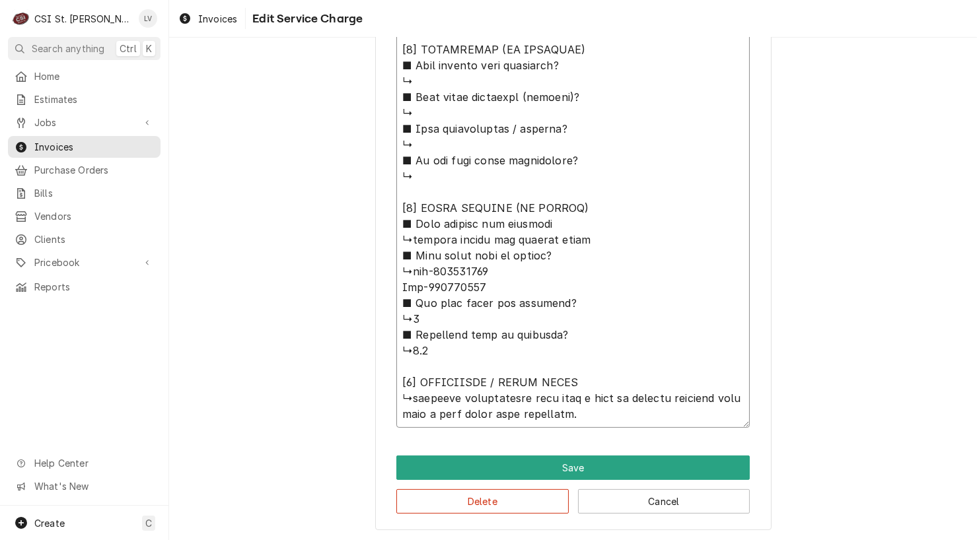
type textarea "x"
type textarea "Manitowoc / Model: CNF0201A / Serial: 1120675114 ↳ 𝗩𝗼𝗹𝘁𝗮𝗴𝗲: 120VAC ↳ 𝗣𝗵𝗮𝘀𝗲: ↳ 𝗚…"
type textarea "x"
type textarea "Manitowoc / Model: CNF0201A / Serial: 1120675114 ↳ 𝗩𝗼𝗹𝘁𝗮𝗴𝗲: 120VAC ↳ 𝗣𝗵𝗮𝘀𝗲: ↳ 𝗚…"
type textarea "x"
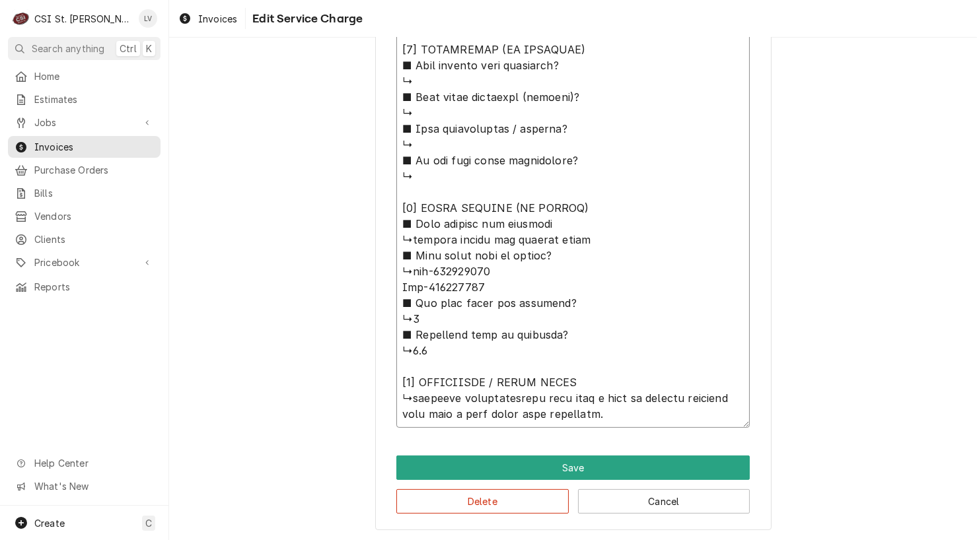
type textarea "Manitowoc / Model: CNF0201A / Serial: 1120675114 ↳ 𝗩𝗼𝗹𝘁𝗮𝗴𝗲: 120VAC ↳ 𝗣𝗵𝗮𝘀𝗲: ↳ 𝗚…"
type textarea "x"
type textarea "Manitowoc / Model: CNF0201A / Serial: 1120675114 ↳ 𝗩𝗼𝗹𝘁𝗮𝗴𝗲: 120VAC ↳ 𝗣𝗵𝗮𝘀𝗲: ↳ 𝗚…"
type textarea "x"
type textarea "Manitowoc / Model: CNF0201A / Serial: 1120675114 ↳ 𝗩𝗼𝗹𝘁𝗮𝗴𝗲: 120VAC ↳ 𝗣𝗵𝗮𝘀𝗲: ↳ 𝗚…"
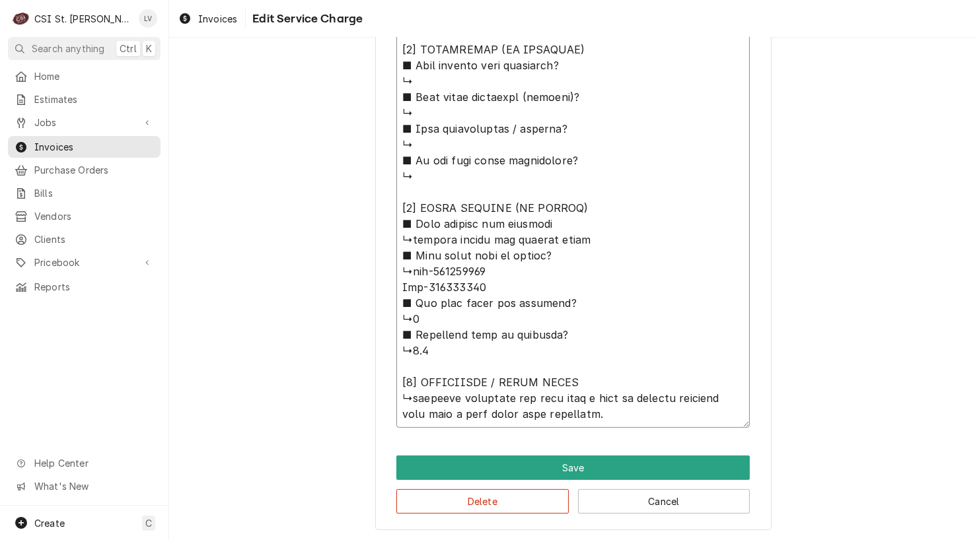
type textarea "x"
type textarea "Manitowoc / Model: CNF0201A / Serial: 1120675114 ↳ 𝗩𝗼𝗹𝘁𝗮𝗴𝗲: 120VAC ↳ 𝗣𝗵𝗮𝘀𝗲: ↳ 𝗚…"
type textarea "x"
type textarea "Manitowoc / Model: CNF0201A / Serial: 1120675114 ↳ 𝗩𝗼𝗹𝘁𝗮𝗴𝗲: 120VAC ↳ 𝗣𝗵𝗮𝘀𝗲: ↳ 𝗚…"
type textarea "x"
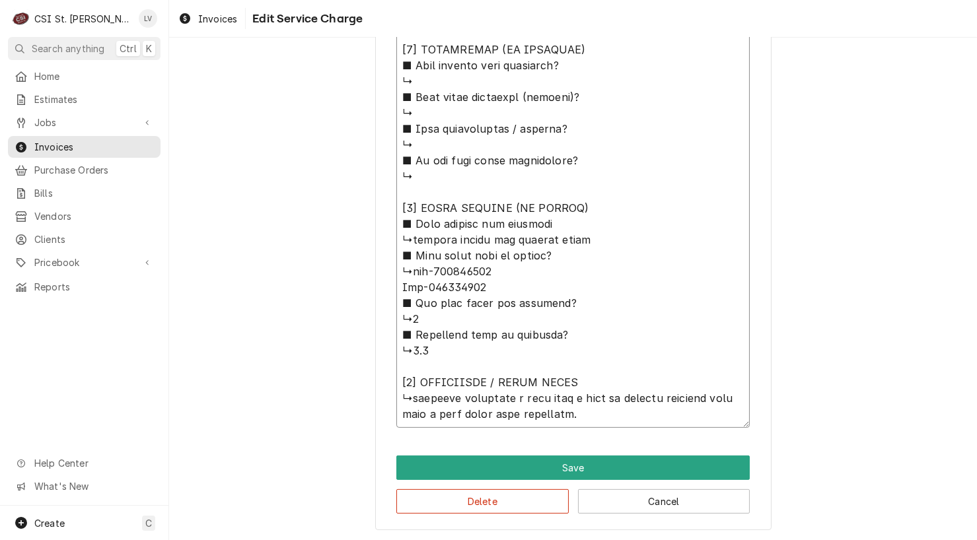
type textarea "Manitowoc / Model: CNF0201A / Serial: 1120675114 ↳ 𝗩𝗼𝗹𝘁𝗮𝗴𝗲: 120VAC ↳ 𝗣𝗵𝗮𝘀𝗲: ↳ 𝗚…"
type textarea "x"
type textarea "Manitowoc / Model: CNF0201A / Serial: 1120675114 ↳ 𝗩𝗼𝗹𝘁𝗮𝗴𝗲: 120VAC ↳ 𝗣𝗵𝗮𝘀𝗲: ↳ 𝗚…"
type textarea "x"
type textarea "Manitowoc / Model: CNF0201A / Serial: 1120675114 ↳ 𝗩𝗼𝗹𝘁𝗮𝗴𝗲: 120VAC ↳ 𝗣𝗵𝗮𝘀𝗲: ↳ 𝗚…"
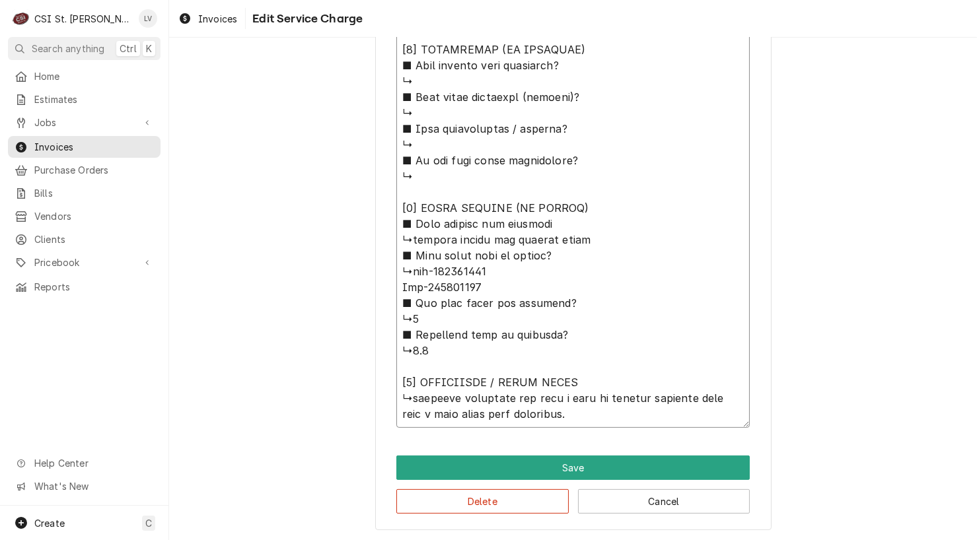
type textarea "x"
type textarea "Manitowoc / Model: CNF0201A / Serial: 1120675114 ↳ 𝗩𝗼𝗹𝘁𝗮𝗴𝗲: 120VAC ↳ 𝗣𝗵𝗮𝘀𝗲: ↳ 𝗚…"
type textarea "x"
type textarea "Manitowoc / Model: CNF0201A / Serial: 1120675114 ↳ 𝗩𝗼𝗹𝘁𝗮𝗴𝗲: 120VAC ↳ 𝗣𝗵𝗮𝘀𝗲: ↳ 𝗚…"
type textarea "x"
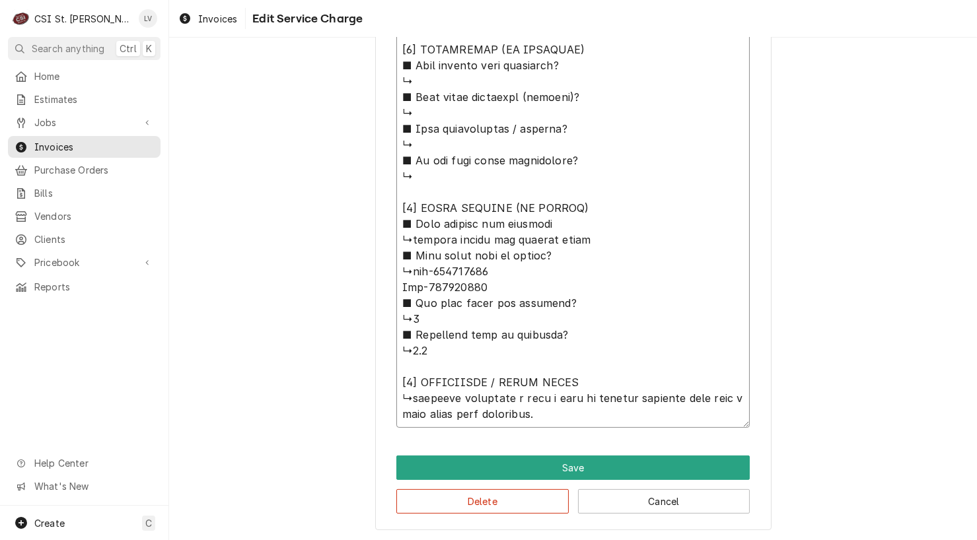
type textarea "Manitowoc / Model: CNF0201A / Serial: 1120675114 ↳ 𝗩𝗼𝗹𝘁𝗮𝗴𝗲: 120VAC ↳ 𝗣𝗵𝗮𝘀𝗲: ↳ 𝗚…"
type textarea "x"
type textarea "Manitowoc / Model: CNF0201A / Serial: 1120675114 ↳ 𝗩𝗼𝗹𝘁𝗮𝗴𝗲: 120VAC ↳ 𝗣𝗵𝗮𝘀𝗲: ↳ 𝗚…"
type textarea "x"
type textarea "Manitowoc / Model: CNF0201A / Serial: 1120675114 ↳ 𝗩𝗼𝗹𝘁𝗮𝗴𝗲: 120VAC ↳ 𝗣𝗵𝗮𝘀𝗲: ↳ 𝗚…"
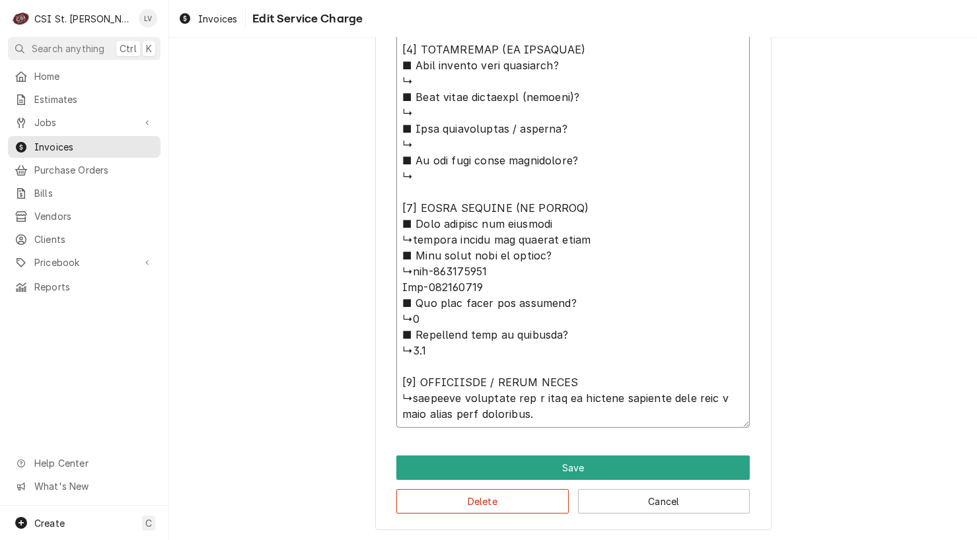
type textarea "x"
type textarea "Manitowoc / Model: CNF0201A / Serial: 1120675114 ↳ 𝗩𝗼𝗹𝘁𝗮𝗴𝗲: 120VAC ↳ 𝗣𝗵𝗮𝘀𝗲: ↳ 𝗚…"
type textarea "x"
type textarea "Manitowoc / Model: CNF0201A / Serial: 1120675114 ↳ 𝗩𝗼𝗹𝘁𝗮𝗴𝗲: 120VAC ↳ 𝗣𝗵𝗮𝘀𝗲: ↳ 𝗚…"
type textarea "x"
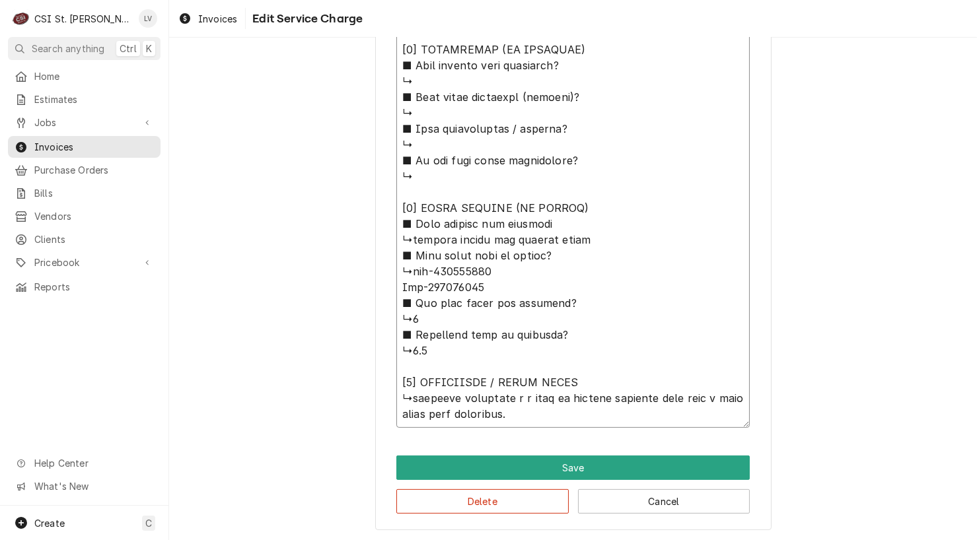
type textarea "Manitowoc / Model: CNF0201A / Serial: 1120675114 ↳ 𝗩𝗼𝗹𝘁𝗮𝗴𝗲: 120VAC ↳ 𝗣𝗵𝗮𝘀𝗲: ↳ 𝗚…"
type textarea "x"
type textarea "Manitowoc / Model: CNF0201A / Serial: 1120675114 ↳ 𝗩𝗼𝗹𝘁𝗮𝗴𝗲: 120VAC ↳ 𝗣𝗵𝗮𝘀𝗲: ↳ 𝗚…"
type textarea "x"
type textarea "Manitowoc / Model: CNF0201A / Serial: 1120675114 ↳ 𝗩𝗼𝗹𝘁𝗮𝗴𝗲: 120VAC ↳ 𝗣𝗵𝗮𝘀𝗲: ↳ 𝗚…"
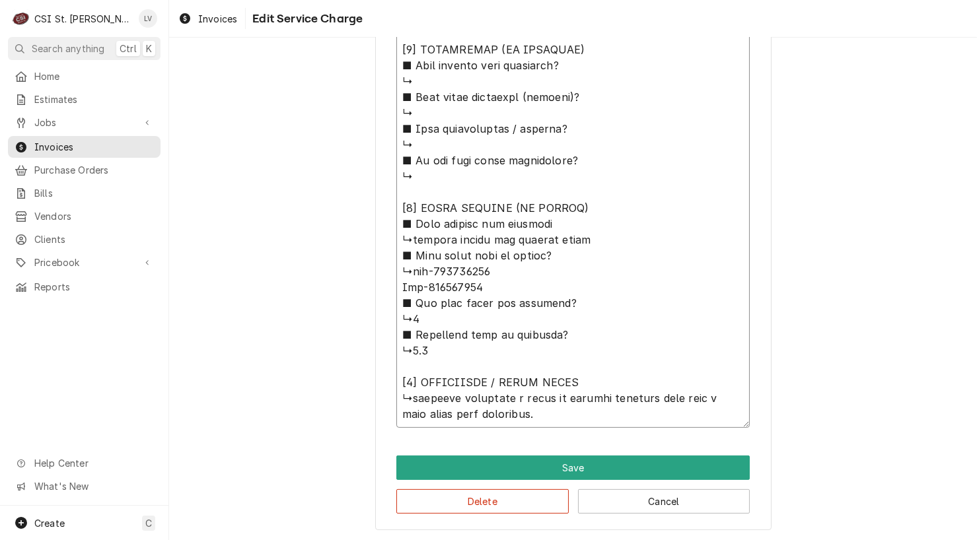
drag, startPoint x: 411, startPoint y: 394, endPoint x: 428, endPoint y: 406, distance: 20.3
click at [412, 394] on textarea "Service Summary ( optional )" at bounding box center [572, 57] width 353 height 741
type textarea "x"
type textarea "Manitowoc / Model: CNF0201A / Serial: 1120675114 ↳ 𝗩𝗼𝗹𝘁𝗮𝗴𝗲: 120VAC ↳ 𝗣𝗵𝗮𝘀𝗲: ↳ 𝗚…"
type textarea "x"
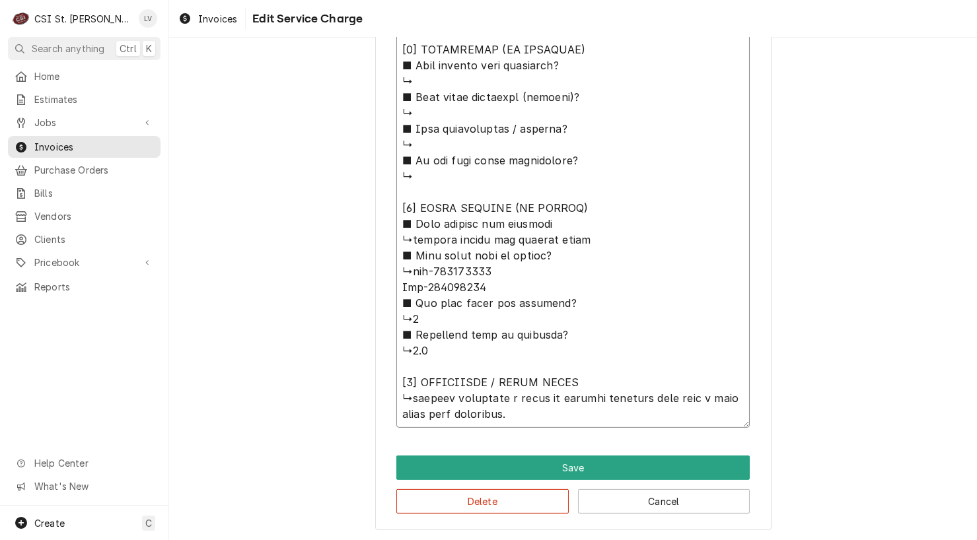
type textarea "Manitowoc / Model: CNF0201A / Serial: 1120675114 ↳ 𝗩𝗼𝗹𝘁𝗮𝗴𝗲: 120VAC ↳ 𝗣𝗵𝗮𝘀𝗲: ↳ 𝗚…"
type textarea "x"
type textarea "Manitowoc / Model: CNF0201A / Serial: 1120675114 ↳ 𝗩𝗼𝗹𝘁𝗮𝗴𝗲: 120VAC ↳ 𝗣𝗵𝗮𝘀𝗲: ↳ 𝗚…"
drag, startPoint x: 568, startPoint y: 371, endPoint x: 481, endPoint y: 361, distance: 87.1
click at [431, 354] on textarea "Service Summary ( optional )" at bounding box center [572, 57] width 353 height 741
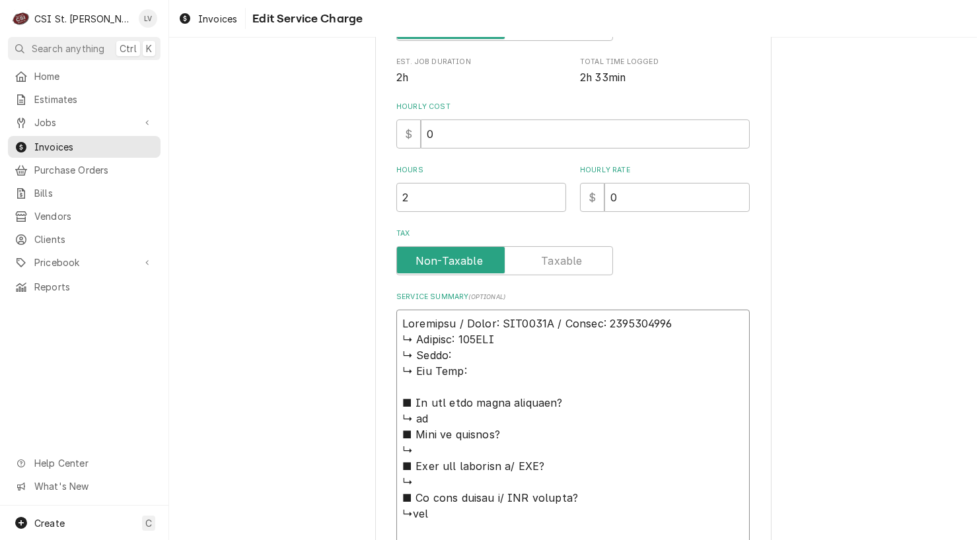
scroll to position [533, 0]
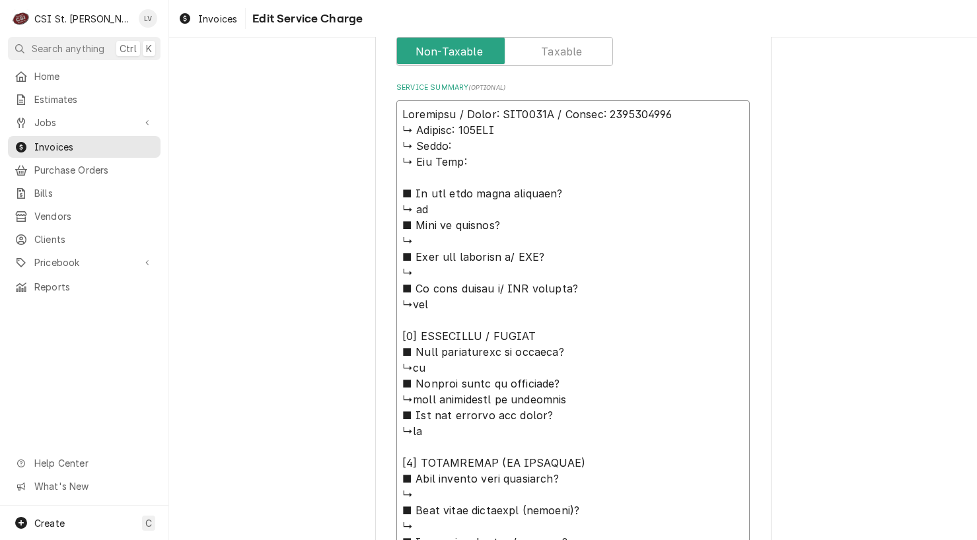
drag, startPoint x: 572, startPoint y: 379, endPoint x: 382, endPoint y: 135, distance: 309.6
click at [382, 135] on div "Use the fields below to edit this service charge Short Description Job | Servic…" at bounding box center [573, 237] width 396 height 1414
type textarea "x"
type textarea "Manitowoc / Model: CNF0201A / Serial: 1120675114 Customer requested a quote to …"
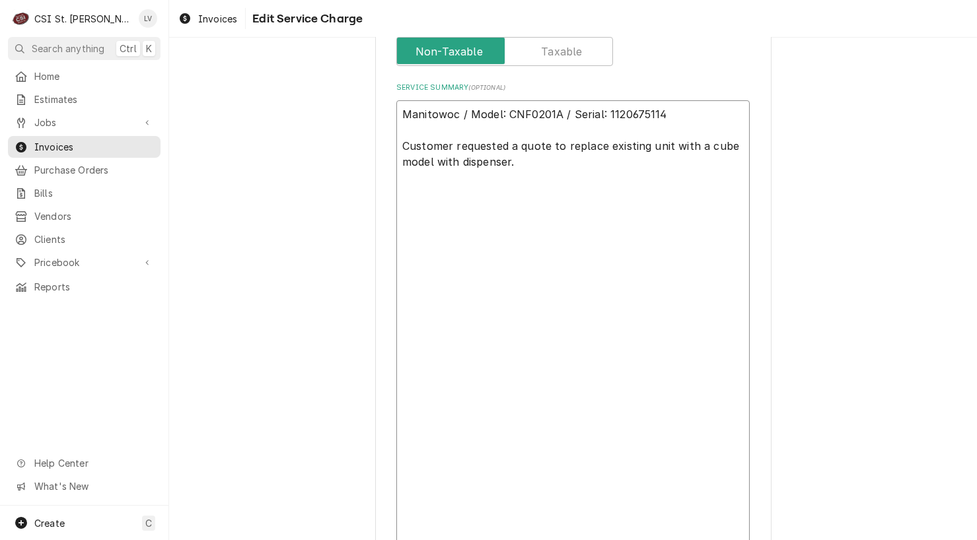
scroll to position [281, 0]
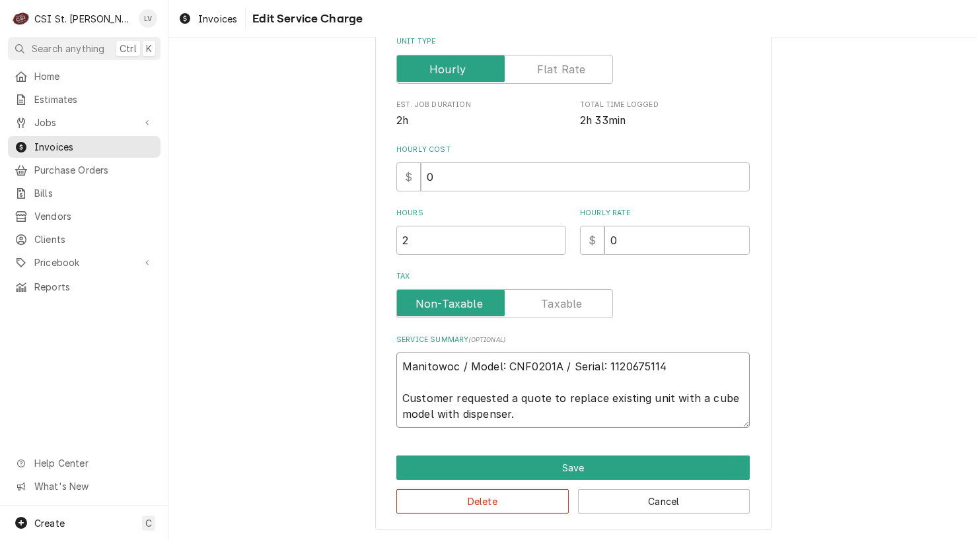
drag, startPoint x: 522, startPoint y: 415, endPoint x: 358, endPoint y: 327, distance: 185.8
click at [358, 327] on div "Use the fields below to edit this service charge Short Description Job | Servic…" at bounding box center [572, 156] width 807 height 772
type textarea "x"
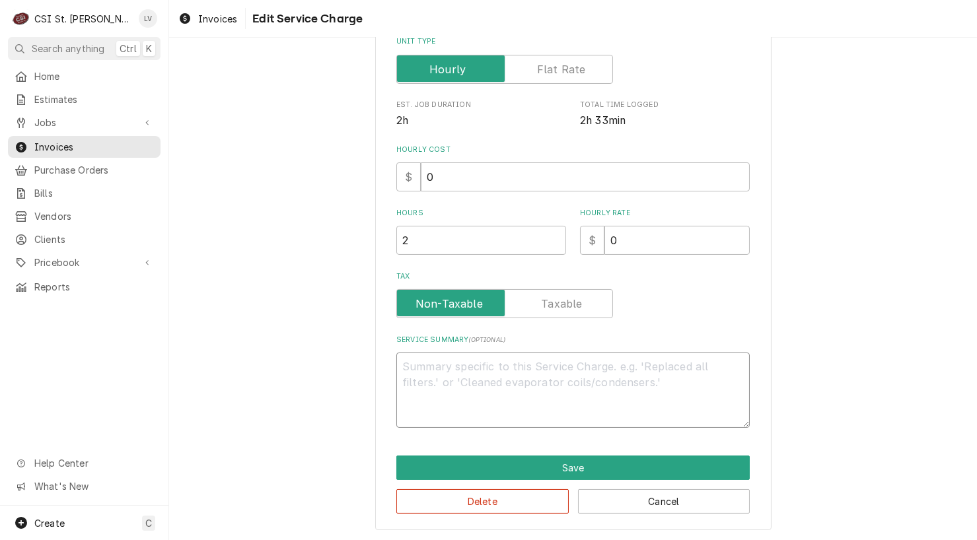
scroll to position [265, 0]
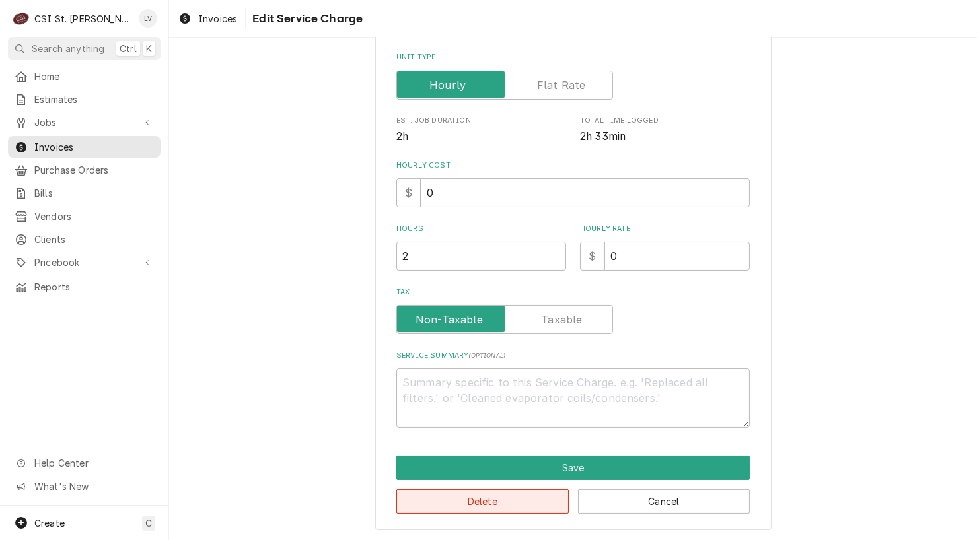
click at [462, 498] on button "Delete" at bounding box center [482, 501] width 172 height 24
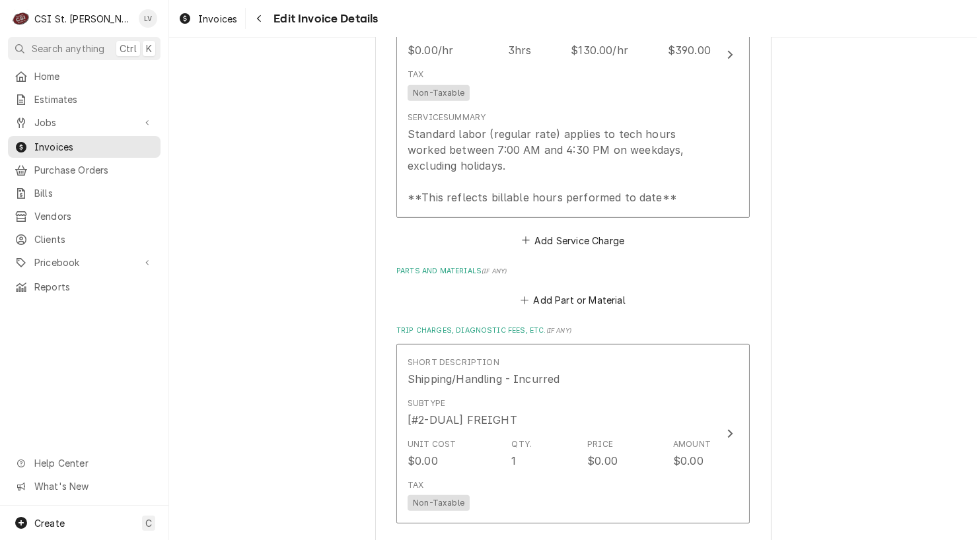
scroll to position [1213, 0]
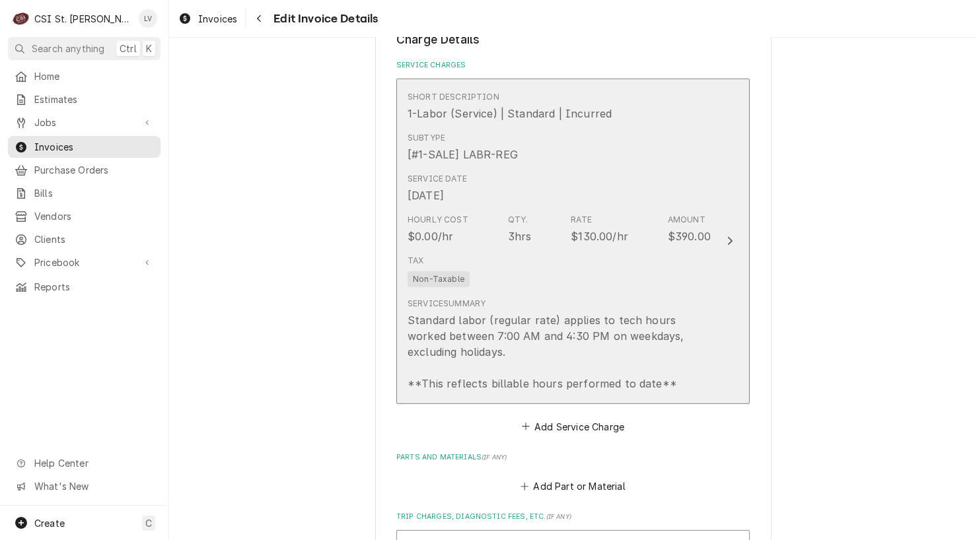
click at [542, 294] on div "Service Summary Standard labor (regular rate) applies to tech hours worked betw…" at bounding box center [558, 344] width 303 height 104
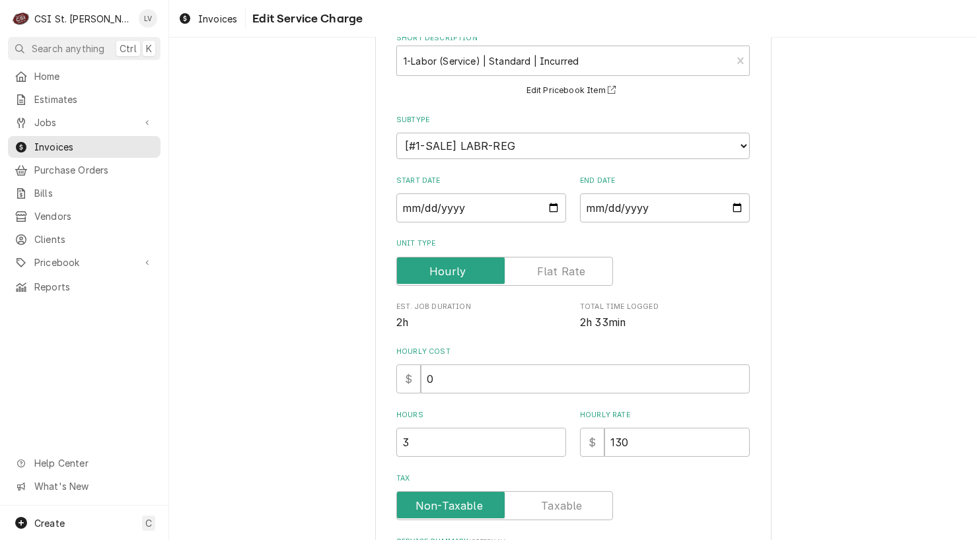
scroll to position [281, 0]
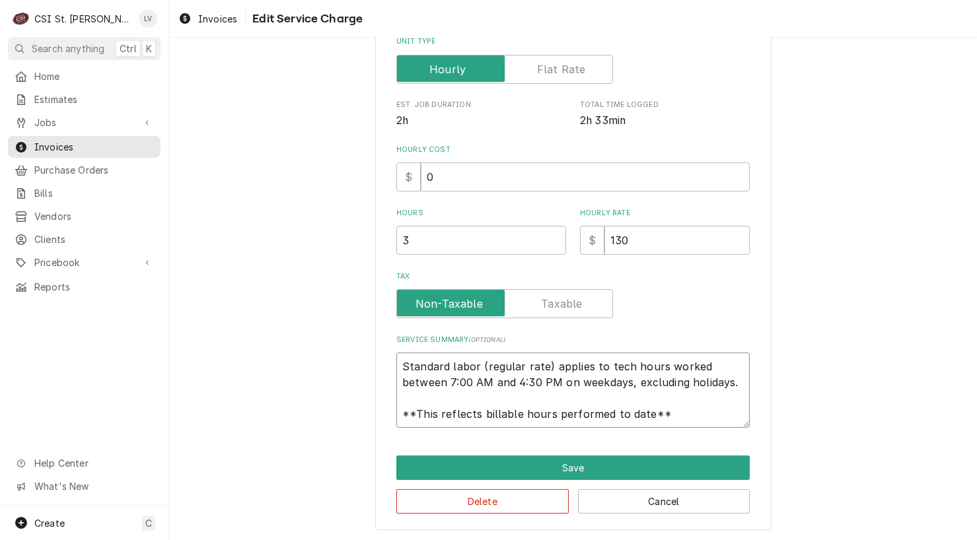
drag, startPoint x: 397, startPoint y: 362, endPoint x: 722, endPoint y: 409, distance: 328.2
click at [722, 409] on textarea "Standard labor (regular rate) applies to tech hours worked between 7:00 AM and …" at bounding box center [572, 390] width 353 height 75
paste textarea "Manitowoc / Model: CNF0201A / Serial: 1120675114 Customer requested a quote to …"
type textarea "x"
type textarea "Manitowoc / Model: CNF0201A / Serial: 1120675114 Customer requested a quote to …"
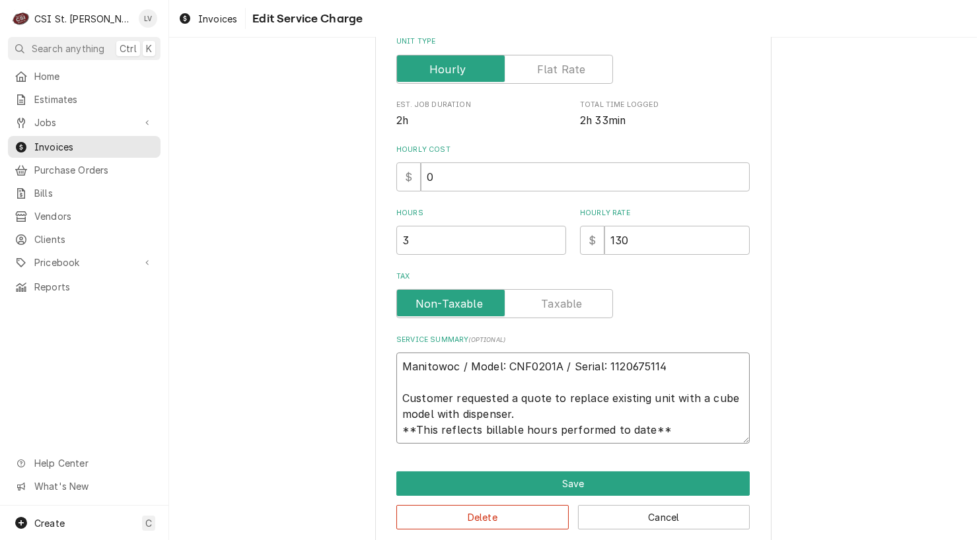
drag, startPoint x: 392, startPoint y: 425, endPoint x: 713, endPoint y: 465, distance: 323.4
click at [712, 465] on div "Use the fields below to edit this service charge Short Description 1-Labor (Ser…" at bounding box center [573, 164] width 396 height 765
paste textarea "Manitowoc / Model: CNF0201A / Serial: 1120675114 Customer requested a quote to …"
type textarea "x"
type textarea "Manitowoc / Model: CNF0201A / Serial: 1120675114 Customer requested a quote to …"
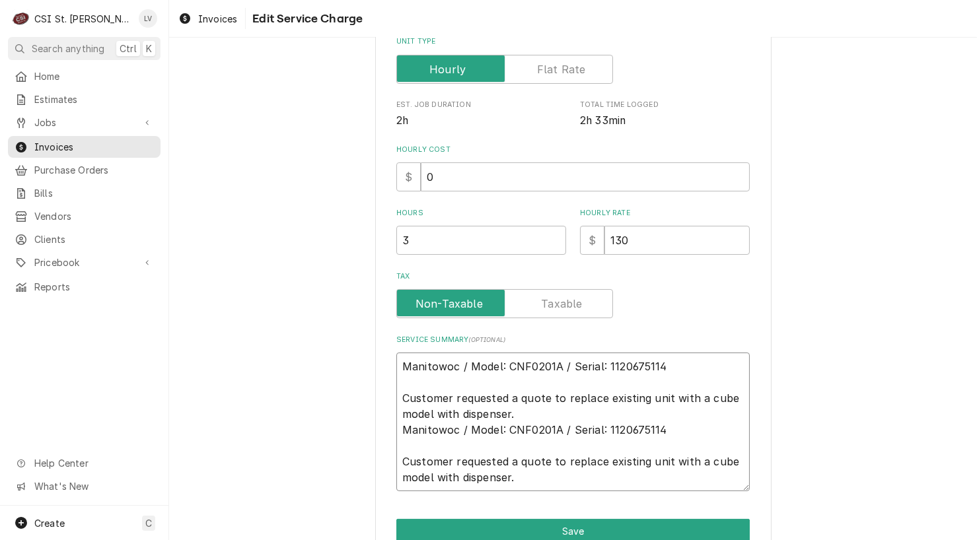
drag, startPoint x: 522, startPoint y: 474, endPoint x: 357, endPoint y: 346, distance: 208.9
click at [357, 346] on div "Use the fields below to edit this service charge Short Description 1-Labor (Ser…" at bounding box center [572, 187] width 807 height 835
paste textarea "Service Summary"
type textarea "x"
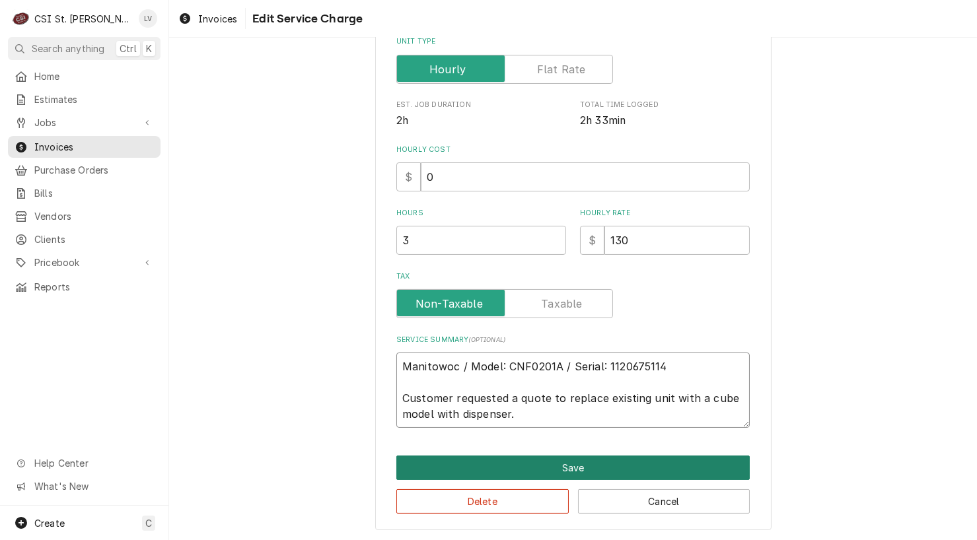
type textarea "Manitowoc / Model: CNF0201A / Serial: 1120675114 Customer requested a quote to …"
click at [497, 462] on button "Save" at bounding box center [572, 468] width 353 height 24
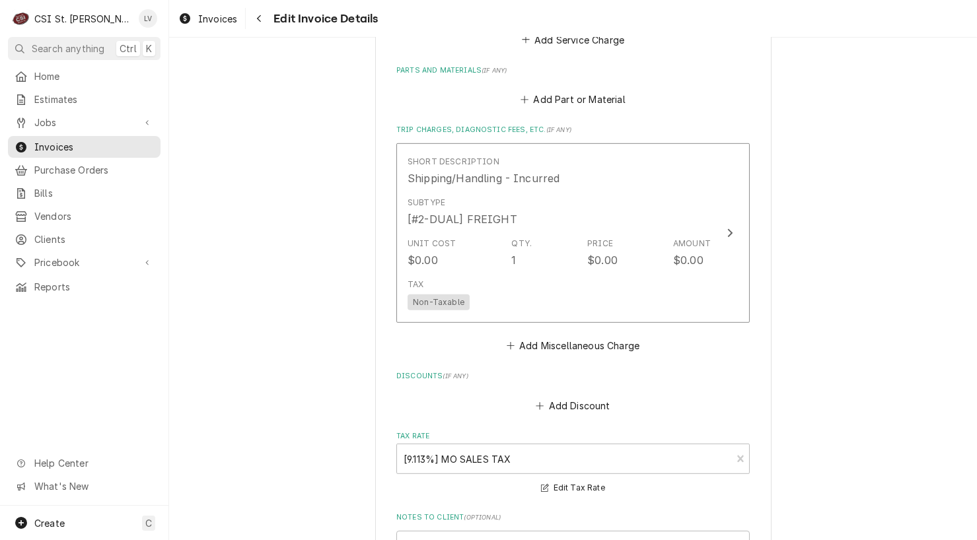
scroll to position [1593, 0]
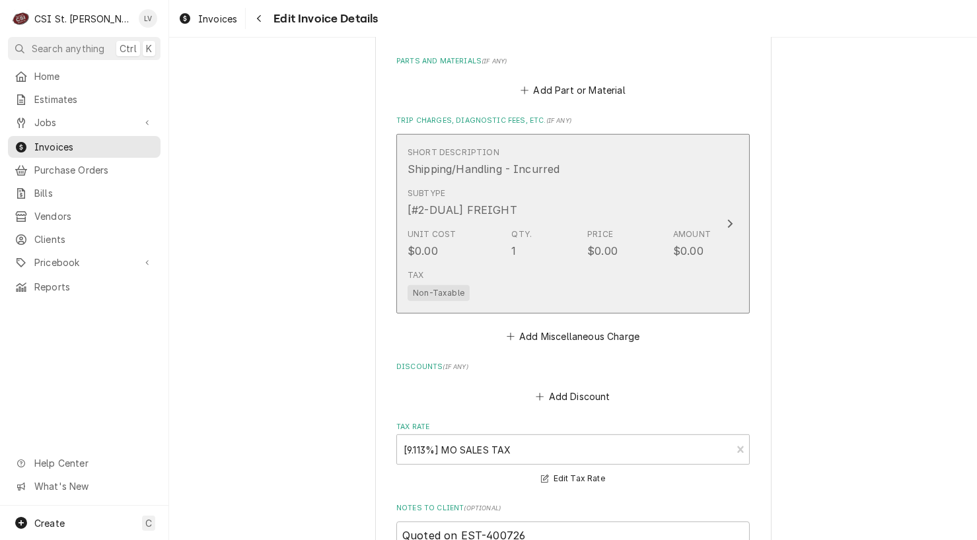
click at [496, 255] on div "Unit Cost $0.00 Qty. 1 Price $0.00 Amount $0.00" at bounding box center [558, 243] width 303 height 41
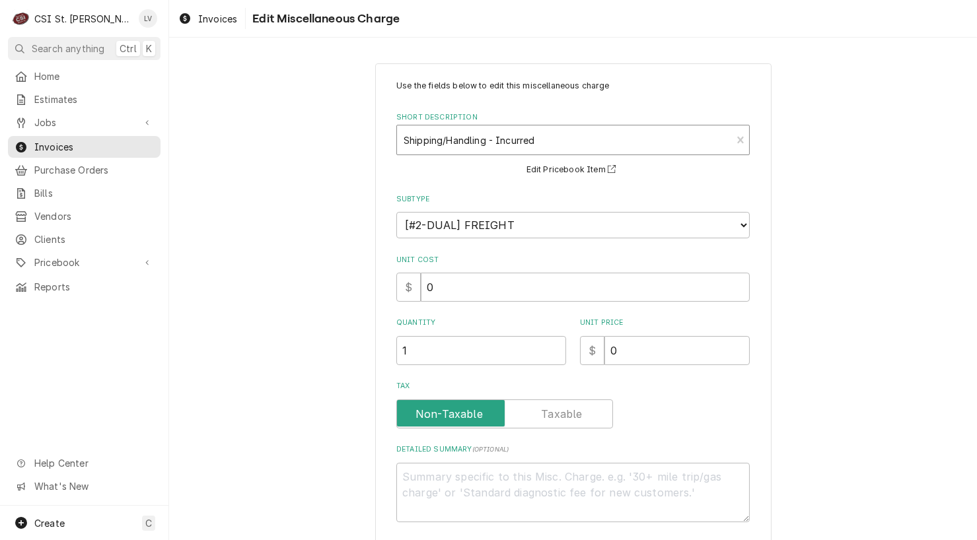
type textarea "x"
click at [448, 133] on div "Short Description" at bounding box center [563, 140] width 321 height 24
type input "serv"
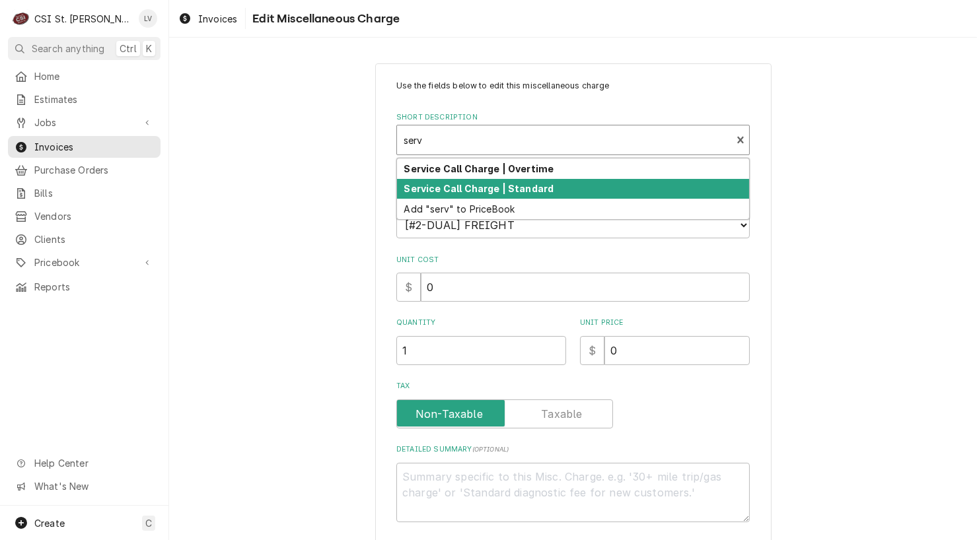
click at [439, 184] on strong "Service Call Charge | Standard" at bounding box center [479, 188] width 150 height 11
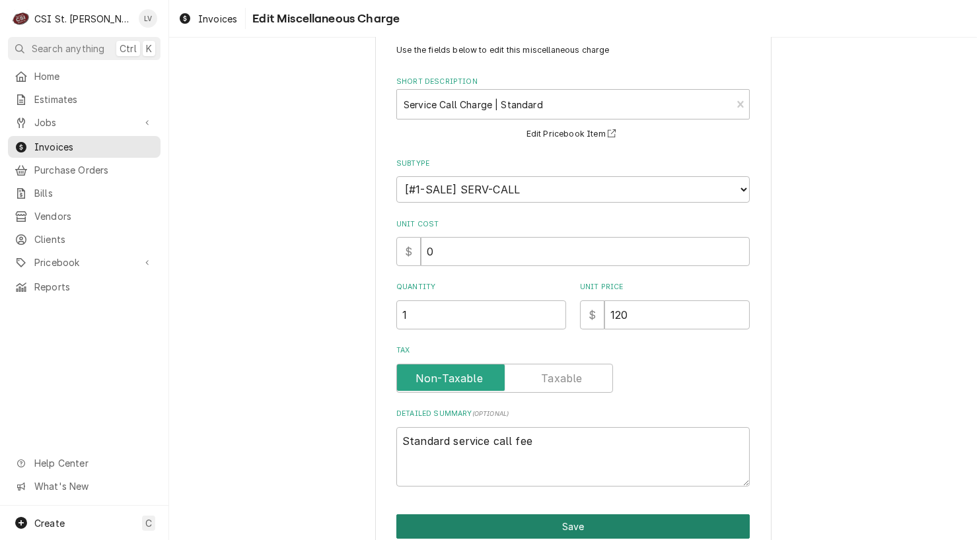
scroll to position [94, 0]
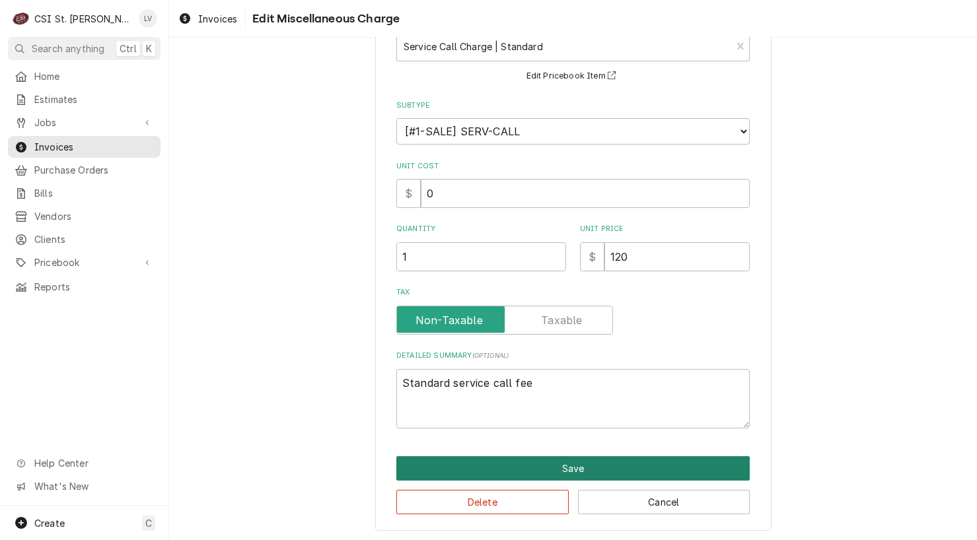
click at [525, 465] on button "Save" at bounding box center [572, 468] width 353 height 24
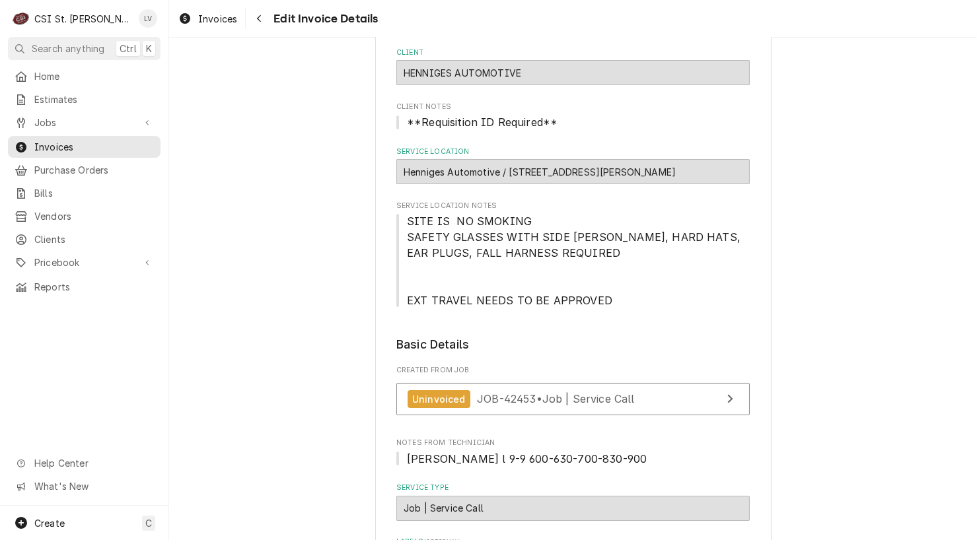
type textarea "x"
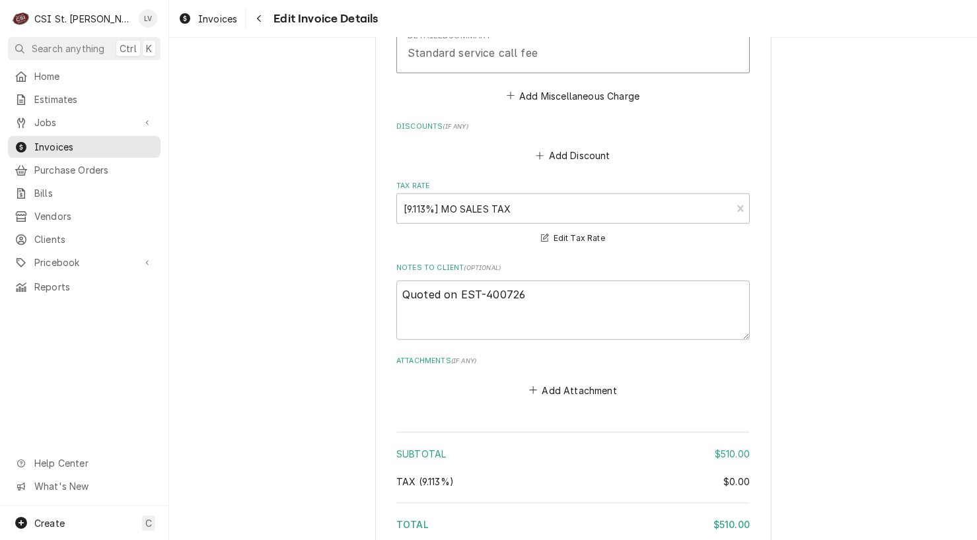
scroll to position [1882, 0]
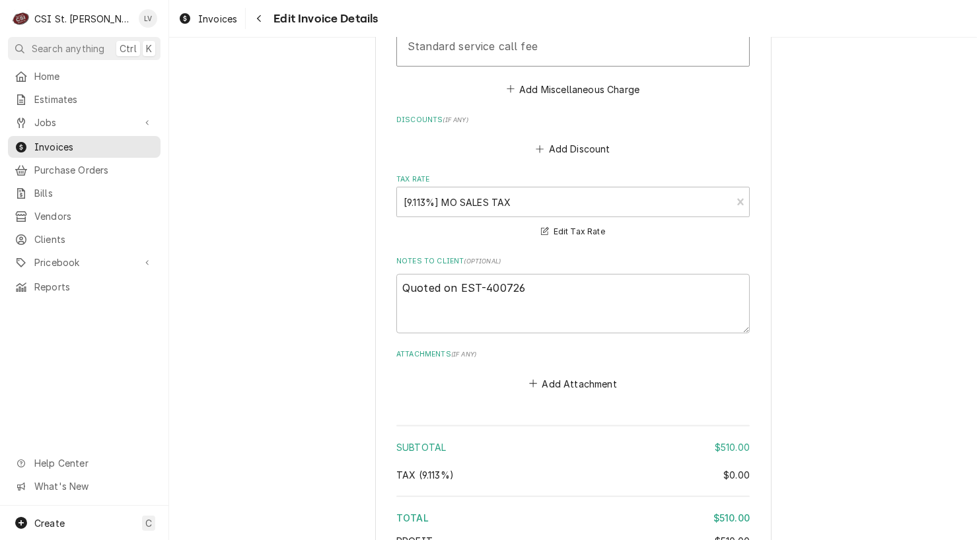
drag, startPoint x: 203, startPoint y: 28, endPoint x: 206, endPoint y: 36, distance: 8.6
click at [203, 27] on link "Invoices" at bounding box center [207, 19] width 69 height 22
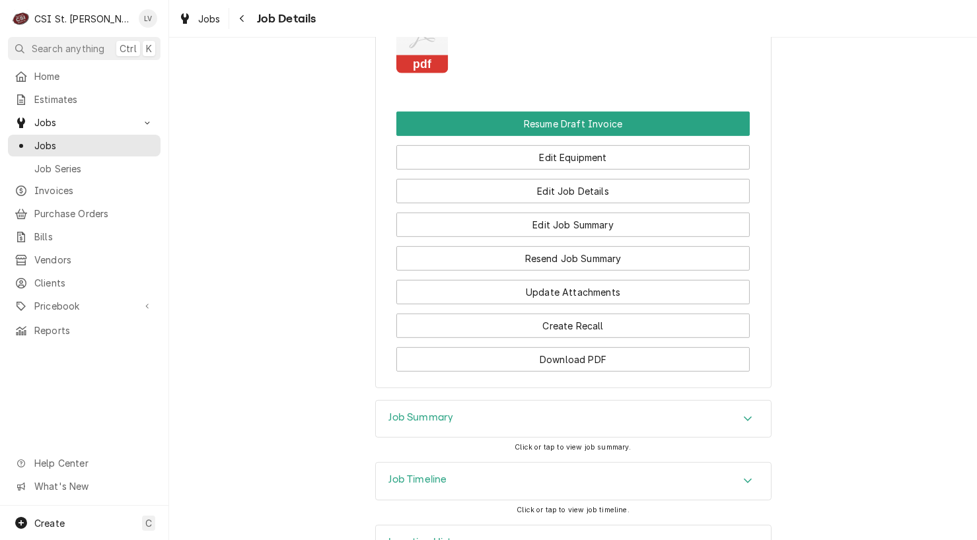
scroll to position [1585, 0]
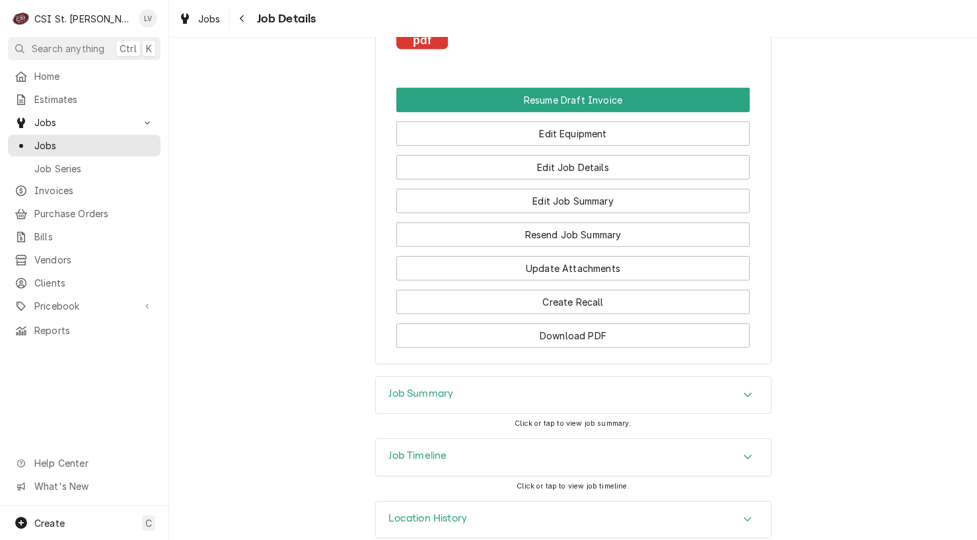
click at [531, 440] on div "Job Timeline" at bounding box center [573, 457] width 395 height 37
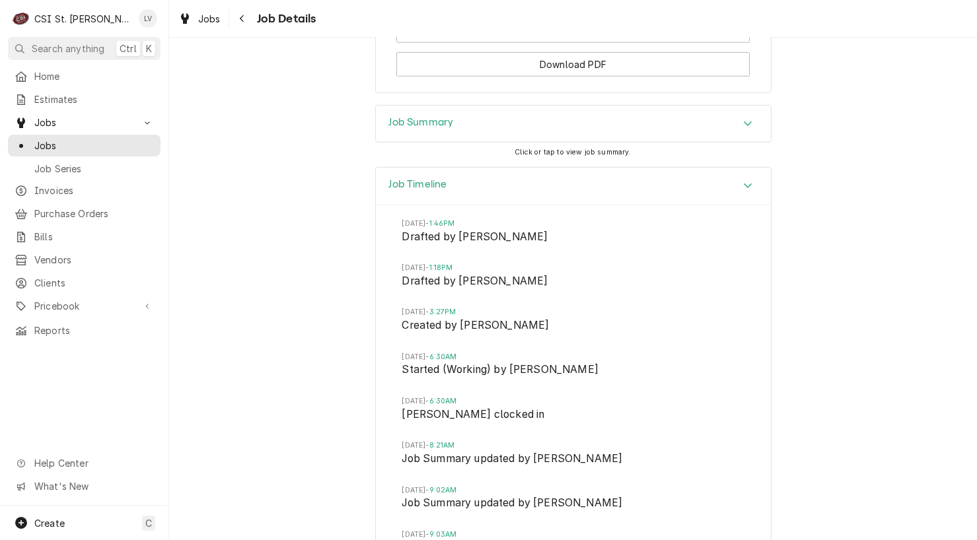
scroll to position [2061, 0]
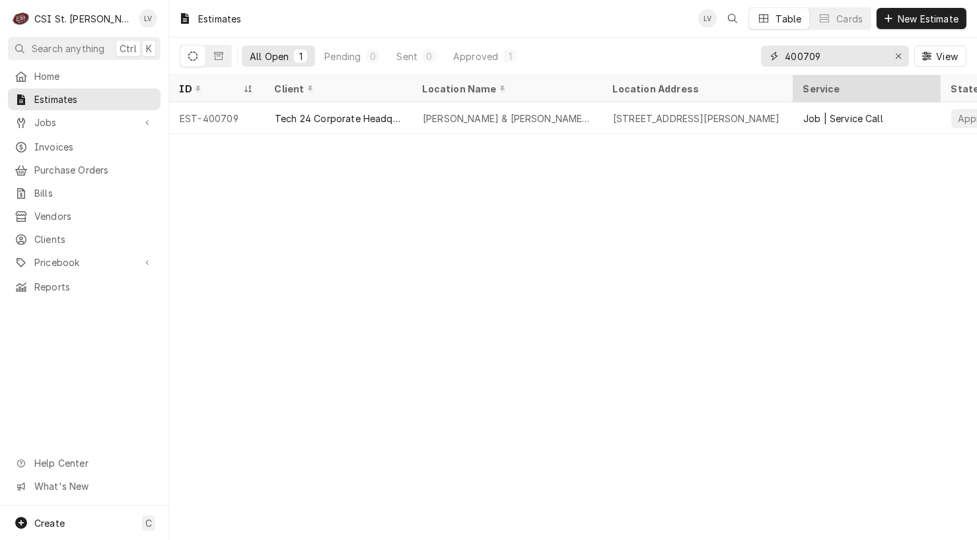
drag, startPoint x: 901, startPoint y: 53, endPoint x: 806, endPoint y: 86, distance: 100.9
click at [898, 51] on div "Erase input" at bounding box center [897, 56] width 13 height 13
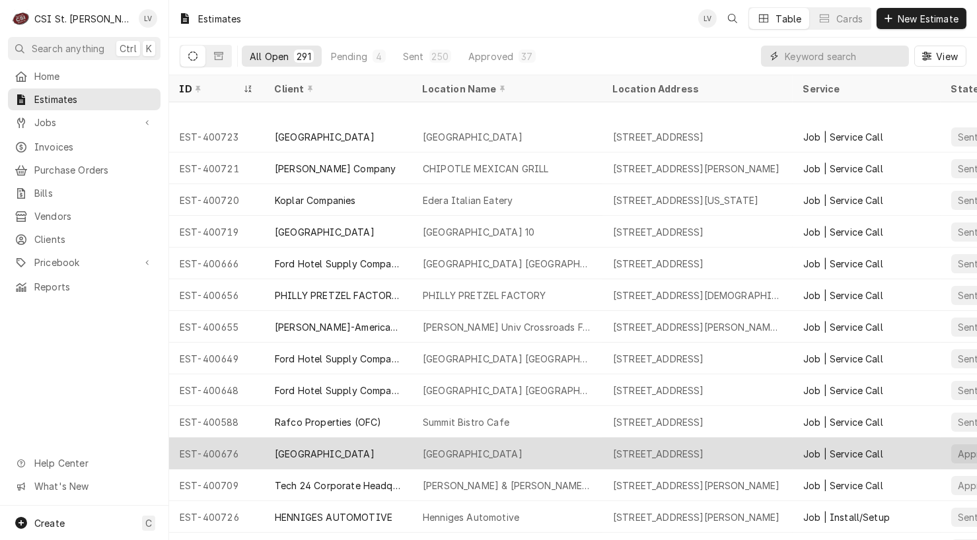
scroll to position [394, 0]
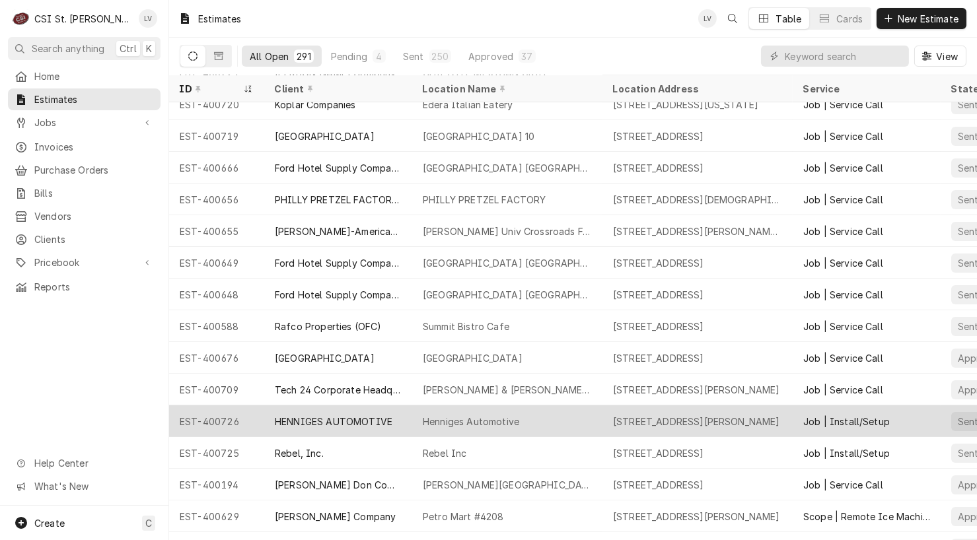
click at [363, 415] on div "HENNIGES AUTOMOTIVE" at bounding box center [334, 422] width 118 height 14
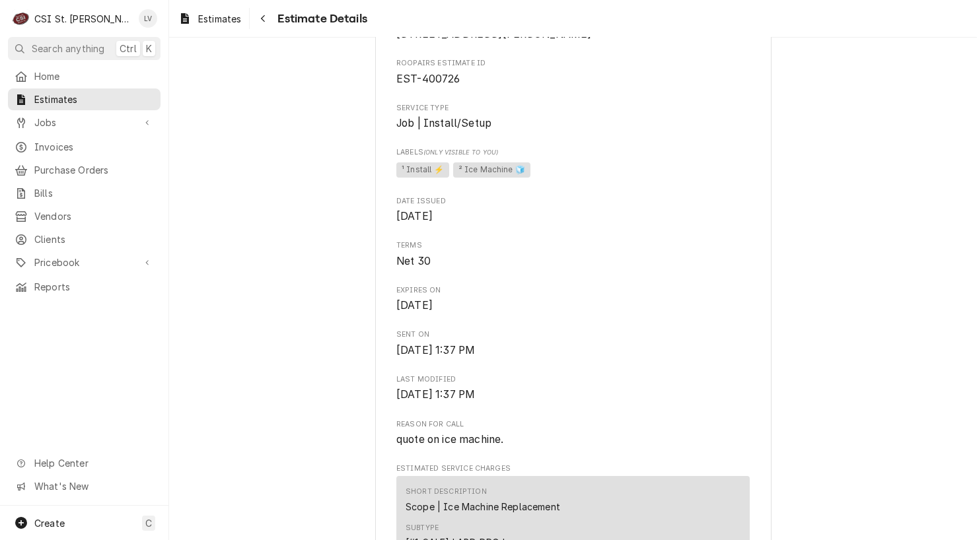
scroll to position [66, 0]
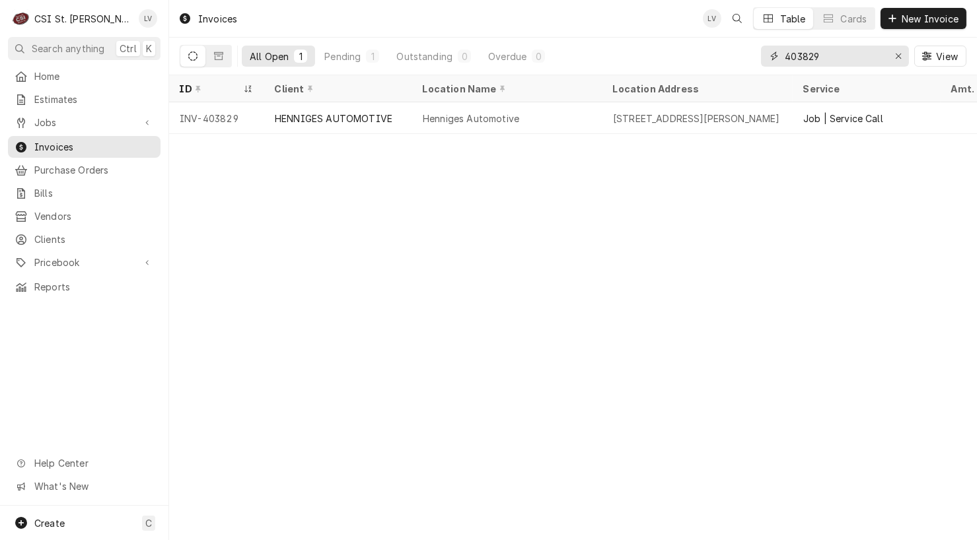
drag, startPoint x: 826, startPoint y: 57, endPoint x: 748, endPoint y: 71, distance: 79.1
click at [748, 71] on div "All Open 1 Pending 1 Outstanding 0 Overdue 0 403829 View" at bounding box center [573, 56] width 786 height 37
type input "403833"
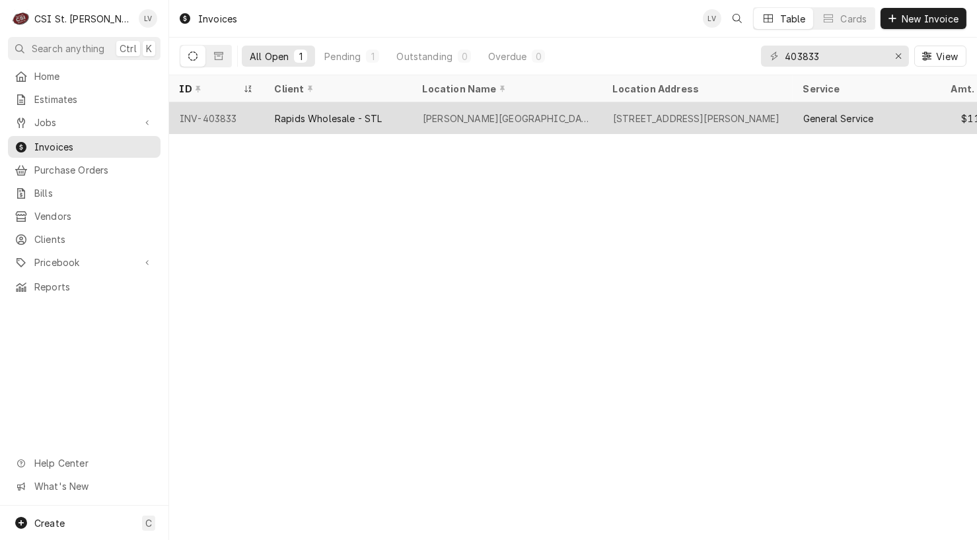
click at [475, 116] on div "[PERSON_NAME][GEOGRAPHIC_DATA]" at bounding box center [507, 119] width 169 height 14
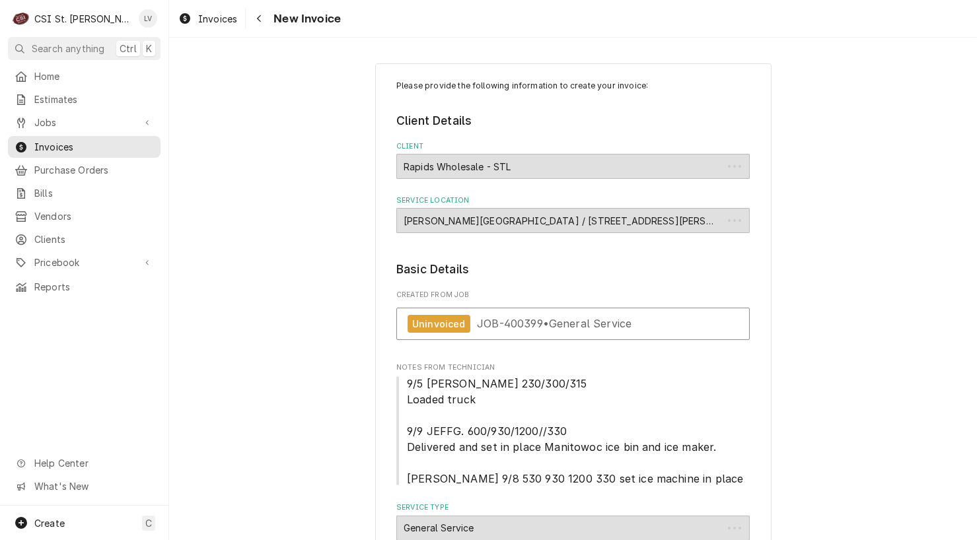
type textarea "x"
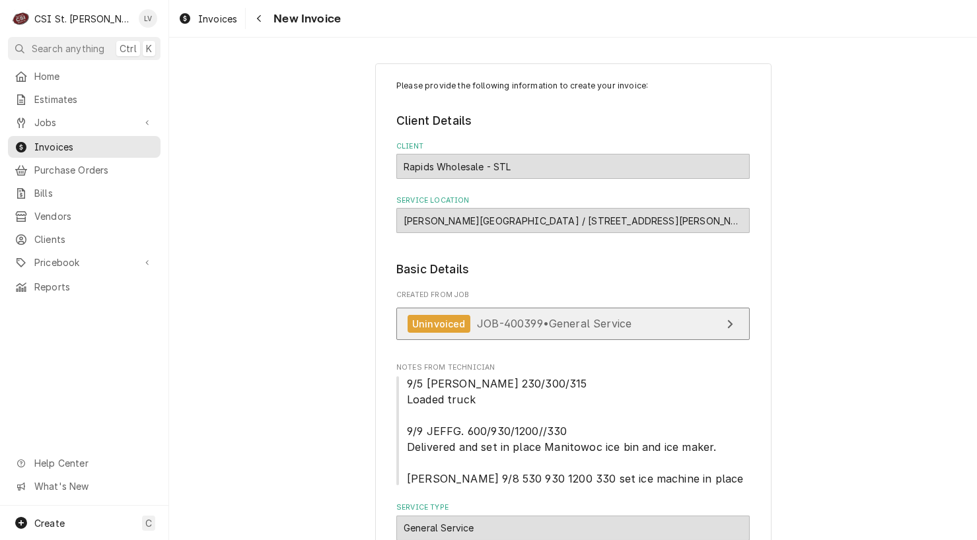
click at [565, 323] on span "JOB-400399 • General Service" at bounding box center [554, 323] width 154 height 13
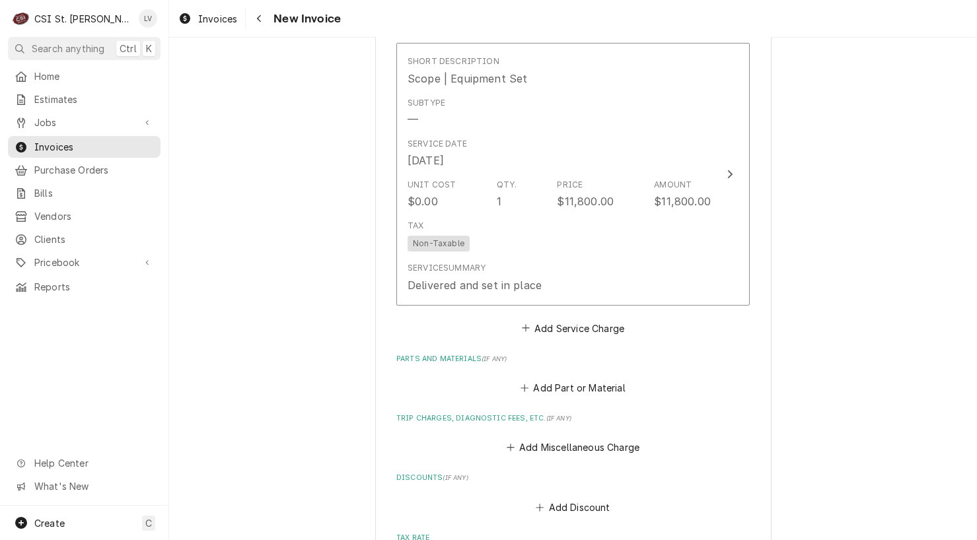
scroll to position [726, 0]
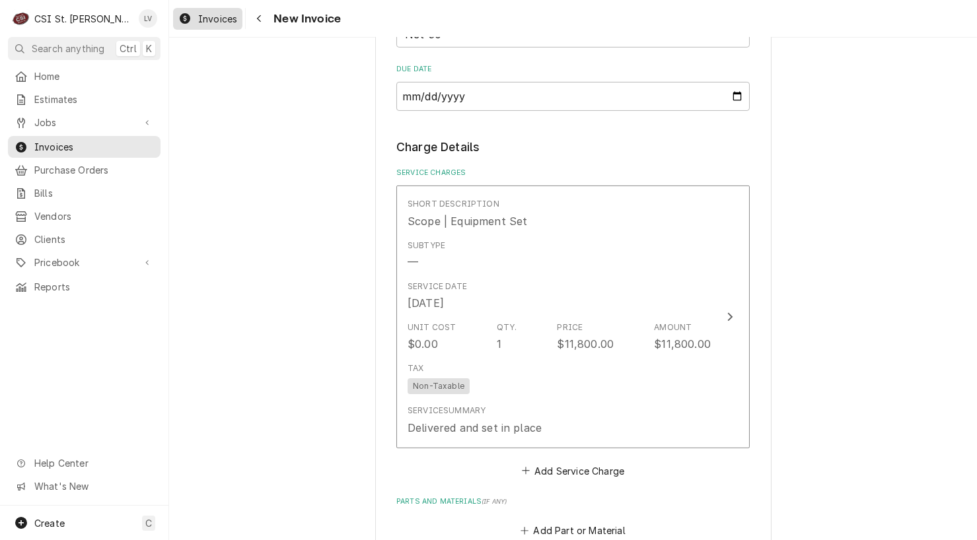
click at [211, 16] on span "Invoices" at bounding box center [217, 19] width 39 height 14
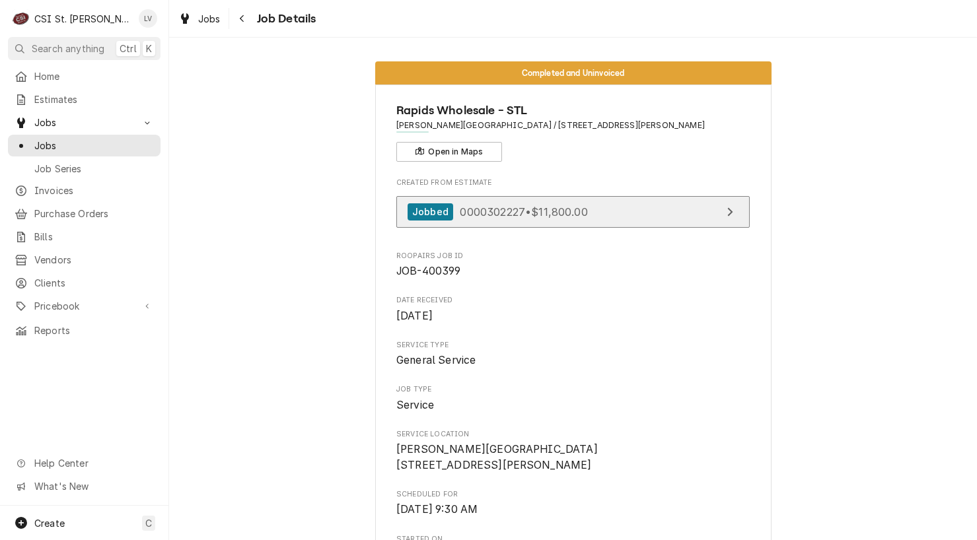
click at [515, 212] on span "0000302227 • $11,800.00" at bounding box center [523, 211] width 127 height 13
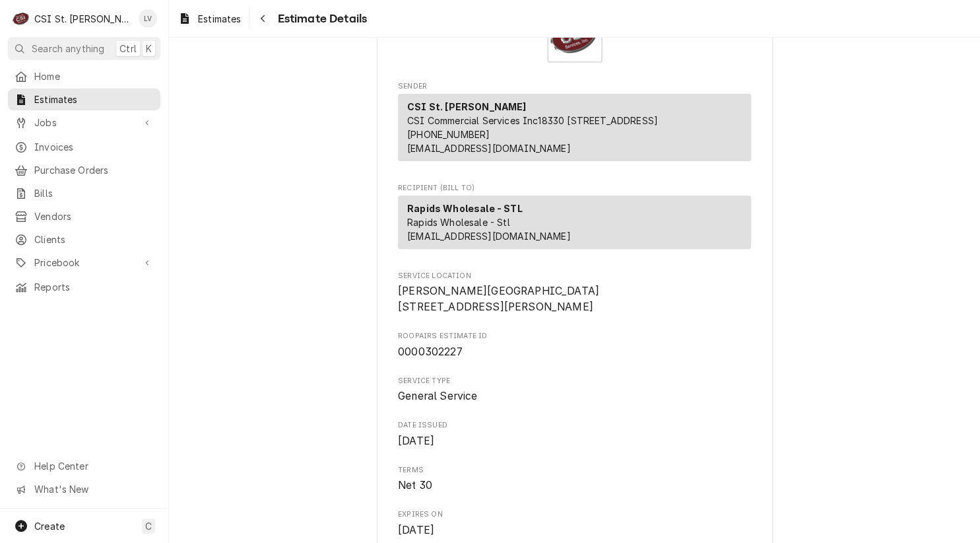
scroll to position [66, 0]
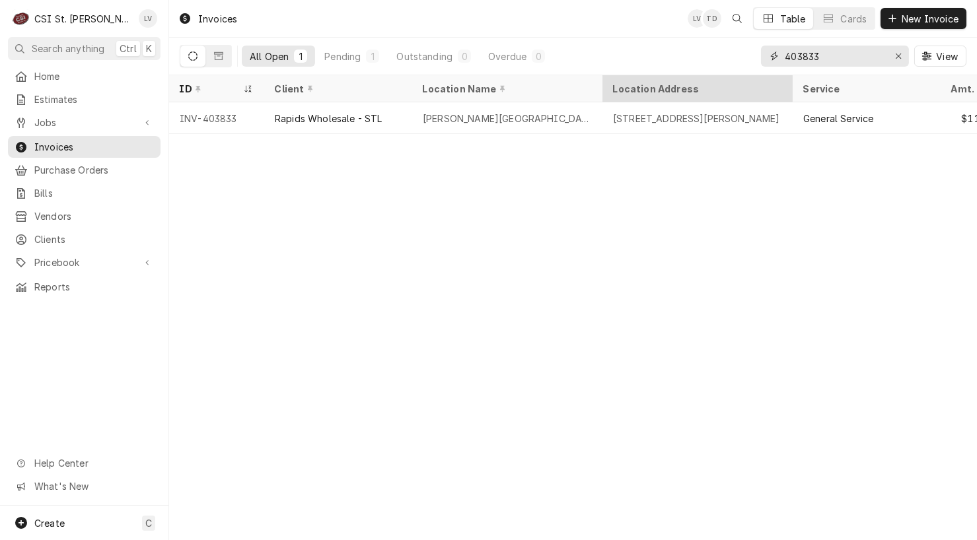
drag, startPoint x: 901, startPoint y: 54, endPoint x: 658, endPoint y: 92, distance: 245.2
click at [889, 53] on button "Erase input" at bounding box center [897, 56] width 21 height 21
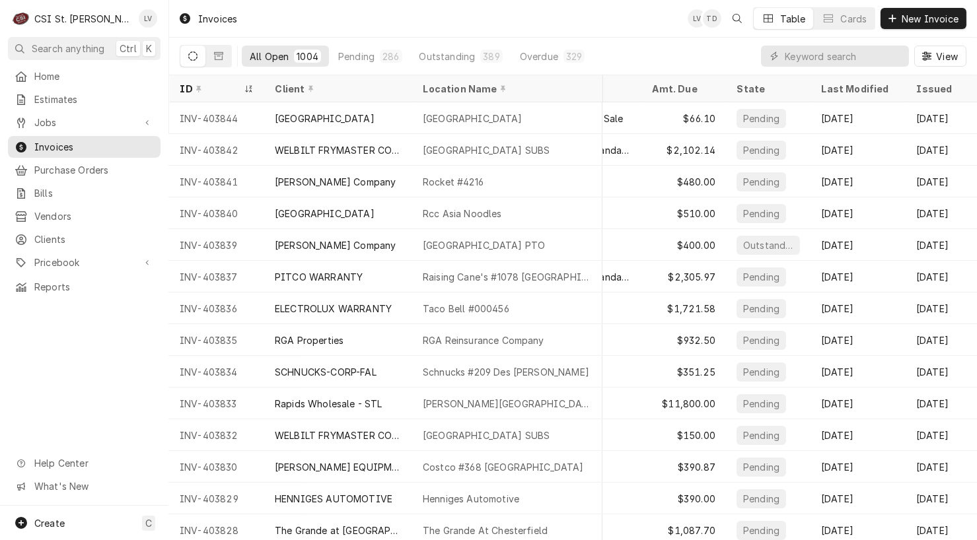
scroll to position [0, 333]
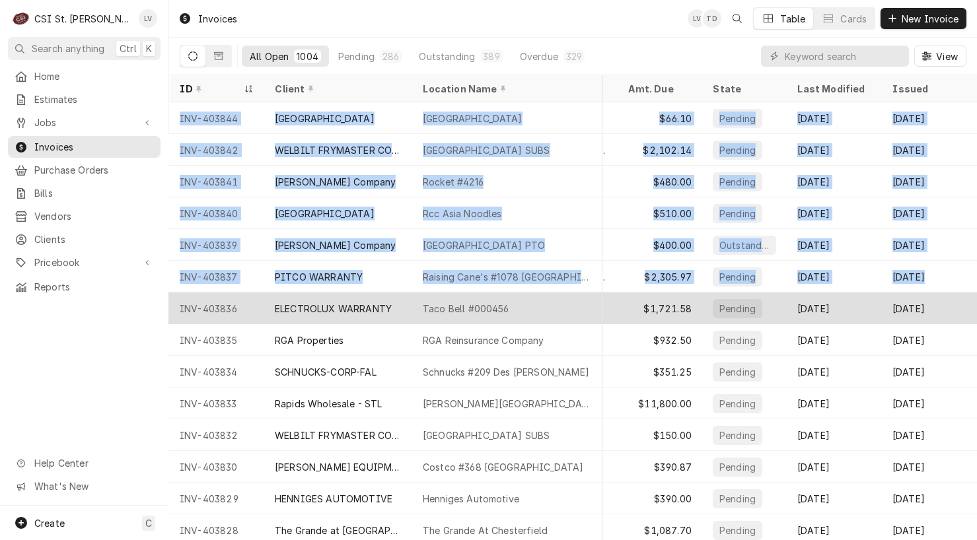
drag, startPoint x: 172, startPoint y: 112, endPoint x: 949, endPoint y: 290, distance: 797.8
click at [654, 289] on tbody "INV-403844 [GEOGRAPHIC_DATA] [GEOGRAPHIC_DATA] [STREET_ADDRESS] Invoice | Direc…" at bounding box center [249, 321] width 807 height 438
copy tbody "INV-403844 [GEOGRAPHIC_DATA] [GEOGRAPHIC_DATA] [STREET_ADDRESS] Invoice | Direc…"
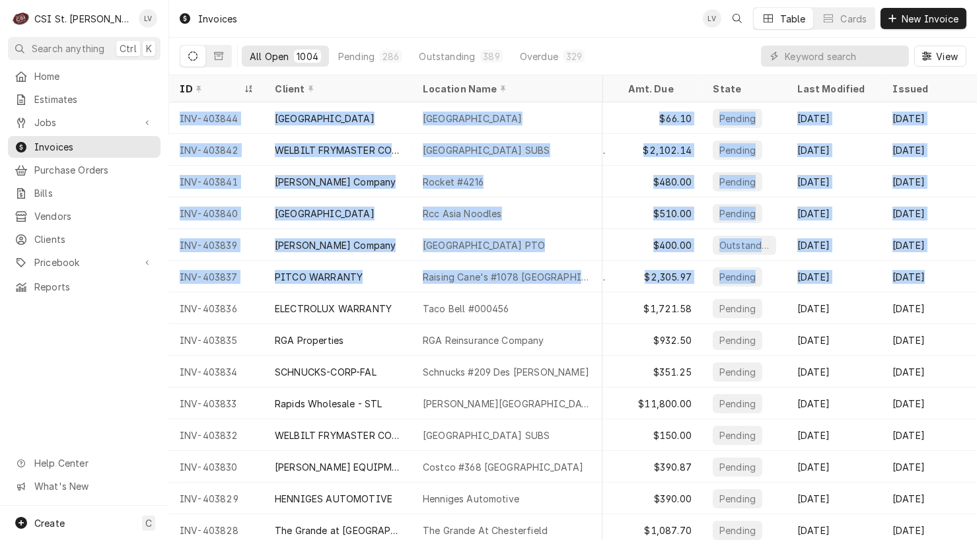
click at [69, 364] on div "Home Estimates Jobs Jobs Job Series Invoices Purchase Orders Bills Vendors Clie…" at bounding box center [84, 285] width 168 height 440
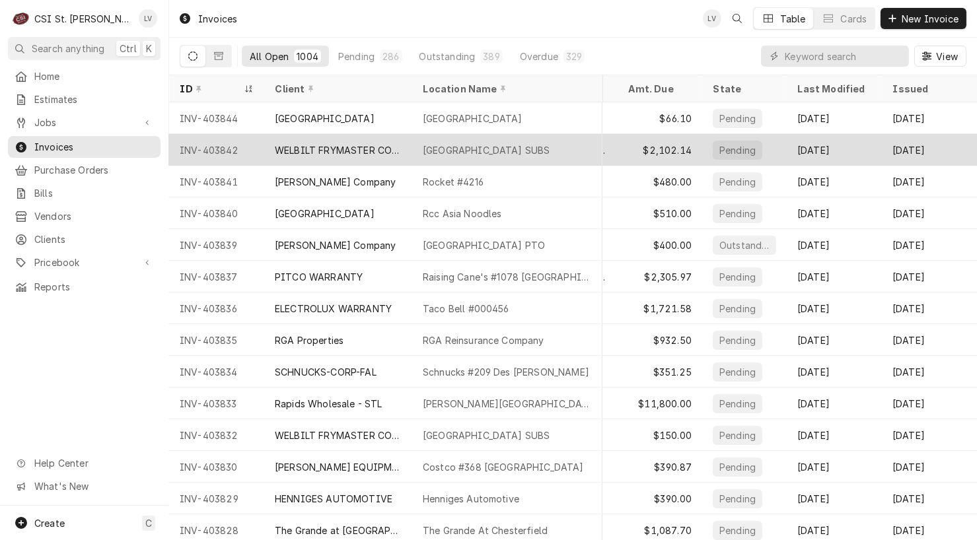
click at [250, 136] on div "INV-403842" at bounding box center [216, 150] width 95 height 32
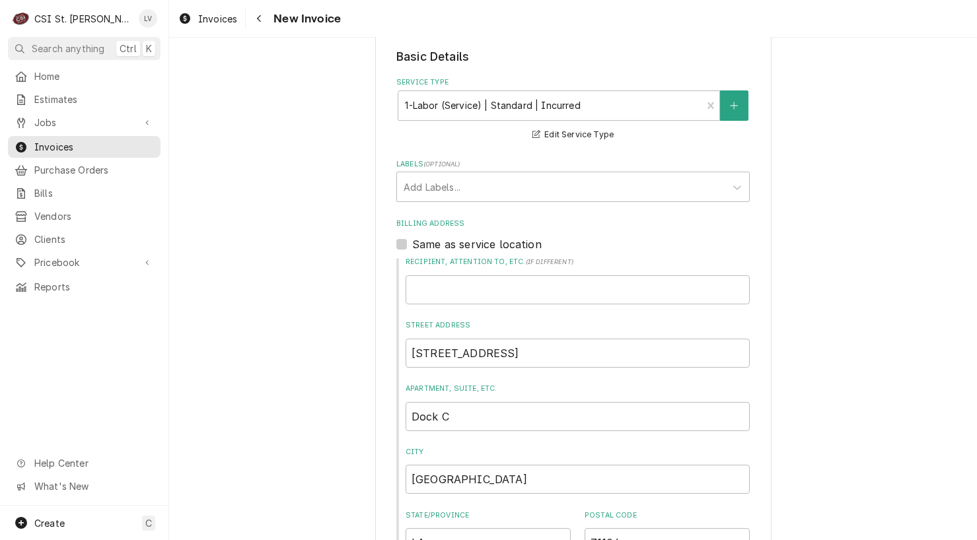
scroll to position [396, 0]
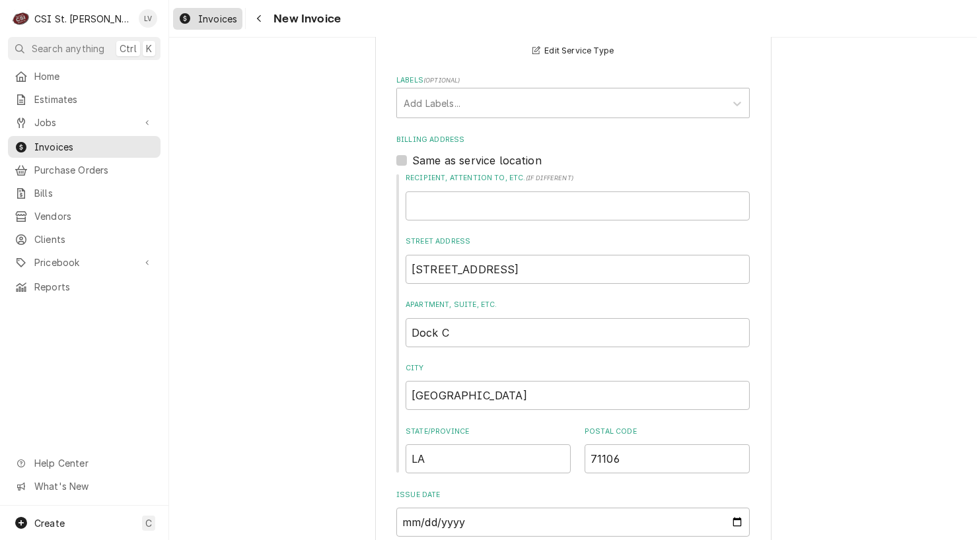
click at [176, 18] on div "Invoices" at bounding box center [208, 19] width 64 height 17
